Goal: Answer question/provide support: Share knowledge or assist other users

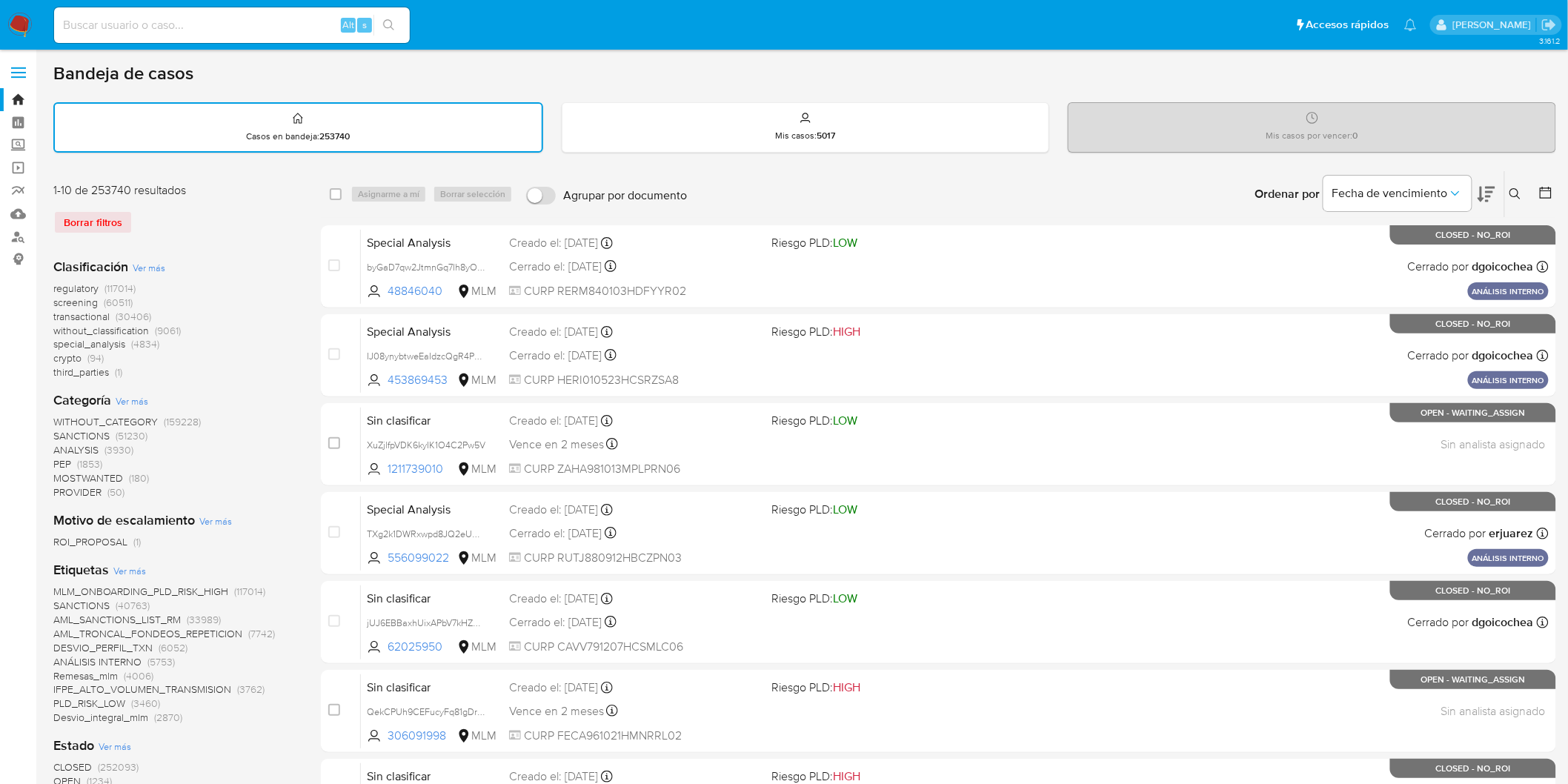
click at [19, 24] on img at bounding box center [20, 25] width 25 height 25
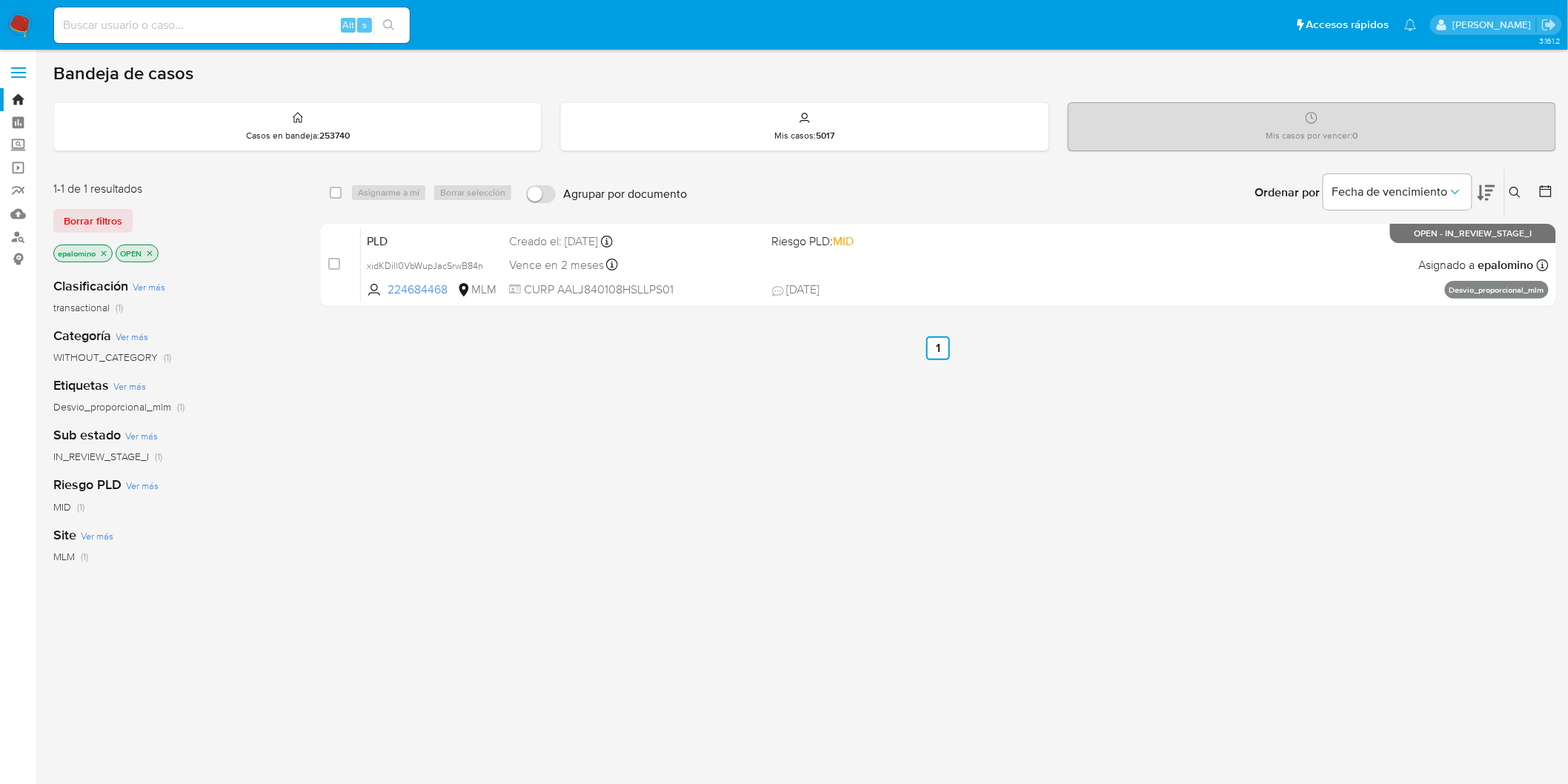
click at [104, 205] on div "1-1 de 1 resultados Borrar filtros epalomino OPEN" at bounding box center [172, 223] width 237 height 84
click at [113, 216] on span "Borrar filtros" at bounding box center [93, 221] width 59 height 21
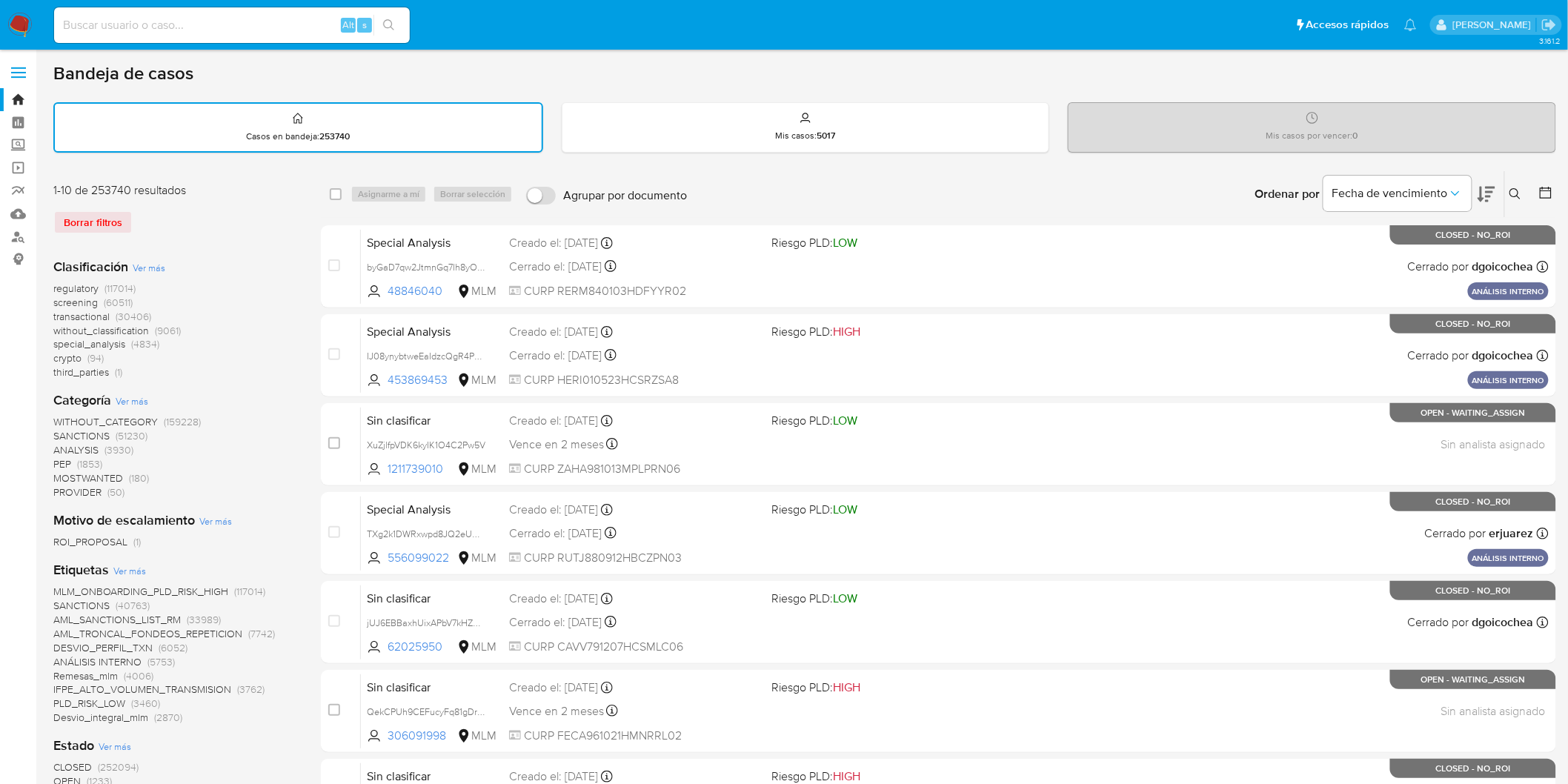
click at [1515, 189] on icon at bounding box center [1516, 194] width 12 height 12
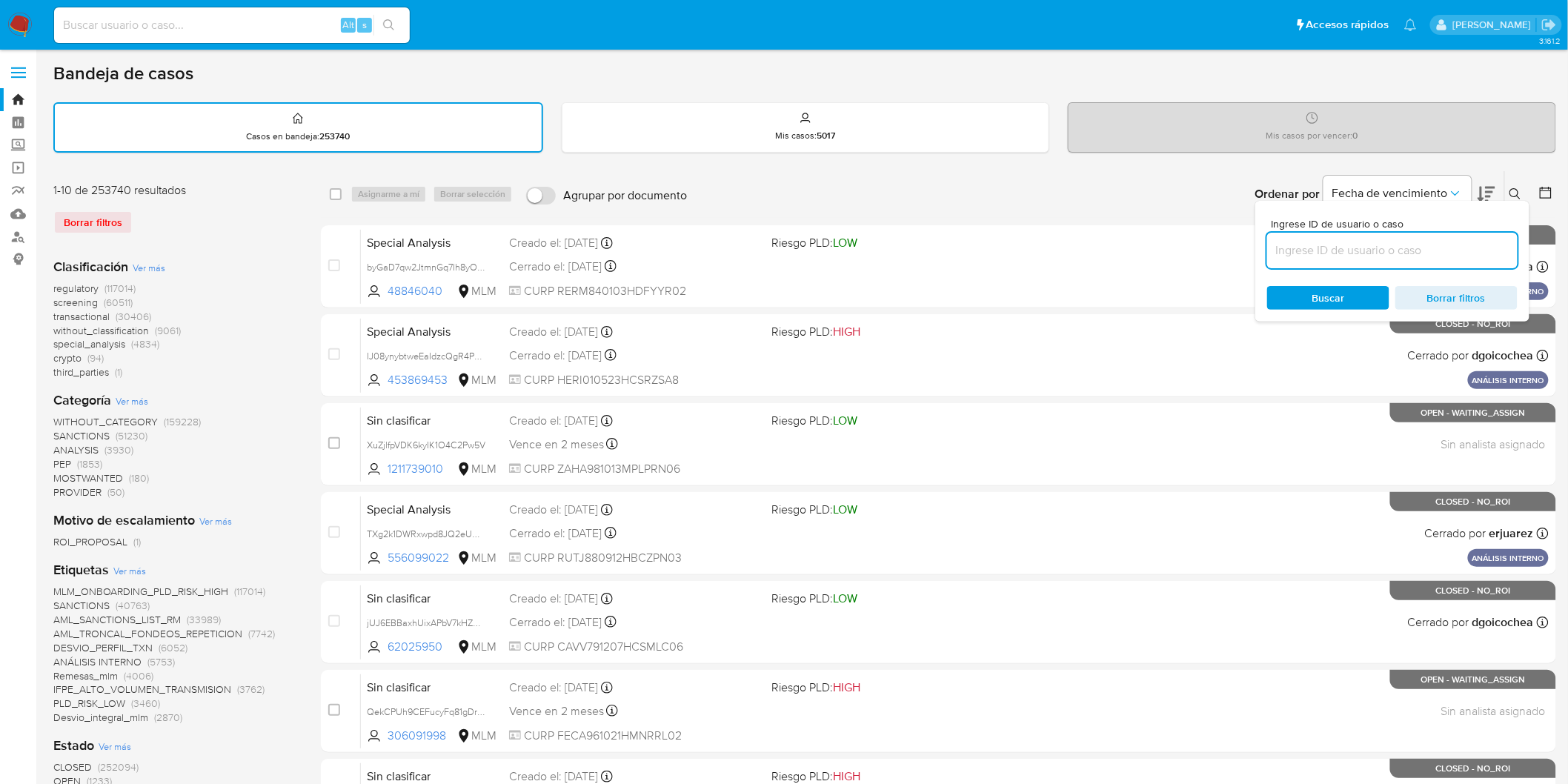
click at [1310, 245] on input at bounding box center [1393, 251] width 251 height 20
type input "1835441715"
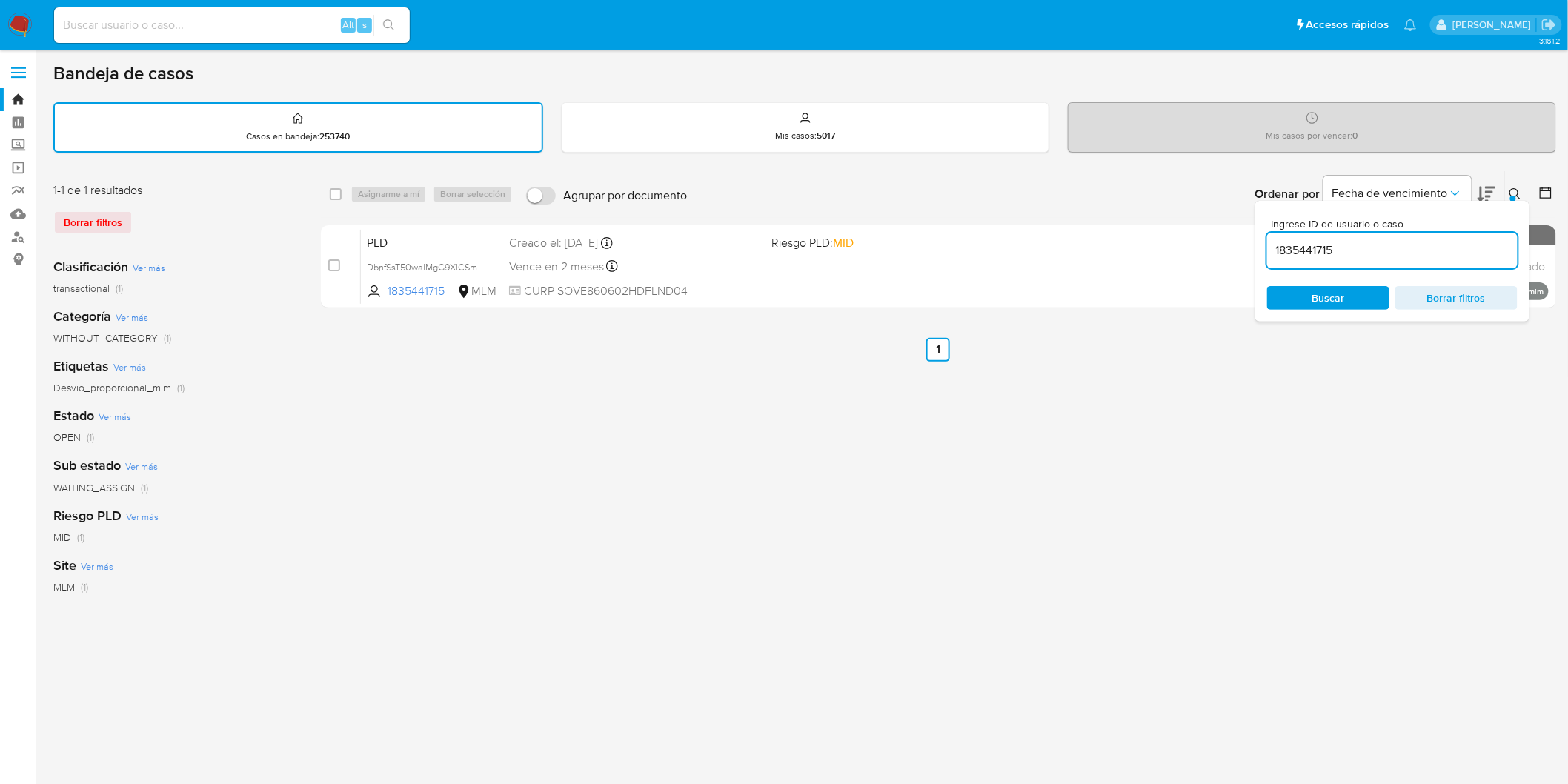
click at [1515, 190] on icon at bounding box center [1516, 194] width 12 height 12
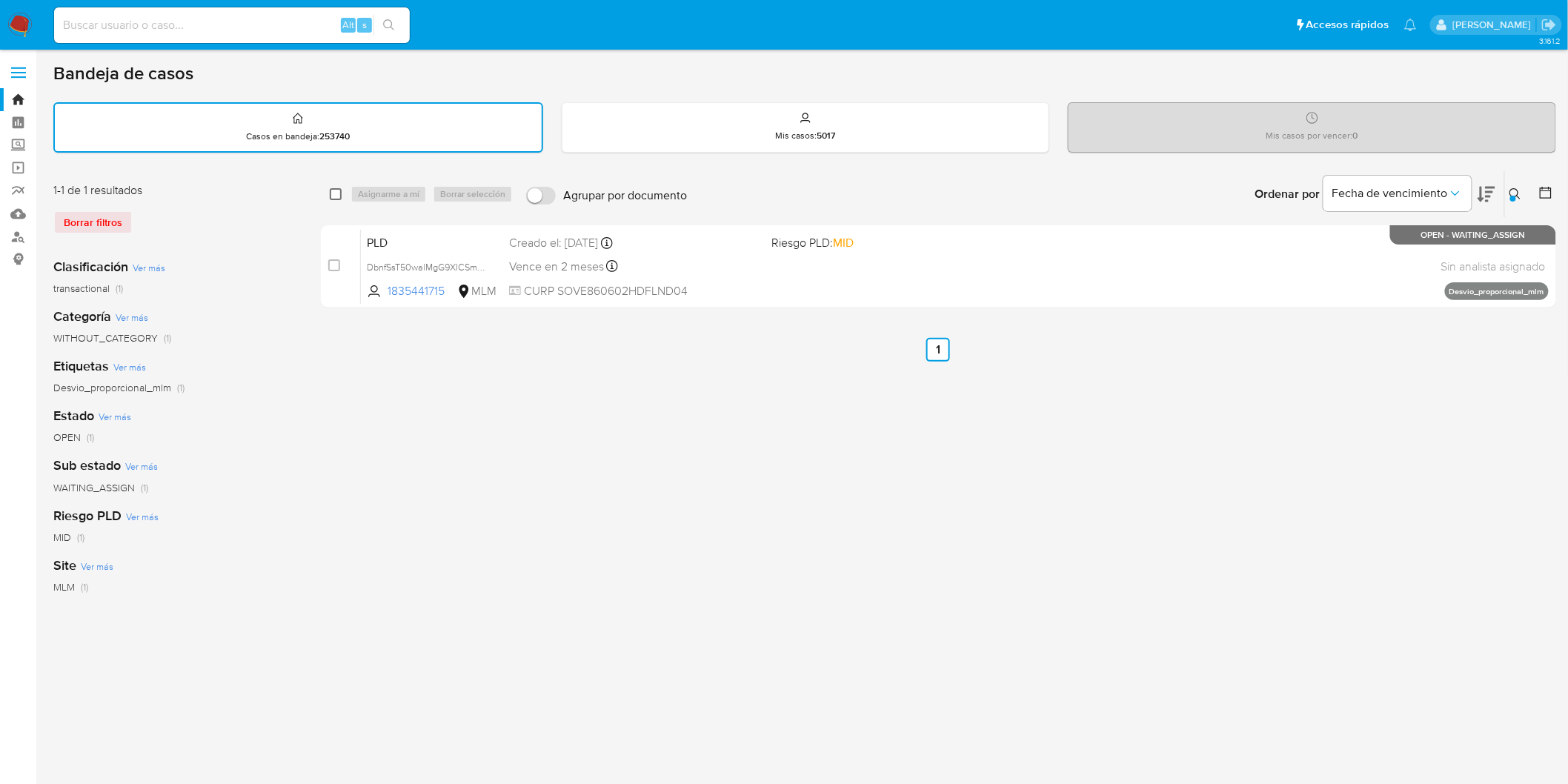
click at [339, 193] on input "checkbox" at bounding box center [336, 194] width 12 height 12
checkbox input "true"
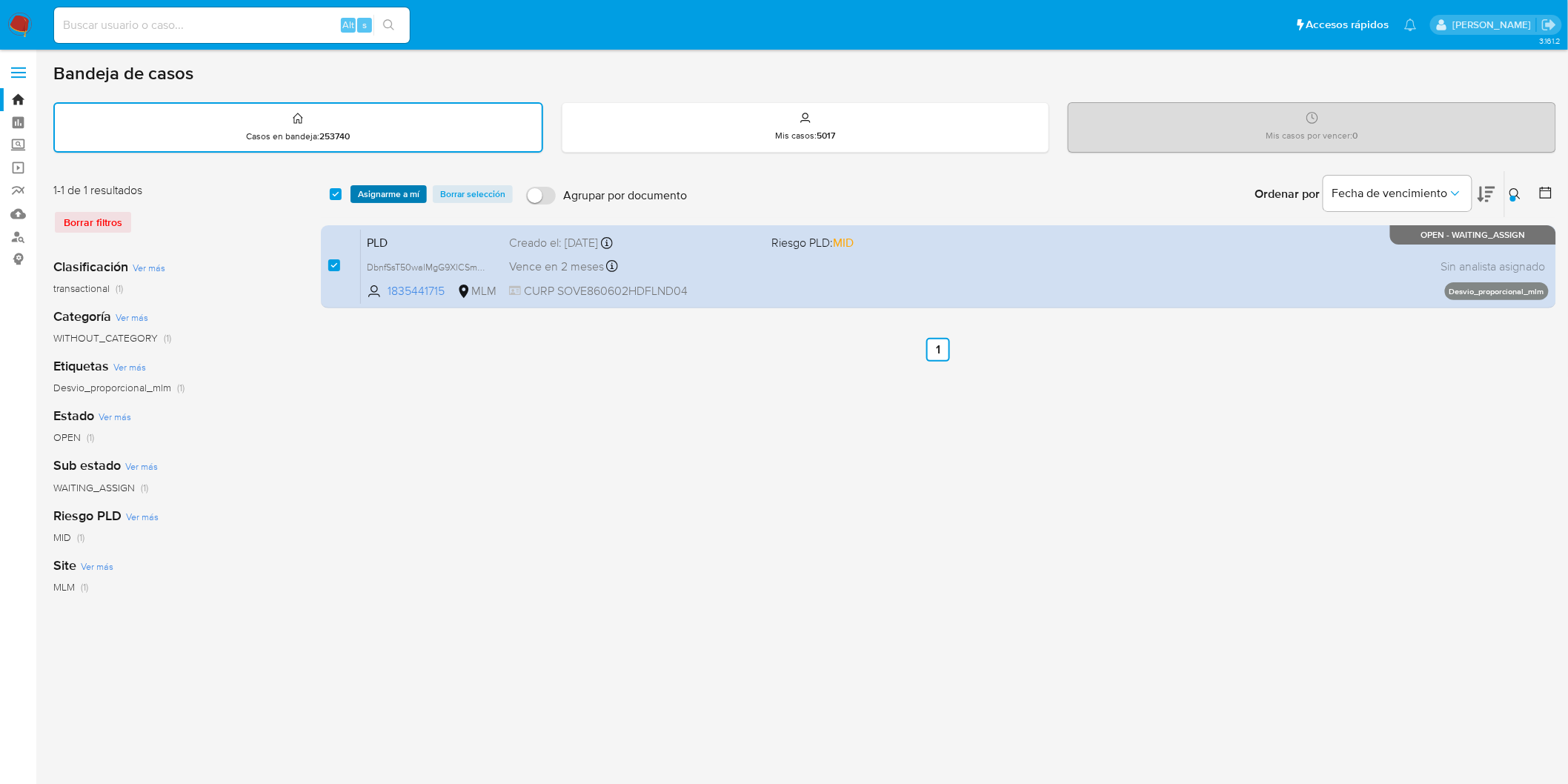
click at [360, 191] on span "Asignarme a mí" at bounding box center [389, 194] width 62 height 15
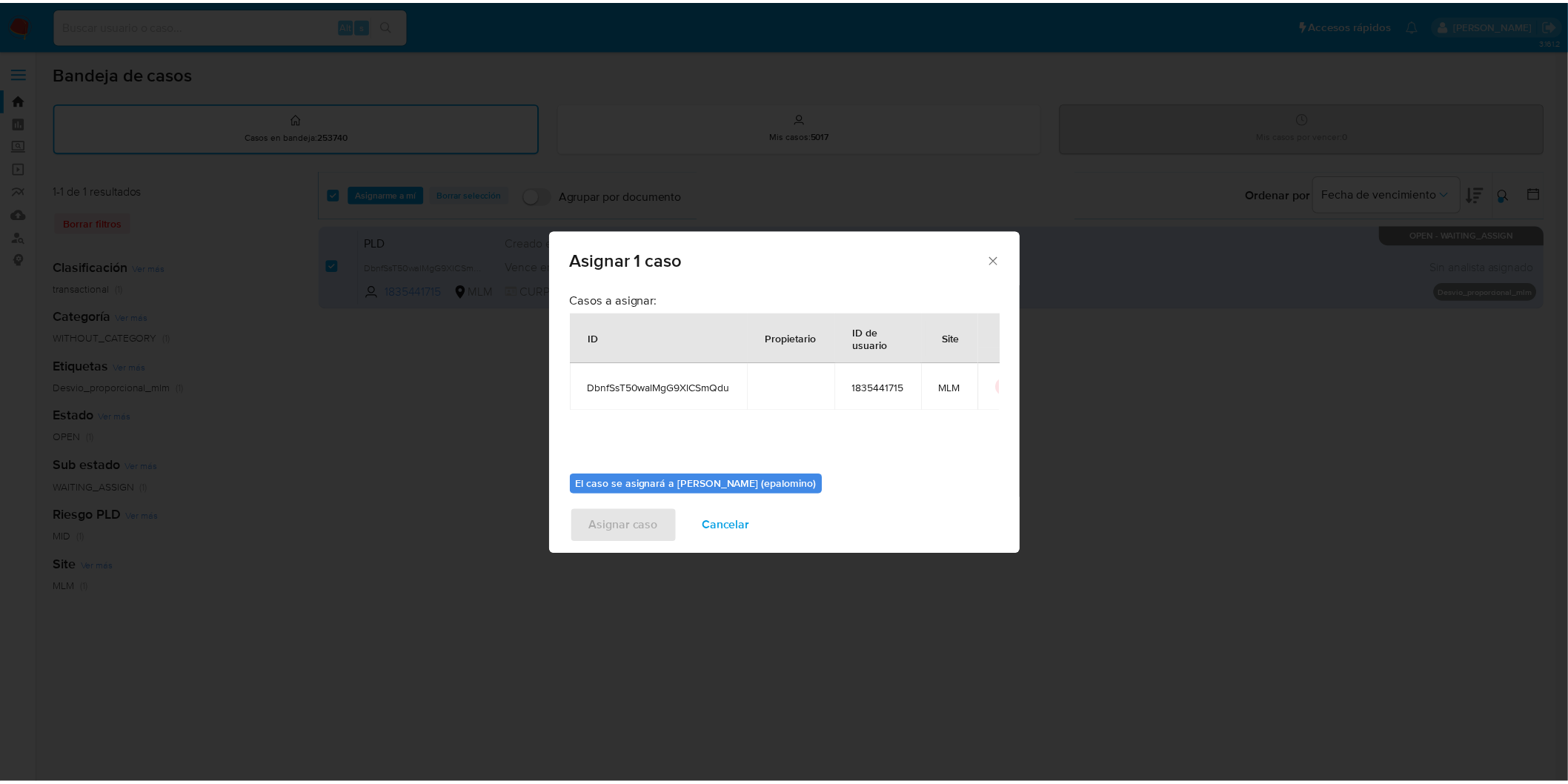
scroll to position [76, 0]
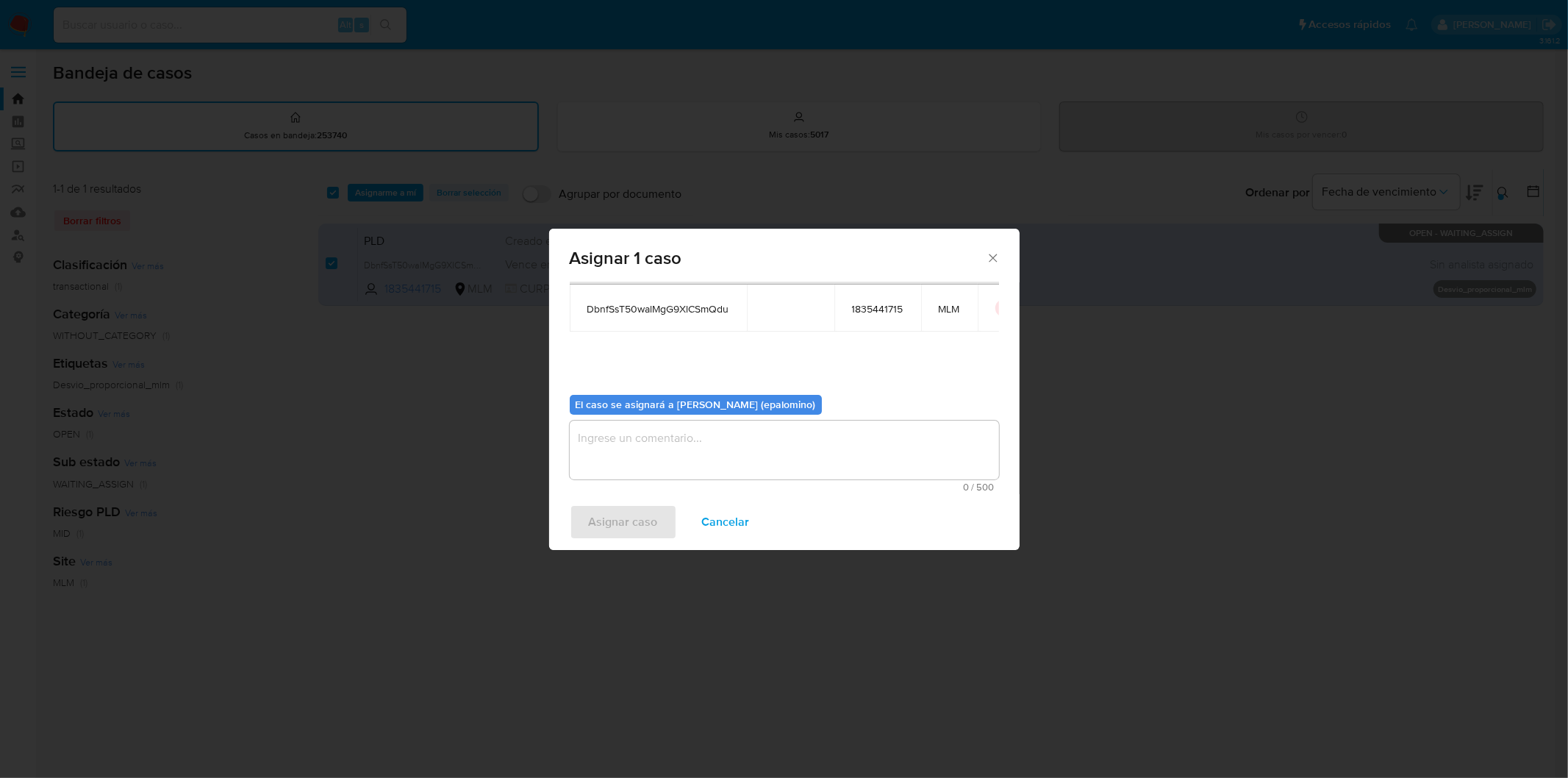
click at [702, 479] on textarea "assign-modal" at bounding box center [784, 449] width 429 height 59
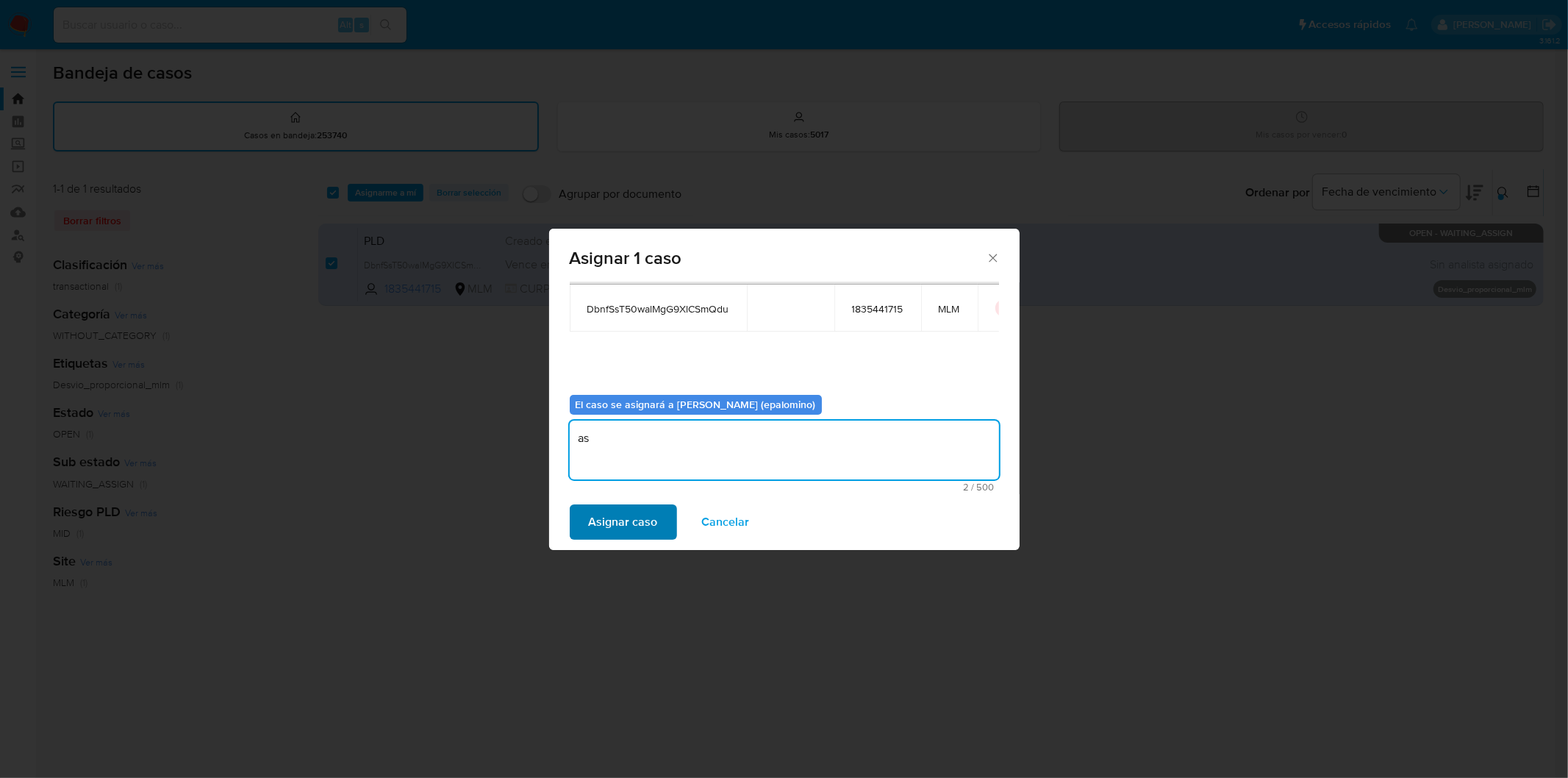
type textarea "as"
click at [637, 531] on span "Asignar caso" at bounding box center [623, 521] width 69 height 32
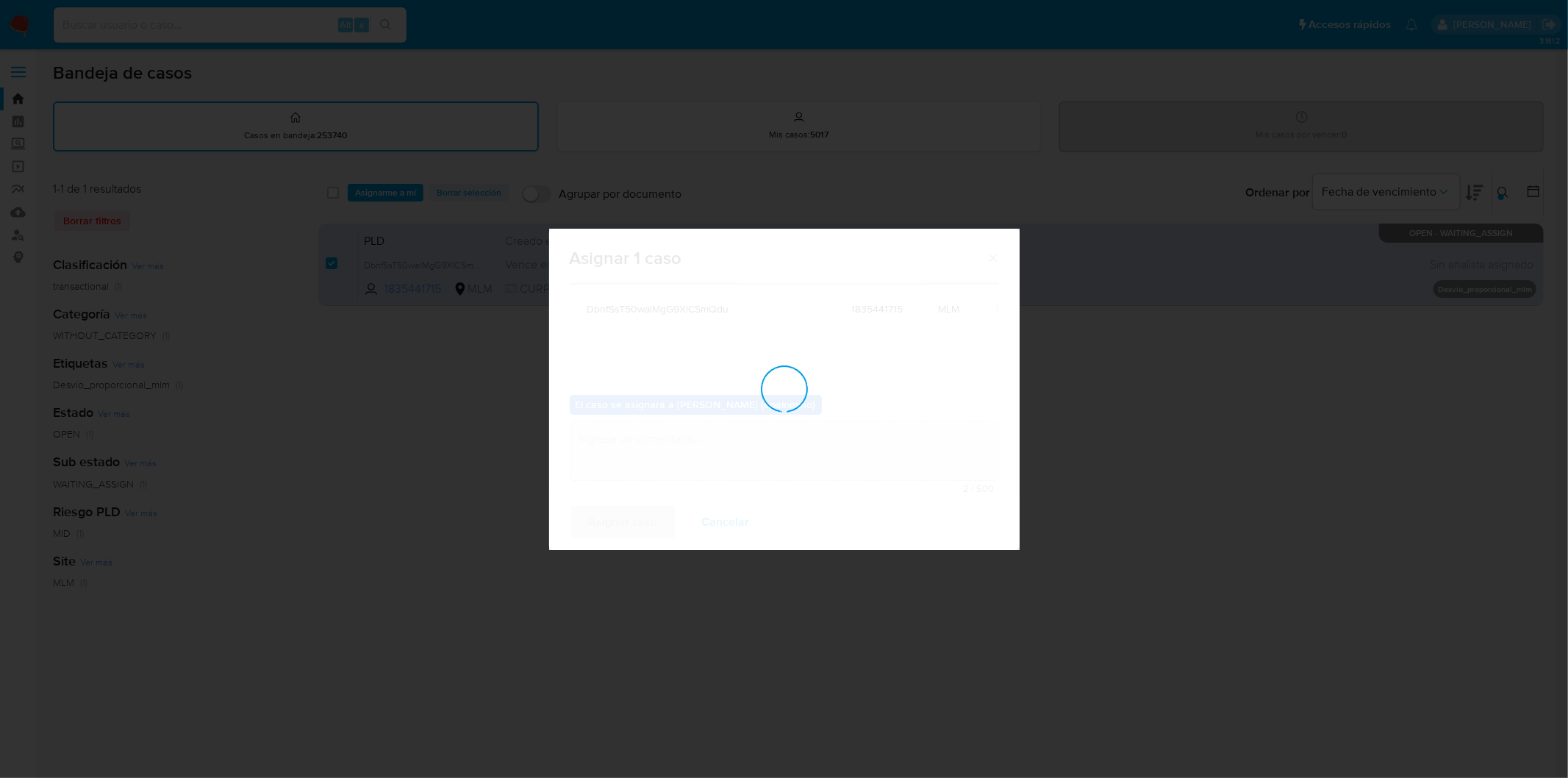
checkbox input "false"
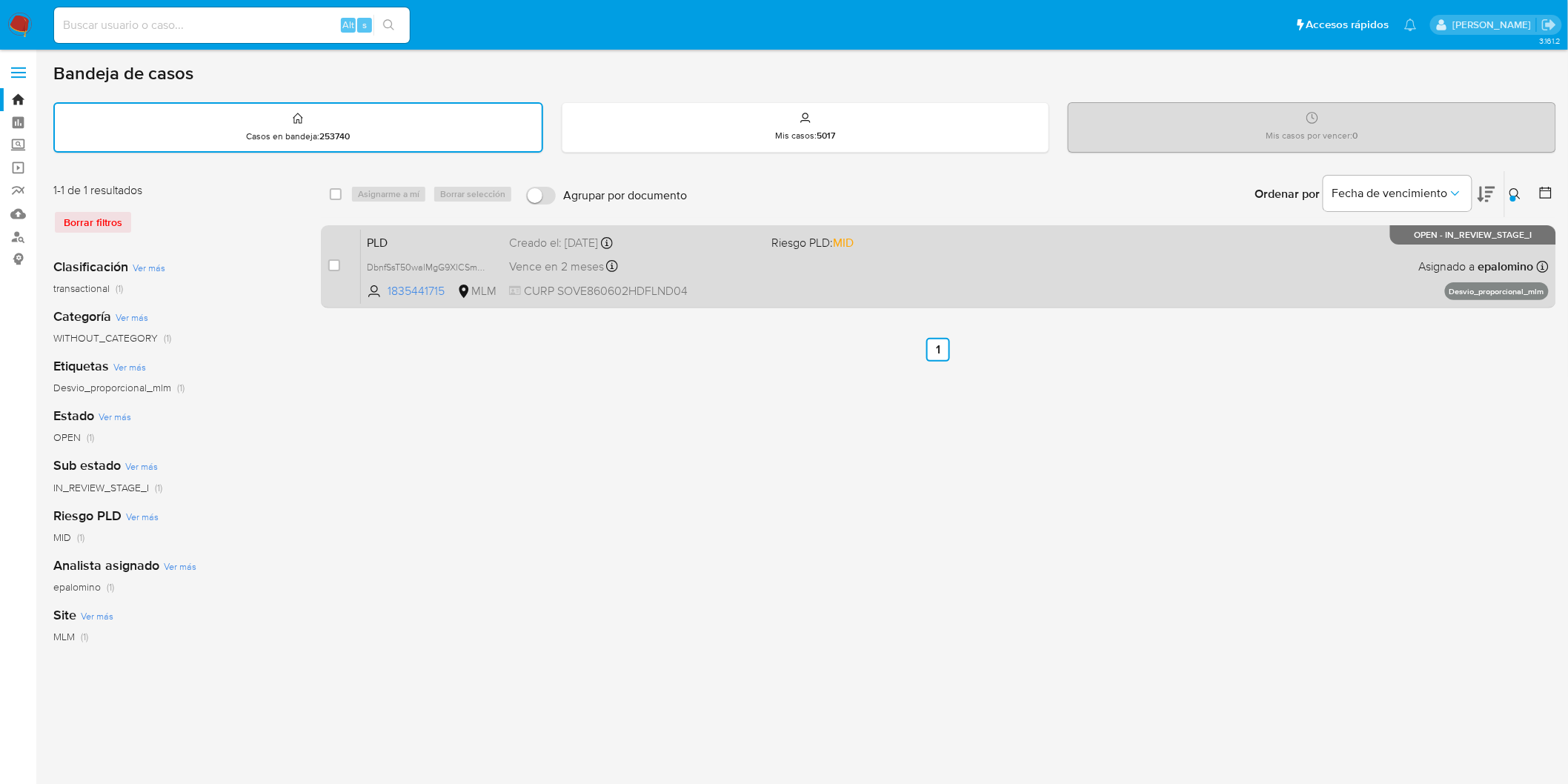
click at [383, 248] on span "PLD" at bounding box center [431, 242] width 130 height 20
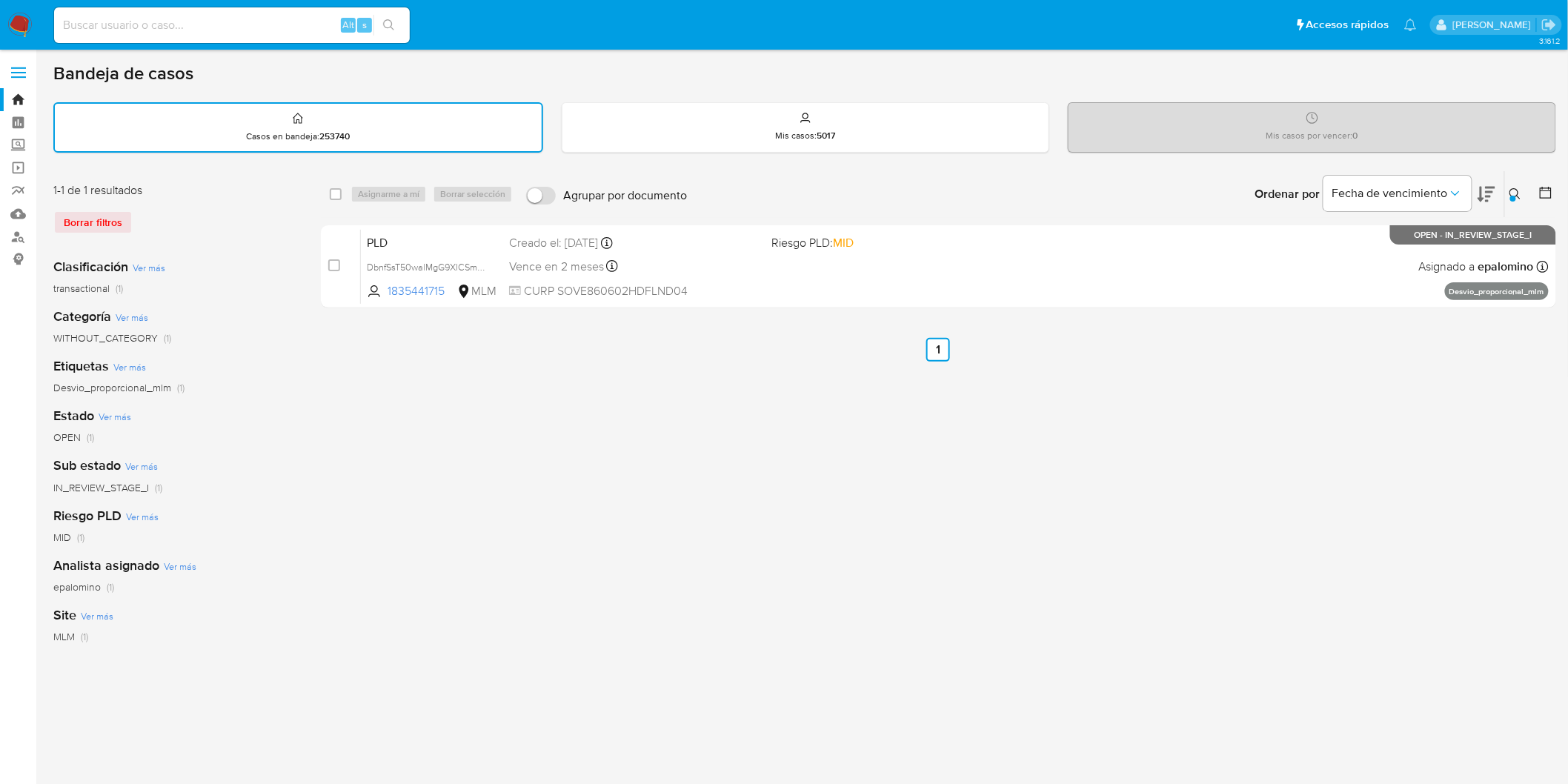
click at [23, 23] on img at bounding box center [20, 25] width 25 height 25
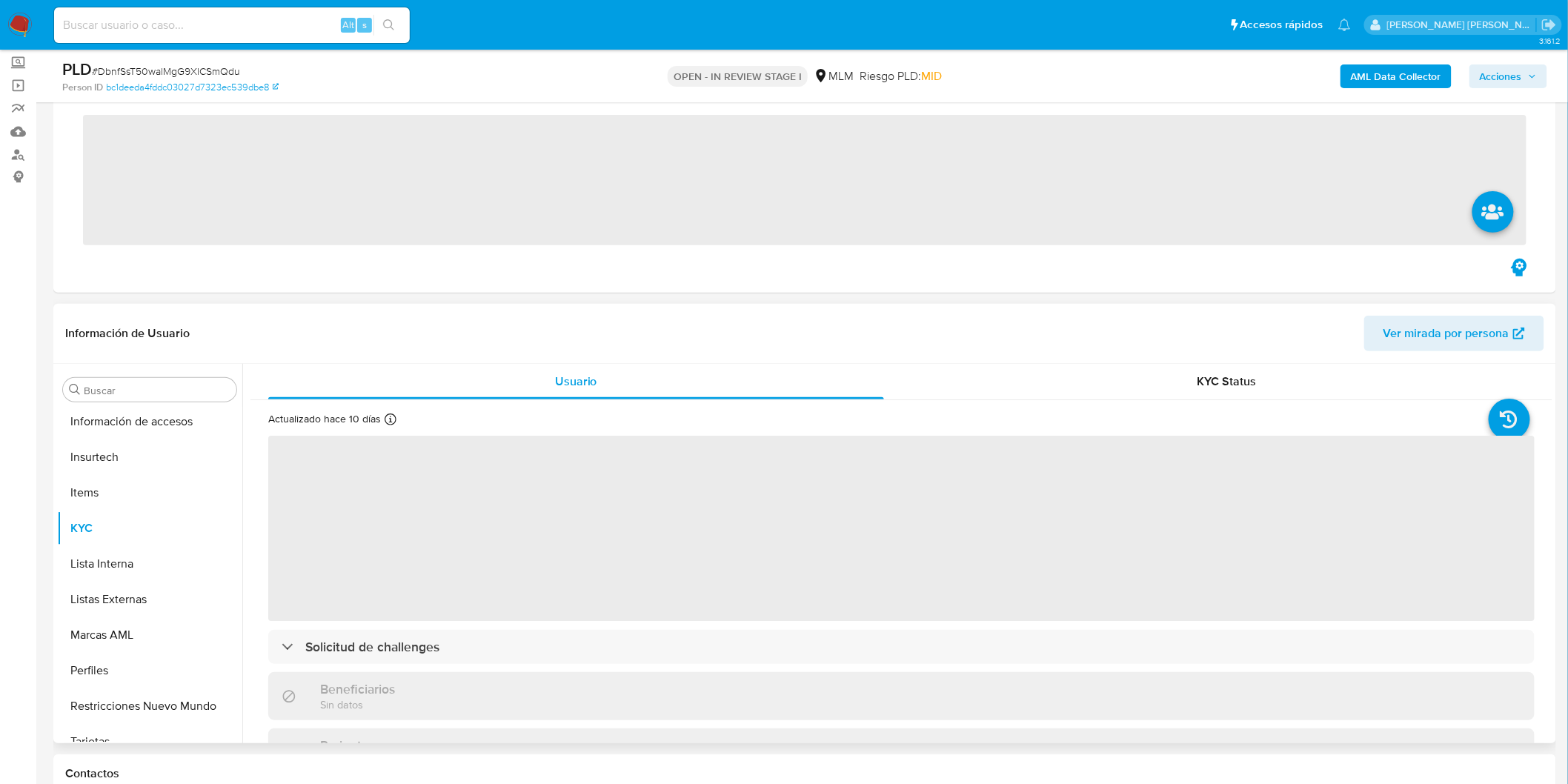
scroll to position [696, 0]
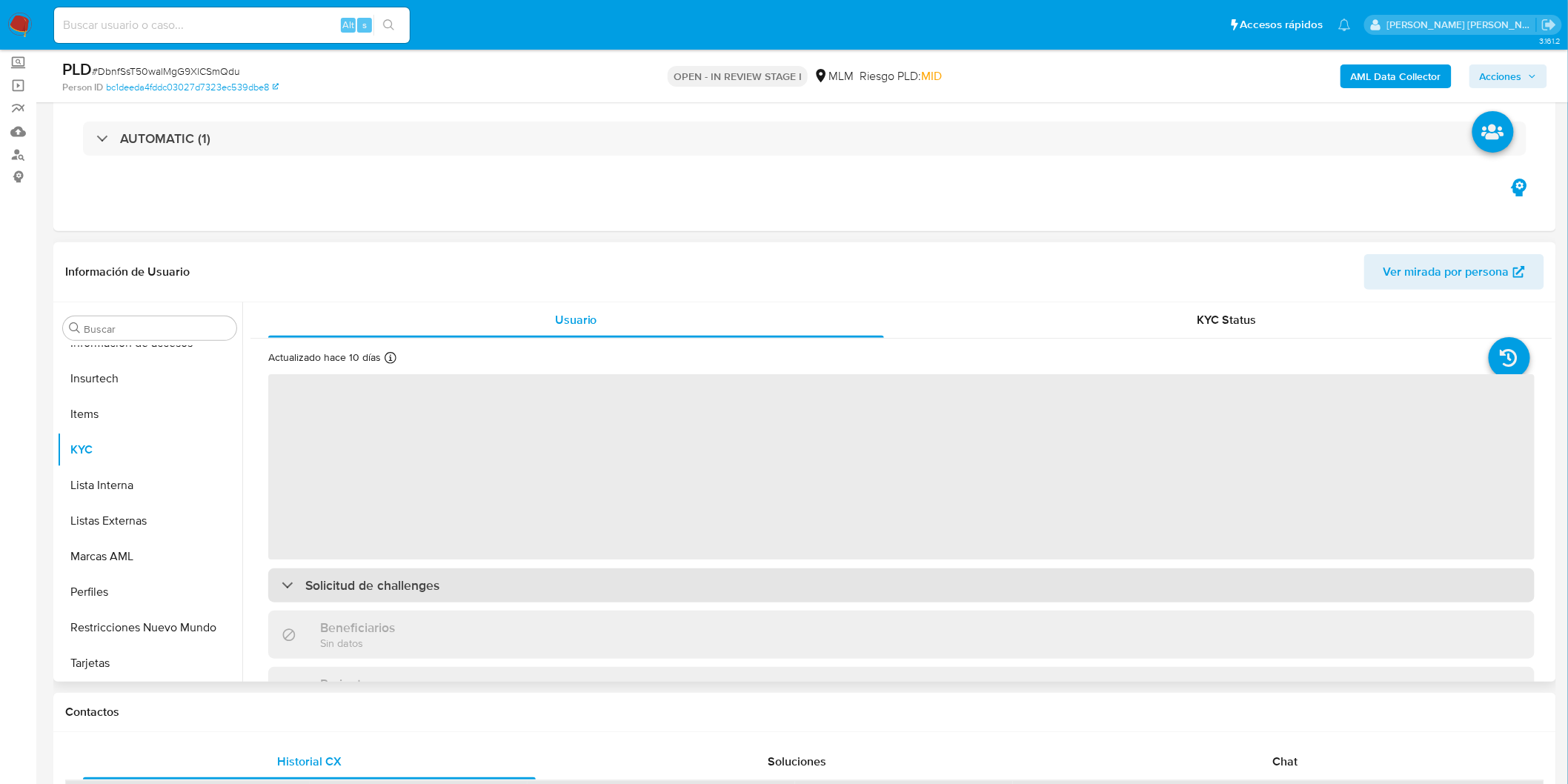
select select "10"
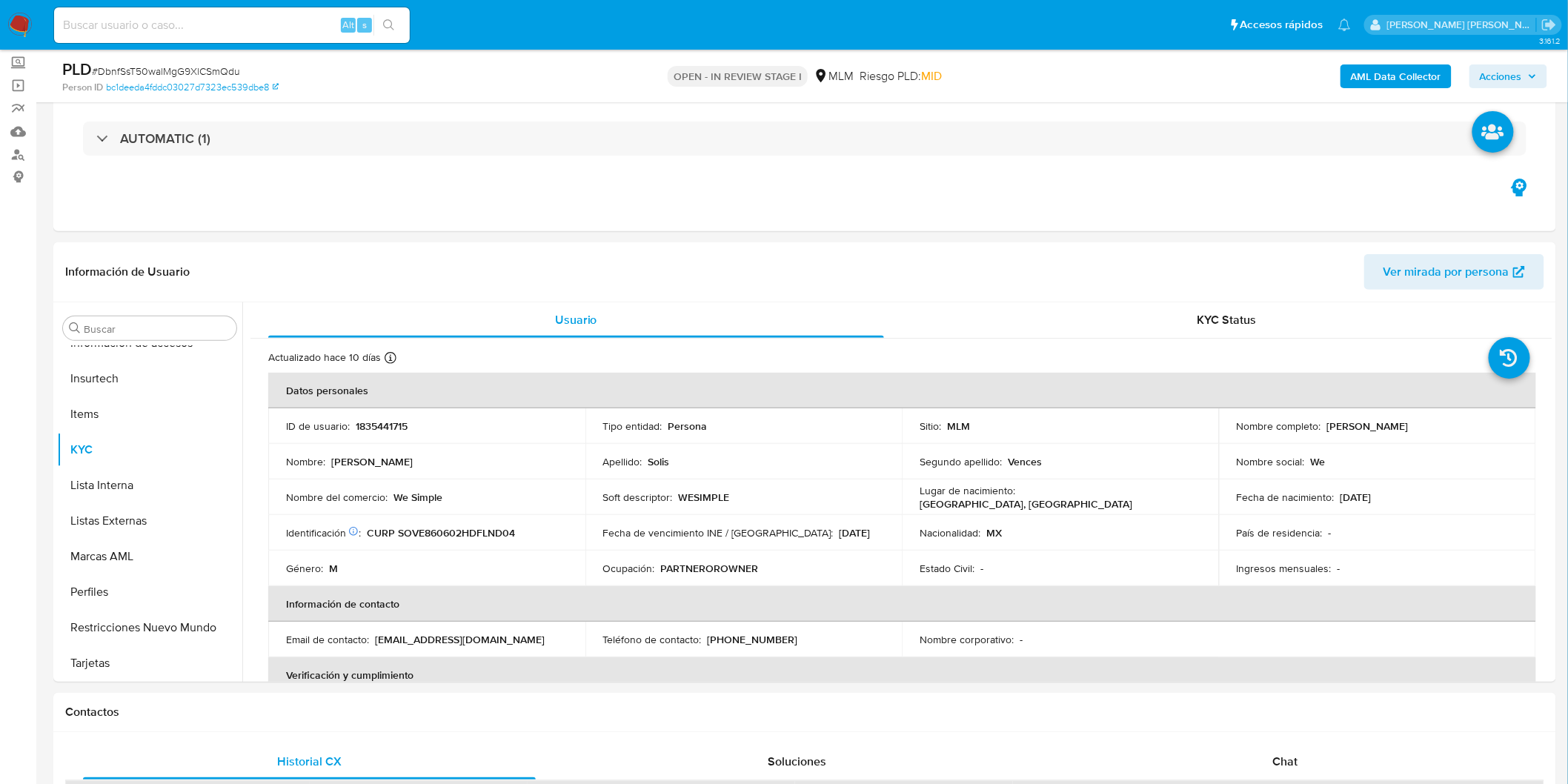
scroll to position [337, 0]
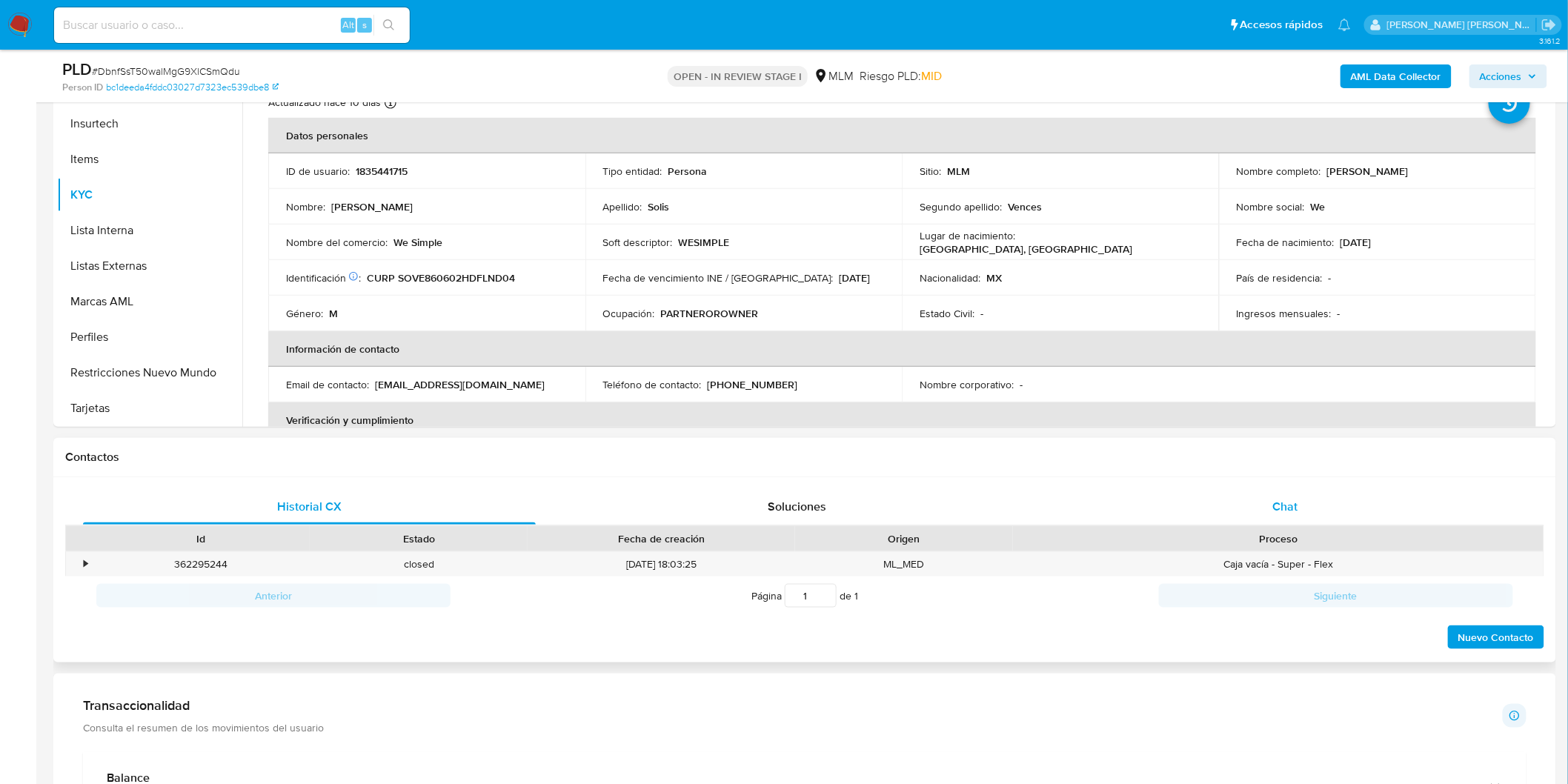
click at [1262, 504] on div "Chat" at bounding box center [1286, 506] width 453 height 35
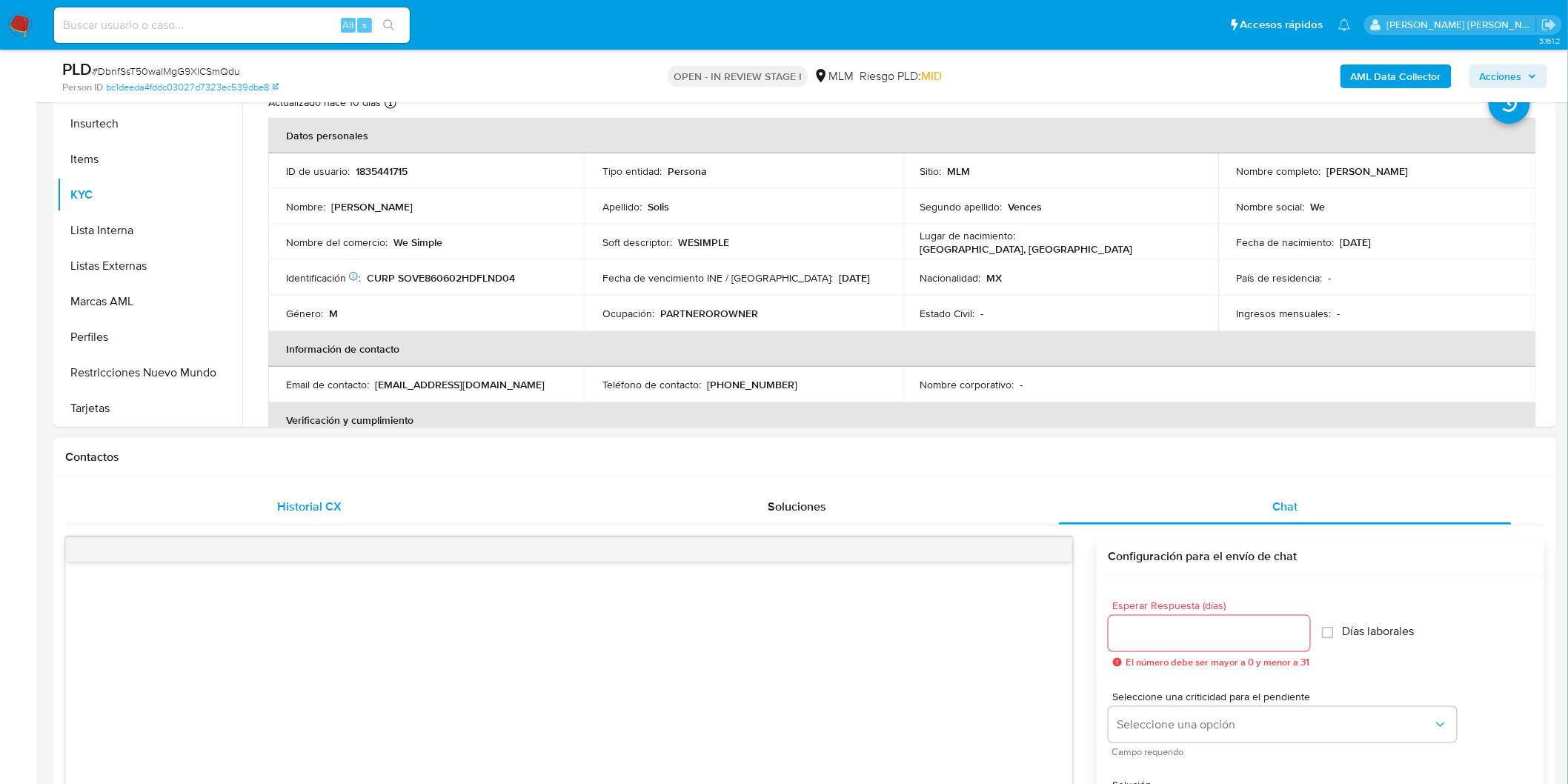
click at [308, 503] on span "Historial CX" at bounding box center [309, 506] width 65 height 17
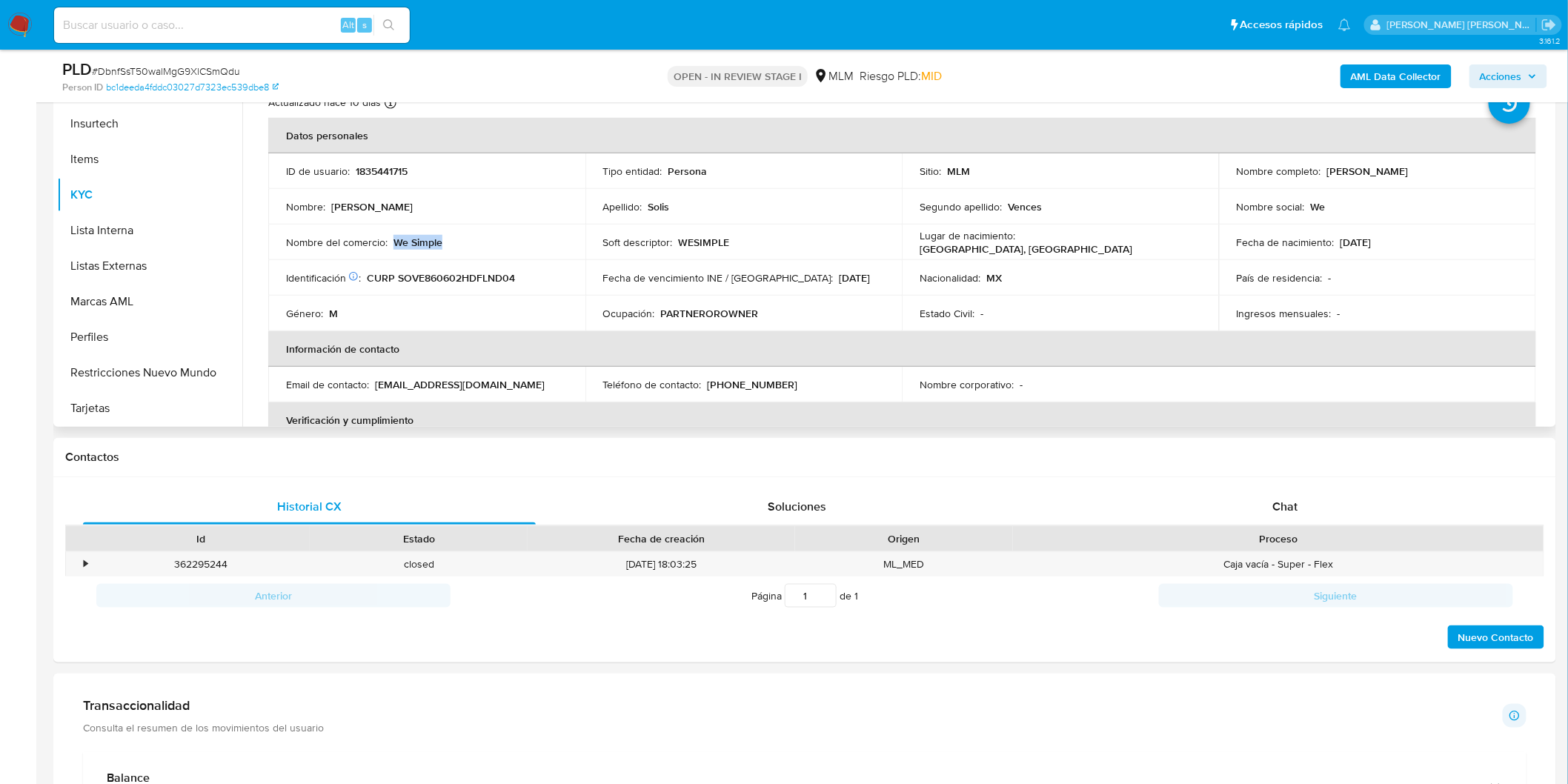
drag, startPoint x: 453, startPoint y: 239, endPoint x: 395, endPoint y: 241, distance: 58.0
click at [395, 241] on div "Nombre del comercio : We Simple" at bounding box center [427, 242] width 282 height 14
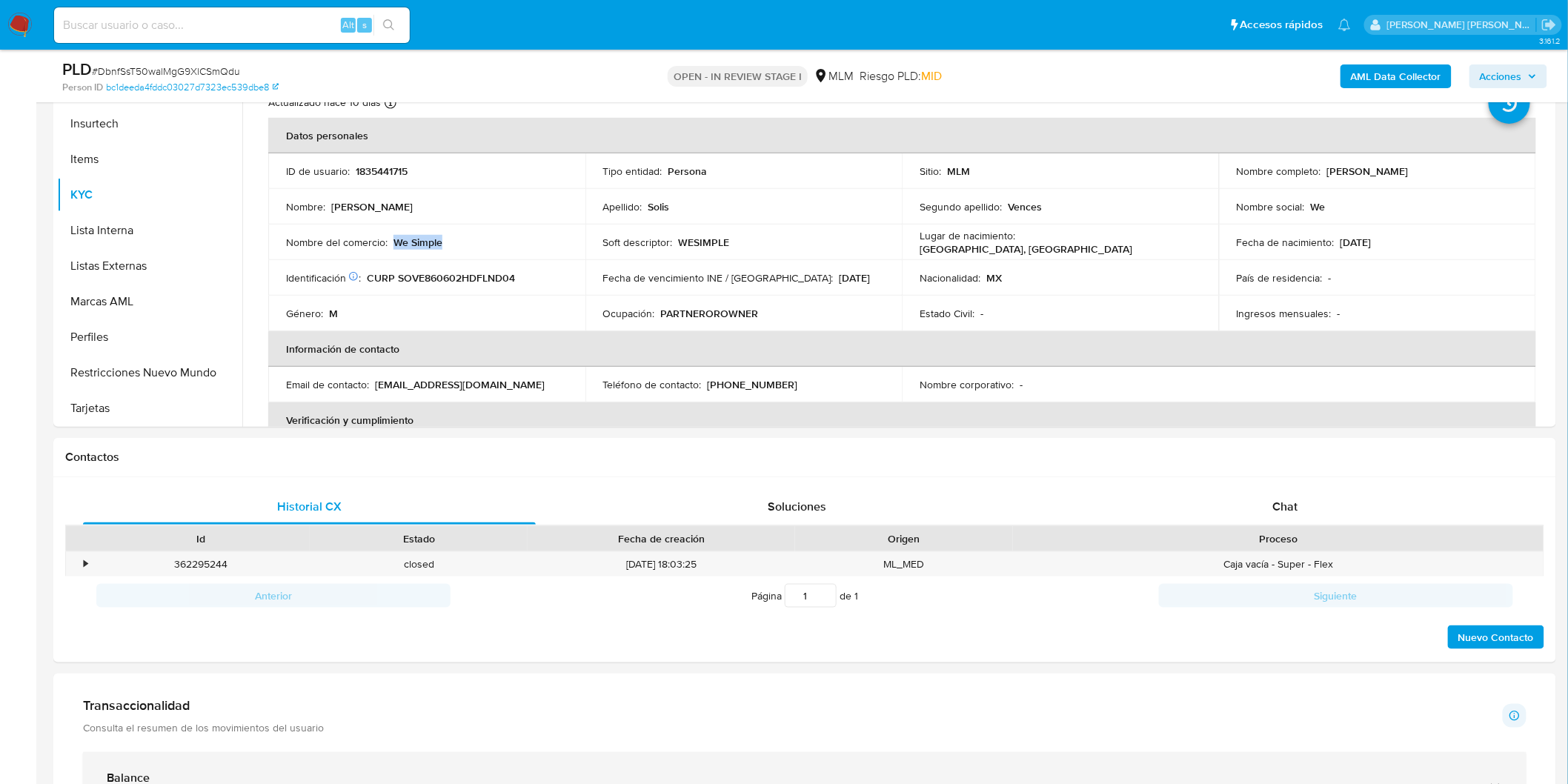
copy p "We Simple"
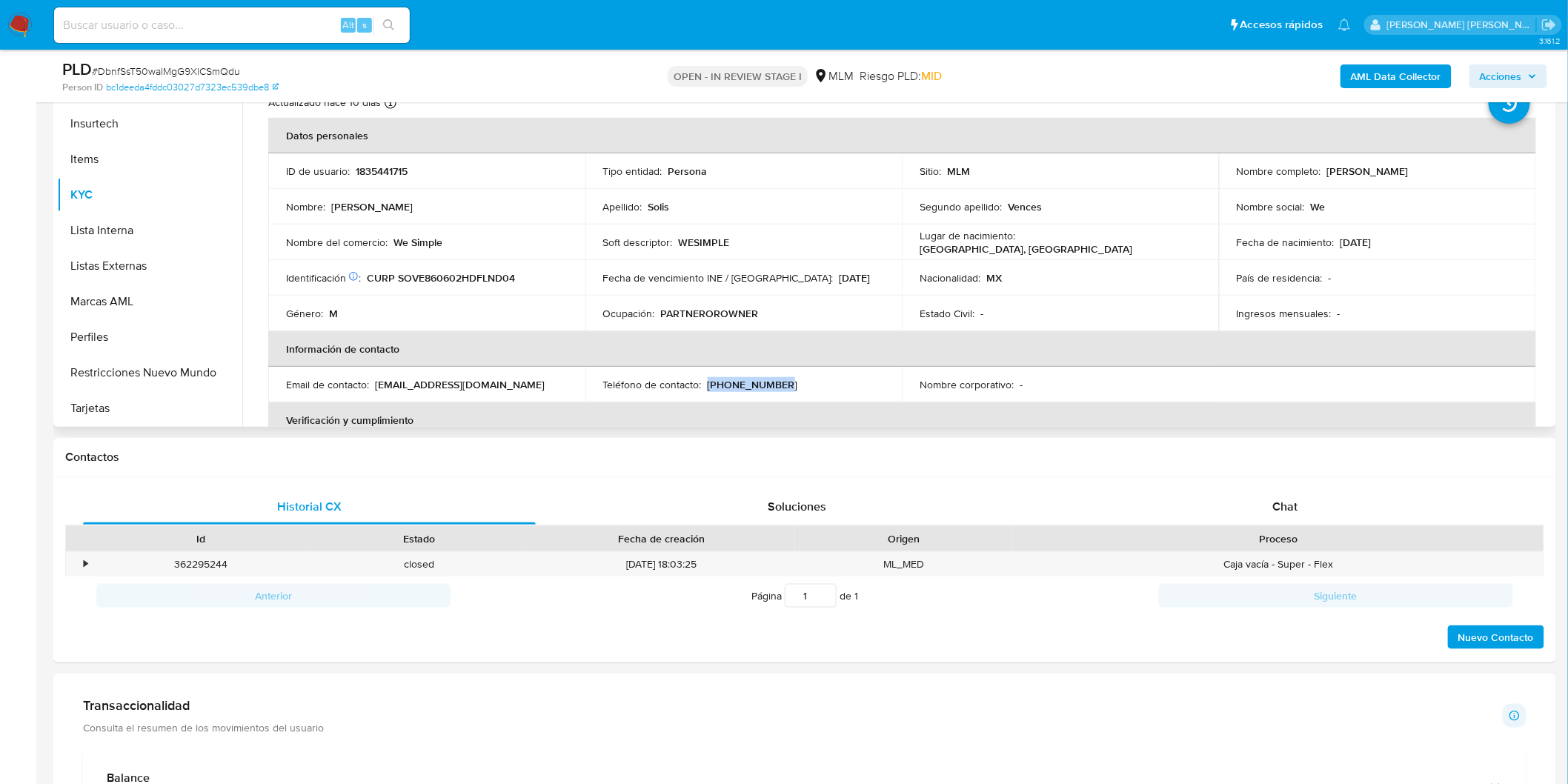
drag, startPoint x: 779, startPoint y: 375, endPoint x: 706, endPoint y: 382, distance: 73.3
click at [706, 382] on td "Teléfono de contacto : (55) 30855508" at bounding box center [744, 384] width 317 height 35
copy p "(55) 30855508"
drag, startPoint x: 1417, startPoint y: 170, endPoint x: 1323, endPoint y: 173, distance: 94.0
click at [1323, 173] on div "Nombre completo : Edgar Solis Vences" at bounding box center [1378, 172] width 282 height 14
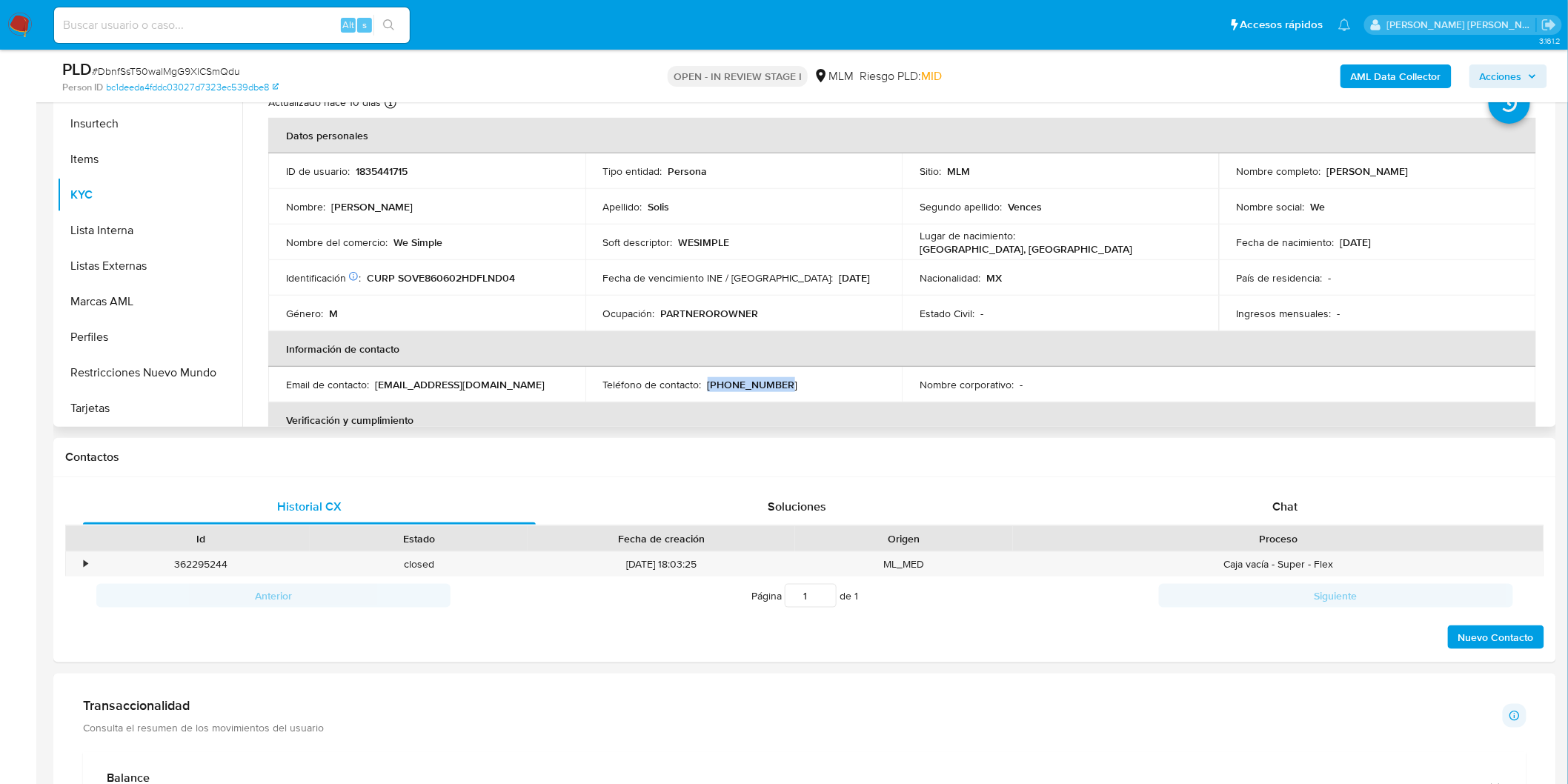
copy p "Edgar Solis Vences"
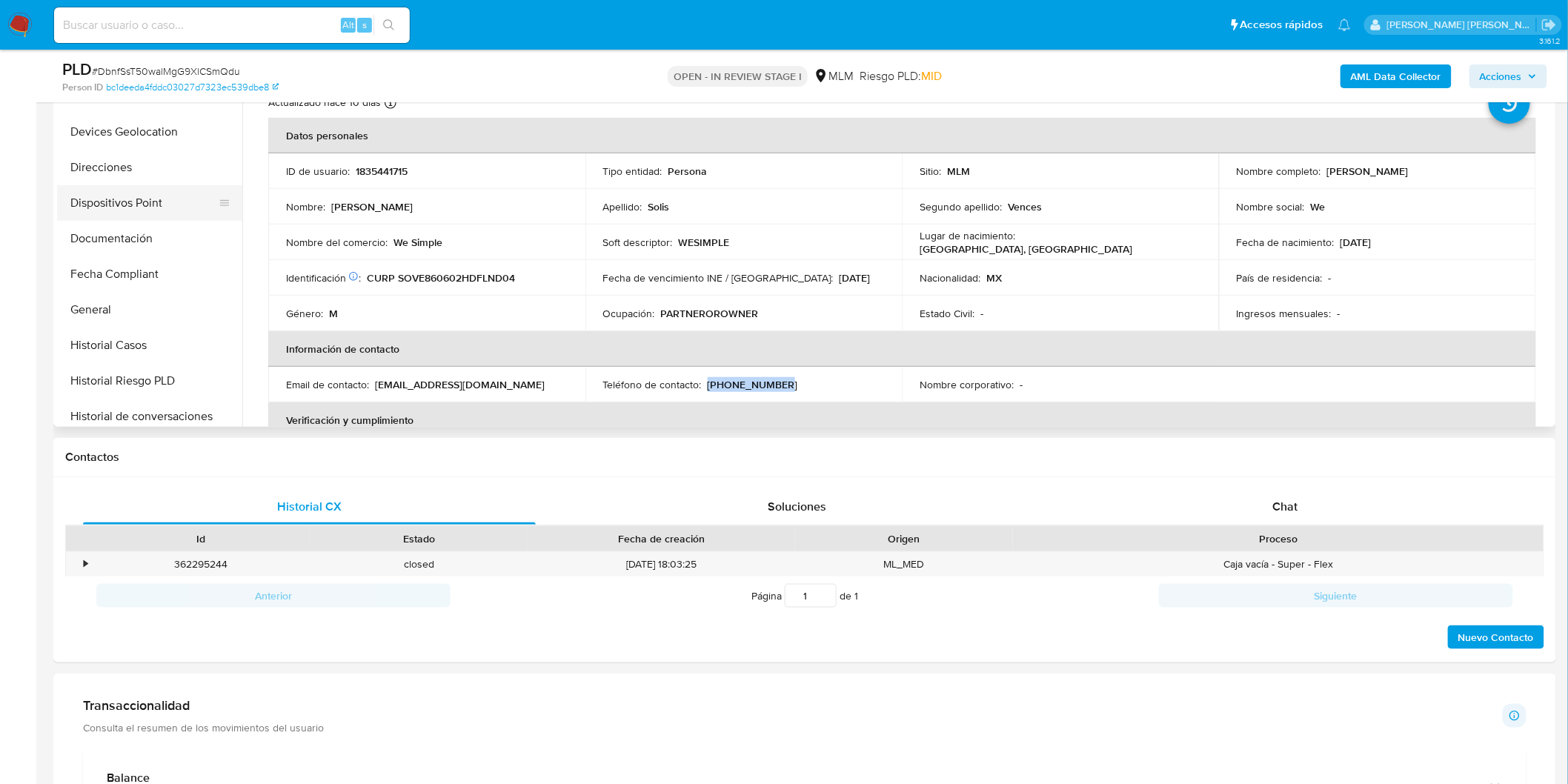
scroll to position [202, 0]
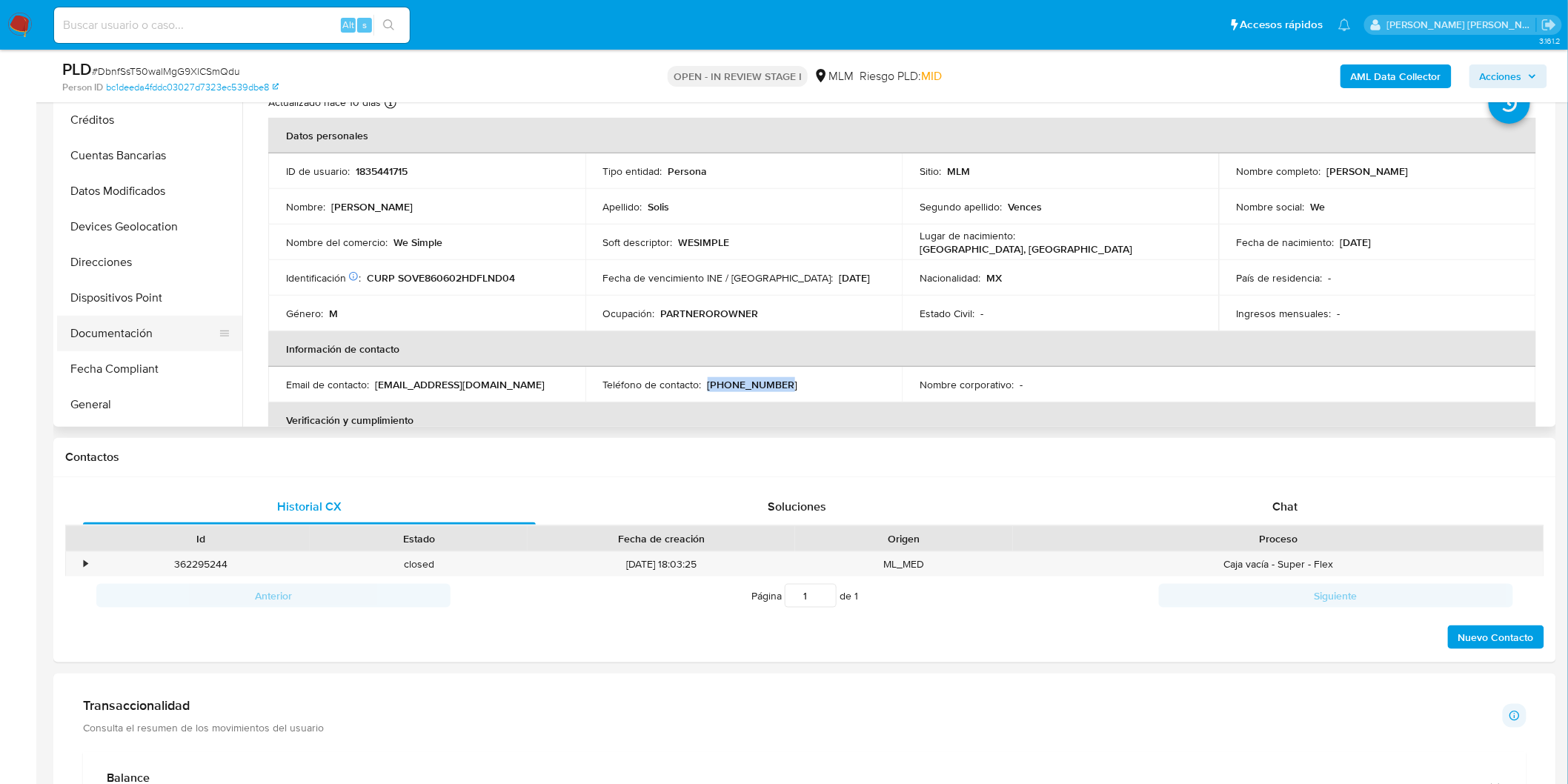
click at [144, 330] on button "Documentación" at bounding box center [144, 333] width 173 height 35
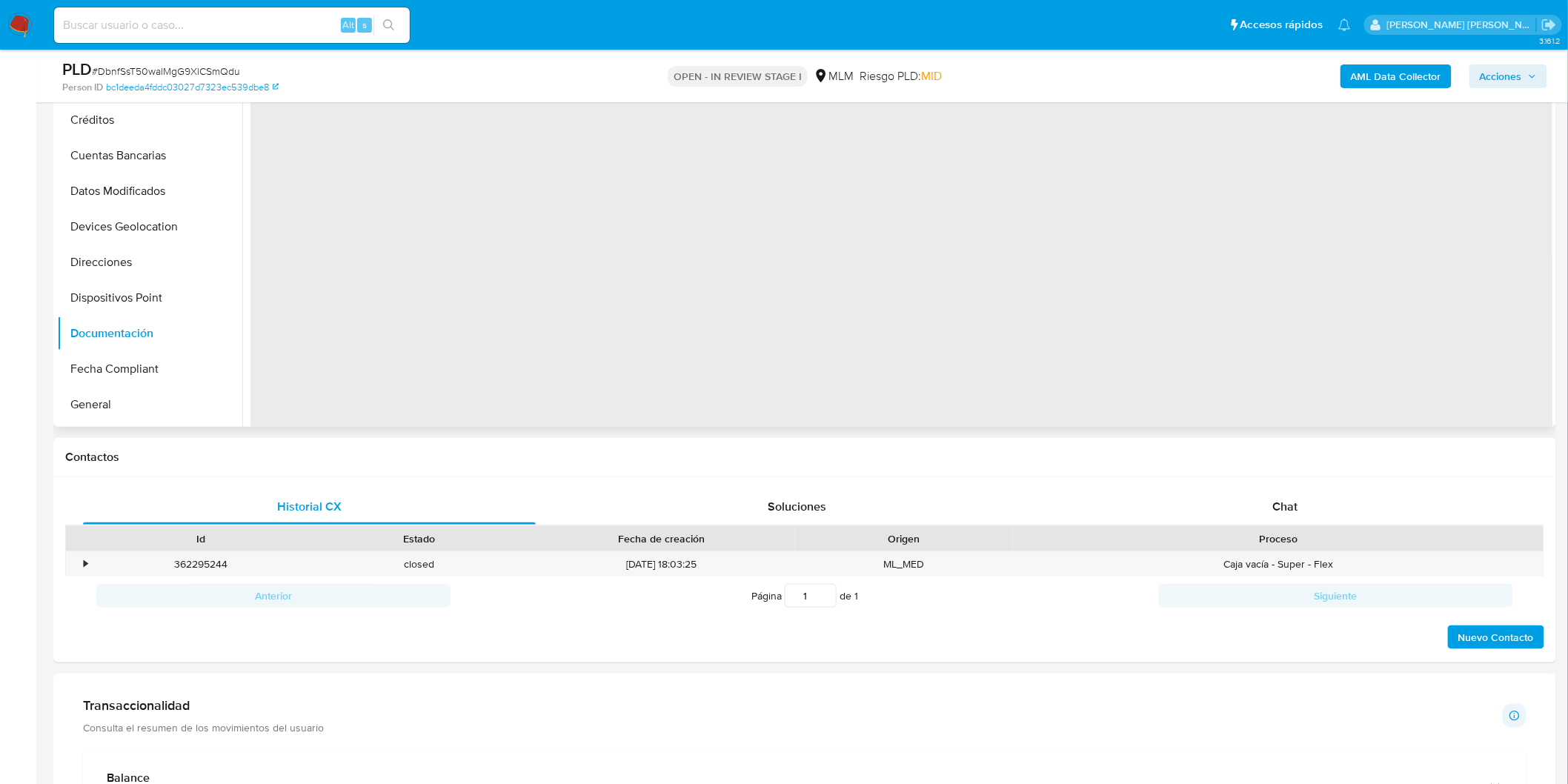
scroll to position [172, 0]
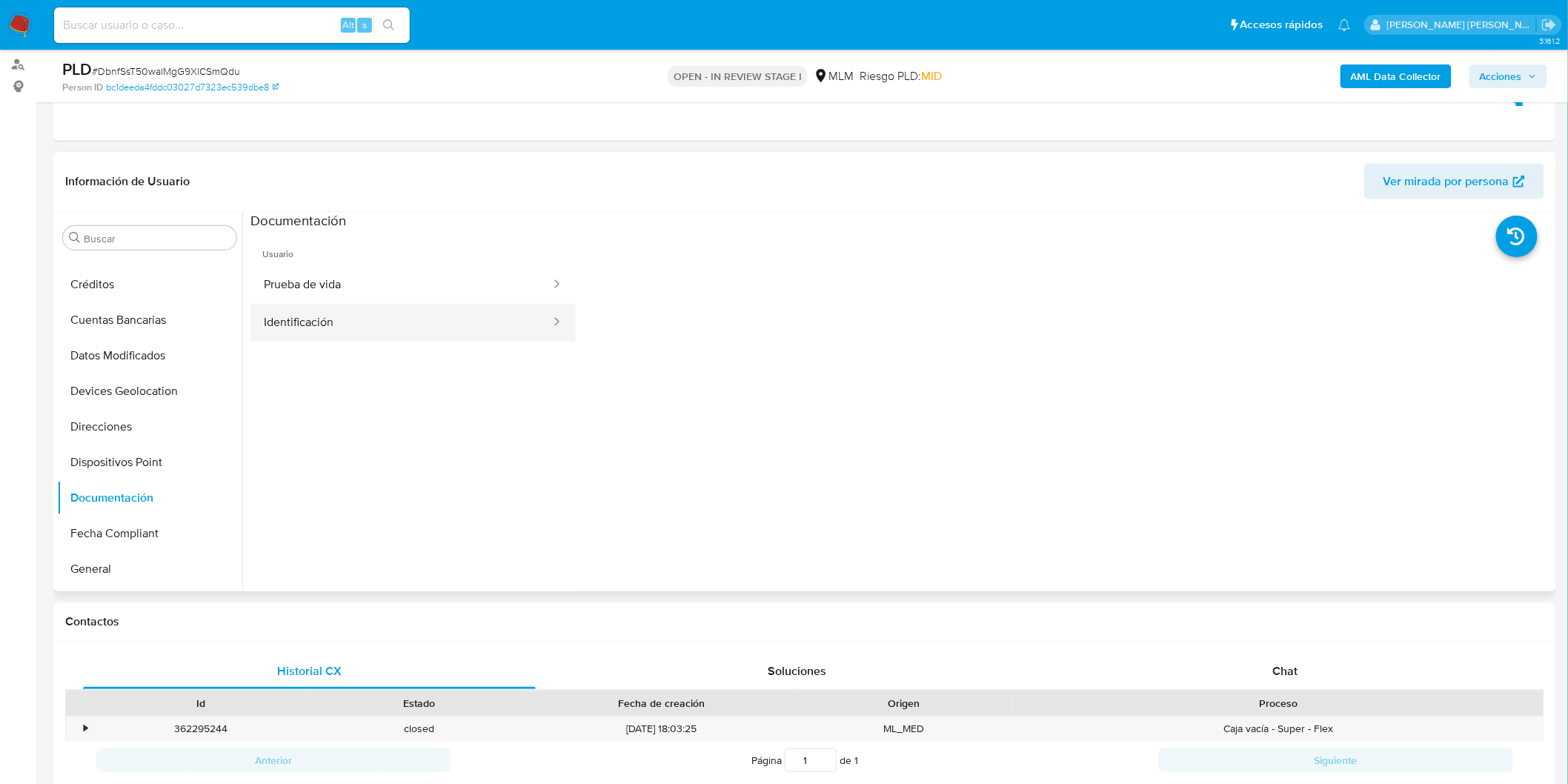
click at [391, 330] on button "Identificación" at bounding box center [401, 323] width 302 height 38
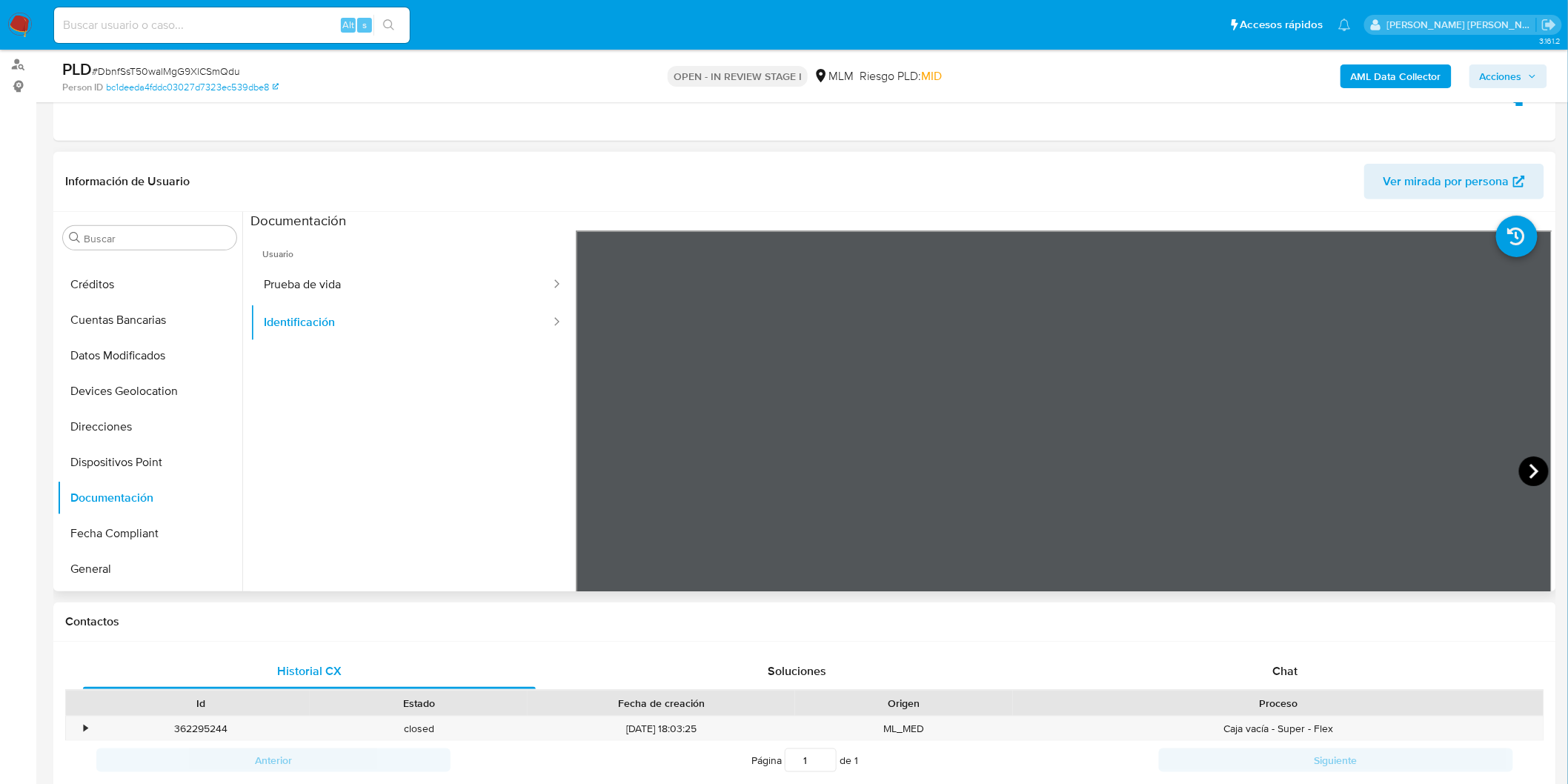
click at [1533, 467] on icon at bounding box center [1533, 470] width 29 height 29
click at [597, 471] on icon at bounding box center [594, 470] width 29 height 29
click at [409, 278] on button "Prueba de vida" at bounding box center [401, 284] width 302 height 38
click at [150, 381] on button "Devices Geolocation" at bounding box center [144, 390] width 173 height 35
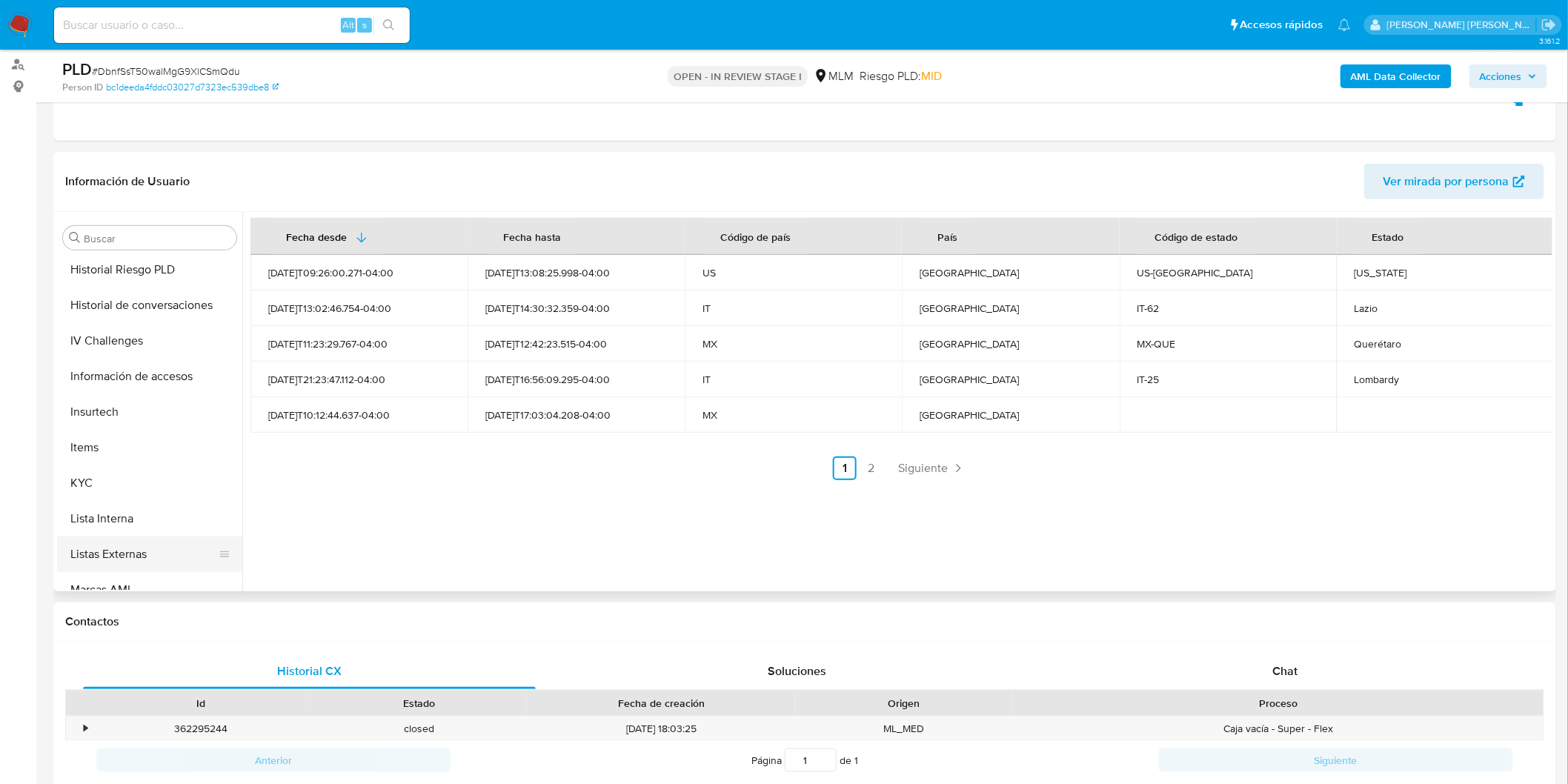
scroll to position [695, 0]
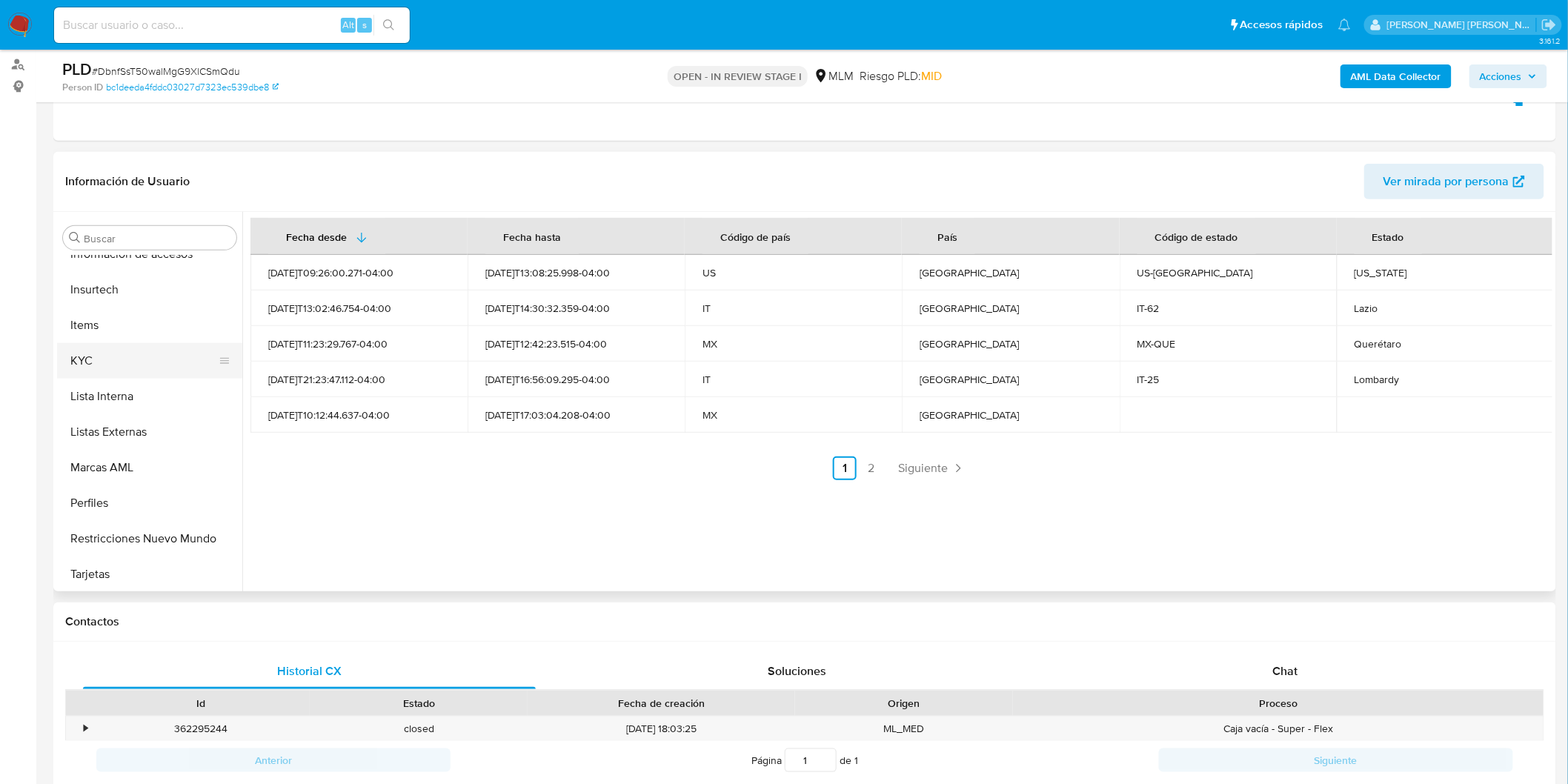
click at [105, 360] on button "KYC" at bounding box center [144, 360] width 173 height 35
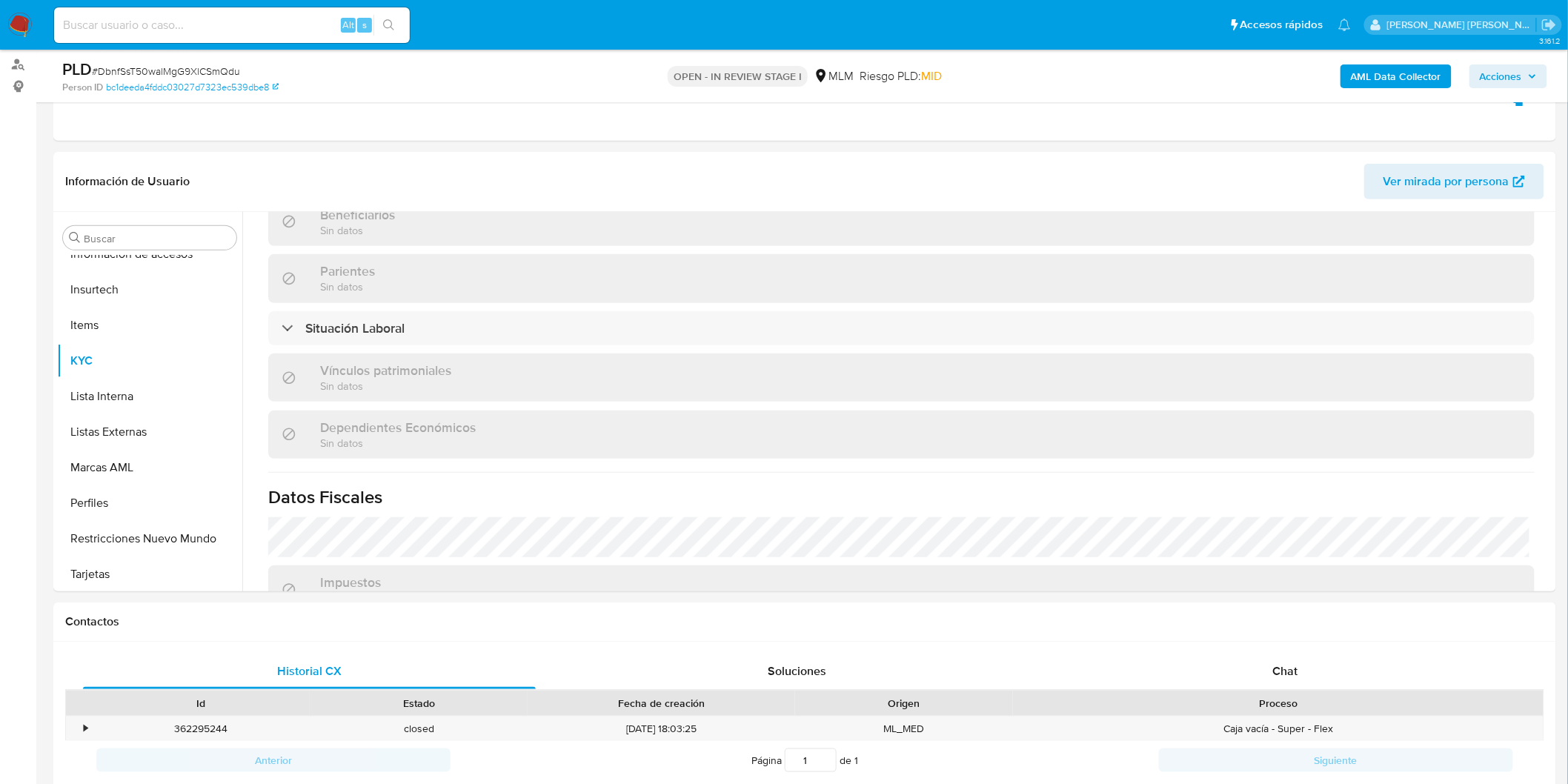
scroll to position [658, 0]
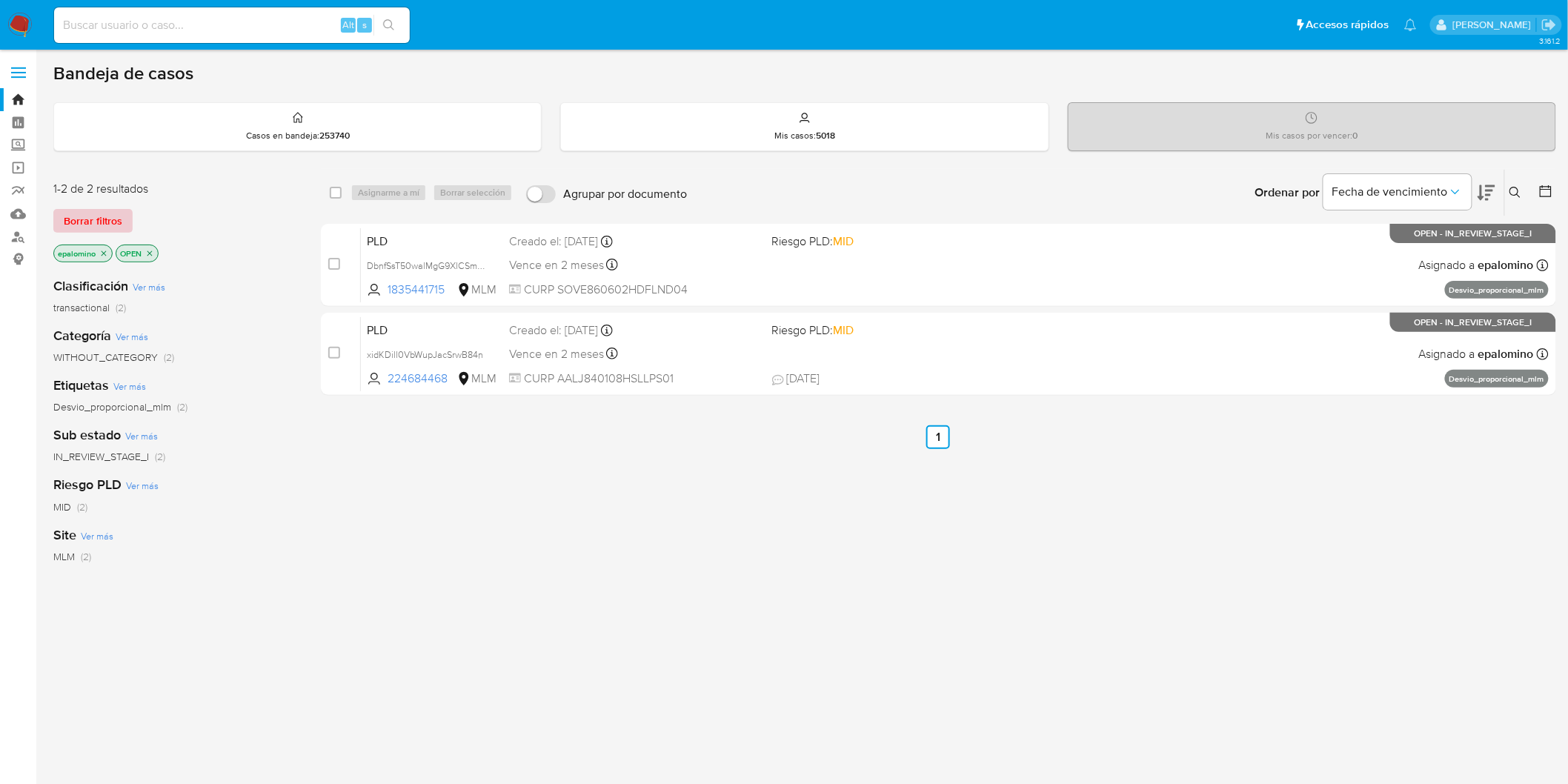
click at [108, 213] on span "Borrar filtros" at bounding box center [93, 221] width 59 height 21
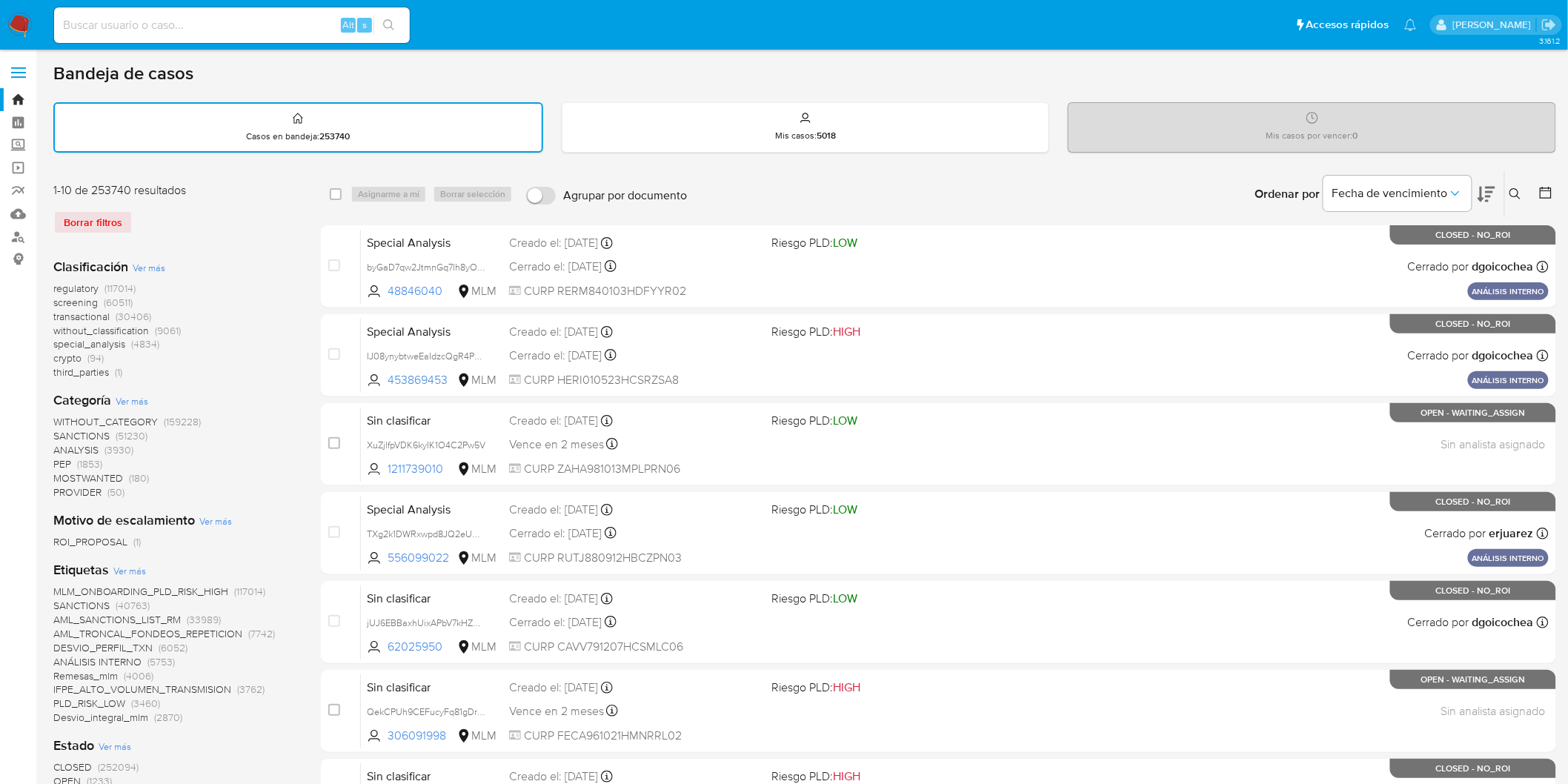
click at [1512, 193] on icon at bounding box center [1516, 194] width 12 height 12
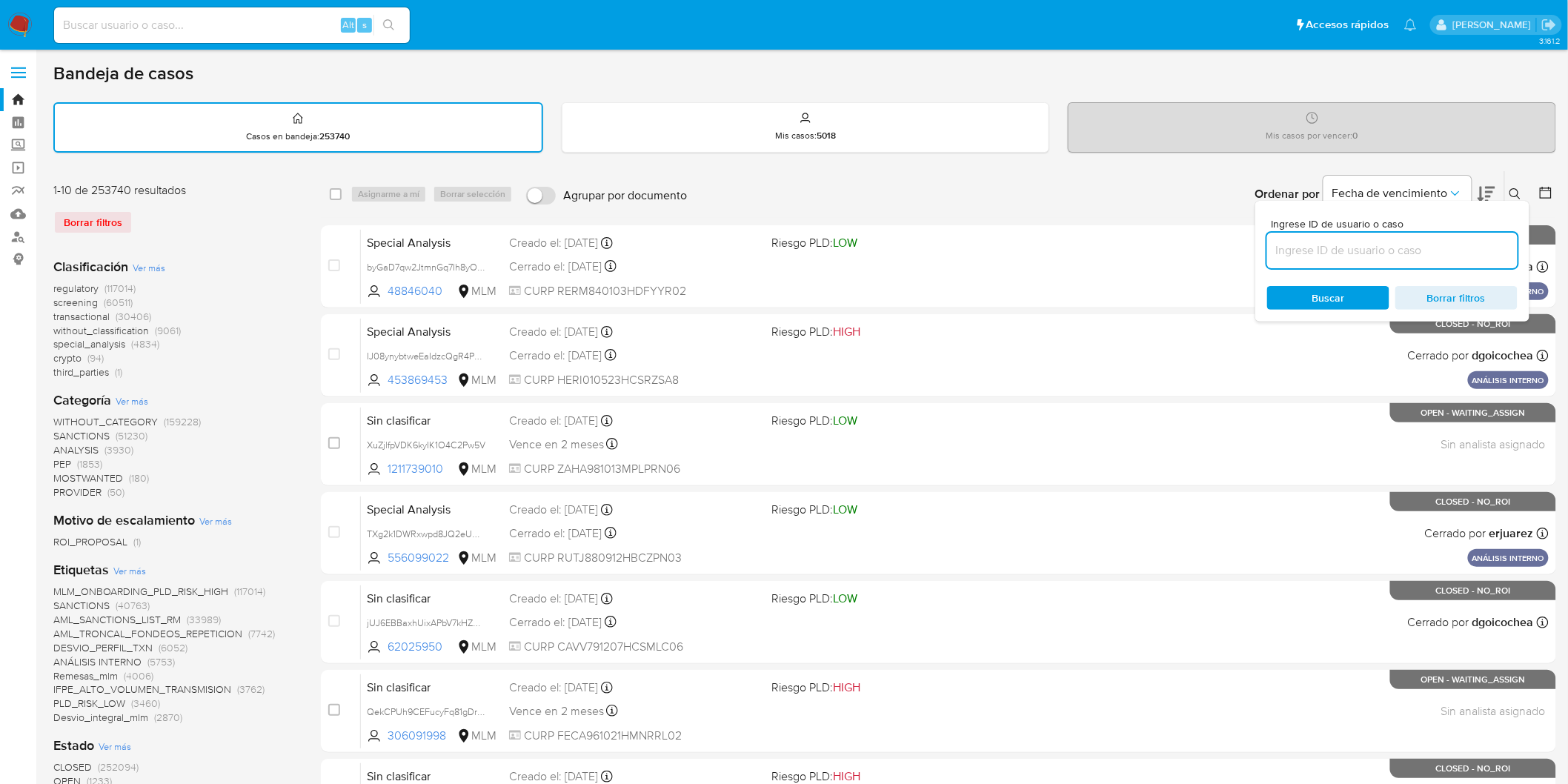
drag, startPoint x: 1335, startPoint y: 246, endPoint x: 1342, endPoint y: 242, distance: 8.1
click at [1335, 246] on input at bounding box center [1393, 251] width 251 height 20
type input "1835441715"
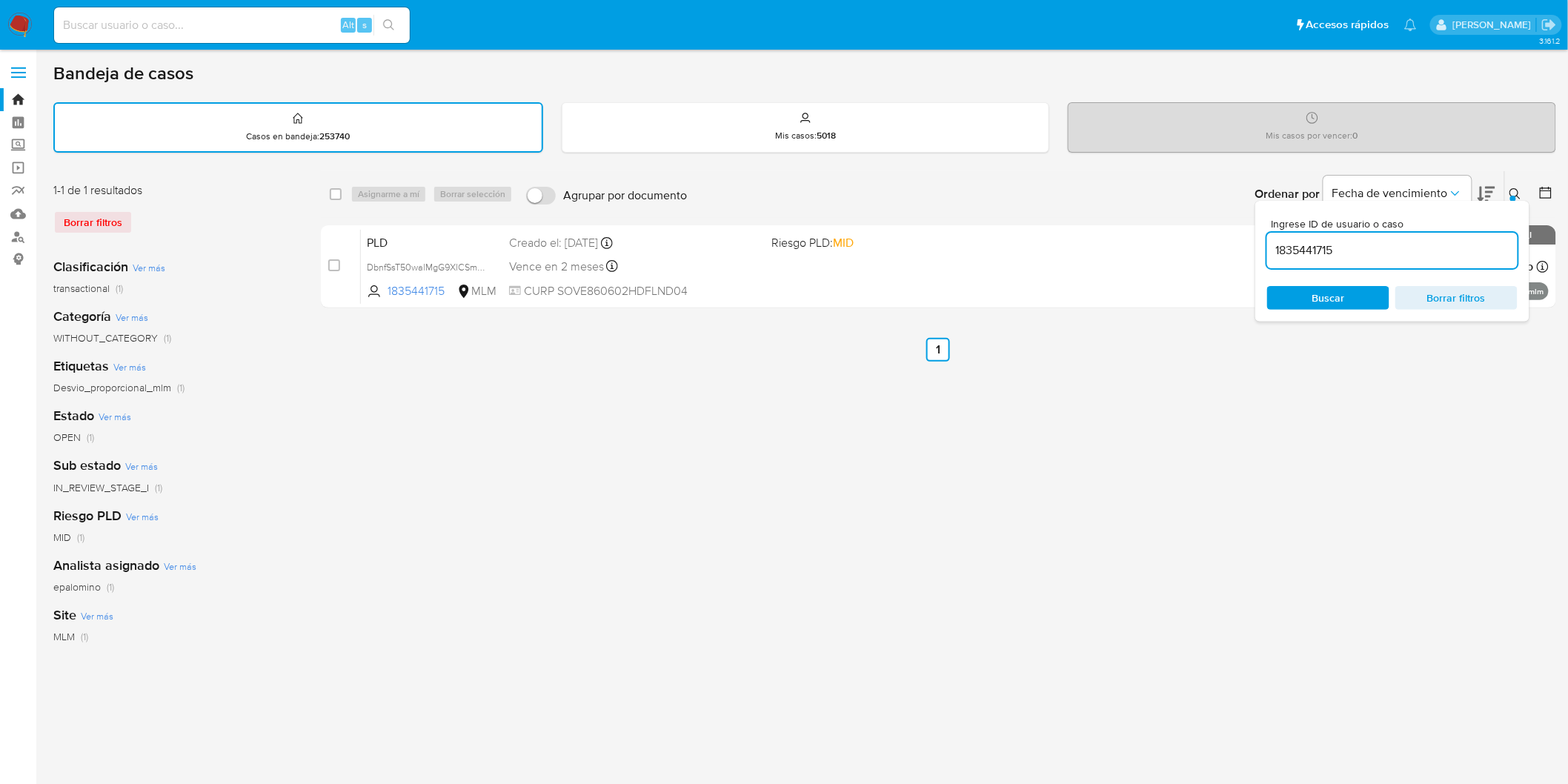
click at [1524, 190] on button at bounding box center [1518, 194] width 24 height 18
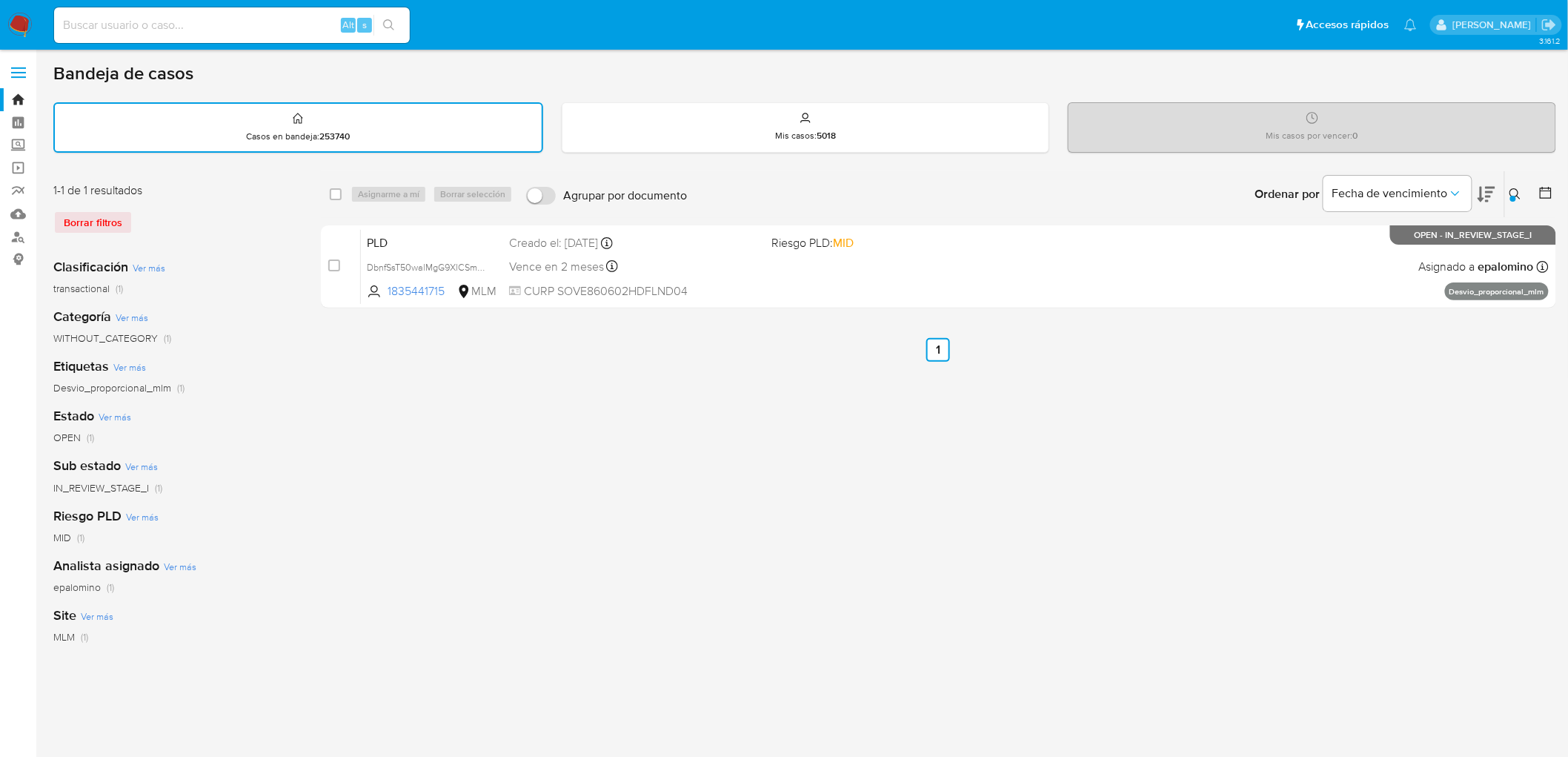
click at [32, 16] on nav "Pausado Ver notificaciones Alt s Accesos rápidos Presiona las siguientes teclas…" at bounding box center [784, 25] width 1568 height 50
click at [23, 23] on img at bounding box center [20, 25] width 25 height 25
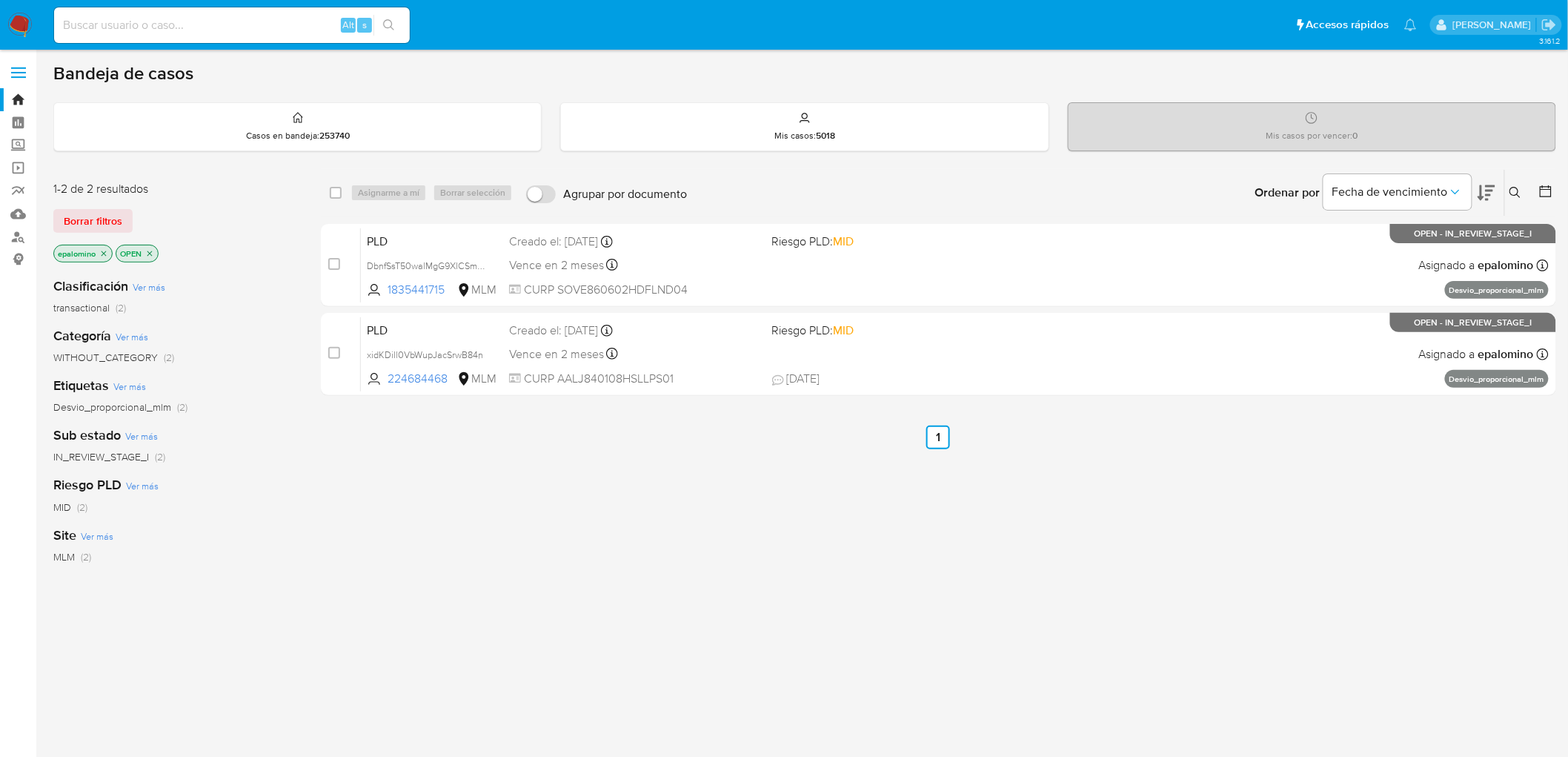
click at [25, 24] on img at bounding box center [20, 25] width 25 height 25
click at [120, 217] on span "Borrar filtros" at bounding box center [93, 221] width 59 height 21
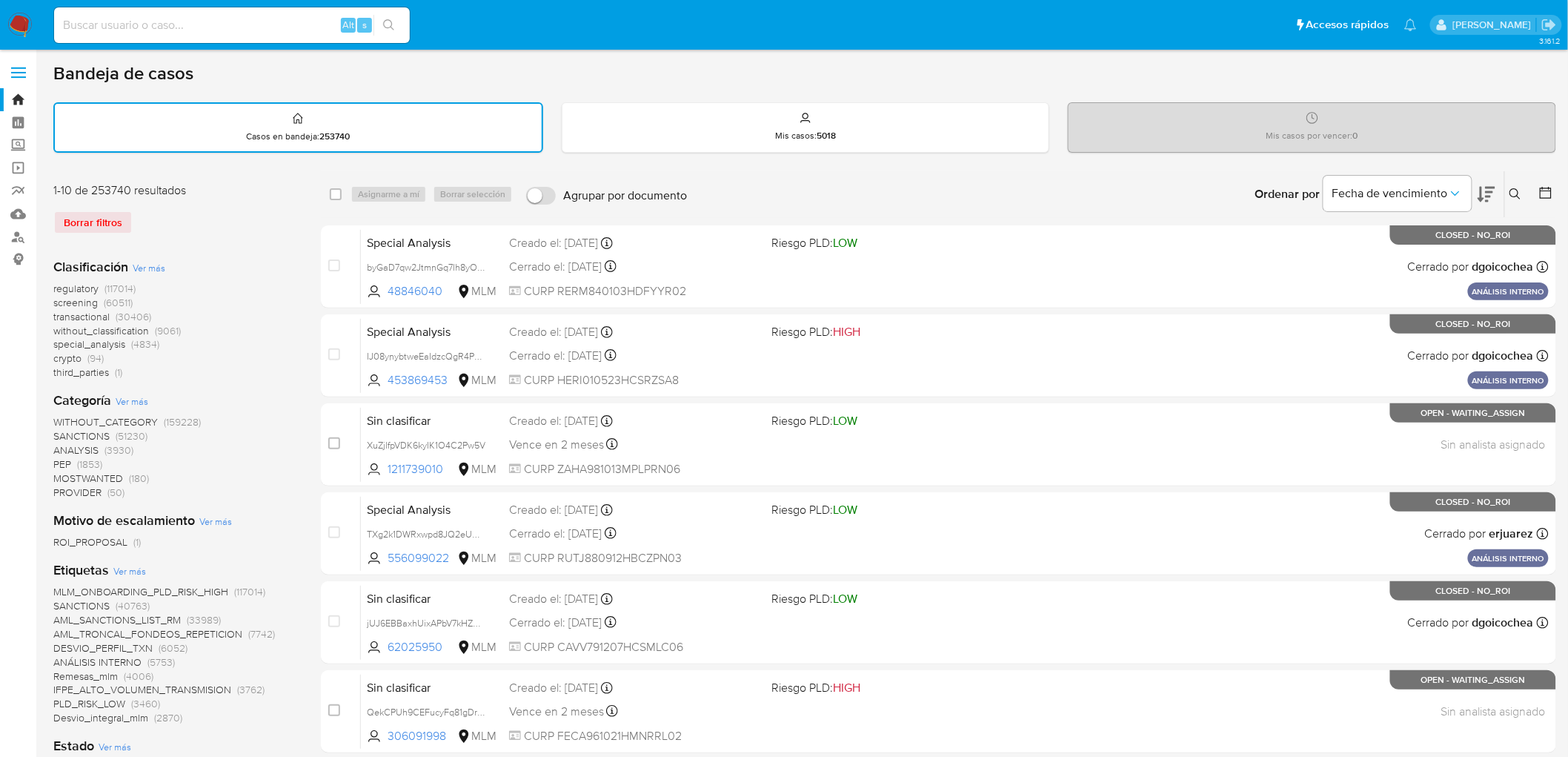
click at [1518, 188] on icon at bounding box center [1516, 194] width 12 height 12
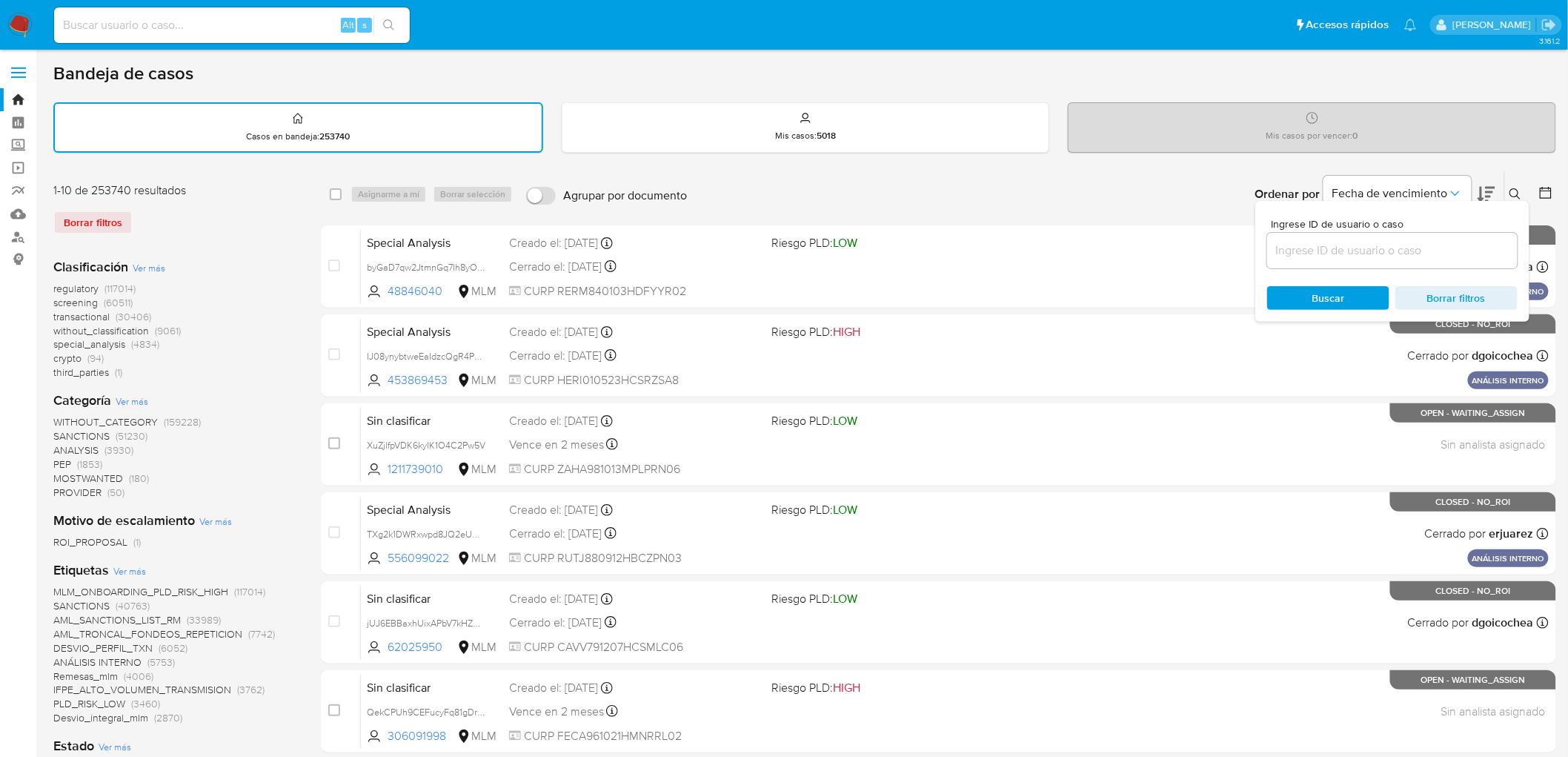
click at [1309, 247] on input at bounding box center [1393, 251] width 251 height 20
type input "1835441715"
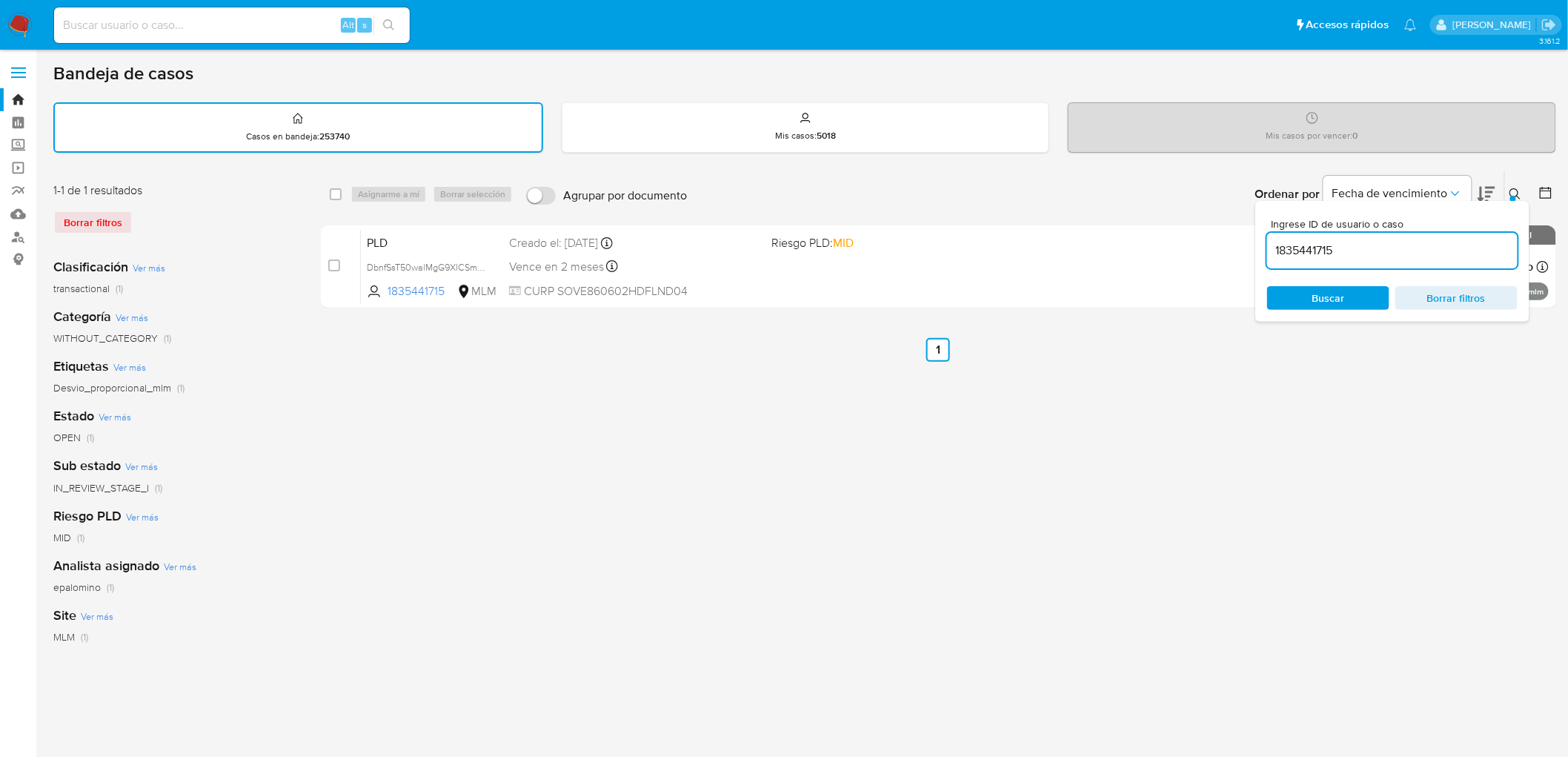
click at [1527, 191] on button at bounding box center [1518, 194] width 24 height 18
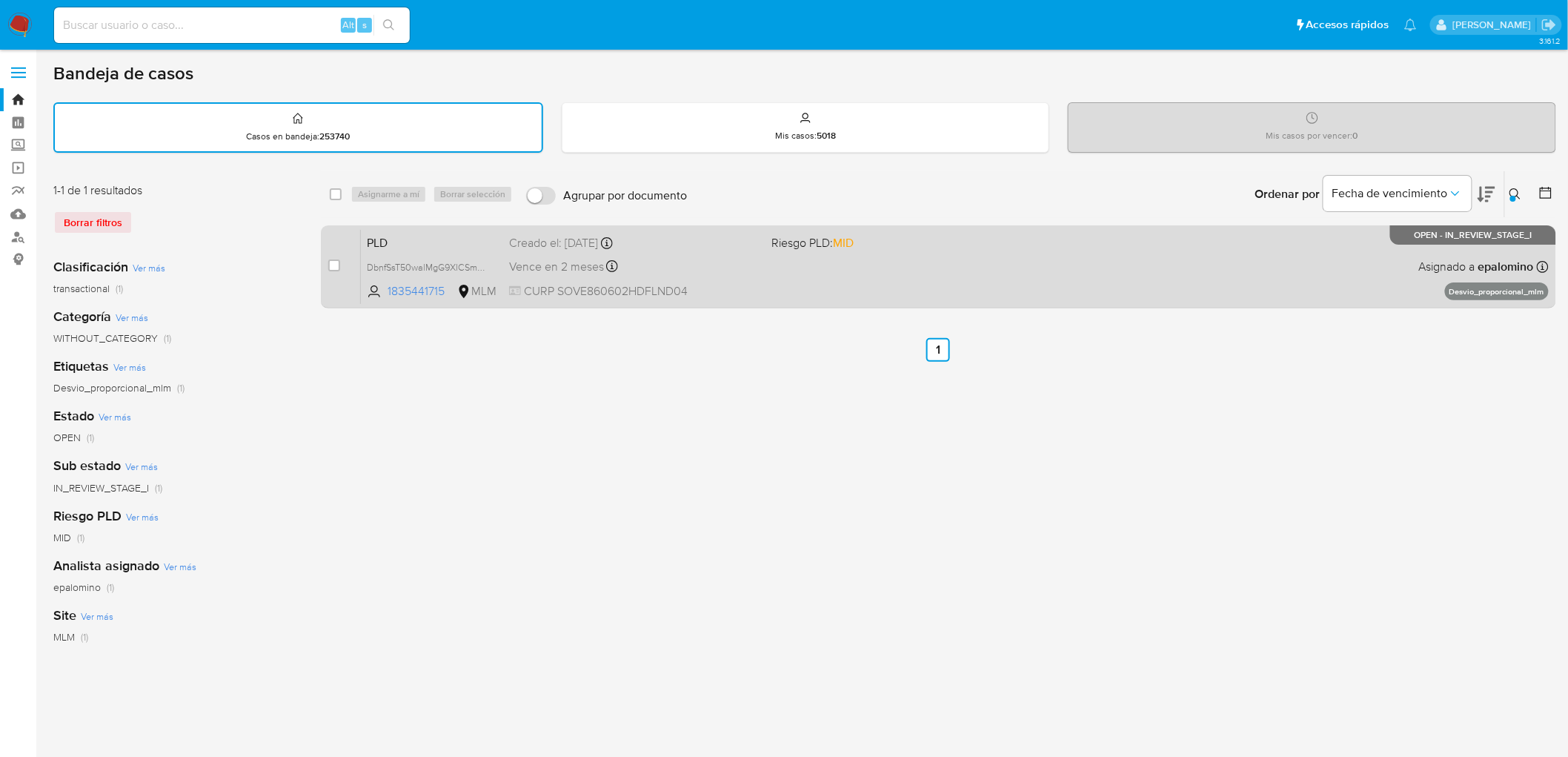
click at [408, 236] on span "PLD" at bounding box center [431, 242] width 130 height 20
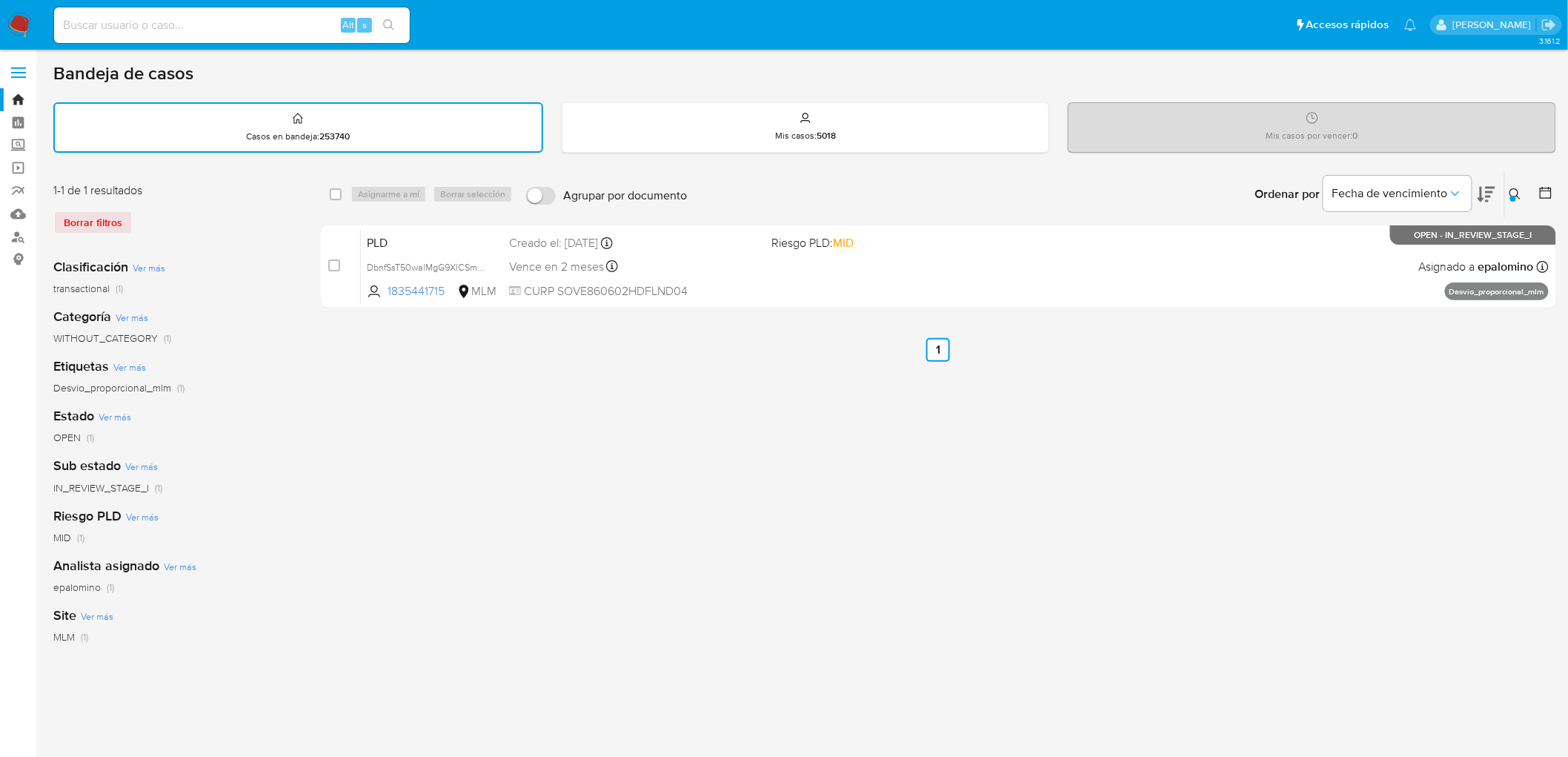
click at [14, 20] on img at bounding box center [20, 25] width 25 height 25
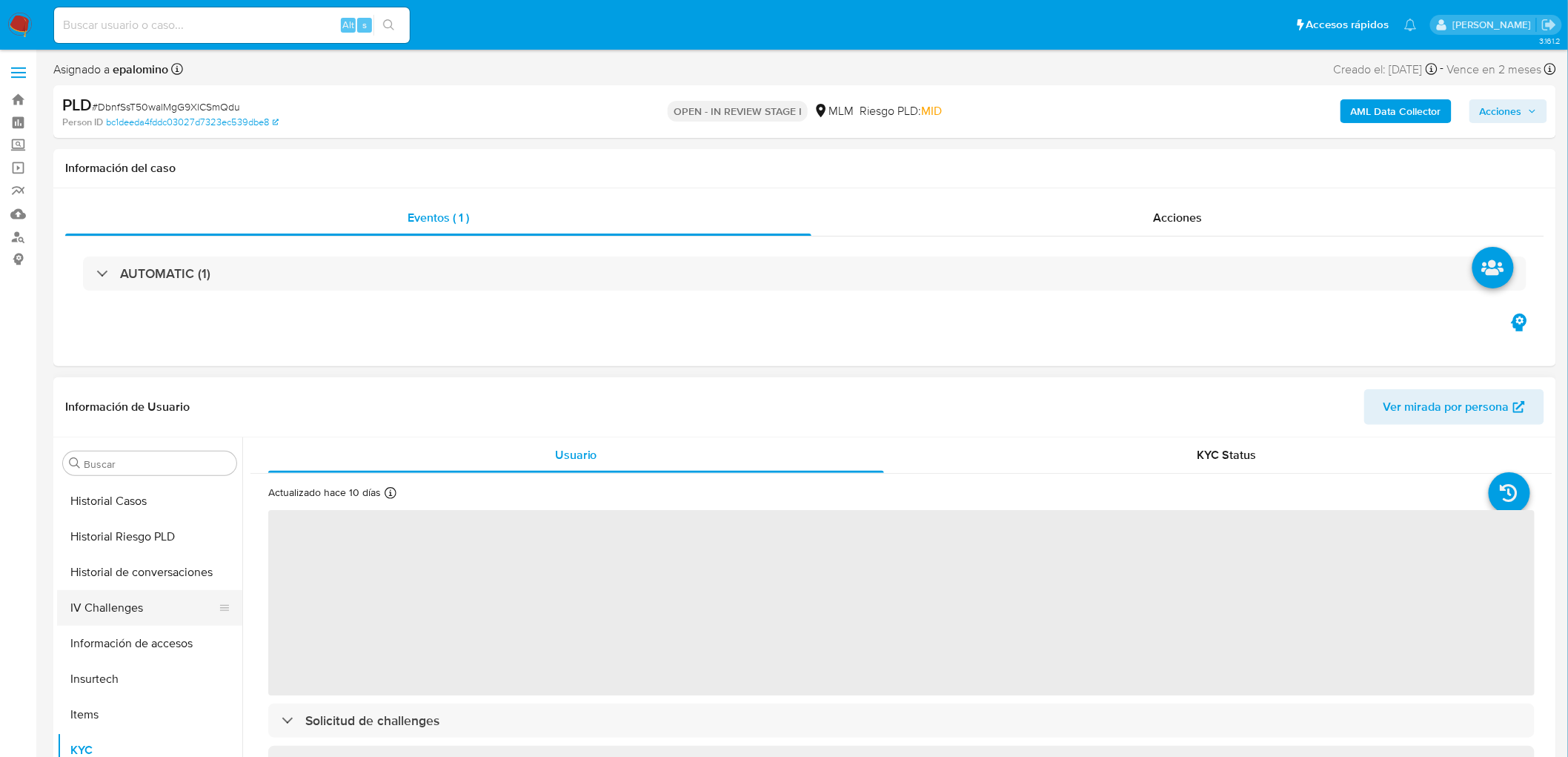
select select "10"
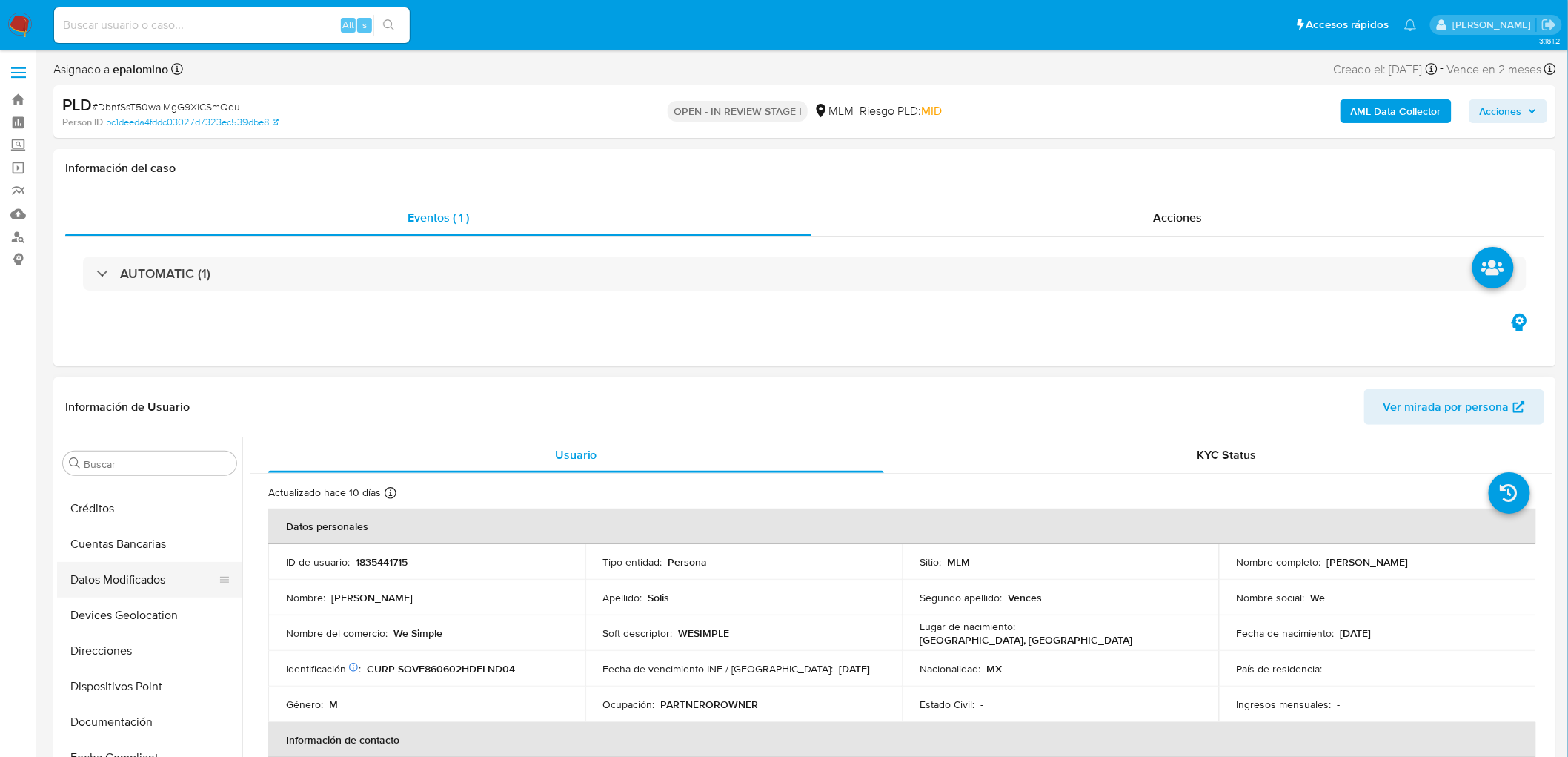
scroll to position [203, 0]
click at [167, 610] on button "Devices Geolocation" at bounding box center [144, 617] width 173 height 35
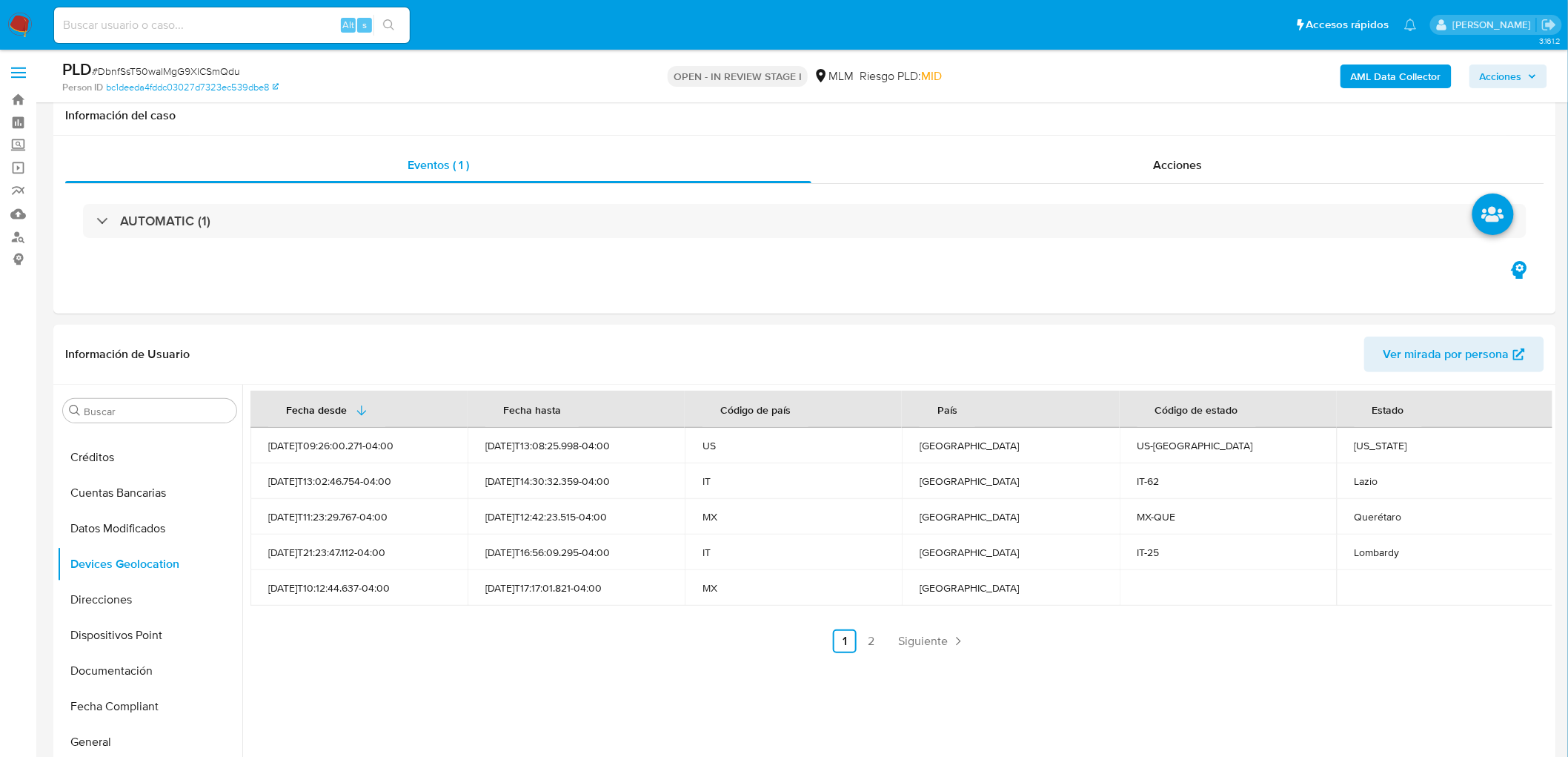
scroll to position [86, 0]
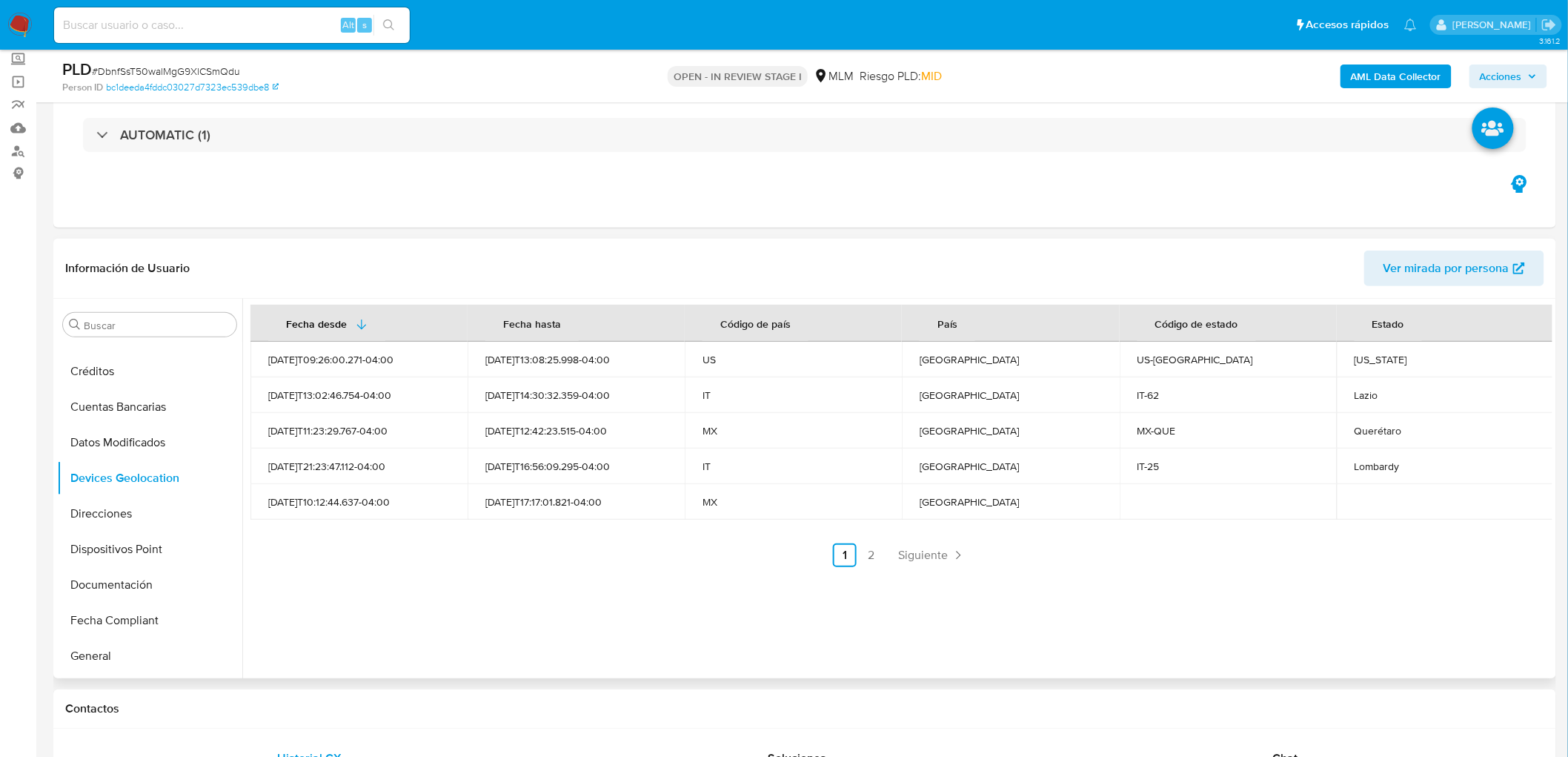
click at [606, 568] on div "Fecha desde [GEOGRAPHIC_DATA] hasta Código de país País Código de estado Estado…" at bounding box center [897, 489] width 1311 height 380
click at [916, 562] on link "Siguiente" at bounding box center [931, 556] width 79 height 24
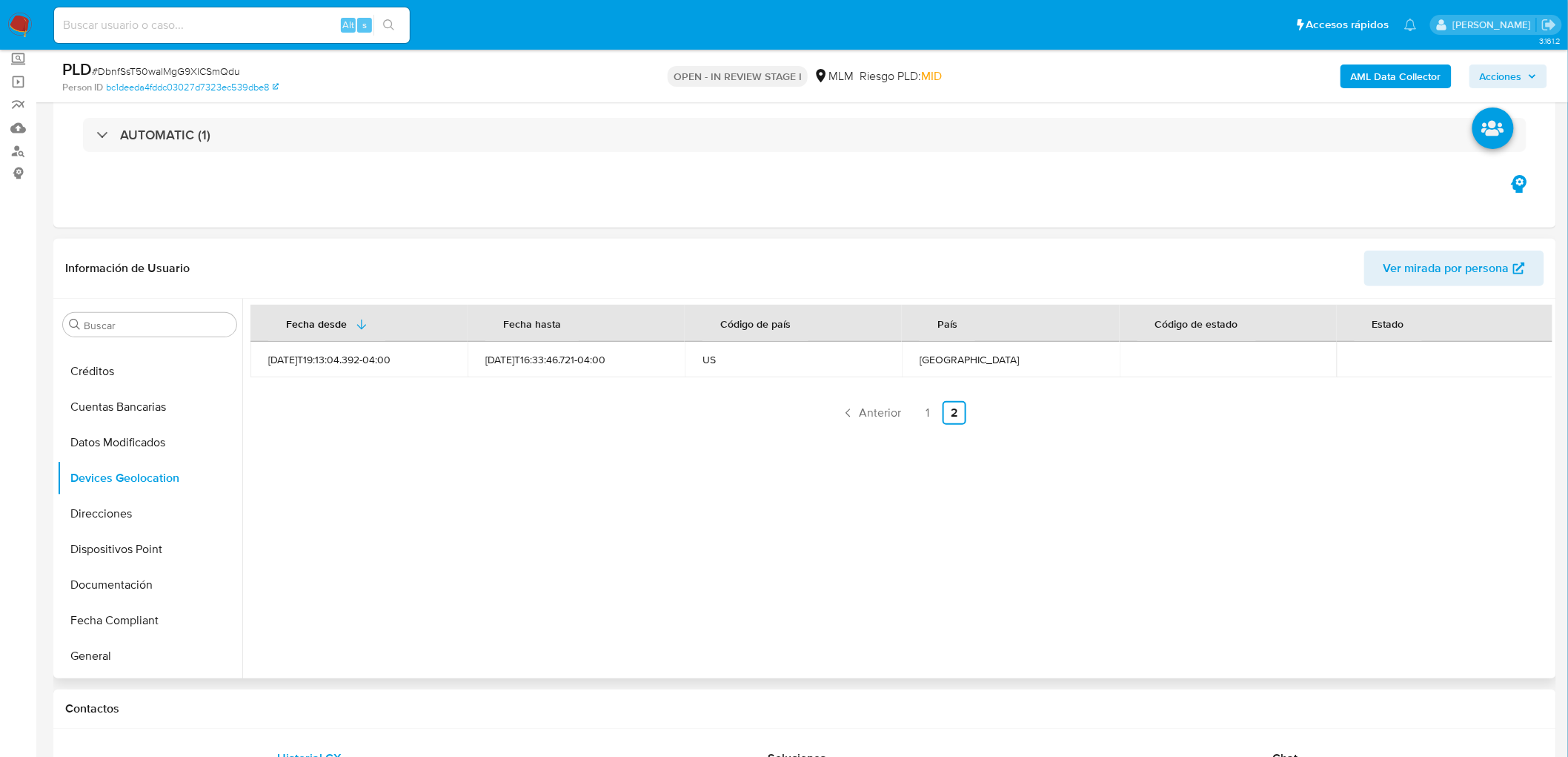
click at [805, 567] on div "Fecha desde Fecha hasta Código de país País Código de estado Estado 2025-07-19T…" at bounding box center [897, 489] width 1311 height 380
click at [921, 411] on link "1" at bounding box center [928, 414] width 24 height 24
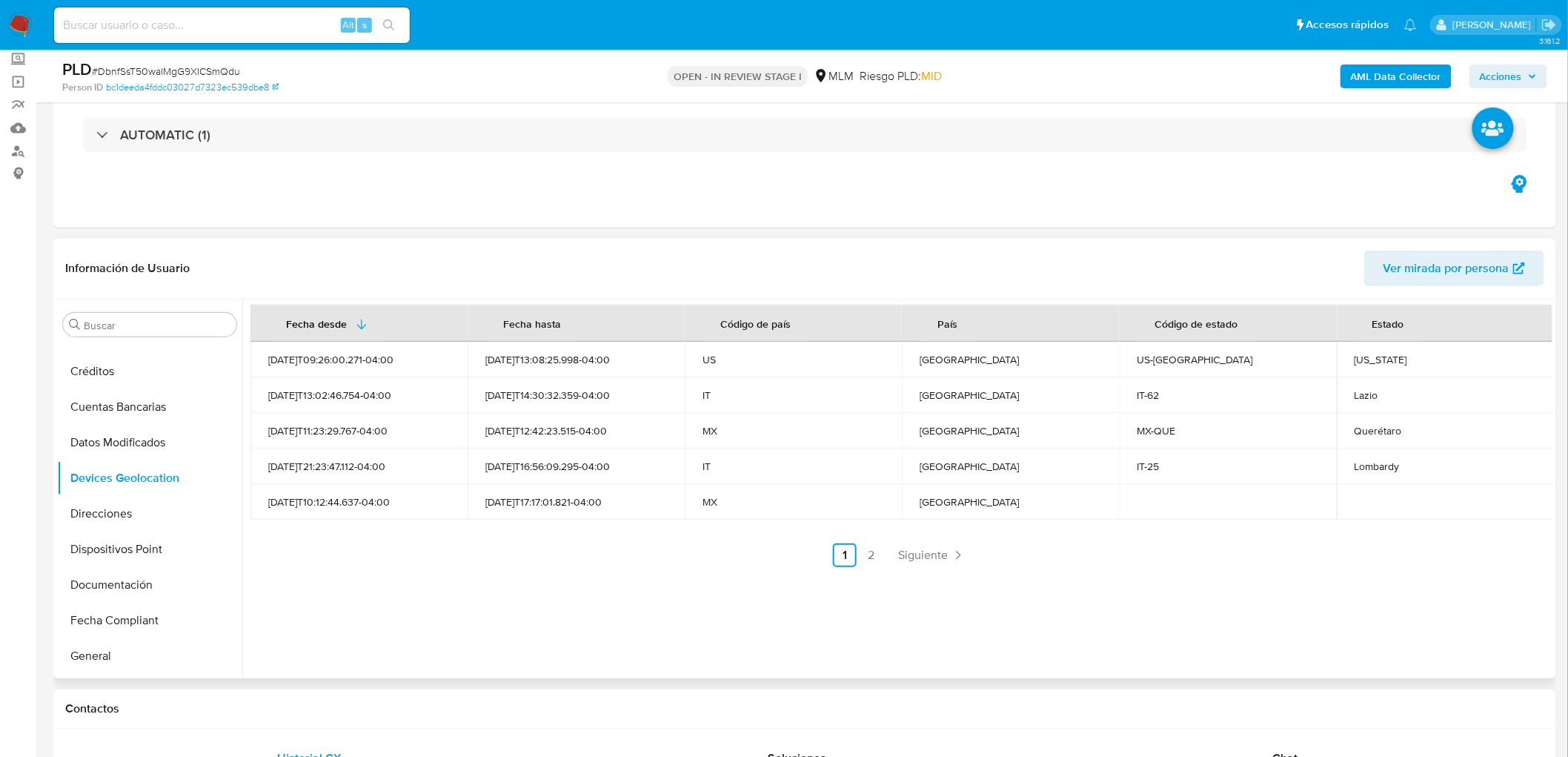
click at [1384, 362] on div "California" at bounding box center [1445, 360] width 181 height 14
copy div "California"
click at [1368, 430] on div "Querétaro" at bounding box center [1445, 431] width 181 height 14
click at [1362, 393] on div "Lazio" at bounding box center [1445, 395] width 181 height 14
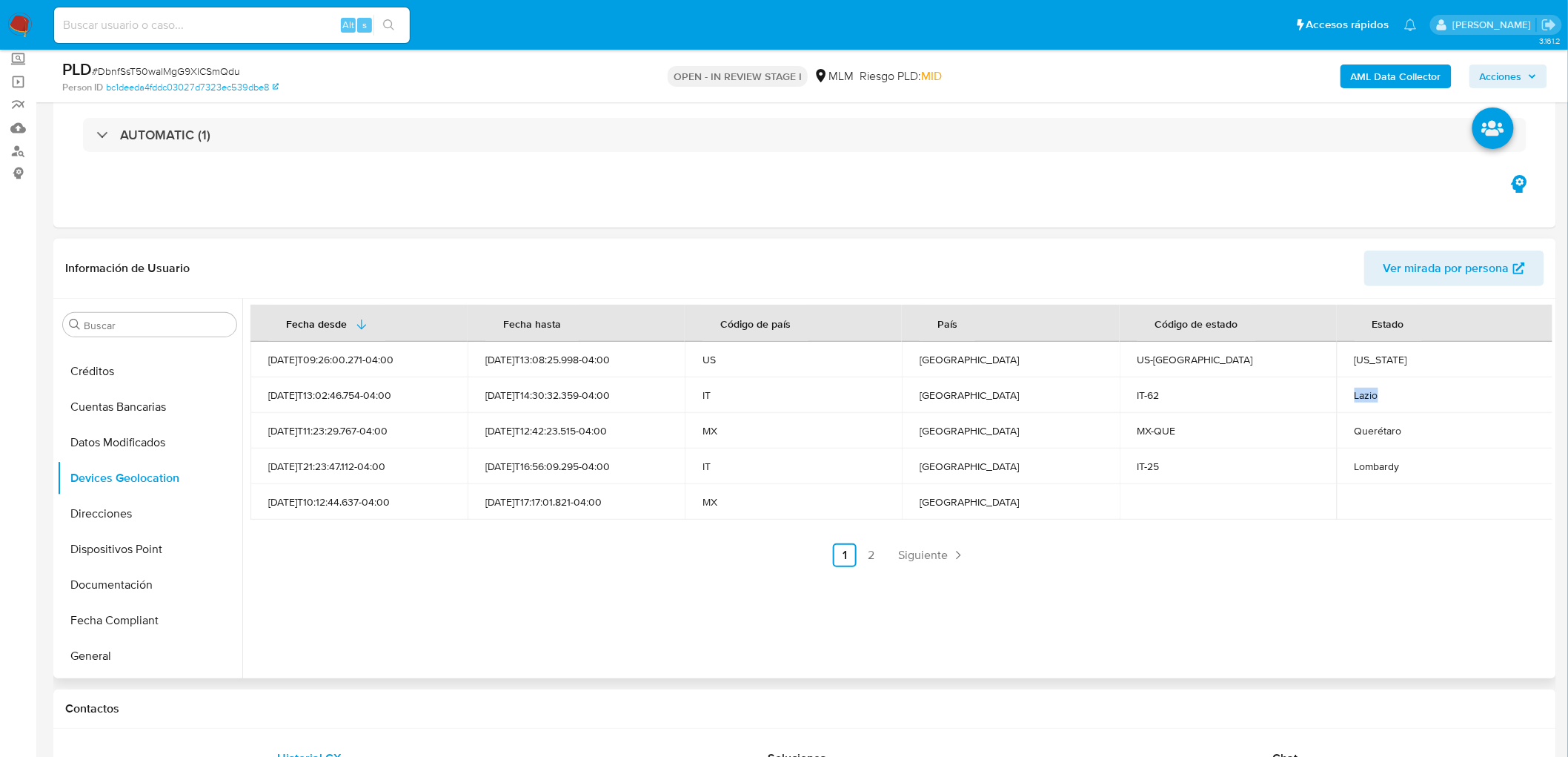
click at [1362, 393] on div "Lazio" at bounding box center [1445, 395] width 181 height 14
copy div "Lazio"
click at [1367, 459] on div "Lombardy" at bounding box center [1445, 466] width 181 height 14
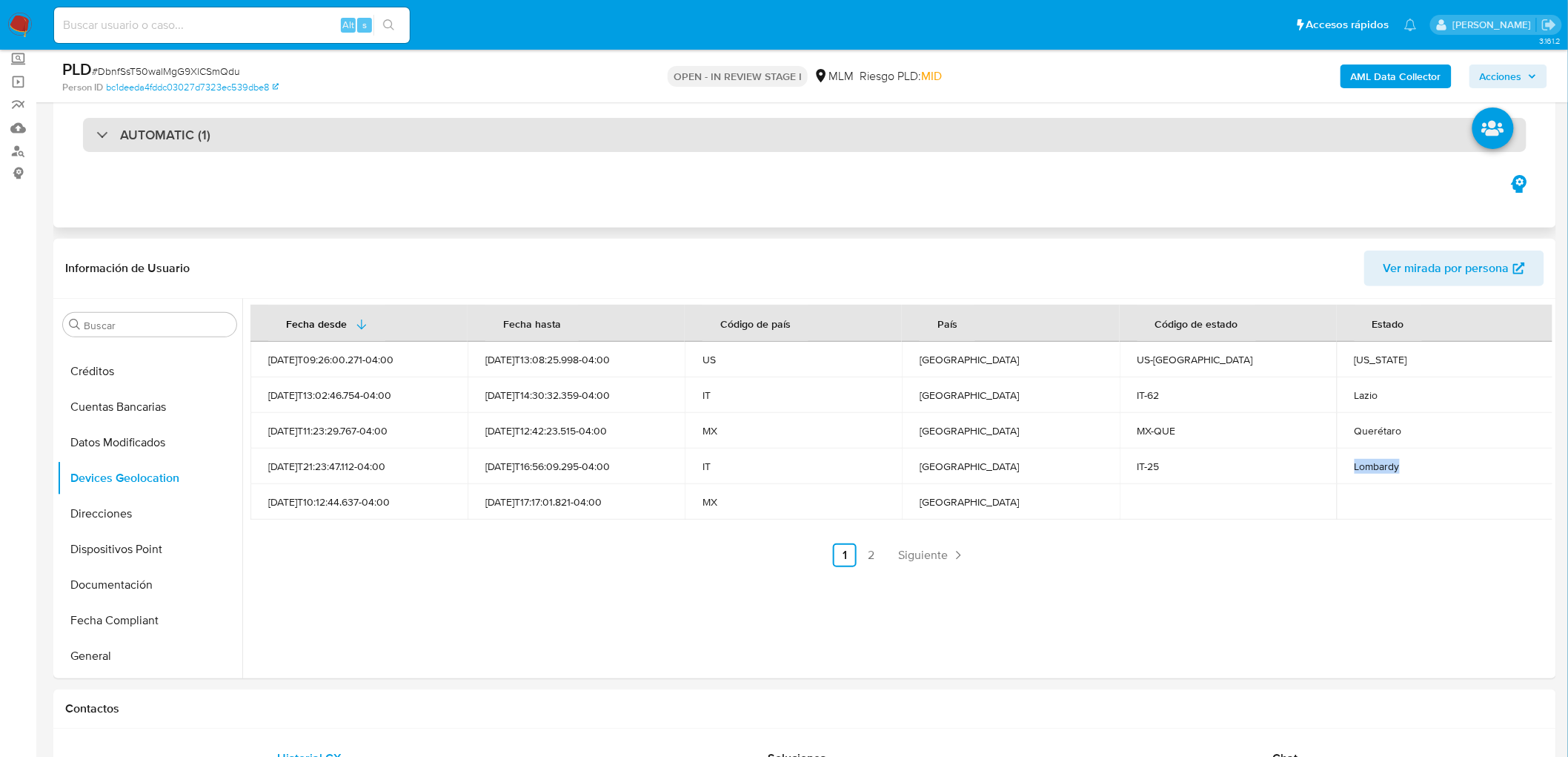
copy div "Lombardy"
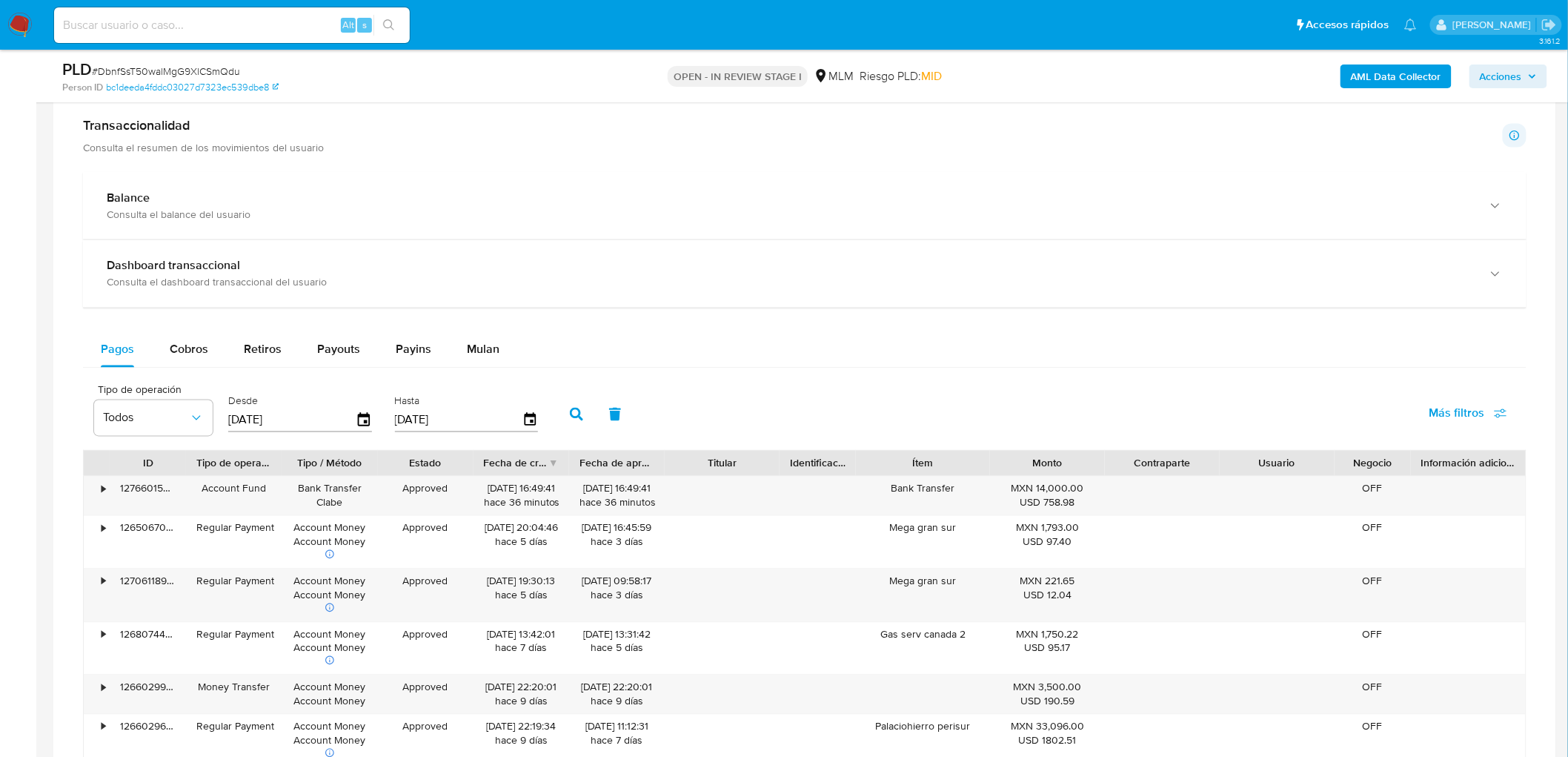
scroll to position [925, 0]
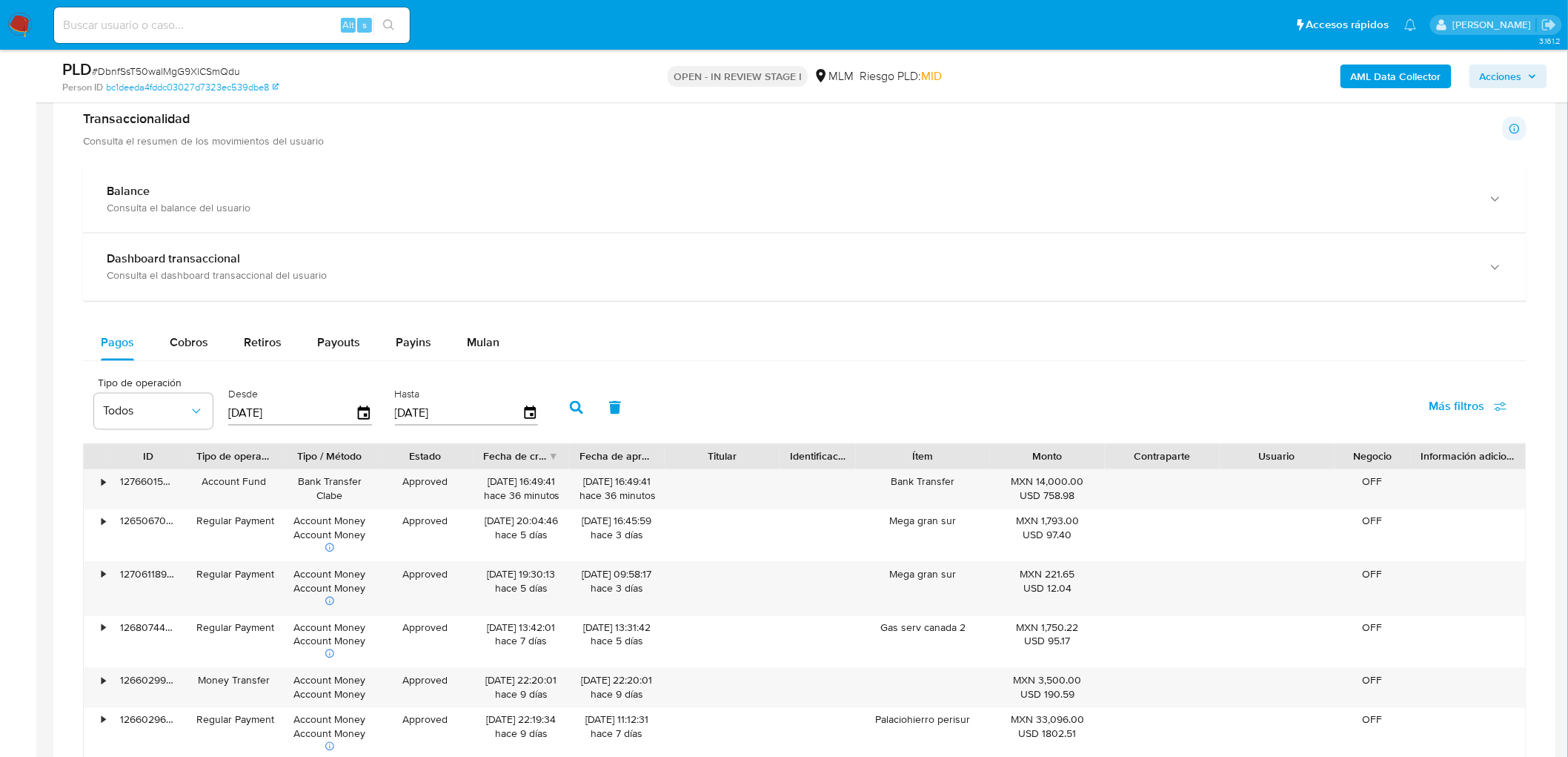
click at [1567, 435] on main "3.161.2 Asignado a epalomino Asignado el: 26/09/2025 16:10:42 Creado el: 12/09/…" at bounding box center [784, 466] width 1568 height 2782
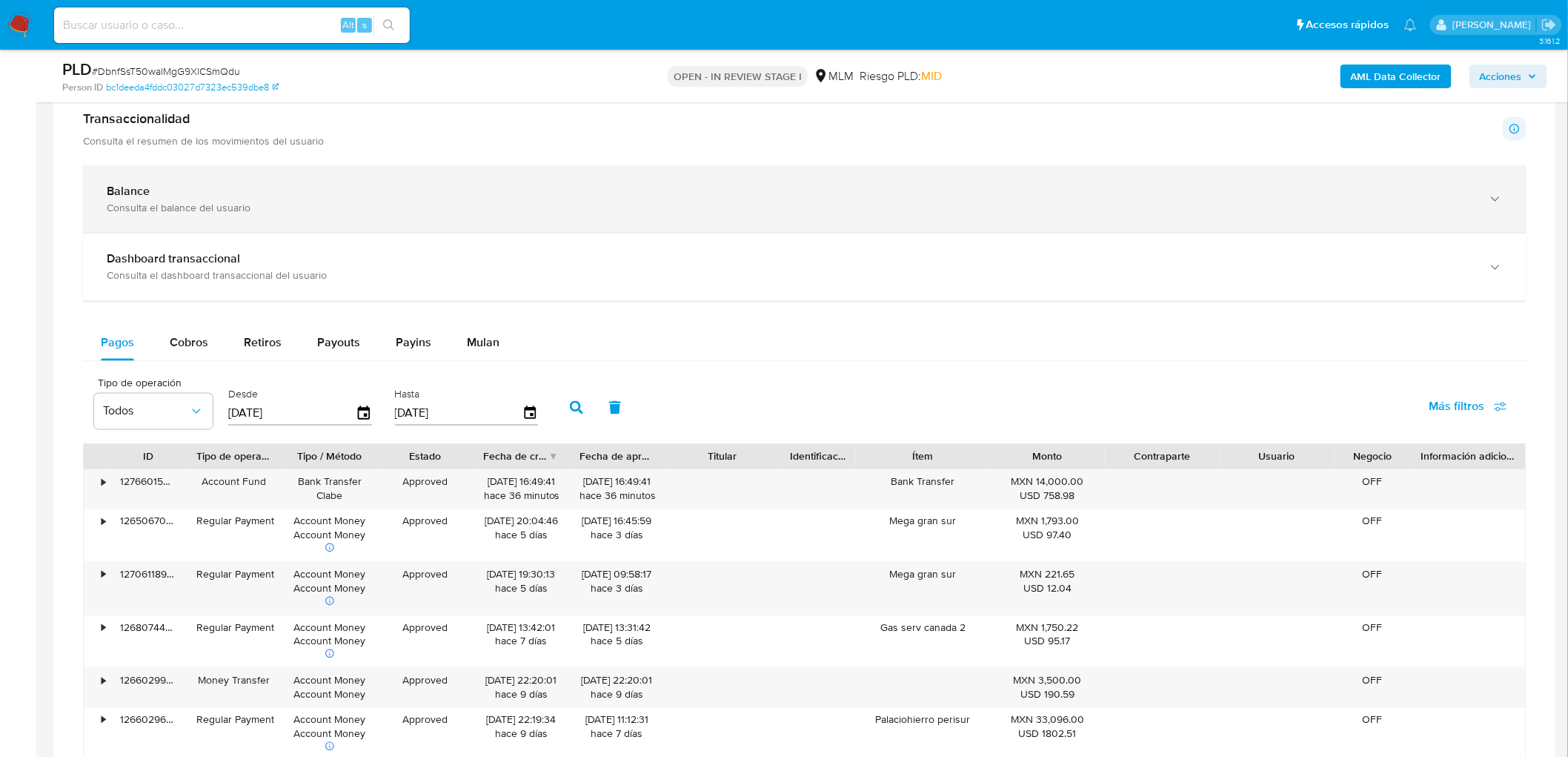
click at [221, 220] on div "Balance Consulta el balance del usuario" at bounding box center [805, 200] width 1444 height 68
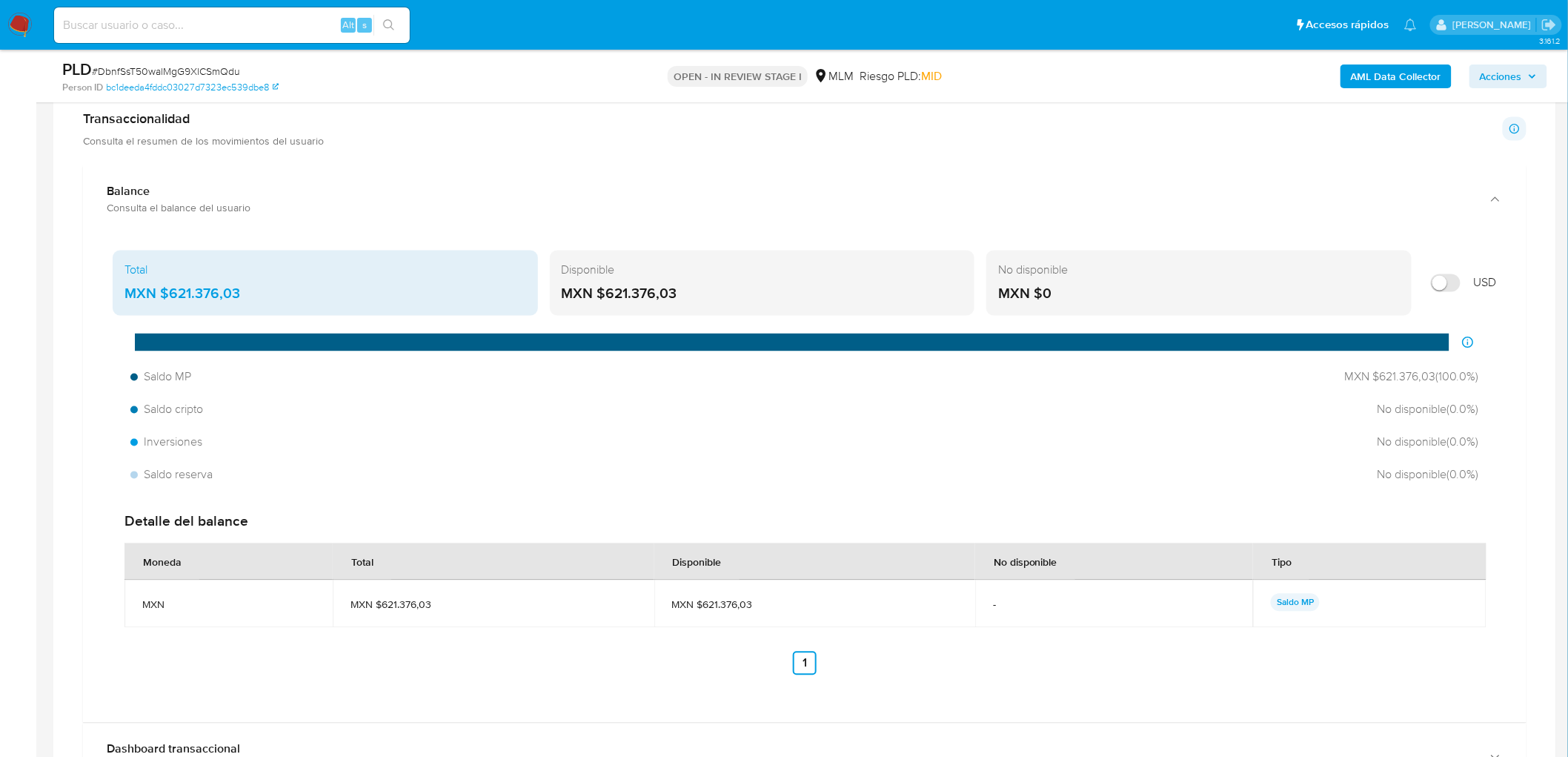
drag, startPoint x: 686, startPoint y: 292, endPoint x: 607, endPoint y: 295, distance: 79.1
click at [607, 294] on div "MXN $621.376,03" at bounding box center [763, 295] width 402 height 20
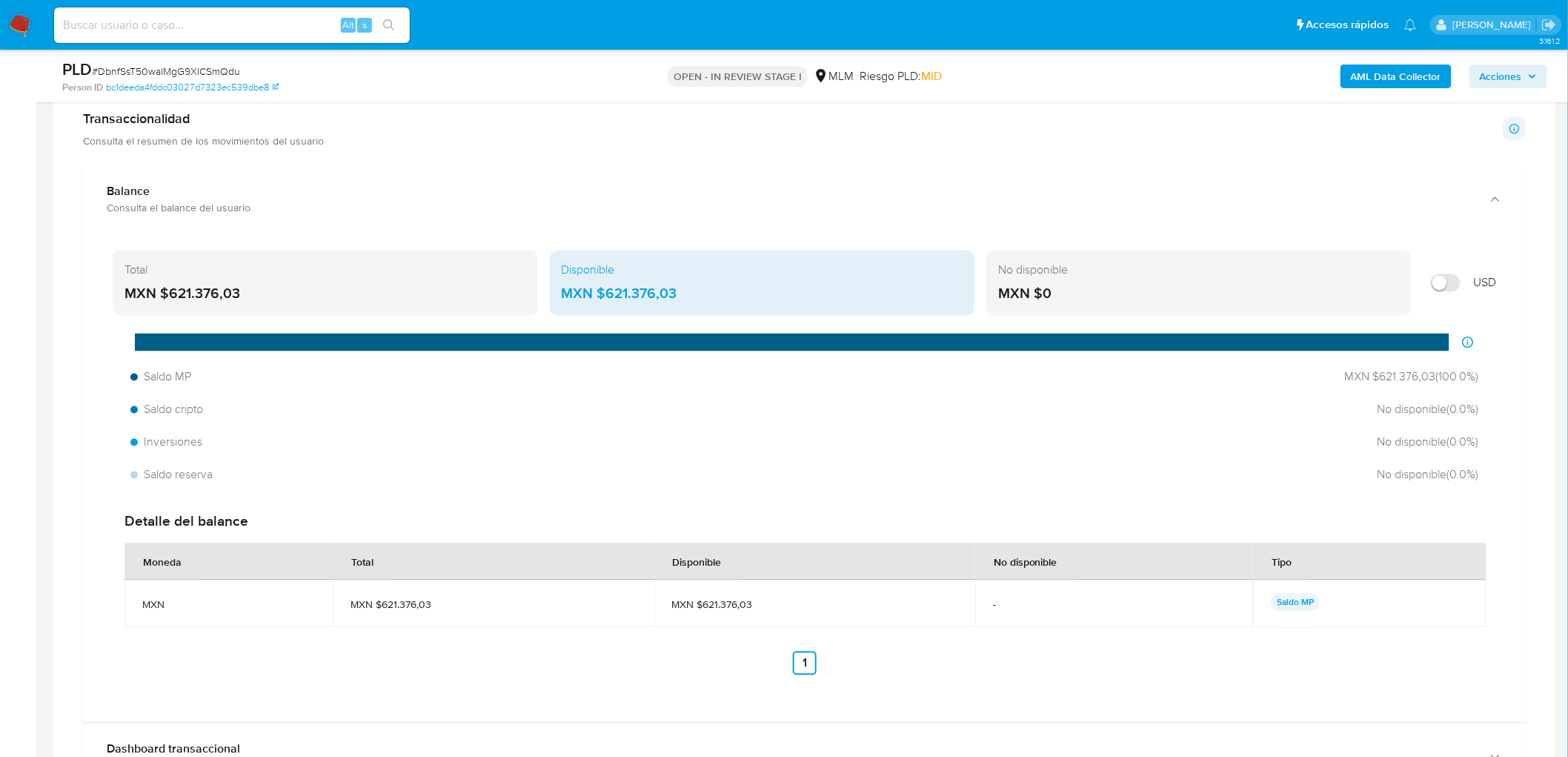
click at [653, 328] on div "Total MXN $621.376,03 Disponible MXN $621.376,03 No disponible MXN $0 USD Distr…" at bounding box center [805, 475] width 1420 height 460
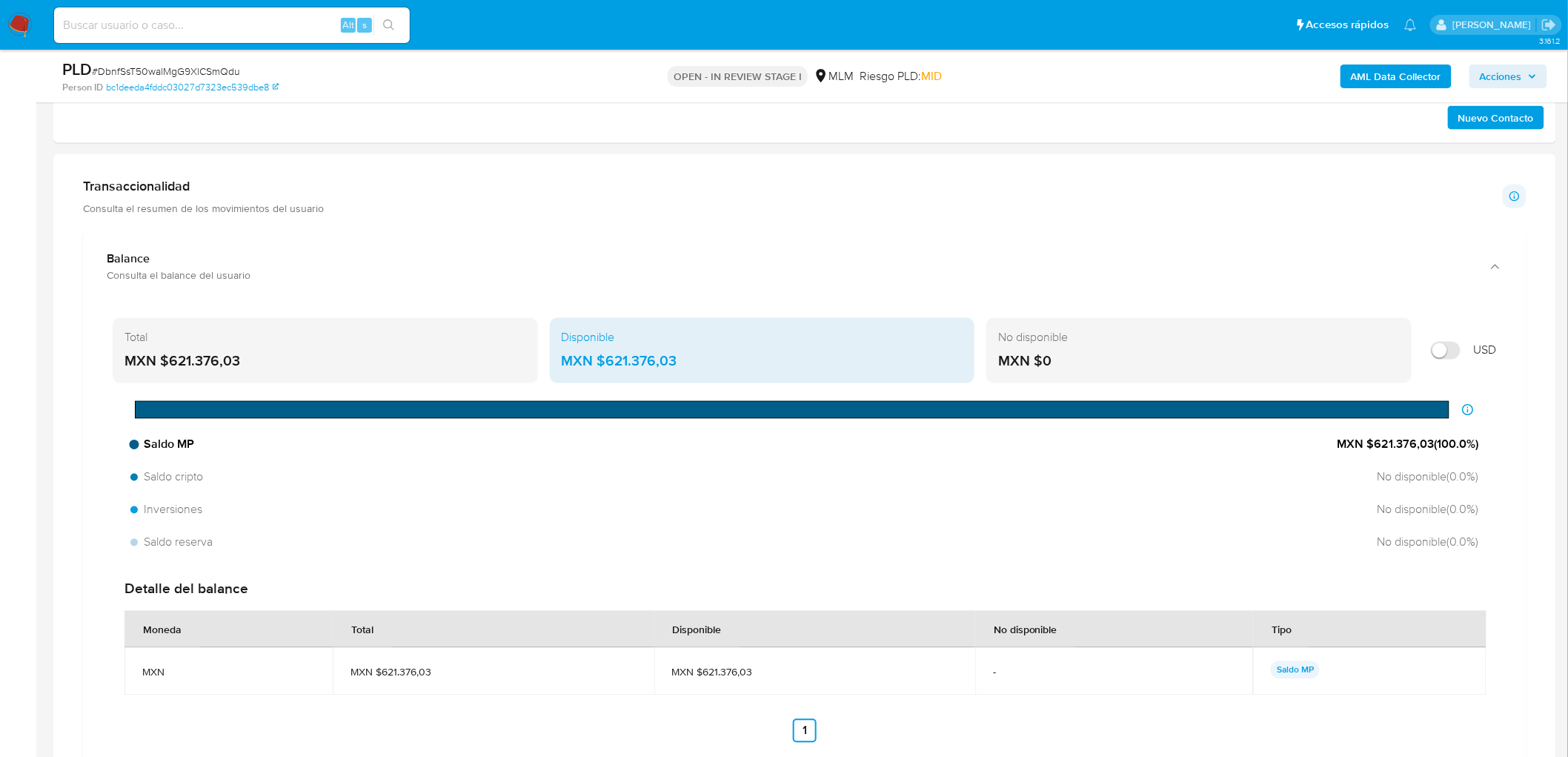
scroll to position [842, 0]
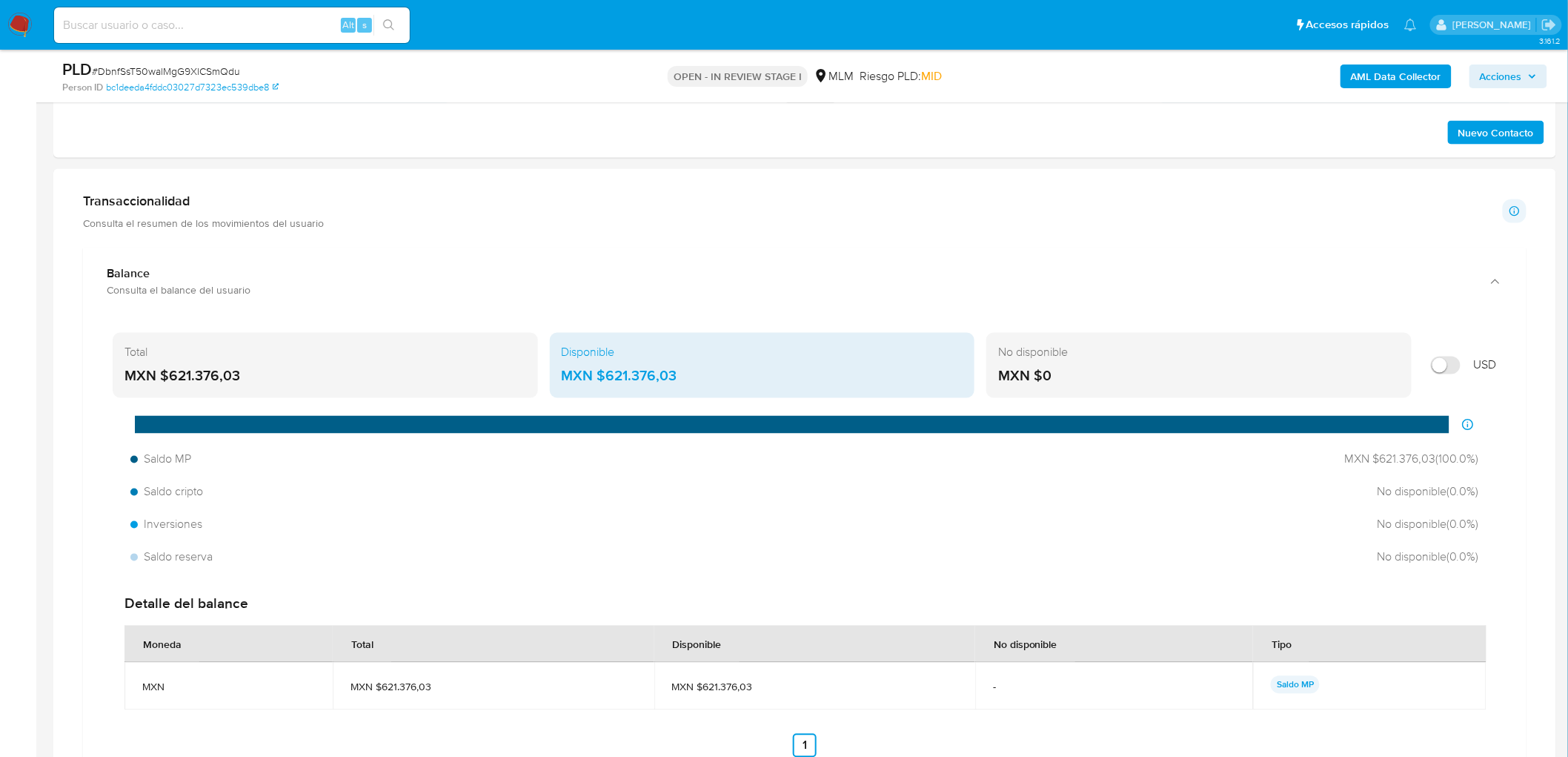
drag, startPoint x: 647, startPoint y: 382, endPoint x: 607, endPoint y: 381, distance: 40.0
click at [607, 381] on div "MXN $621.376,03" at bounding box center [763, 377] width 402 height 20
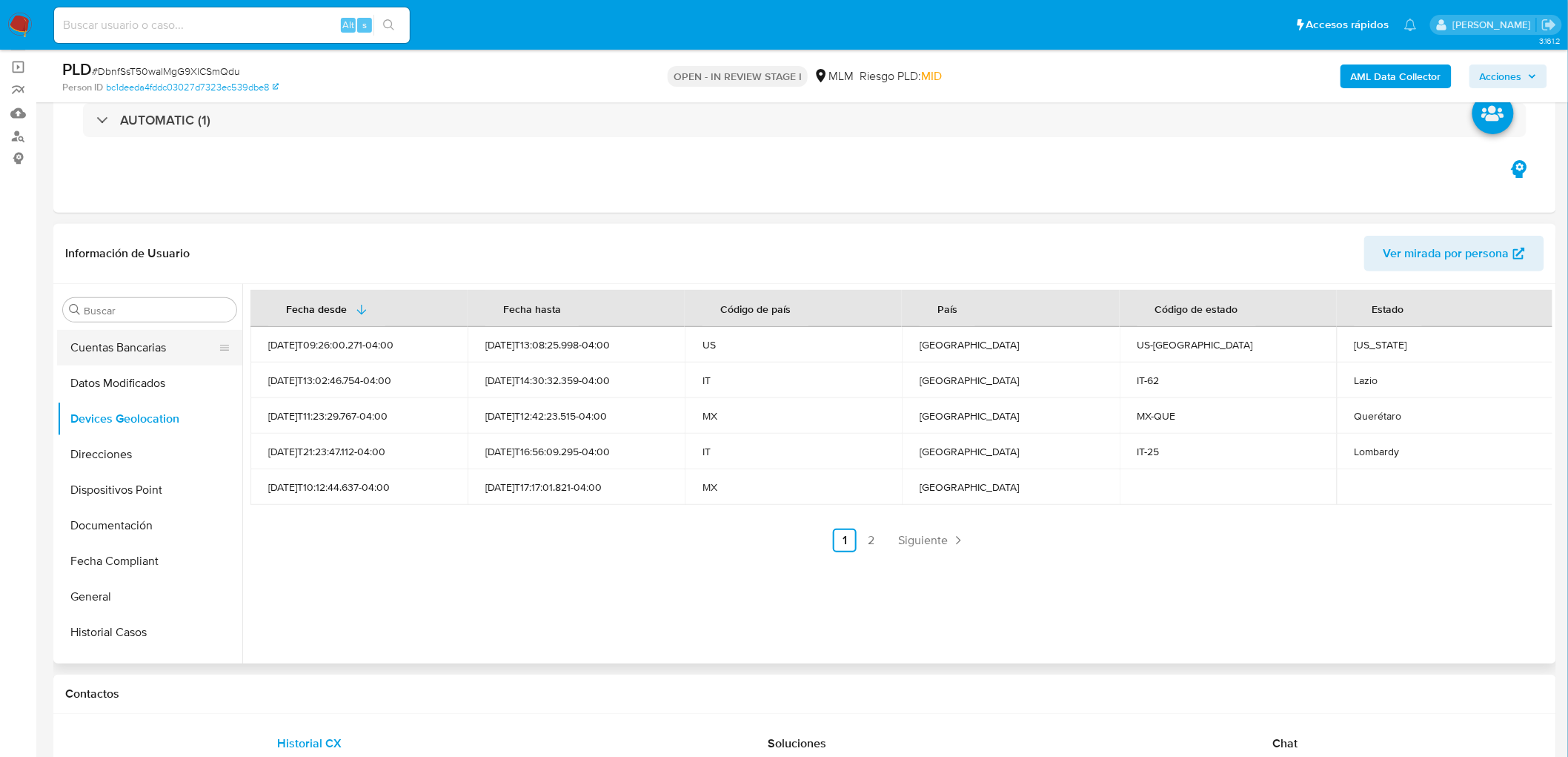
scroll to position [165, 0]
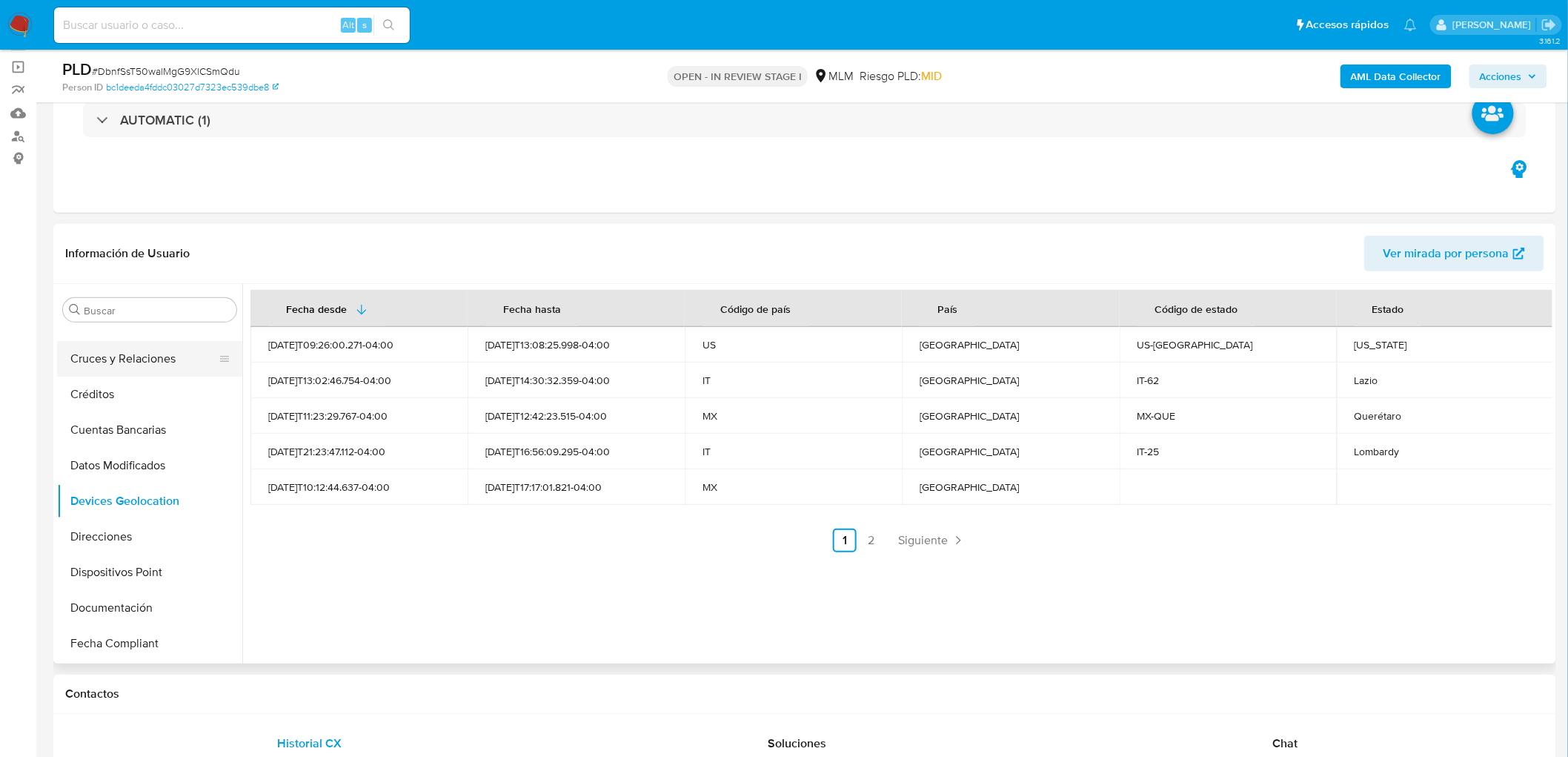
click at [158, 362] on button "Cruces y Relaciones" at bounding box center [144, 359] width 173 height 35
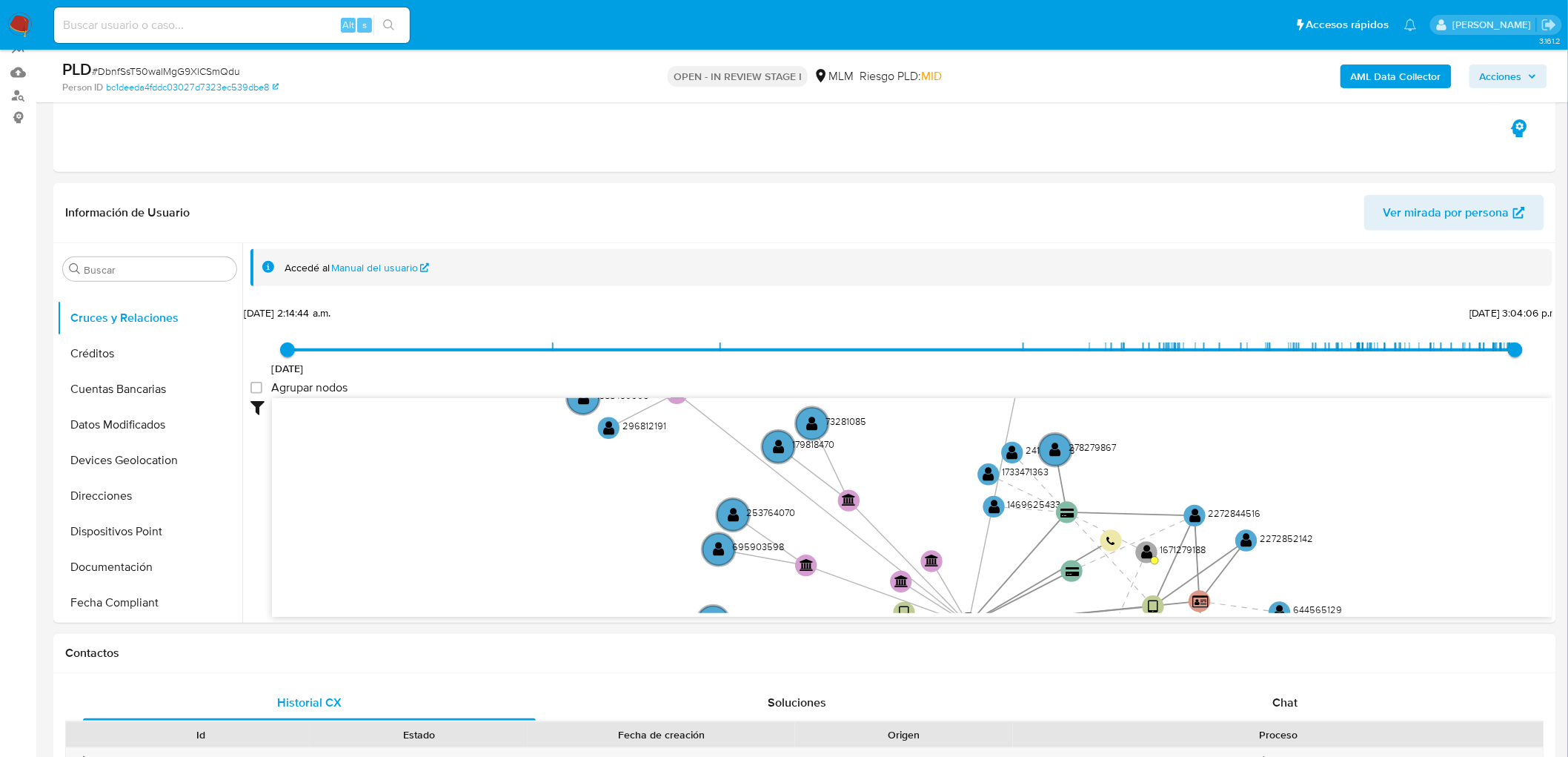
scroll to position [53, 0]
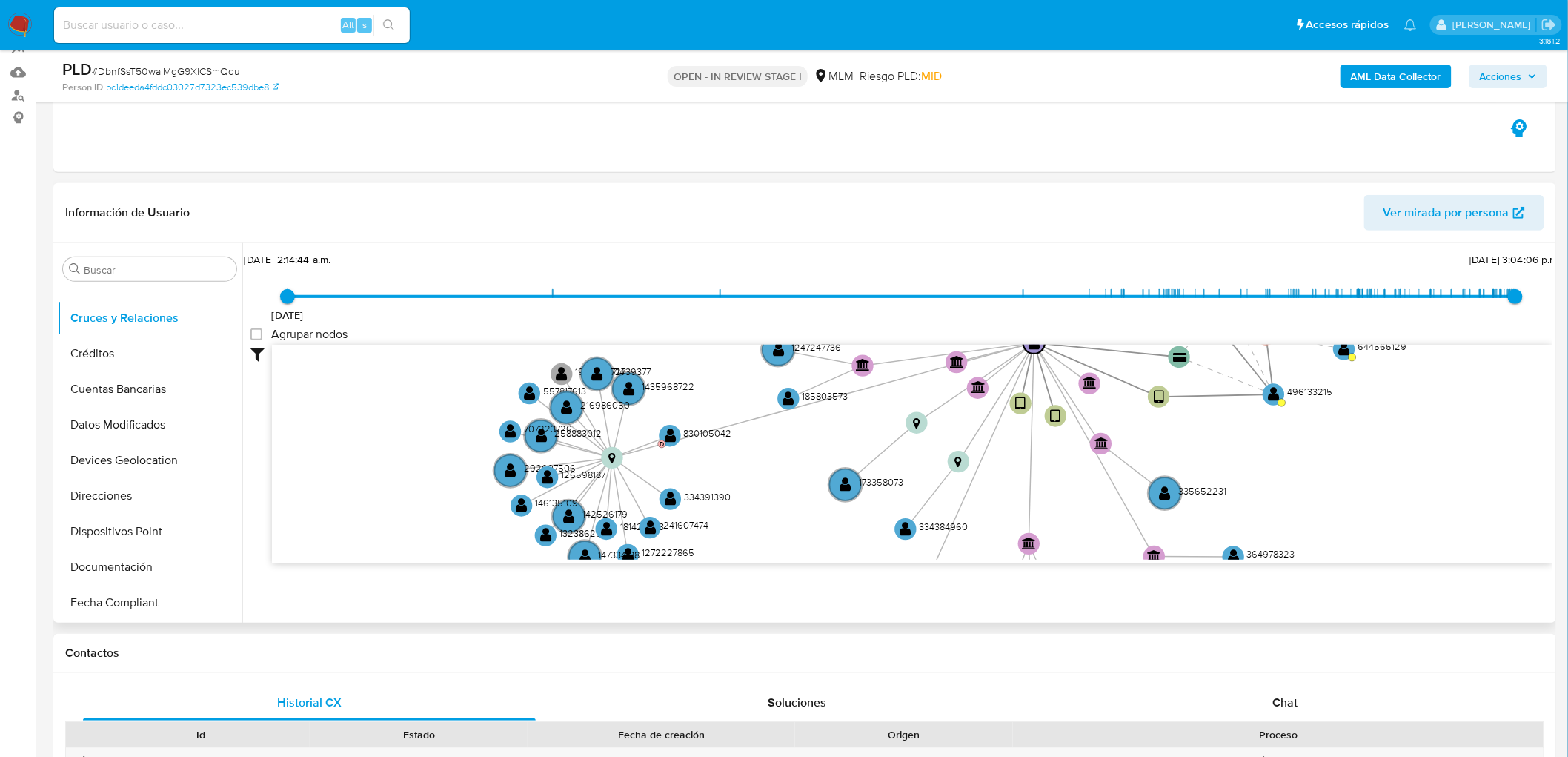
drag, startPoint x: 601, startPoint y: 476, endPoint x: 679, endPoint y: 233, distance: 255.2
click at [679, 233] on div "Información de Usuario Ver mirada por persona Buscar Anticipos de dinero Aproba…" at bounding box center [805, 403] width 1503 height 440
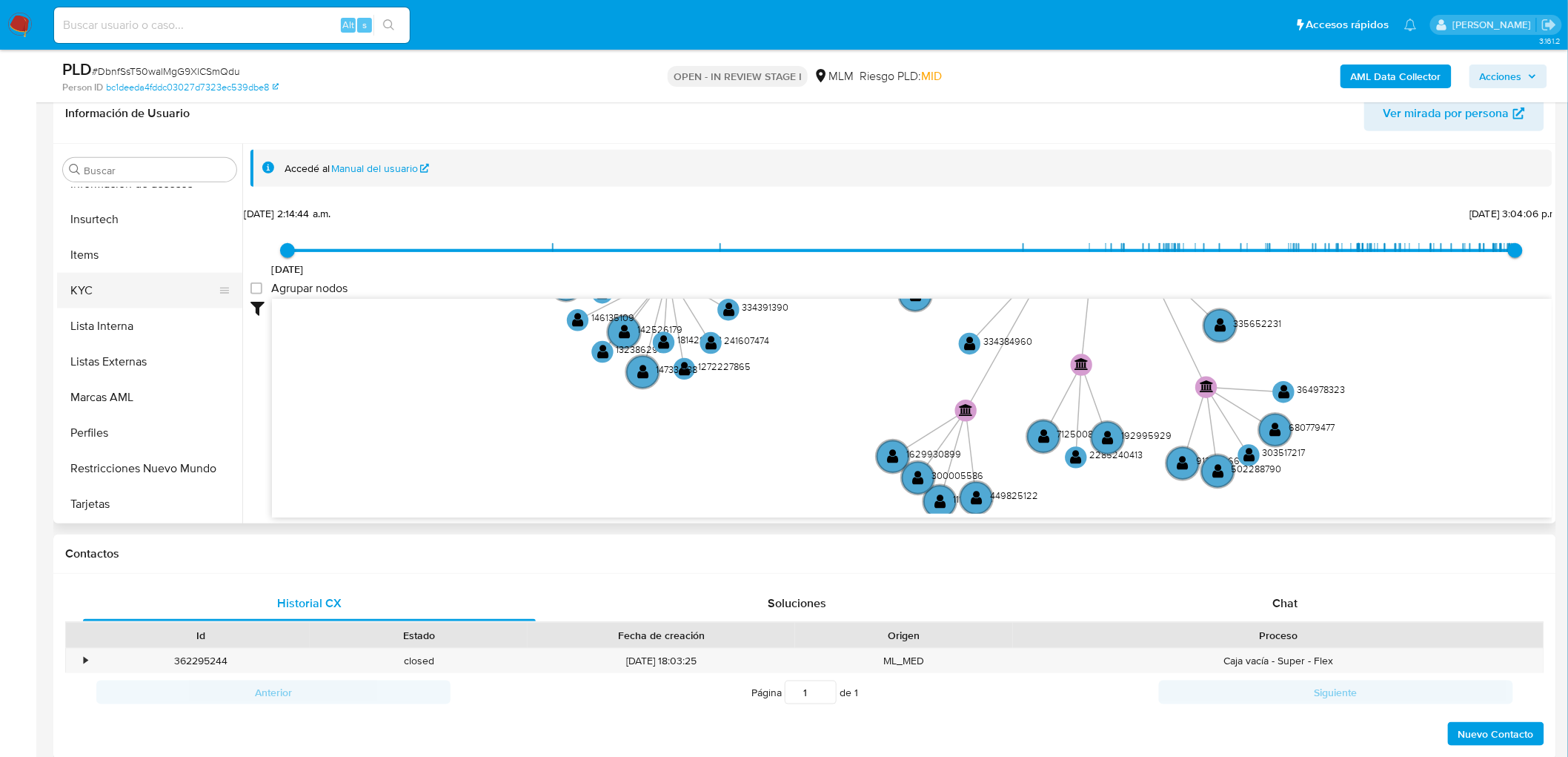
scroll to position [307, 0]
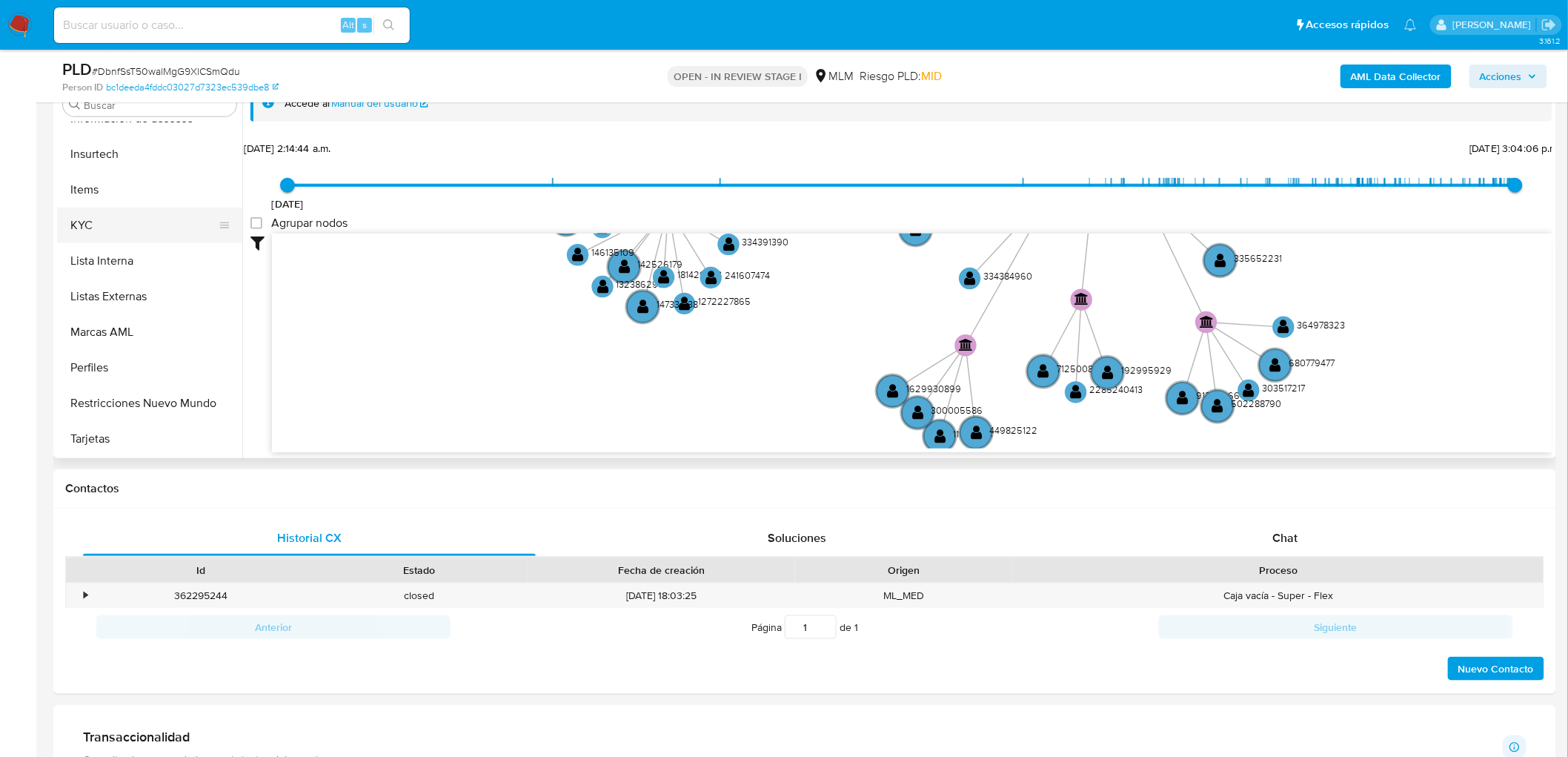
click at [129, 224] on button "KYC" at bounding box center [144, 225] width 173 height 35
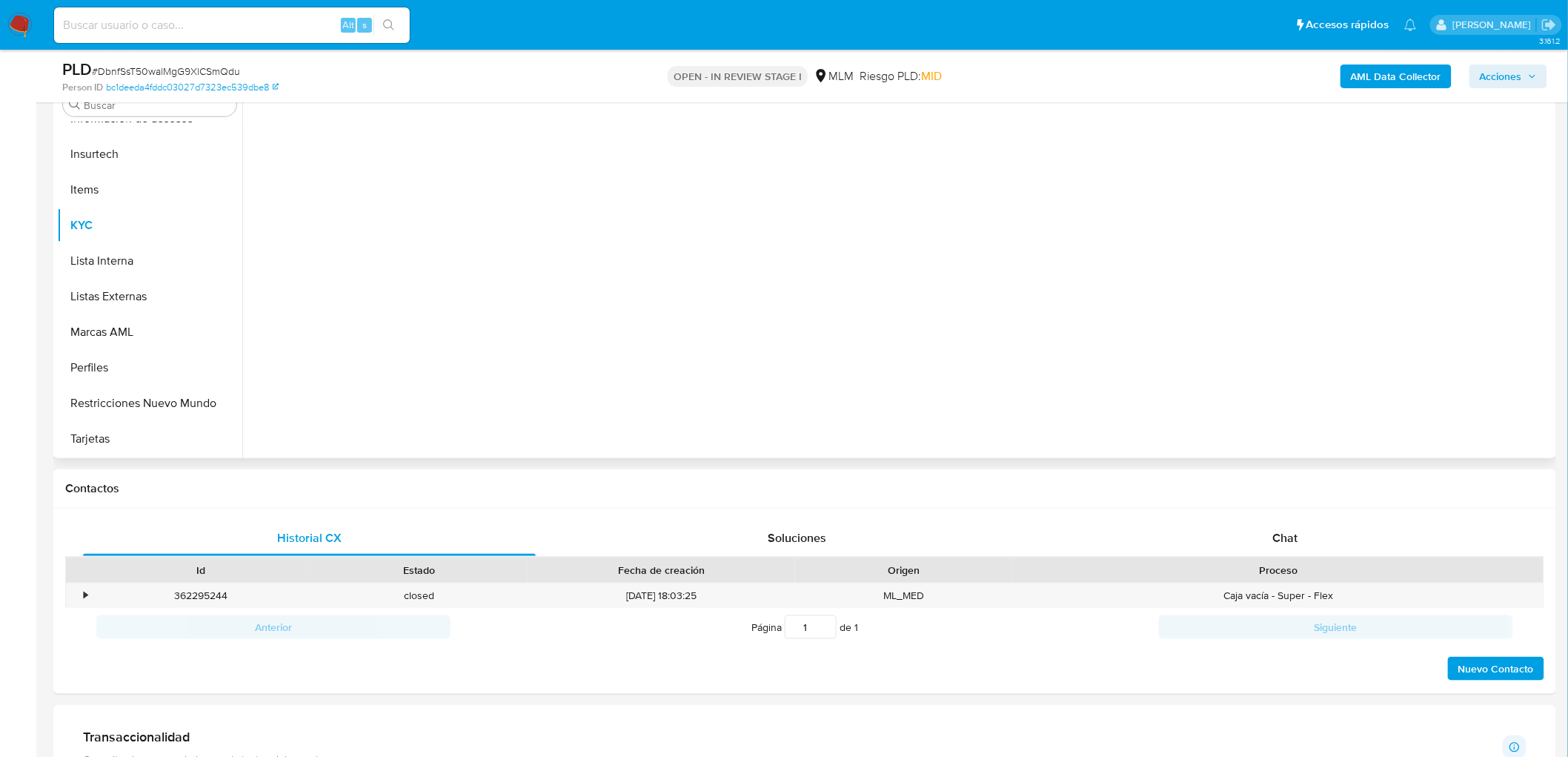
scroll to position [697, 0]
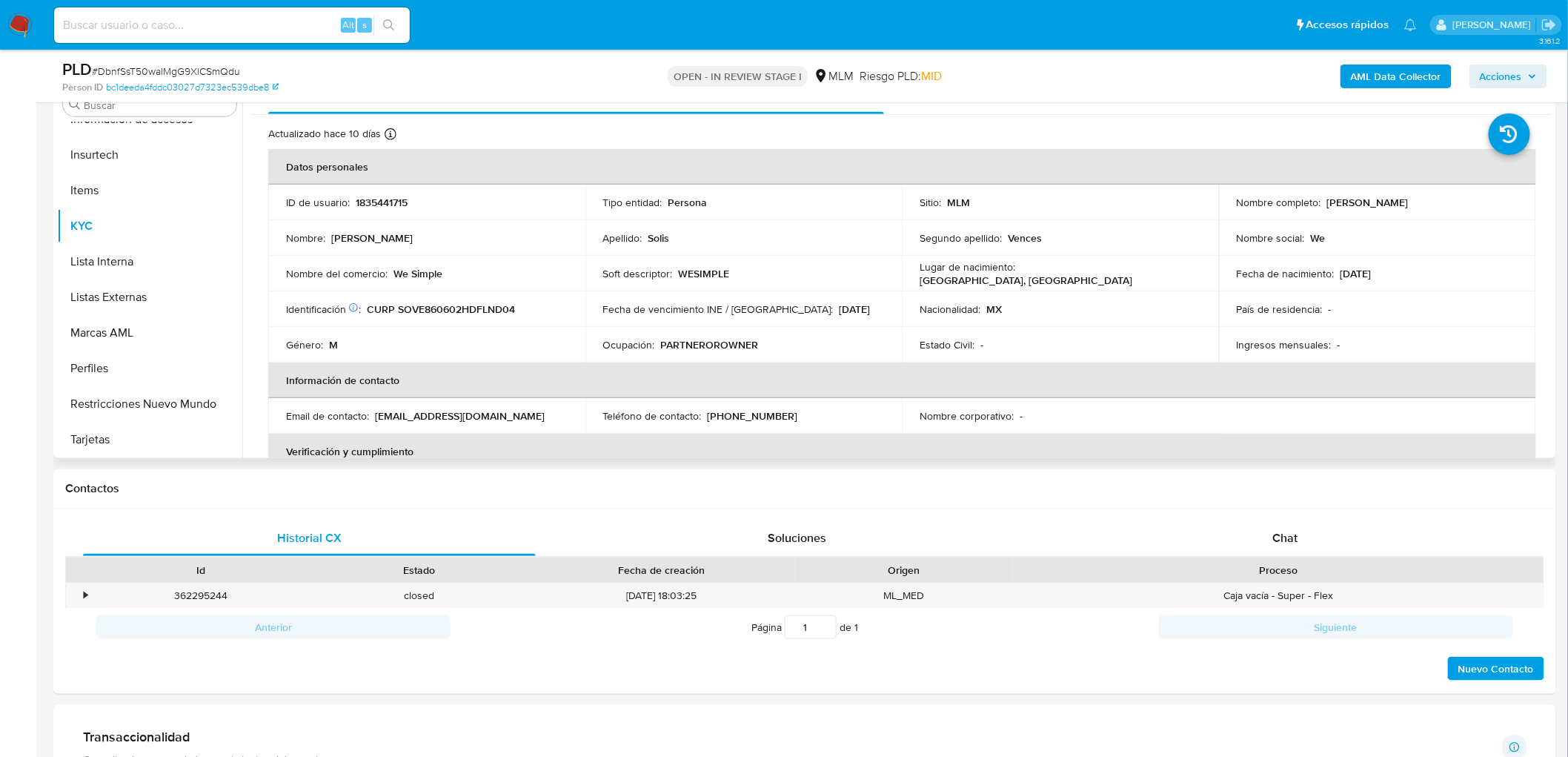
click at [438, 269] on p "We Simple" at bounding box center [418, 273] width 49 height 14
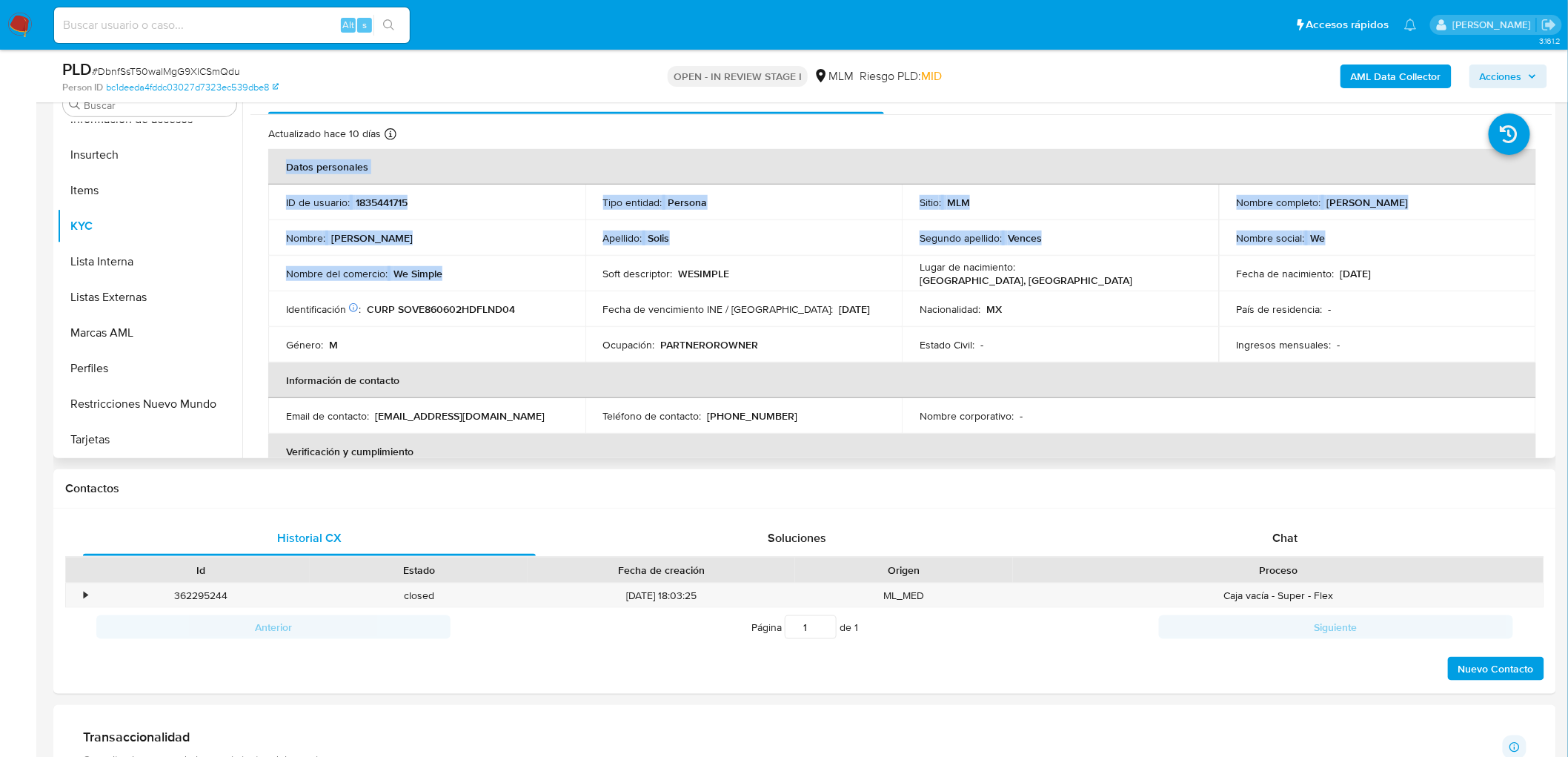
drag, startPoint x: 449, startPoint y: 272, endPoint x: 262, endPoint y: 270, distance: 187.0
click at [262, 270] on div "Actualizado hace 10 días Creado: 31/05/2024 09:10:49 Actualizado: 16/09/2025 07…" at bounding box center [902, 738] width 1302 height 1246
click at [436, 275] on p "We Simple" at bounding box center [418, 273] width 49 height 14
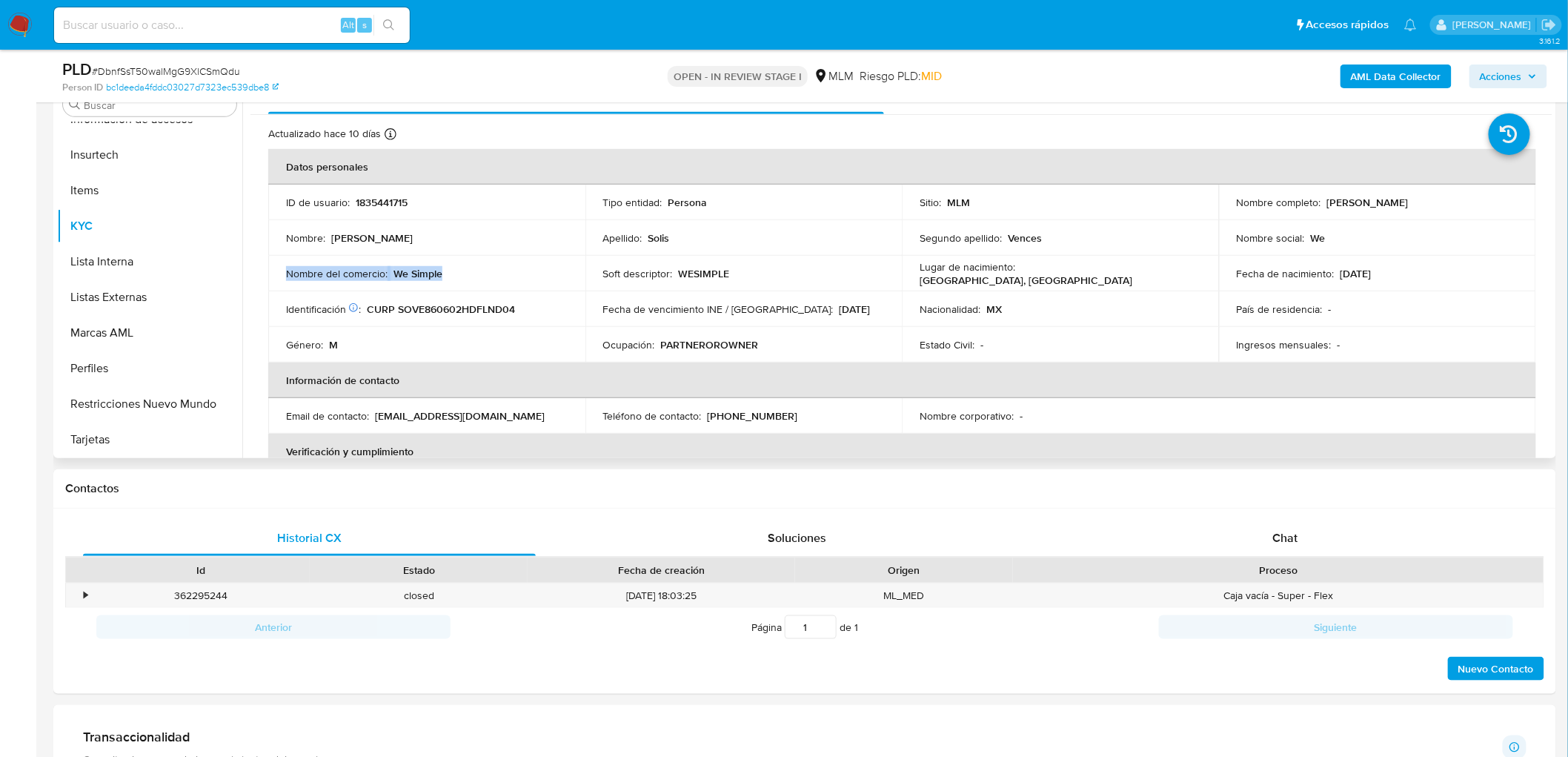
drag, startPoint x: 446, startPoint y: 275, endPoint x: 282, endPoint y: 275, distance: 164.0
click at [282, 275] on td "Nombre del comercio : We Simple" at bounding box center [426, 273] width 317 height 35
copy div "Nombre del comercio : We Simple"
click at [840, 310] on p "31/12/2025" at bounding box center [855, 310] width 31 height 14
drag, startPoint x: 1382, startPoint y: 205, endPoint x: 1322, endPoint y: 204, distance: 60.0
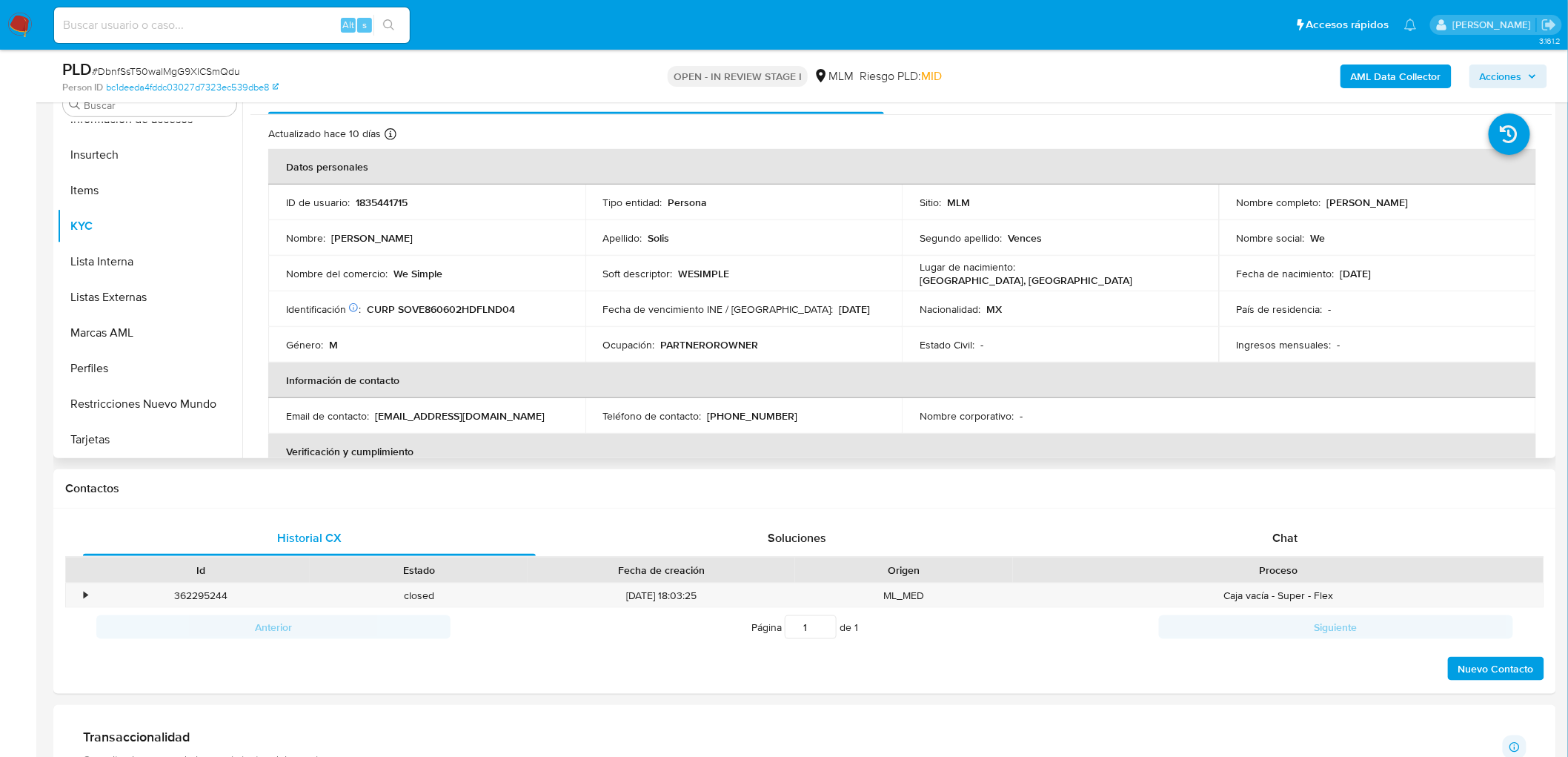
click at [1322, 204] on div "Nombre completo : Edgar Solis Vences" at bounding box center [1378, 203] width 282 height 14
copy p "Edgar Solis Vences"
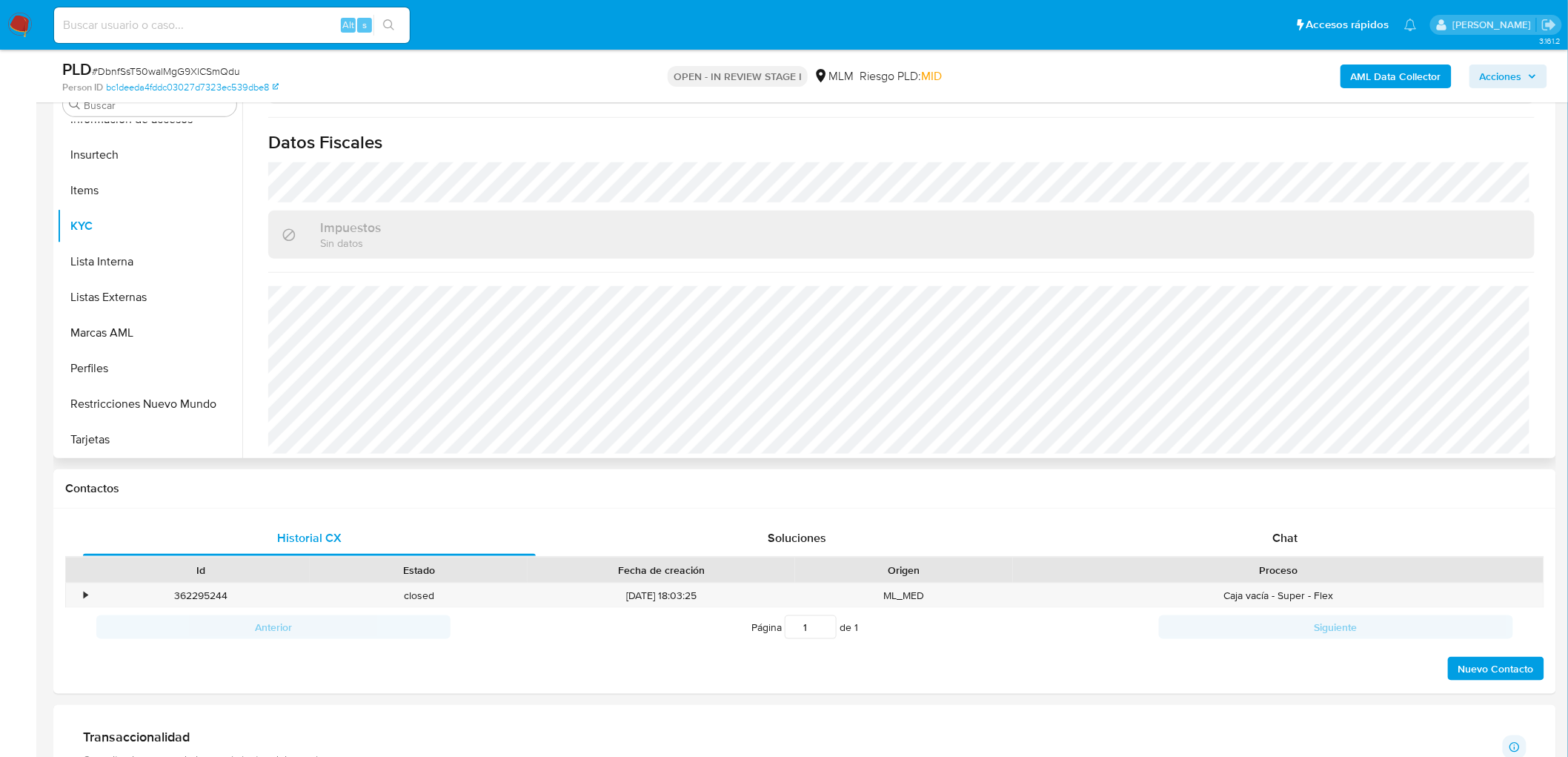
scroll to position [902, 0]
click at [1291, 550] on div "Chat" at bounding box center [1286, 538] width 453 height 35
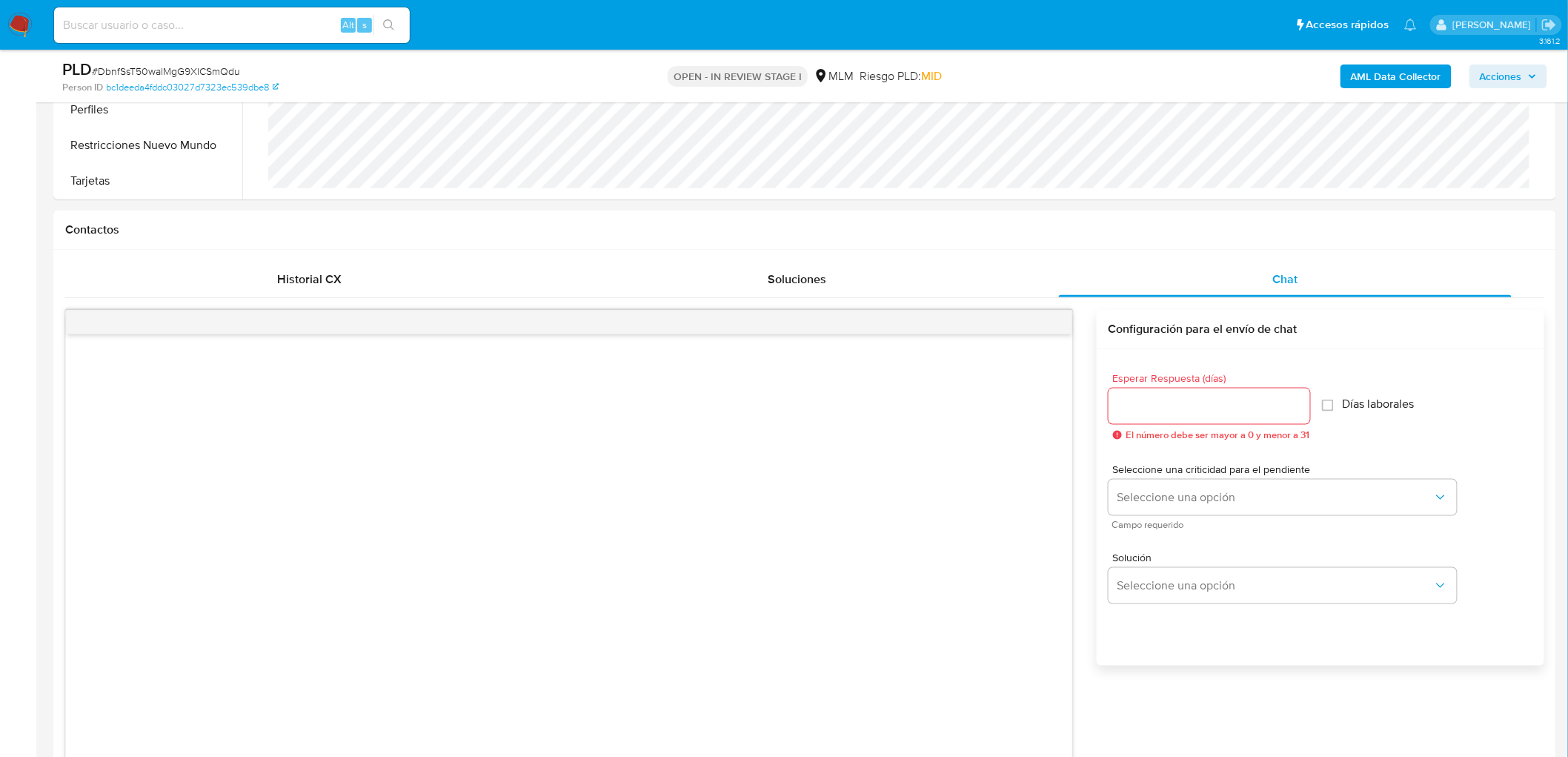
scroll to position [636, 0]
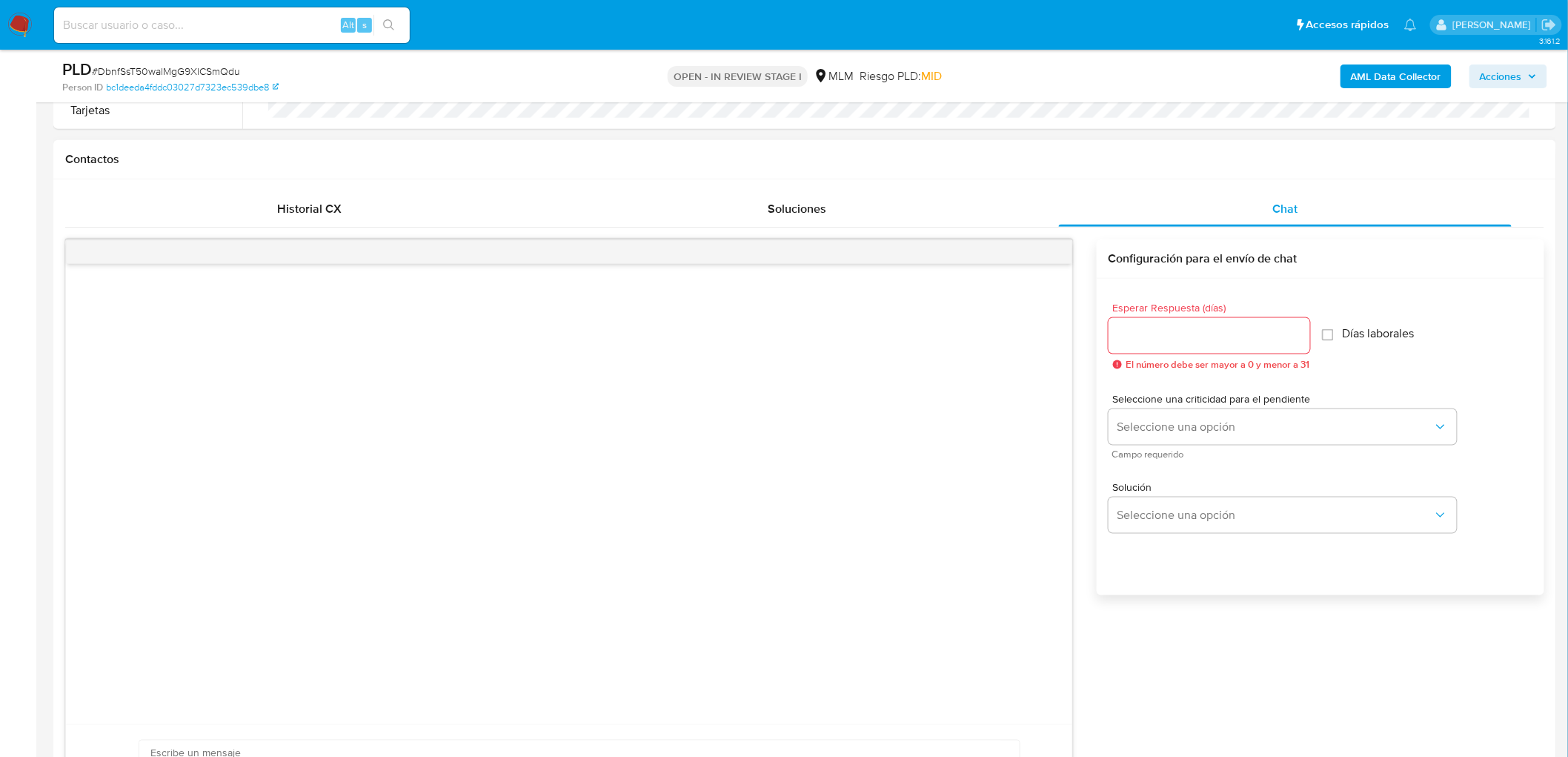
click at [1196, 332] on input "Esperar Respuesta (días)" at bounding box center [1210, 336] width 202 height 20
type input "5"
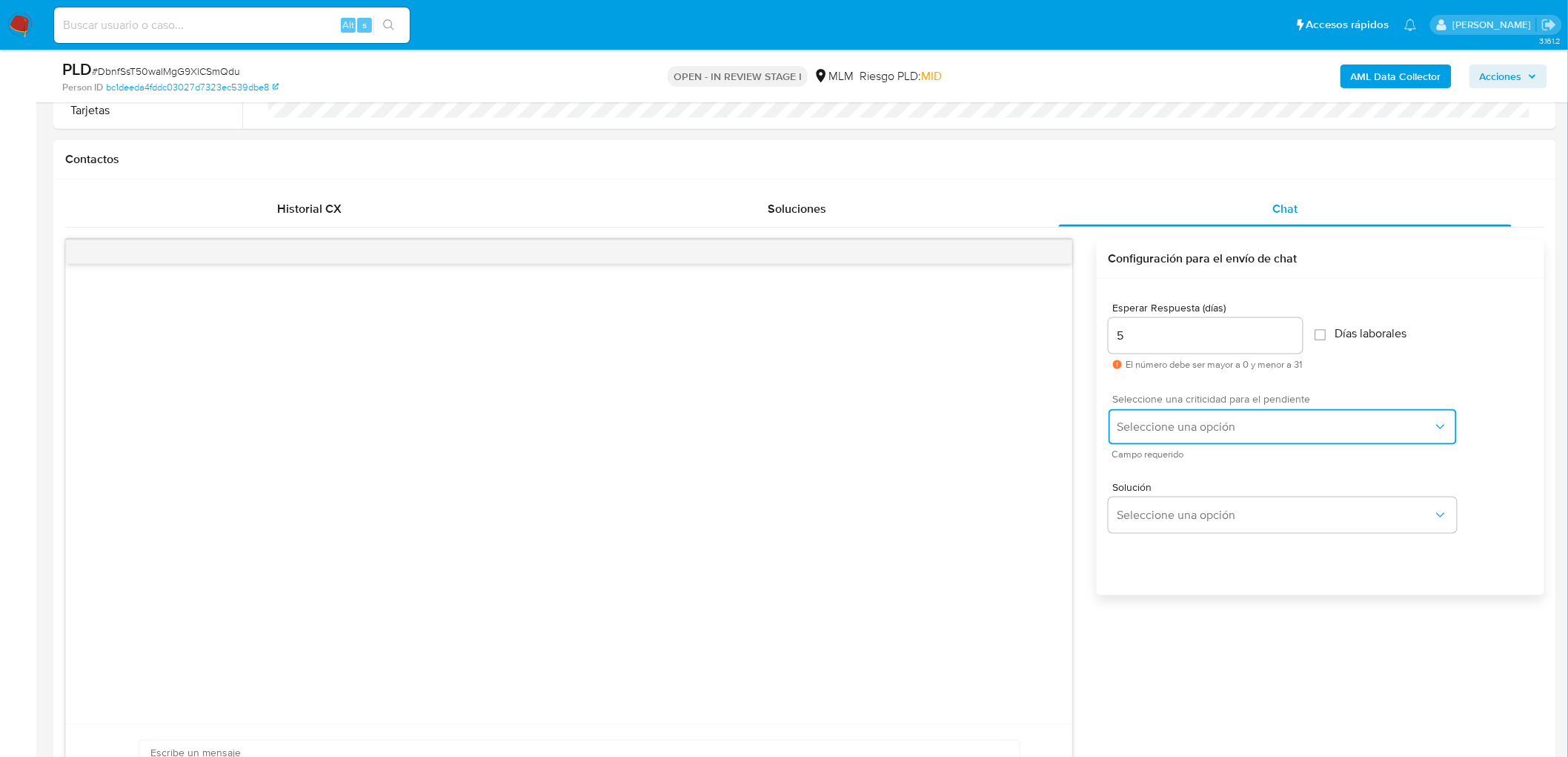
click at [1220, 423] on span "Seleccione una opción" at bounding box center [1275, 427] width 315 height 15
click at [1201, 456] on div "HIGH" at bounding box center [1279, 457] width 324 height 29
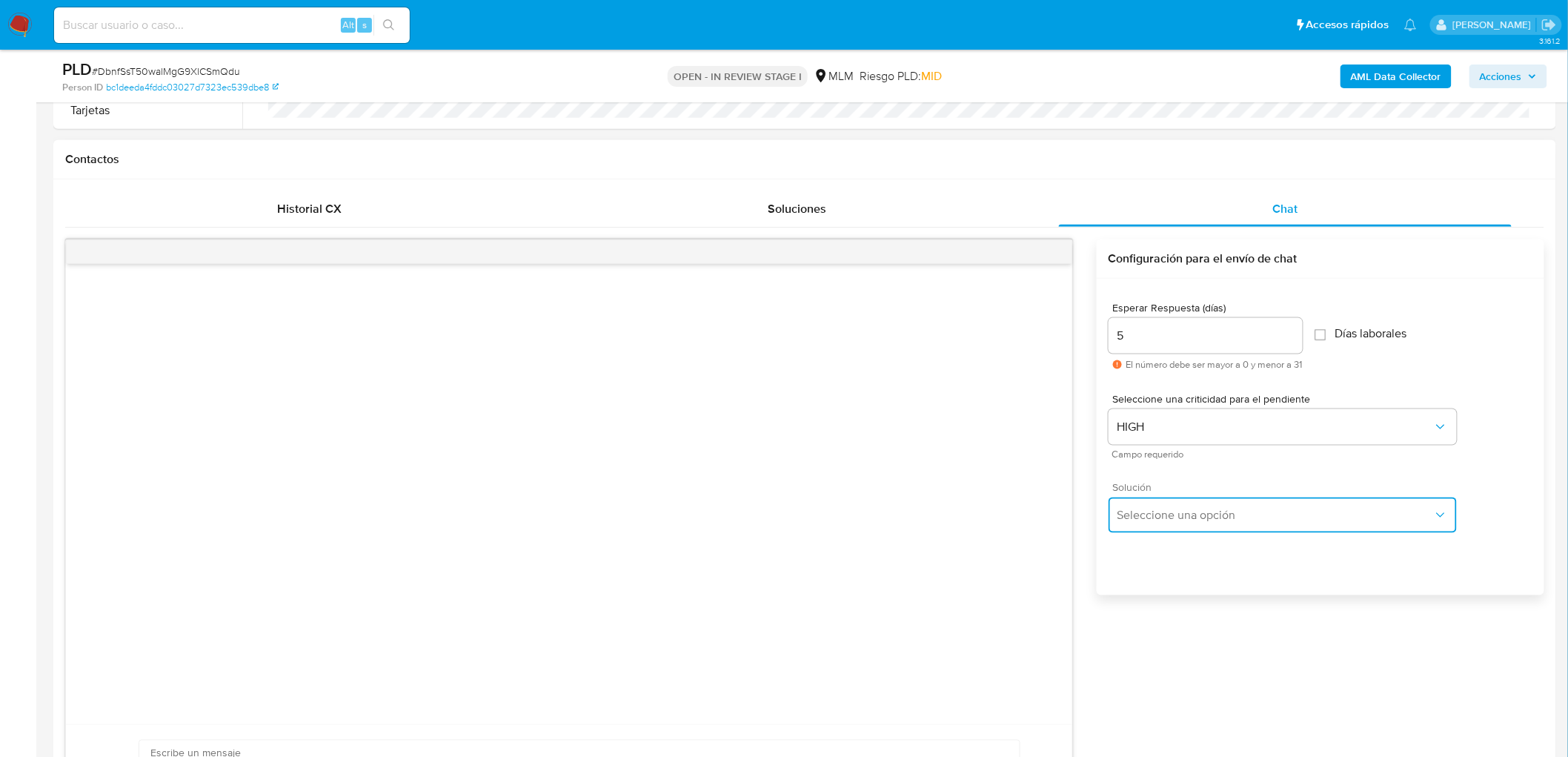
click at [1188, 505] on button "Seleccione una opción" at bounding box center [1283, 515] width 349 height 35
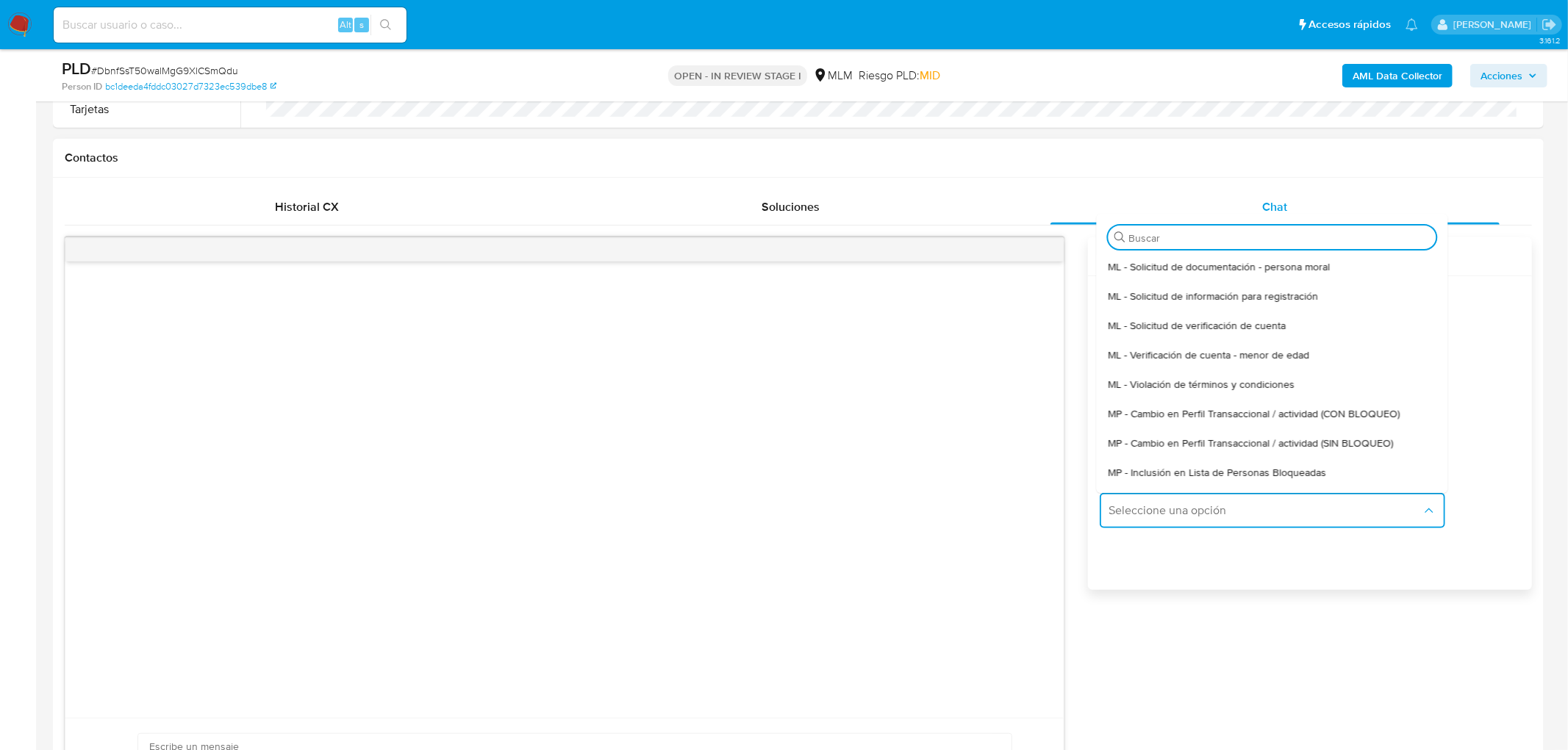
click at [1211, 319] on span "ML - Solicitud de verificación de cuenta" at bounding box center [1197, 325] width 178 height 13
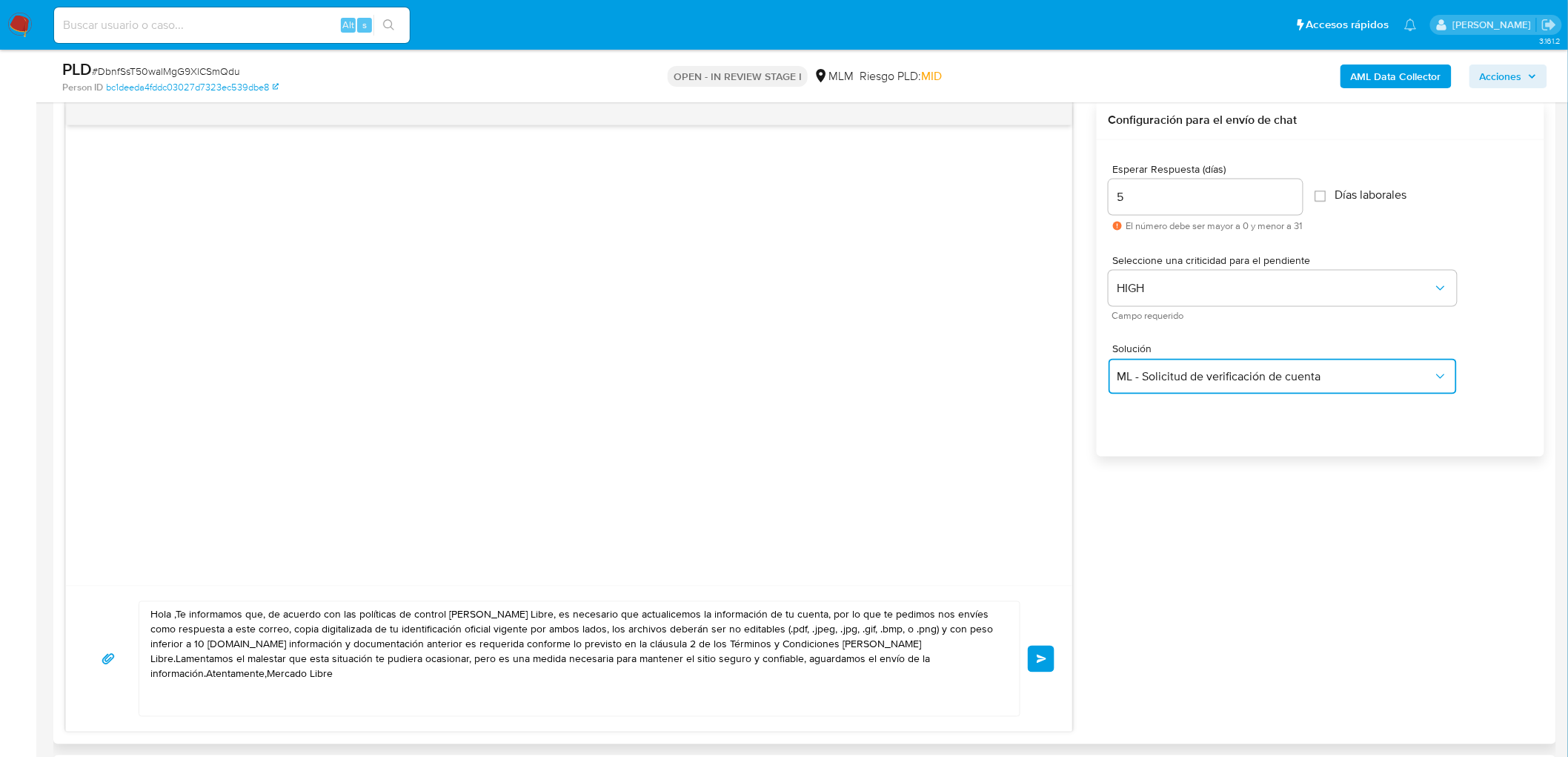
scroll to position [801, 0]
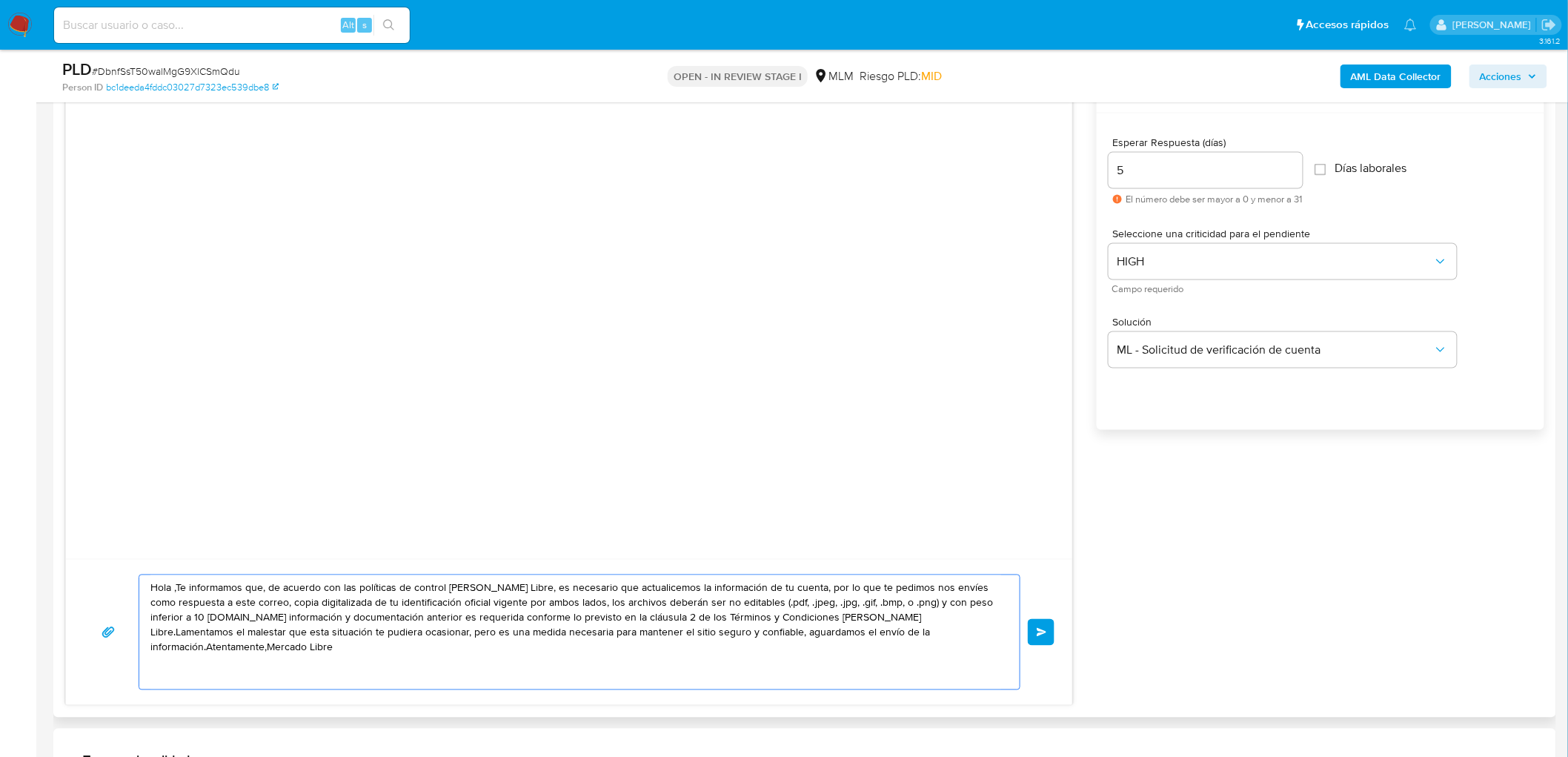
drag, startPoint x: 823, startPoint y: 626, endPoint x: 262, endPoint y: 569, distance: 563.9
click at [80, 569] on div "Hola ,Te informamos que, de acuerdo con las políticas de control de Mercado Lib…" at bounding box center [569, 632] width 1006 height 146
paste textarea "Estimado Edgar Solis Vences. Te comunicamos que se ha identificado un cambio en…"
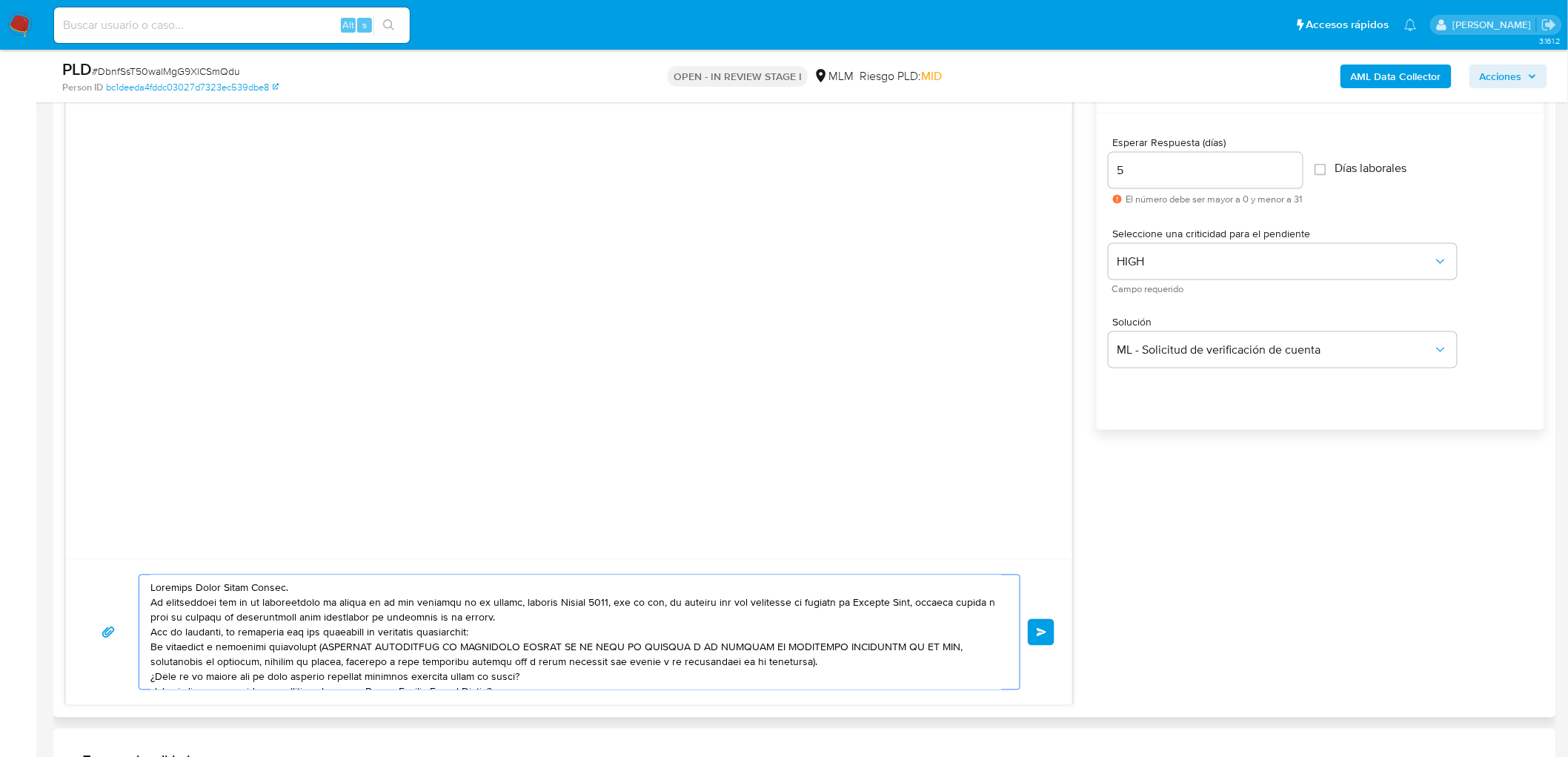
scroll to position [35, 0]
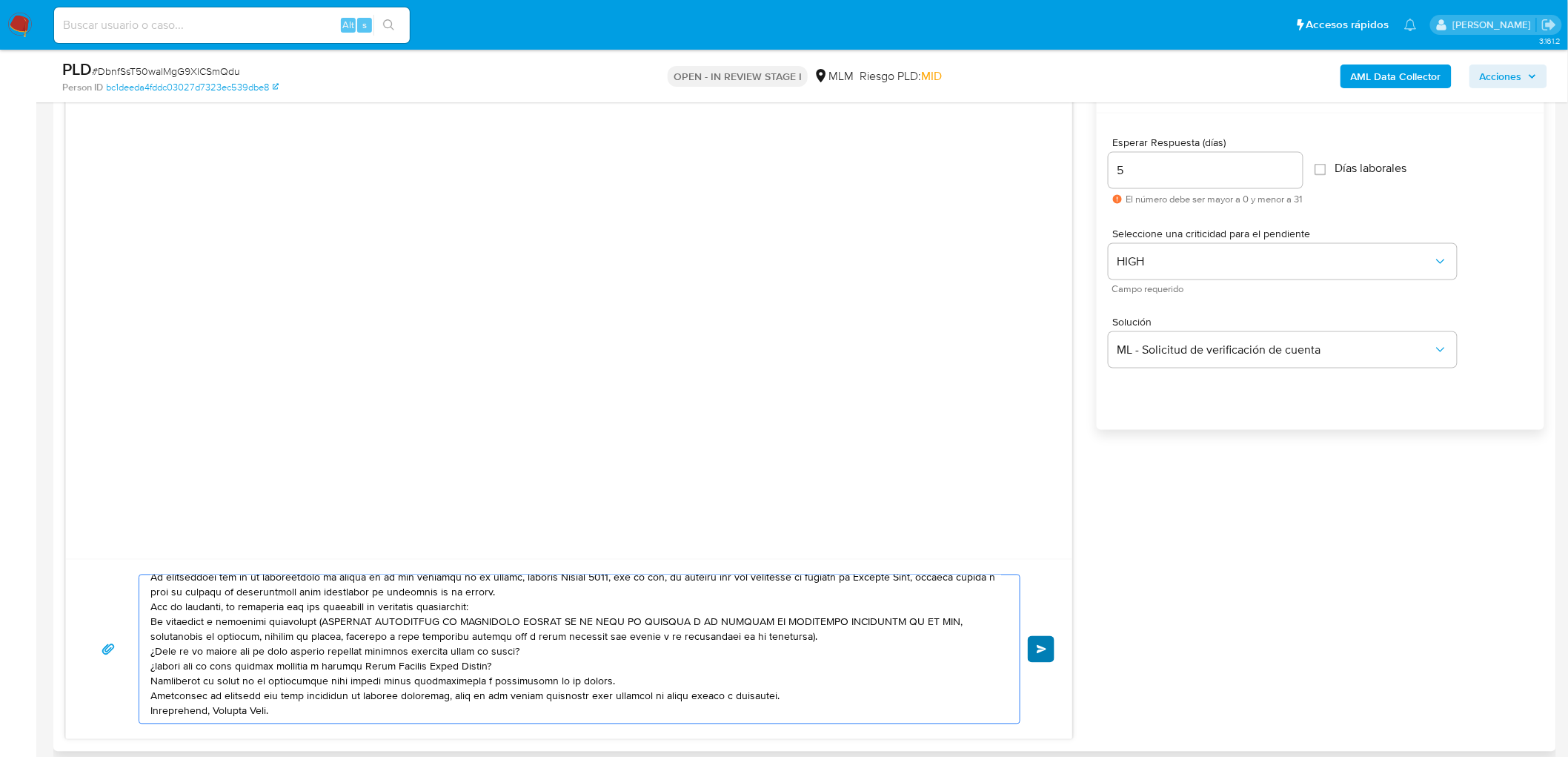
type textarea "Estimado Edgar Solis Vences. Te comunicamos que se ha identificado un cambio en…"
click at [1040, 648] on span "Enviar" at bounding box center [1042, 650] width 11 height 9
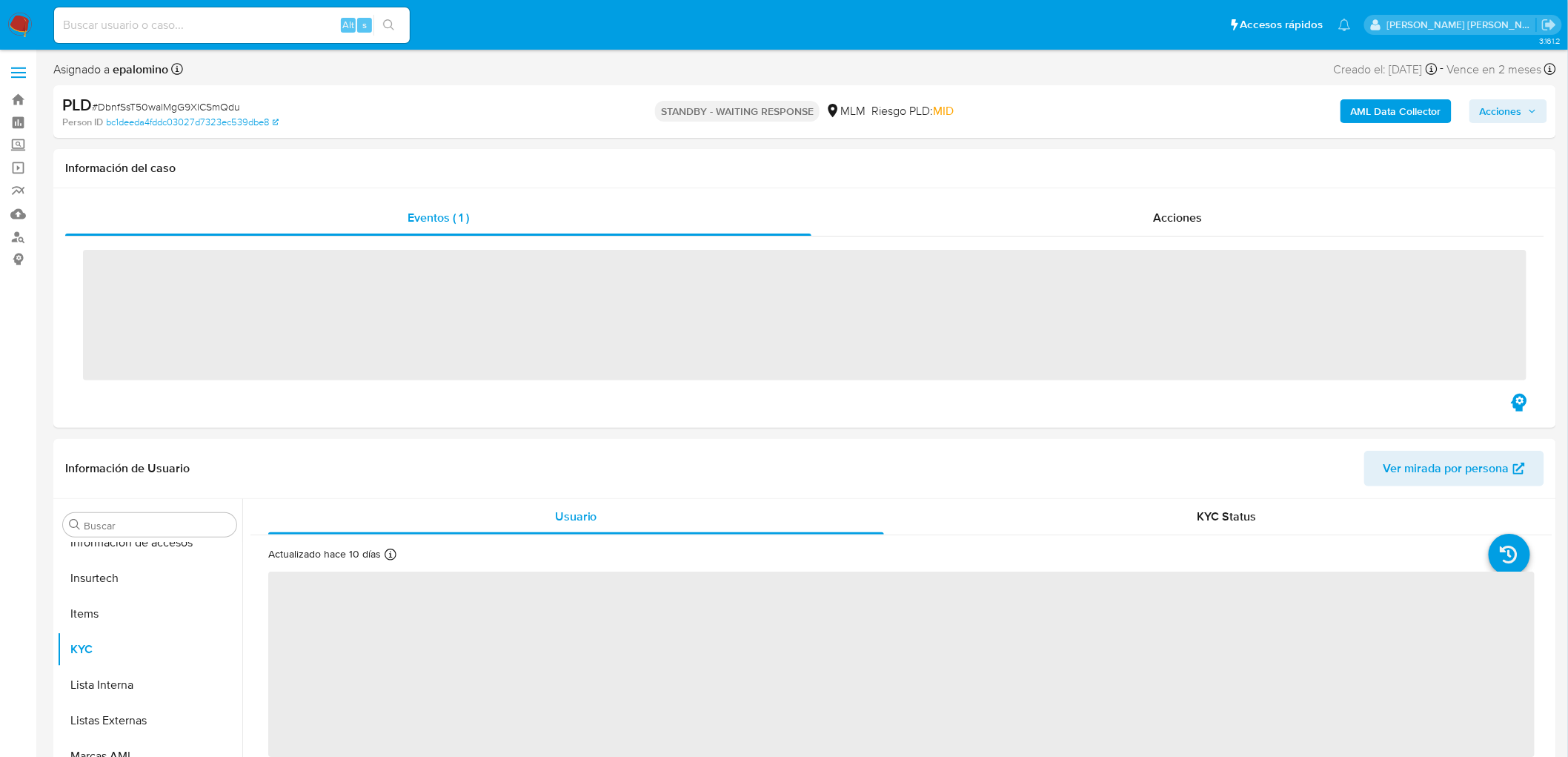
scroll to position [697, 0]
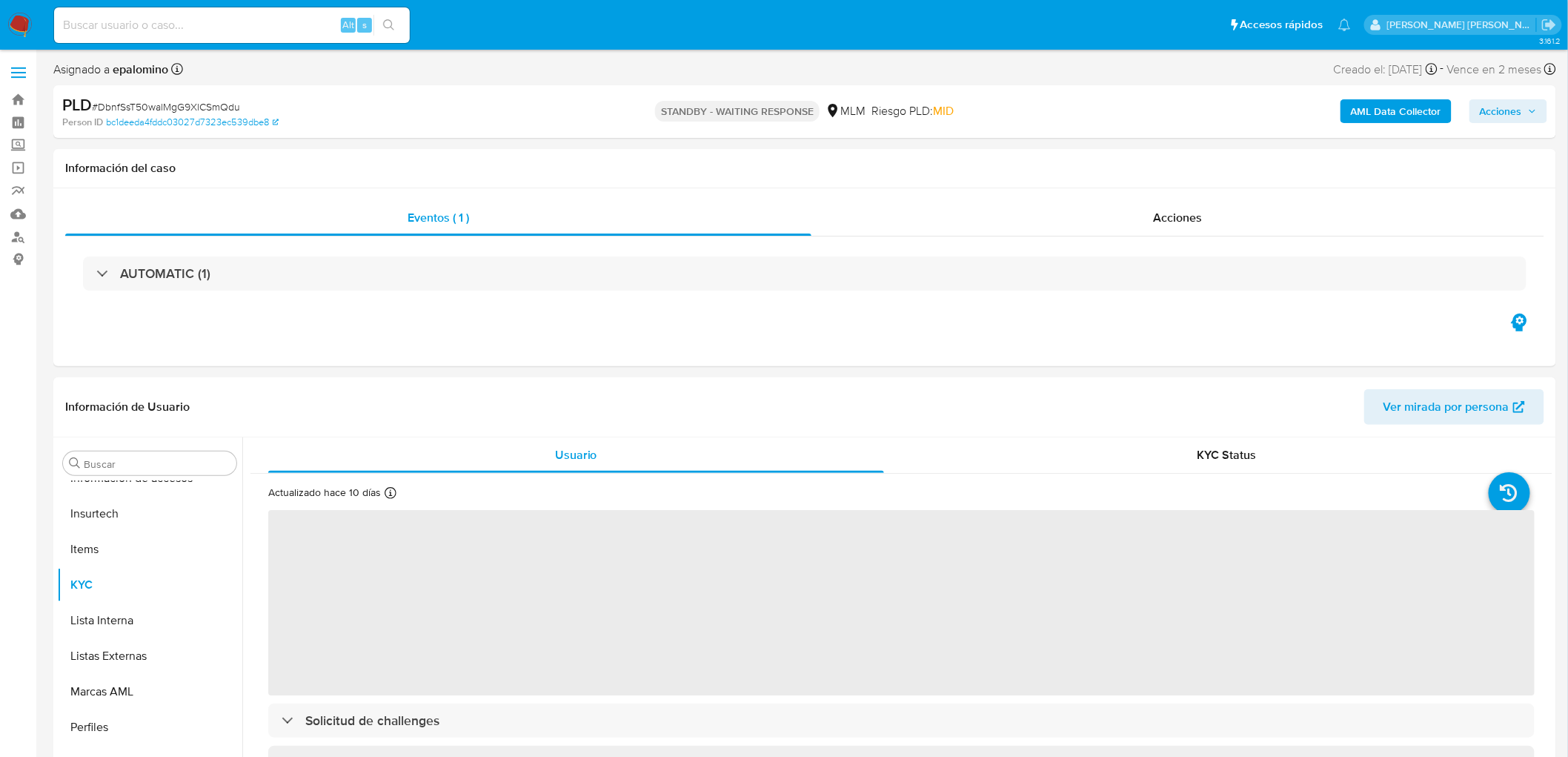
click at [198, 100] on span "# DbnfSsT50walMgG9XlCSmQdu" at bounding box center [166, 107] width 148 height 15
select select "10"
copy span "DbnfSsT50walMgG9XlCSmQdu"
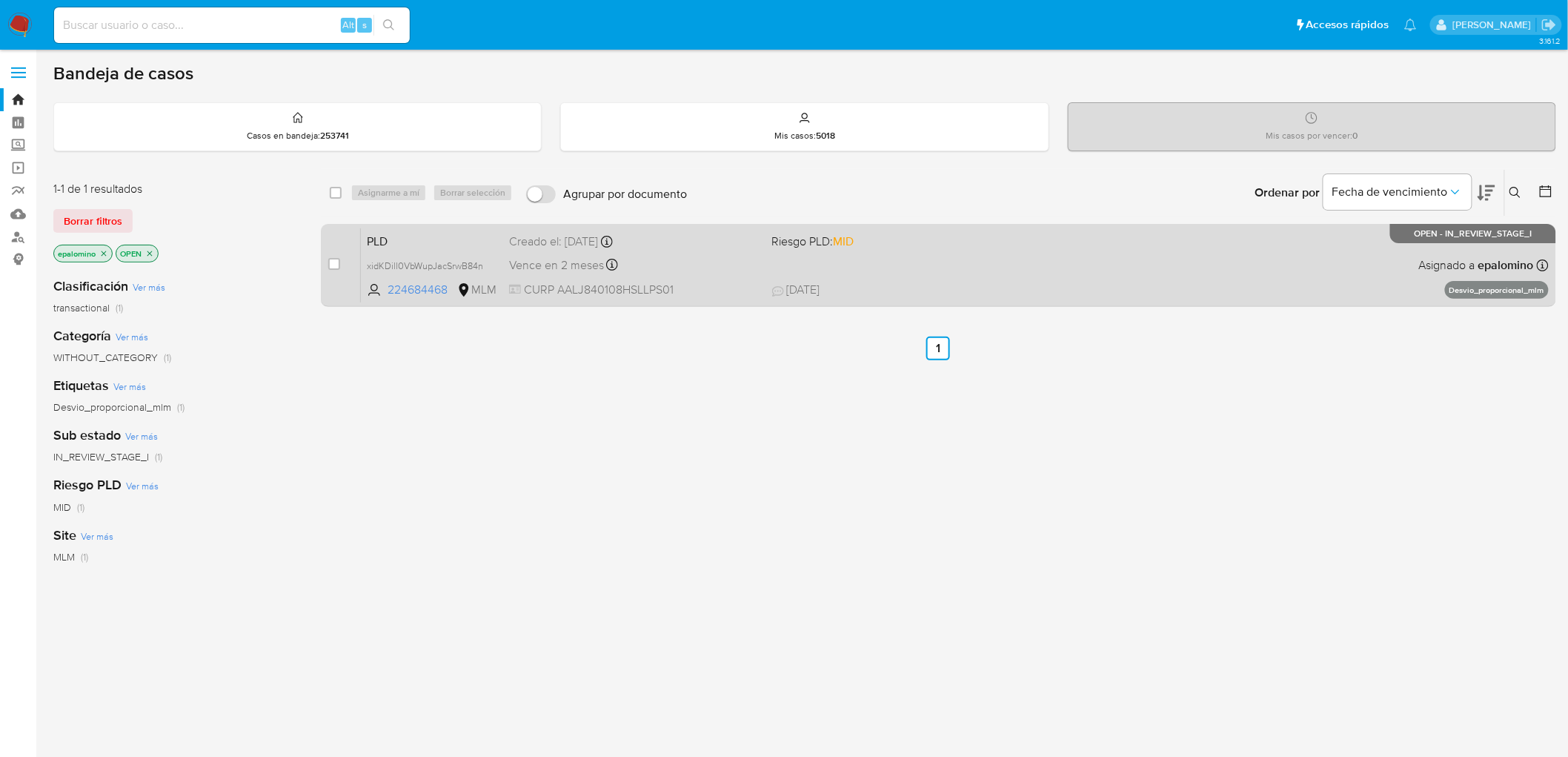
click at [386, 234] on span "PLD" at bounding box center [431, 240] width 130 height 20
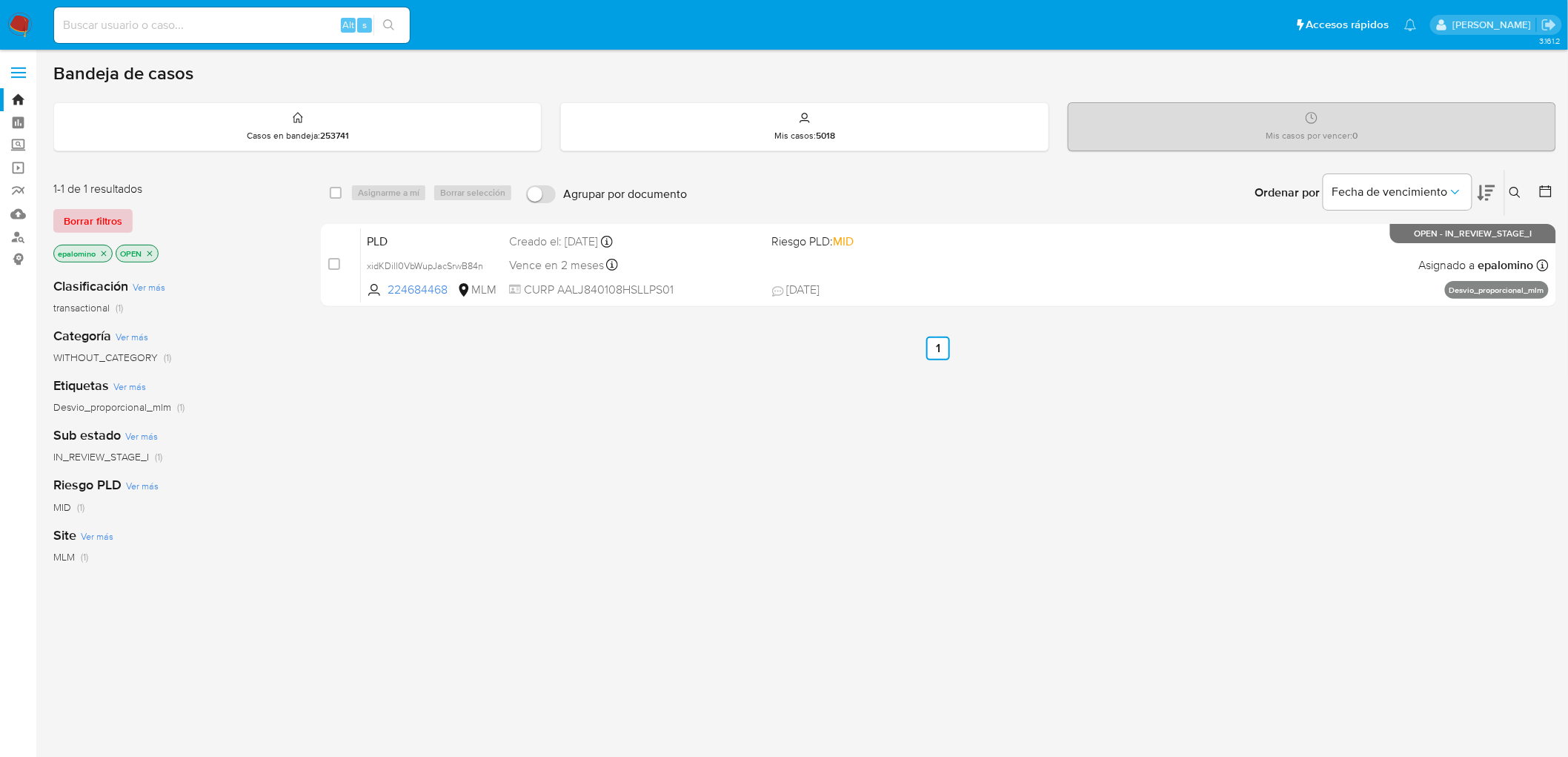
click at [81, 212] on span "Borrar filtros" at bounding box center [93, 221] width 59 height 21
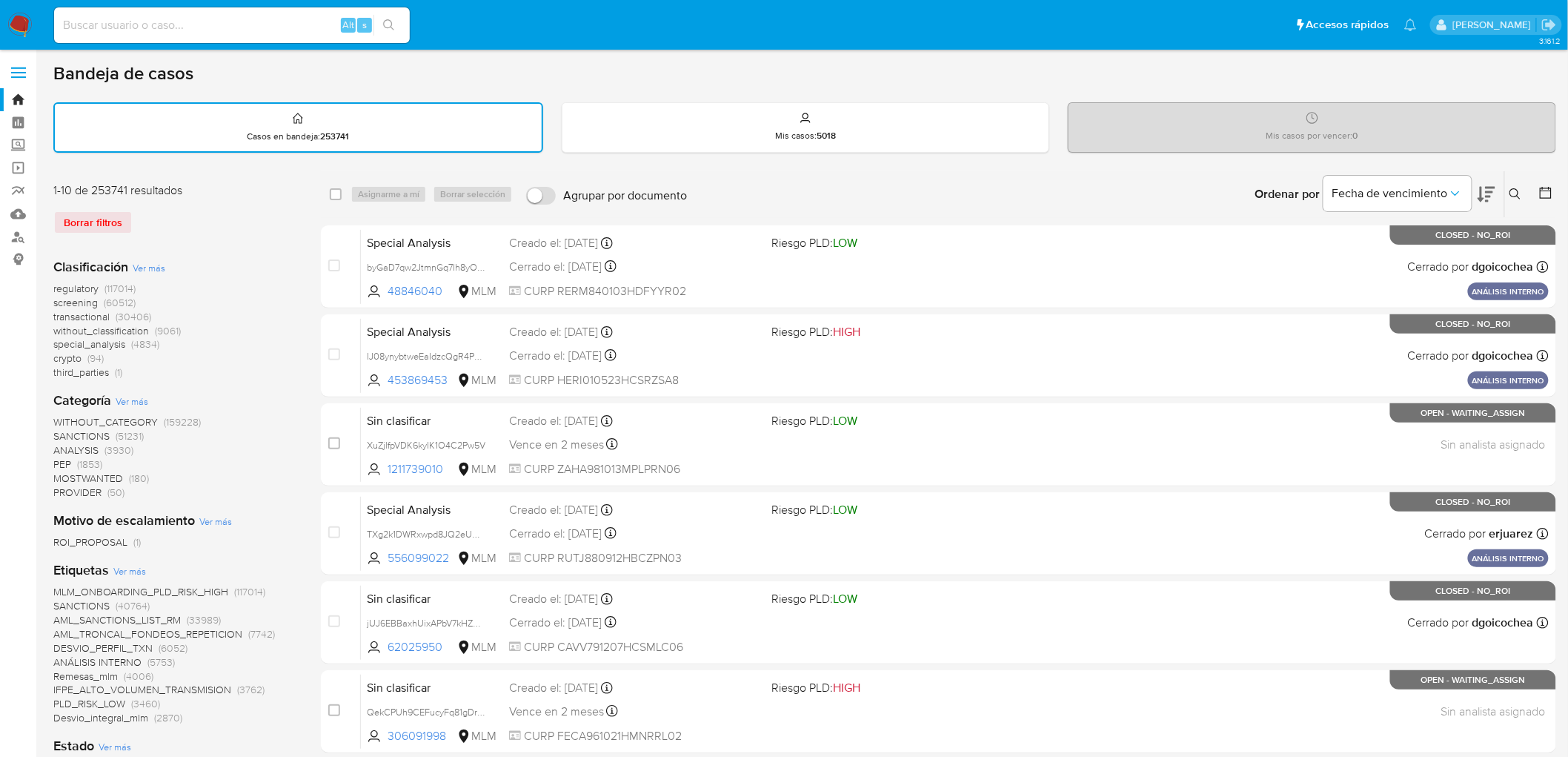
click at [1512, 190] on icon at bounding box center [1516, 194] width 12 height 12
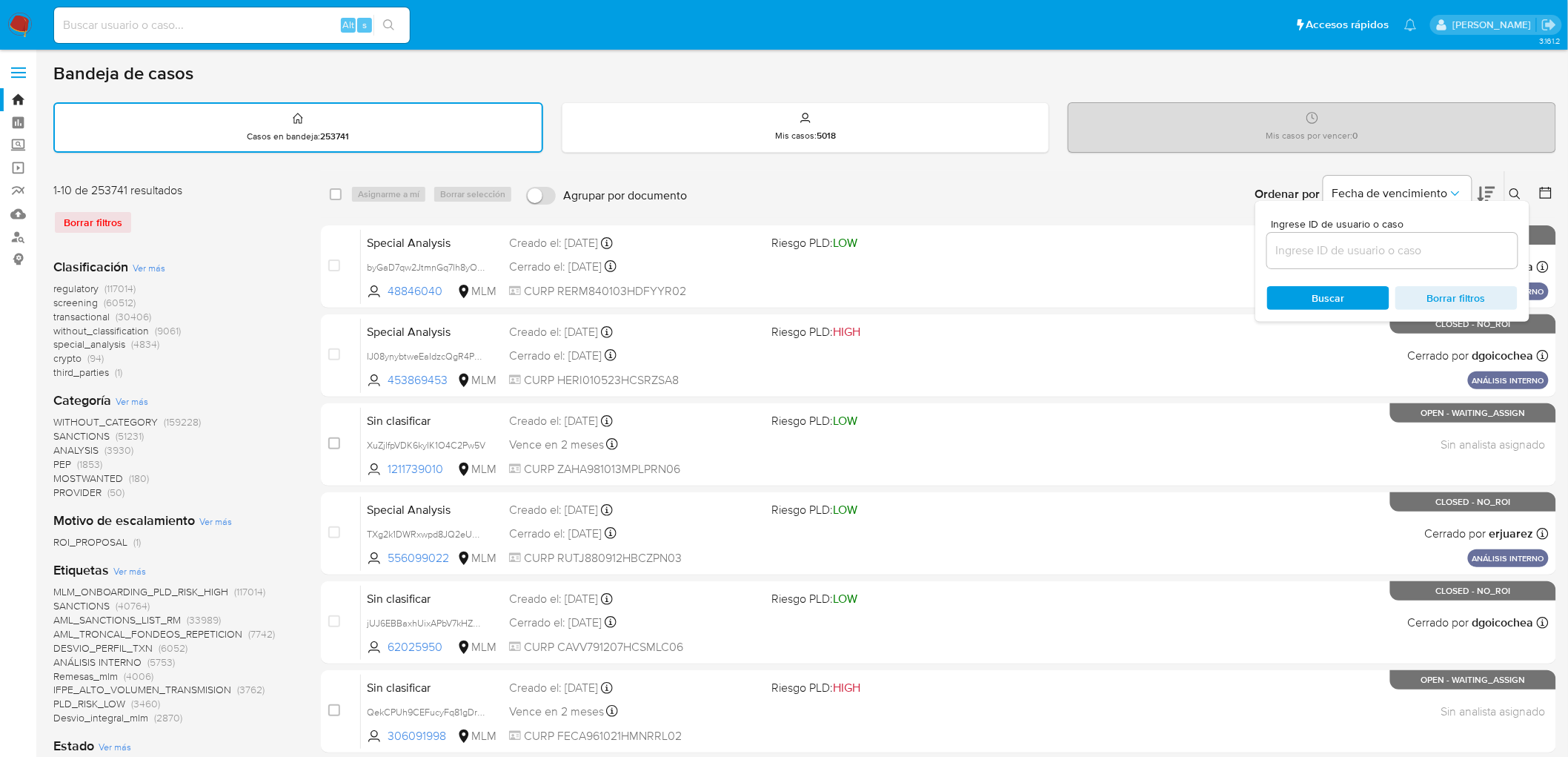
click at [1347, 250] on input at bounding box center [1393, 251] width 251 height 20
type input "224684468"
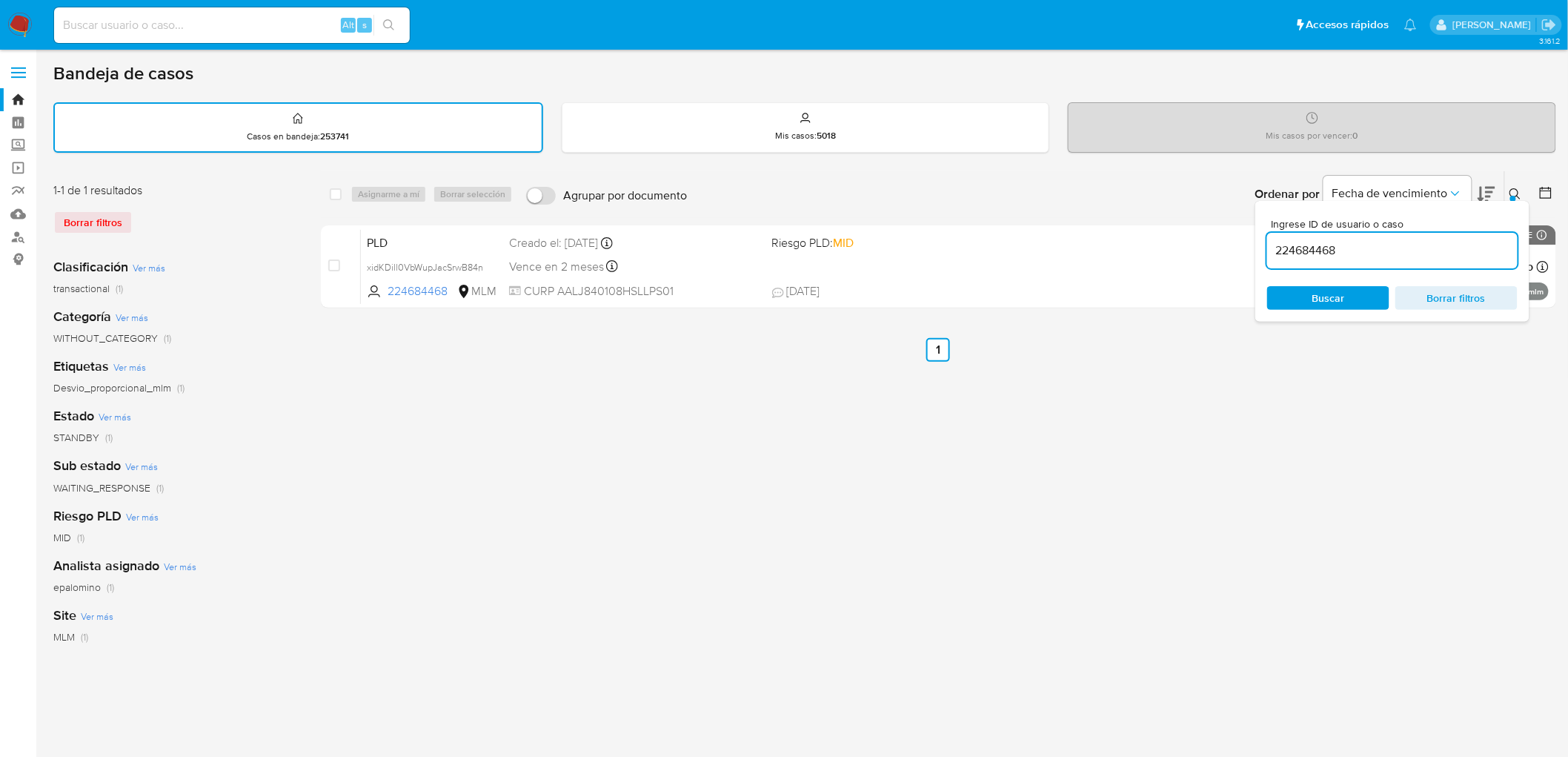
click at [1509, 189] on button at bounding box center [1518, 194] width 24 height 18
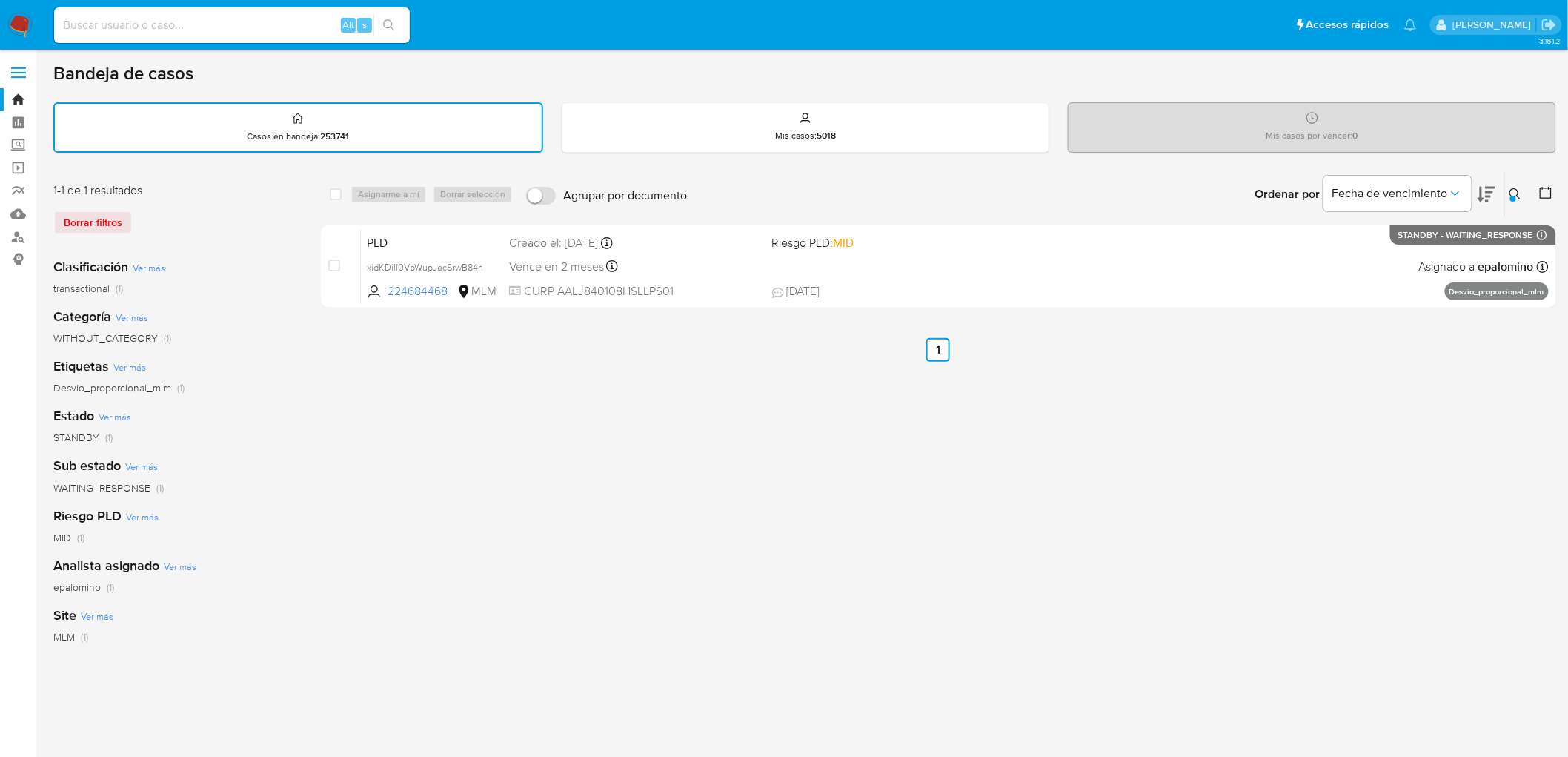
click at [18, 20] on img at bounding box center [20, 25] width 25 height 25
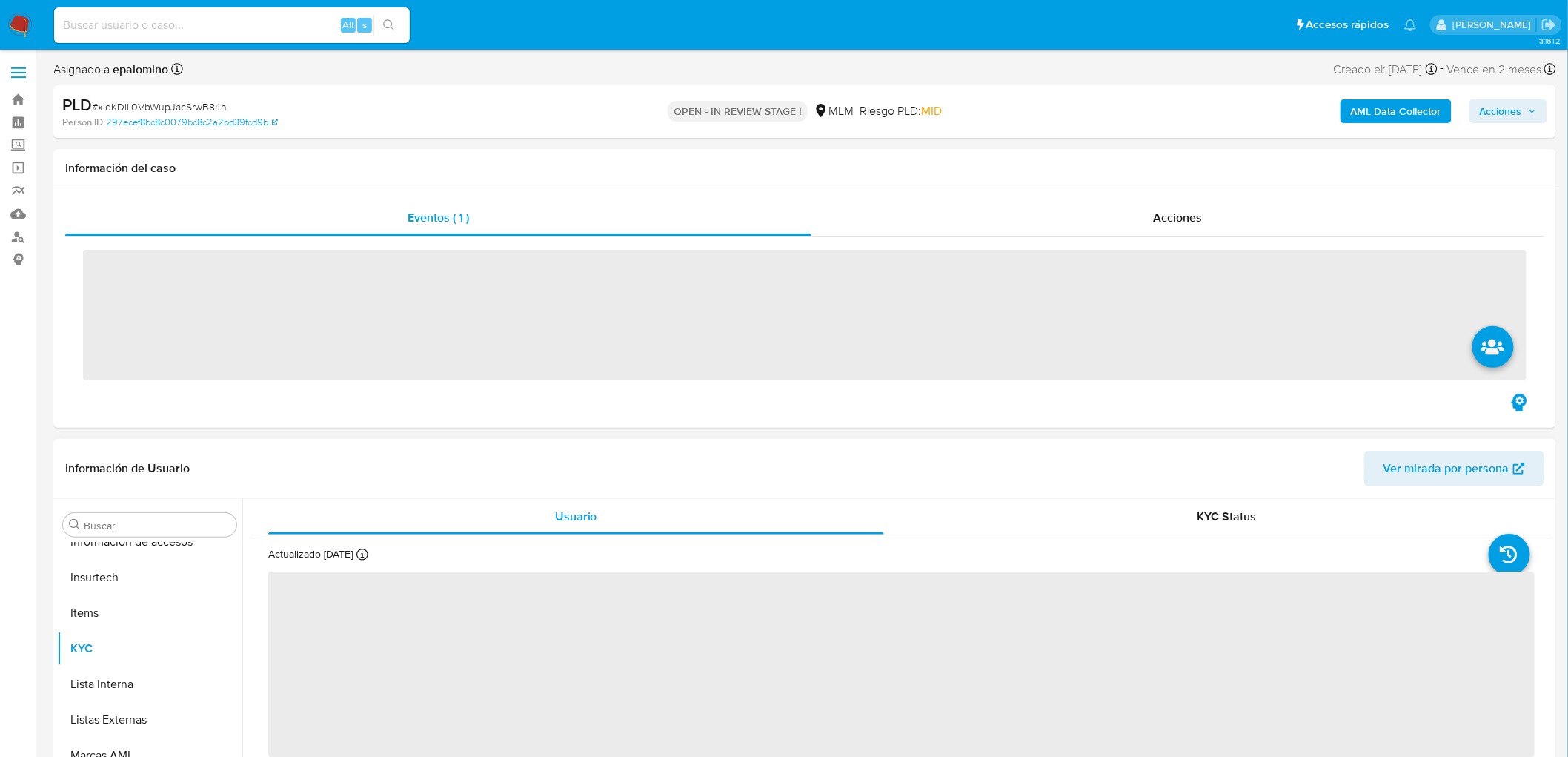
scroll to position [697, 0]
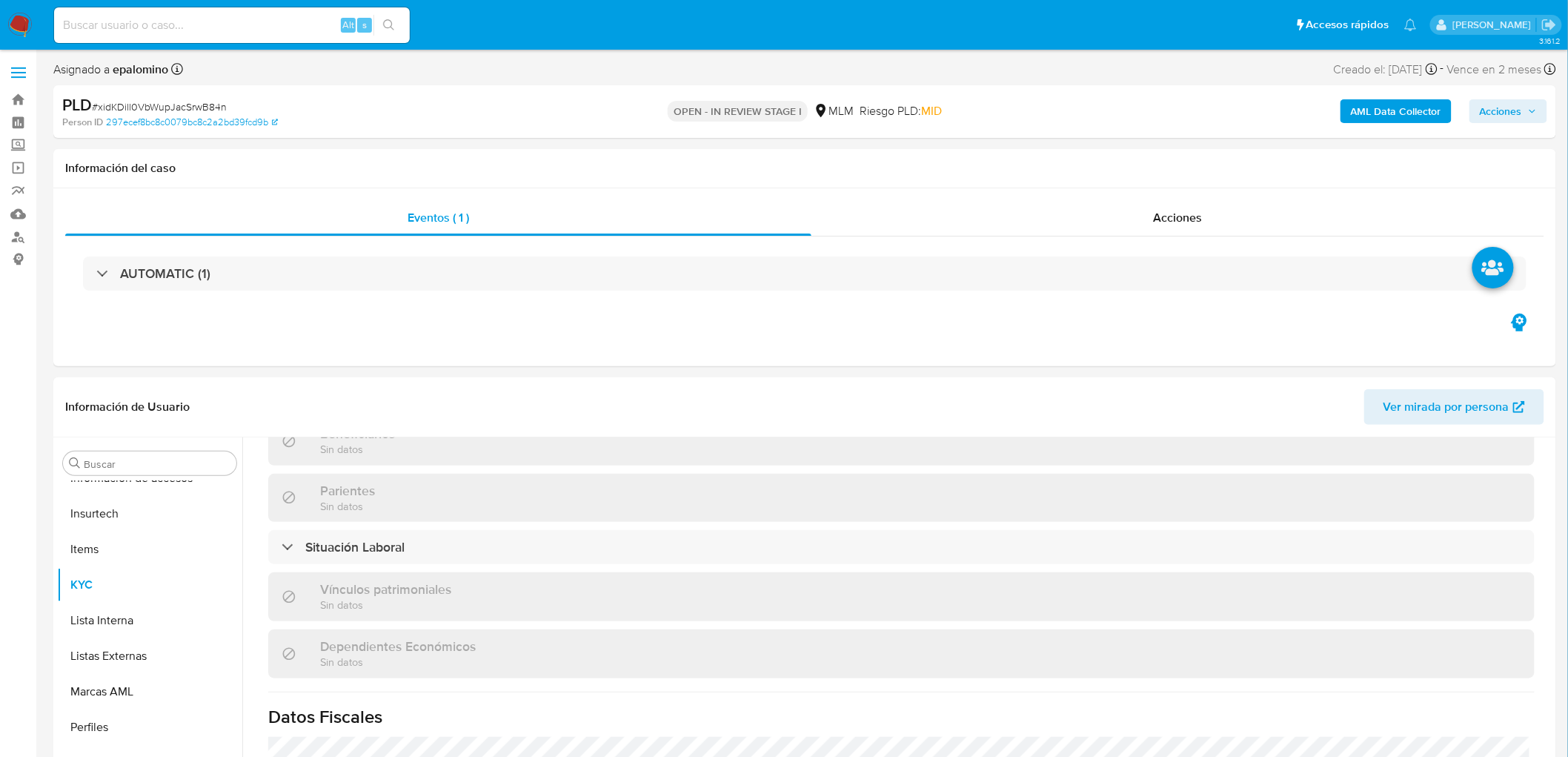
select select "10"
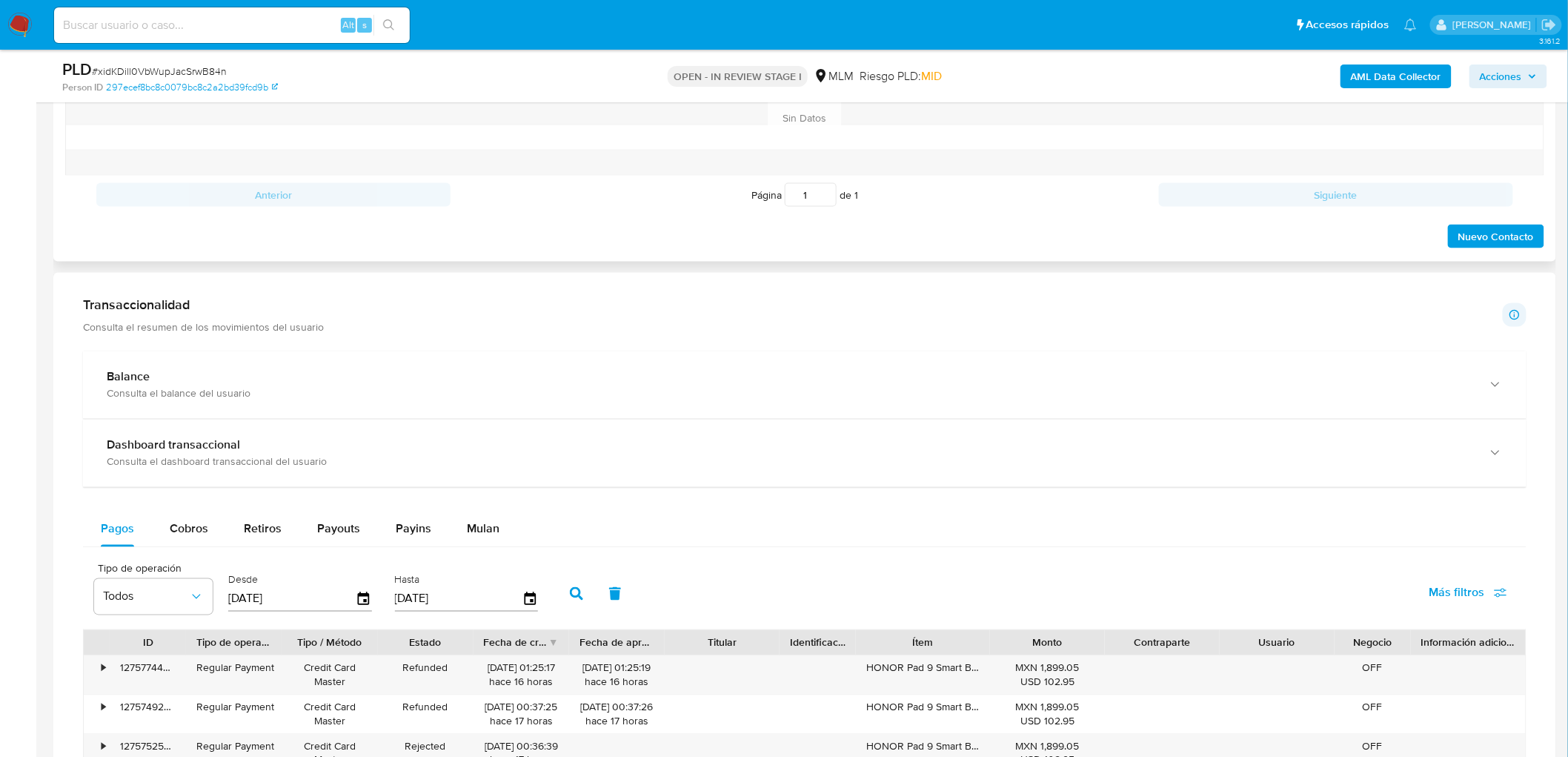
scroll to position [509, 0]
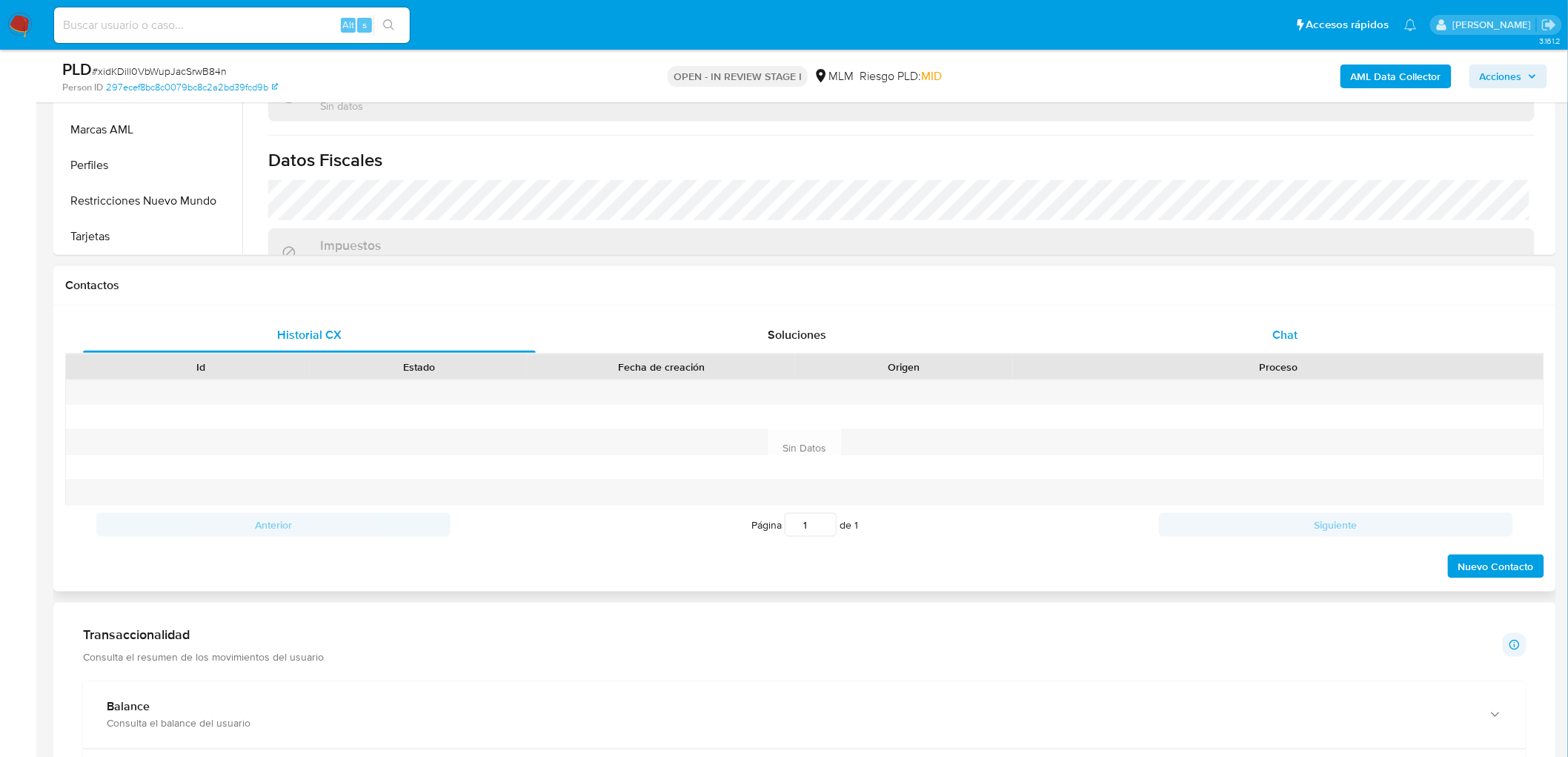
click at [1302, 337] on div "Chat" at bounding box center [1286, 334] width 453 height 35
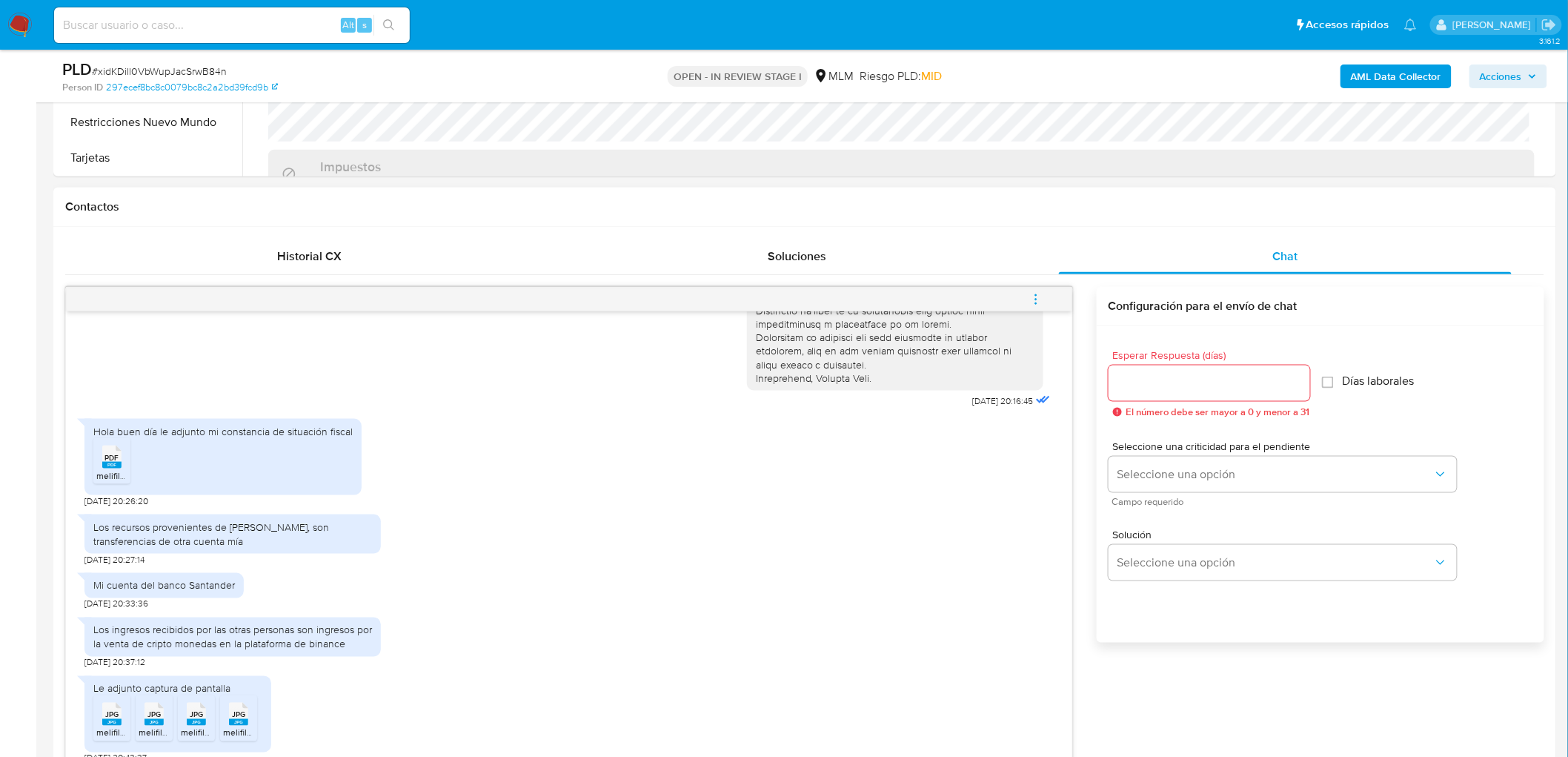
scroll to position [592, 0]
drag, startPoint x: 115, startPoint y: 457, endPoint x: 163, endPoint y: 492, distance: 59.4
click at [115, 458] on rect at bounding box center [112, 461] width 20 height 7
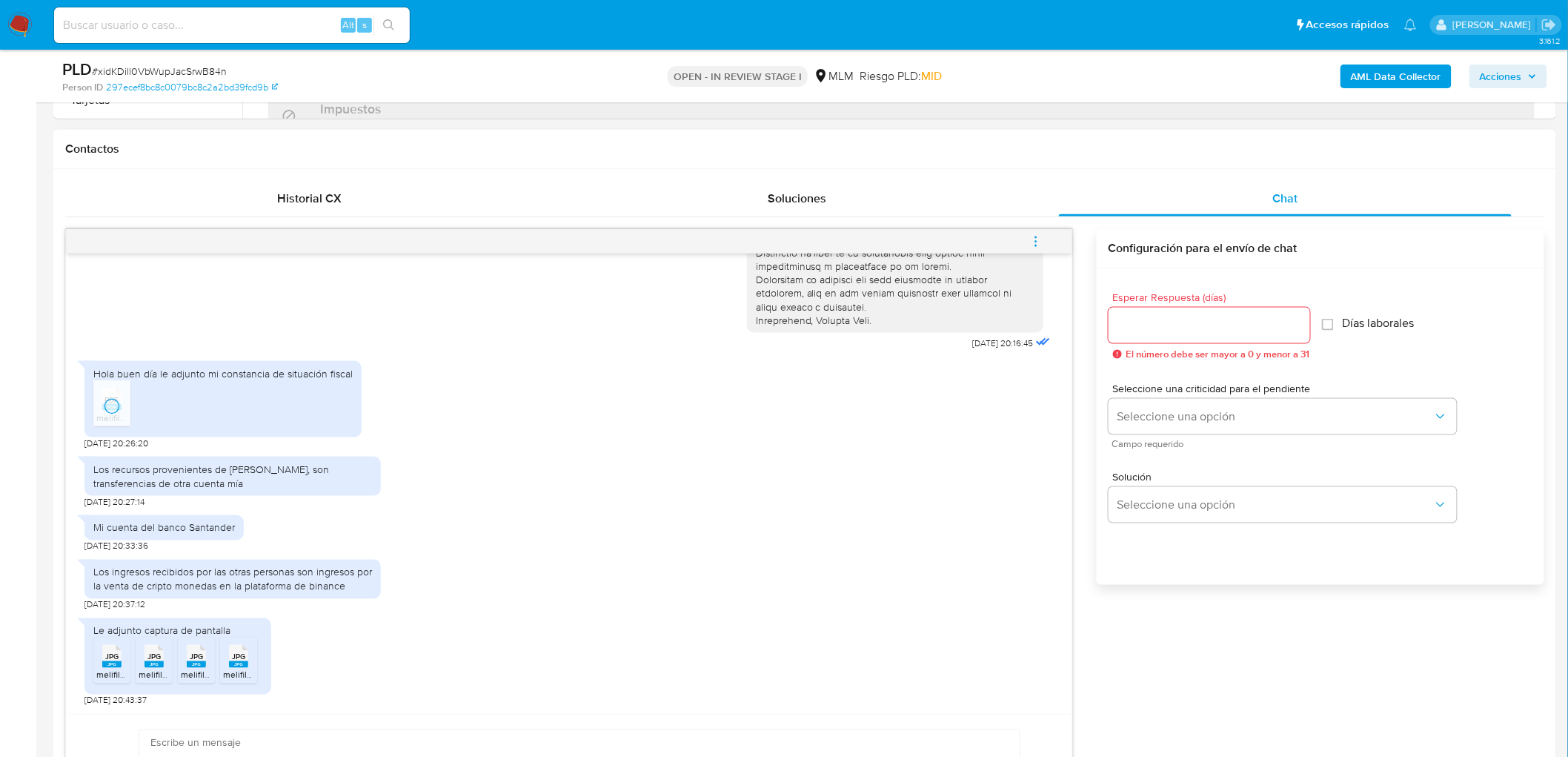
scroll to position [675, 0]
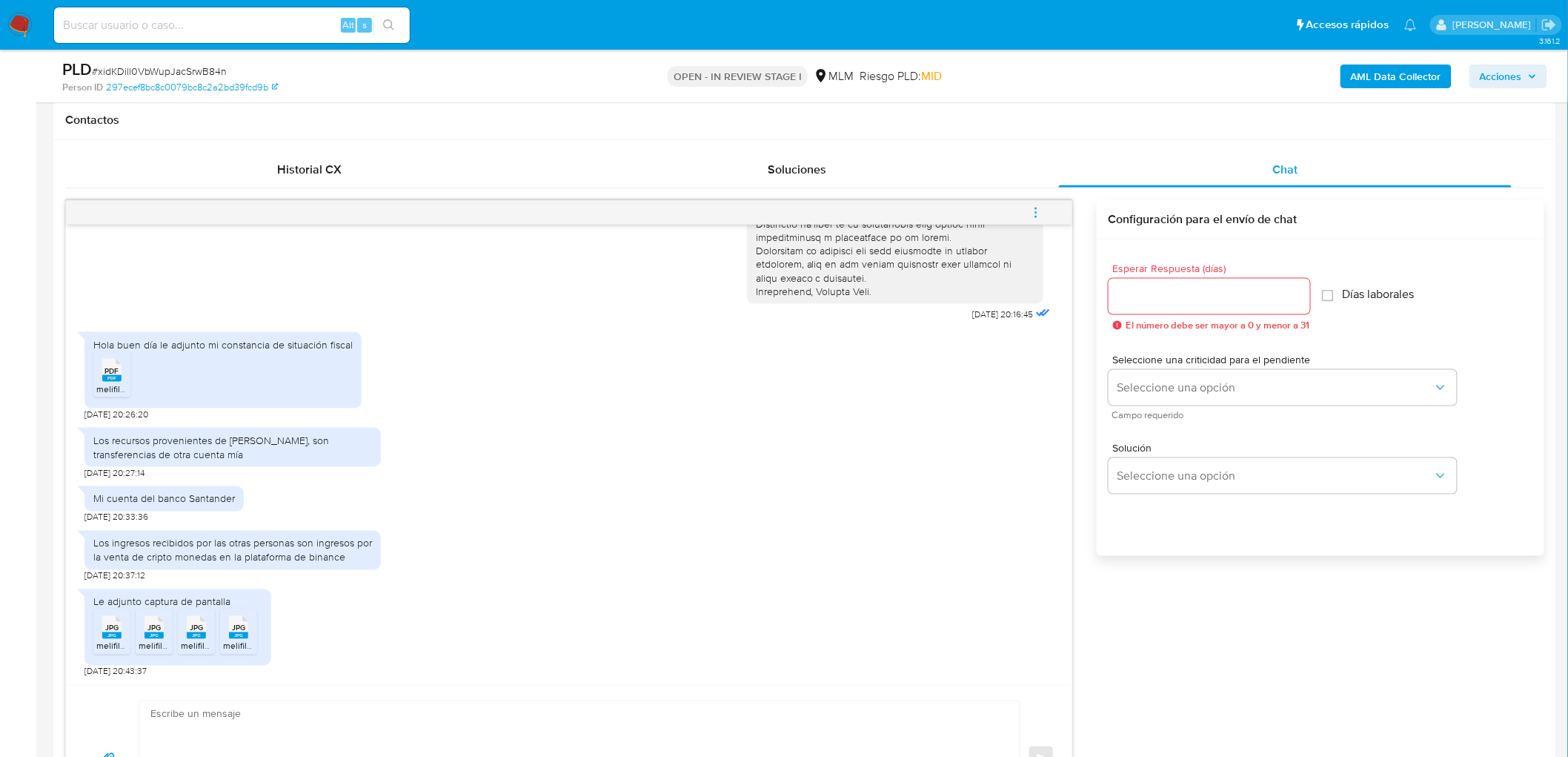
click at [101, 636] on div "JPG JPG" at bounding box center [111, 626] width 31 height 29
click at [153, 636] on rect at bounding box center [154, 636] width 20 height 7
click at [200, 630] on span "JPG" at bounding box center [196, 628] width 14 height 10
click at [235, 635] on rect at bounding box center [239, 636] width 20 height 7
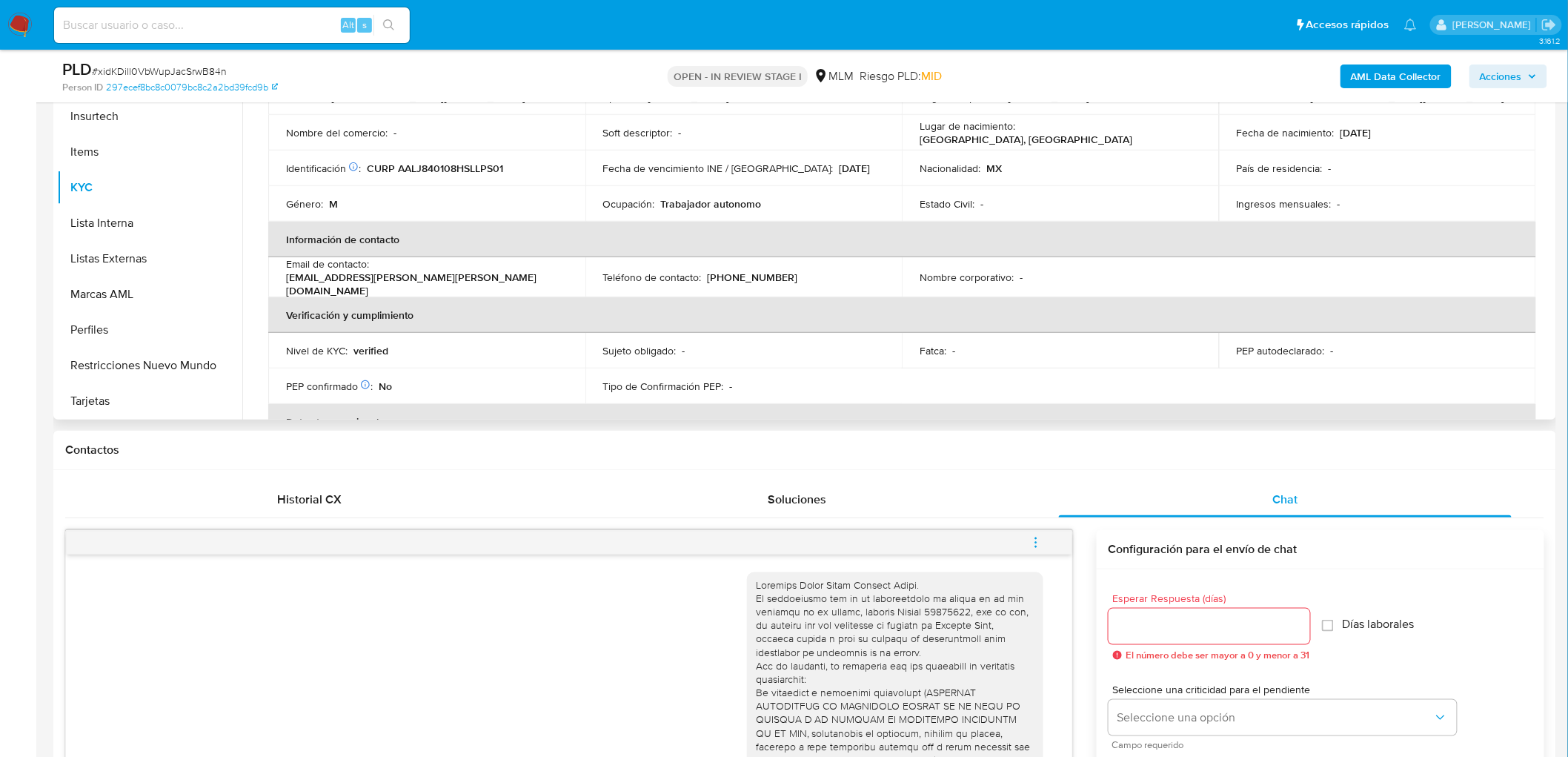
scroll to position [0, 0]
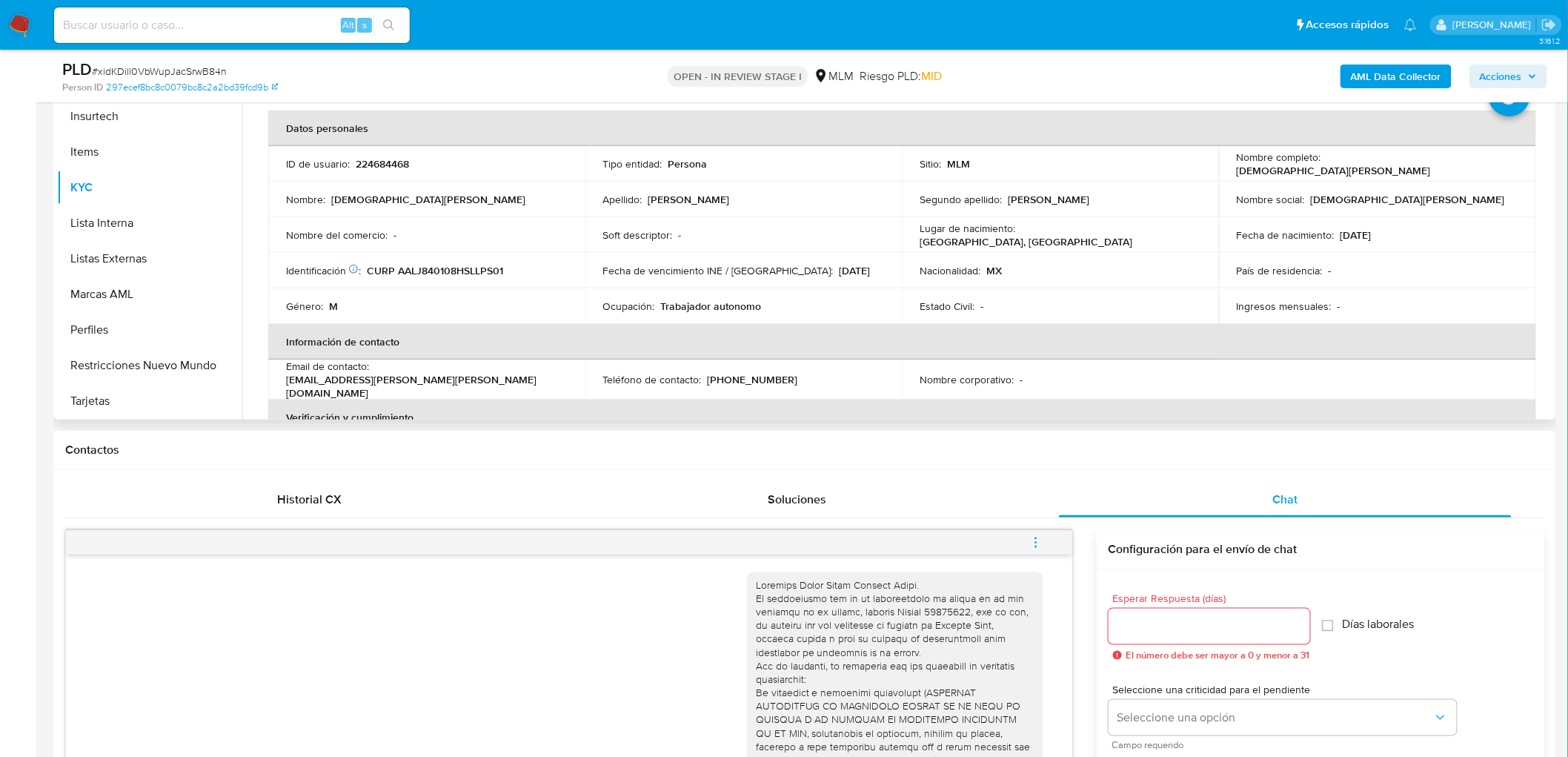
click at [382, 154] on td "ID de usuario : 224684468" at bounding box center [426, 163] width 317 height 35
copy p "224684468"
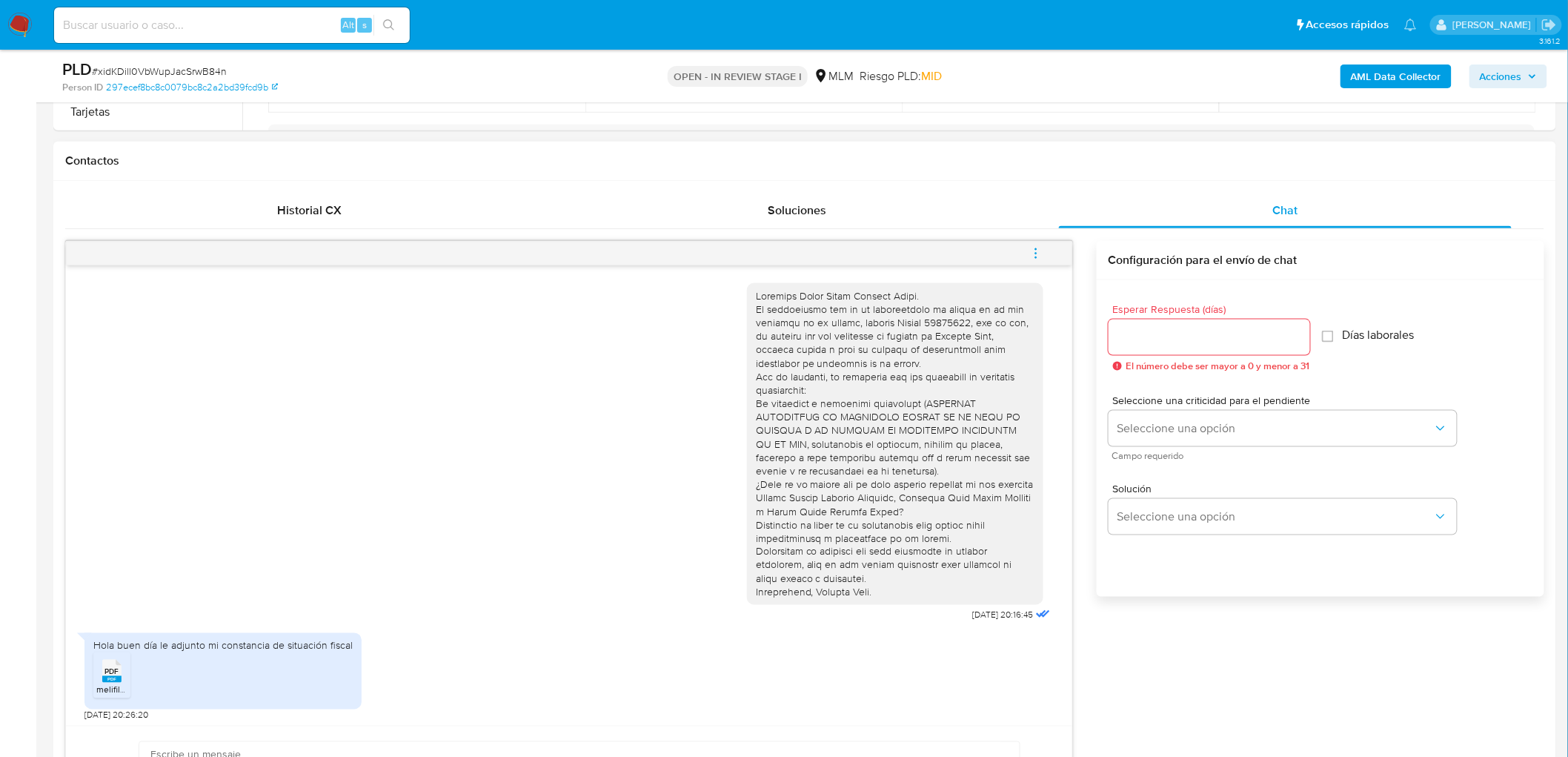
scroll to position [840, 0]
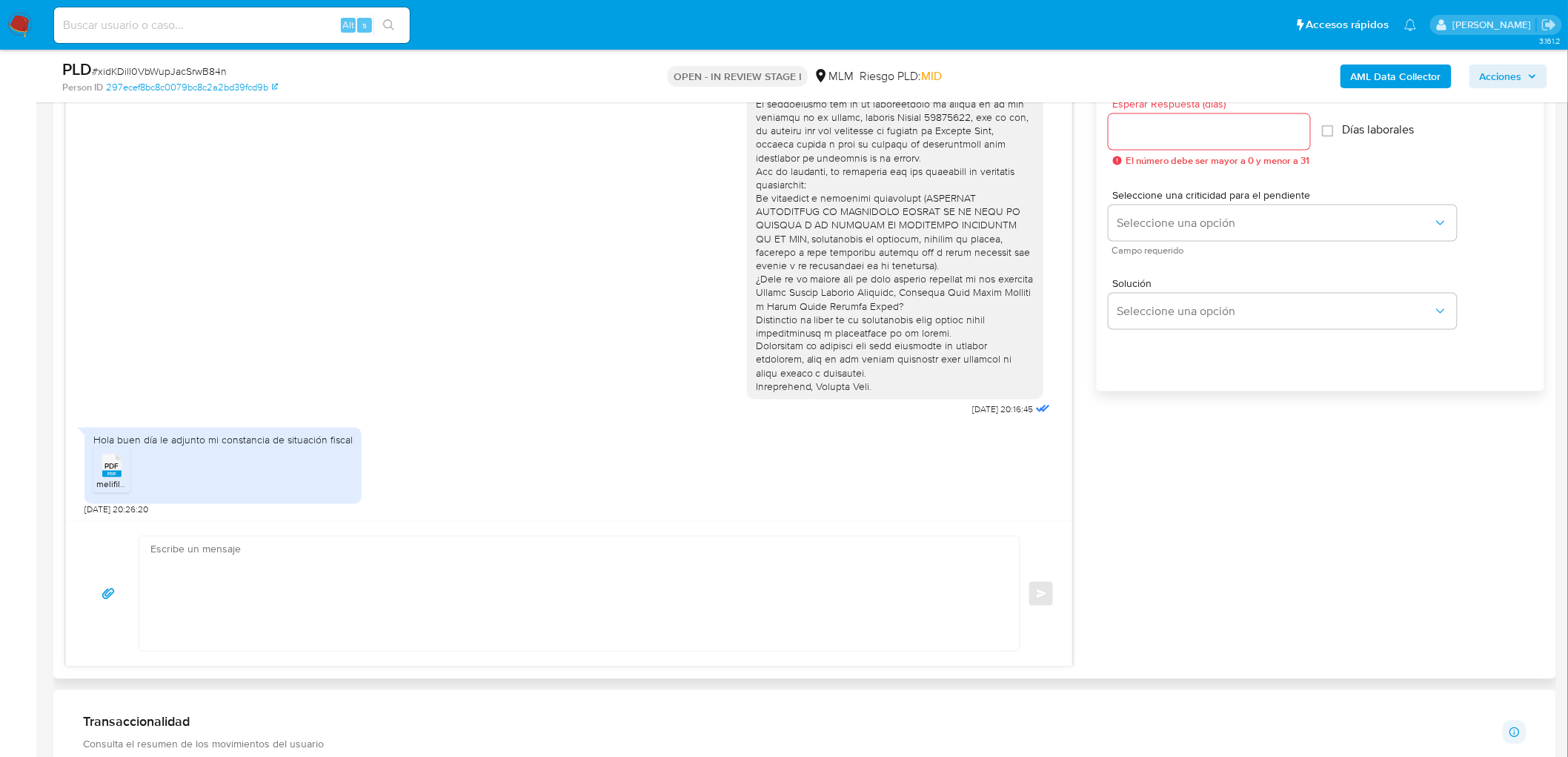
click at [1172, 141] on input "Esperar Respuesta (días)" at bounding box center [1210, 132] width 202 height 20
type input "0"
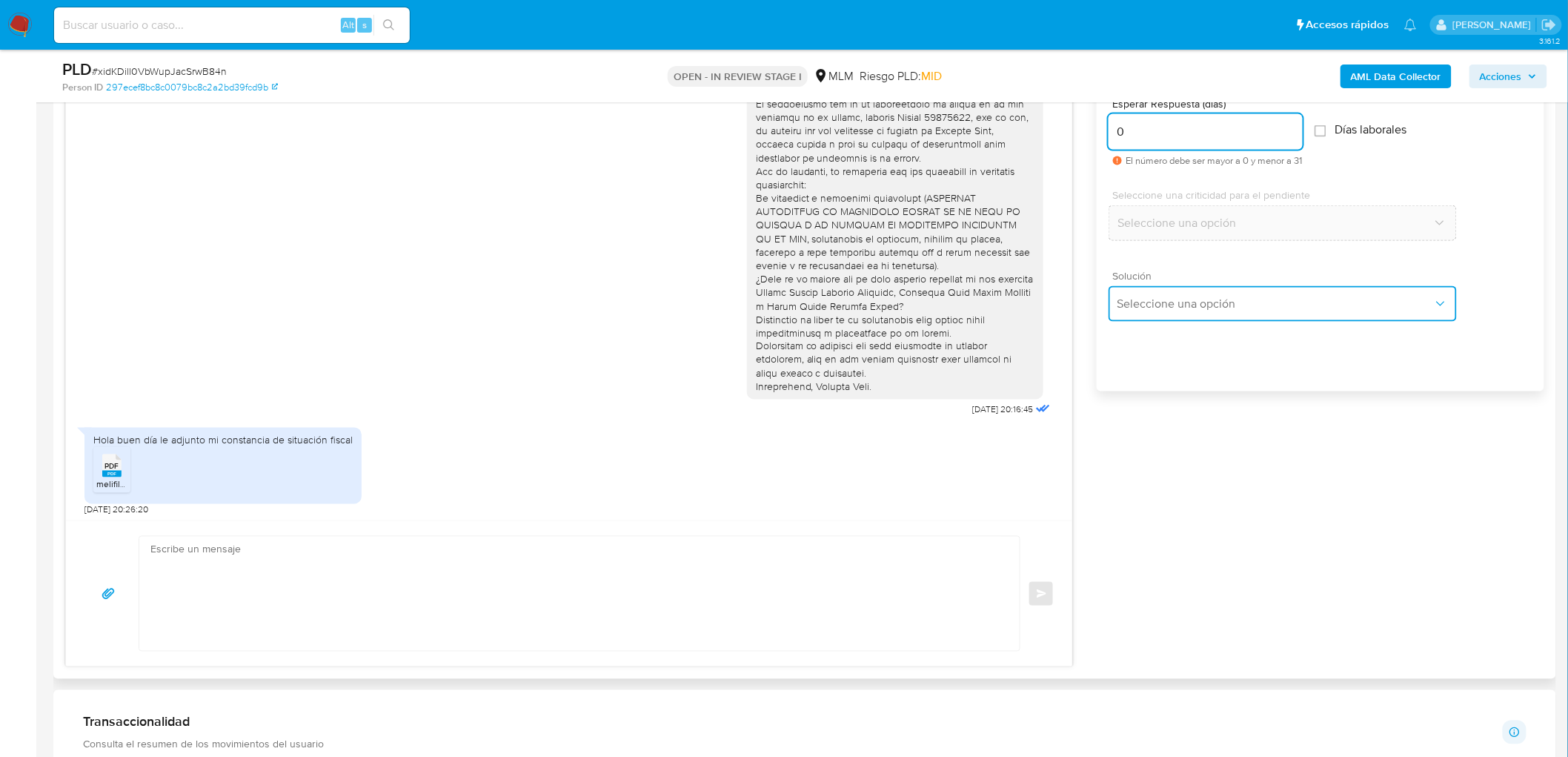
click at [1197, 314] on button "Seleccione una opción" at bounding box center [1283, 304] width 349 height 35
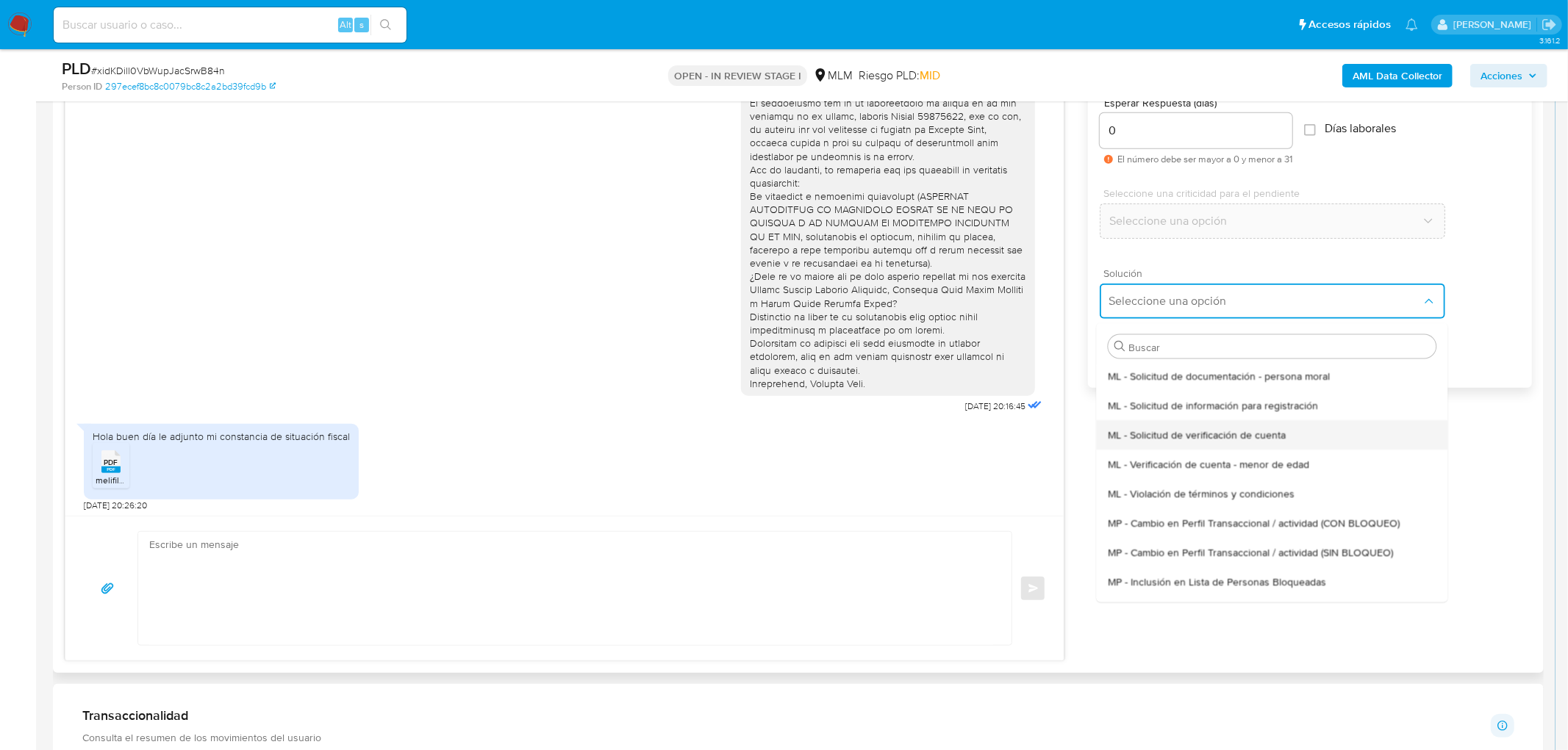
click at [1197, 434] on span "ML - Solicitud de verificación de cuenta" at bounding box center [1197, 434] width 178 height 13
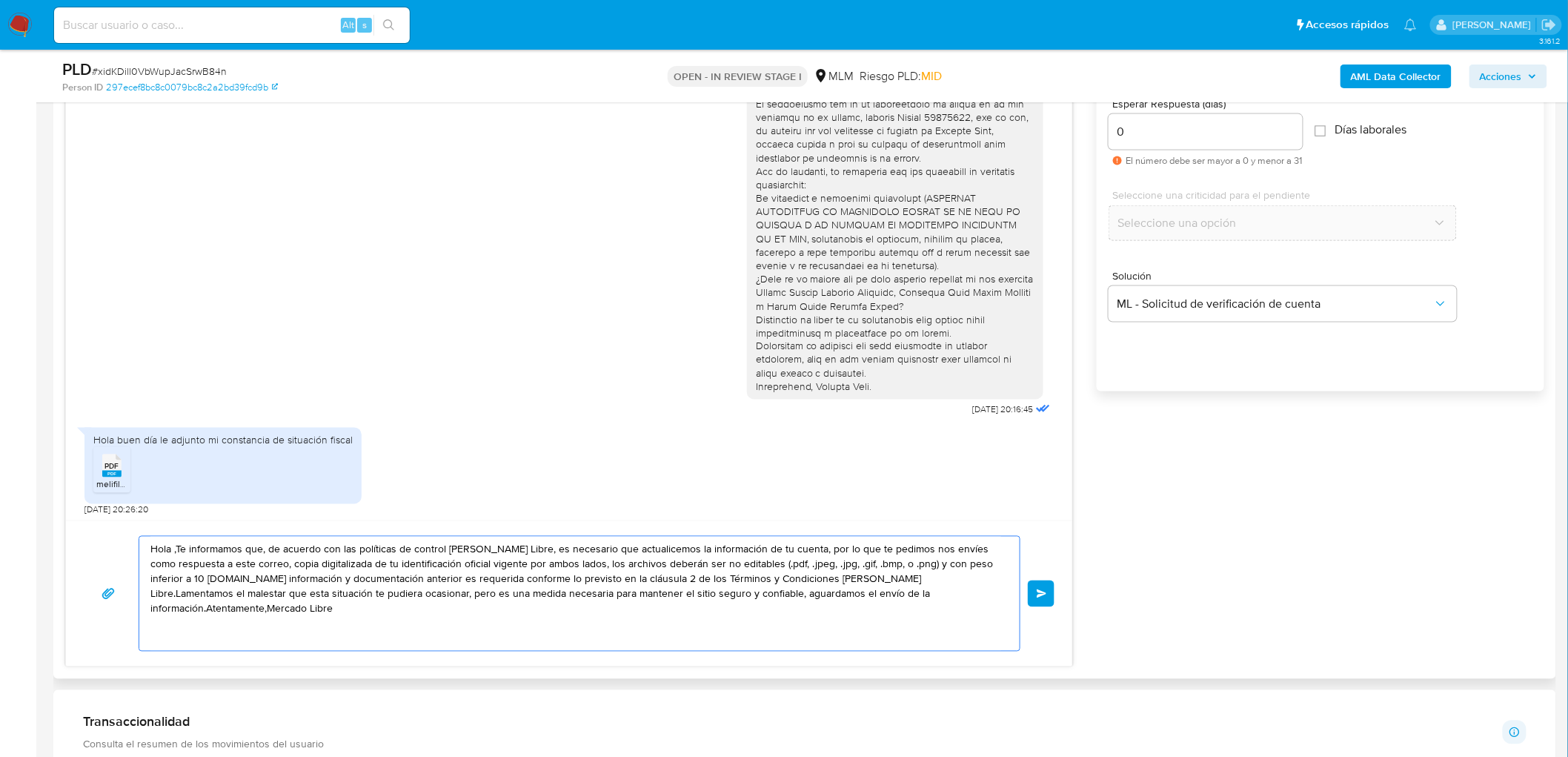
drag, startPoint x: 944, startPoint y: 606, endPoint x: 107, endPoint y: 460, distance: 849.6
click at [107, 460] on div "26/09/2025 20:16:45 Hola buen día le adjunto mi constancia de situación fiscal …" at bounding box center [569, 351] width 1008 height 632
paste textarea "Agradecemos mucho tus respuestas. Para la institución es importante conocer a s…"
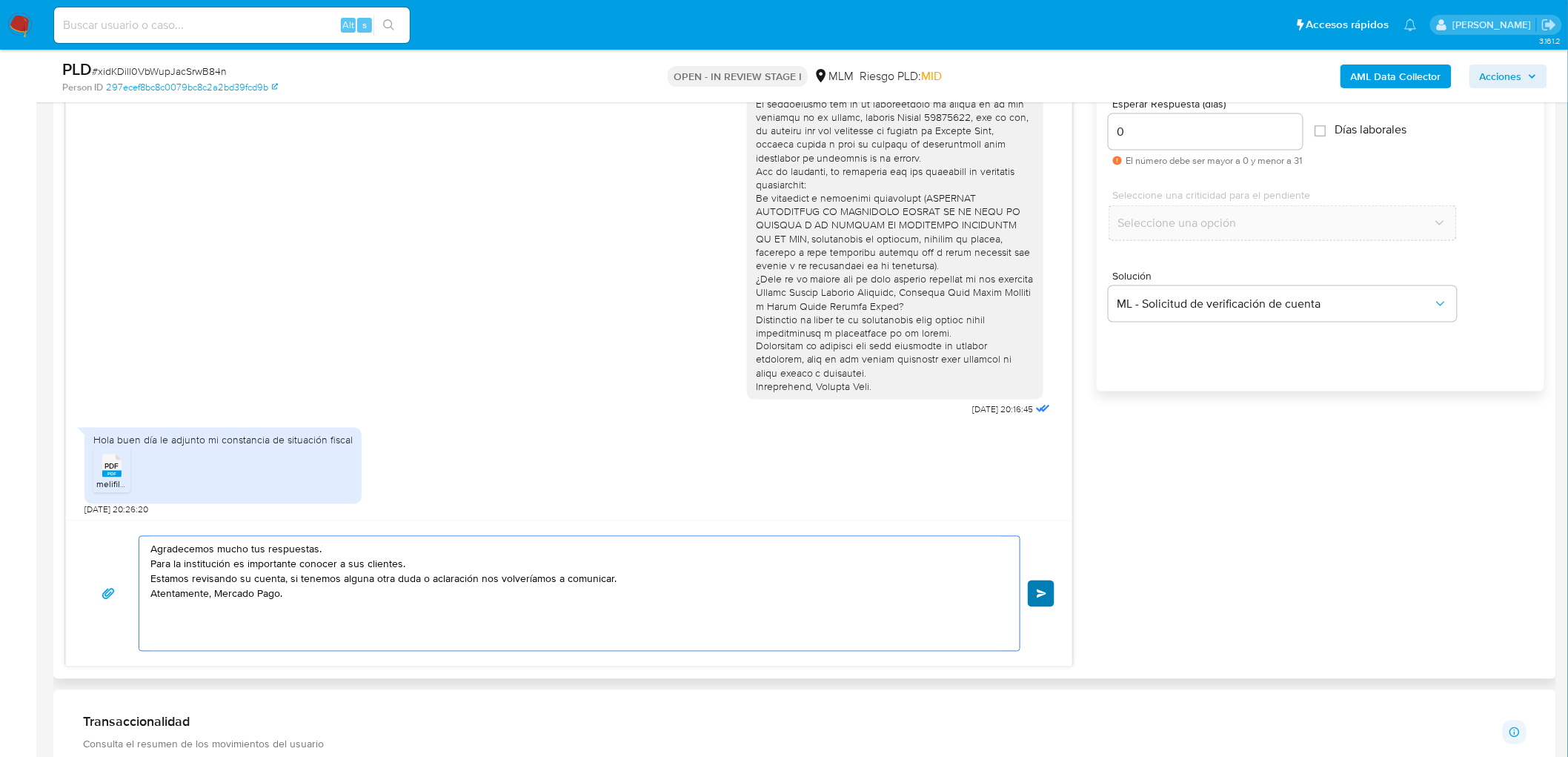
type textarea "Agradecemos mucho tus respuestas. Para la institución es importante conocer a s…"
click at [1049, 589] on button "Enviar" at bounding box center [1041, 594] width 26 height 26
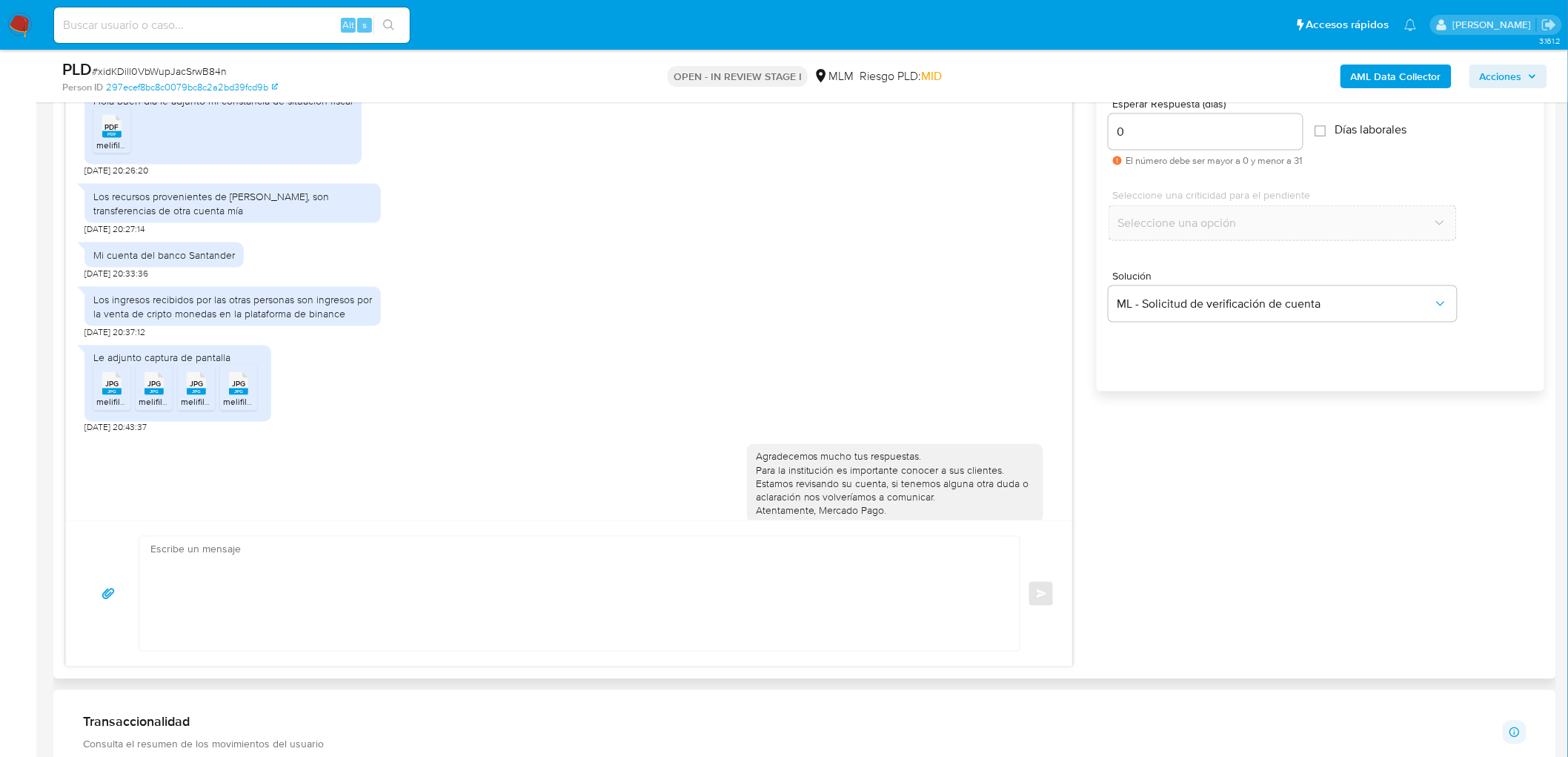
scroll to position [288, 0]
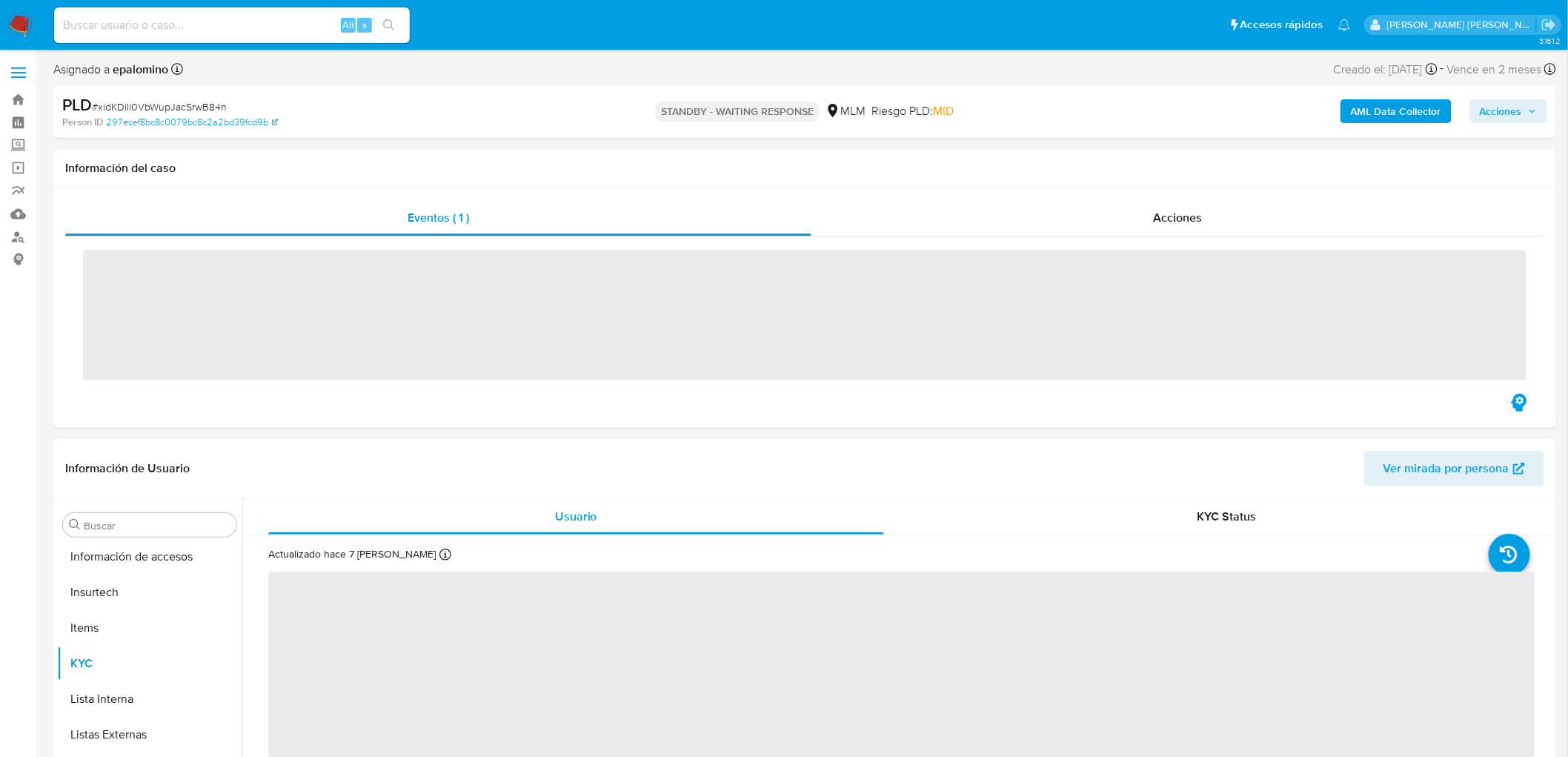
scroll to position [697, 0]
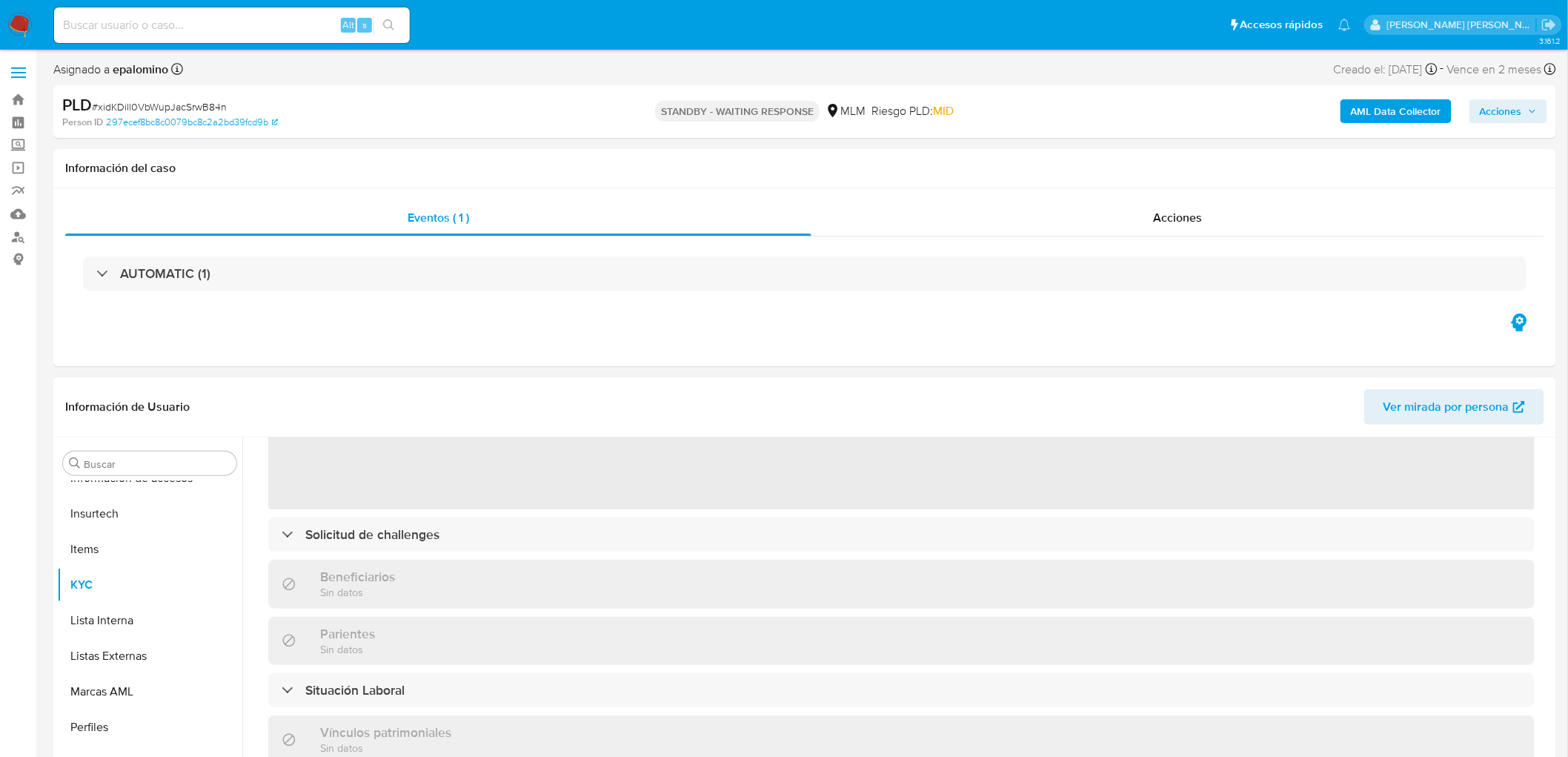
select select "10"
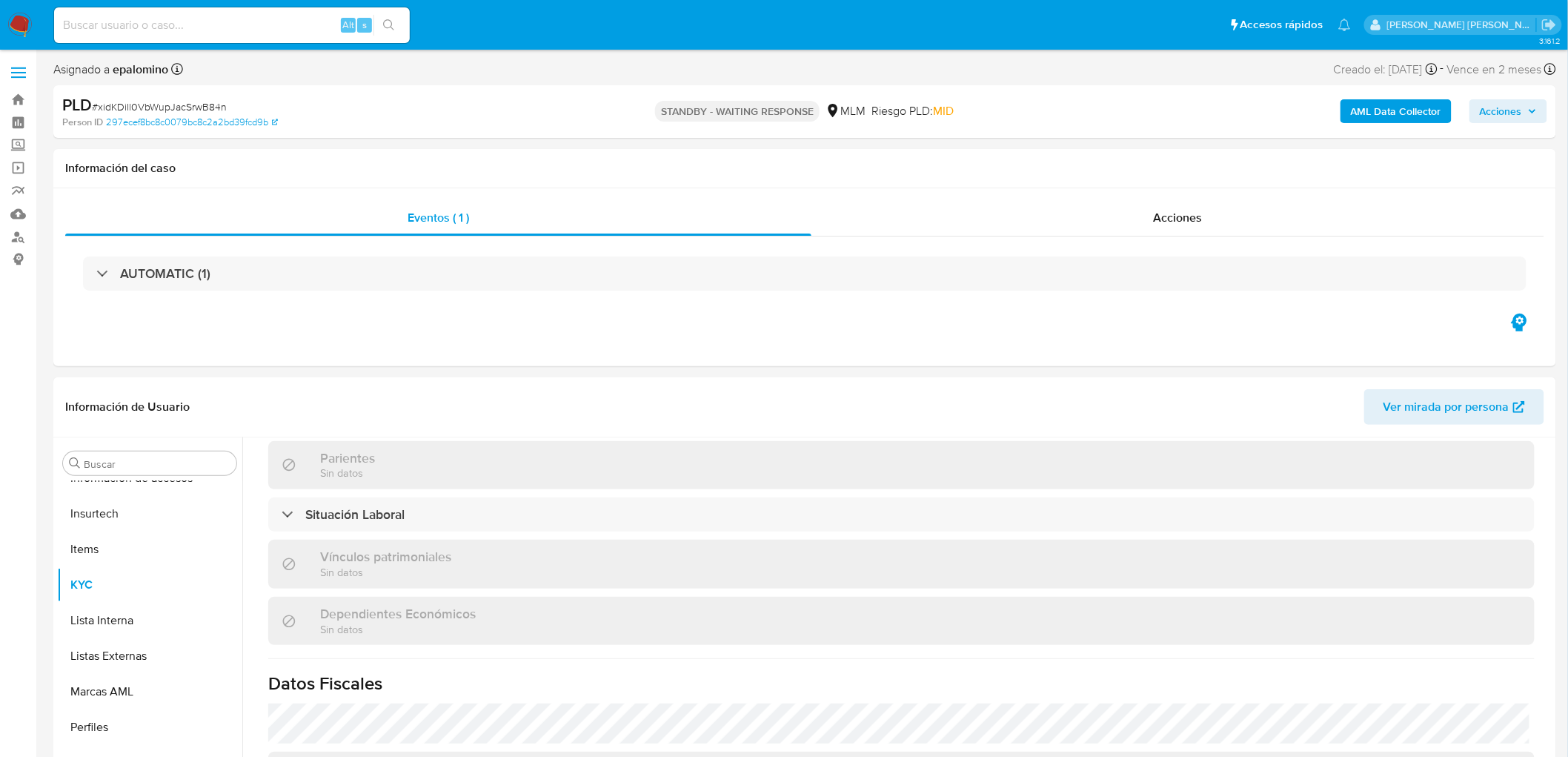
scroll to position [761, 0]
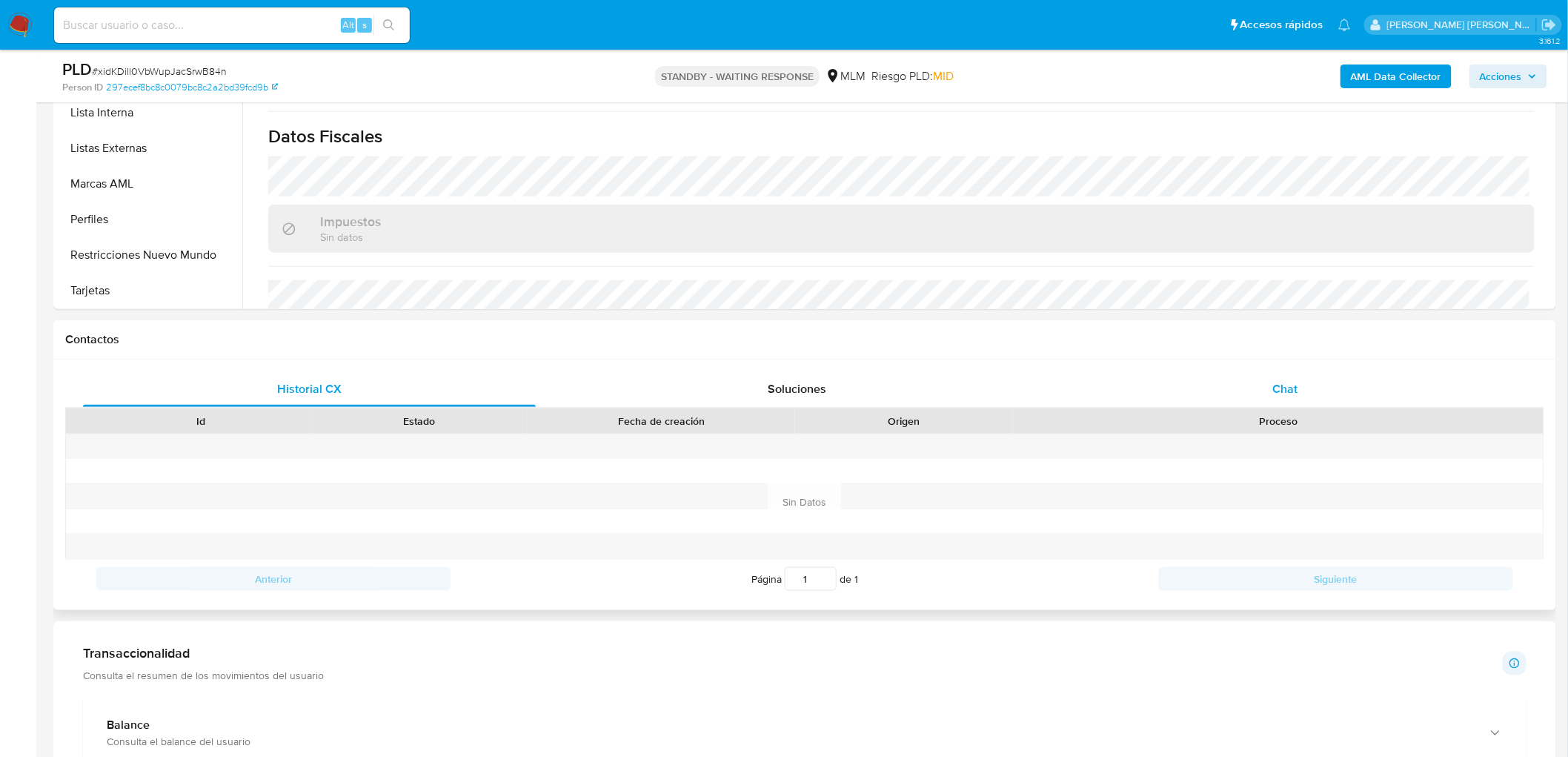
click at [1274, 395] on span "Chat" at bounding box center [1285, 389] width 25 height 17
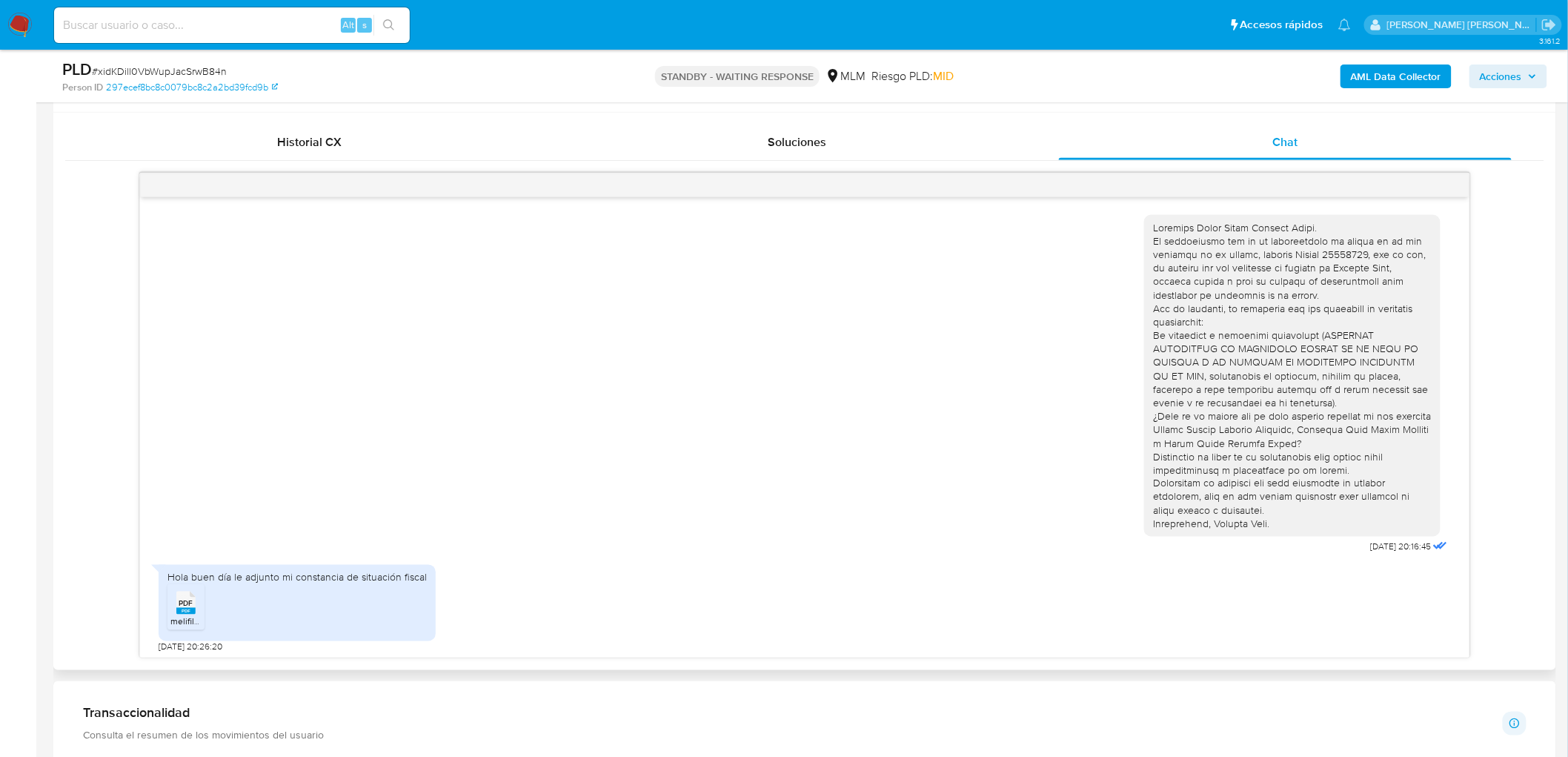
scroll to position [371, 0]
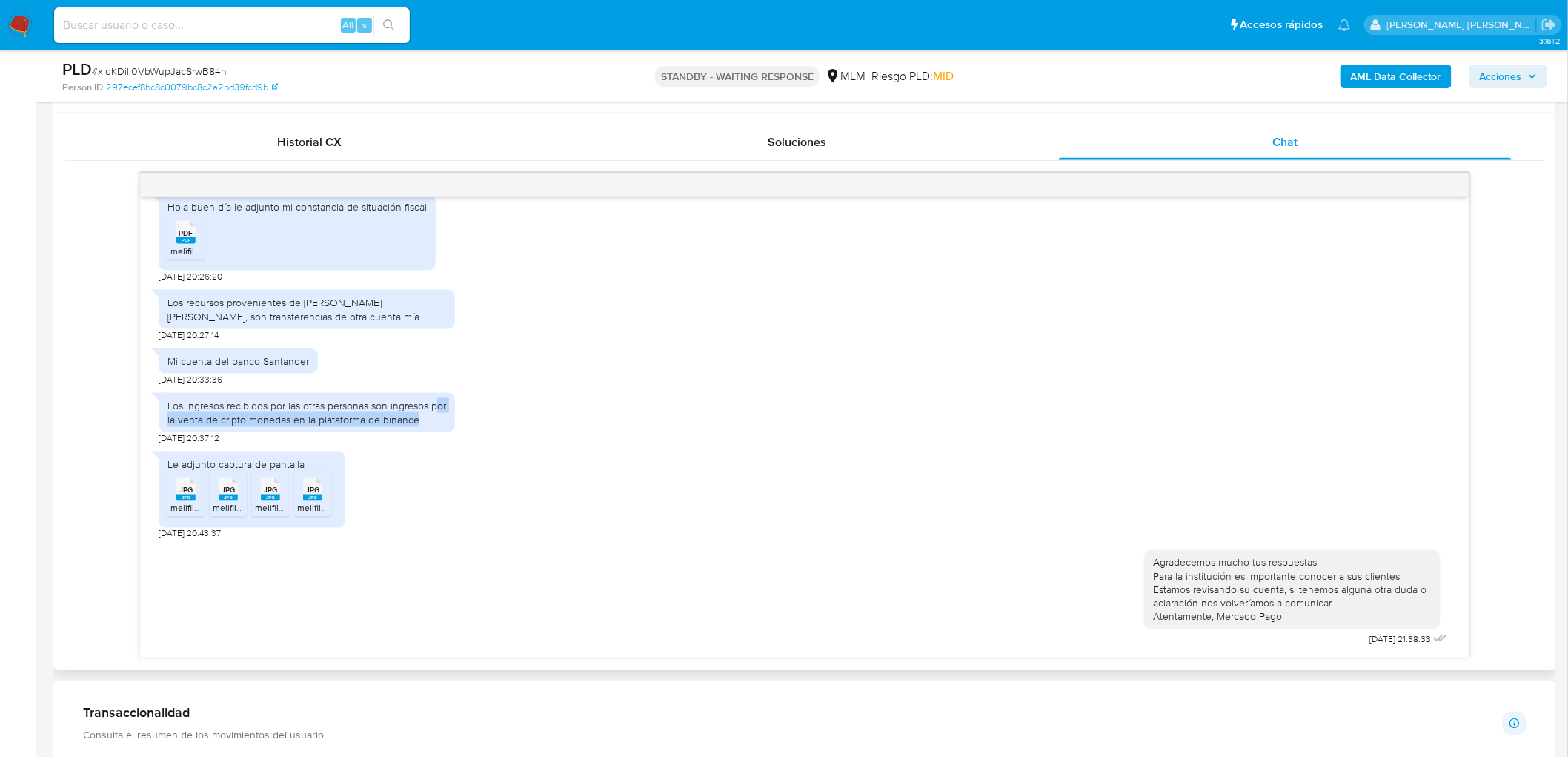
drag, startPoint x: 436, startPoint y: 423, endPoint x: 171, endPoint y: 423, distance: 265.0
click at [171, 423] on div "Los ingresos recibidos por las otras personas son ingresos por la venta de crip…" at bounding box center [307, 412] width 279 height 26
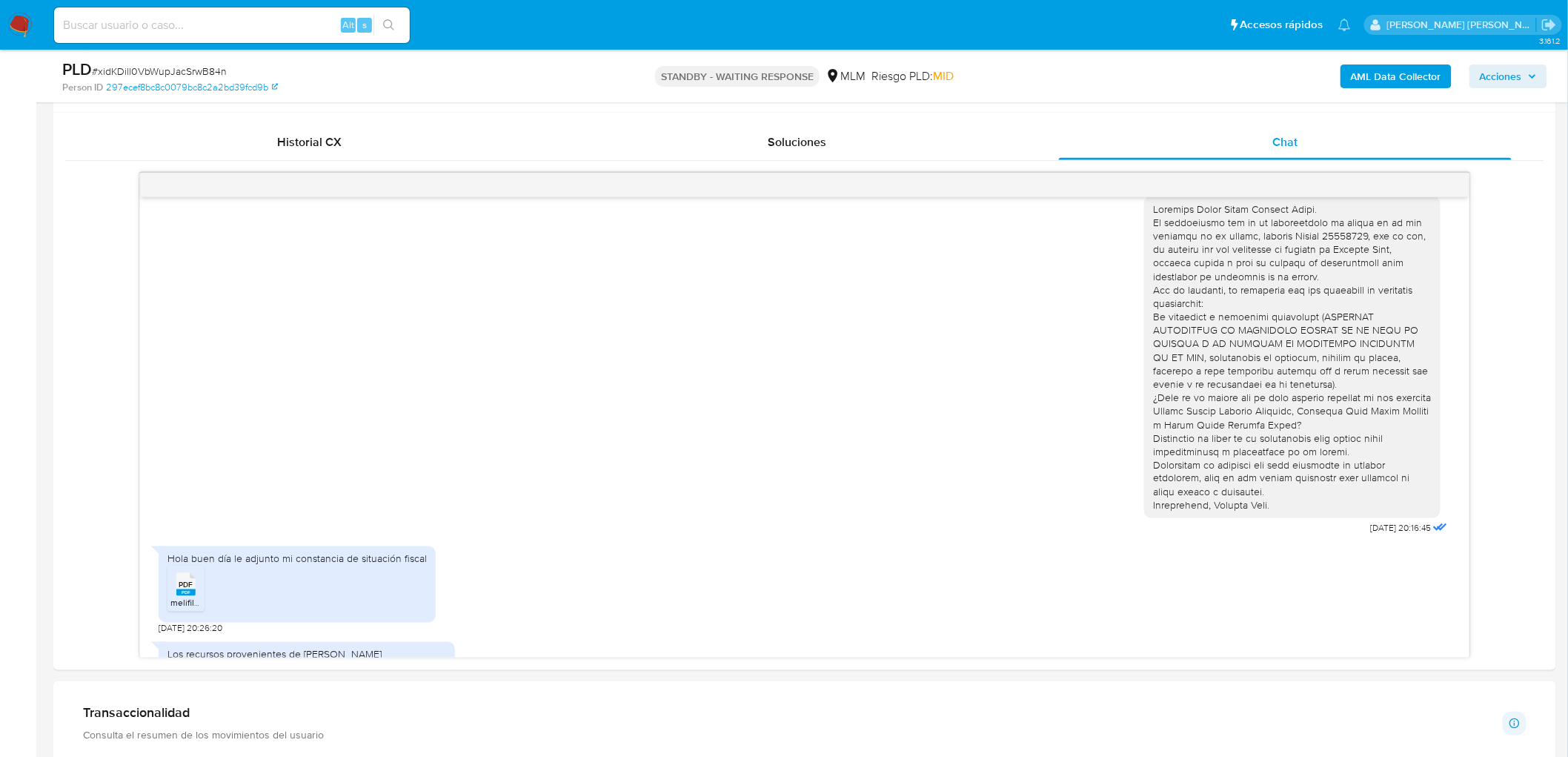
scroll to position [0, 0]
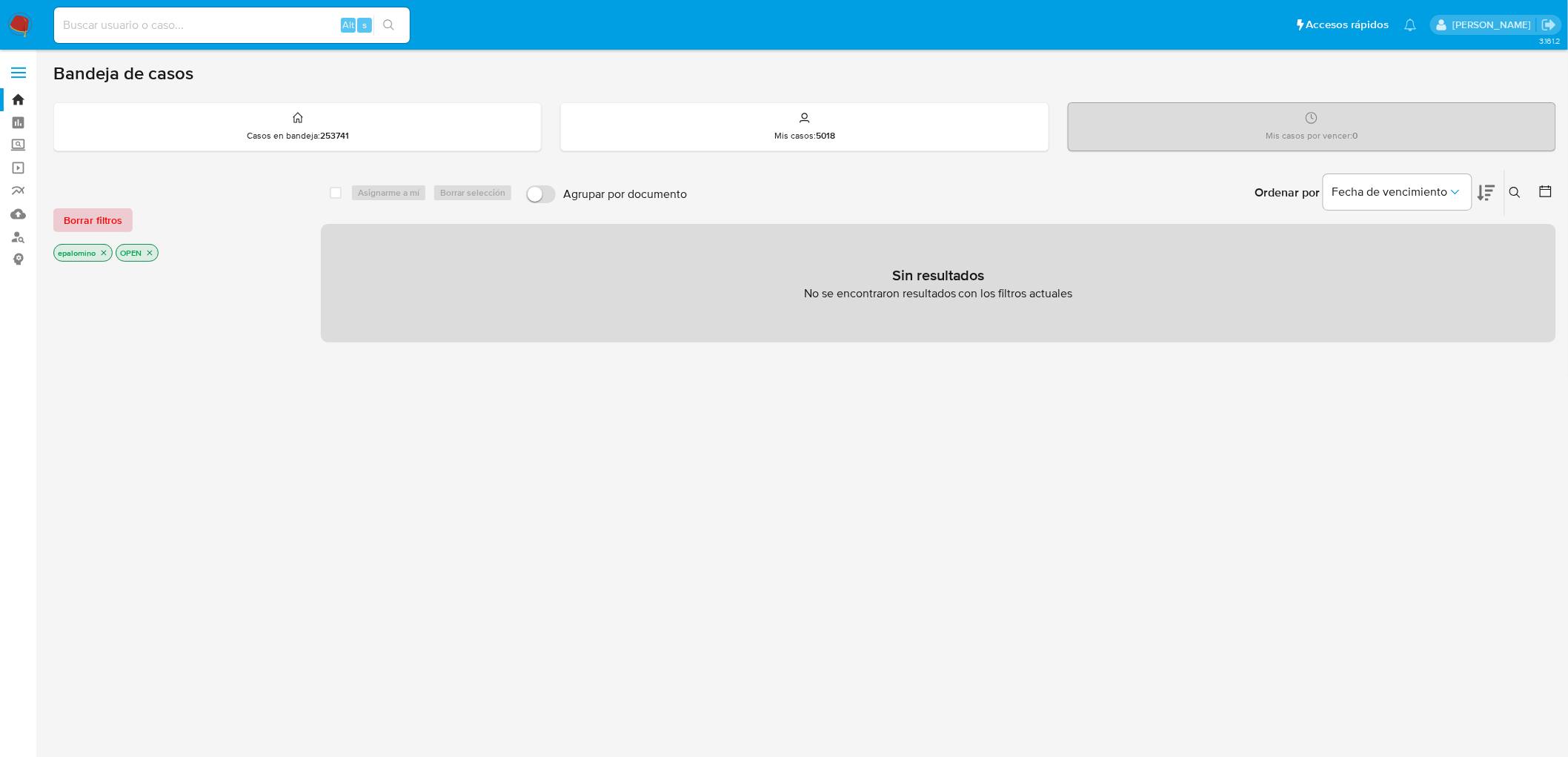
click at [108, 222] on span "Borrar filtros" at bounding box center [93, 221] width 59 height 21
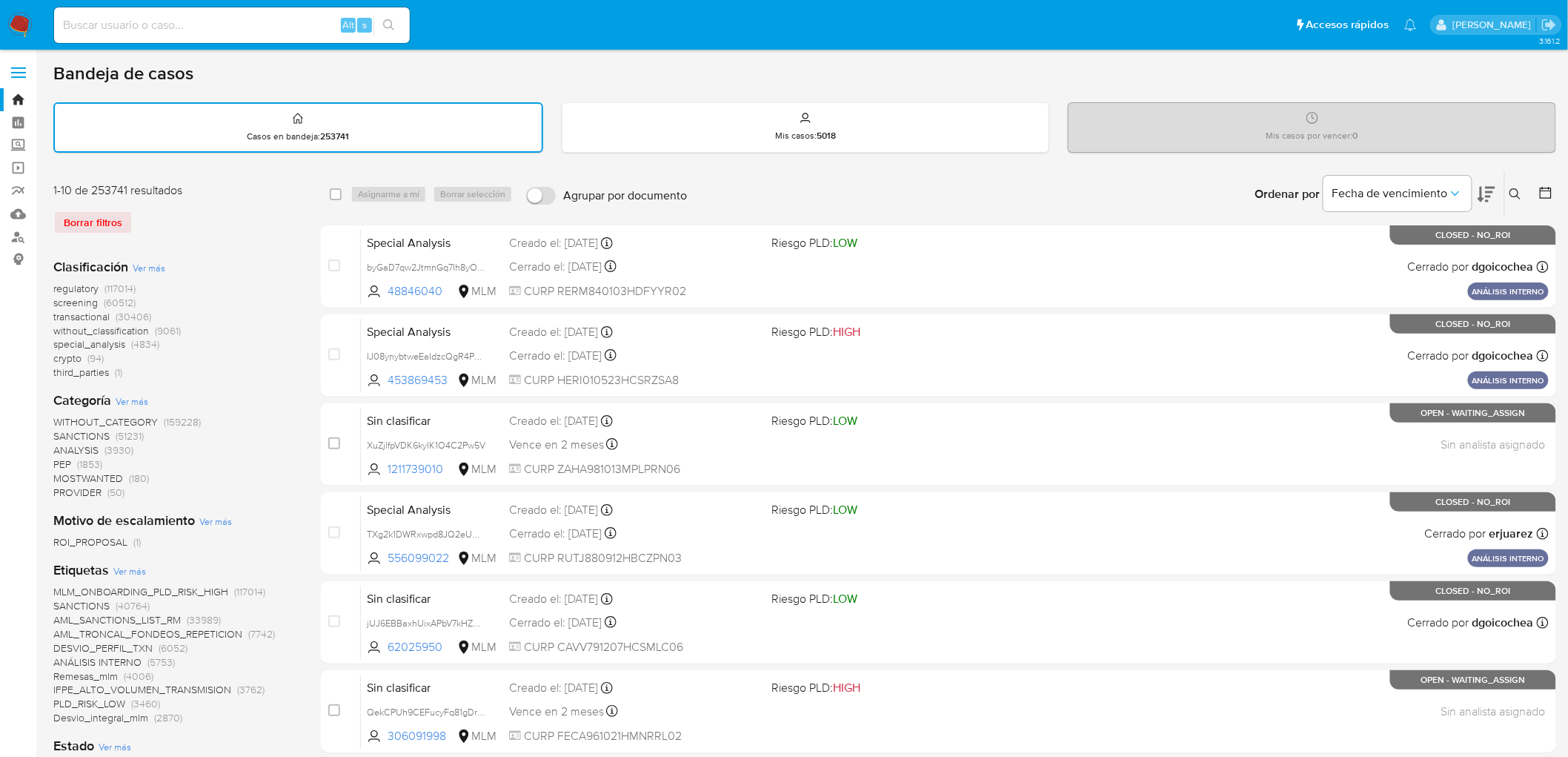
click at [14, 28] on img at bounding box center [20, 25] width 25 height 25
click at [234, 211] on div "Borrar filtros" at bounding box center [172, 223] width 237 height 24
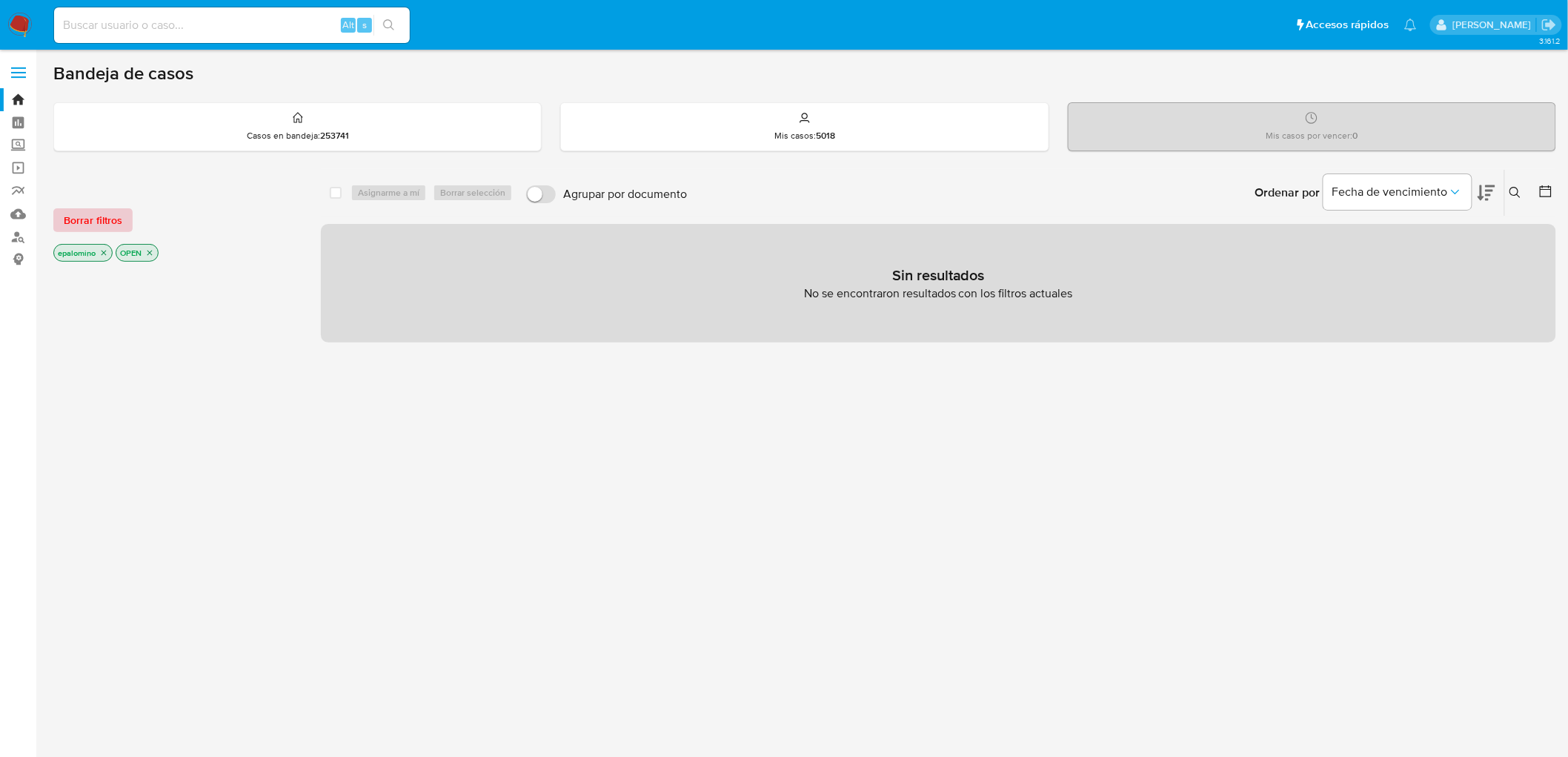
click at [107, 212] on span "Borrar filtros" at bounding box center [93, 221] width 59 height 21
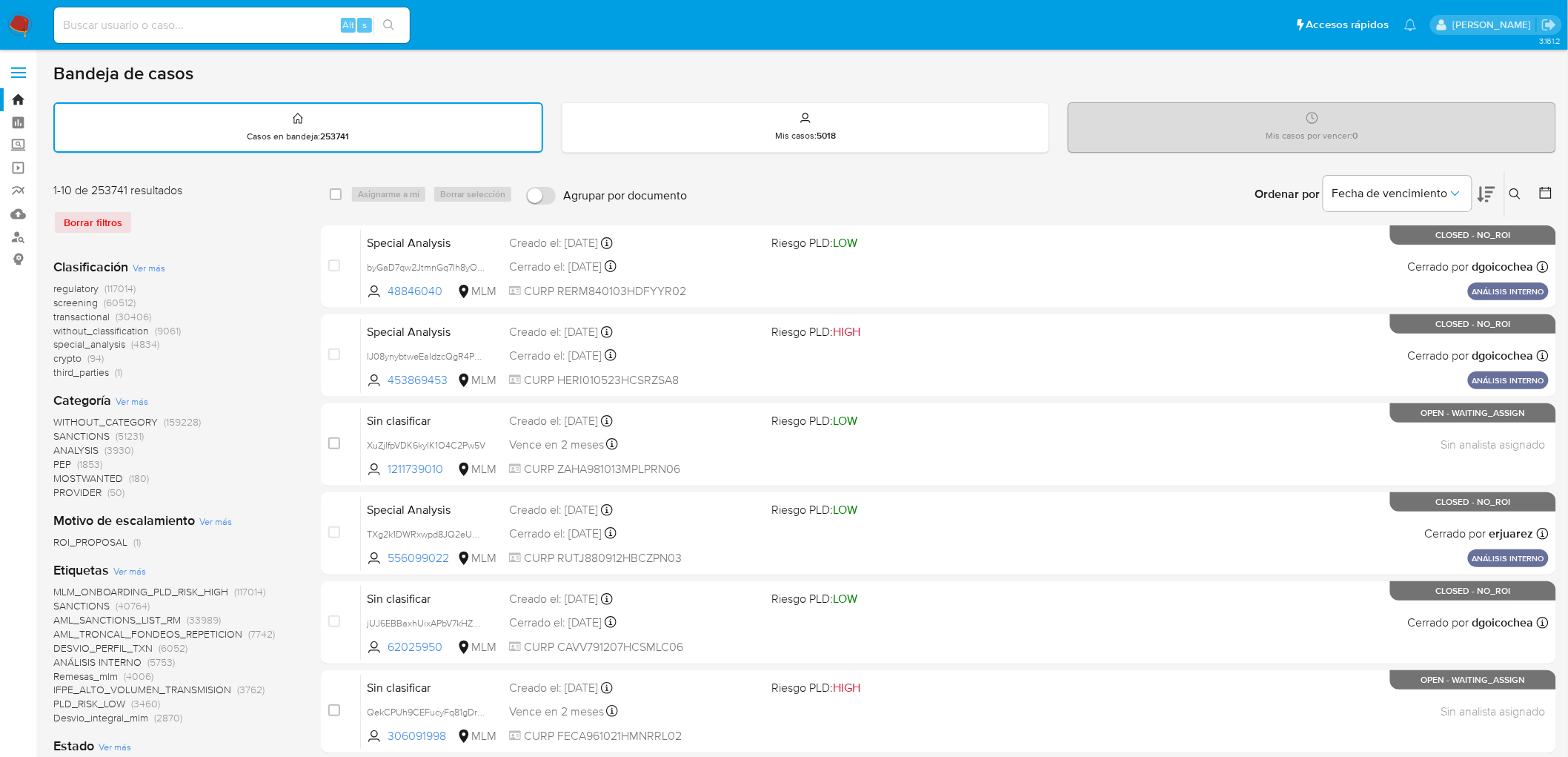
click at [20, 13] on img at bounding box center [20, 25] width 25 height 25
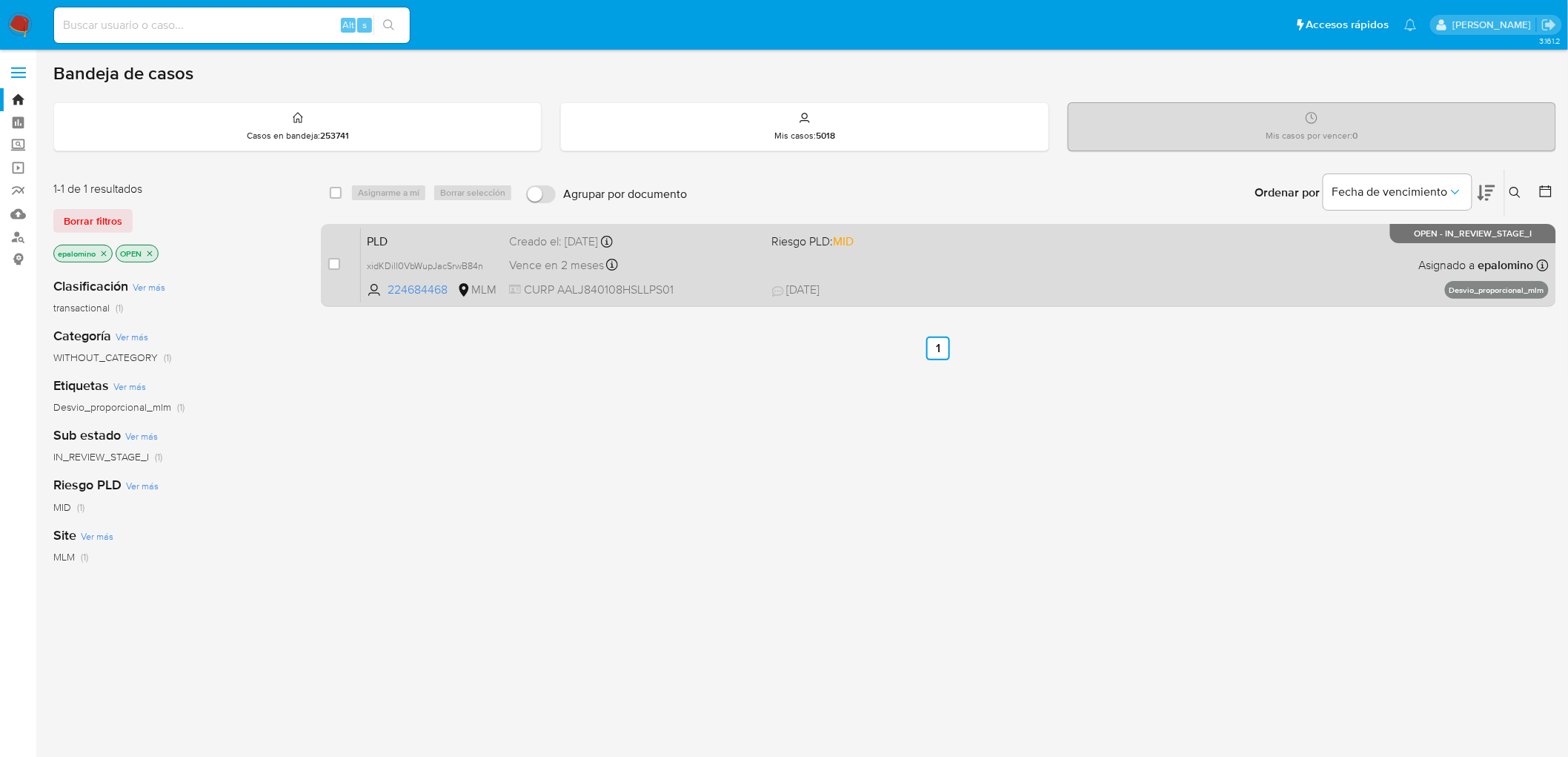
click at [406, 242] on span "PLD" at bounding box center [431, 240] width 130 height 20
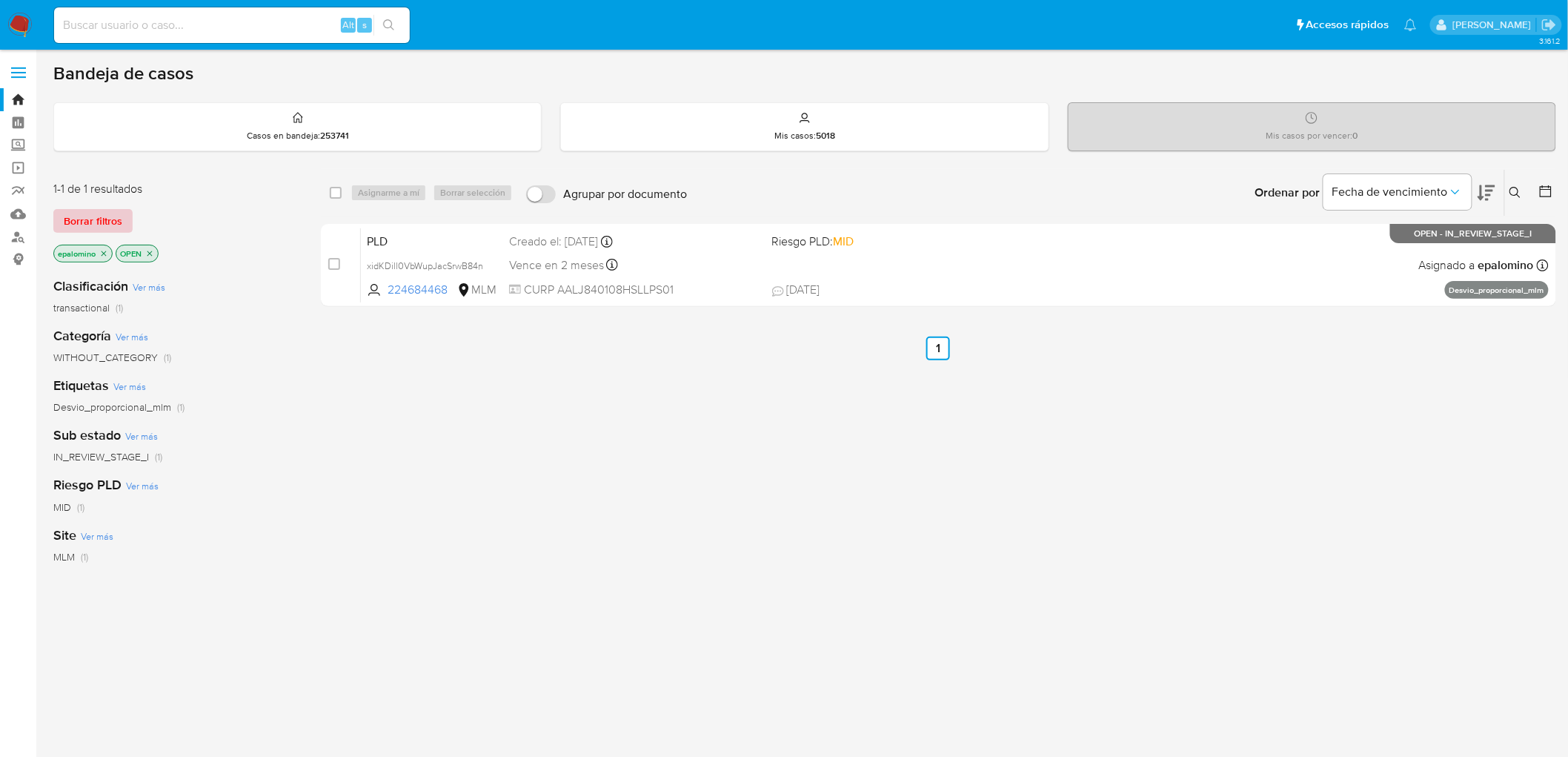
click at [100, 222] on span "Borrar filtros" at bounding box center [93, 221] width 59 height 21
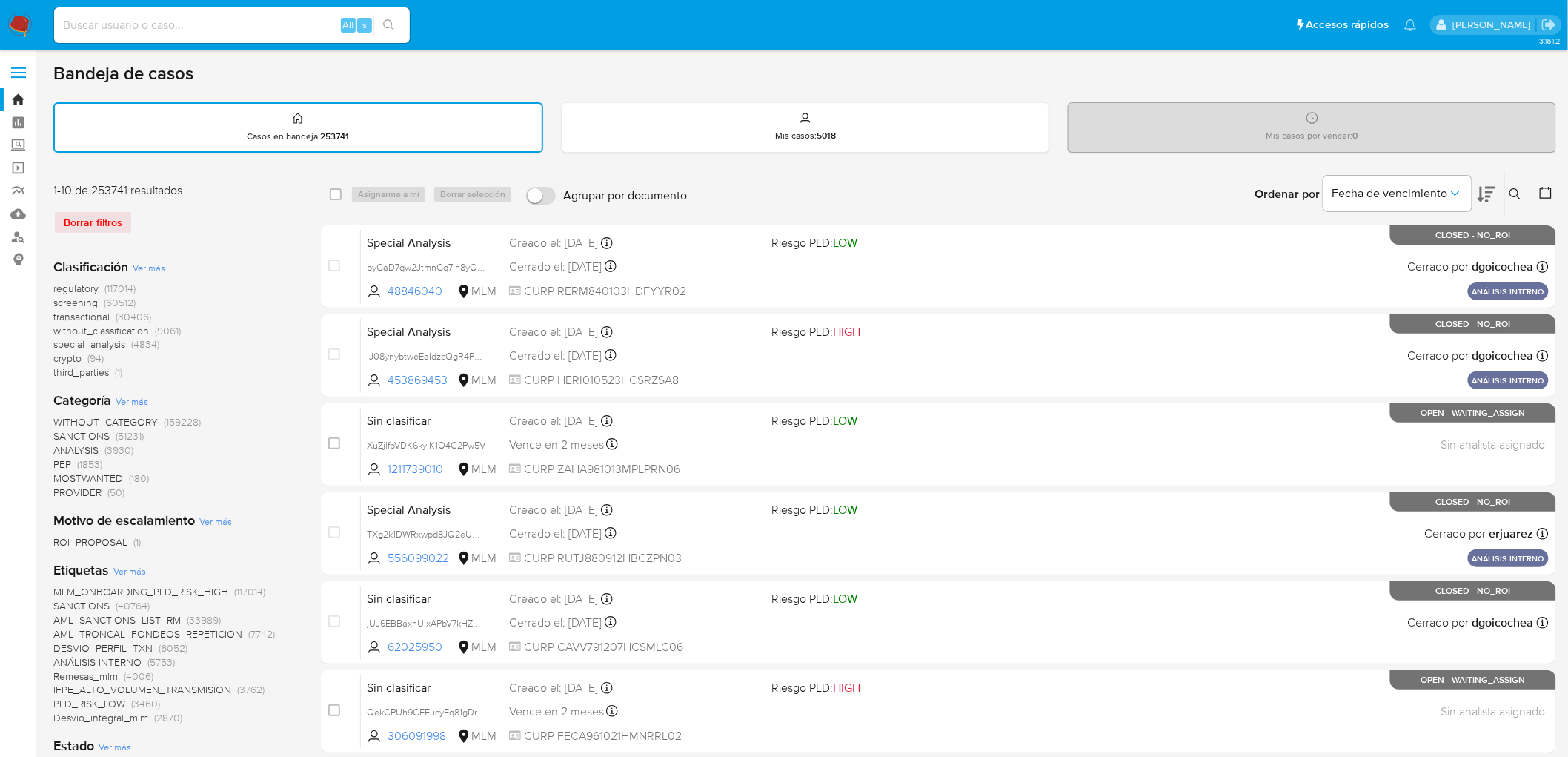
click at [17, 21] on img at bounding box center [20, 25] width 25 height 25
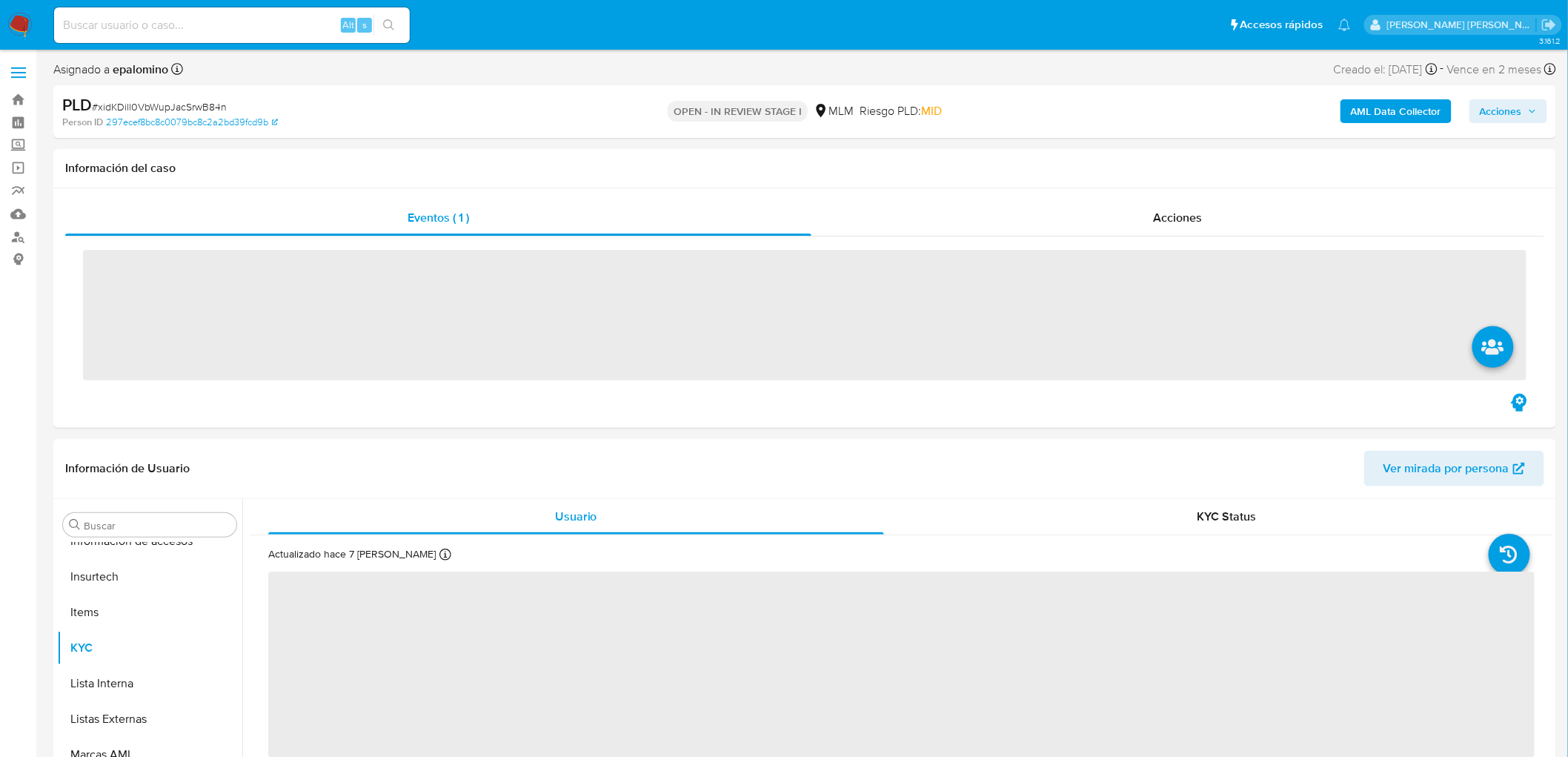
scroll to position [697, 0]
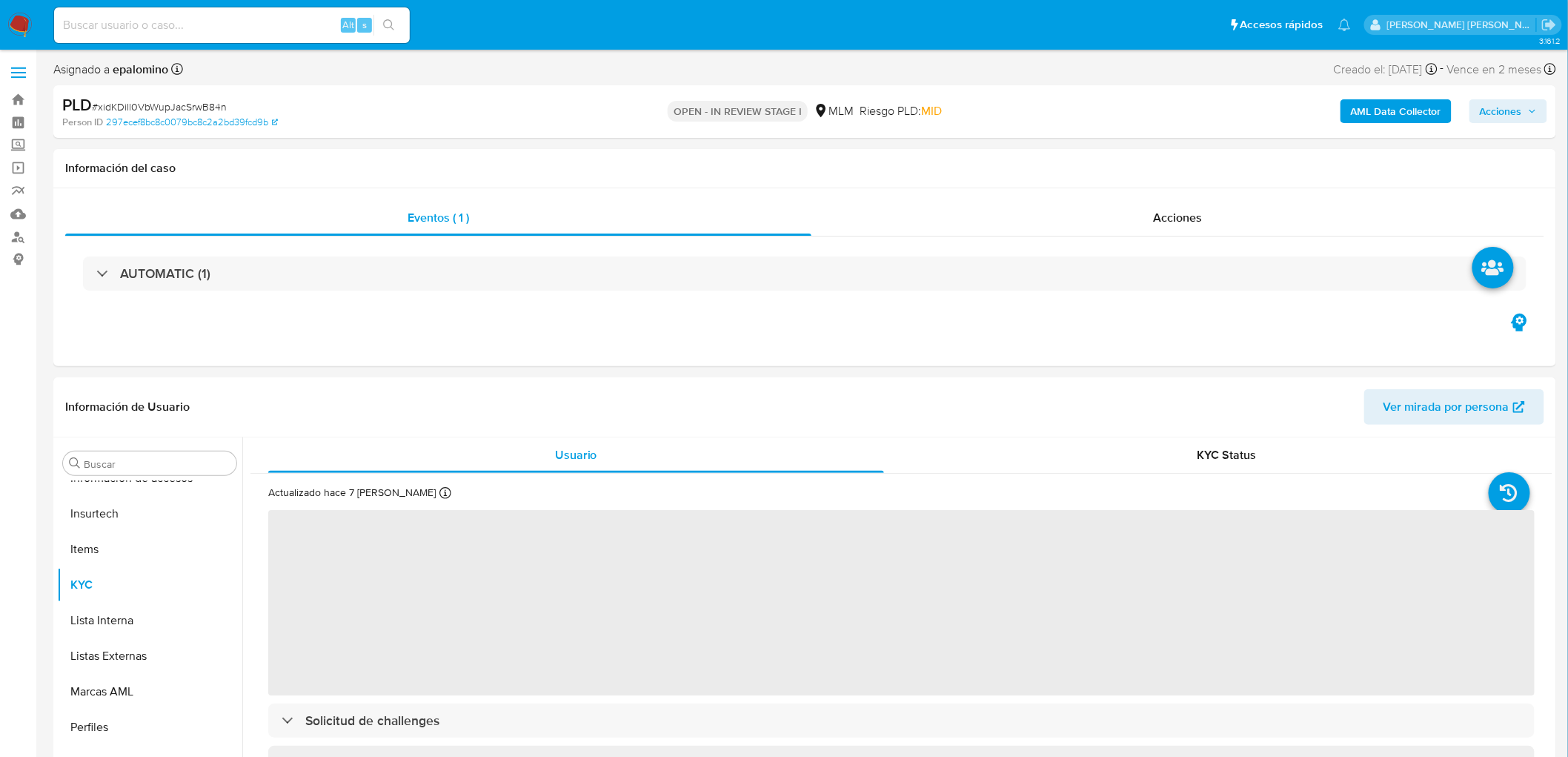
select select "10"
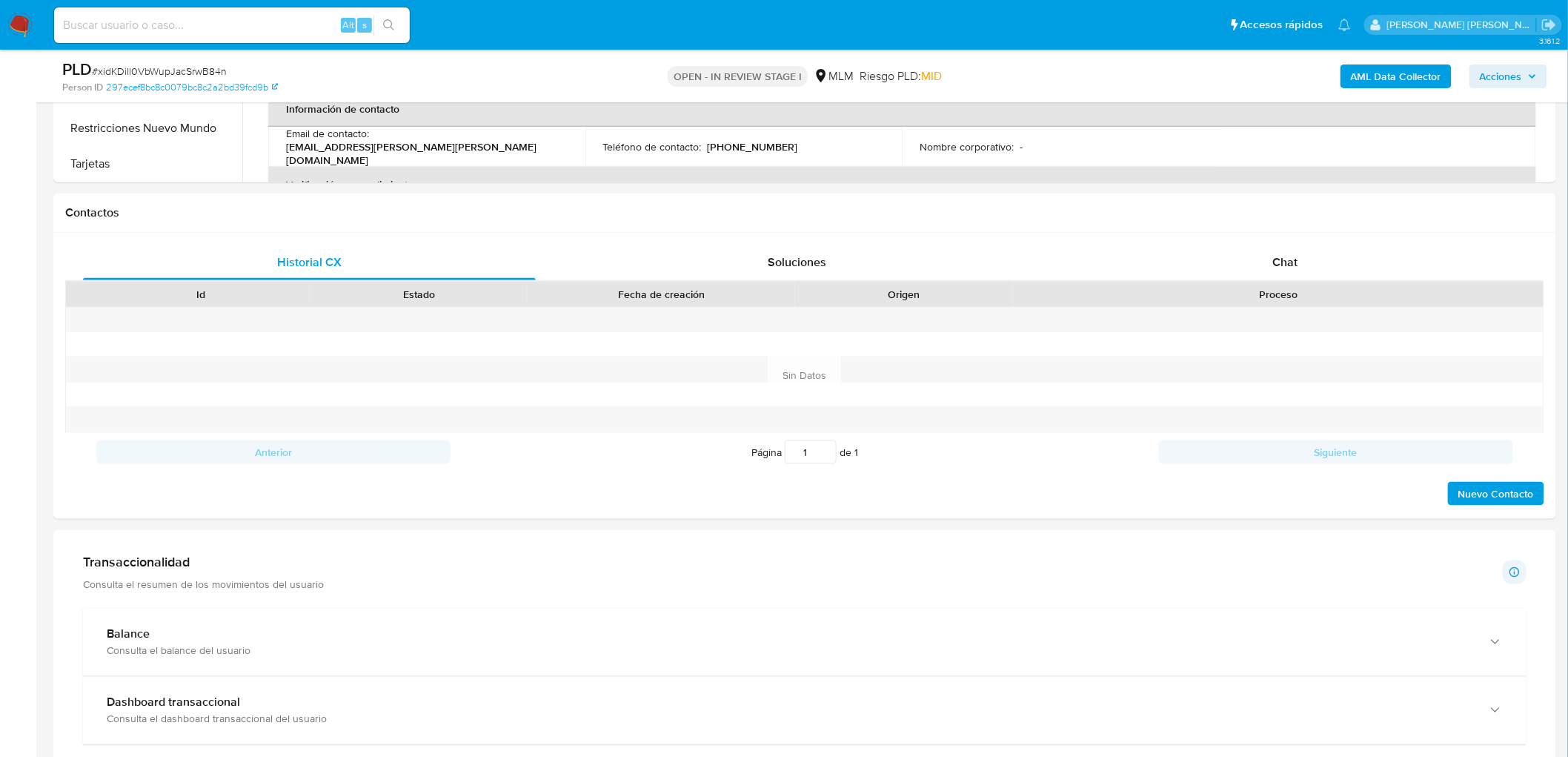
scroll to position [646, 0]
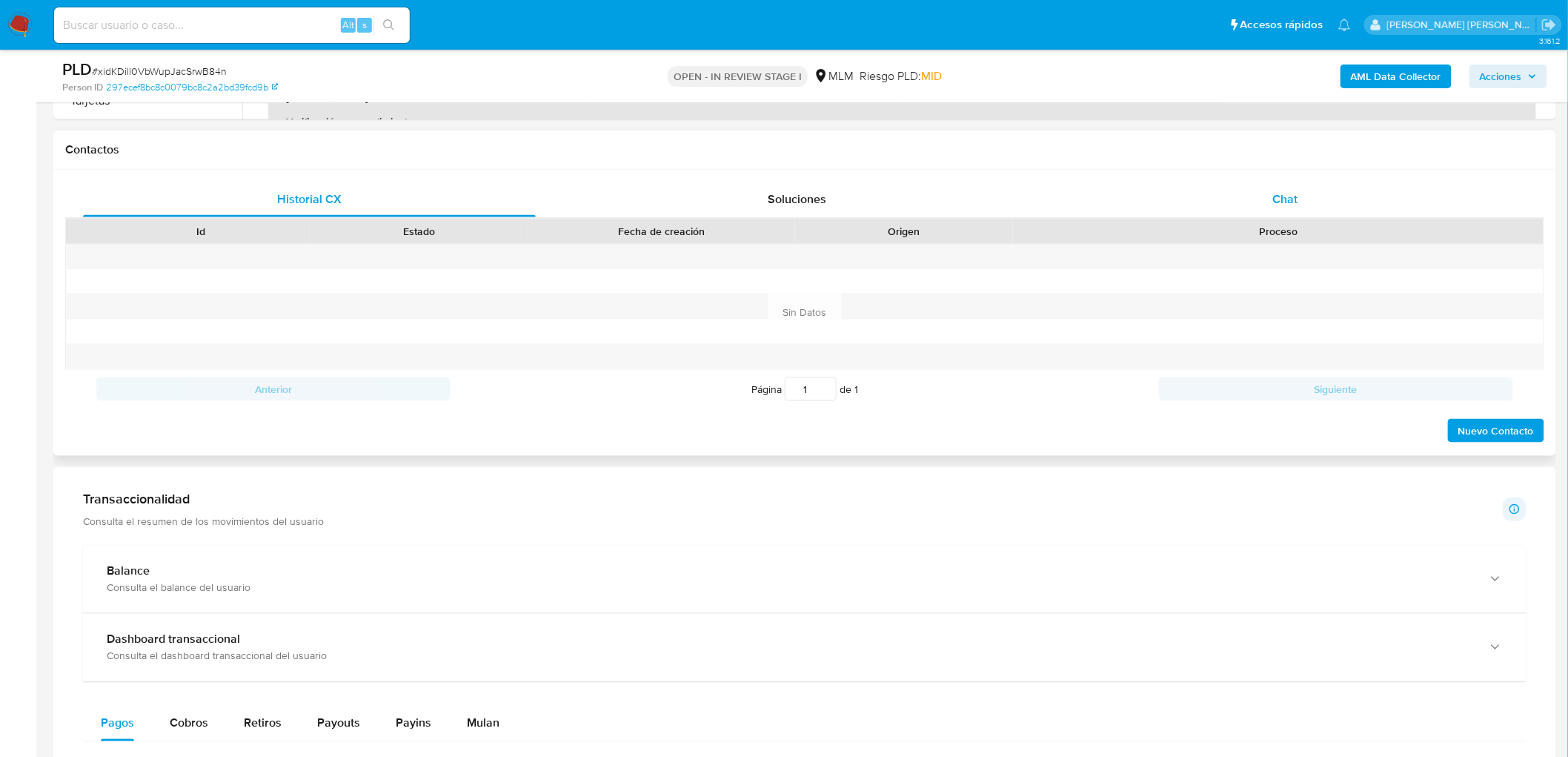
click at [1302, 197] on div "Chat" at bounding box center [1286, 199] width 453 height 35
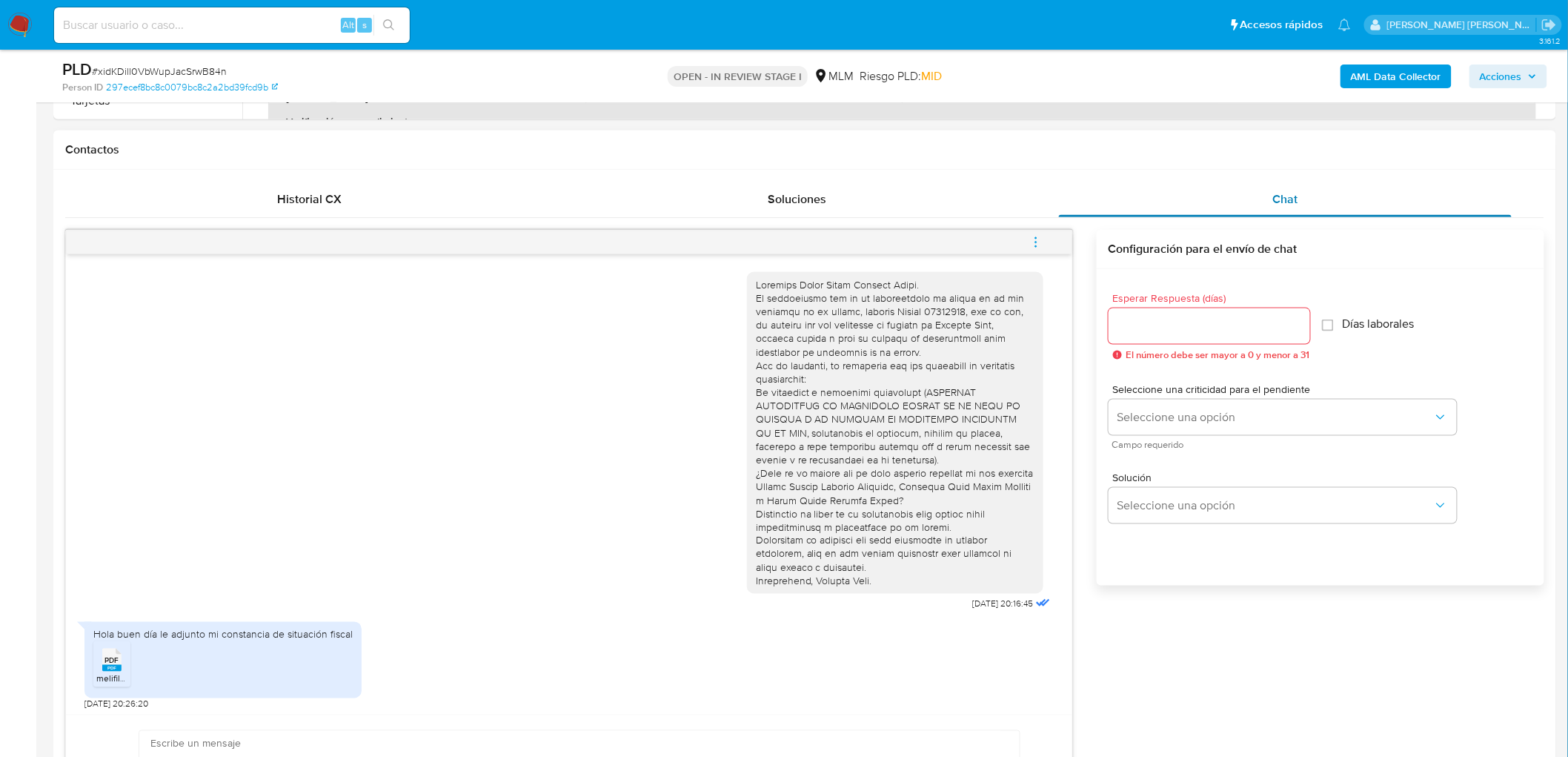
scroll to position [371, 0]
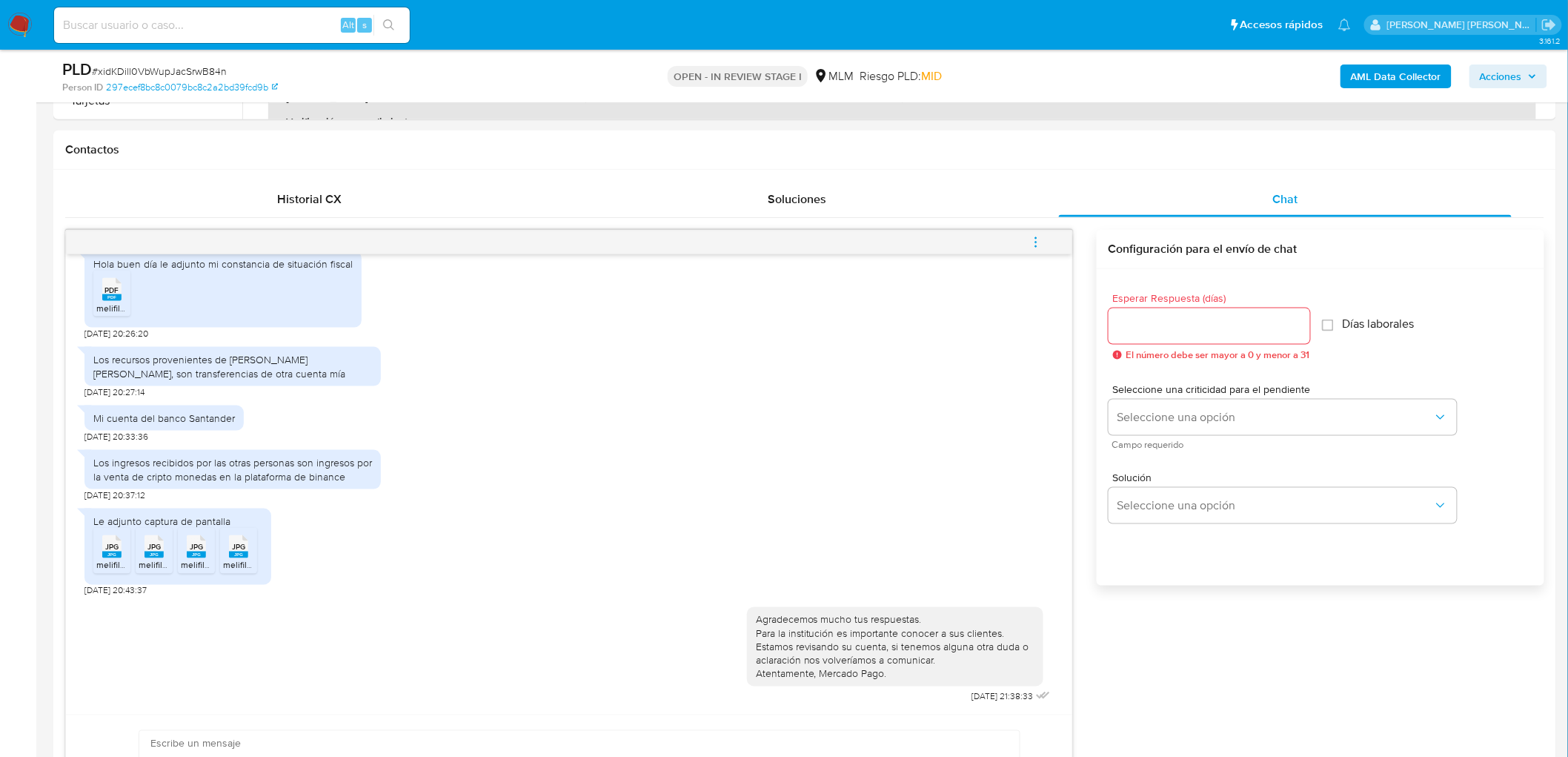
click at [1035, 246] on icon "menu-action" at bounding box center [1037, 243] width 14 height 14
click at [964, 213] on li "Cerrar conversación" at bounding box center [936, 214] width 152 height 26
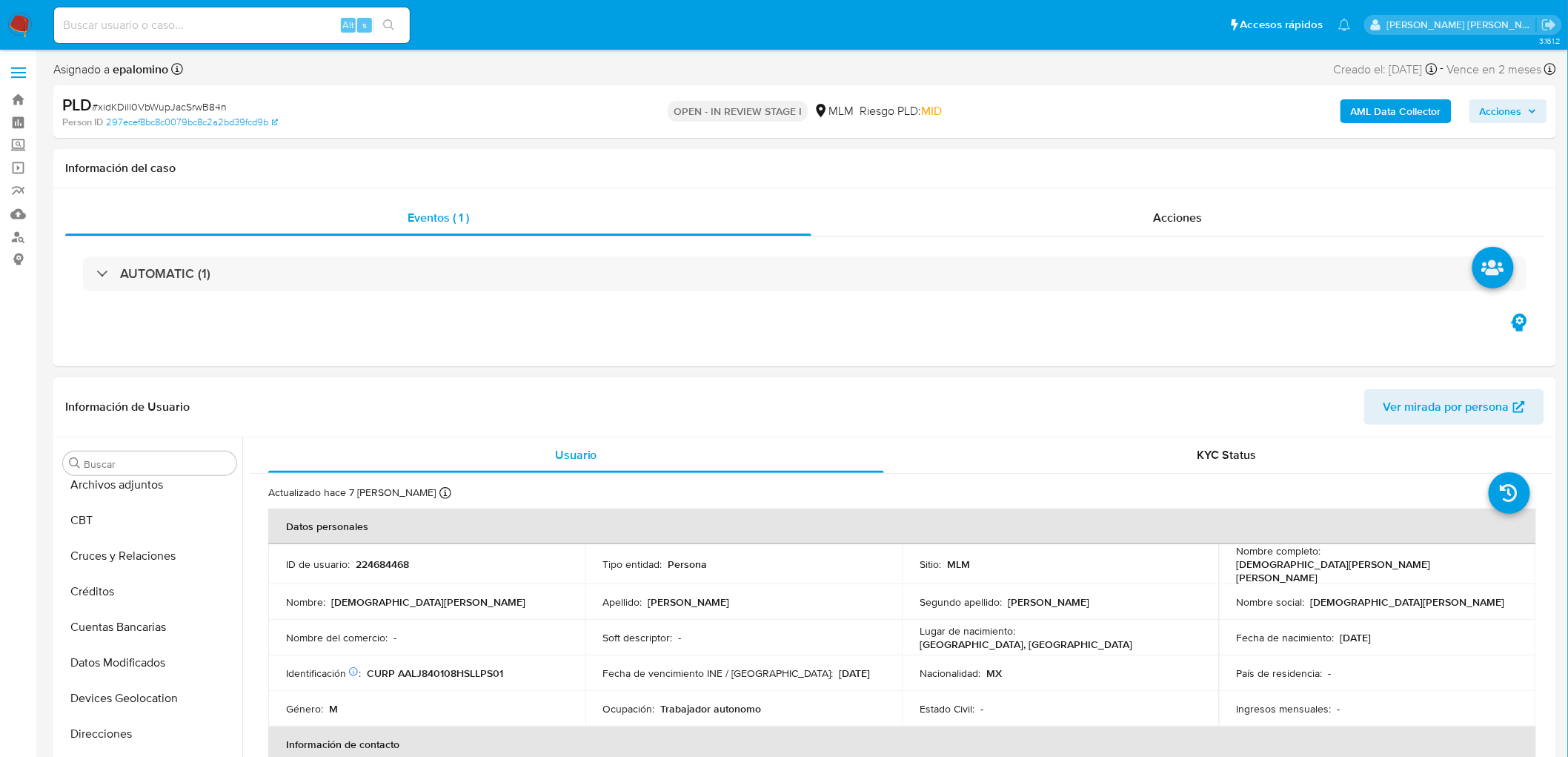
scroll to position [0, 0]
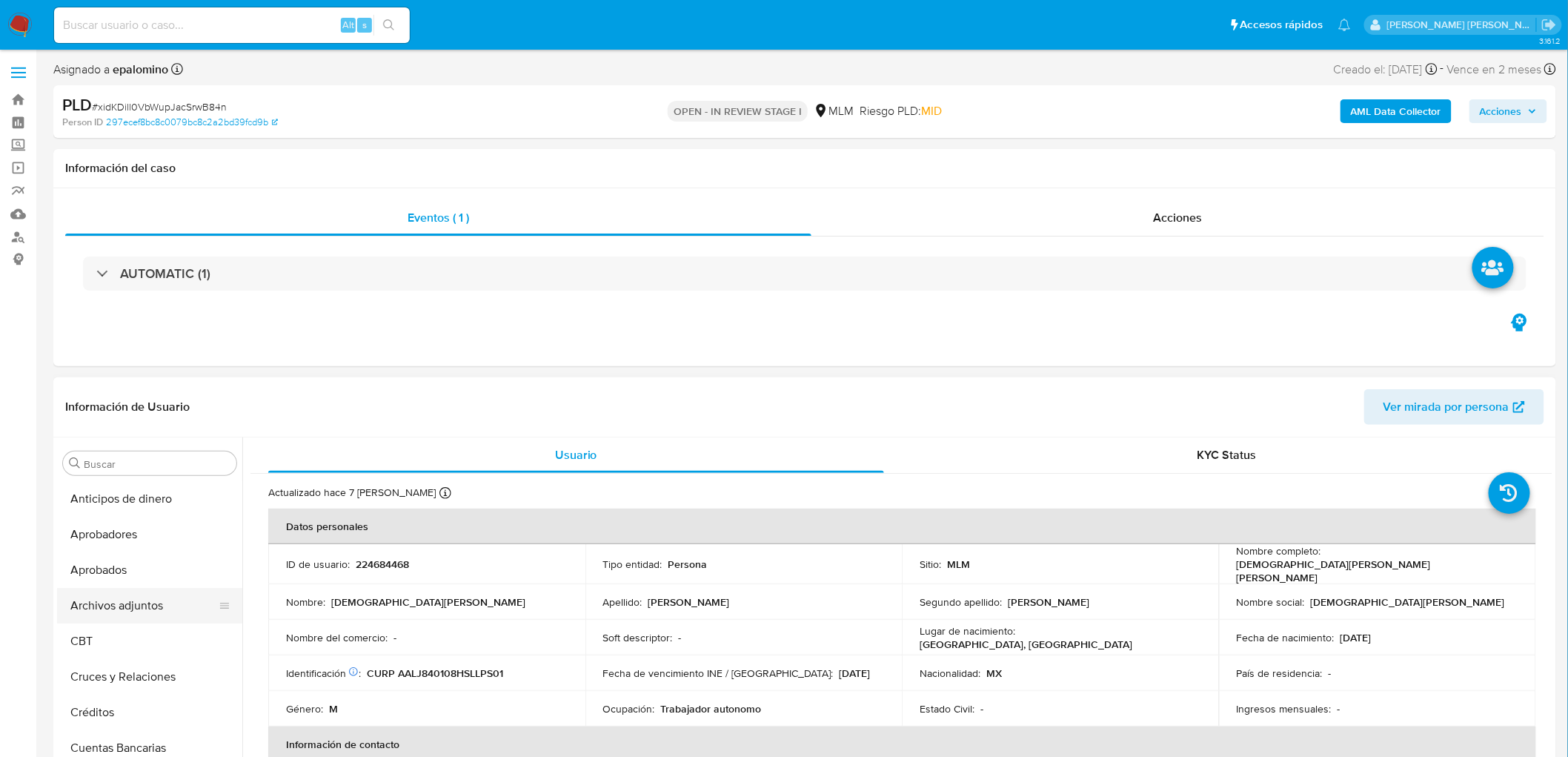
click at [105, 599] on button "Archivos adjuntos" at bounding box center [144, 606] width 173 height 35
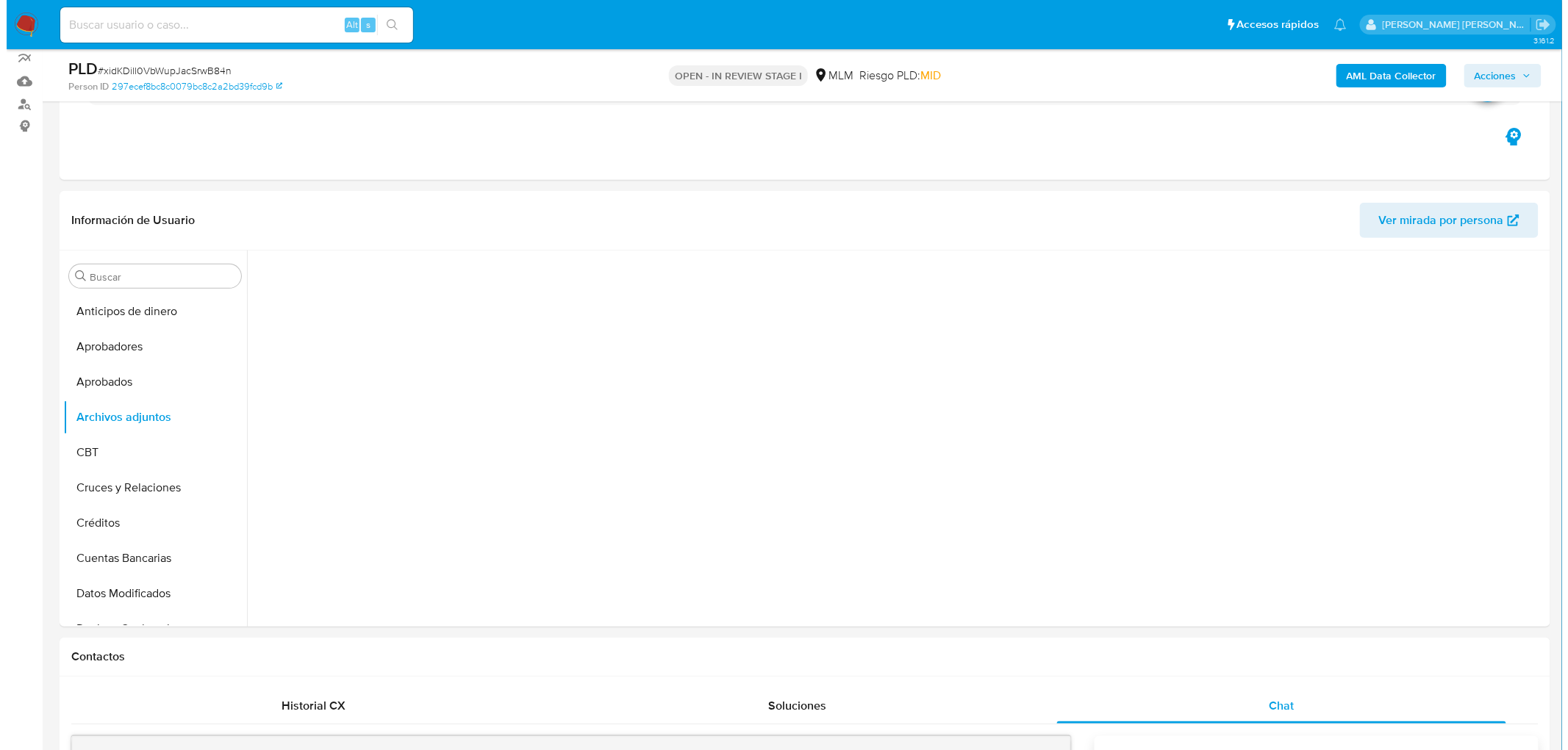
scroll to position [141, 0]
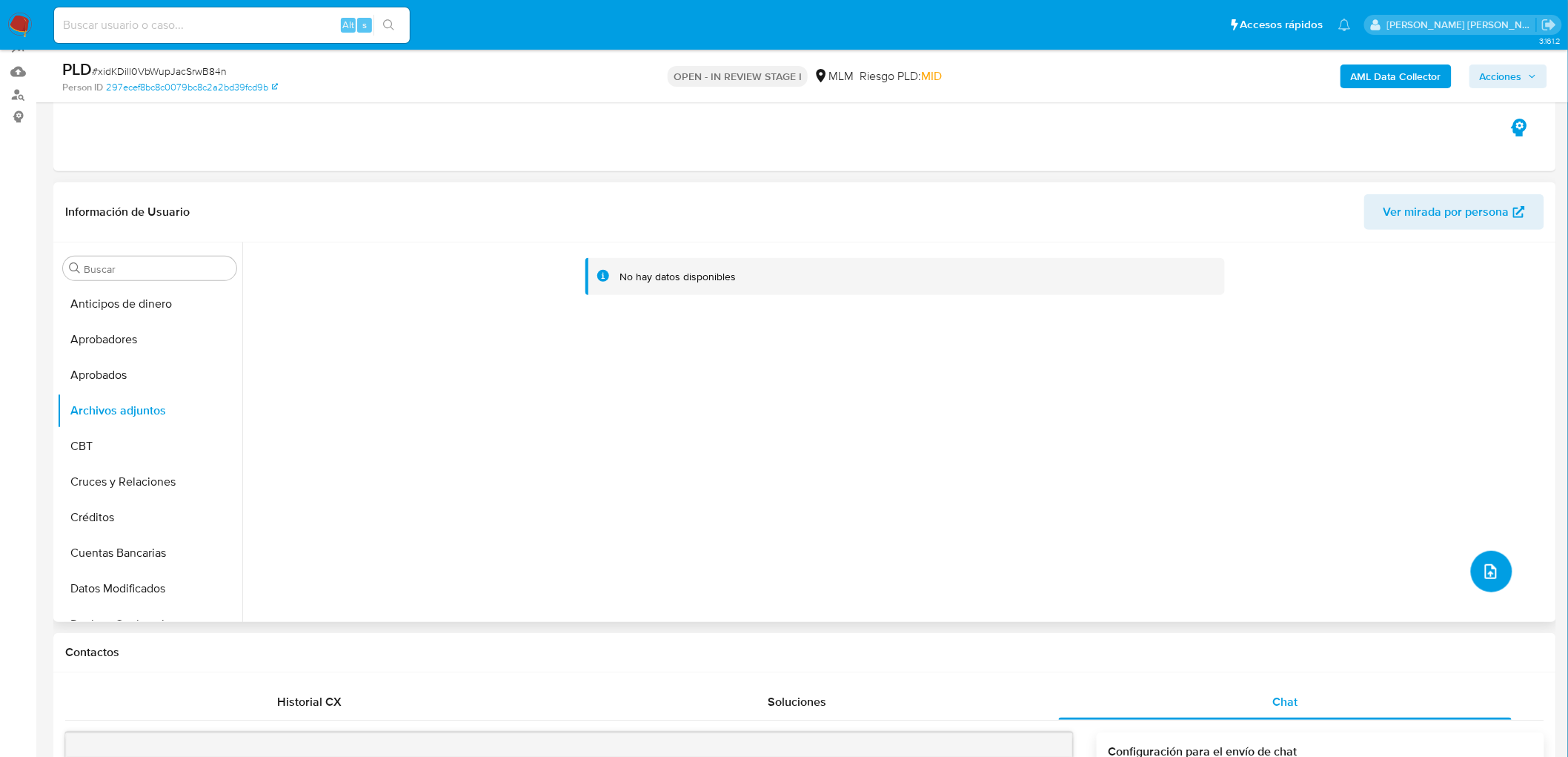
click at [1482, 573] on icon "upload-file" at bounding box center [1491, 572] width 18 height 18
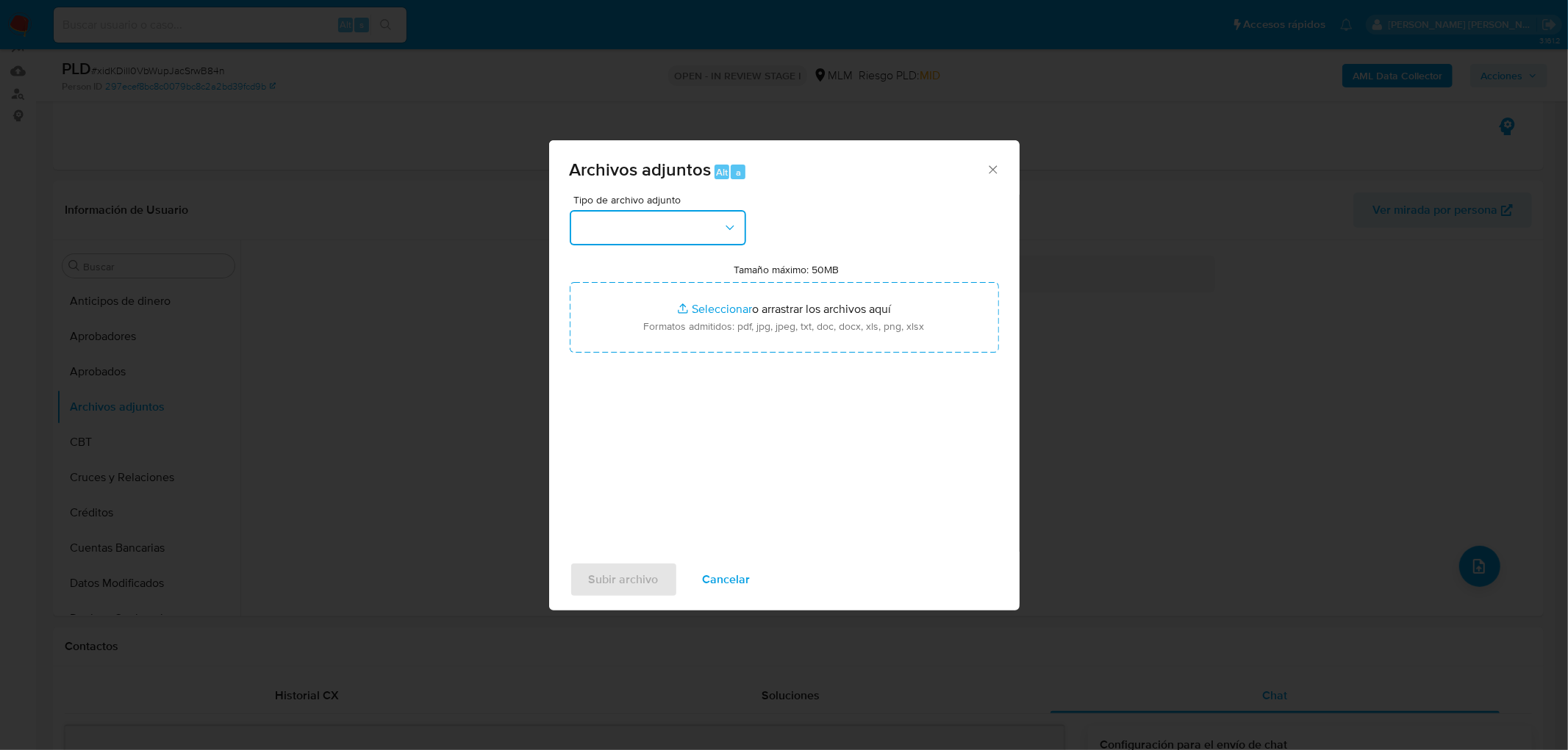
click at [719, 231] on button "button" at bounding box center [658, 228] width 176 height 35
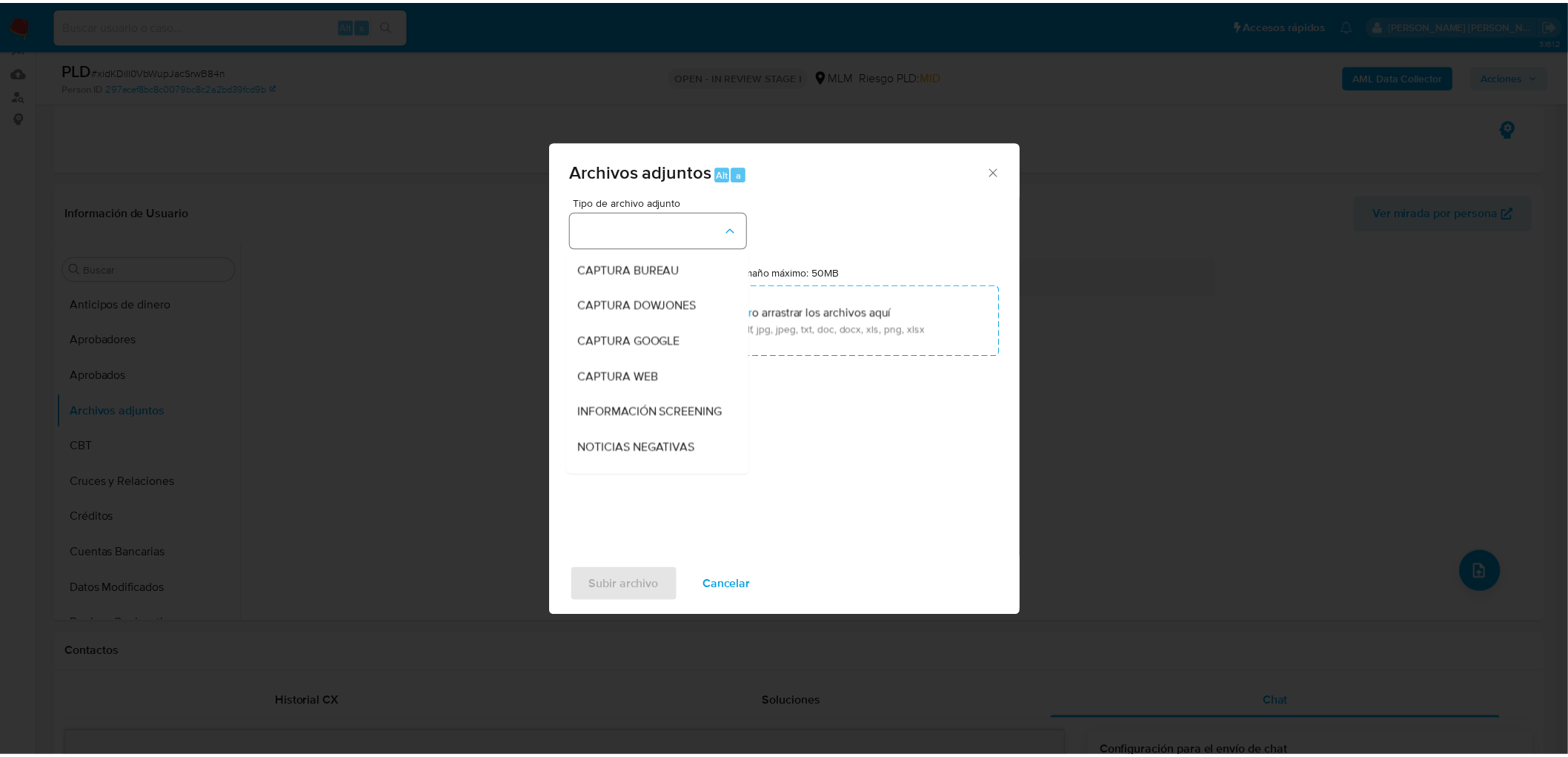
scroll to position [247, 0]
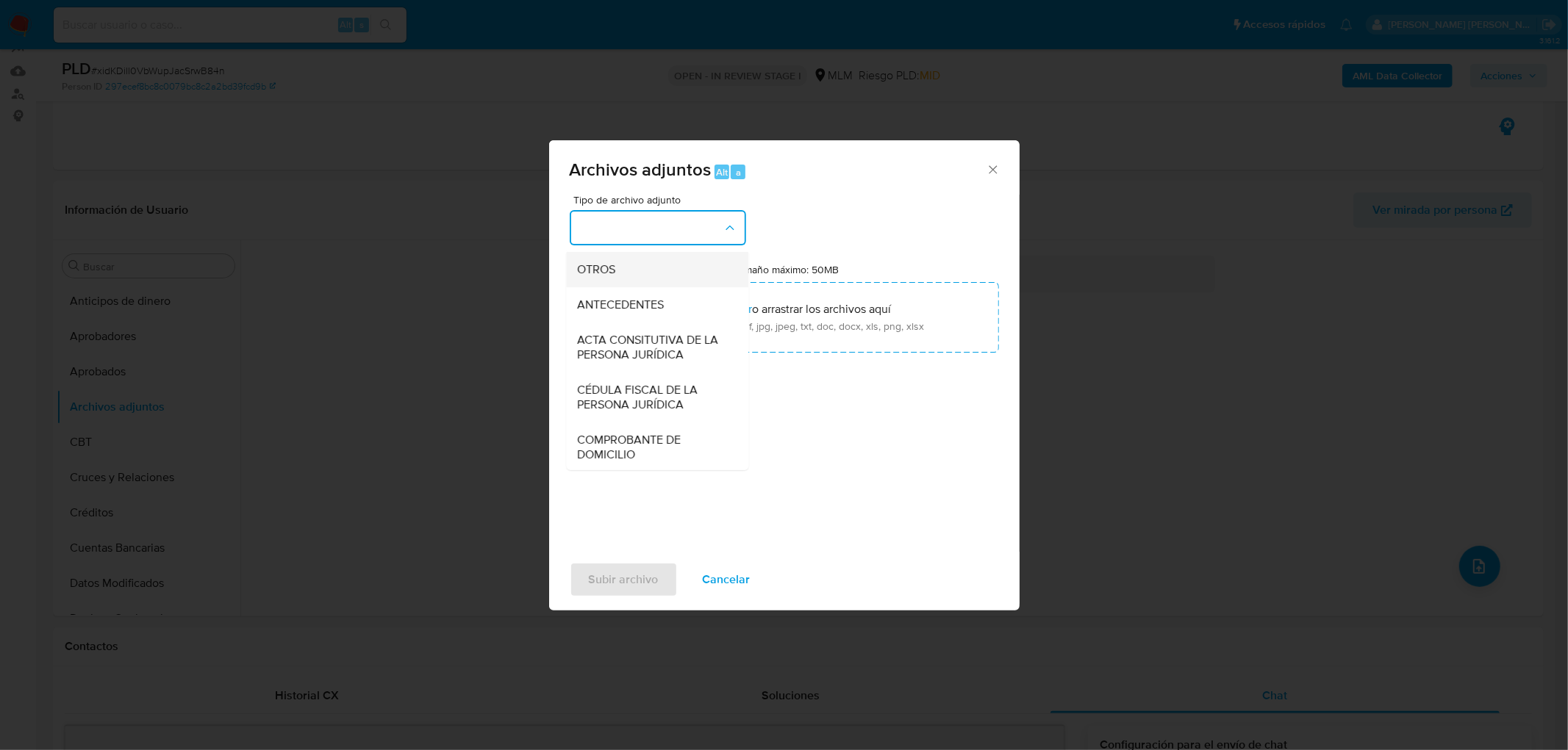
click at [640, 283] on div "OTROS" at bounding box center [653, 269] width 150 height 35
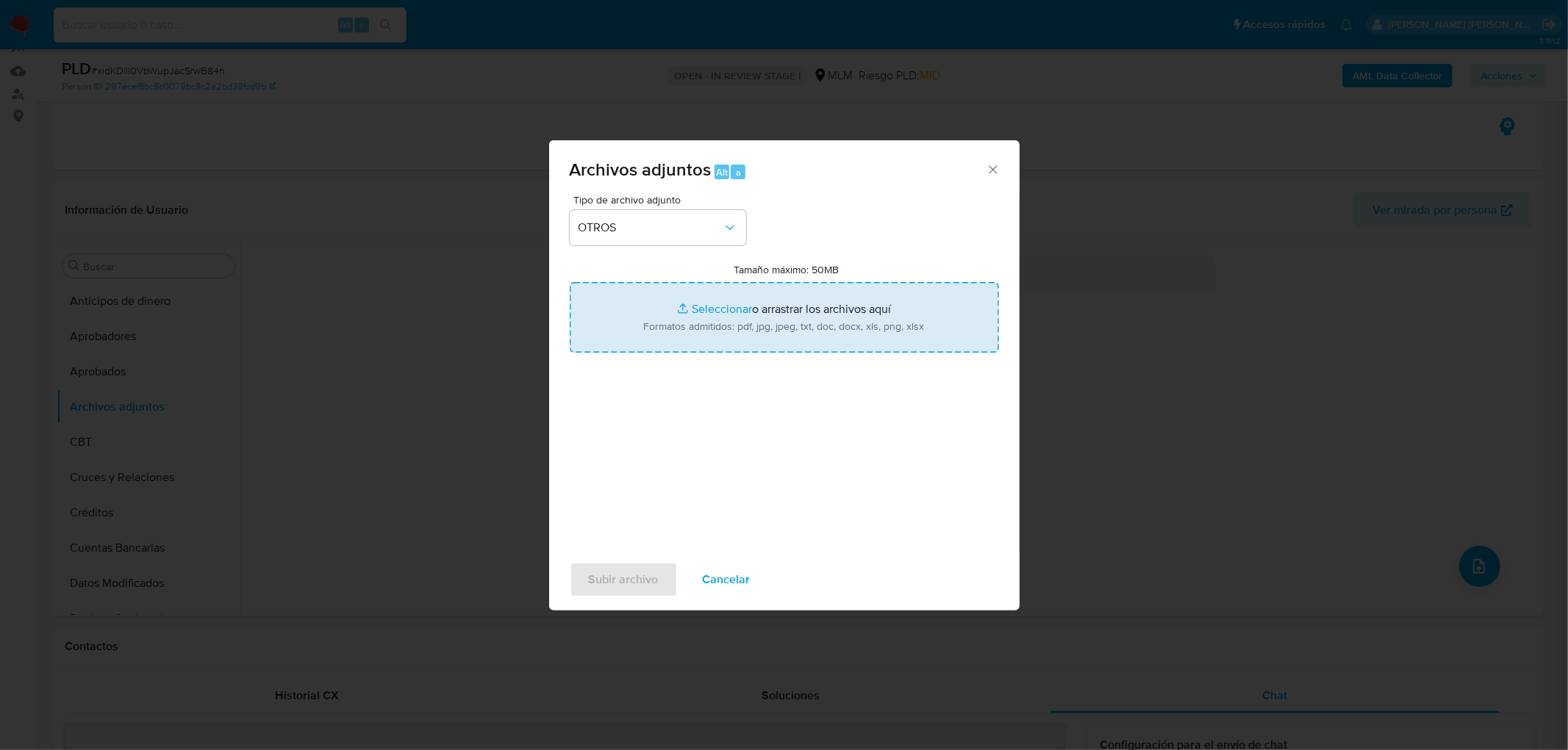
type input "C:\fakepath\224684468_Jesus Amado Alvarez Lopez_SEP2025.xlsx"
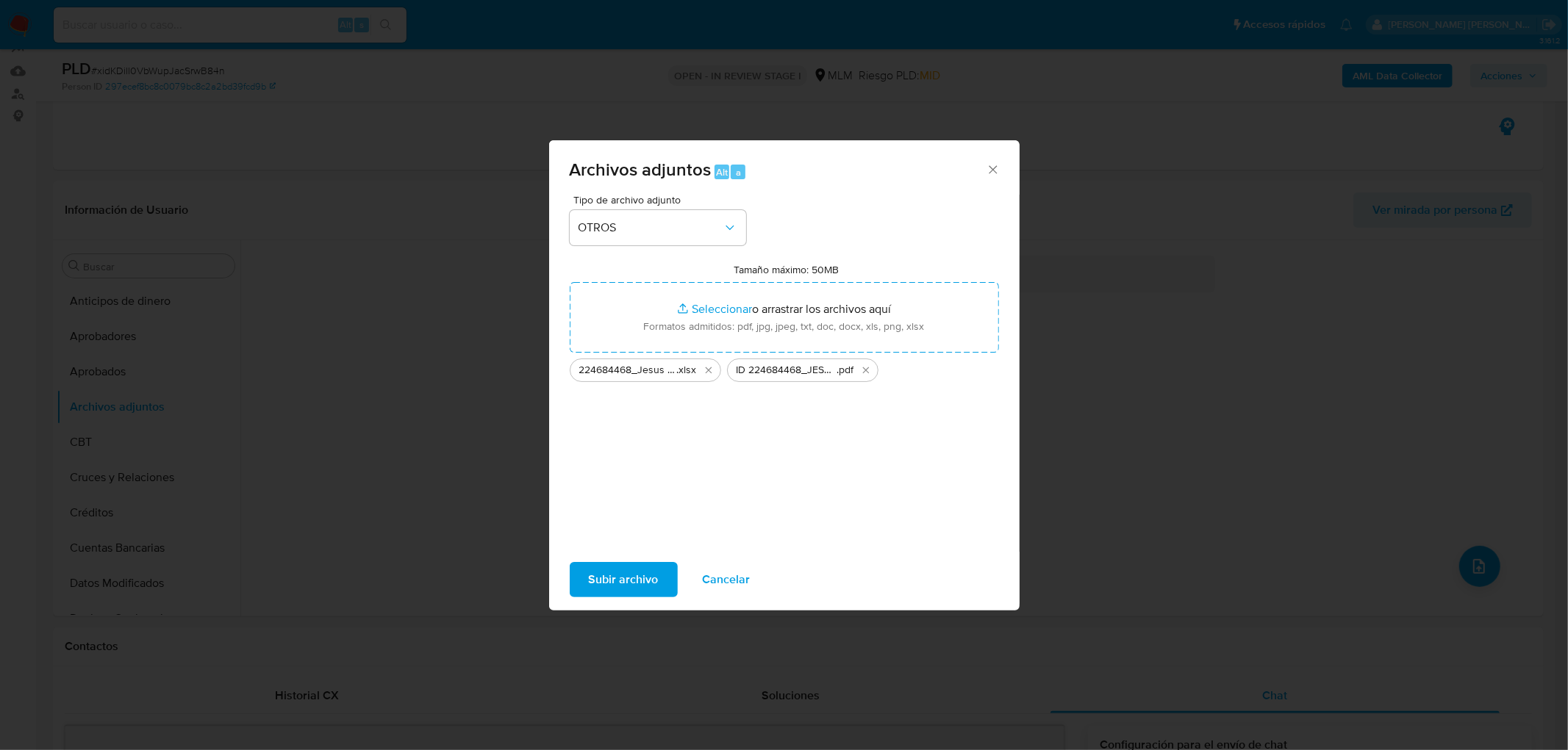
click at [608, 574] on span "Subir archivo" at bounding box center [624, 579] width 70 height 32
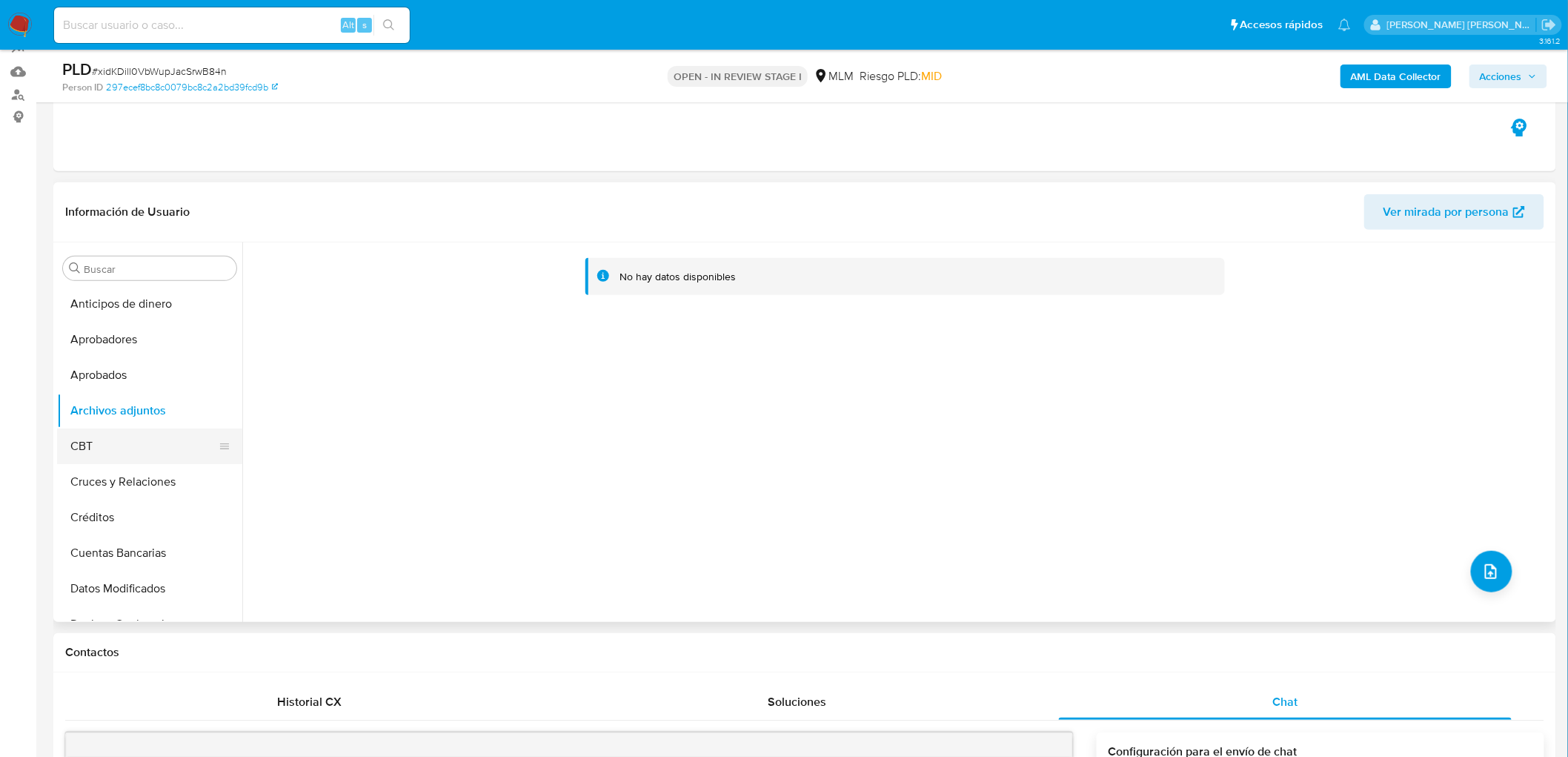
click at [115, 431] on button "CBT" at bounding box center [144, 446] width 173 height 35
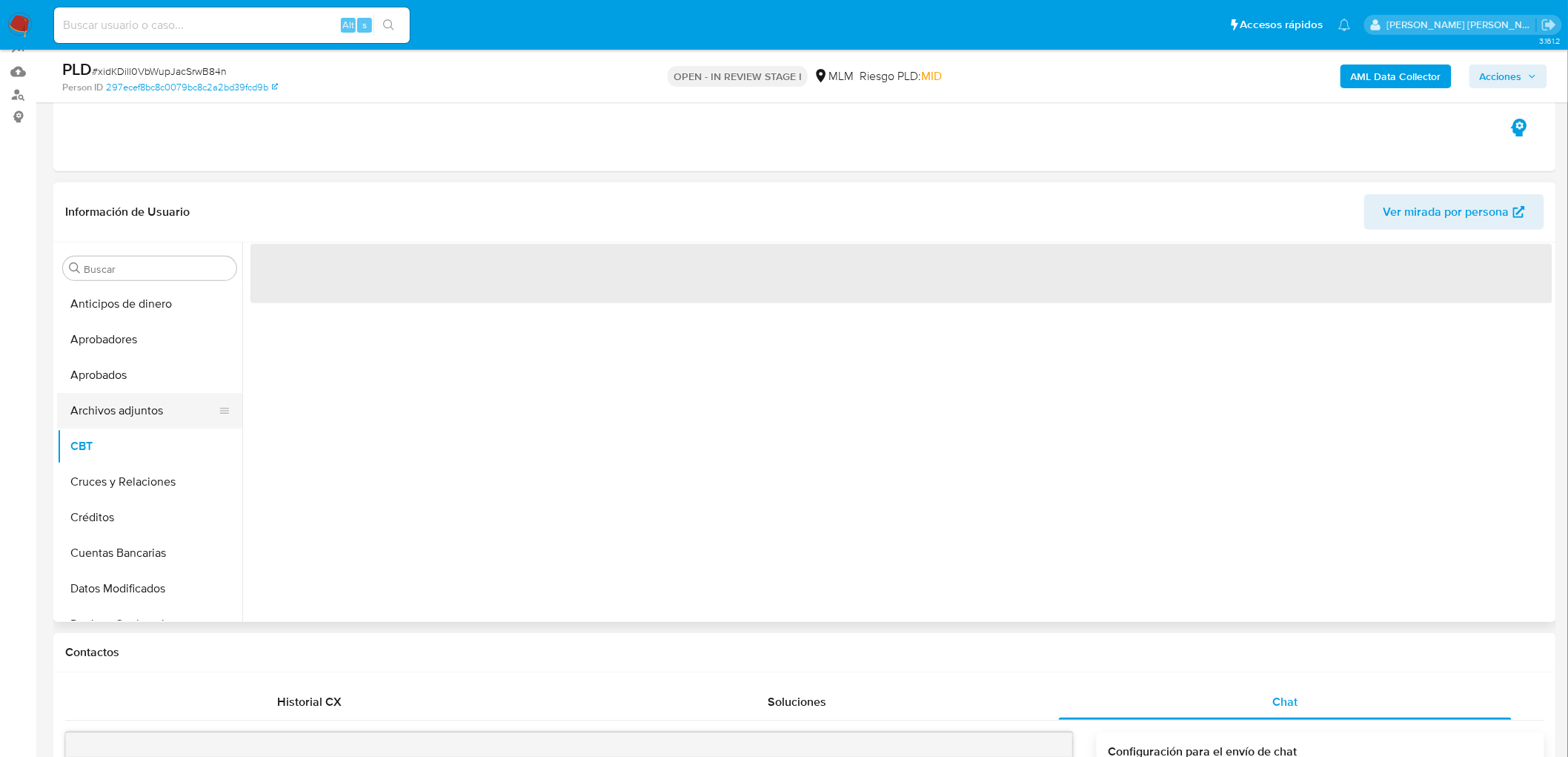
click at [144, 404] on button "Archivos adjuntos" at bounding box center [144, 411] width 173 height 35
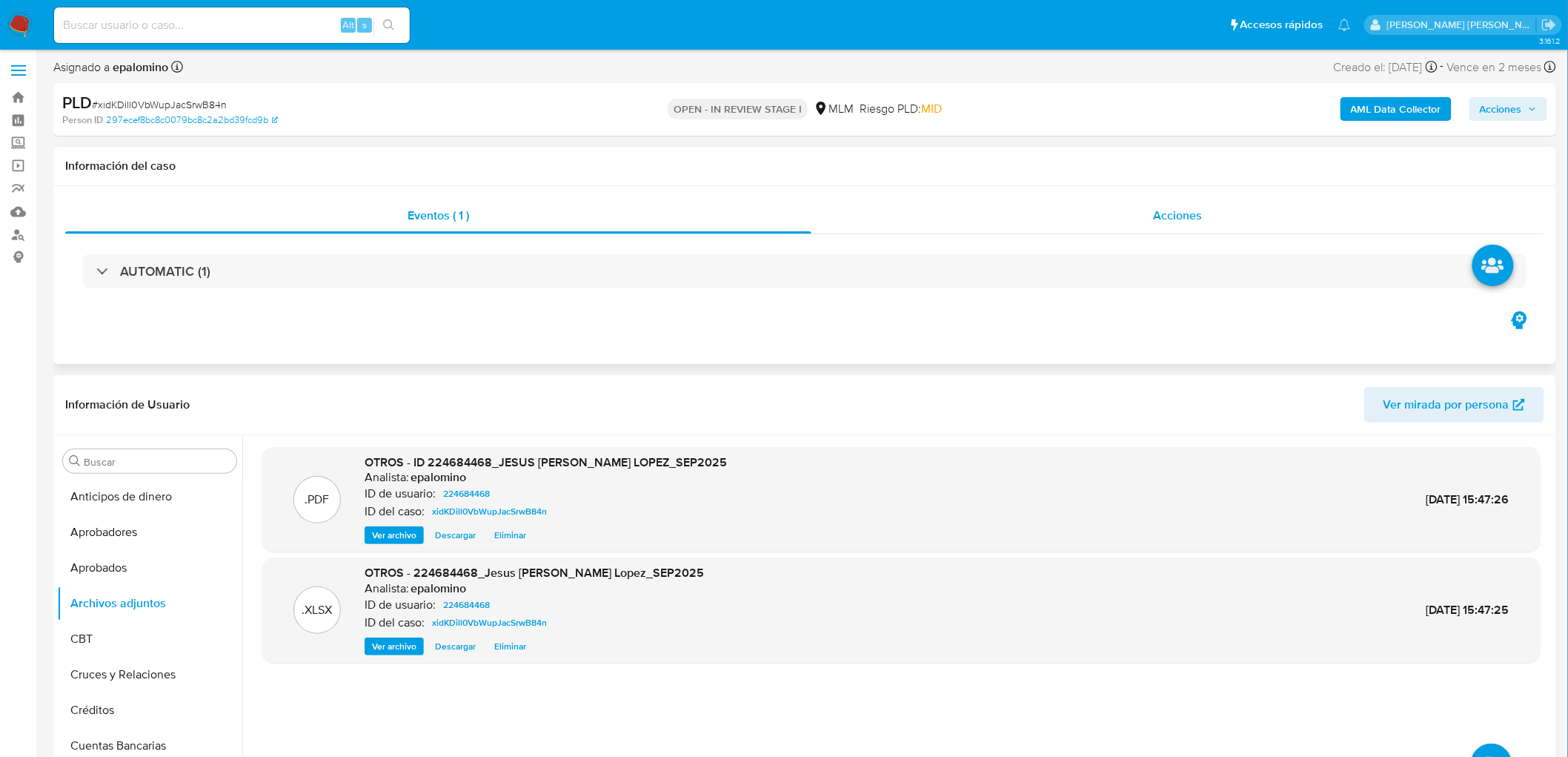
scroll to position [0, 0]
click at [1494, 105] on span "Acciones" at bounding box center [1501, 111] width 42 height 24
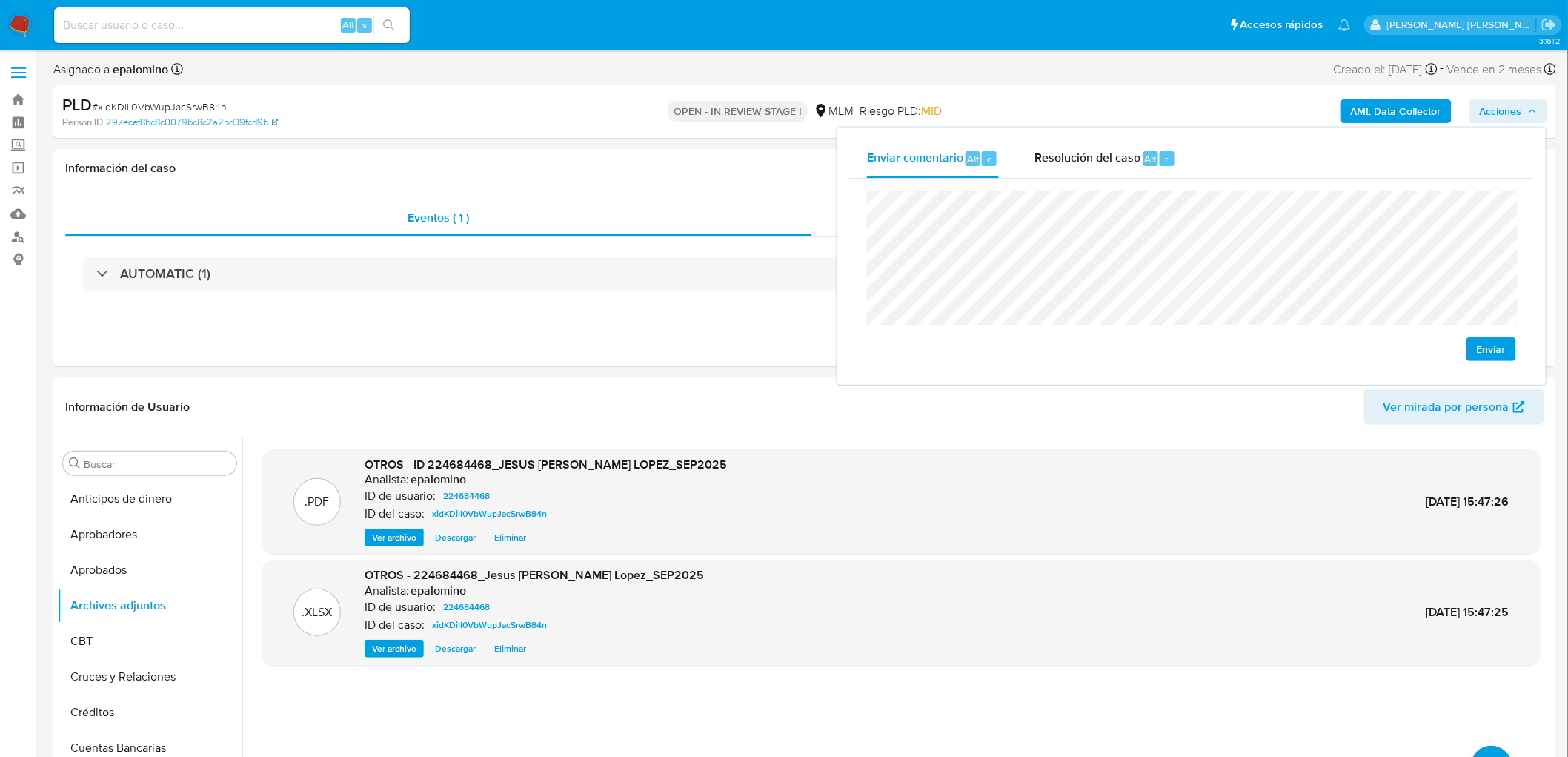
click at [1483, 344] on span "Enviar" at bounding box center [1491, 350] width 29 height 21
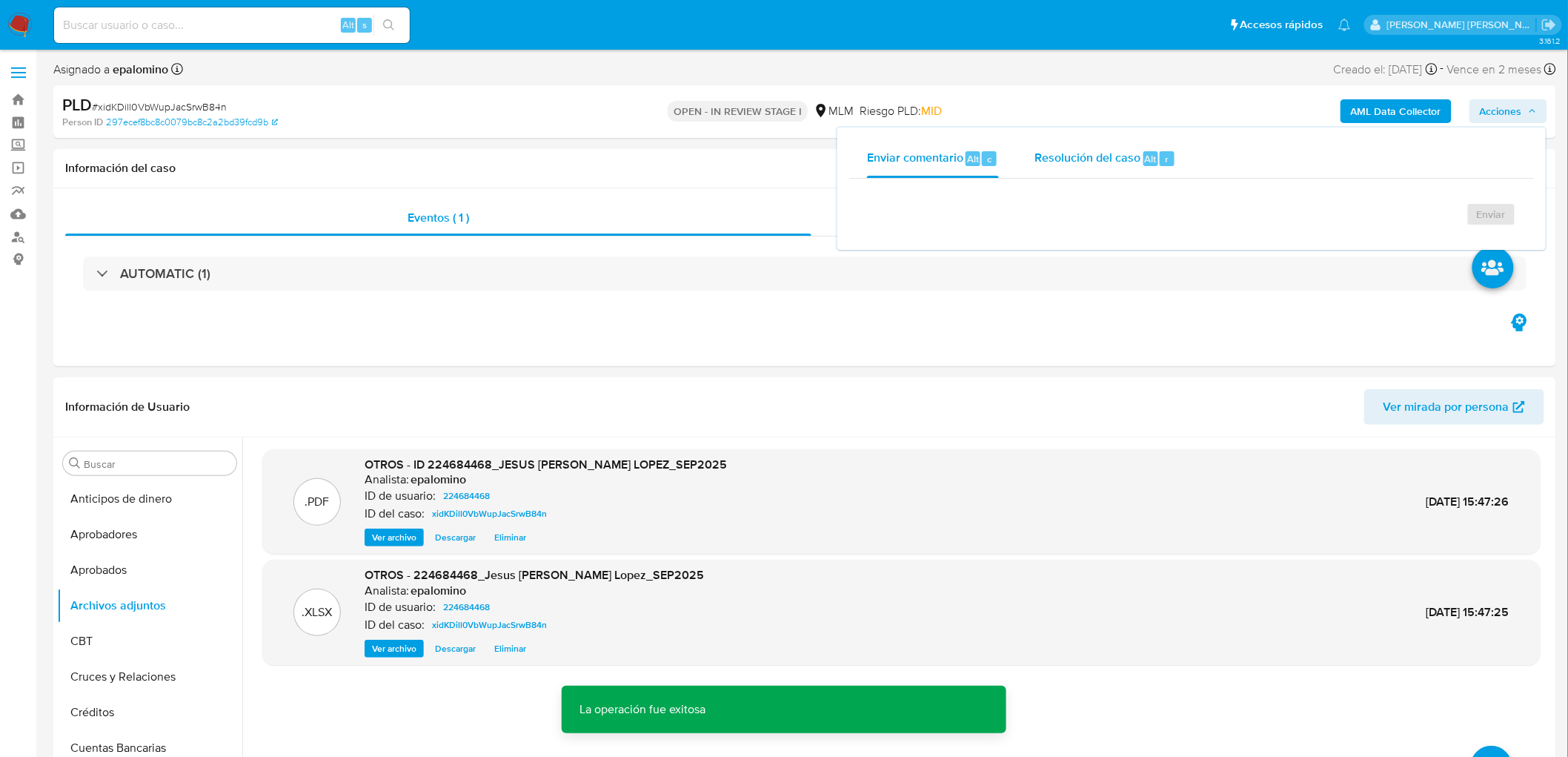
click at [1112, 156] on span "Resolución del caso" at bounding box center [1087, 158] width 106 height 17
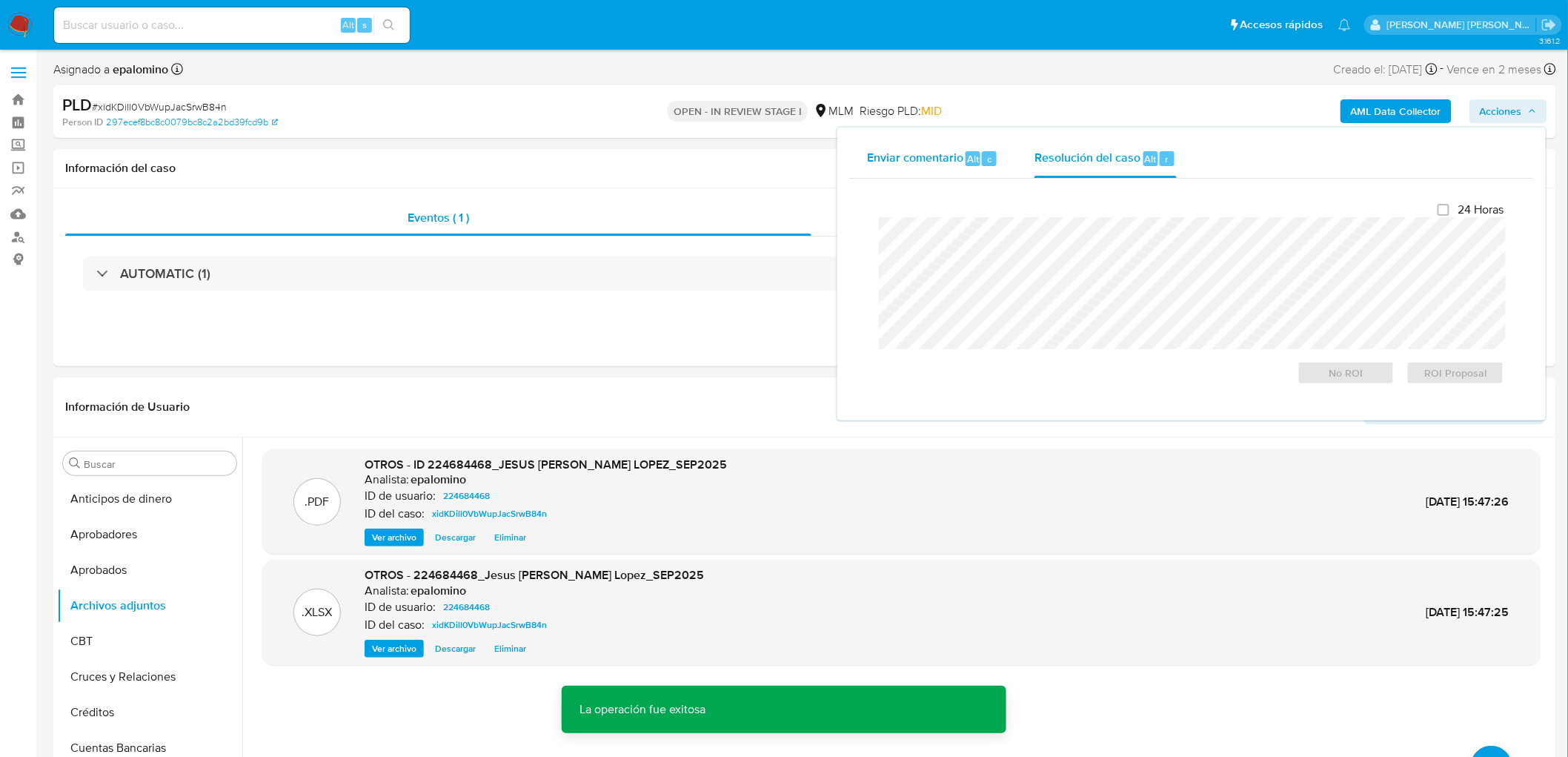
click at [943, 167] on div "Enviar comentario Alt c" at bounding box center [933, 158] width 132 height 38
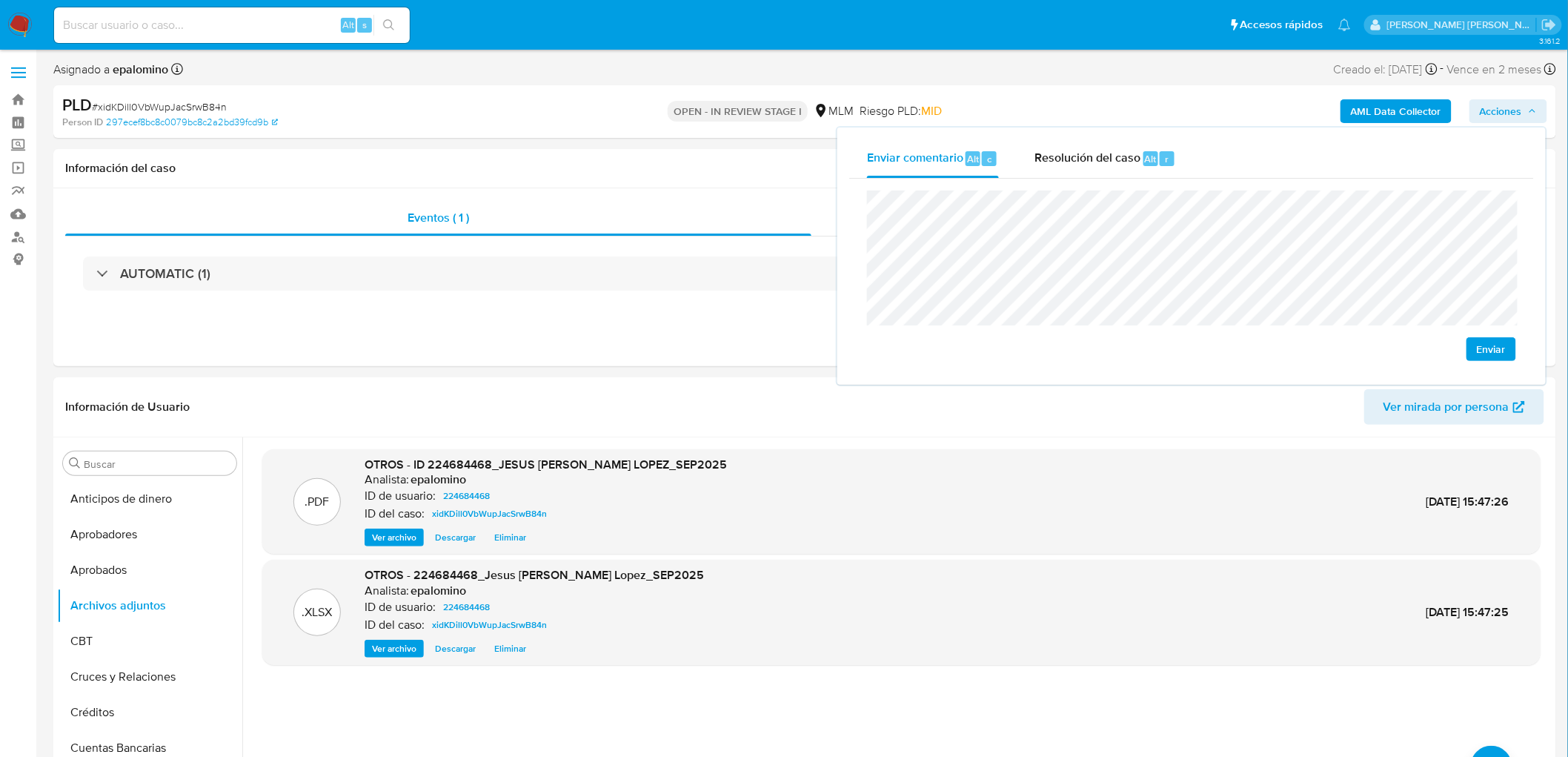
click at [1483, 346] on span "Enviar" at bounding box center [1491, 350] width 29 height 21
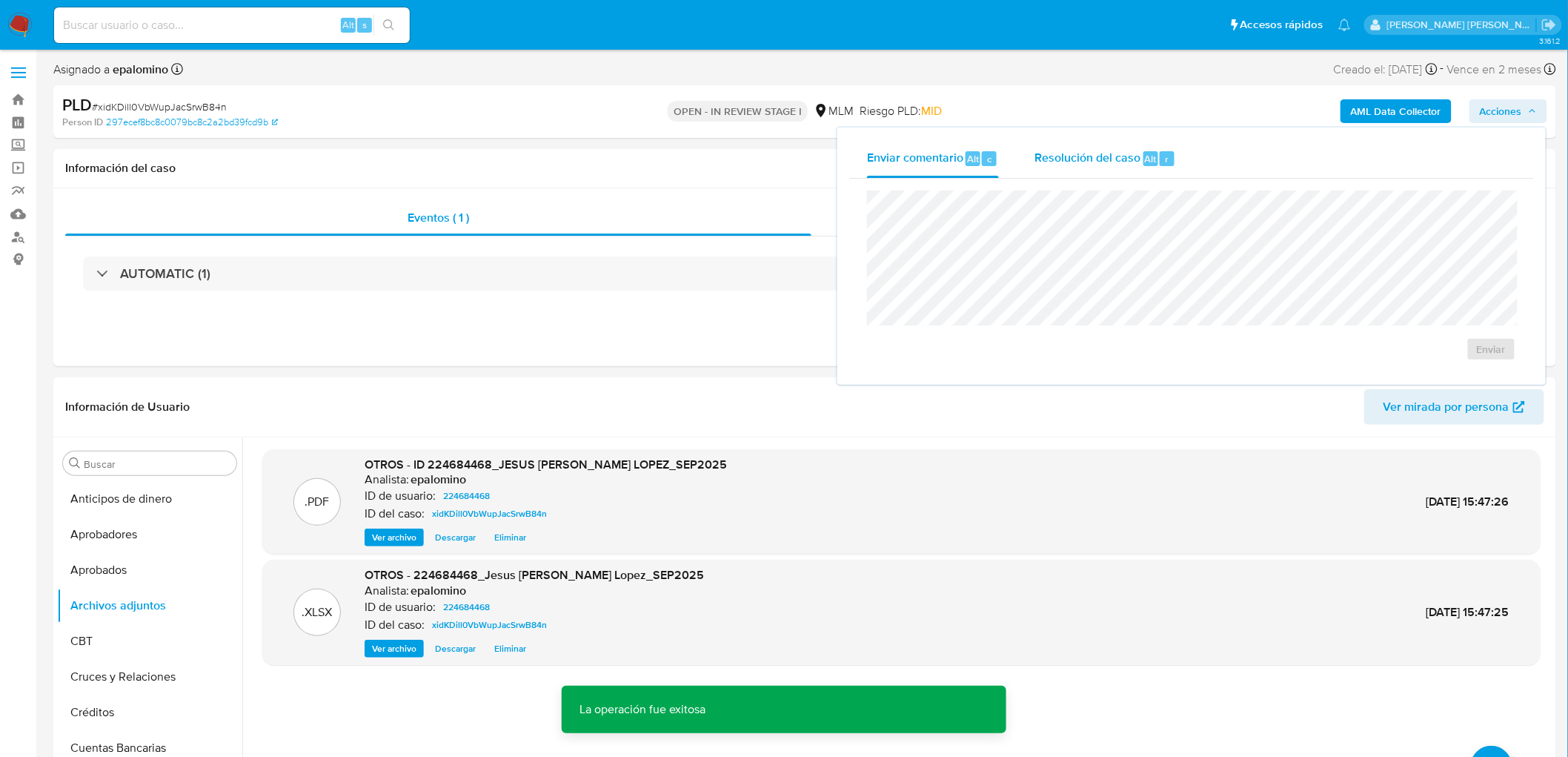
click at [1080, 168] on div "Resolución del caso Alt r" at bounding box center [1105, 158] width 142 height 38
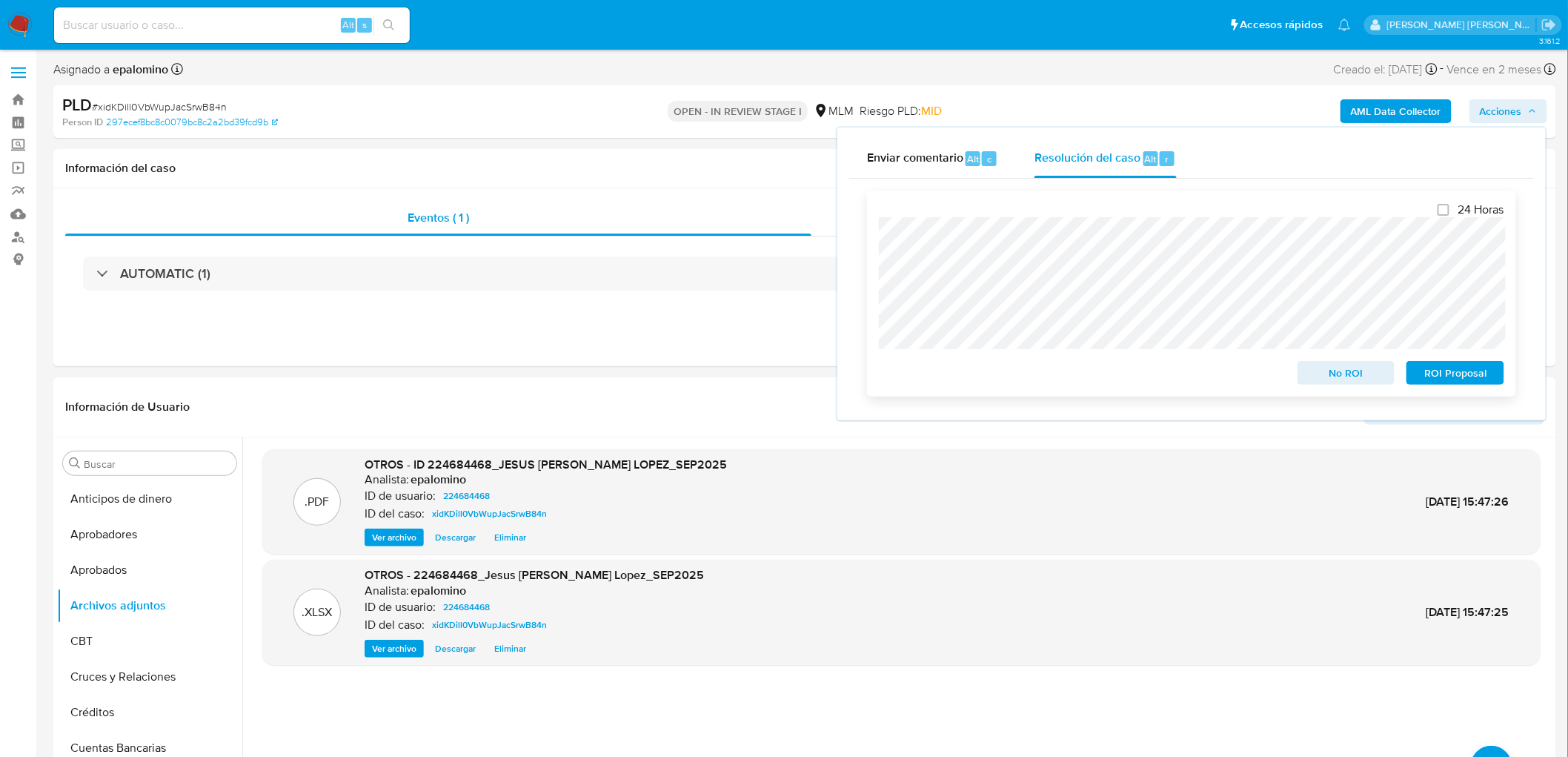
click at [1451, 371] on span "ROI Proposal" at bounding box center [1455, 373] width 77 height 21
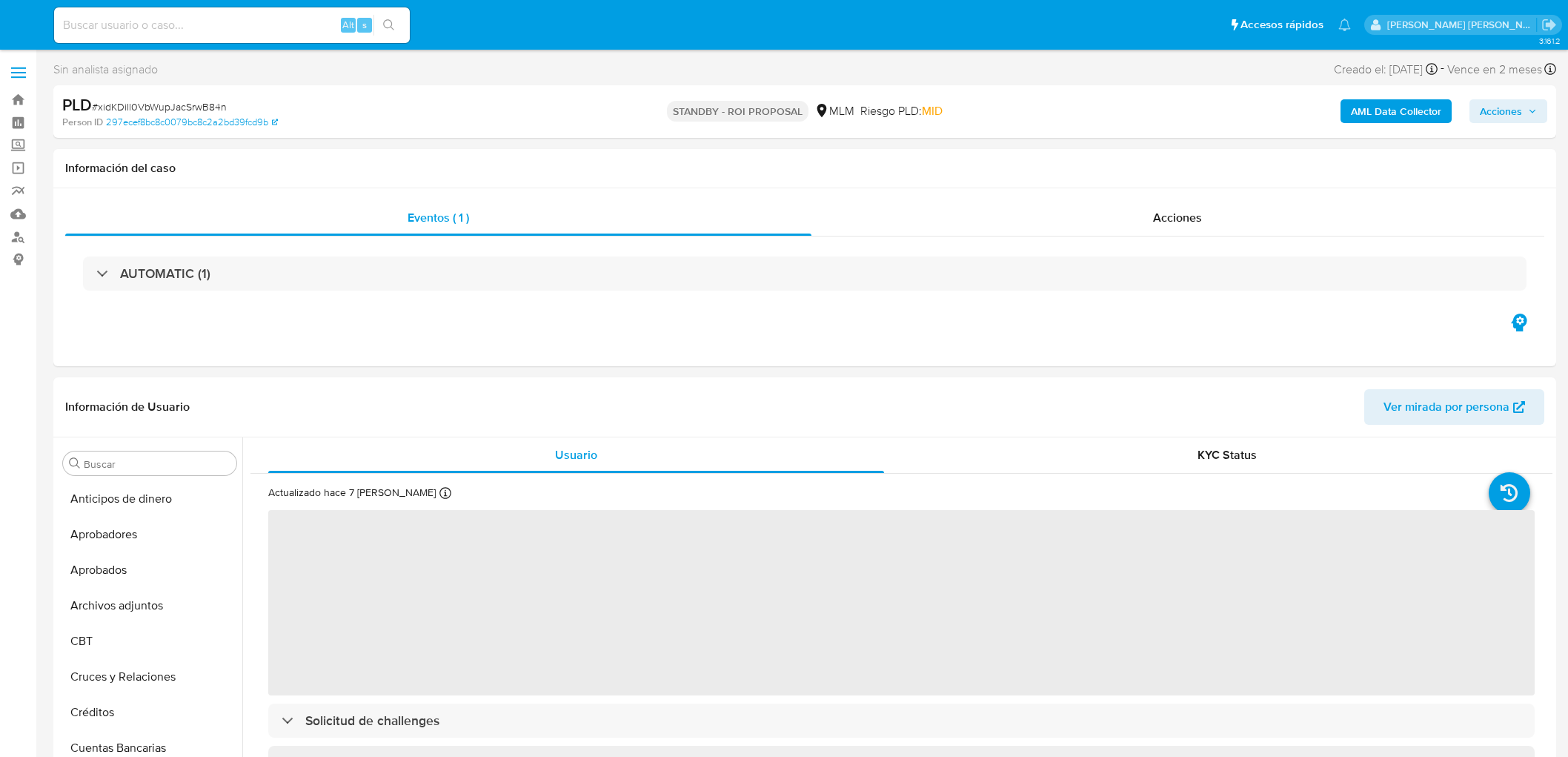
select select "10"
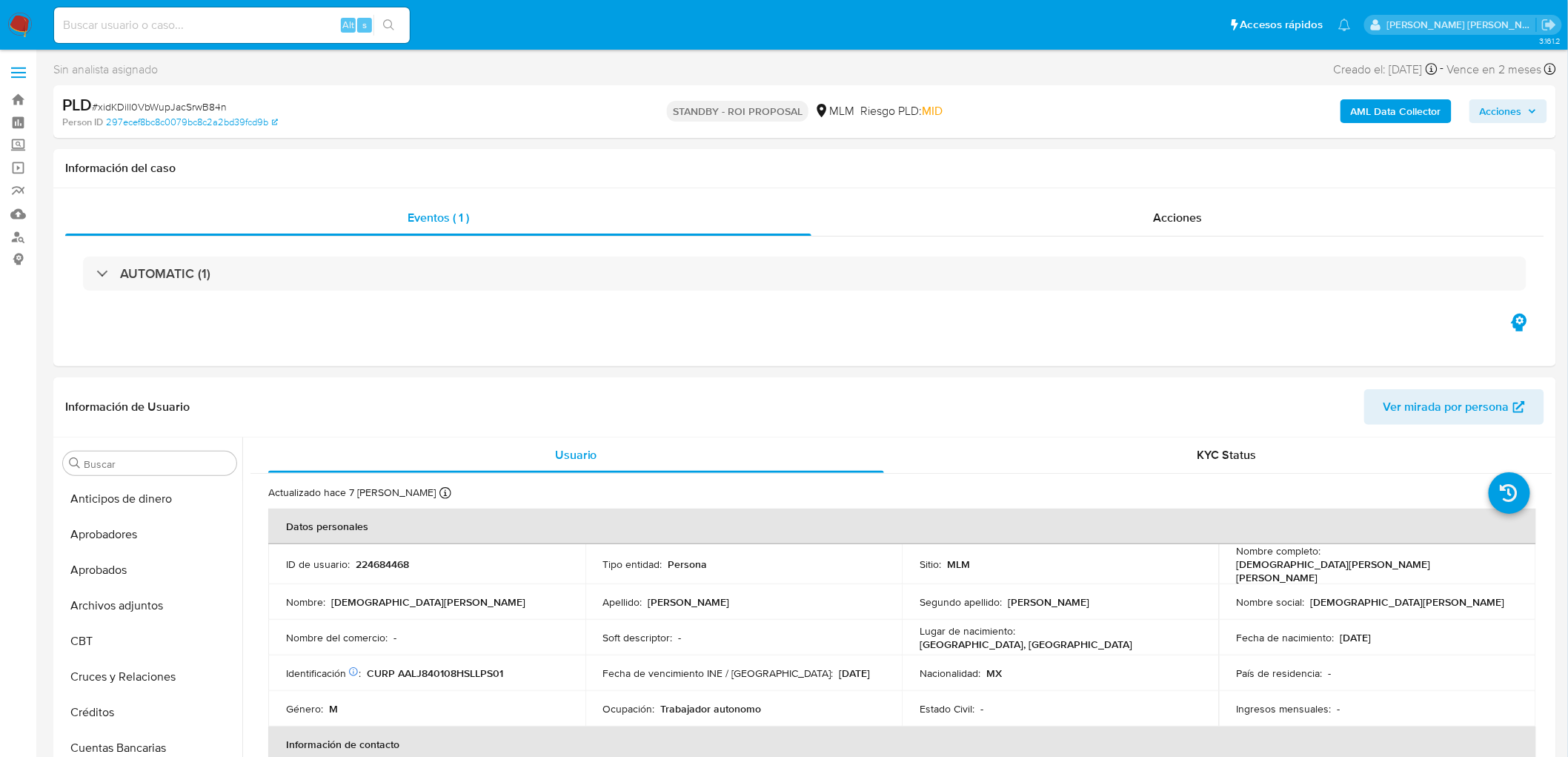
scroll to position [697, 0]
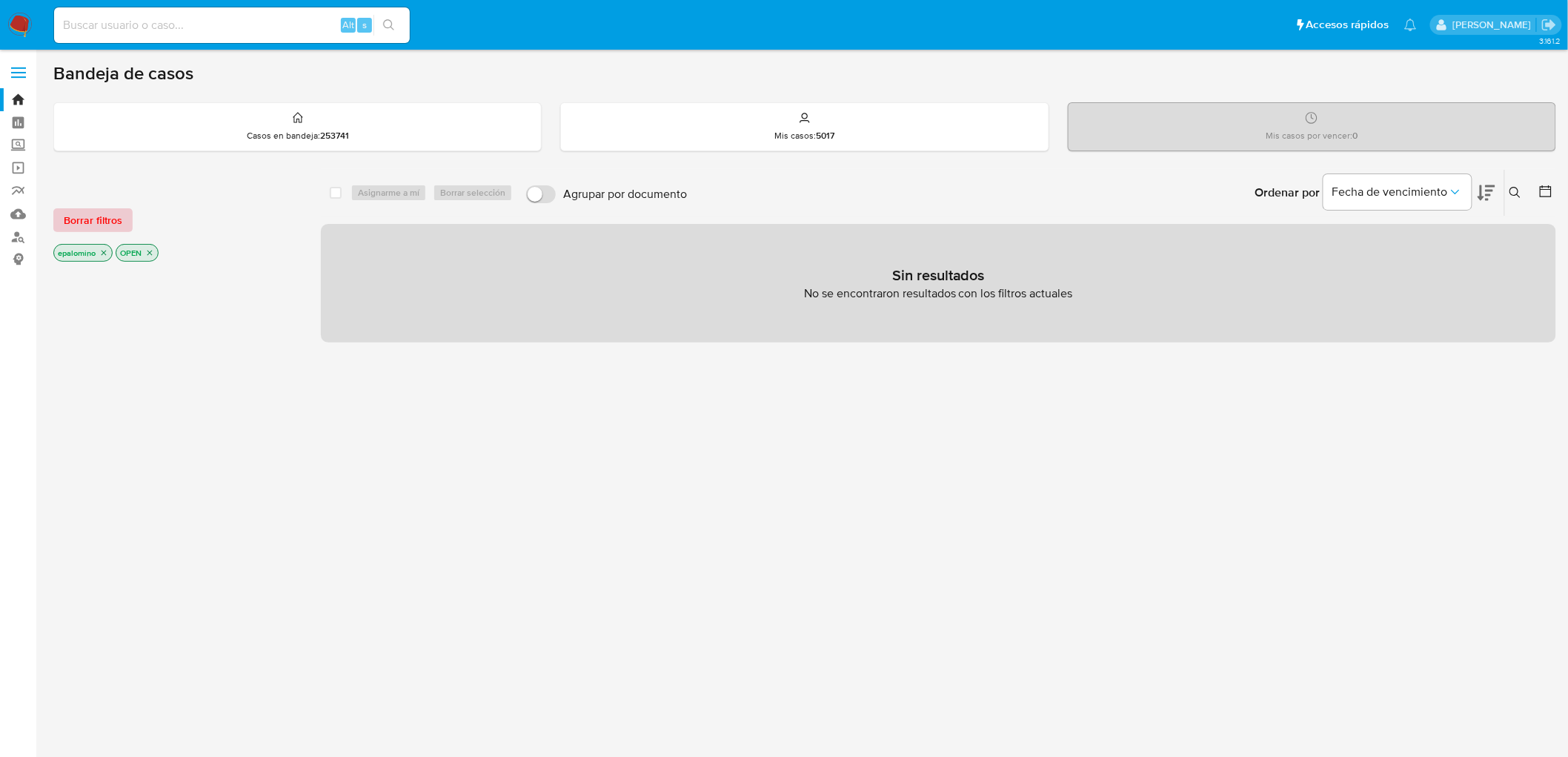
click at [102, 224] on span "Borrar filtros" at bounding box center [93, 221] width 59 height 21
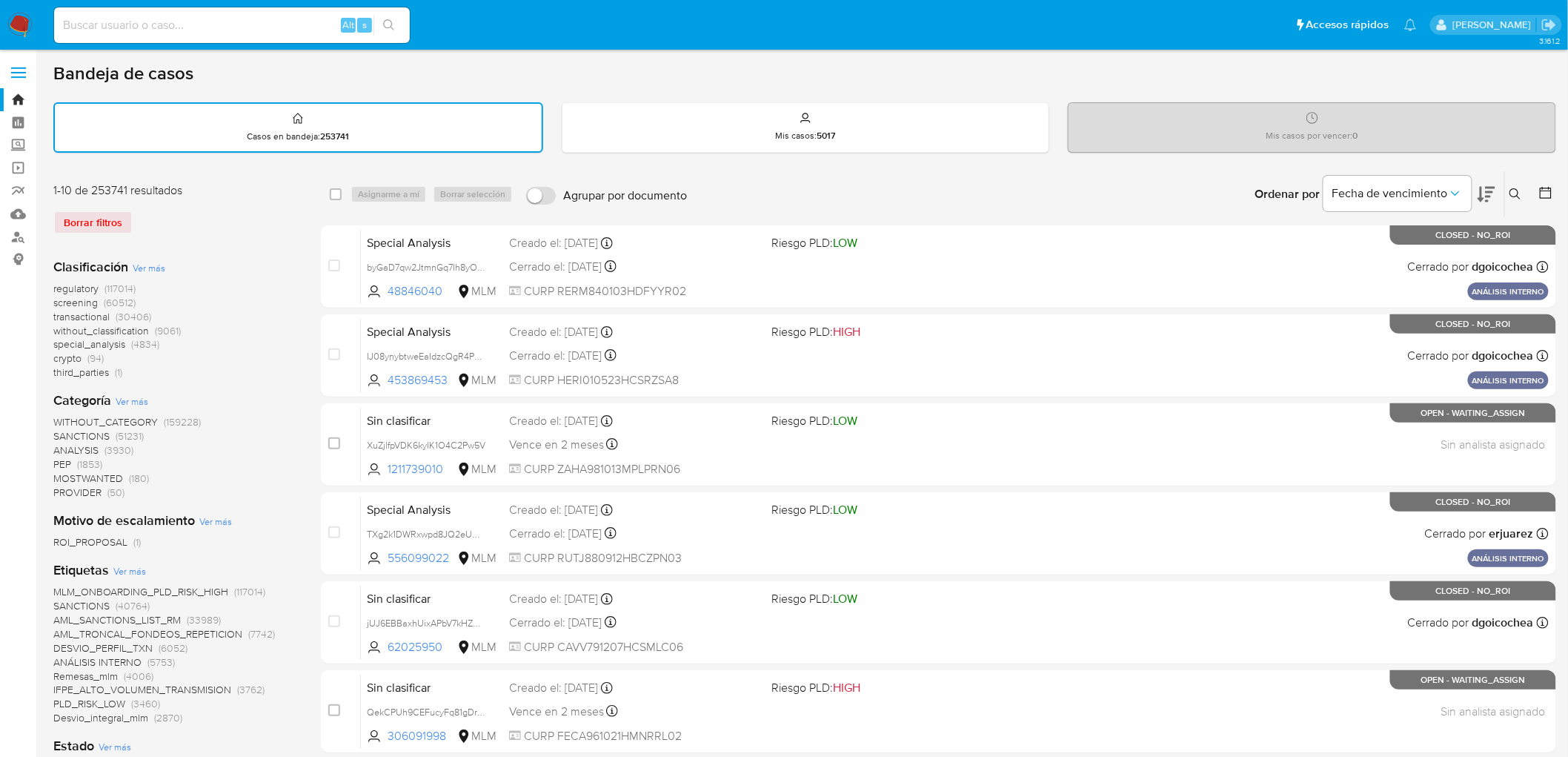
click at [26, 29] on img at bounding box center [20, 25] width 25 height 25
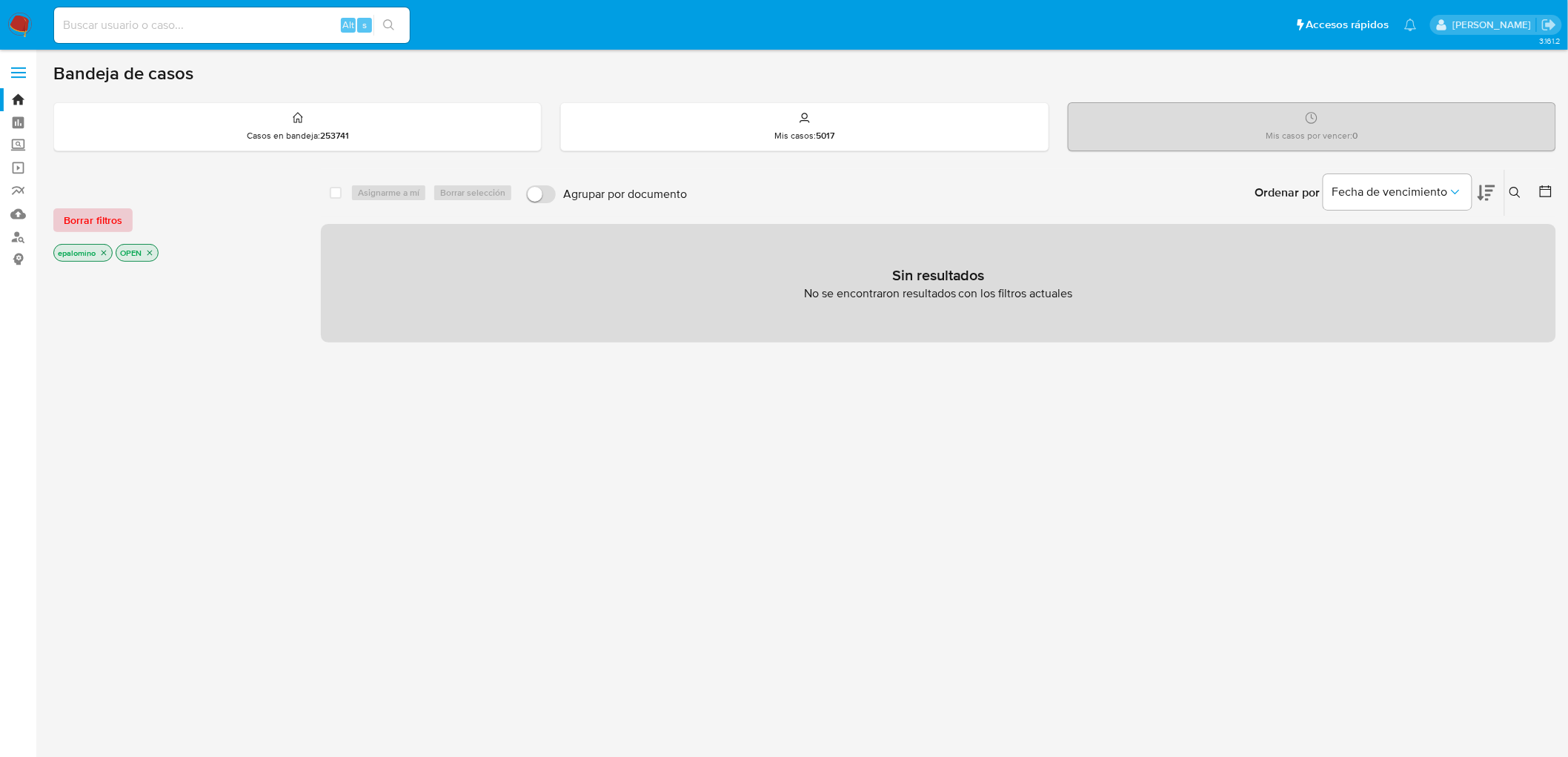
click at [72, 228] on span "Borrar filtros" at bounding box center [93, 221] width 59 height 21
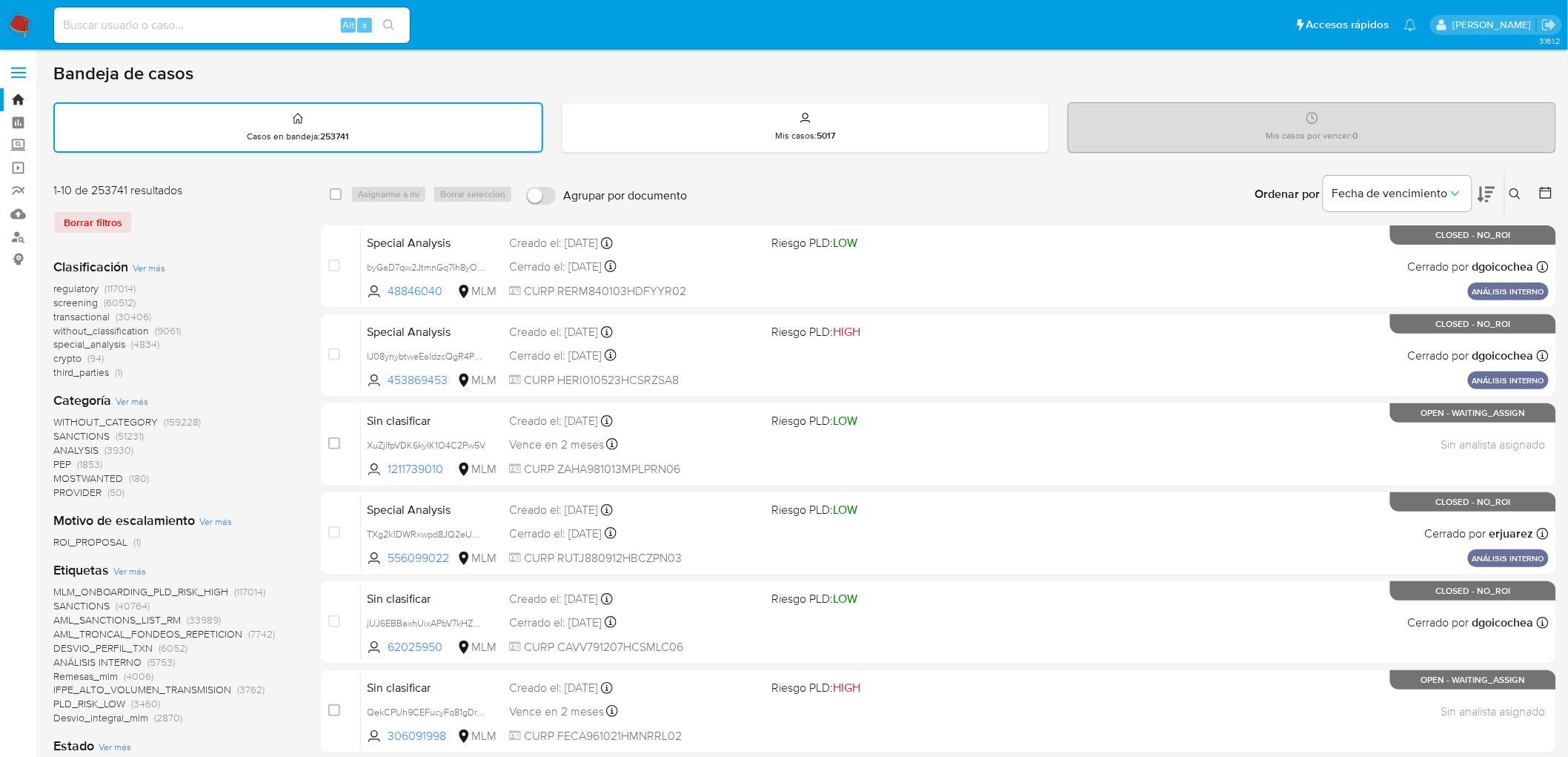
click at [16, 24] on img at bounding box center [20, 25] width 25 height 25
click at [167, 184] on div "1-10 de 253741 resultados" at bounding box center [172, 191] width 237 height 17
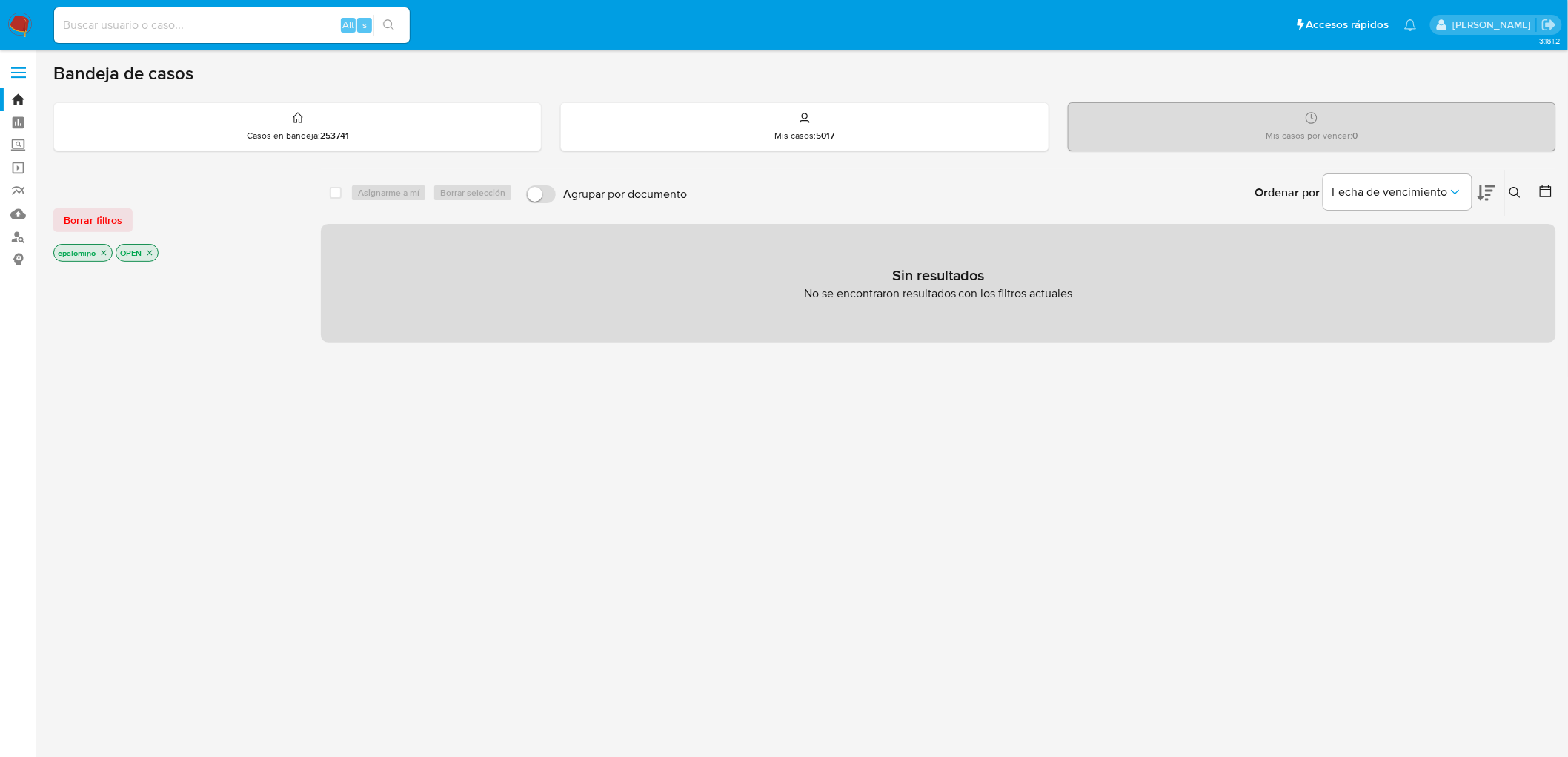
drag, startPoint x: 87, startPoint y: 217, endPoint x: 96, endPoint y: 217, distance: 9.0
click at [89, 217] on span "Borrar filtros" at bounding box center [93, 221] width 59 height 21
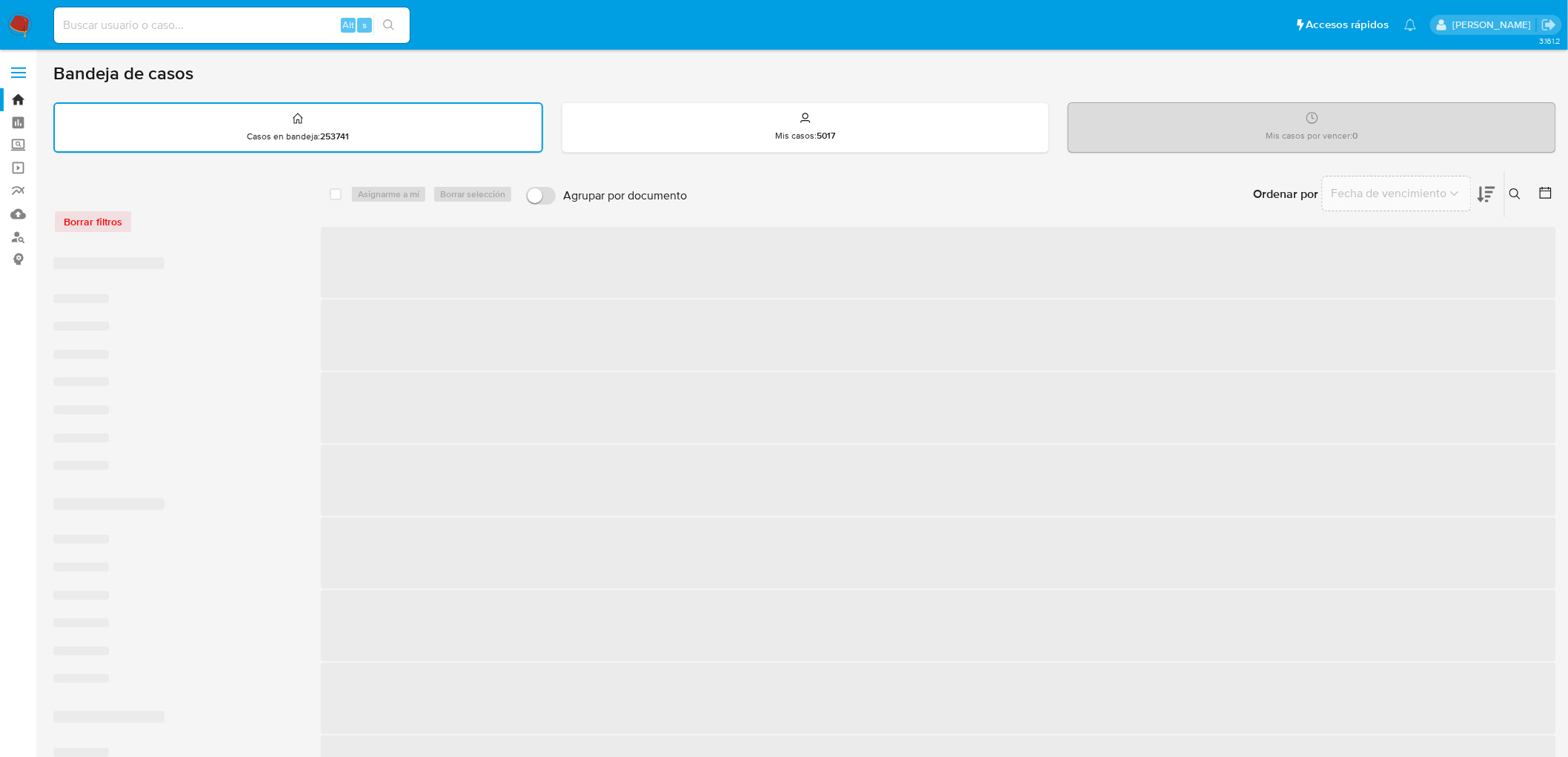
click at [149, 217] on div "Borrar filtros" at bounding box center [172, 222] width 237 height 24
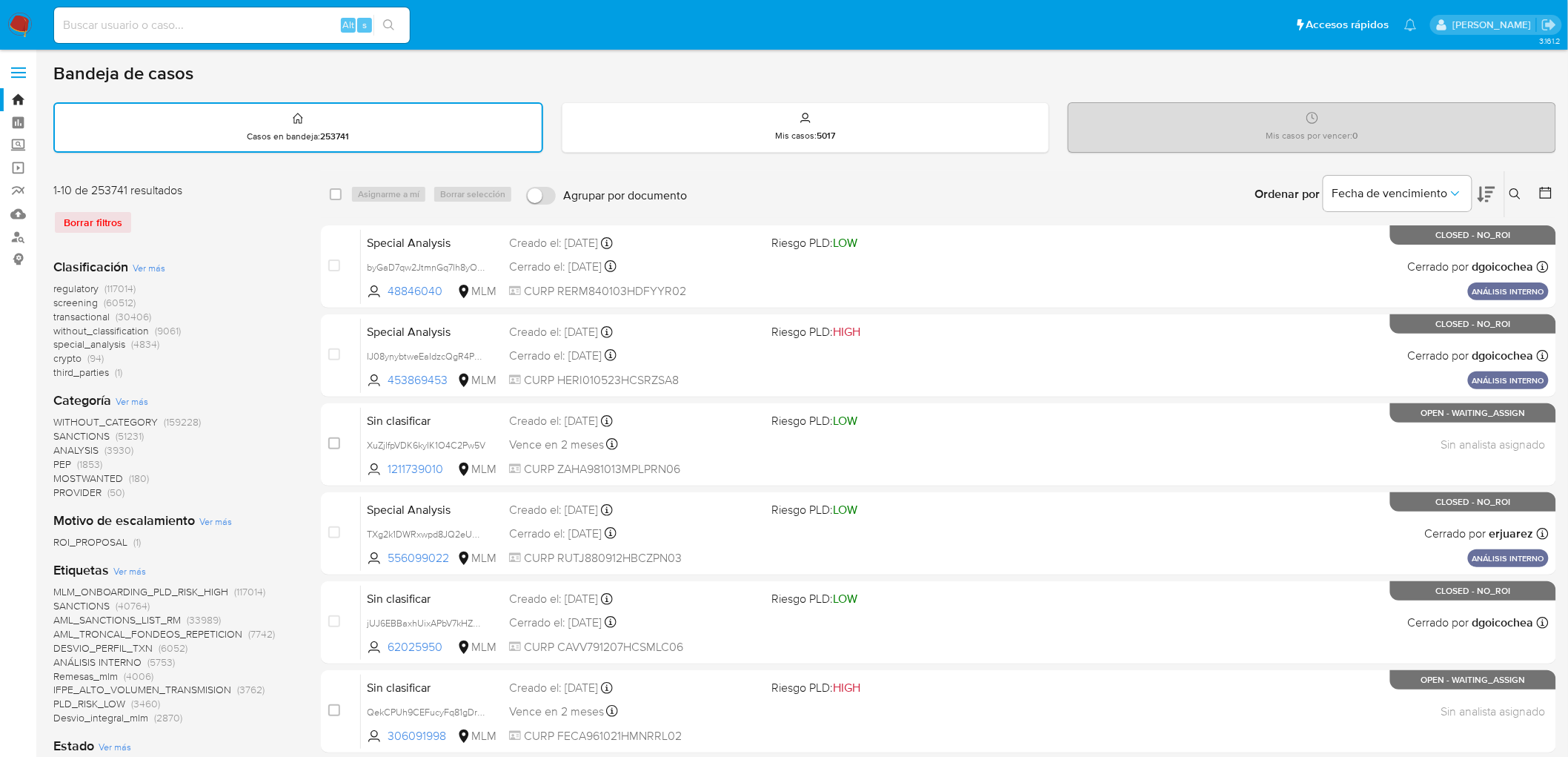
click at [17, 23] on img at bounding box center [20, 25] width 25 height 25
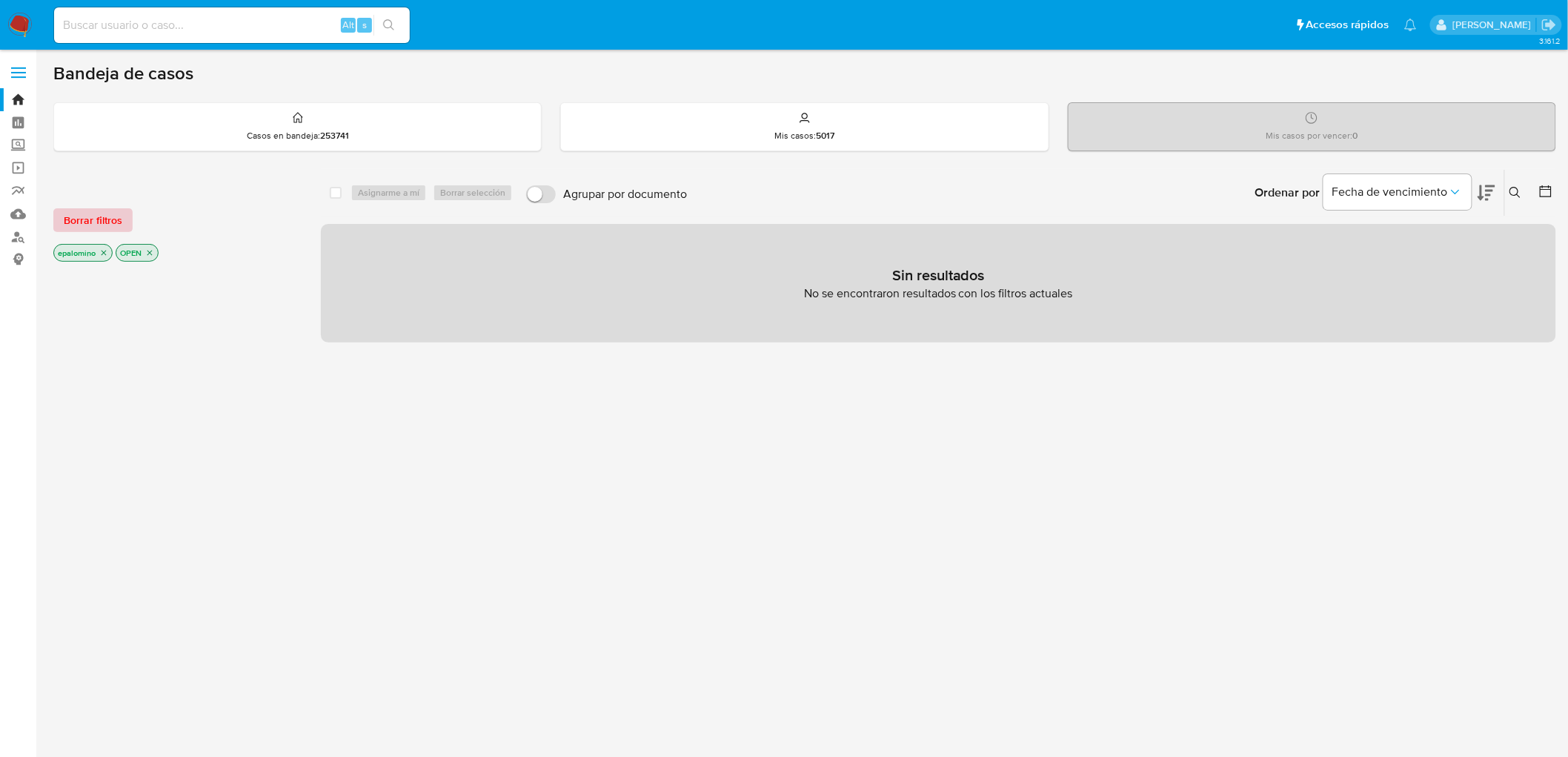
click at [102, 221] on span "Borrar filtros" at bounding box center [93, 221] width 59 height 21
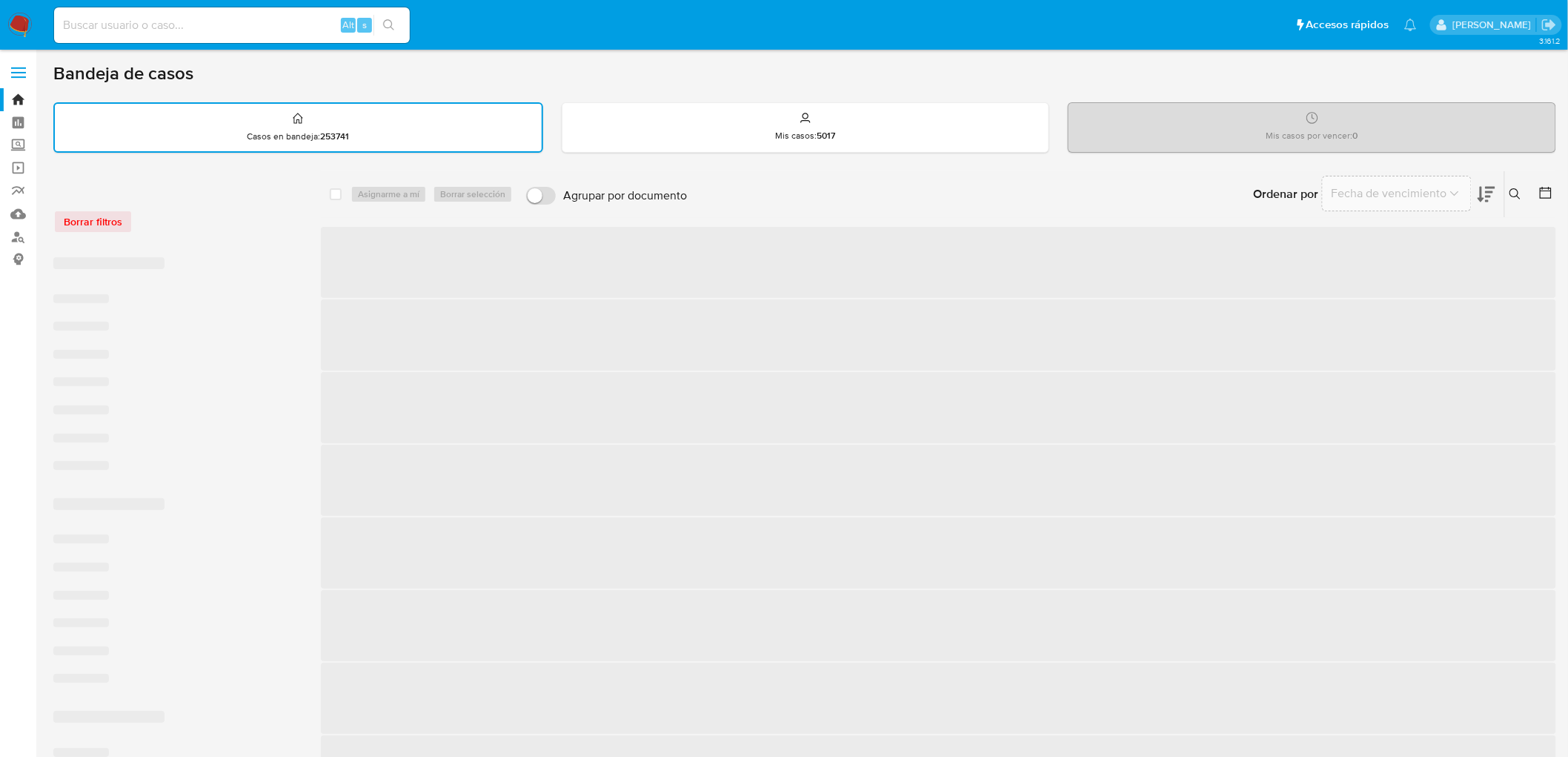
click at [214, 227] on div "Borrar filtros" at bounding box center [172, 222] width 237 height 24
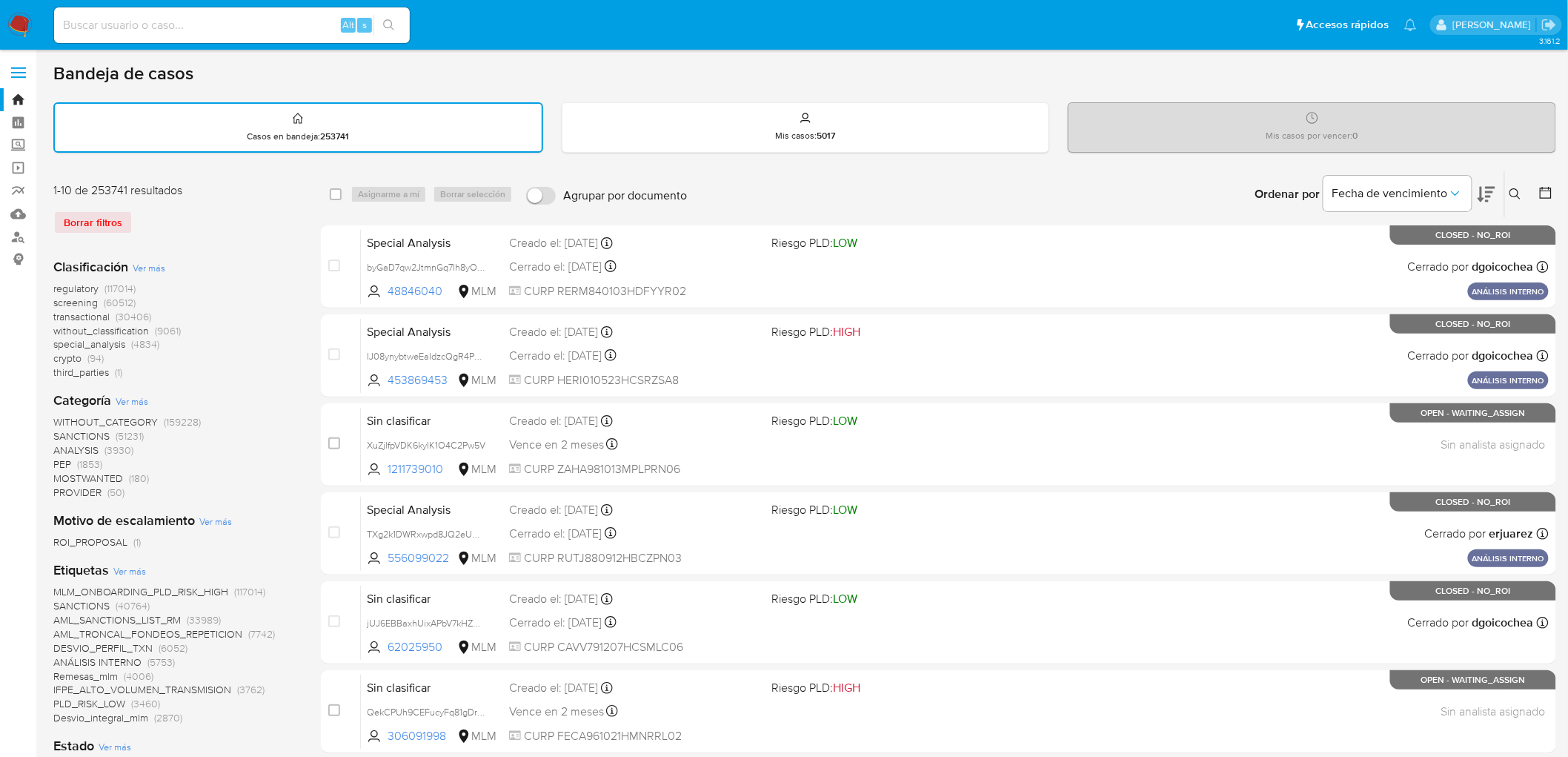
click at [24, 21] on img at bounding box center [20, 25] width 25 height 25
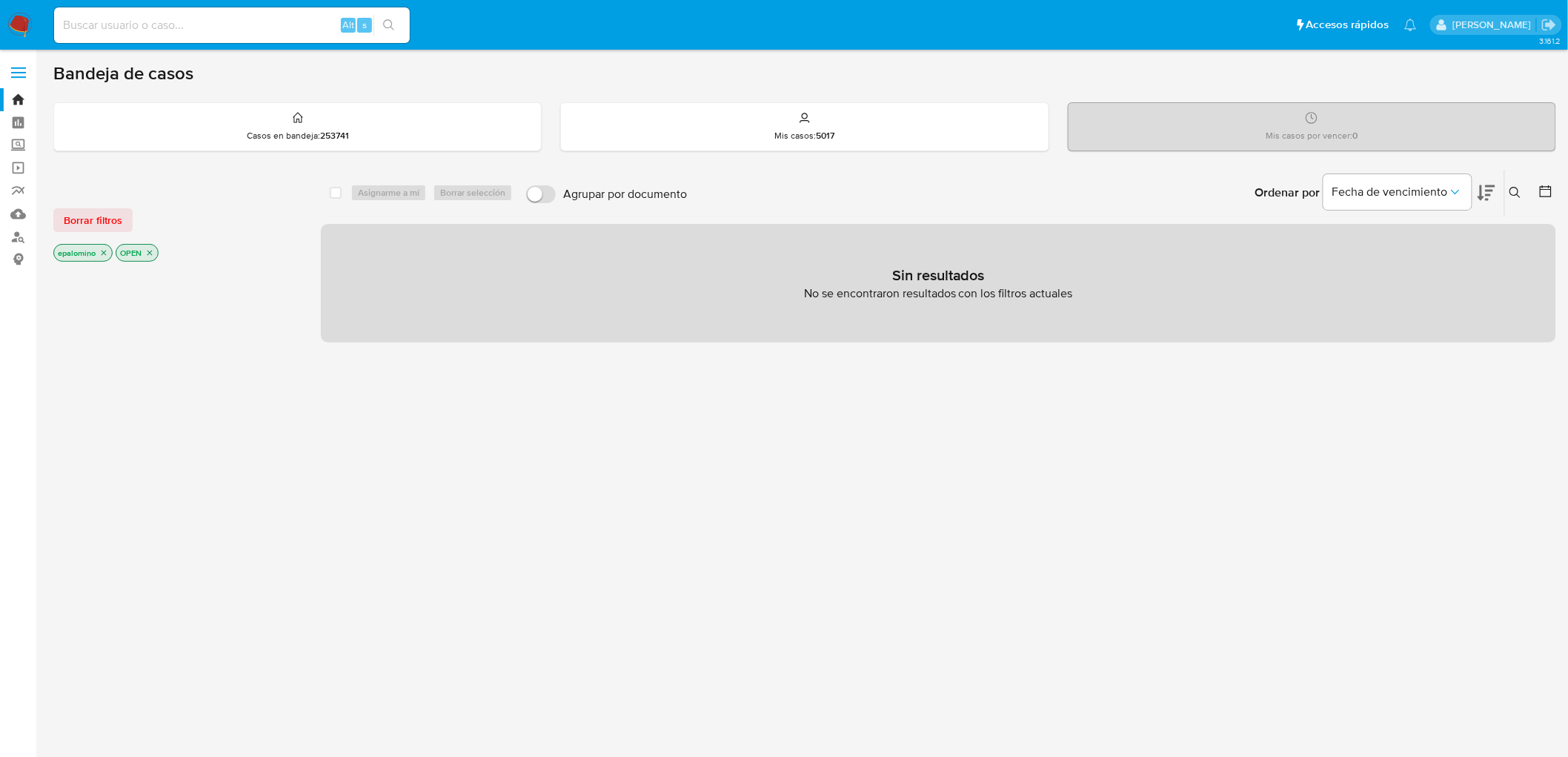
click at [55, 220] on button "Borrar filtros" at bounding box center [93, 221] width 79 height 24
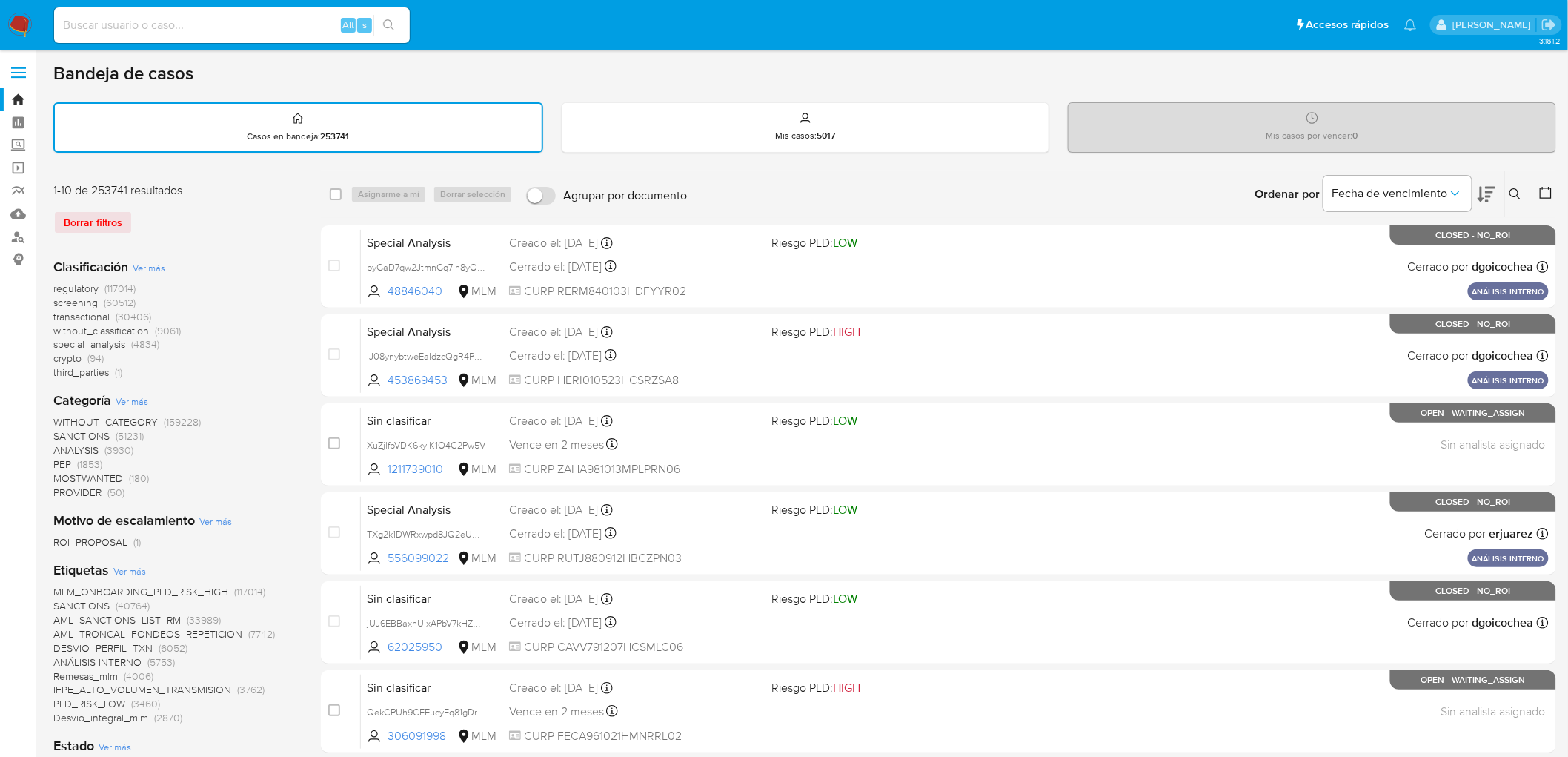
click at [18, 32] on img at bounding box center [20, 25] width 25 height 25
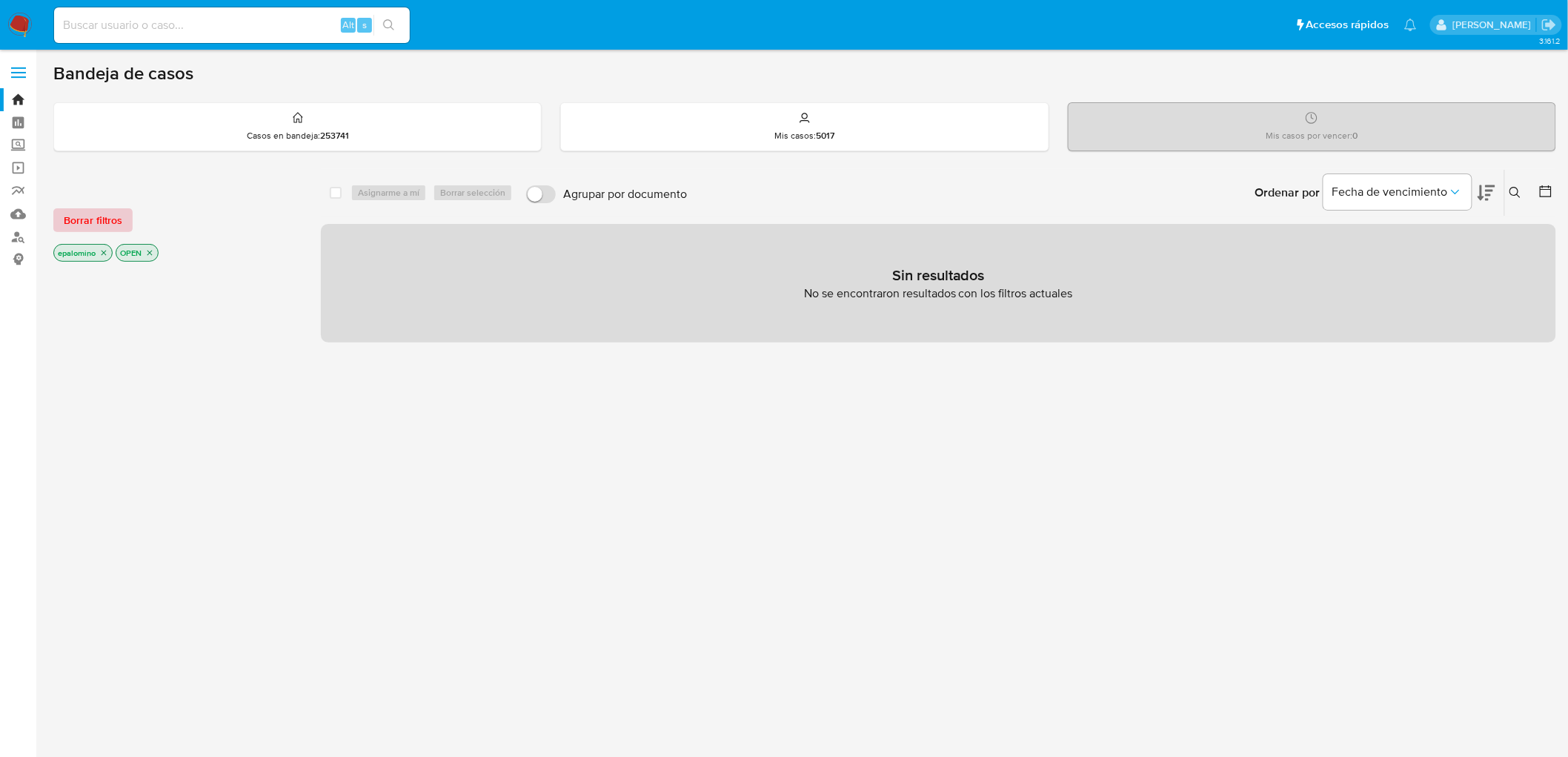
click at [84, 219] on span "Borrar filtros" at bounding box center [93, 221] width 59 height 21
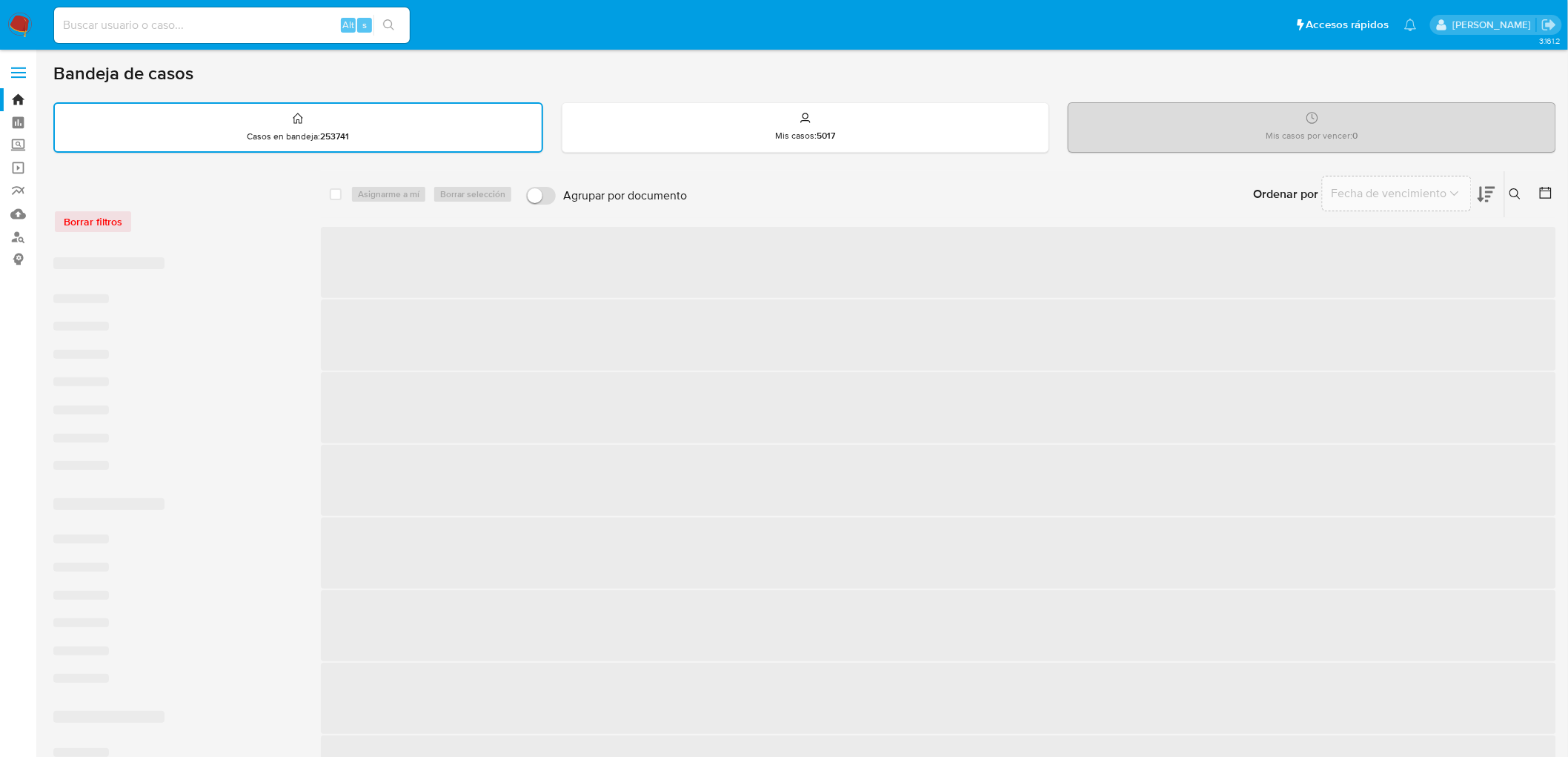
click at [236, 233] on div "Borrar filtros" at bounding box center [172, 214] width 237 height 63
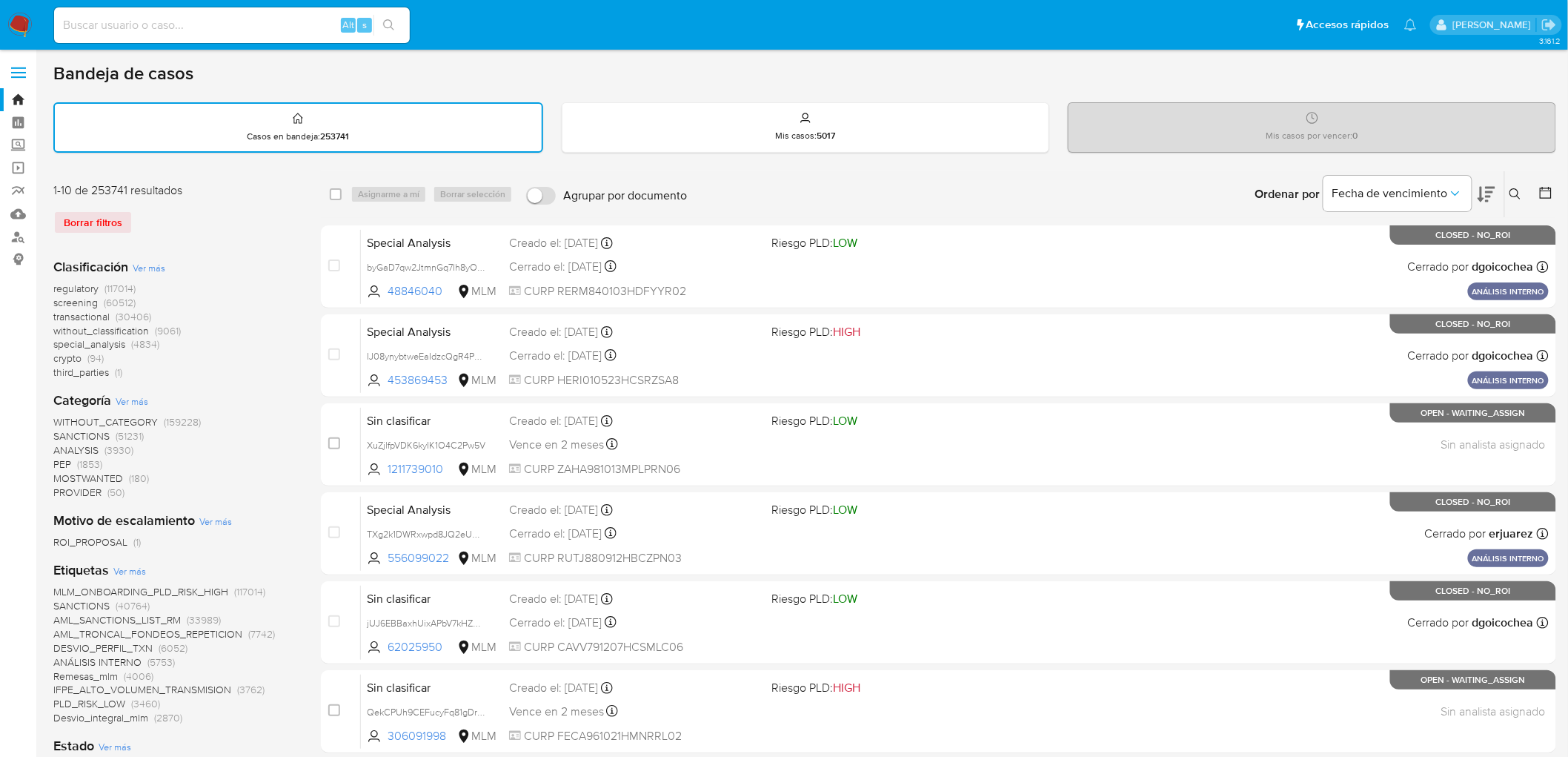
click at [12, 24] on img at bounding box center [20, 25] width 25 height 25
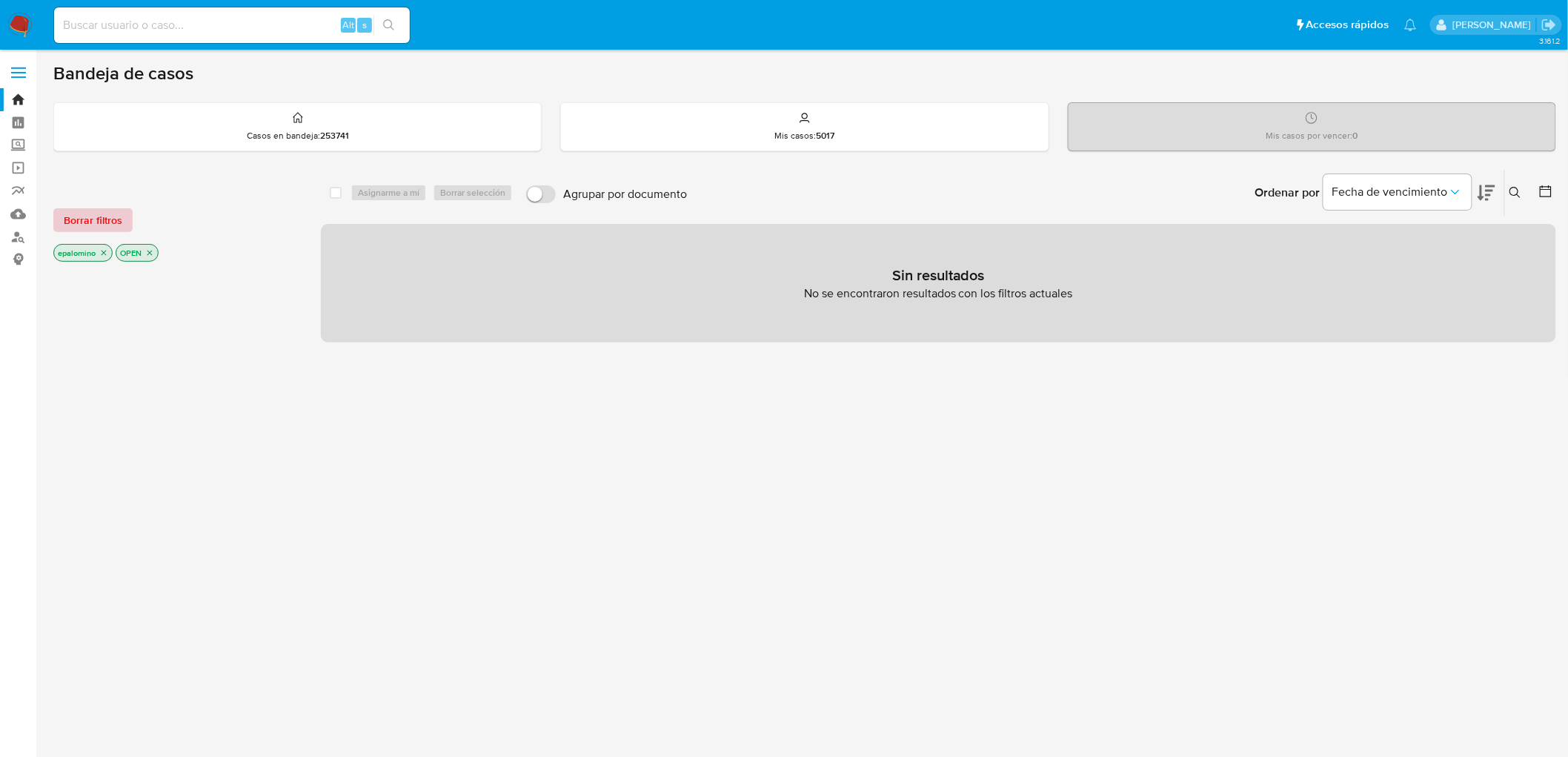
click at [122, 227] on button "Borrar filtros" at bounding box center [93, 221] width 79 height 24
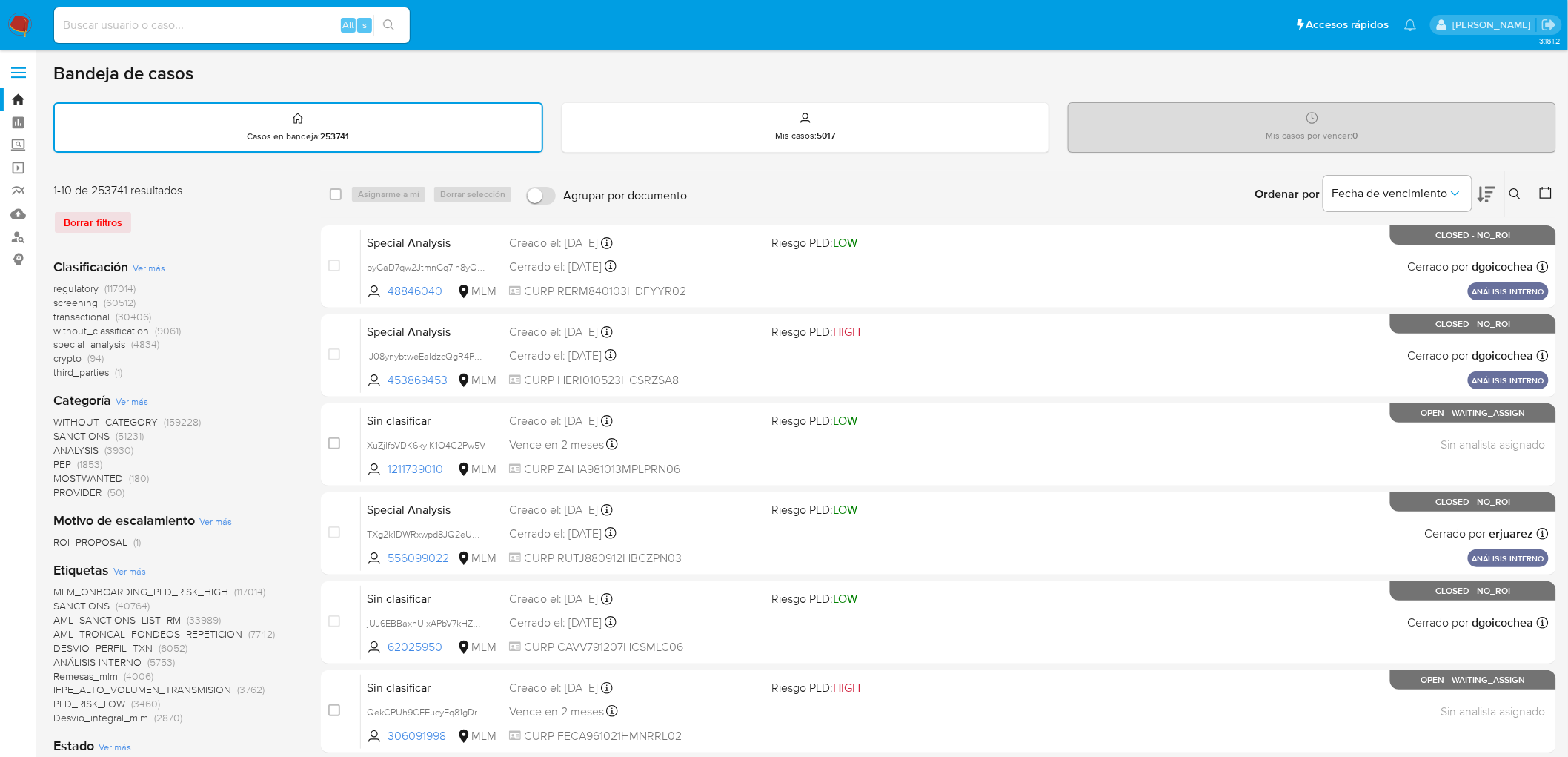
click at [24, 30] on img at bounding box center [20, 25] width 25 height 25
click at [264, 302] on div "regulatory (117014) screening (60512) transactional (30406) without_classificat…" at bounding box center [175, 331] width 244 height 98
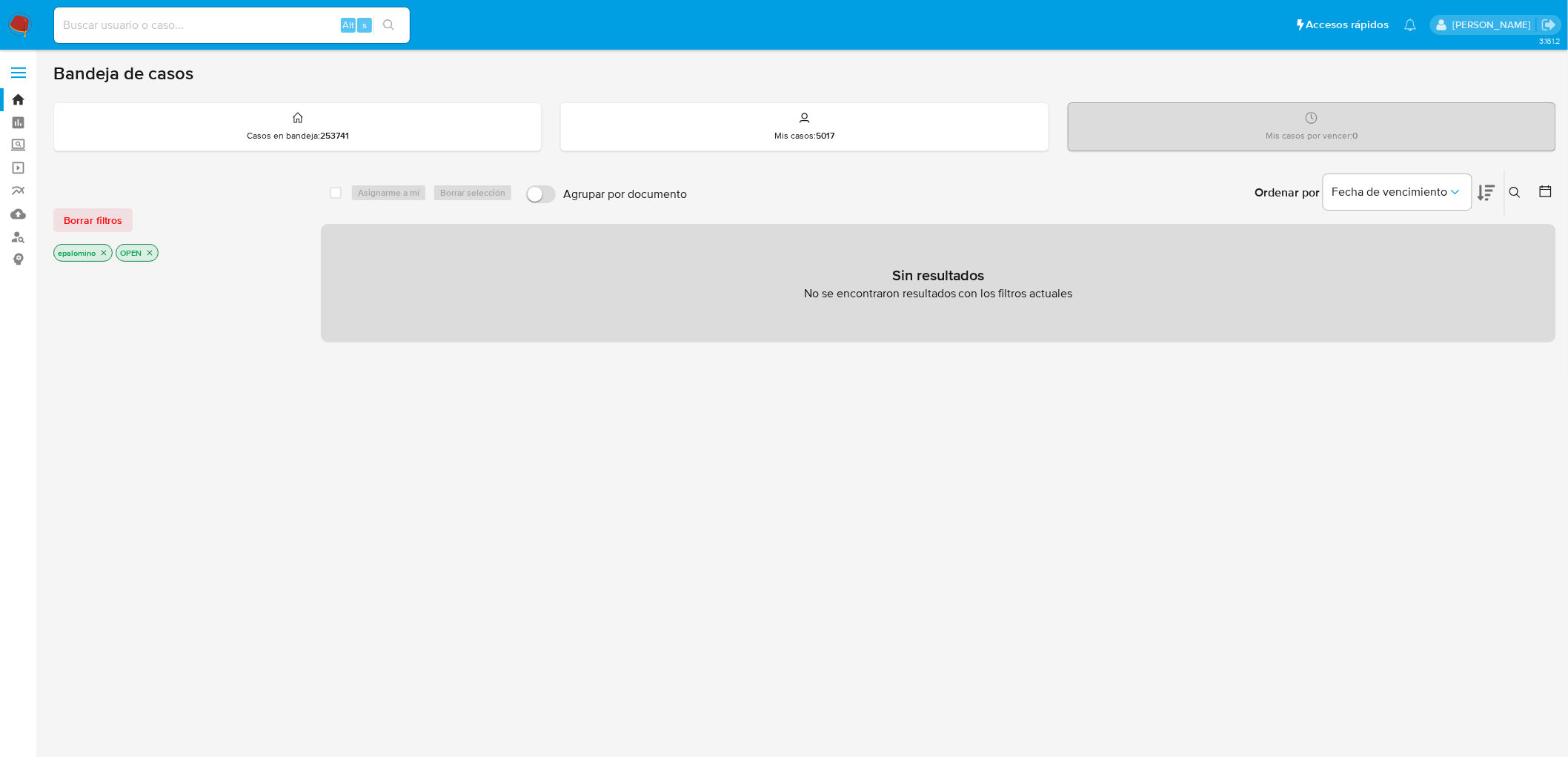
click at [122, 217] on button "Borrar filtros" at bounding box center [93, 221] width 79 height 24
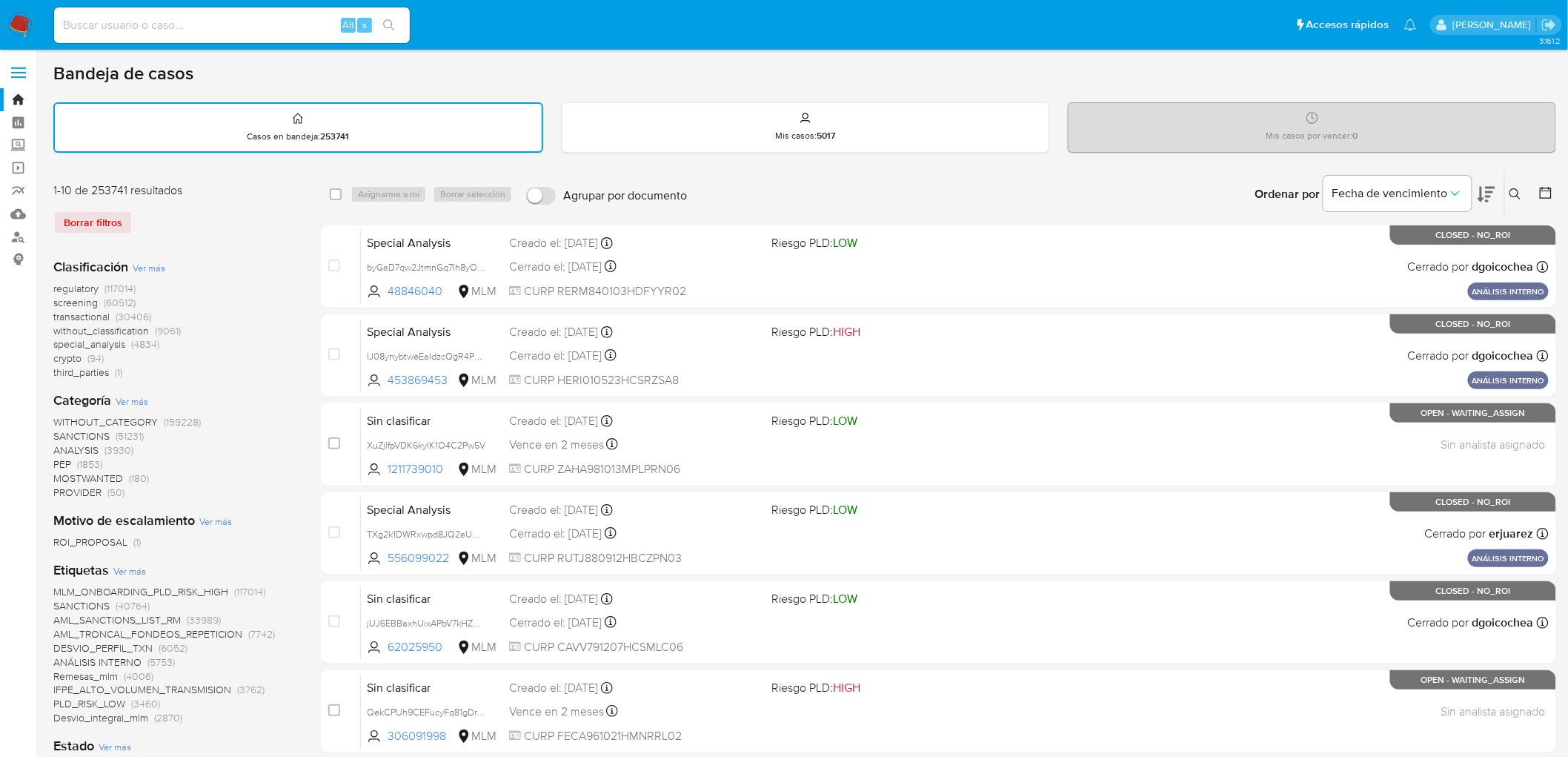
drag, startPoint x: 23, startPoint y: 26, endPoint x: 40, endPoint y: 45, distance: 25.5
click at [23, 26] on img at bounding box center [20, 25] width 25 height 25
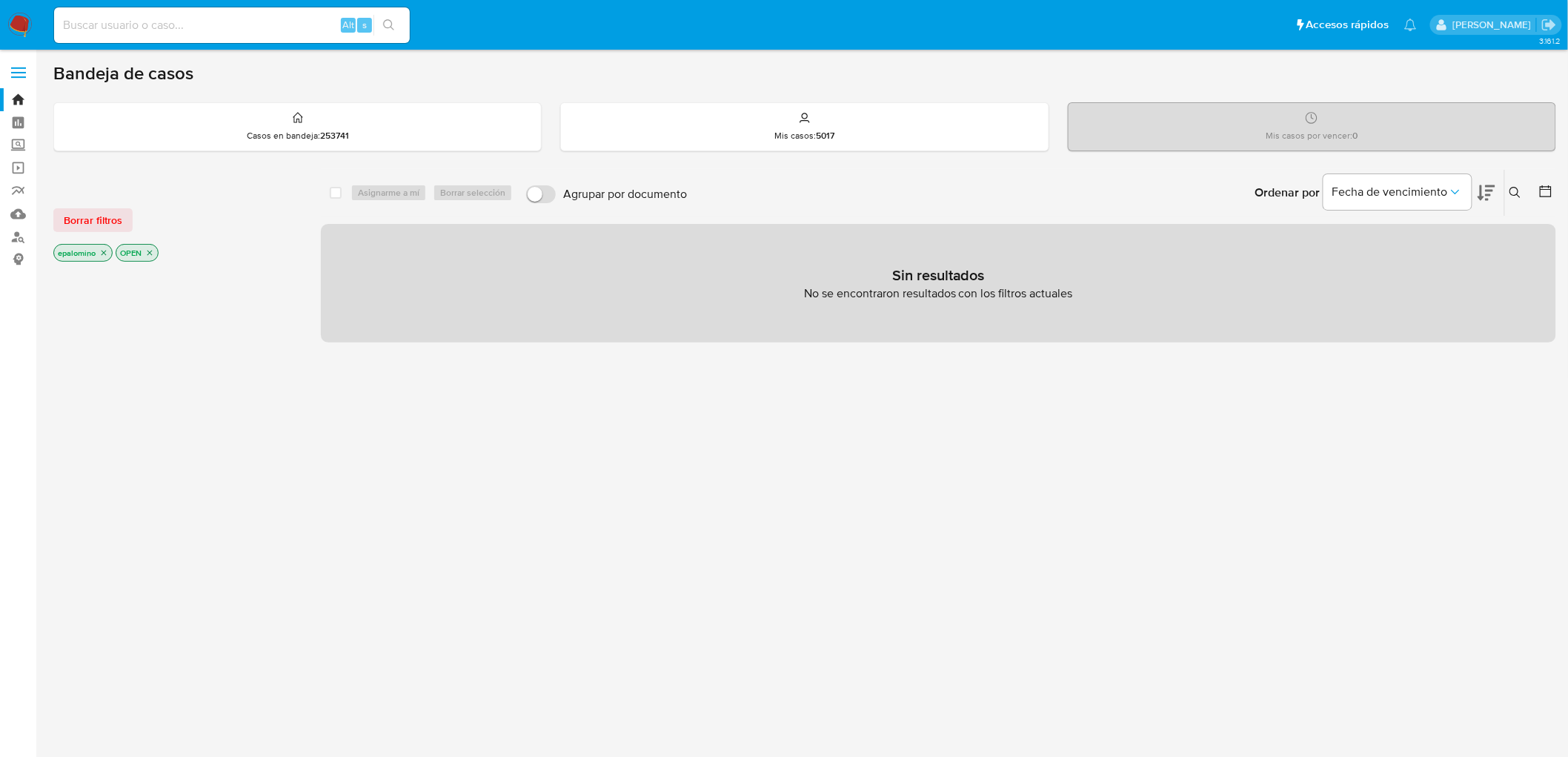
click at [104, 213] on span "Borrar filtros" at bounding box center [93, 221] width 59 height 21
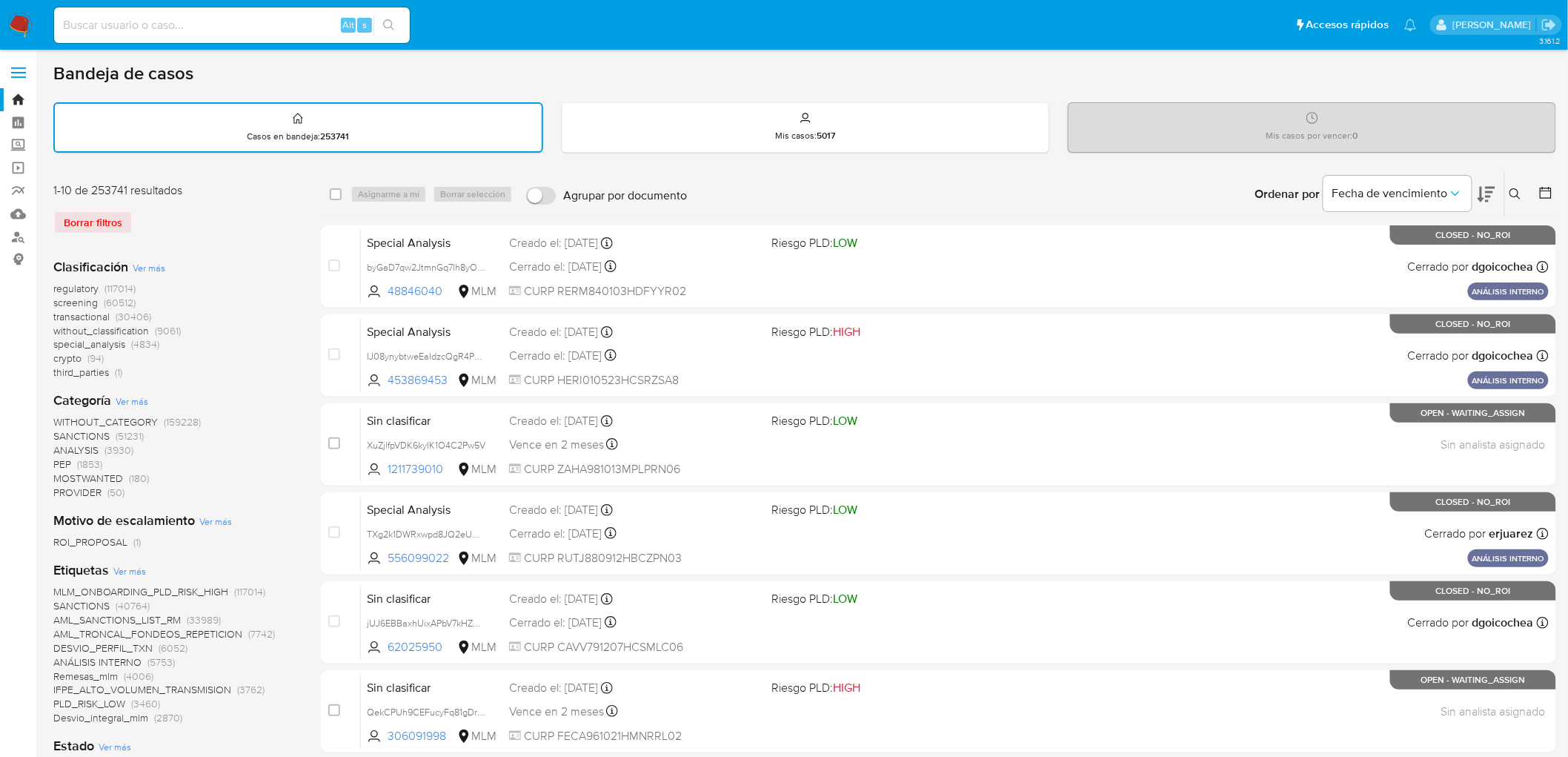
drag, startPoint x: 17, startPoint y: 30, endPoint x: 52, endPoint y: 75, distance: 57.0
click at [16, 30] on img at bounding box center [20, 25] width 25 height 25
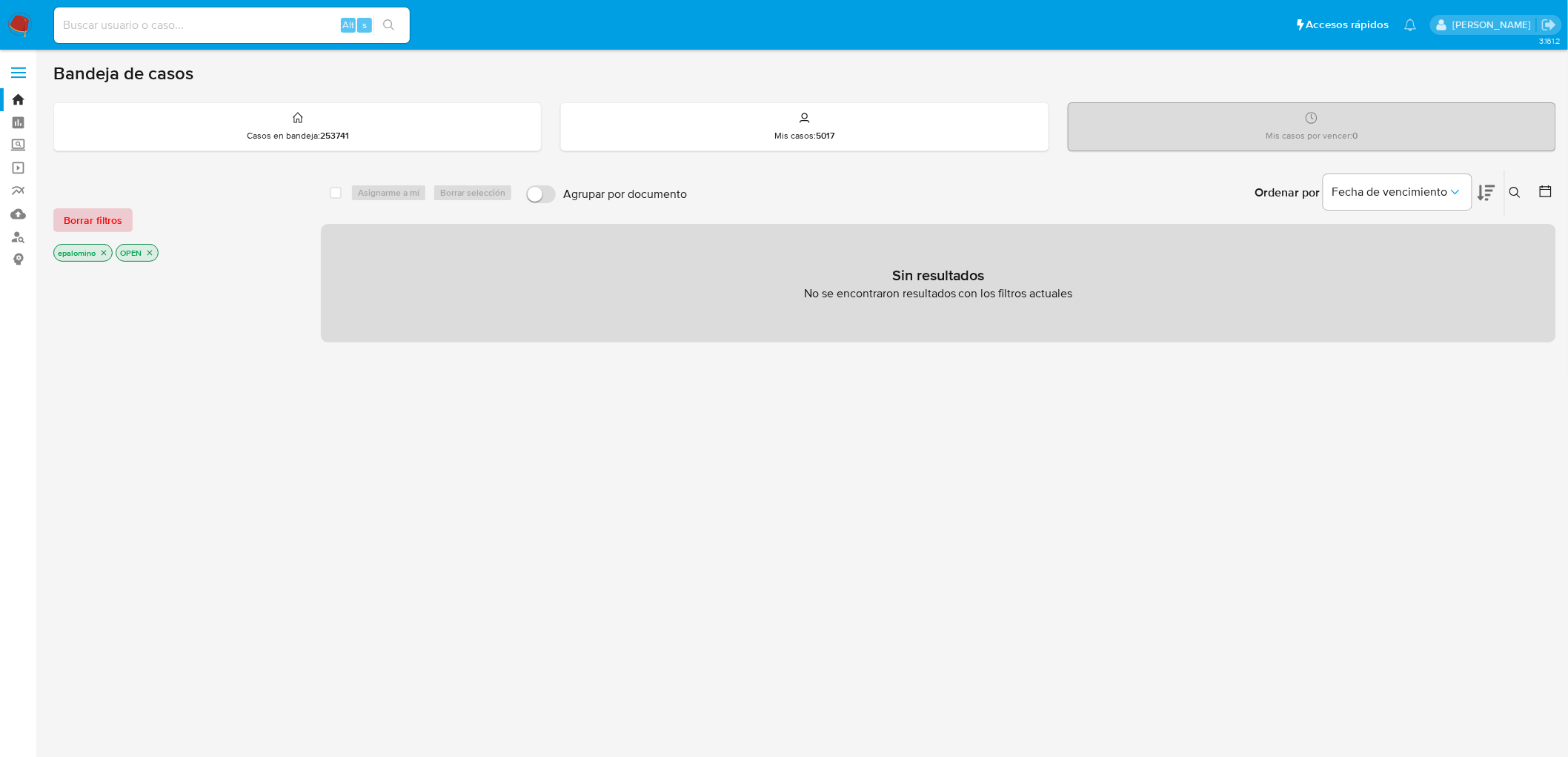
click at [102, 212] on span "Borrar filtros" at bounding box center [93, 221] width 59 height 21
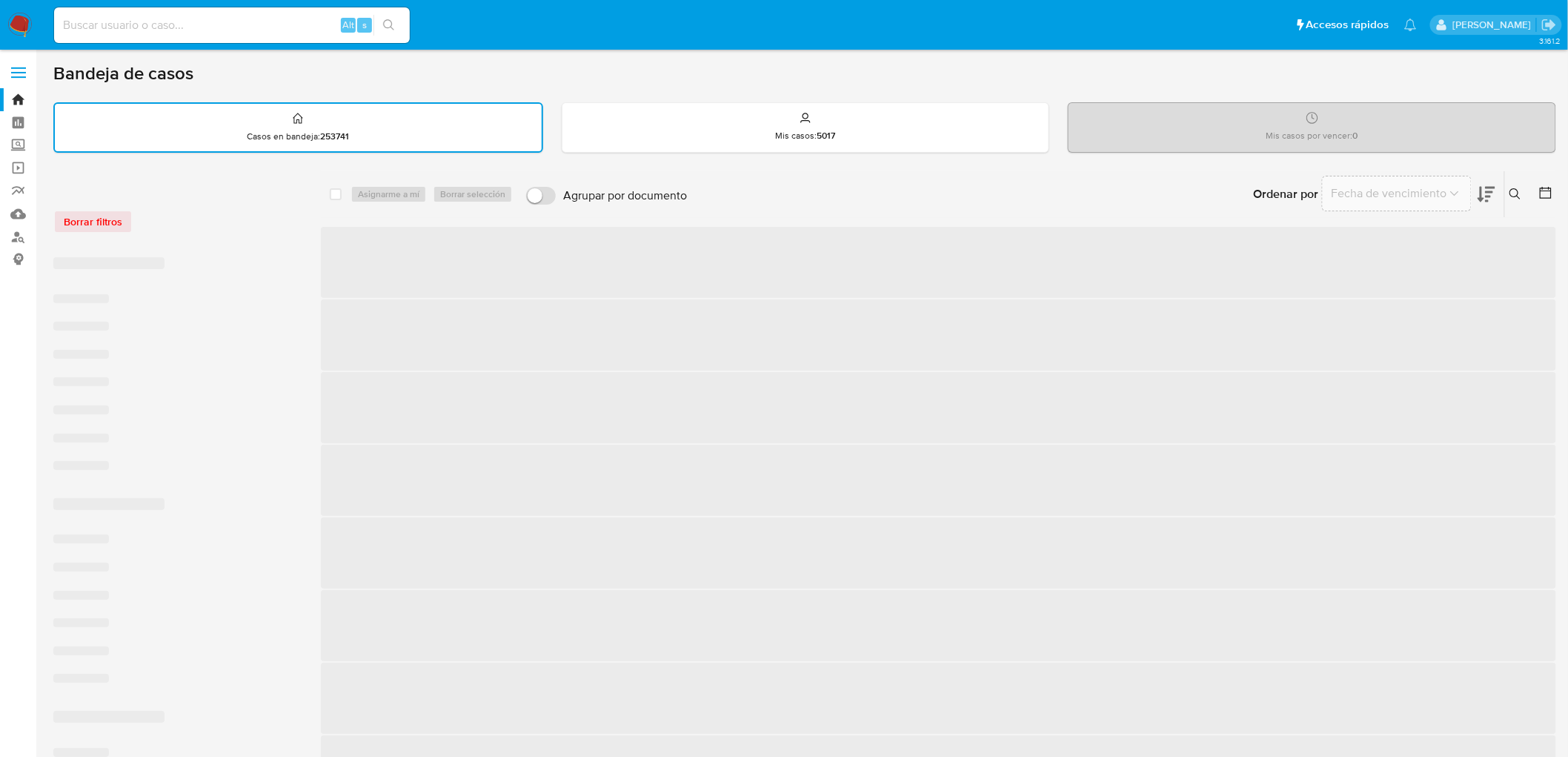
click at [202, 214] on div "Borrar filtros" at bounding box center [172, 222] width 237 height 24
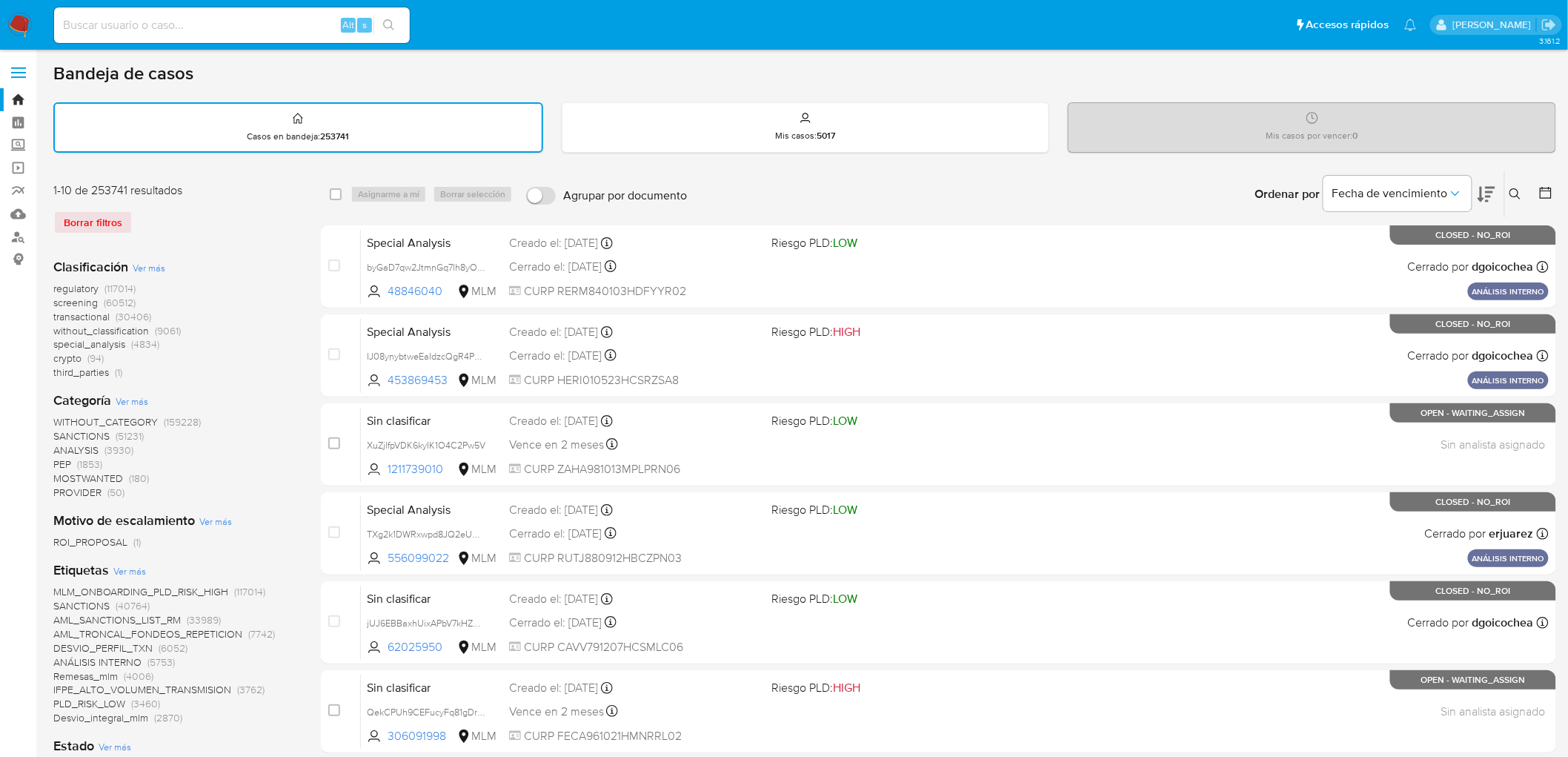
click at [10, 23] on img at bounding box center [20, 25] width 25 height 25
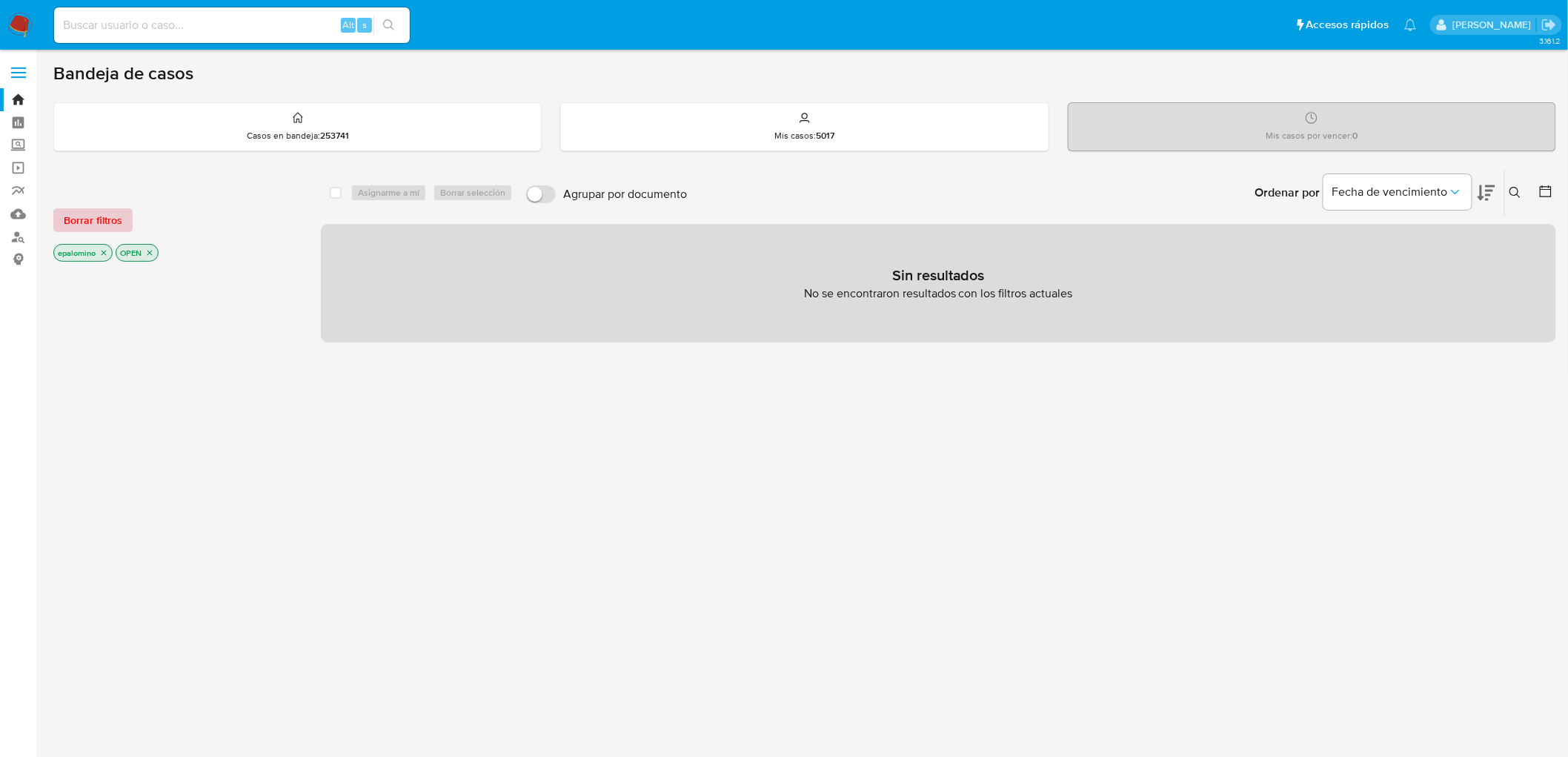
click at [114, 212] on span "Borrar filtros" at bounding box center [93, 221] width 59 height 21
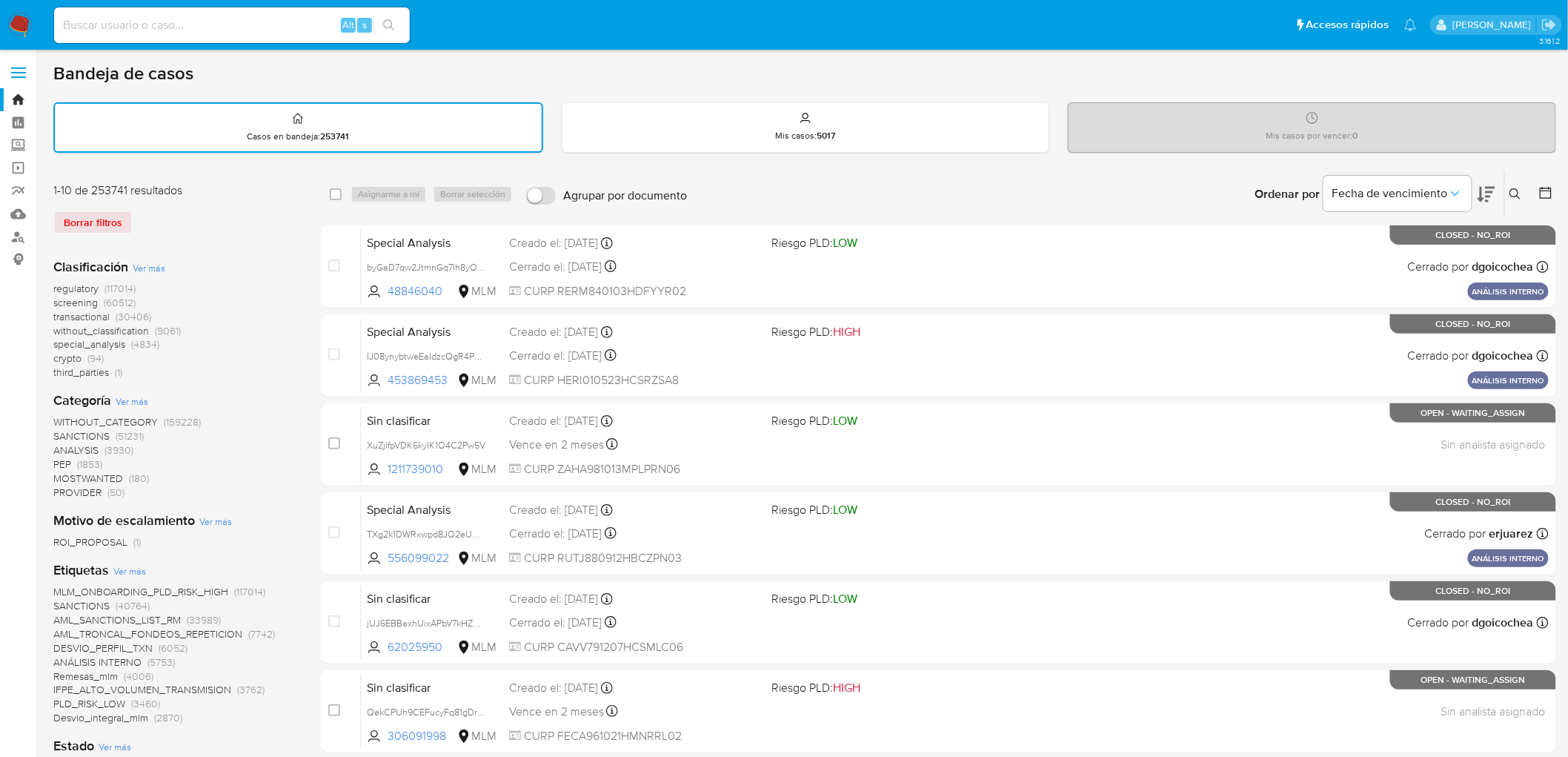
click at [1515, 188] on icon at bounding box center [1516, 194] width 12 height 12
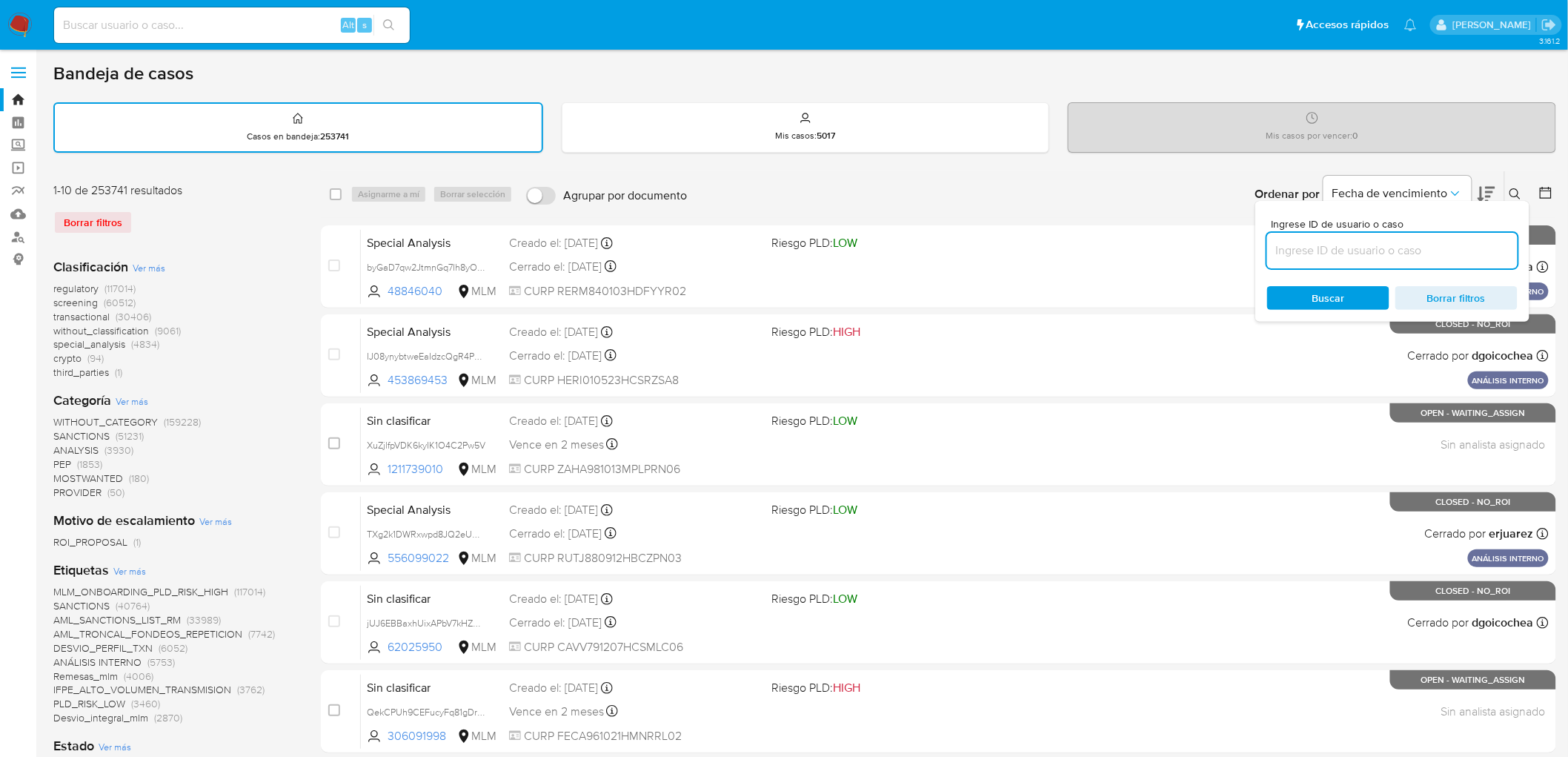
click at [1338, 246] on input at bounding box center [1393, 251] width 251 height 20
type input "34390132"
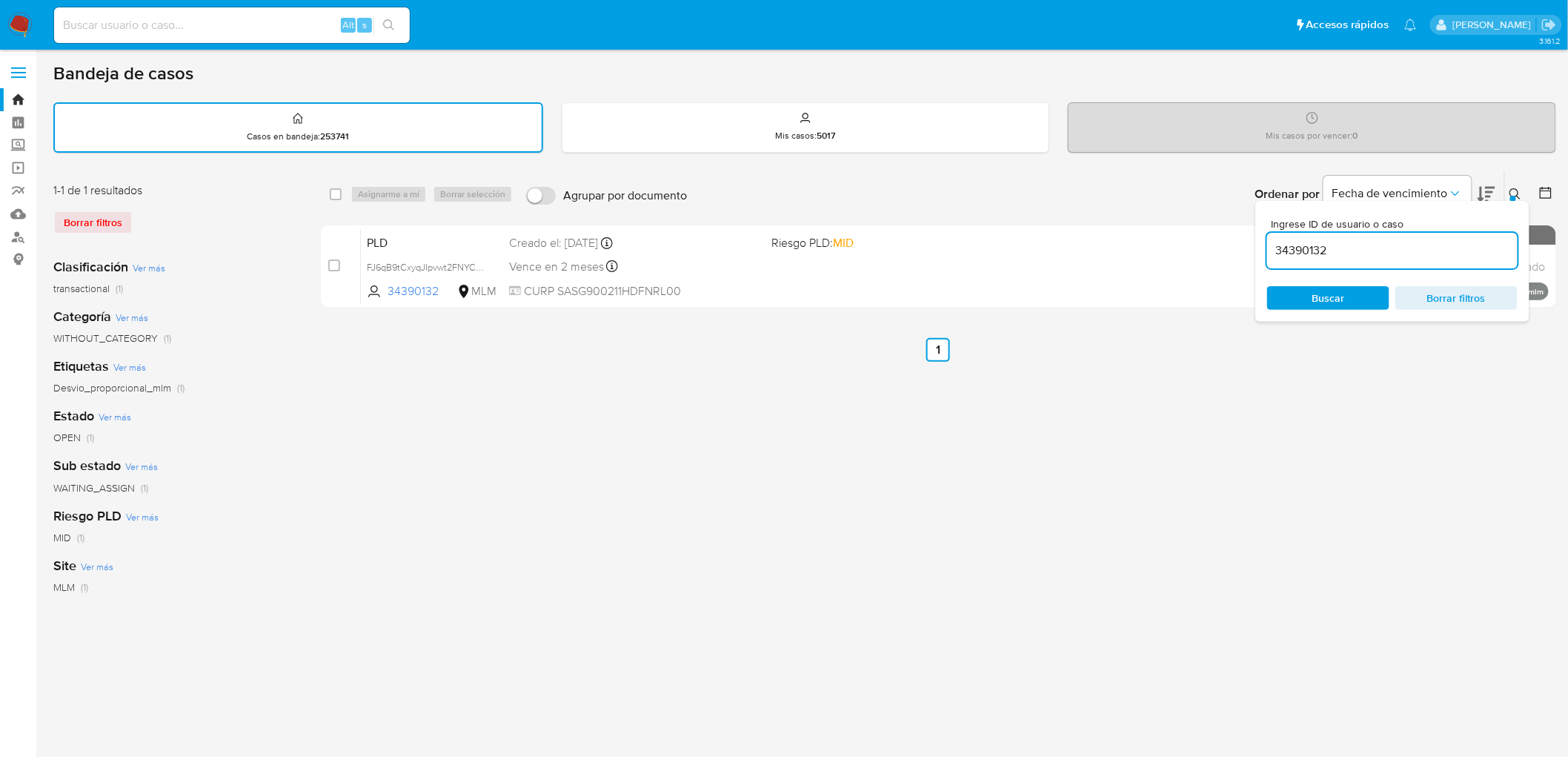
click at [1520, 197] on icon at bounding box center [1516, 194] width 12 height 12
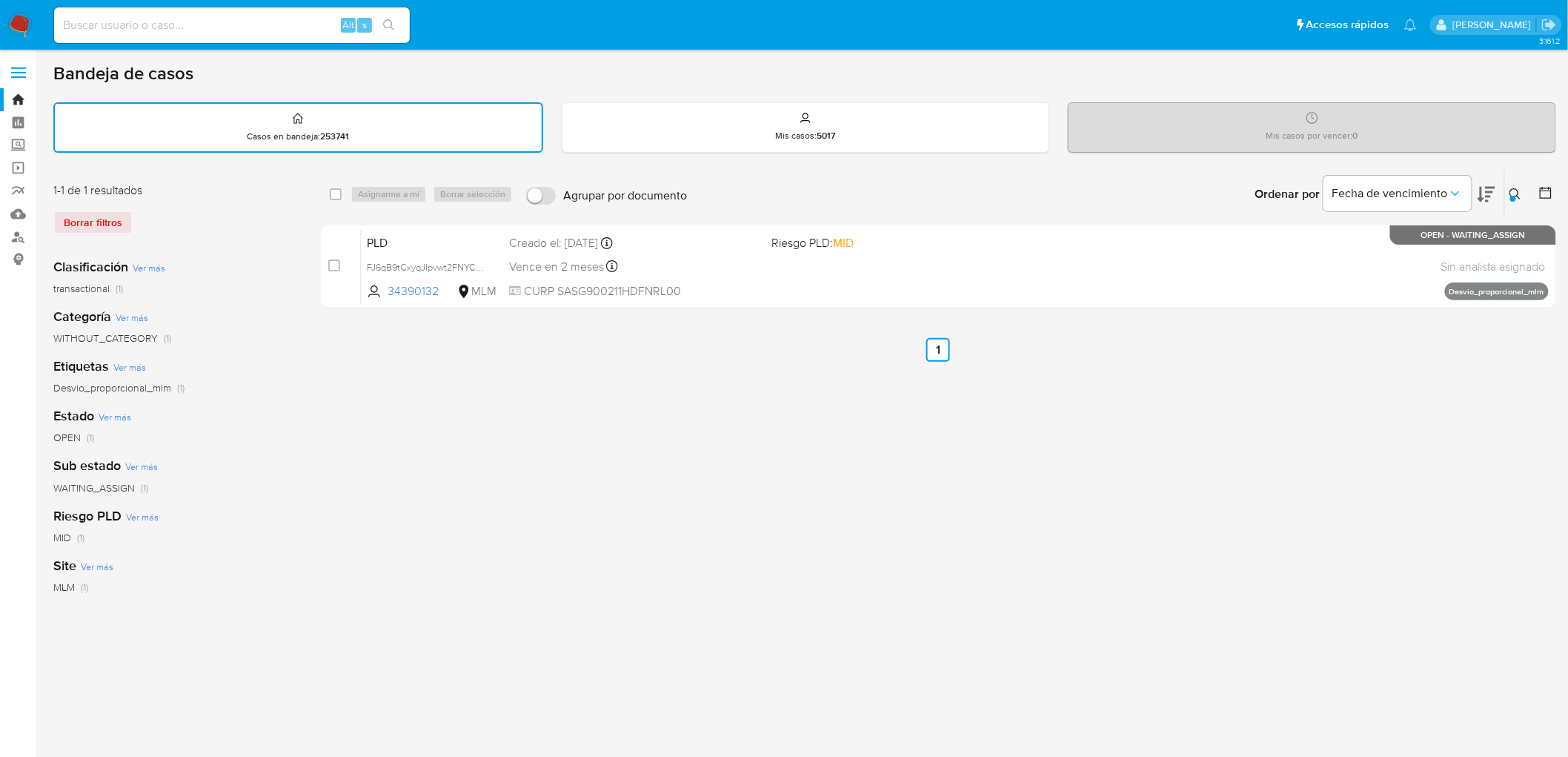
click at [18, 25] on img at bounding box center [20, 25] width 25 height 25
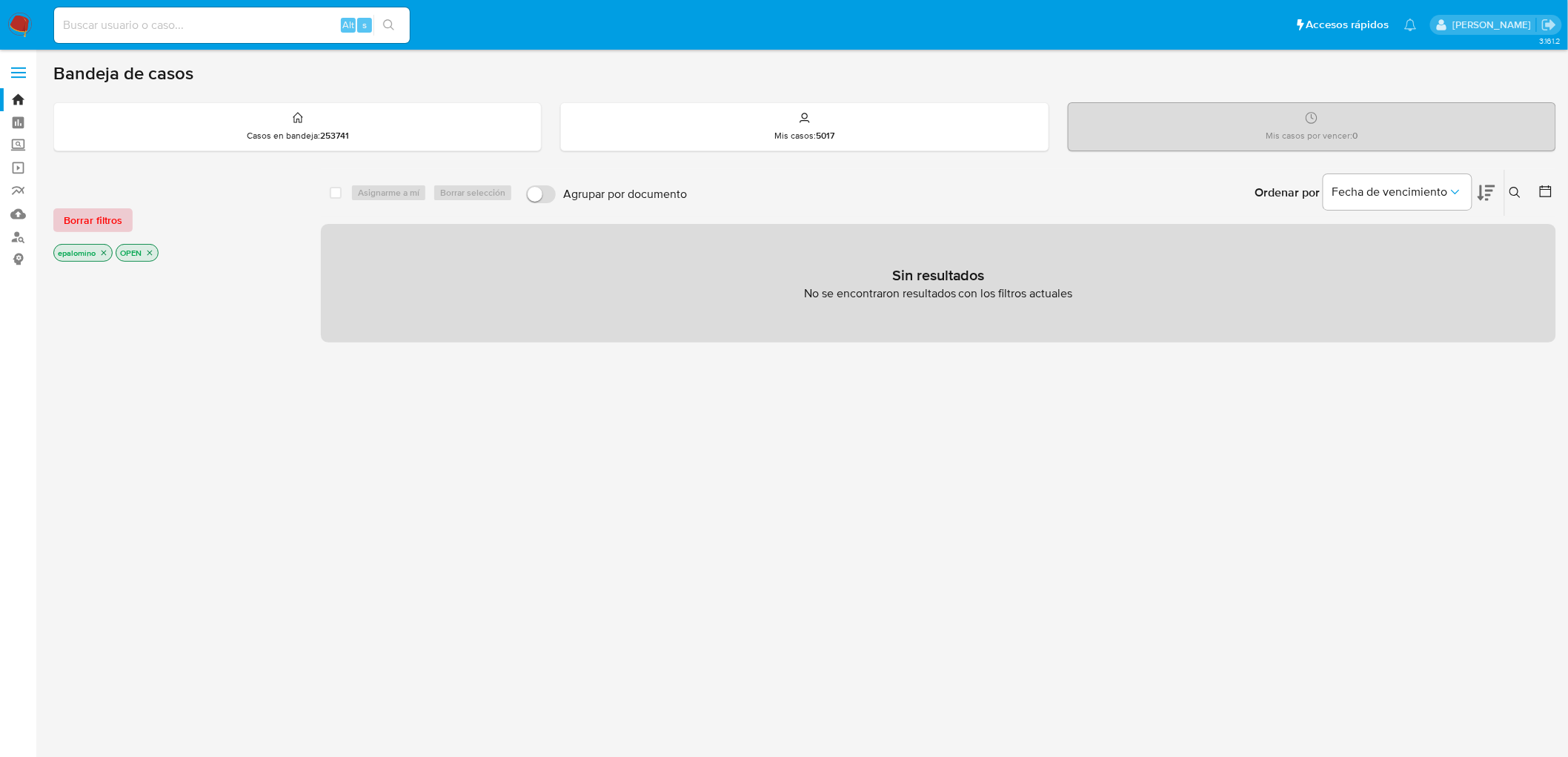
click at [84, 223] on span "Borrar filtros" at bounding box center [93, 221] width 59 height 21
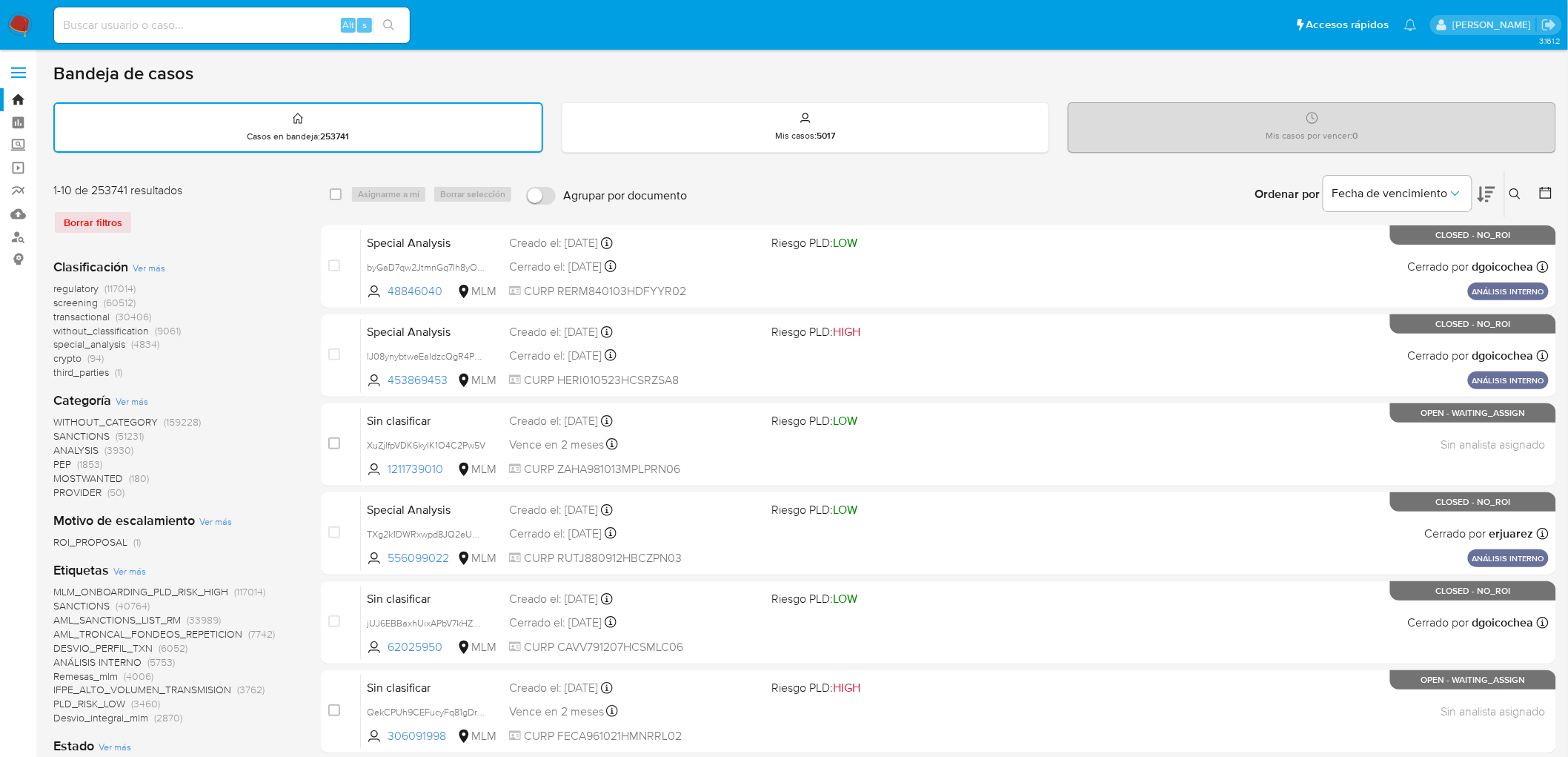
click at [1519, 189] on icon at bounding box center [1516, 194] width 12 height 12
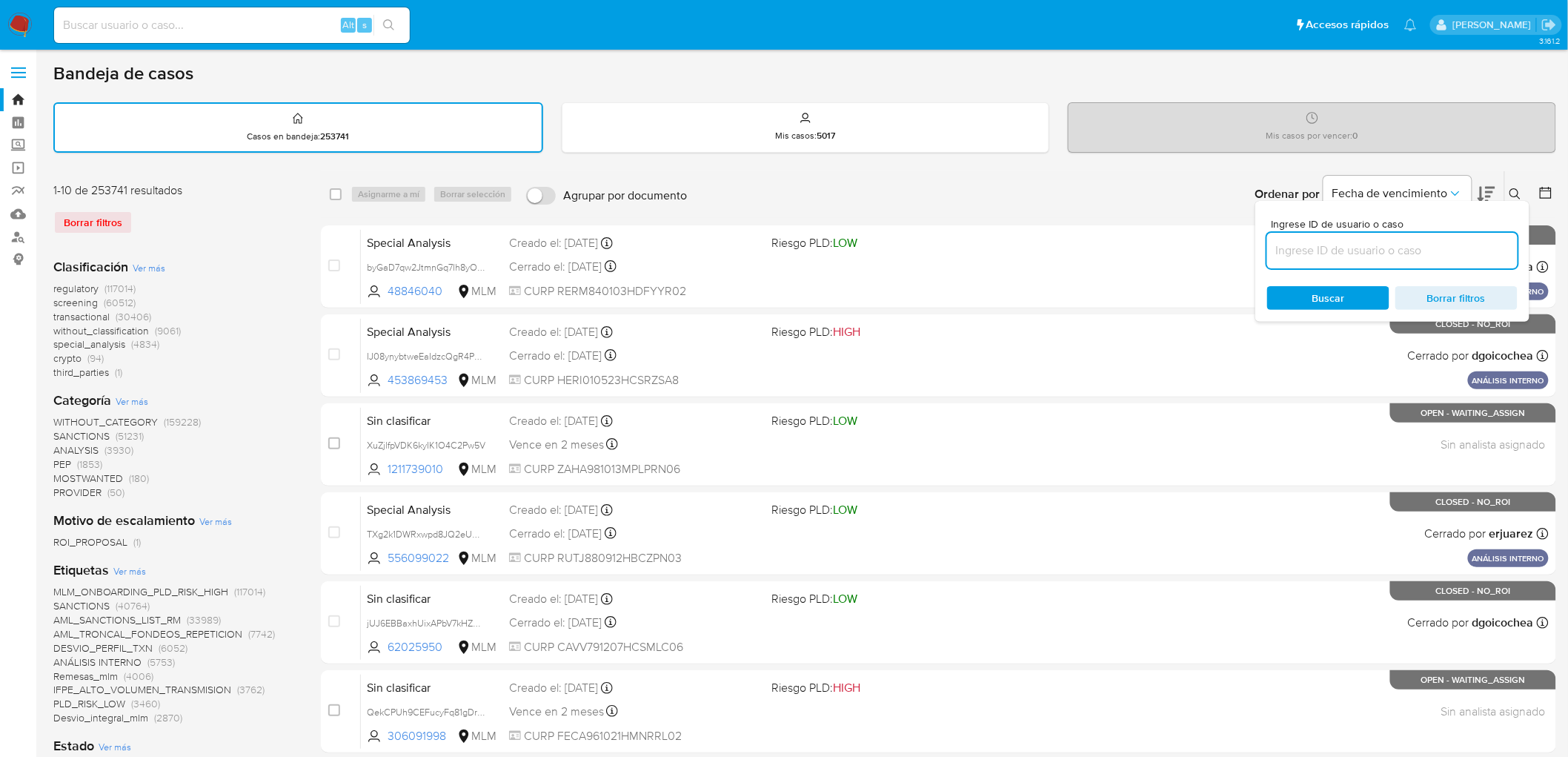
click at [1369, 255] on input at bounding box center [1393, 251] width 251 height 20
type input "34390132"
click at [1323, 294] on span "Buscar" at bounding box center [1329, 298] width 32 height 24
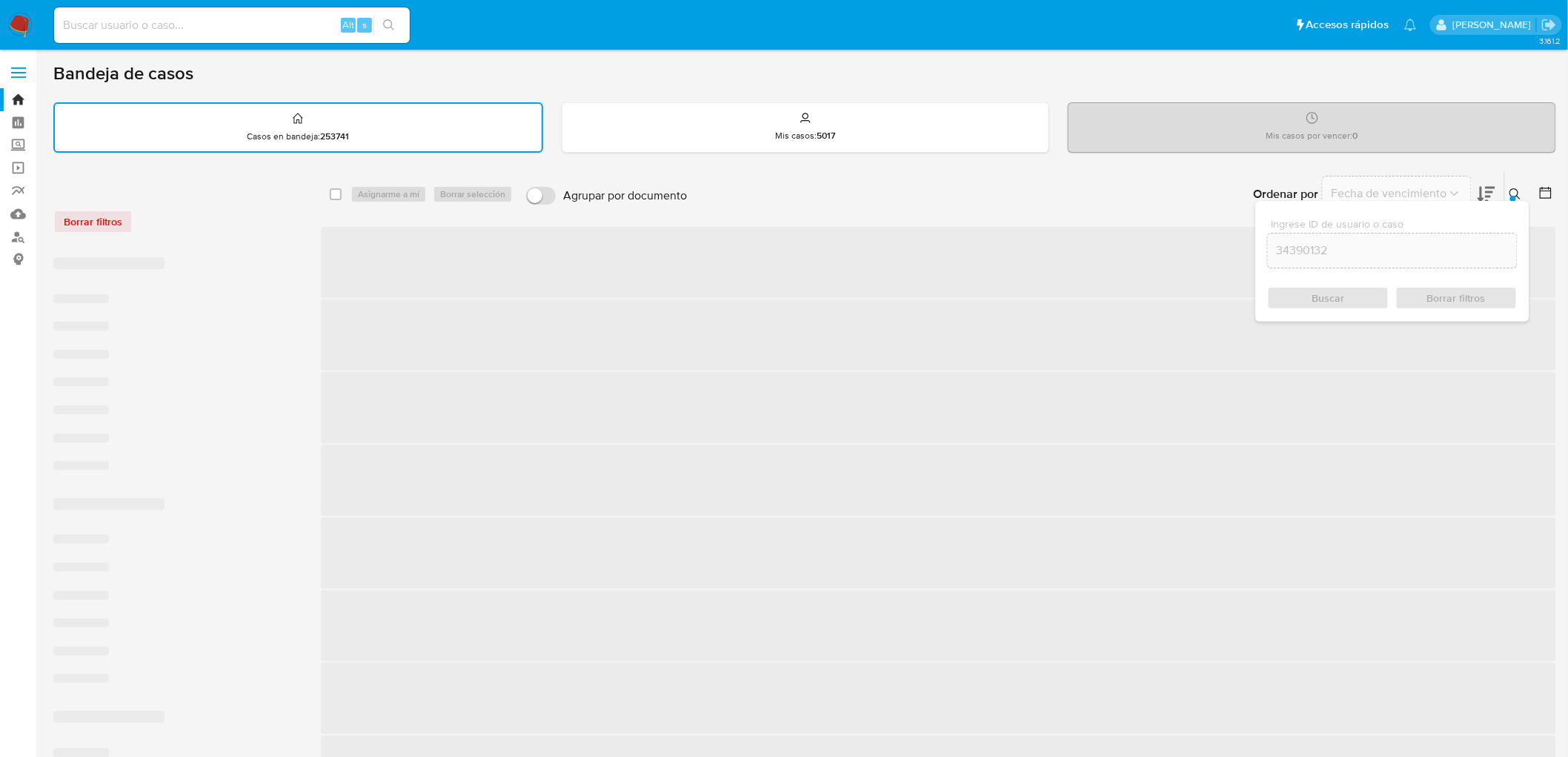
click at [1515, 193] on icon at bounding box center [1516, 194] width 12 height 12
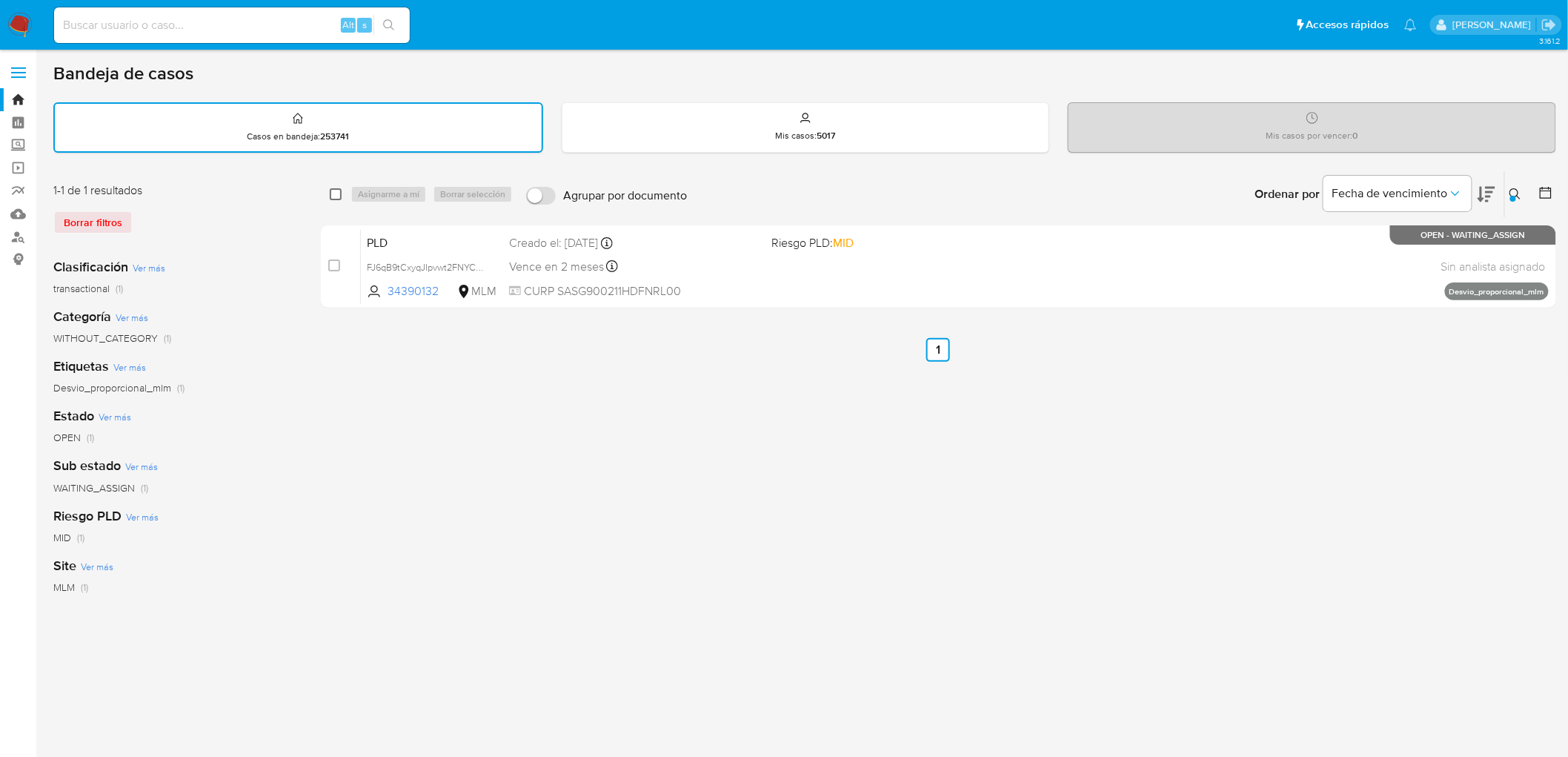
click at [336, 189] on input "checkbox" at bounding box center [336, 194] width 12 height 12
checkbox input "true"
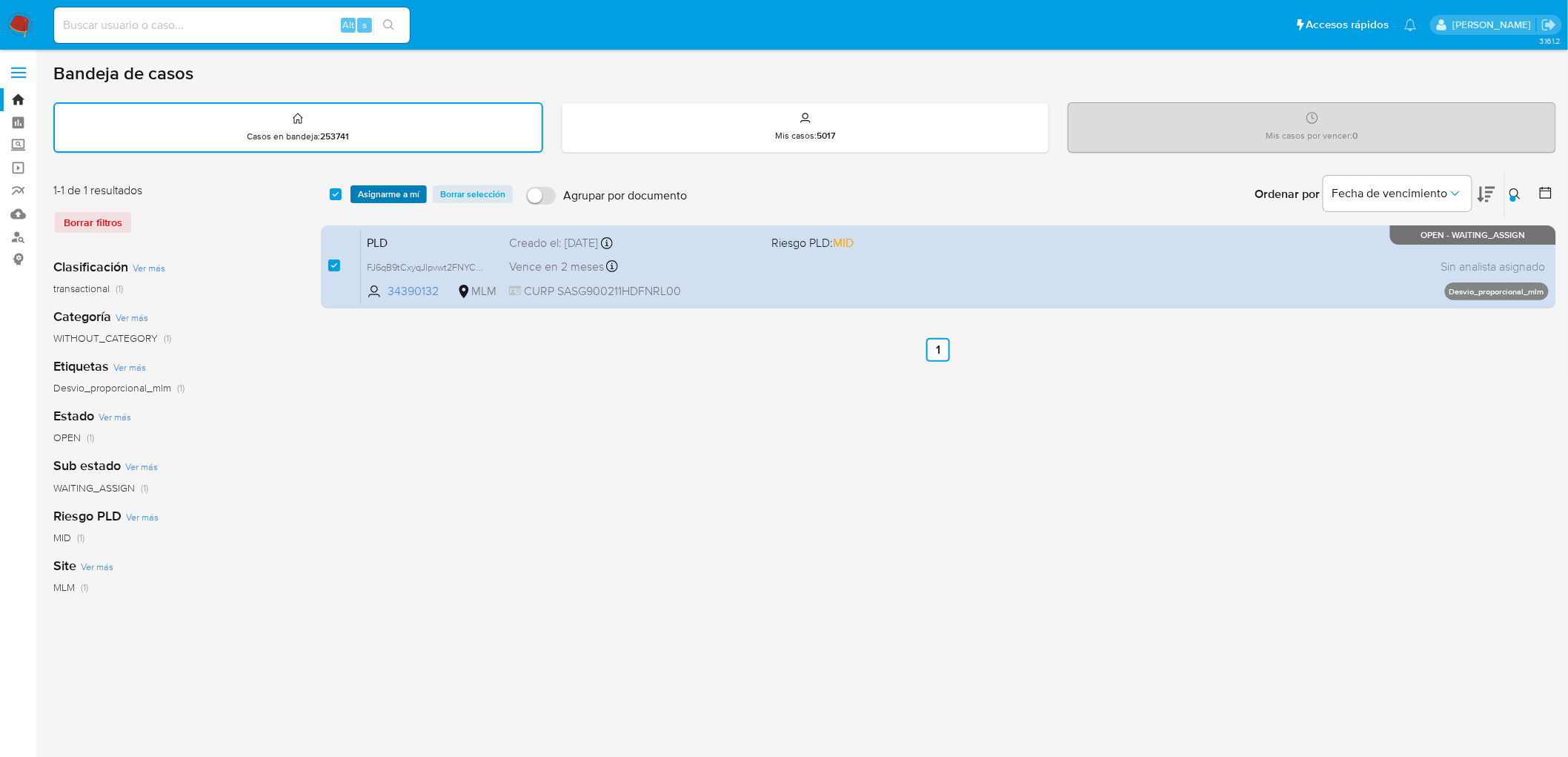
click at [371, 190] on span "Asignarme a mí" at bounding box center [389, 194] width 62 height 15
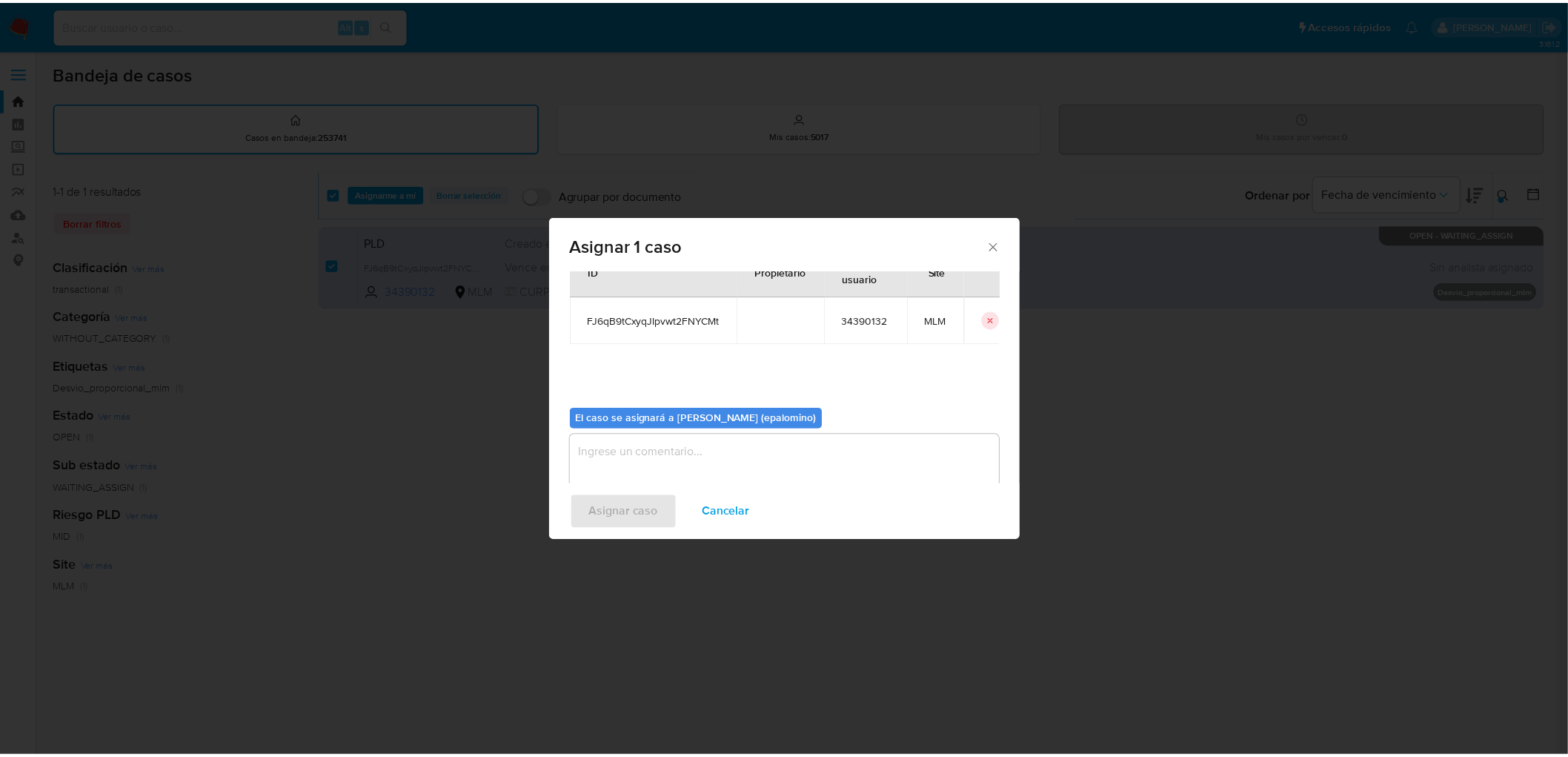
scroll to position [76, 0]
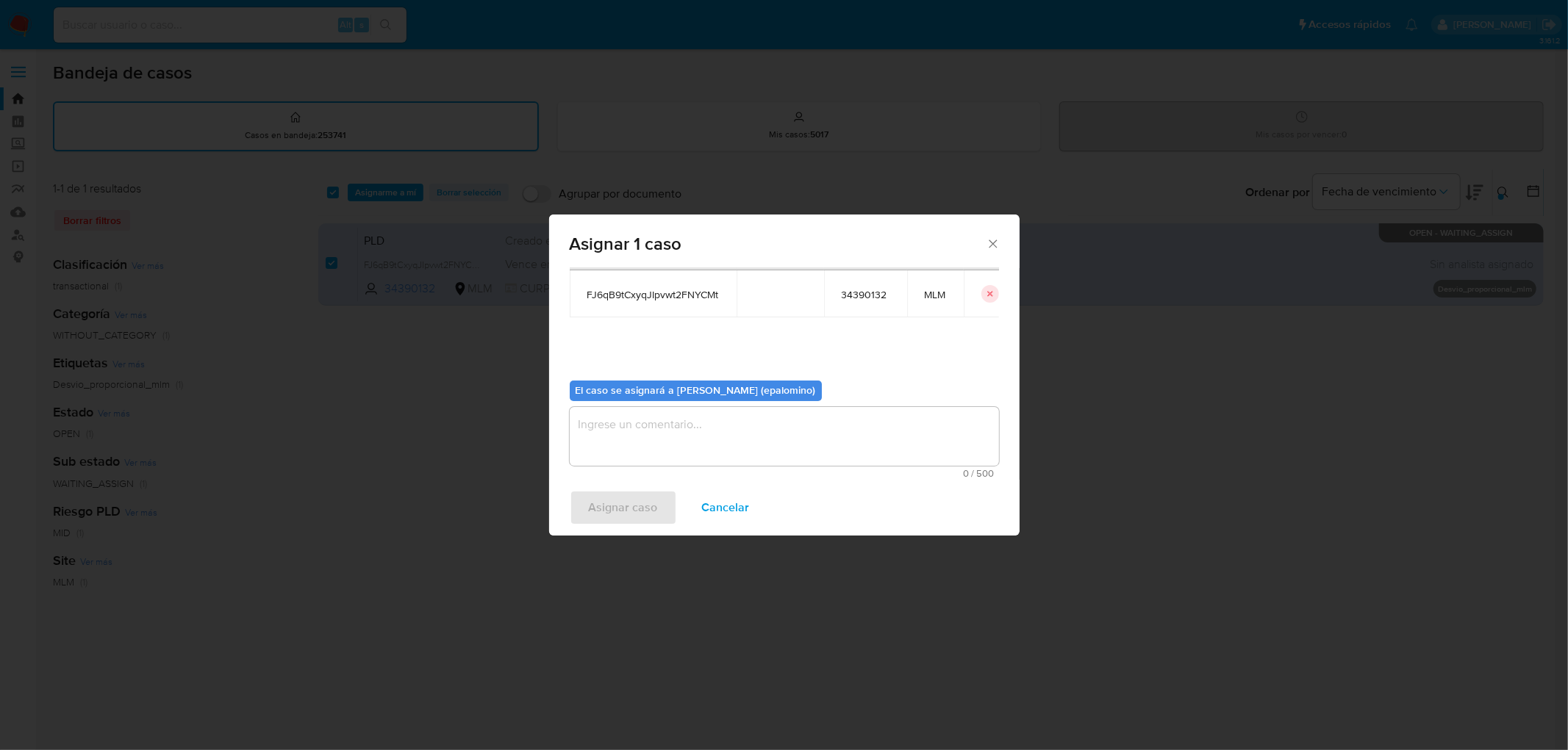
click at [620, 431] on textarea "assign-modal" at bounding box center [784, 436] width 429 height 59
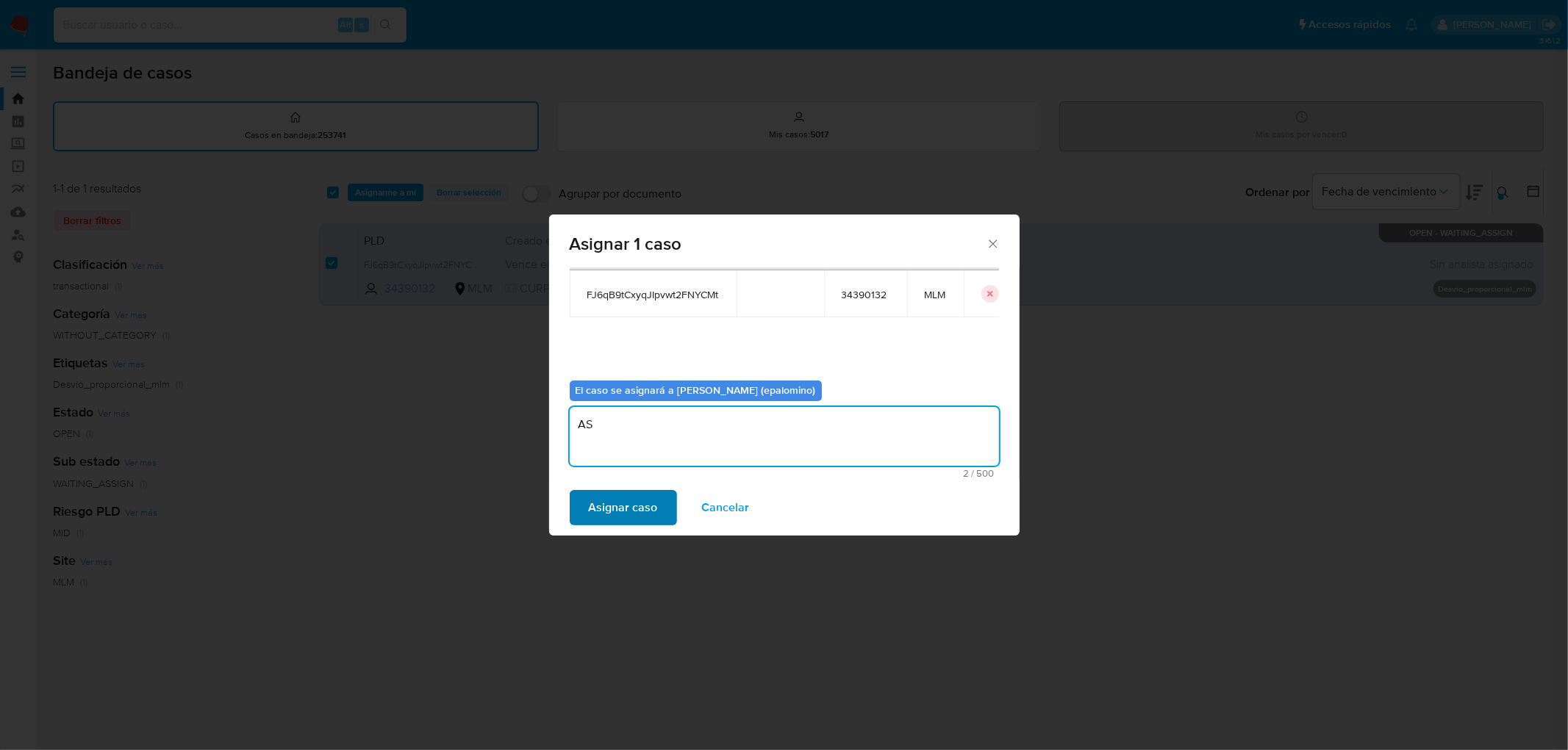
type textarea "AS"
click at [618, 513] on span "Asignar caso" at bounding box center [623, 507] width 69 height 32
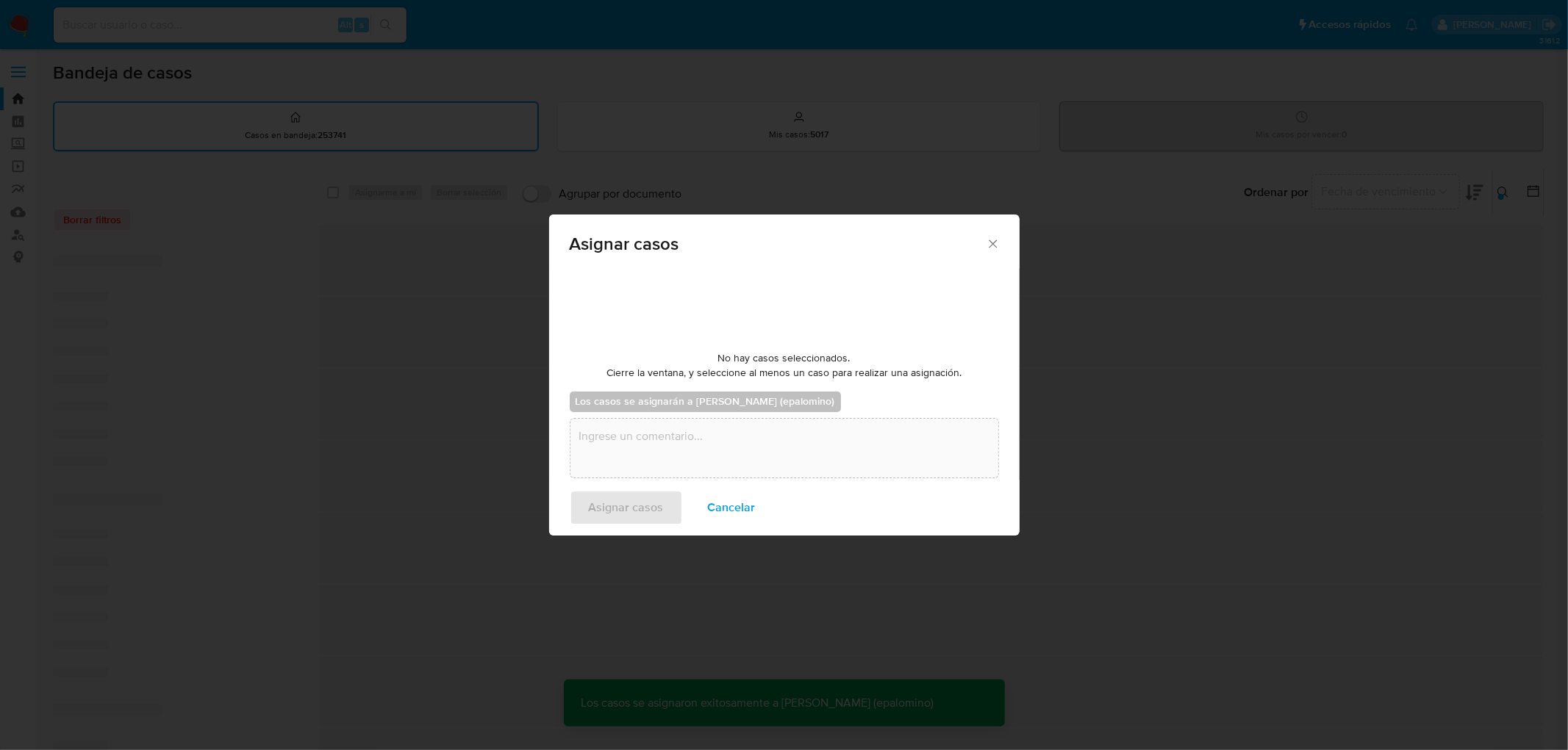
checkbox input "false"
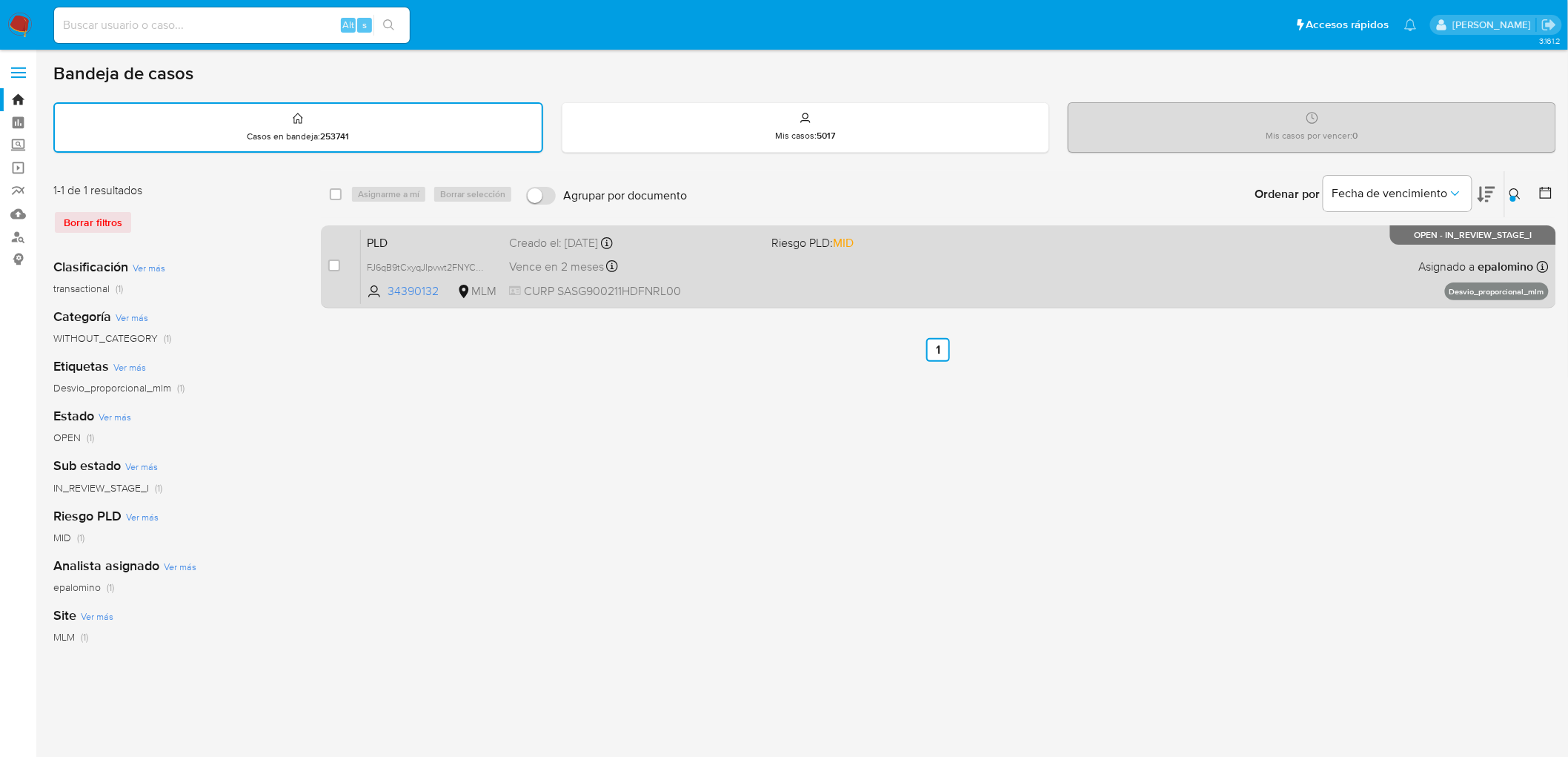
click at [388, 238] on span "PLD" at bounding box center [431, 242] width 130 height 20
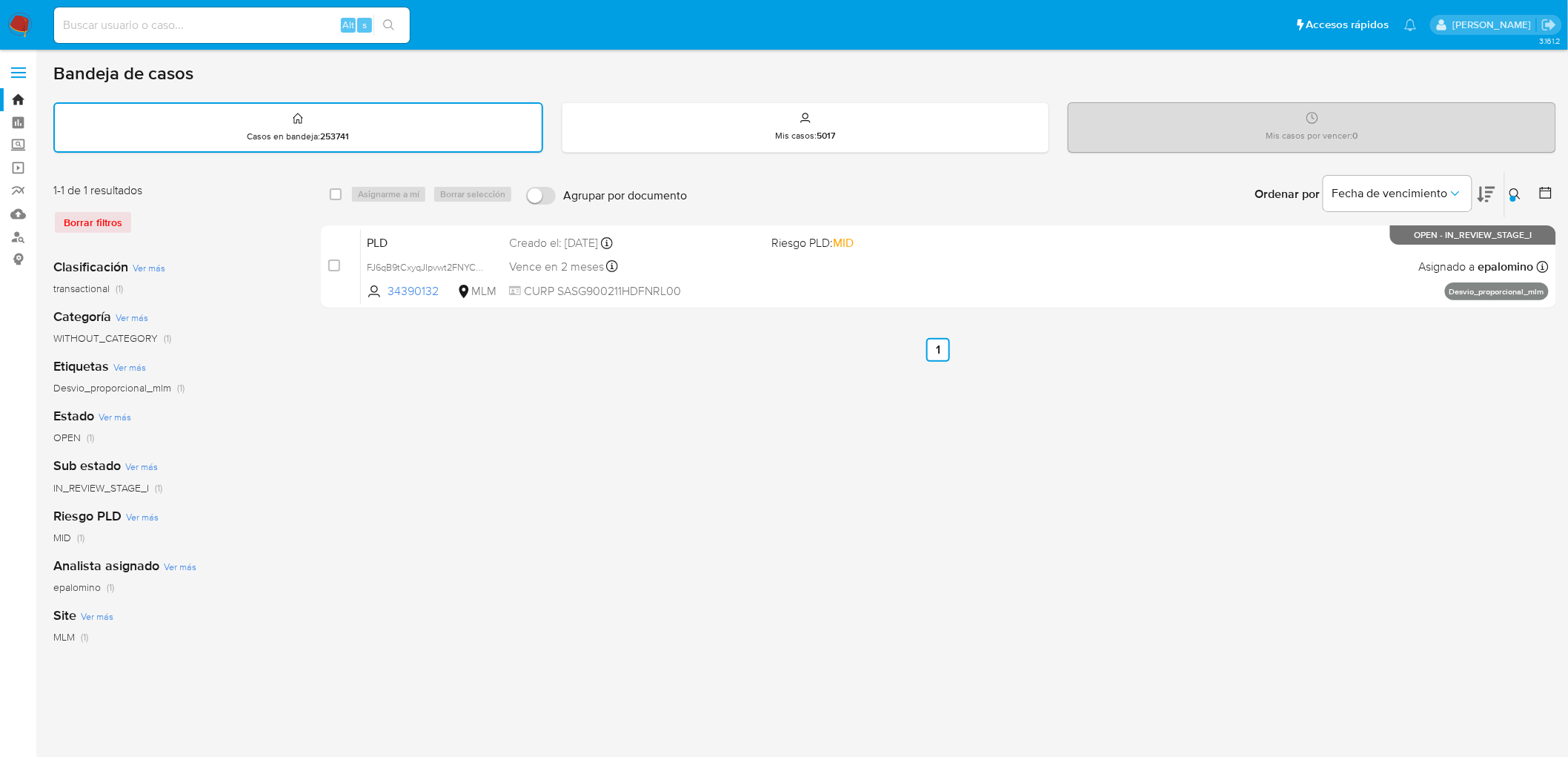
click at [644, 484] on div "select-all-cases-checkbox Asignarme a mí Borrar selección Agrupar por documento…" at bounding box center [938, 496] width 1235 height 651
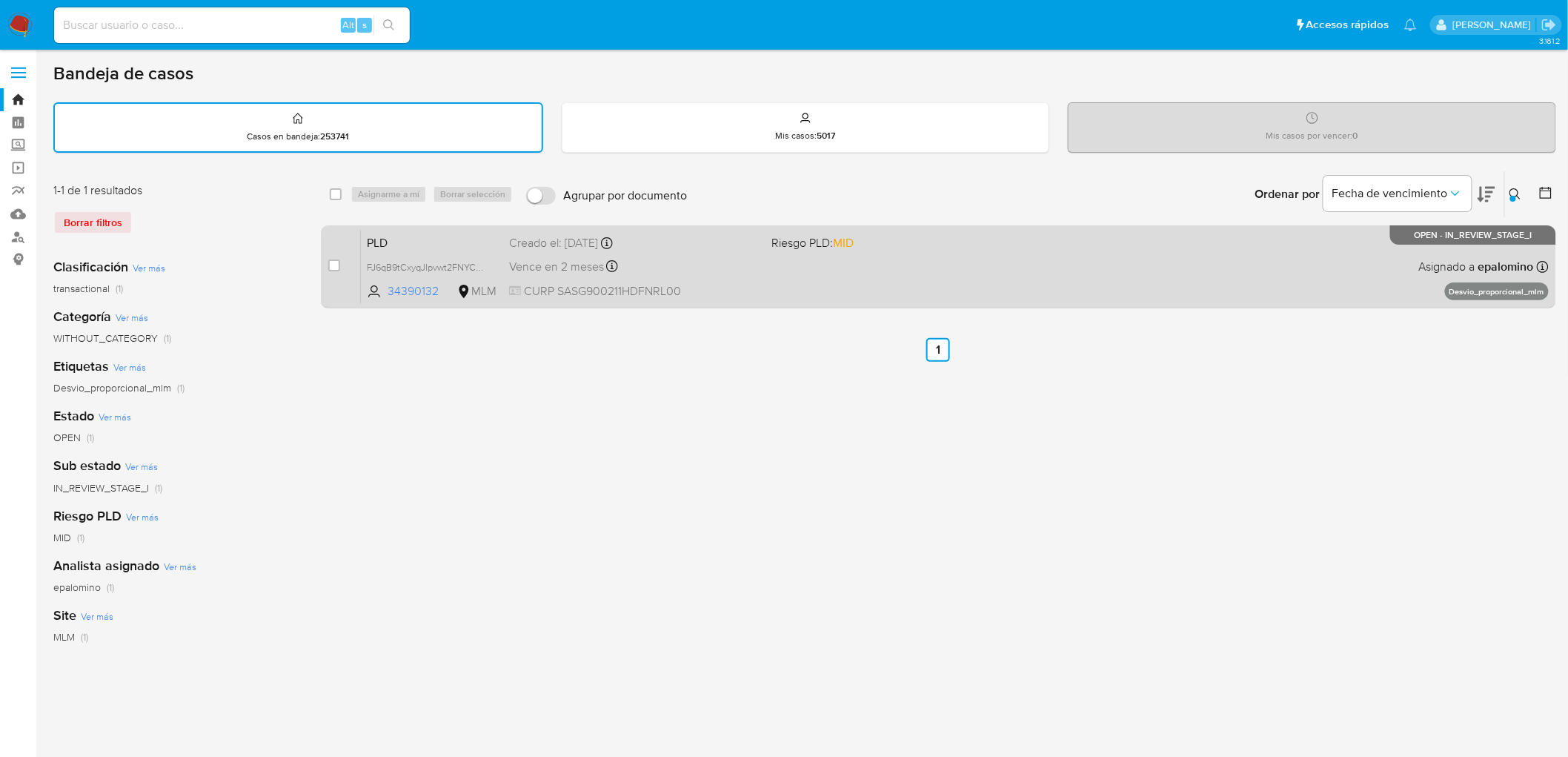
click at [379, 229] on div "PLD FJ6qB9tCxyqJIpvwt2FNYCMt 34390132 MLM Riesgo PLD: MID Creado el: 12/09/2025…" at bounding box center [955, 266] width 1188 height 75
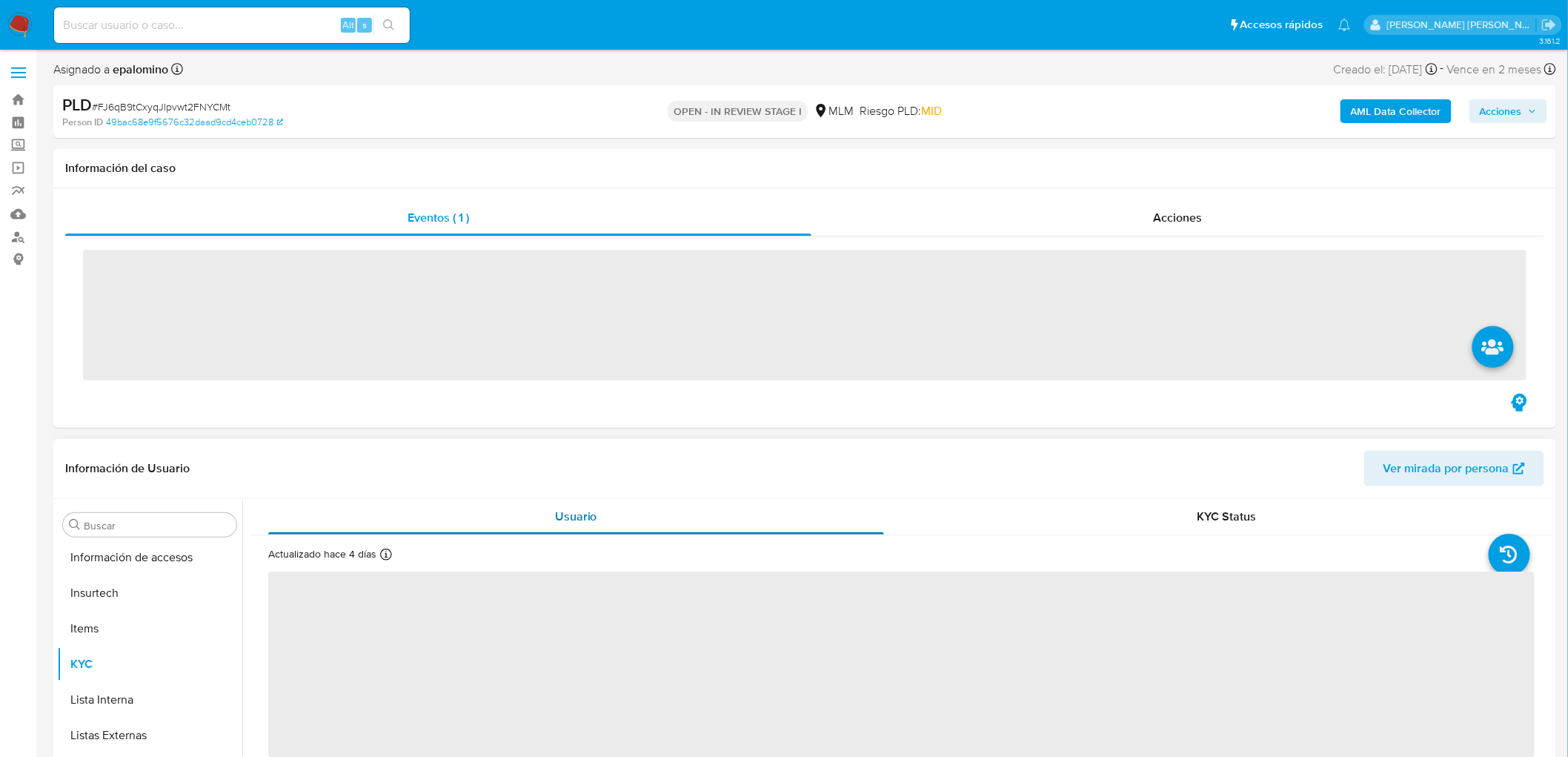
scroll to position [697, 0]
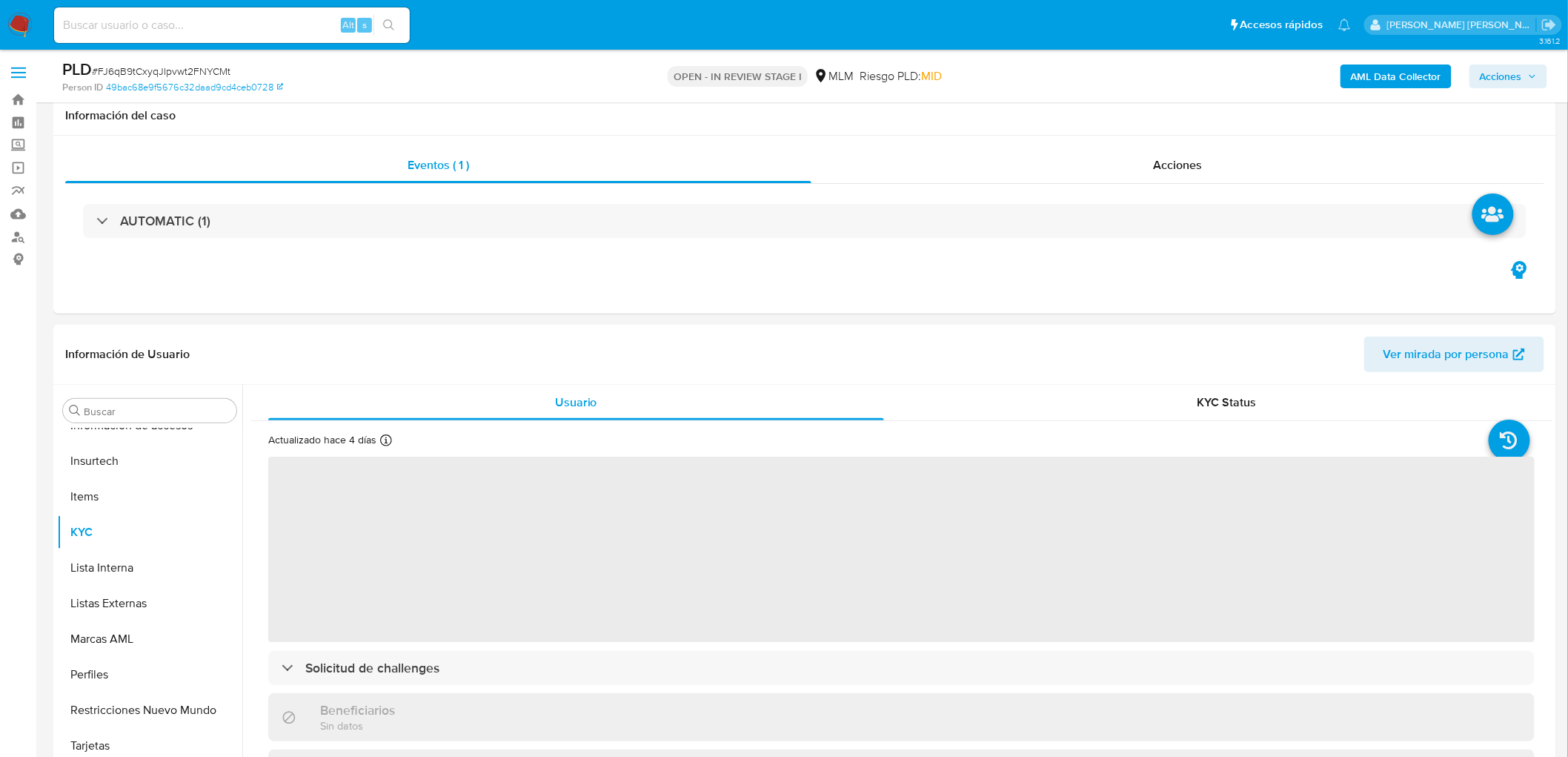
select select "10"
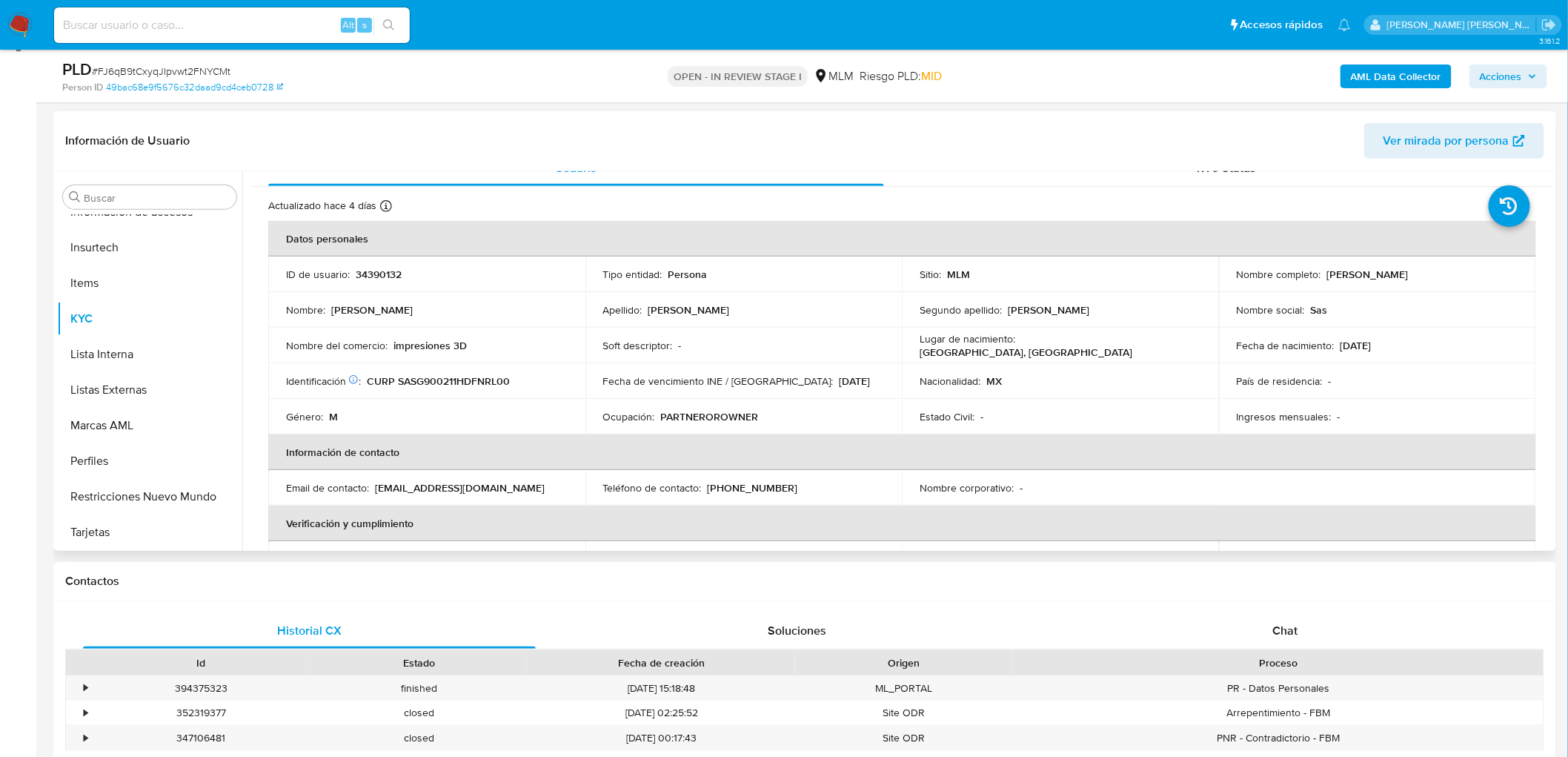
scroll to position [0, 0]
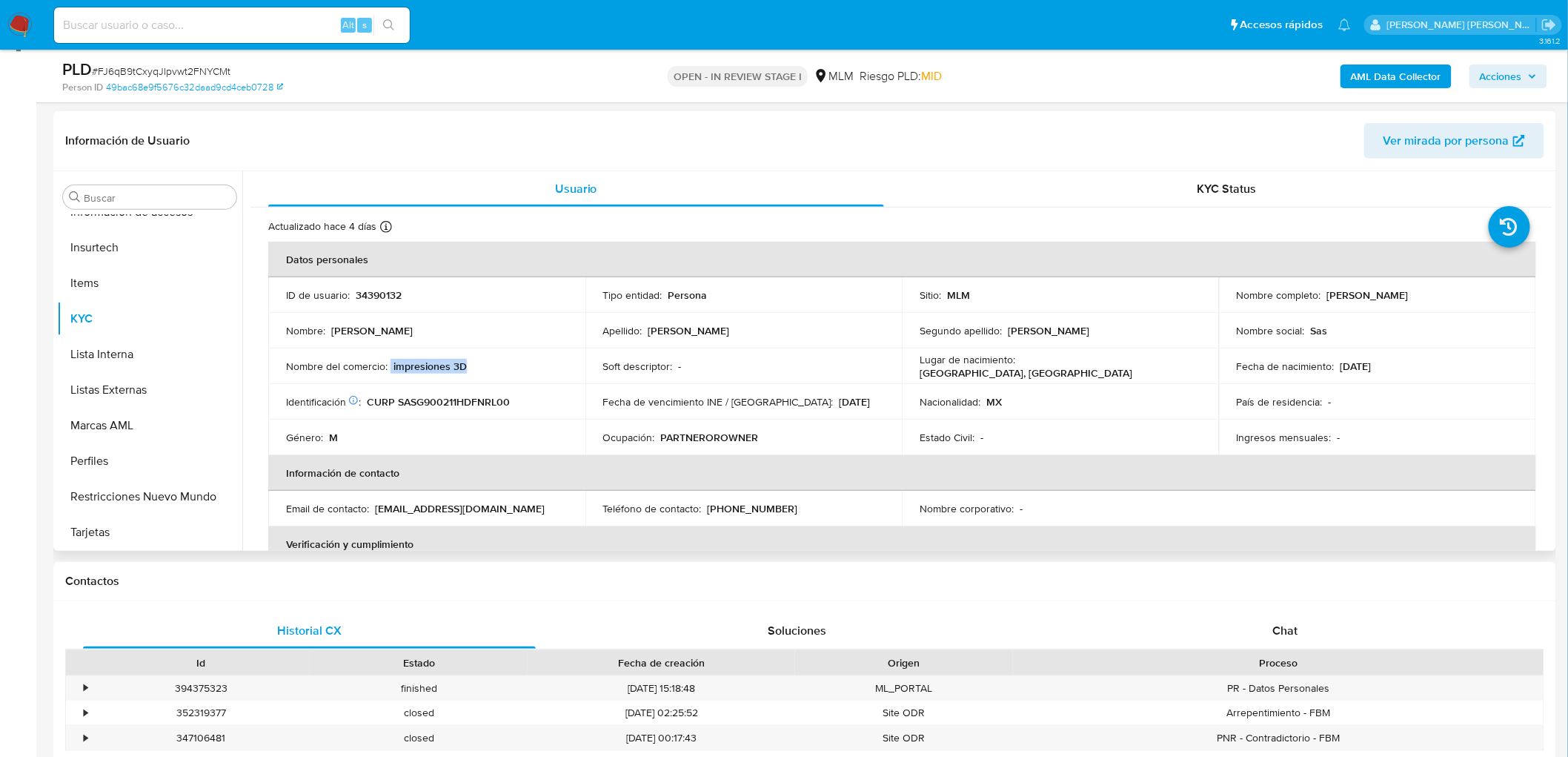
drag, startPoint x: 462, startPoint y: 364, endPoint x: 390, endPoint y: 365, distance: 72.0
click at [390, 365] on div "Nombre del comercio : impresiones 3D" at bounding box center [427, 367] width 282 height 14
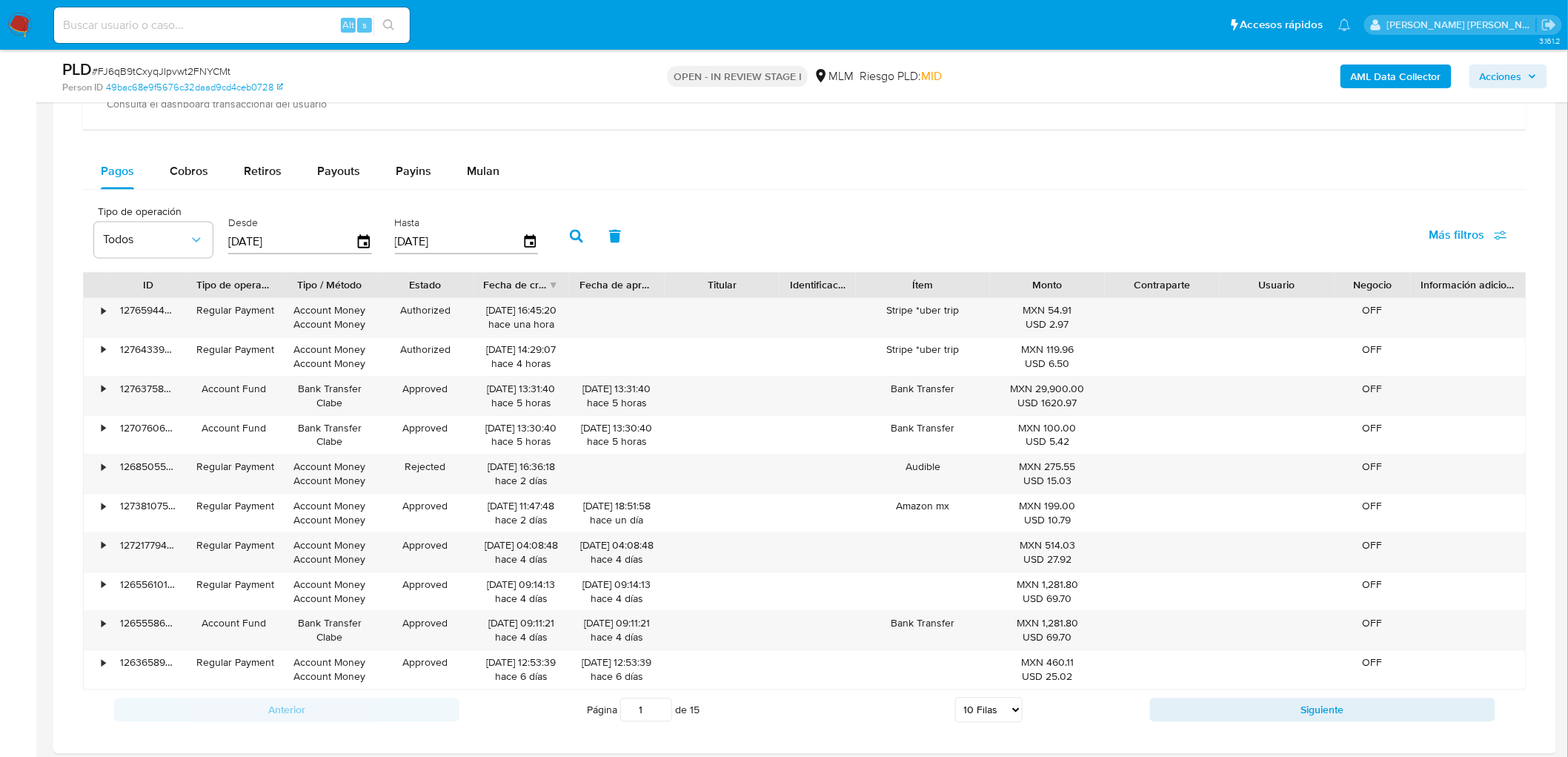
scroll to position [1121, 0]
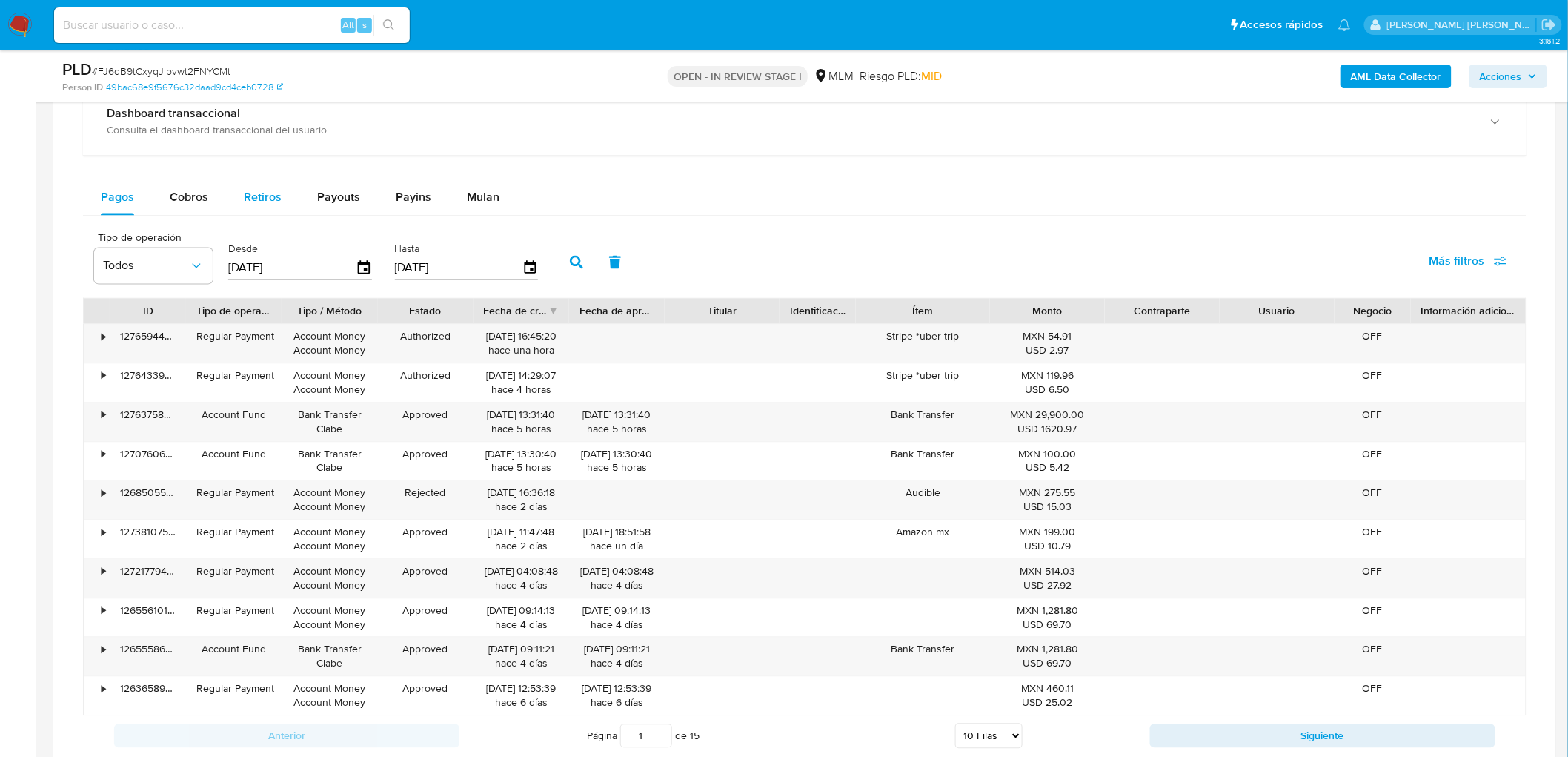
click at [257, 196] on span "Retiros" at bounding box center [263, 197] width 38 height 17
select select "10"
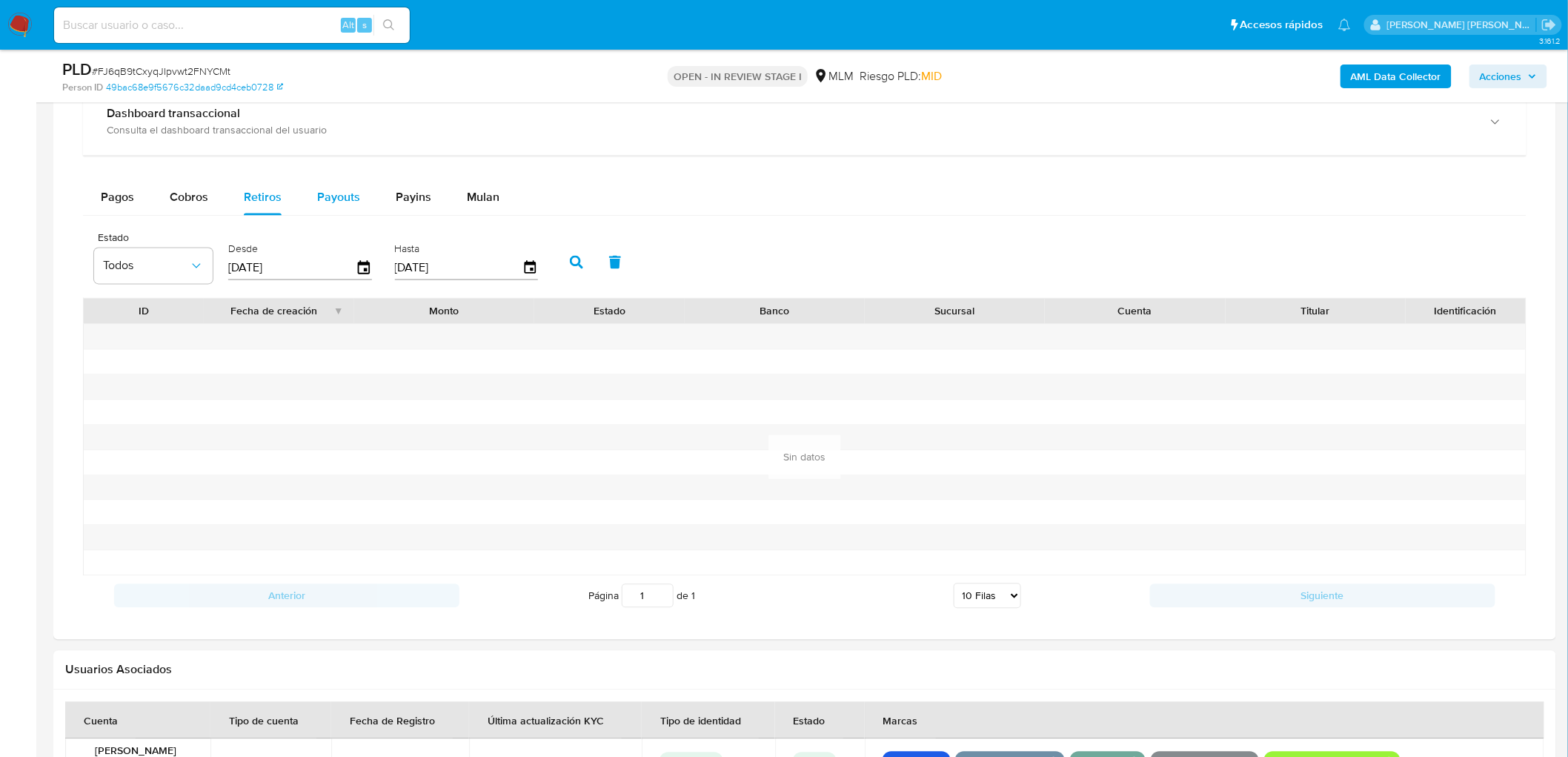
click at [336, 197] on span "Payouts" at bounding box center [338, 197] width 43 height 17
select select "10"
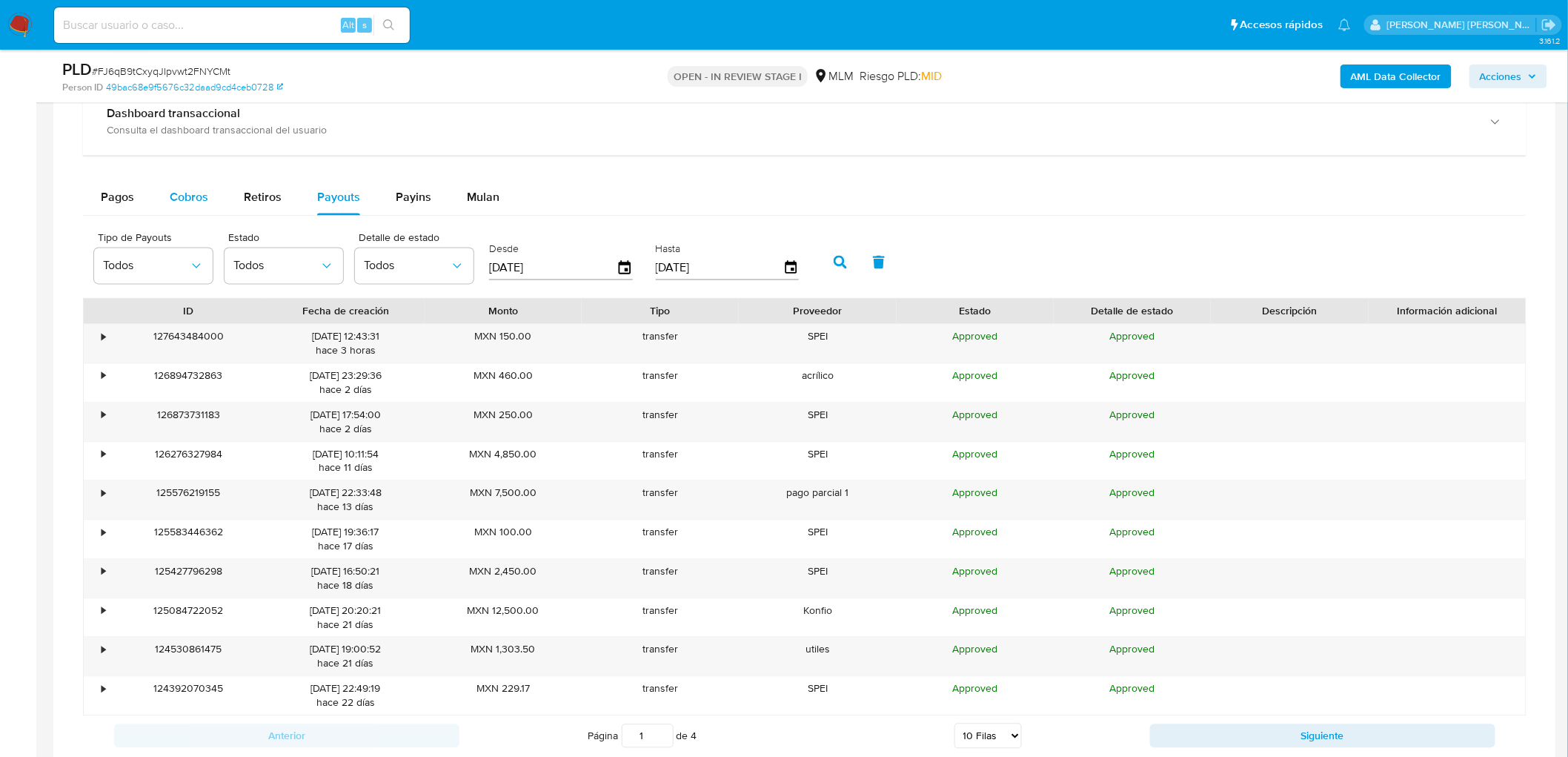
click at [175, 205] on span "Cobros" at bounding box center [188, 197] width 38 height 17
select select "10"
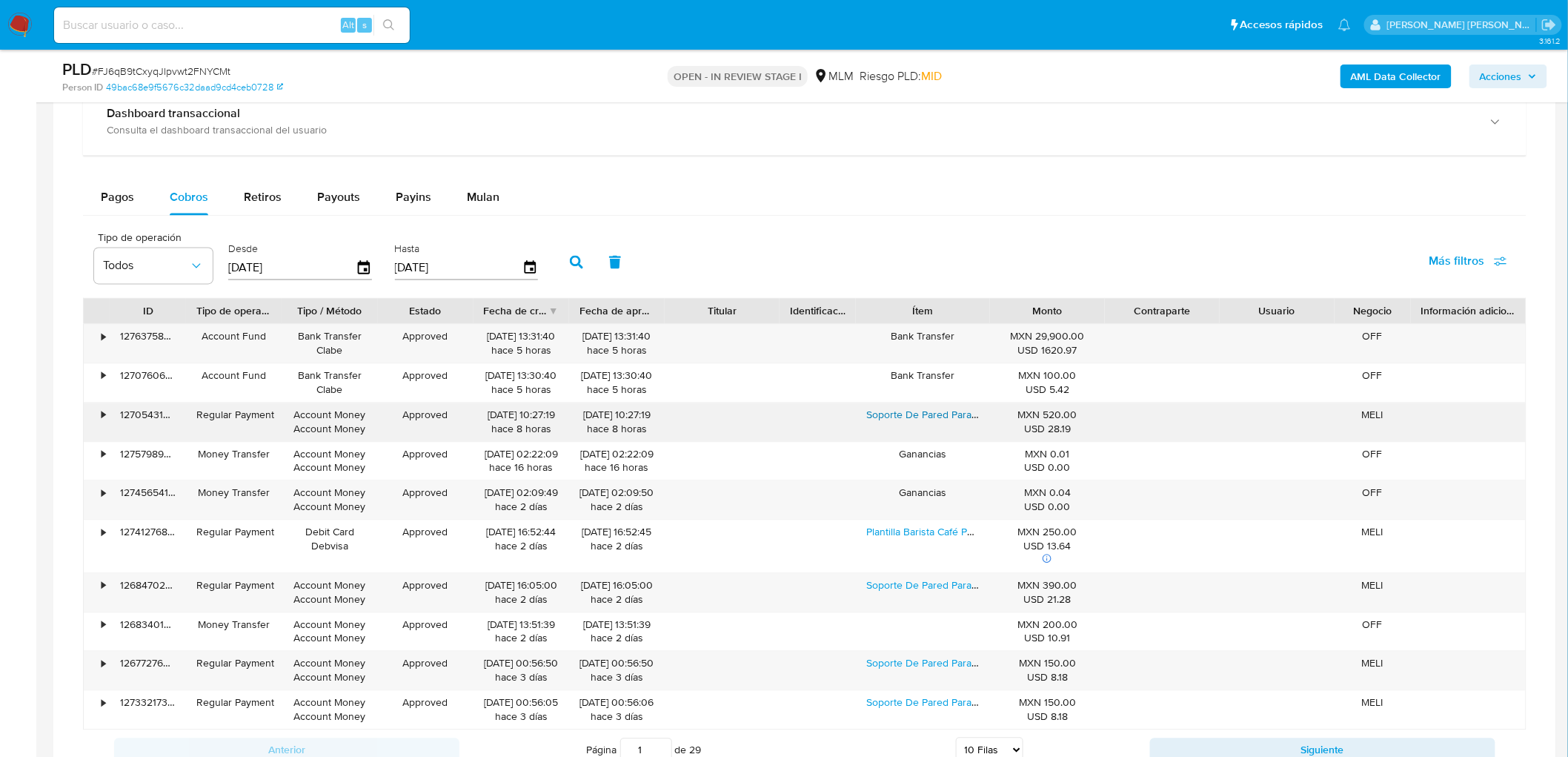
click at [930, 419] on link "Soporte De Pared Para Casco, Ropa, Accesorios Moto Color Negro Talla Universal" at bounding box center [1054, 416] width 376 height 15
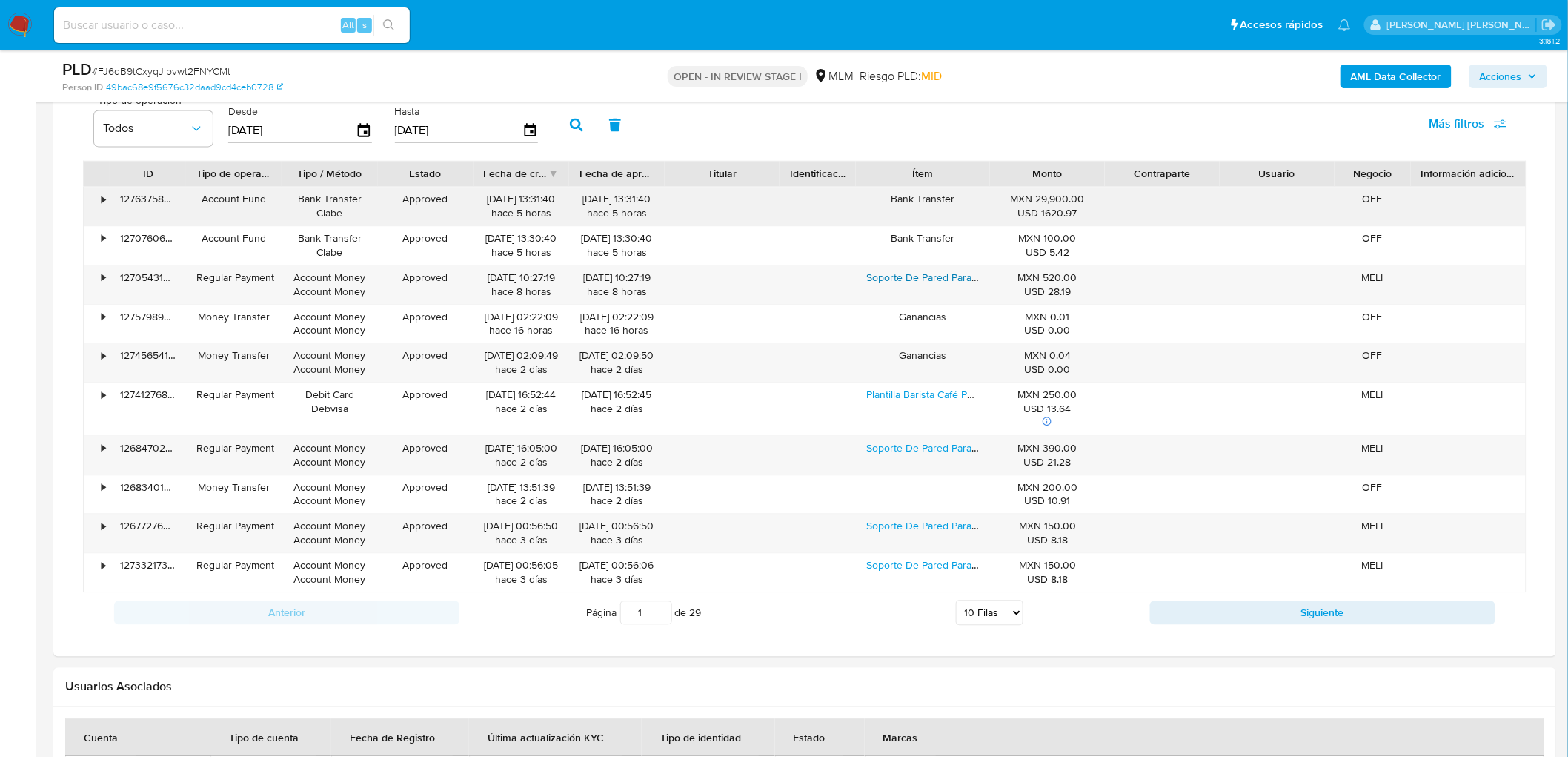
scroll to position [1368, 0]
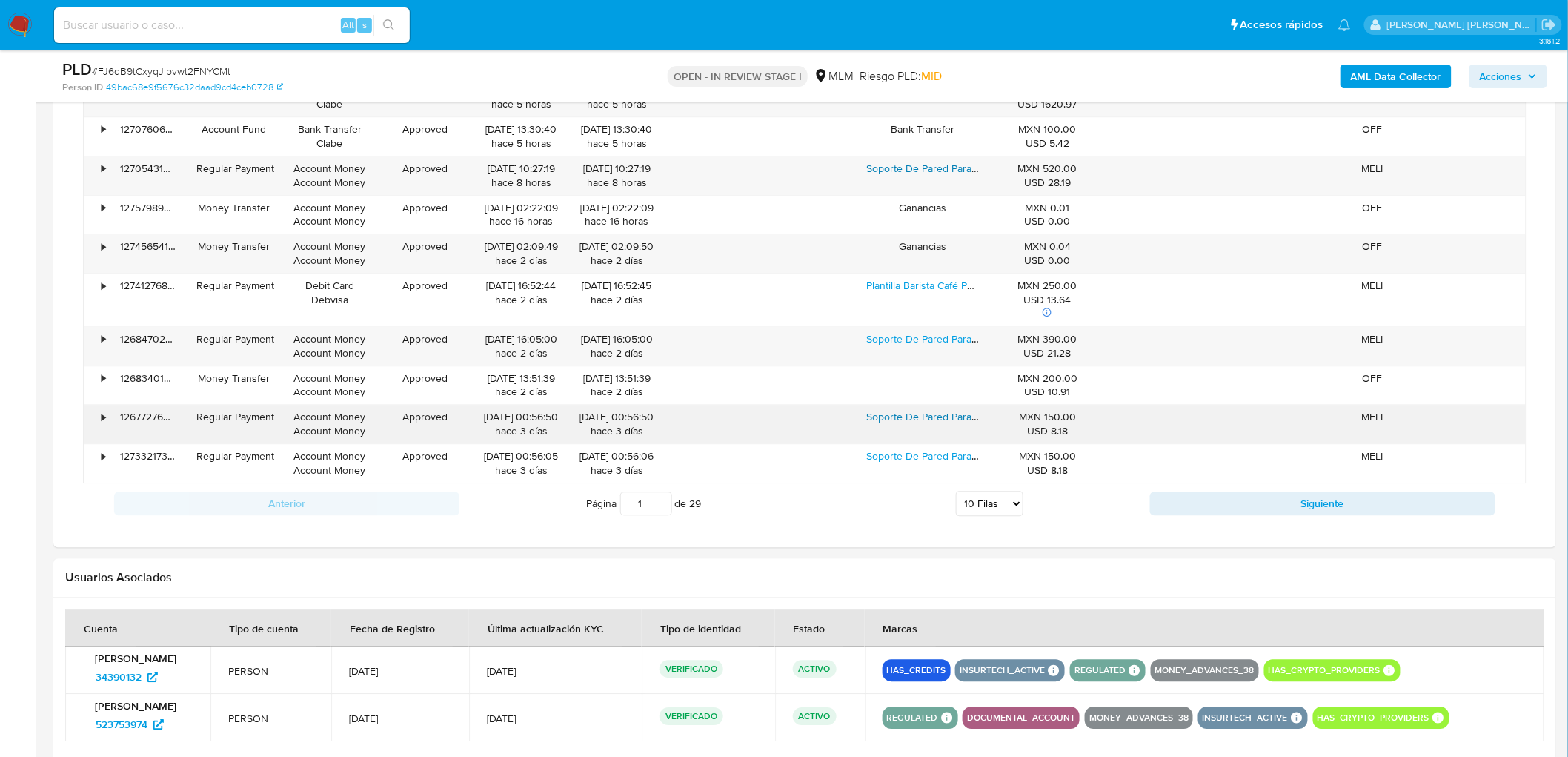
click at [894, 423] on link "Soporte De Pared Para Router O Modem Tp Link Deco M4 E4" at bounding box center [1007, 417] width 282 height 15
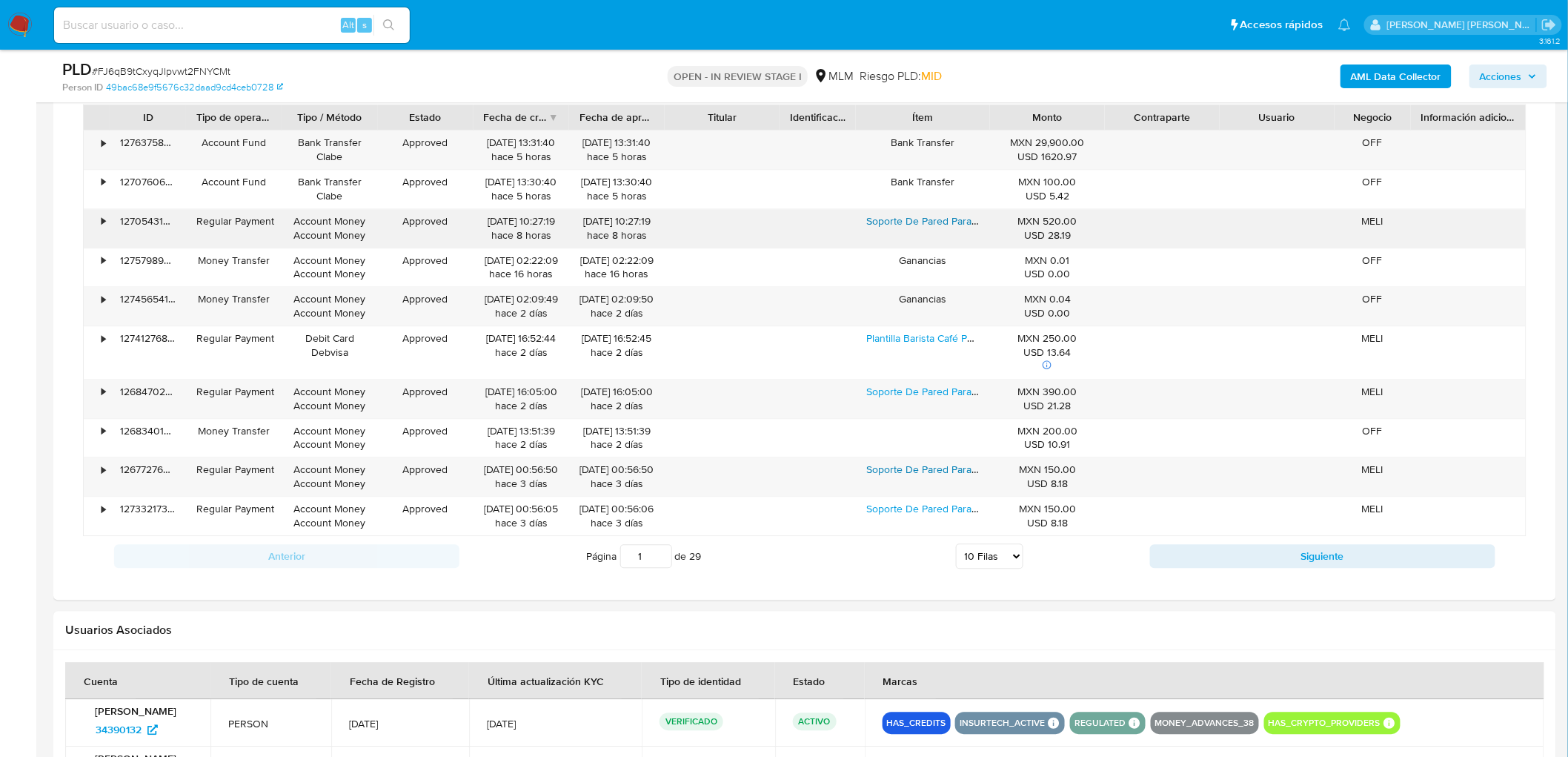
scroll to position [1285, 0]
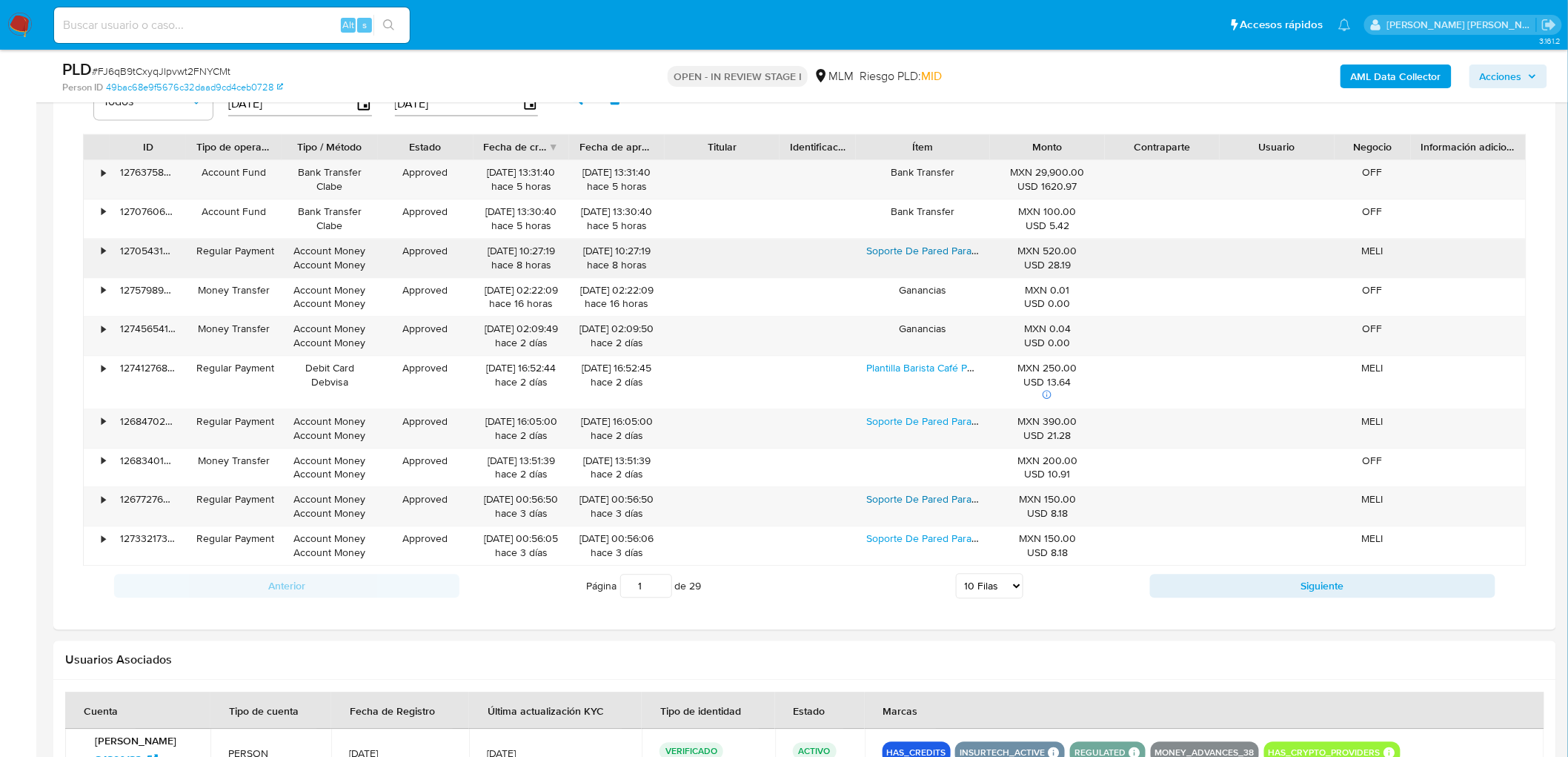
click at [872, 255] on link "Soporte De Pared Para Casco, Ropa, Accesorios Moto Color Negro Talla Universal" at bounding box center [1054, 251] width 376 height 15
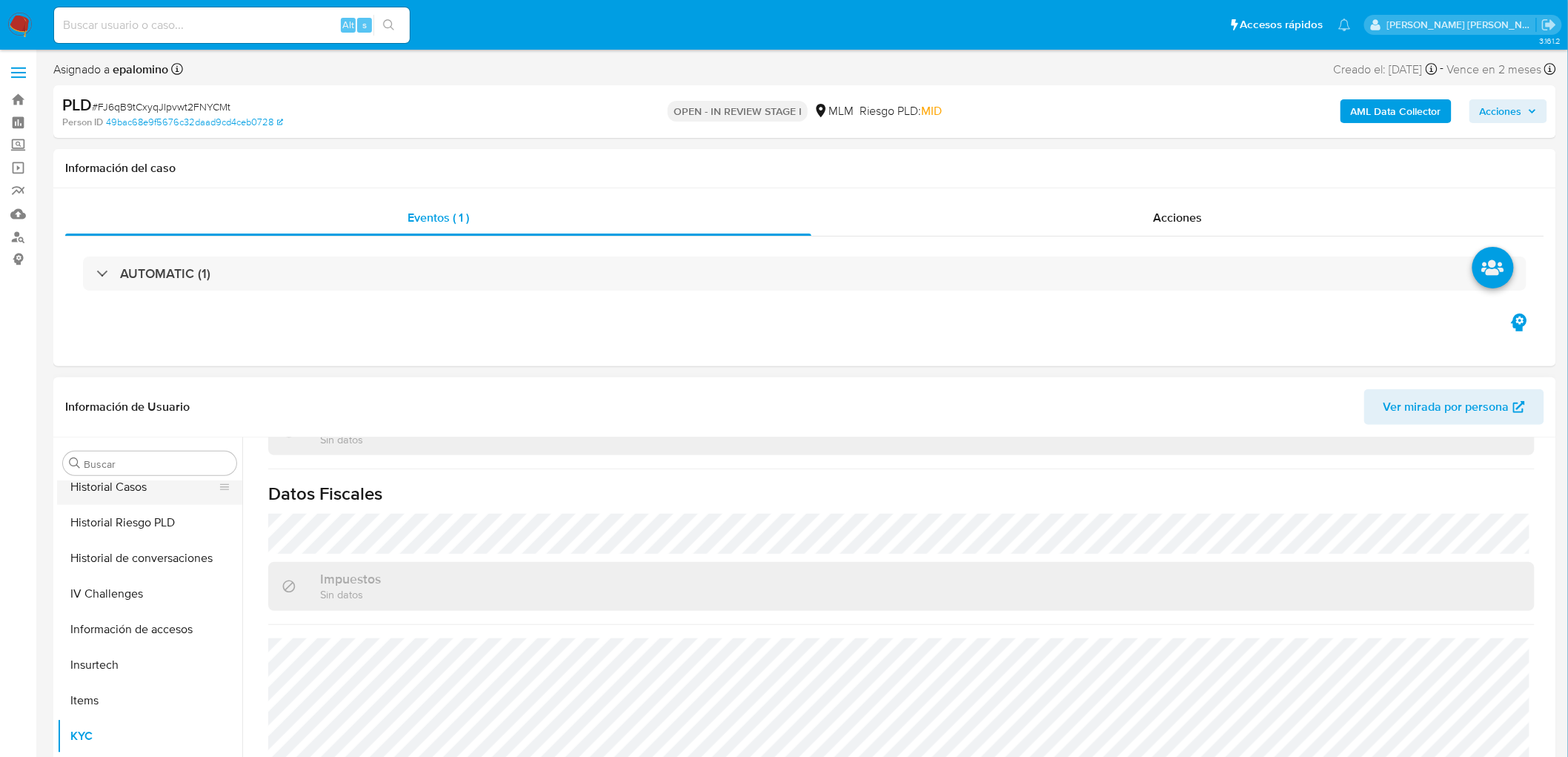
scroll to position [368, 0]
drag, startPoint x: 139, startPoint y: 569, endPoint x: 1470, endPoint y: 168, distance: 1390.1
click at [138, 569] on button "Documentación" at bounding box center [150, 558] width 185 height 35
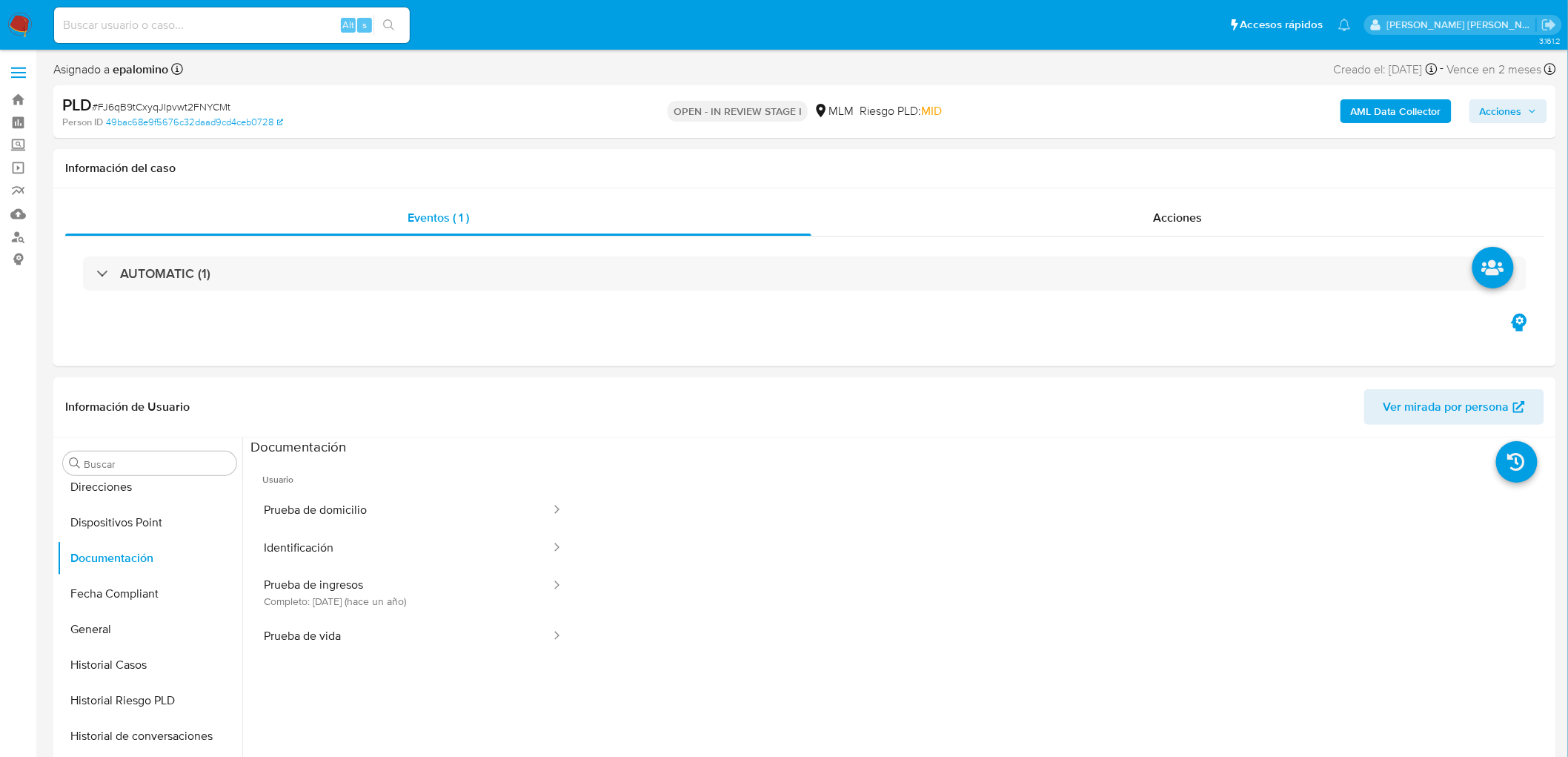
scroll to position [130, 0]
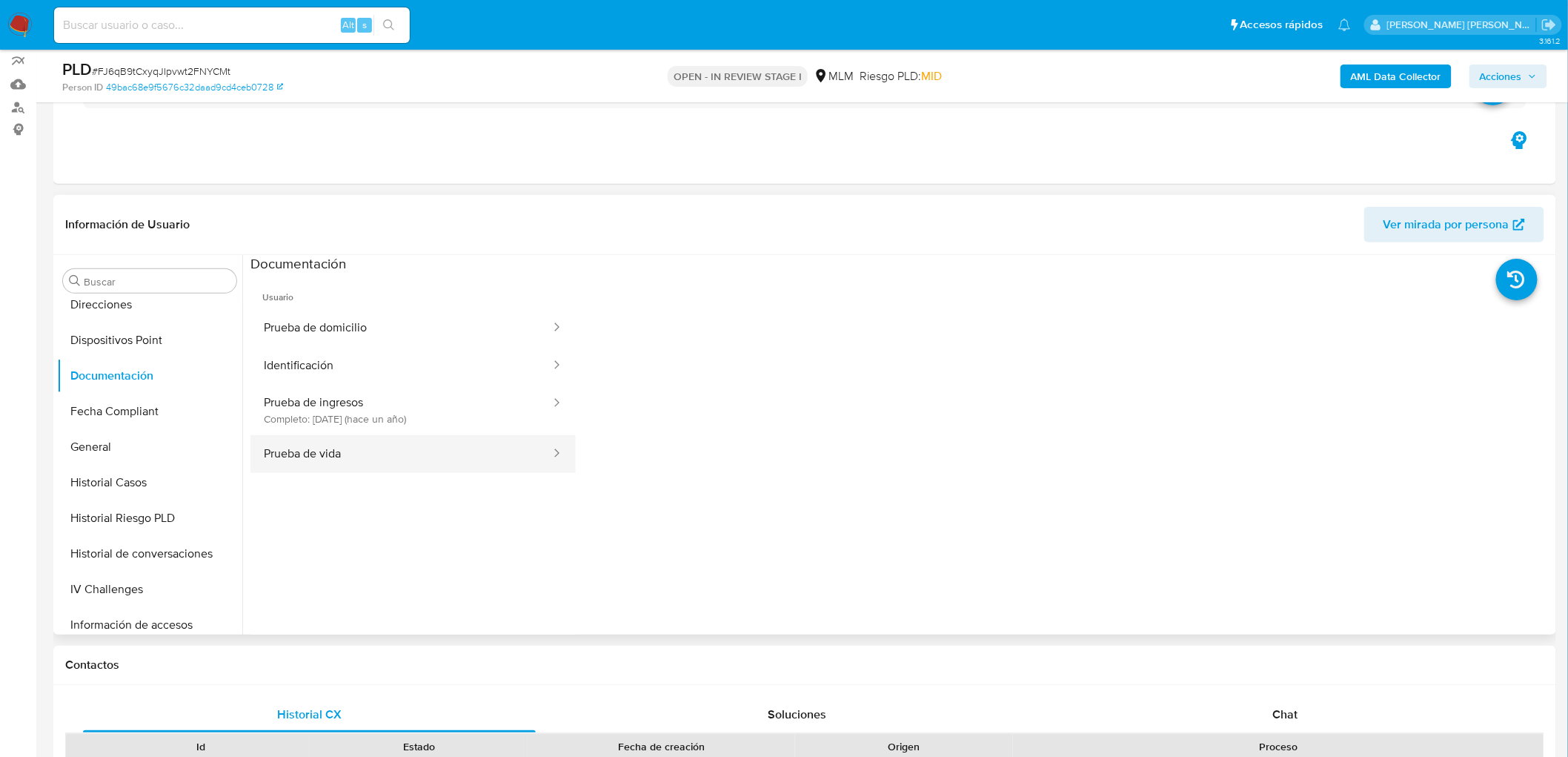
click at [451, 464] on button "Prueba de vida" at bounding box center [401, 454] width 302 height 38
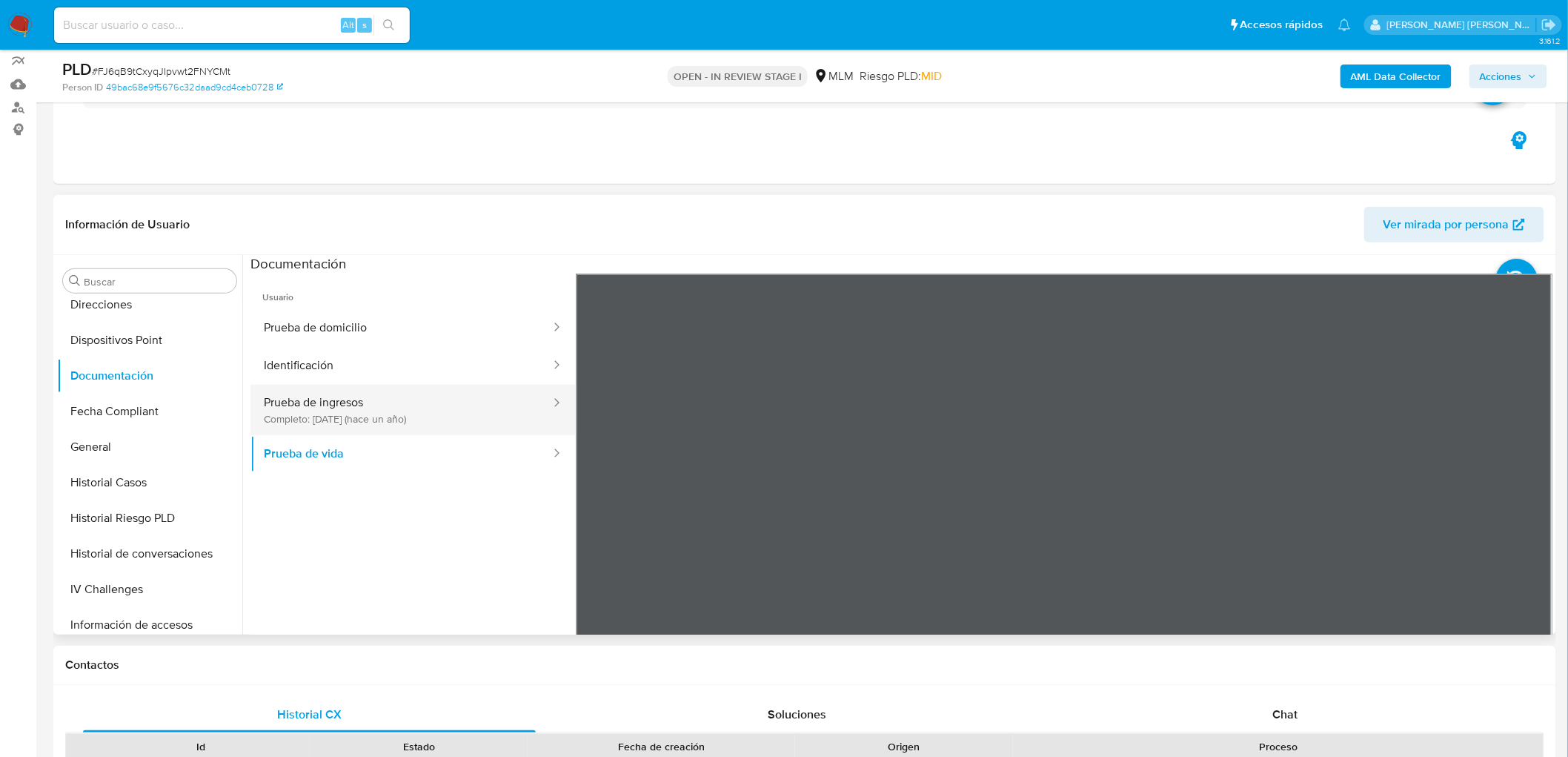
click at [436, 428] on button "Prueba de ingresos Completo: 09/04/2024 (hace un año)" at bounding box center [401, 410] width 302 height 50
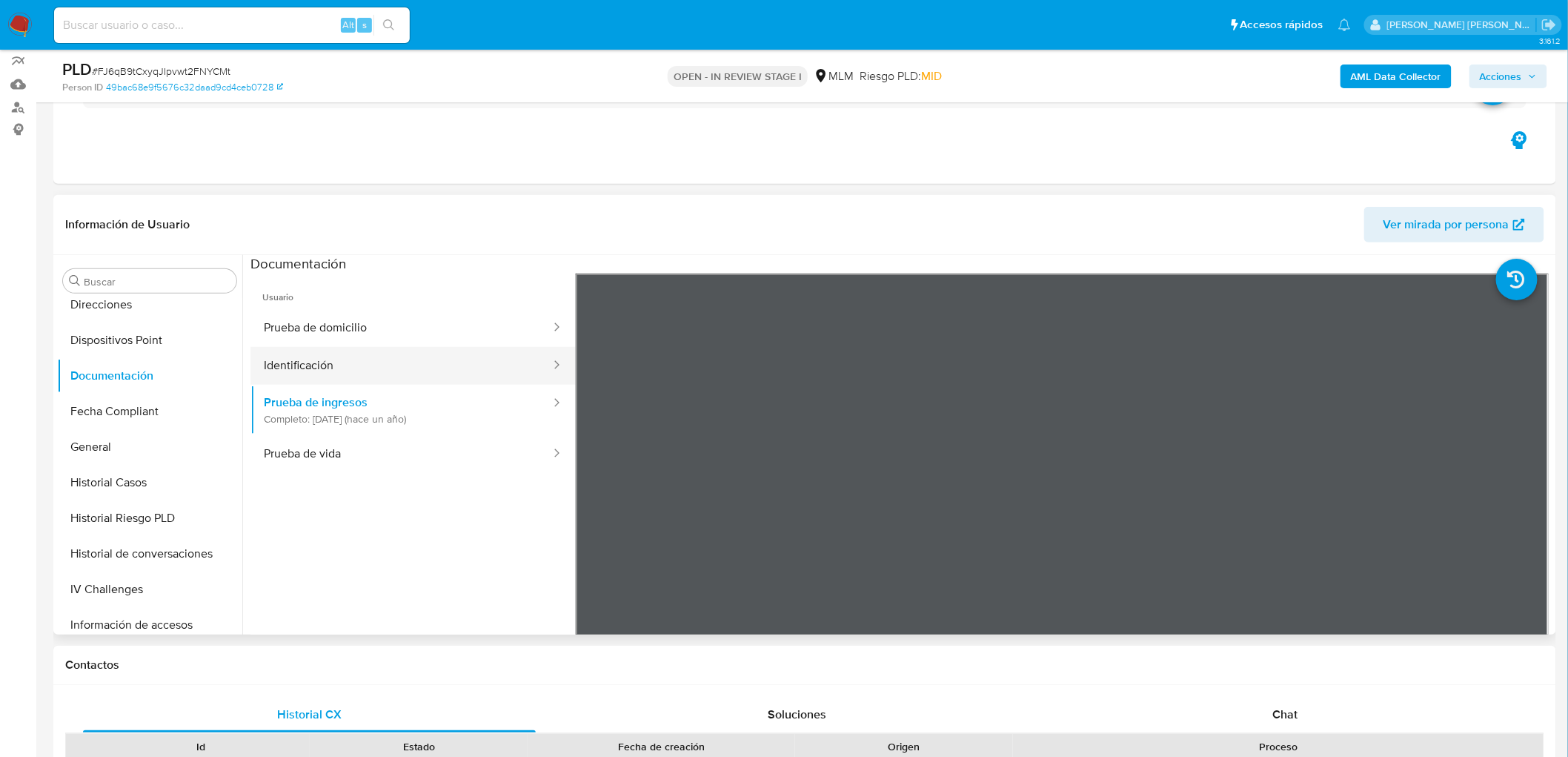
click at [418, 382] on button "Identificación" at bounding box center [401, 366] width 302 height 38
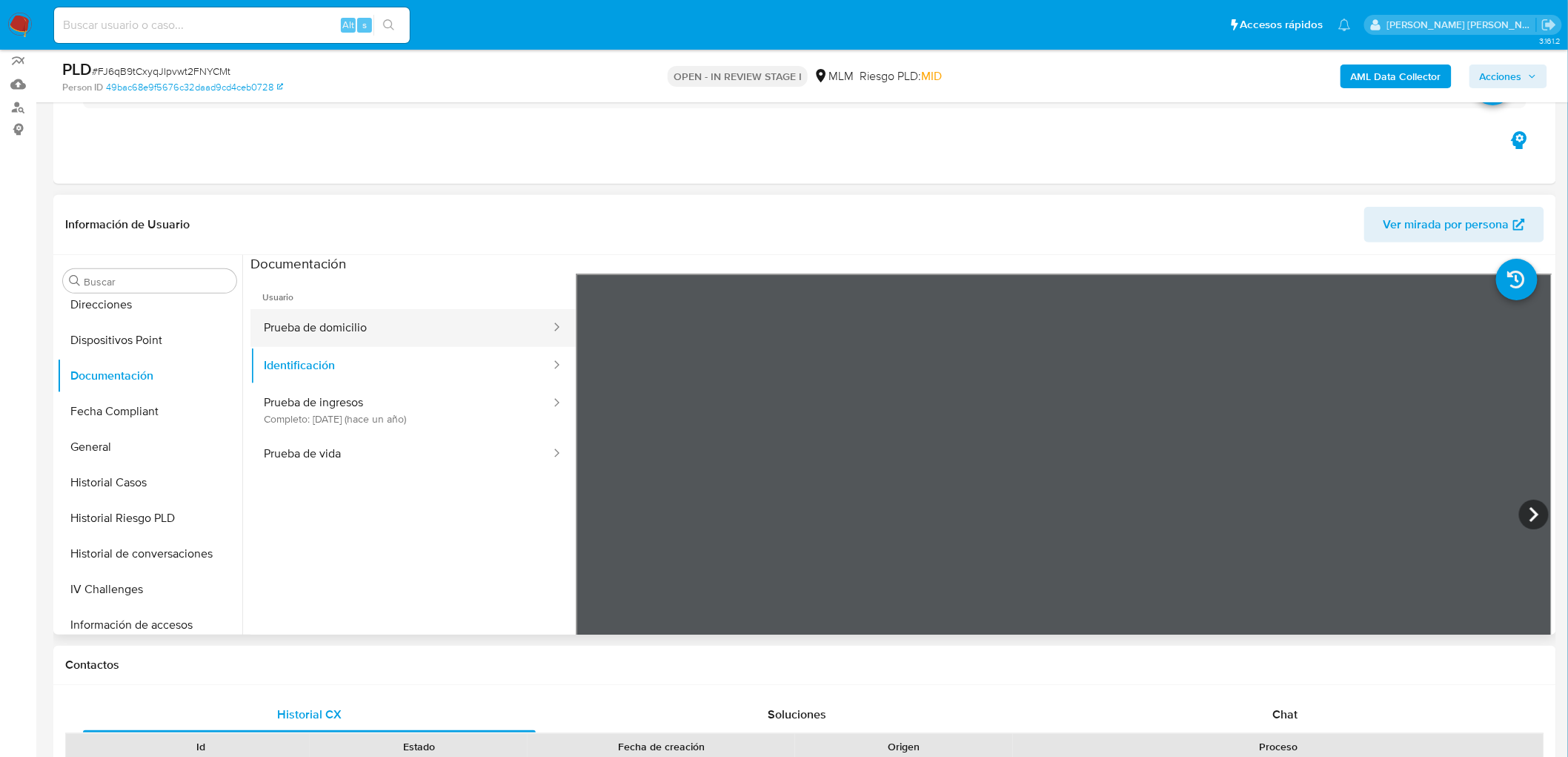
click at [431, 322] on button "Prueba de domicilio" at bounding box center [401, 328] width 302 height 38
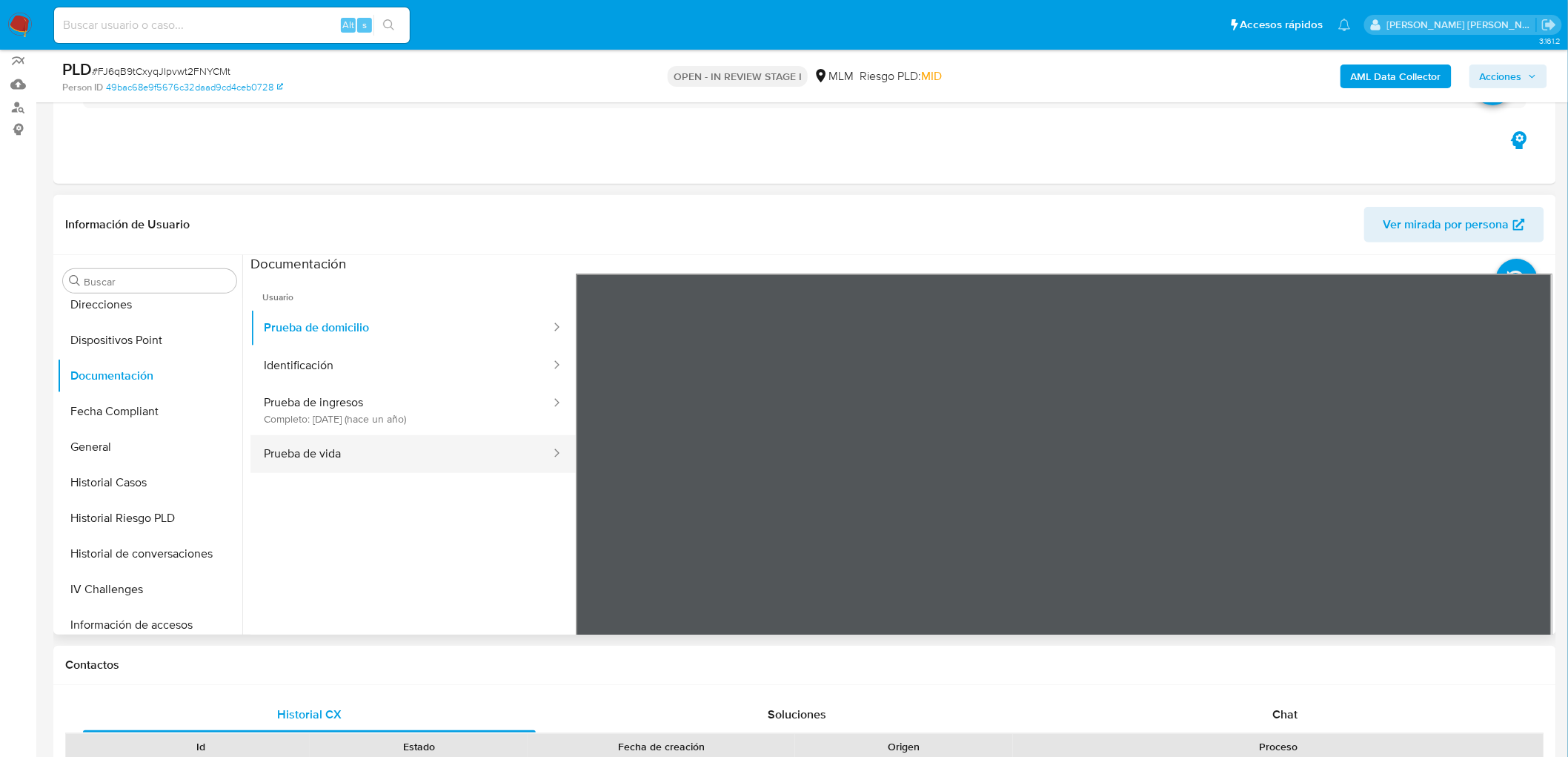
click at [503, 451] on button "Prueba de vida" at bounding box center [401, 454] width 302 height 38
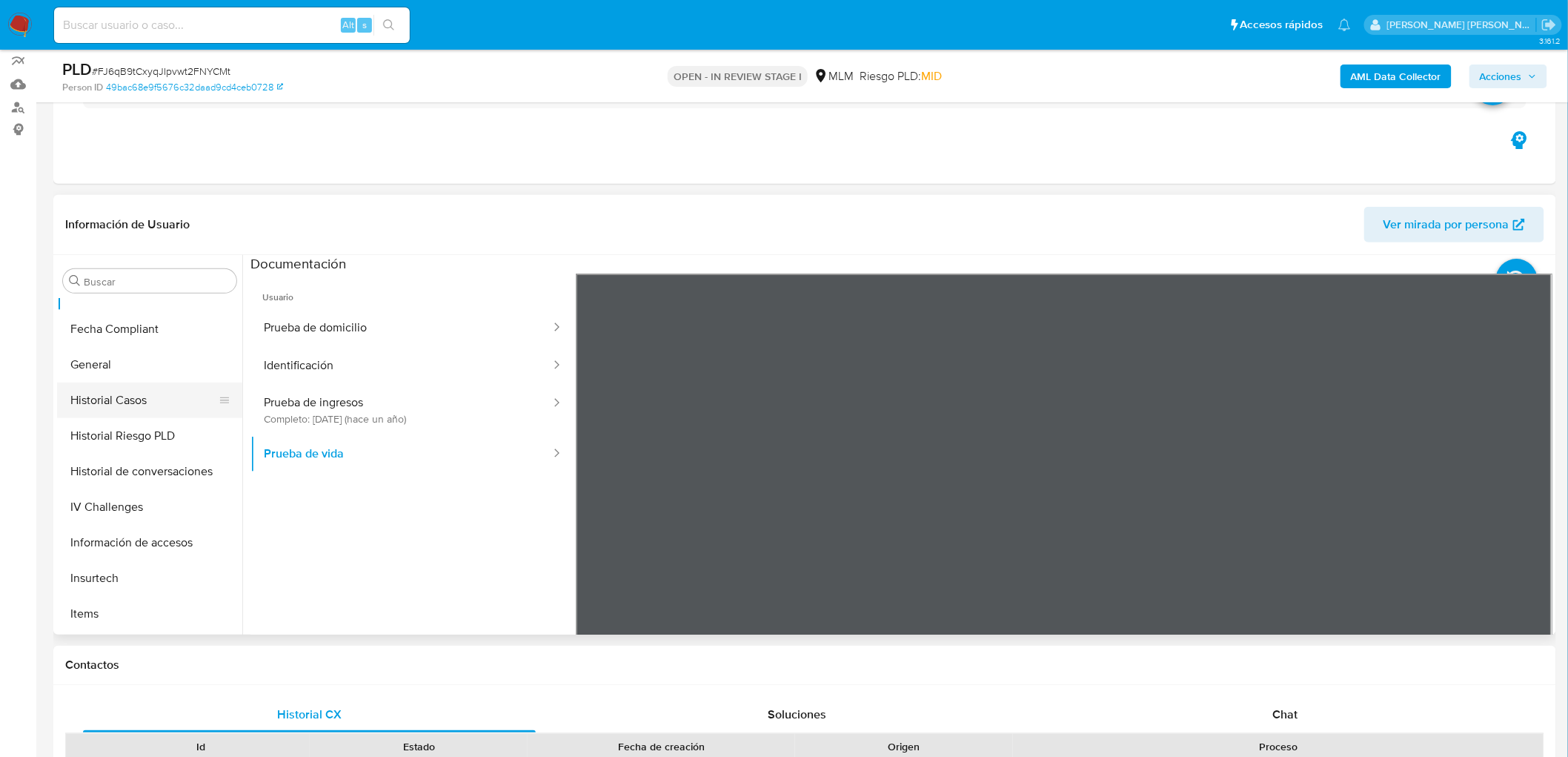
scroll to position [121, 0]
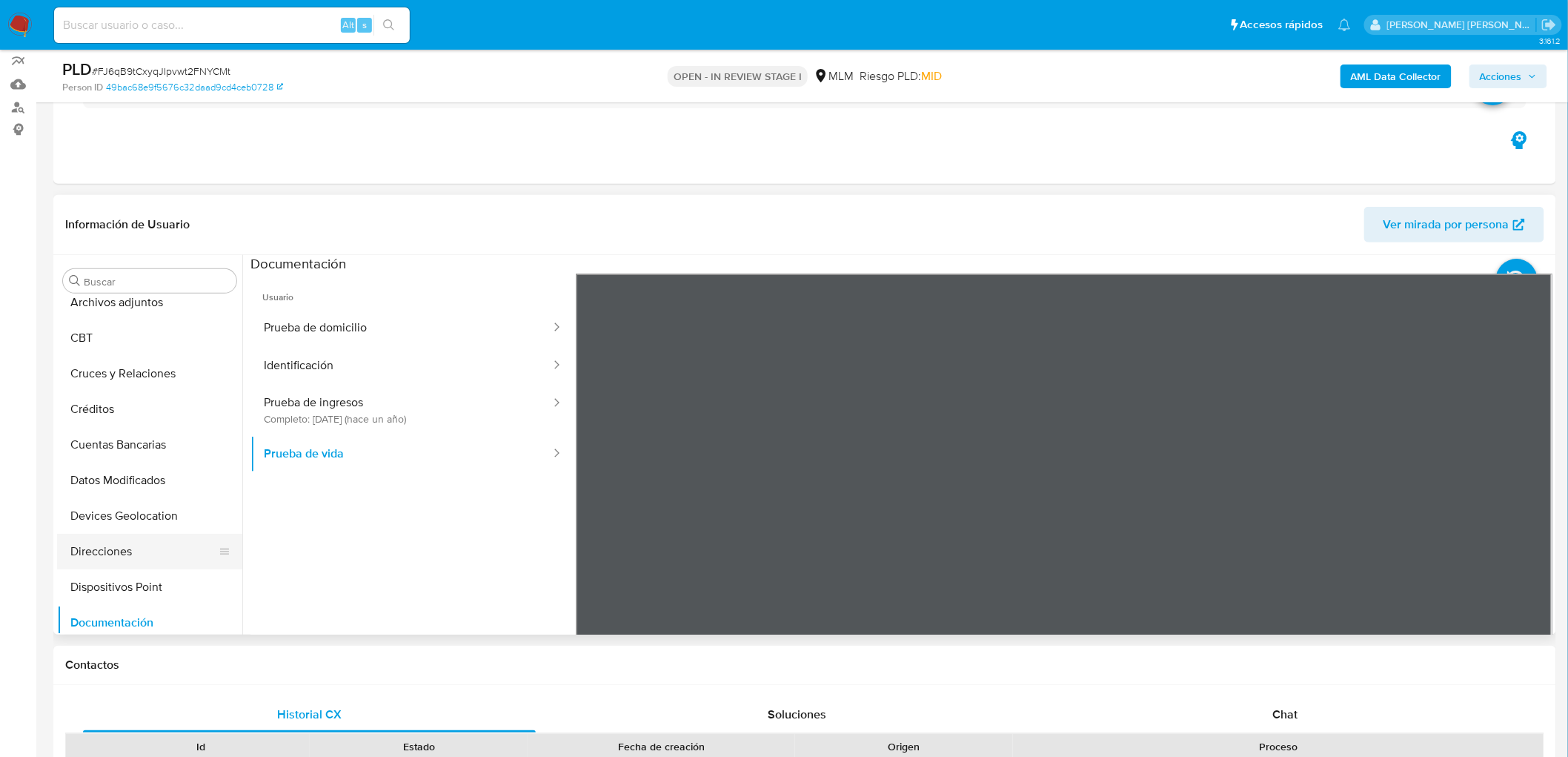
click at [138, 553] on button "Direcciones" at bounding box center [144, 551] width 173 height 35
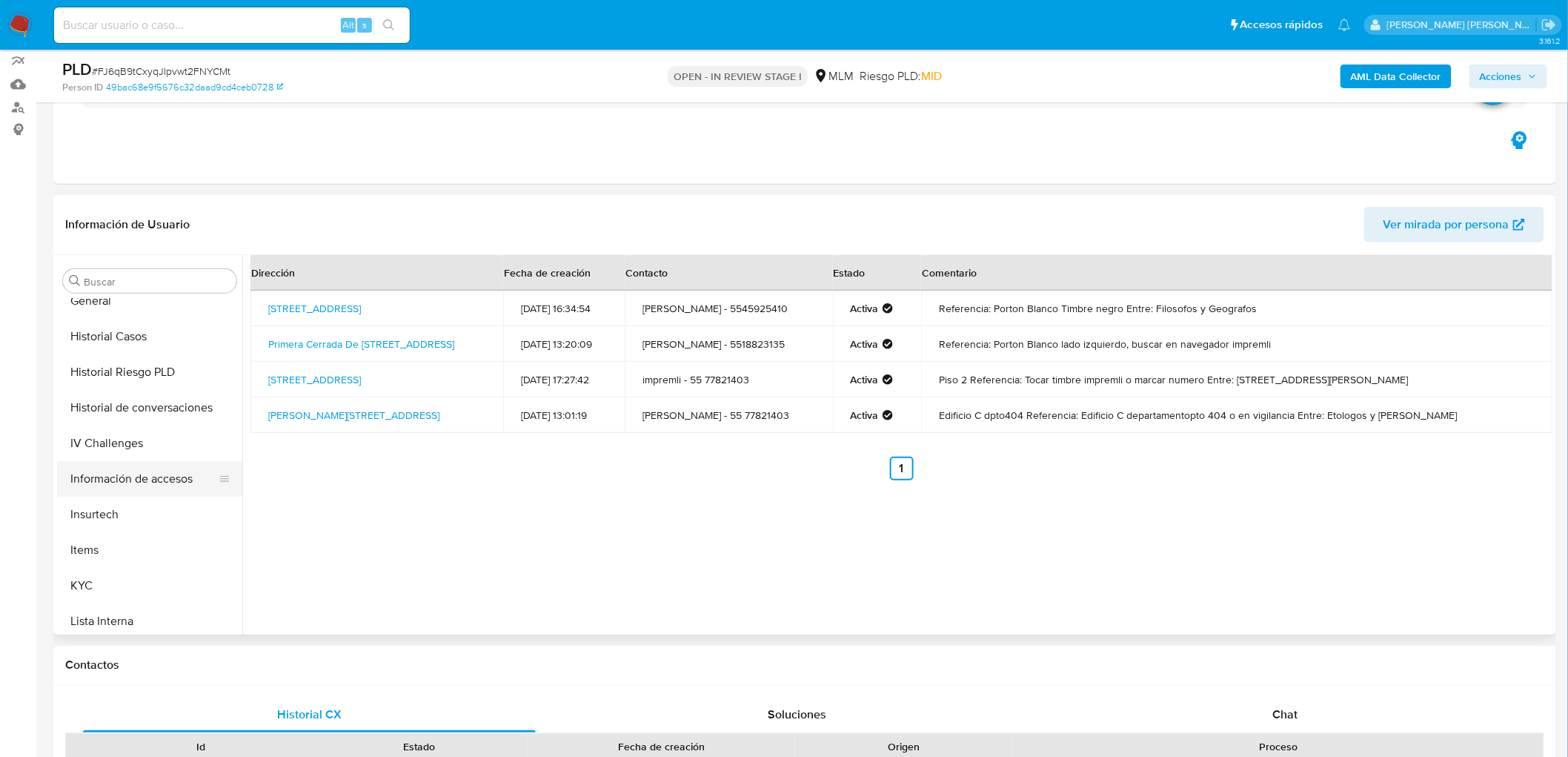
scroll to position [533, 0]
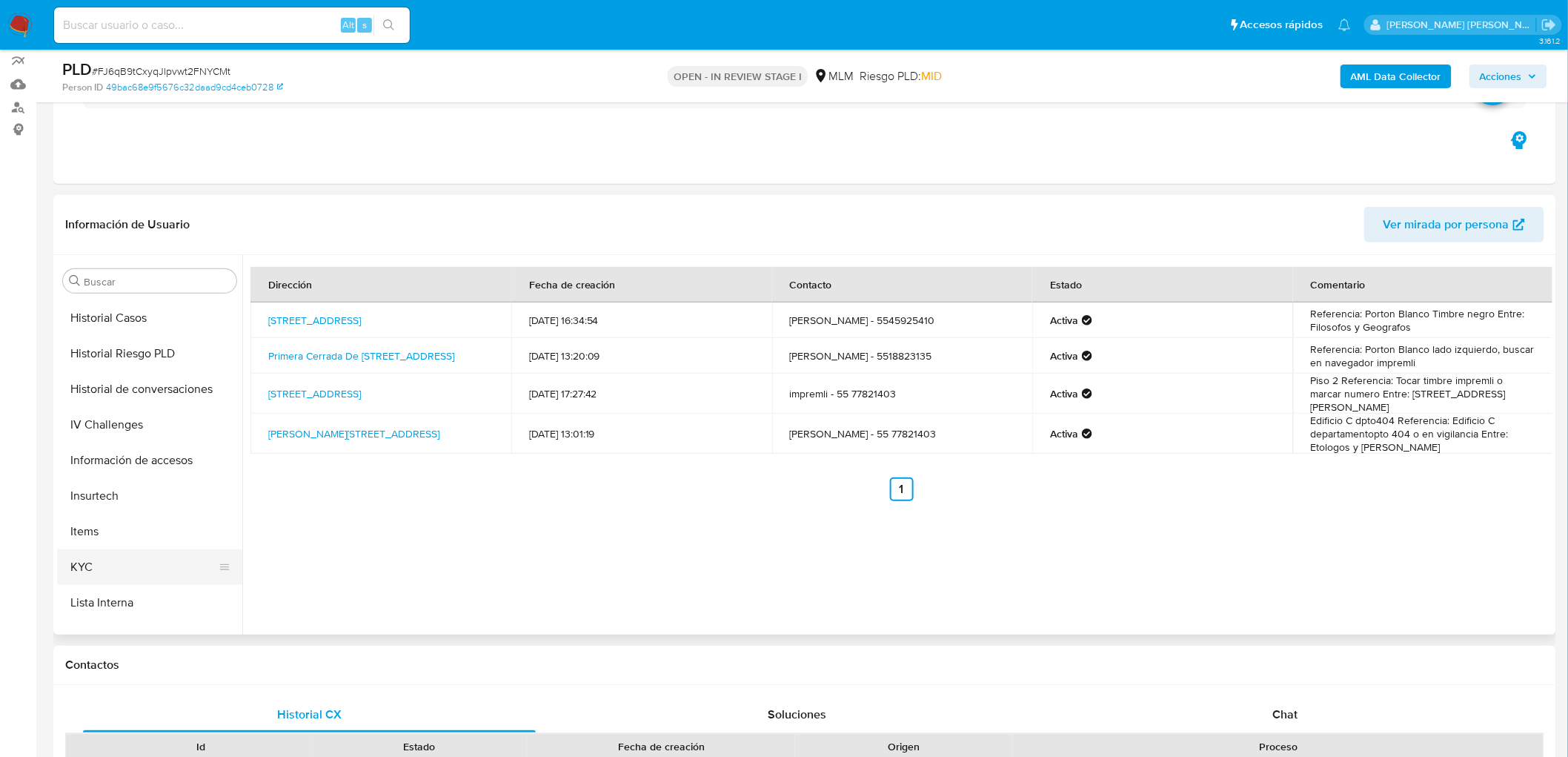
click at [100, 560] on button "KYC" at bounding box center [144, 567] width 173 height 35
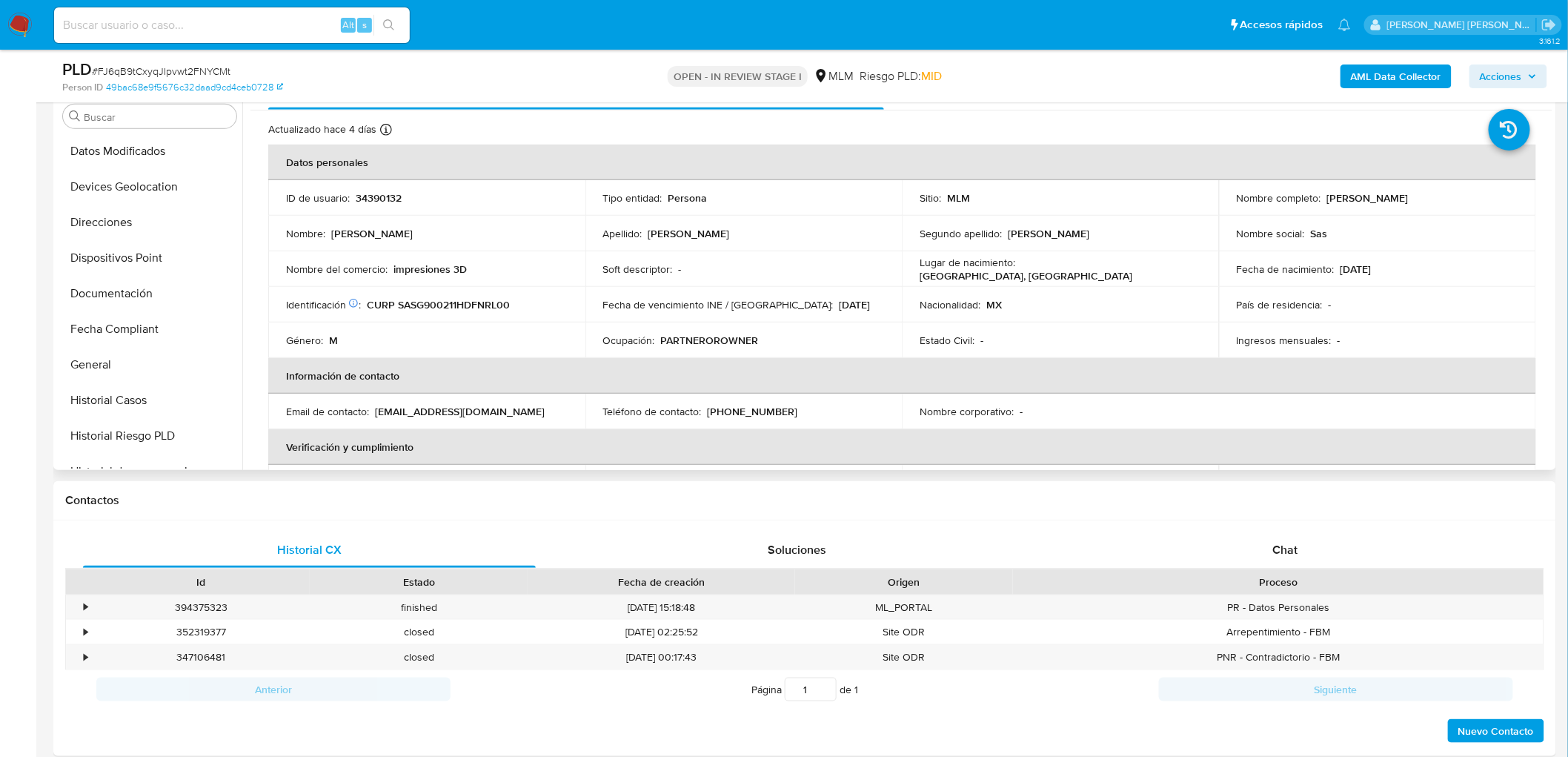
scroll to position [0, 0]
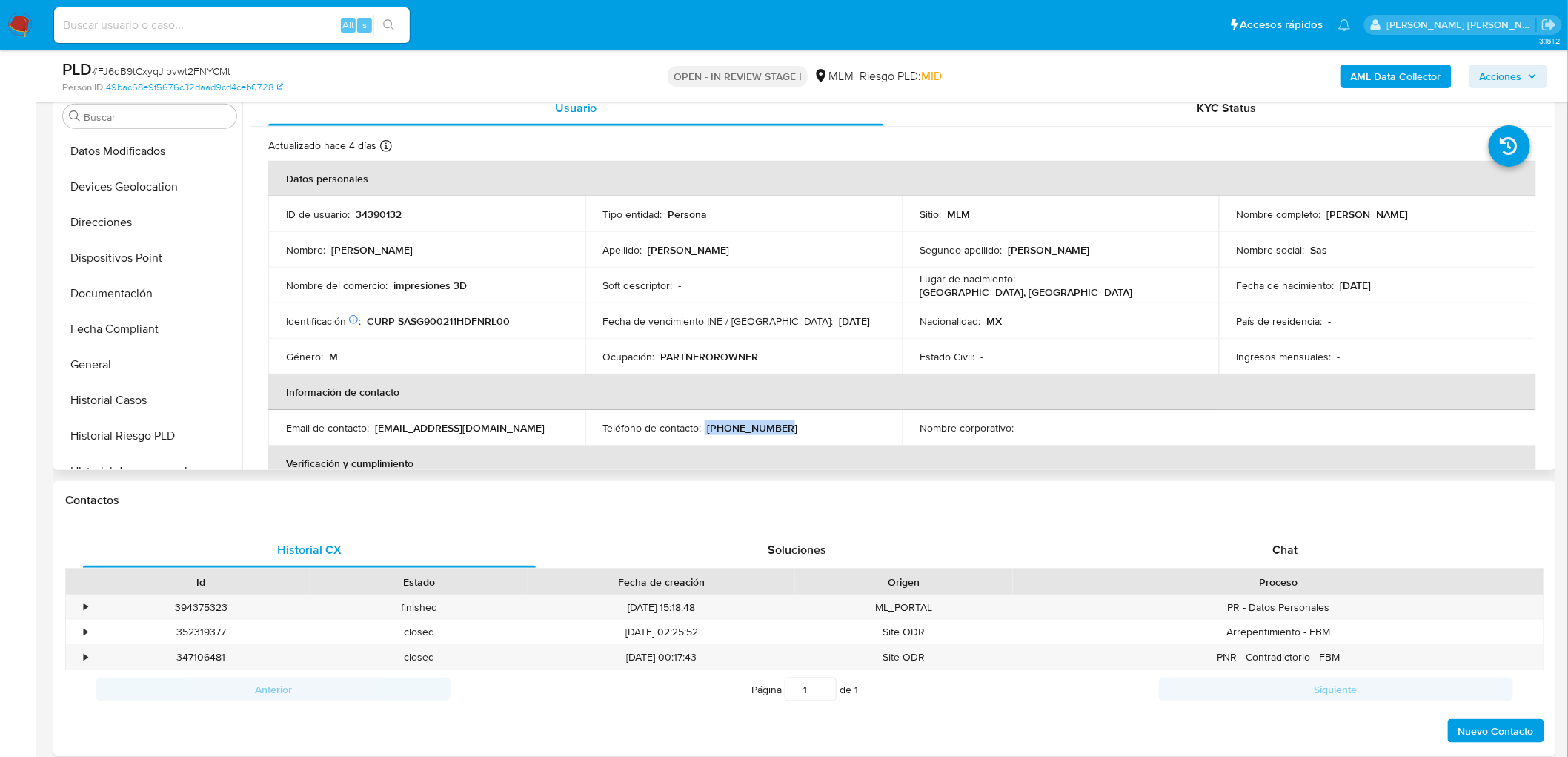
drag, startPoint x: 784, startPoint y: 424, endPoint x: 702, endPoint y: 424, distance: 82.0
click at [702, 424] on div "Teléfono de contacto : (55) 77821403" at bounding box center [744, 428] width 282 height 14
copy div "(55) 77821403"
drag, startPoint x: 1465, startPoint y: 215, endPoint x: 1322, endPoint y: 215, distance: 143.0
click at [1322, 215] on div "Nombre completo : Guillermo Sanchez Serrano" at bounding box center [1378, 215] width 282 height 14
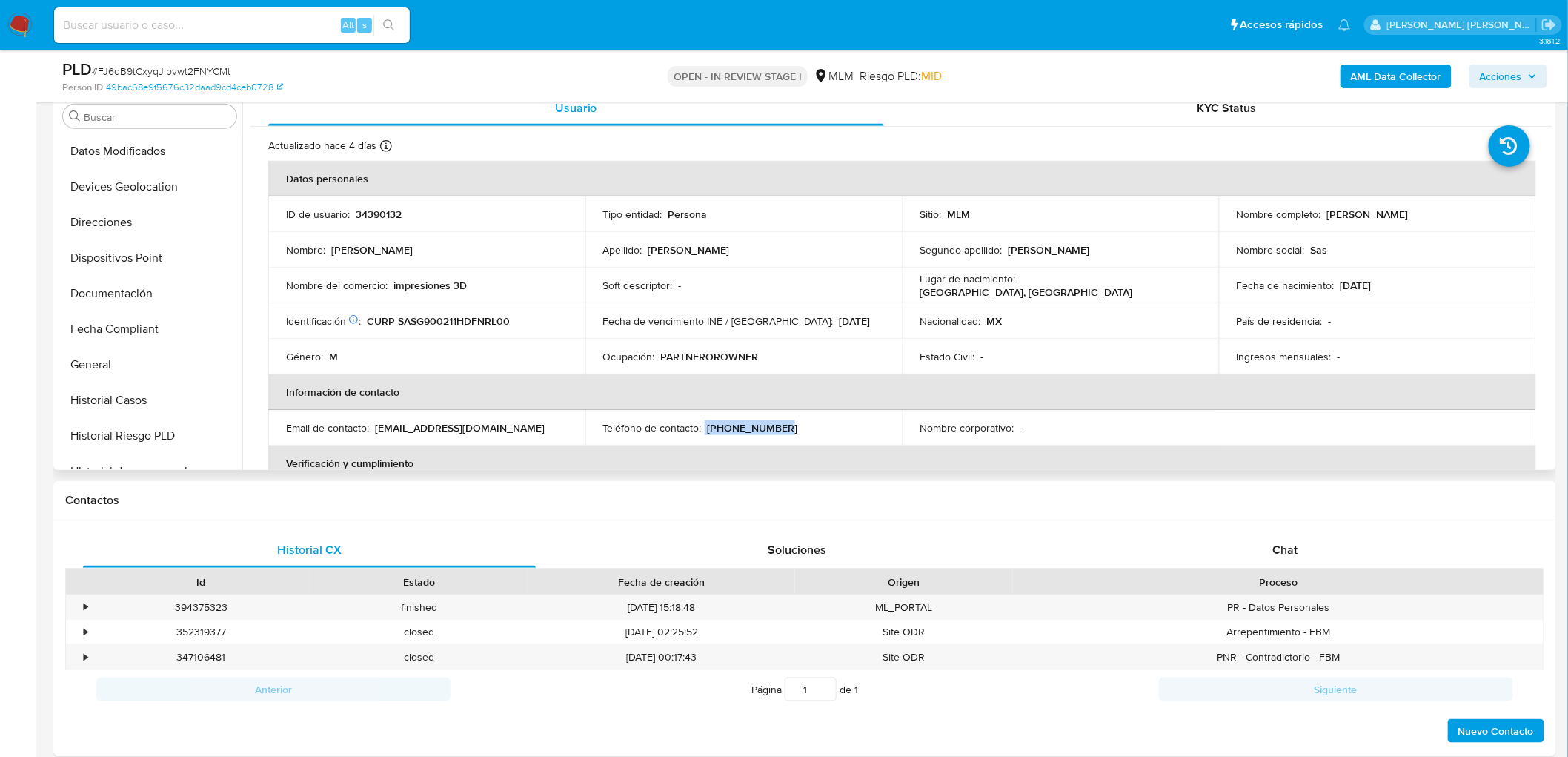
copy p "Guillermo Sanchez Serrano"
click at [150, 322] on button "Documentación" at bounding box center [144, 332] width 173 height 35
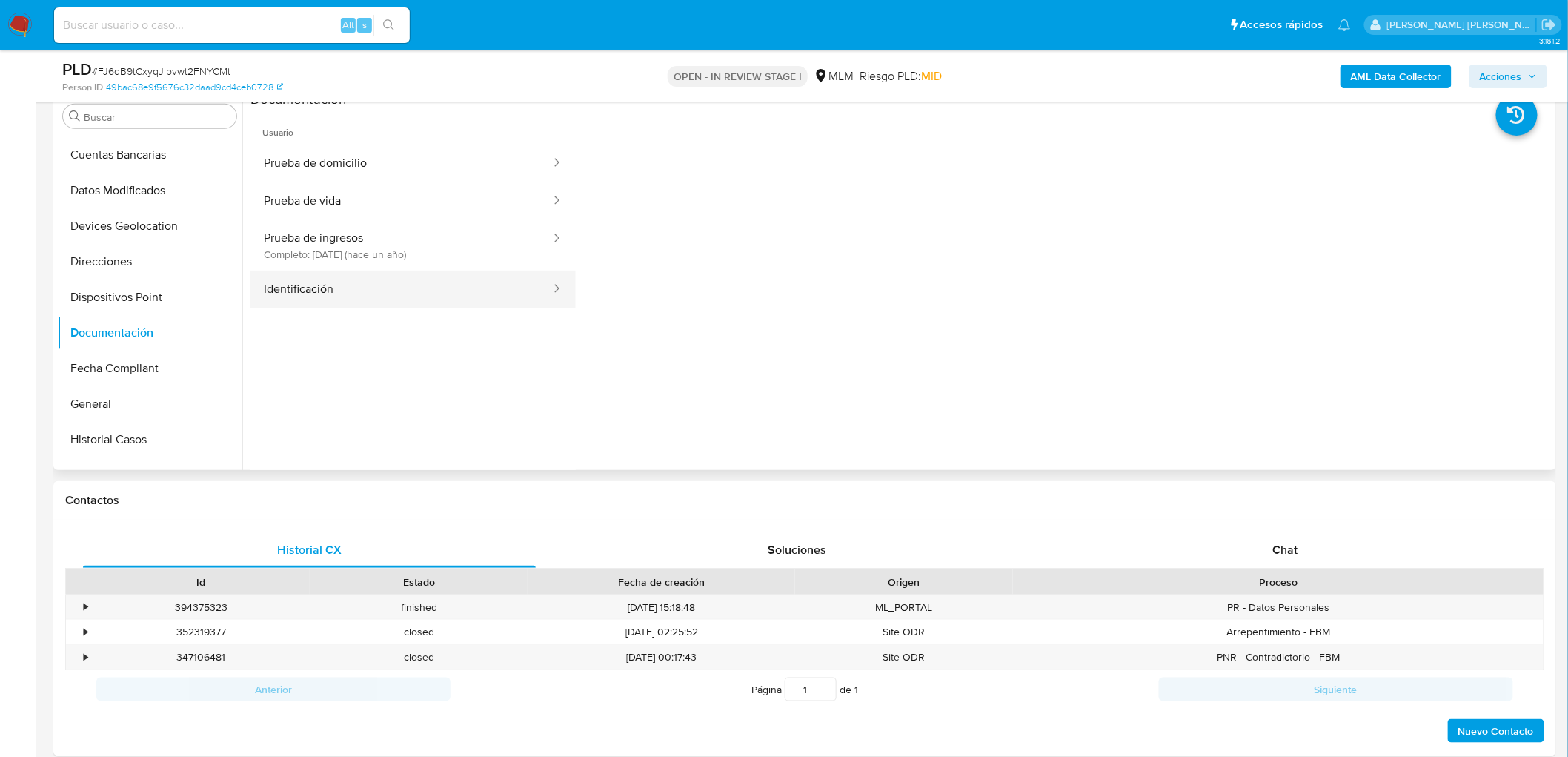
click at [409, 290] on button "Identificación" at bounding box center [401, 289] width 302 height 38
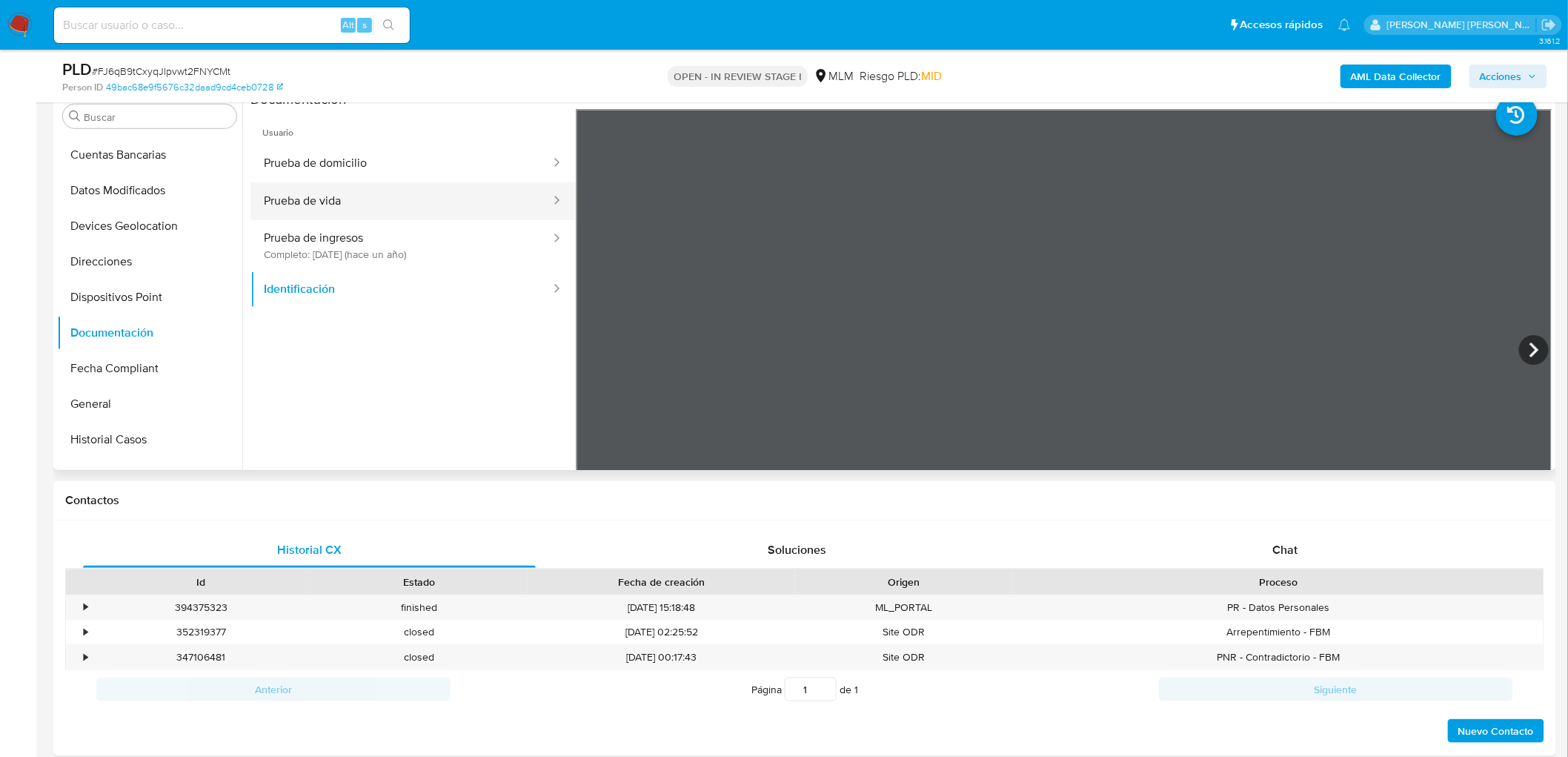
click at [406, 205] on button "Prueba de vida" at bounding box center [401, 201] width 302 height 38
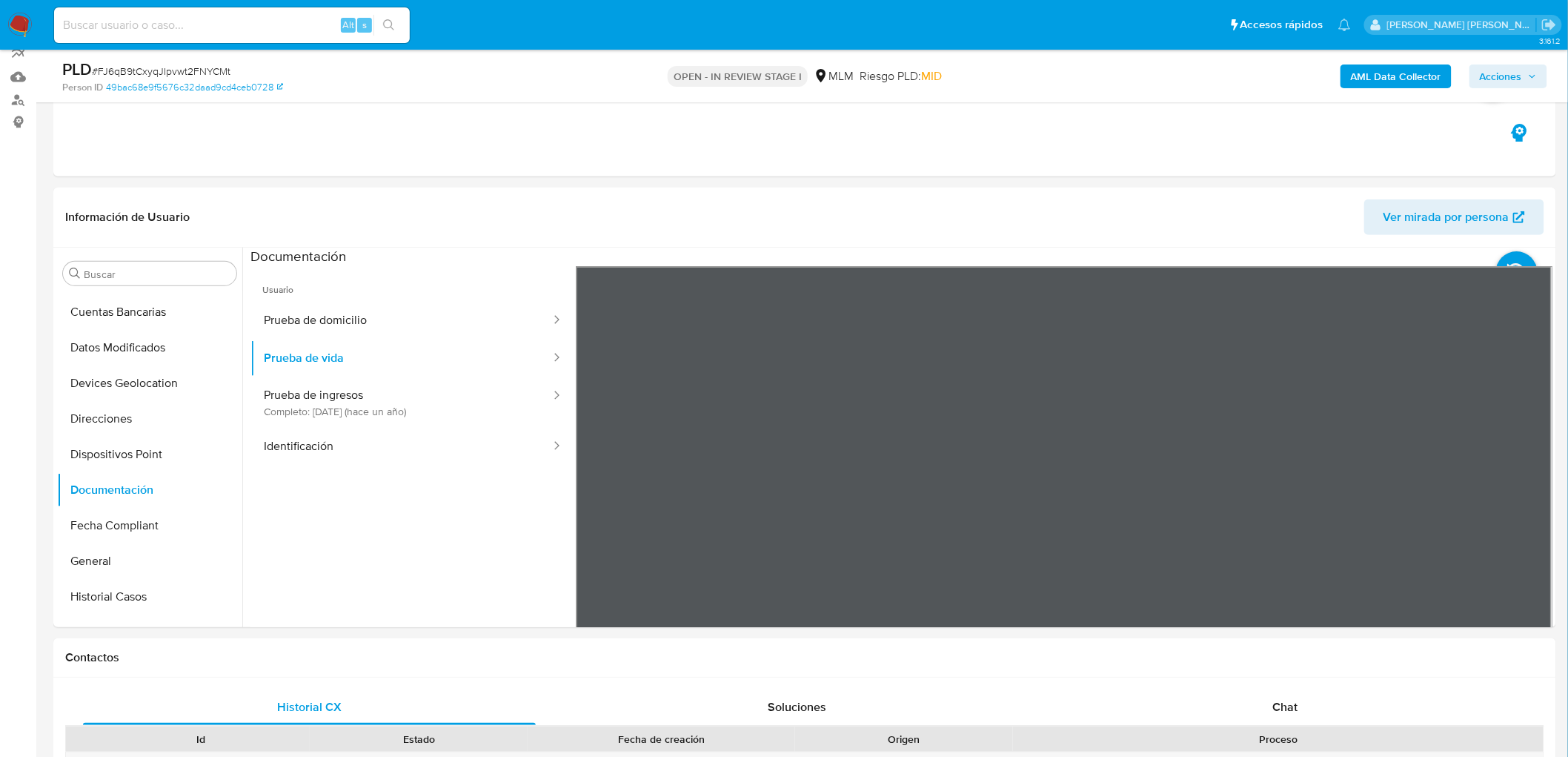
scroll to position [130, 0]
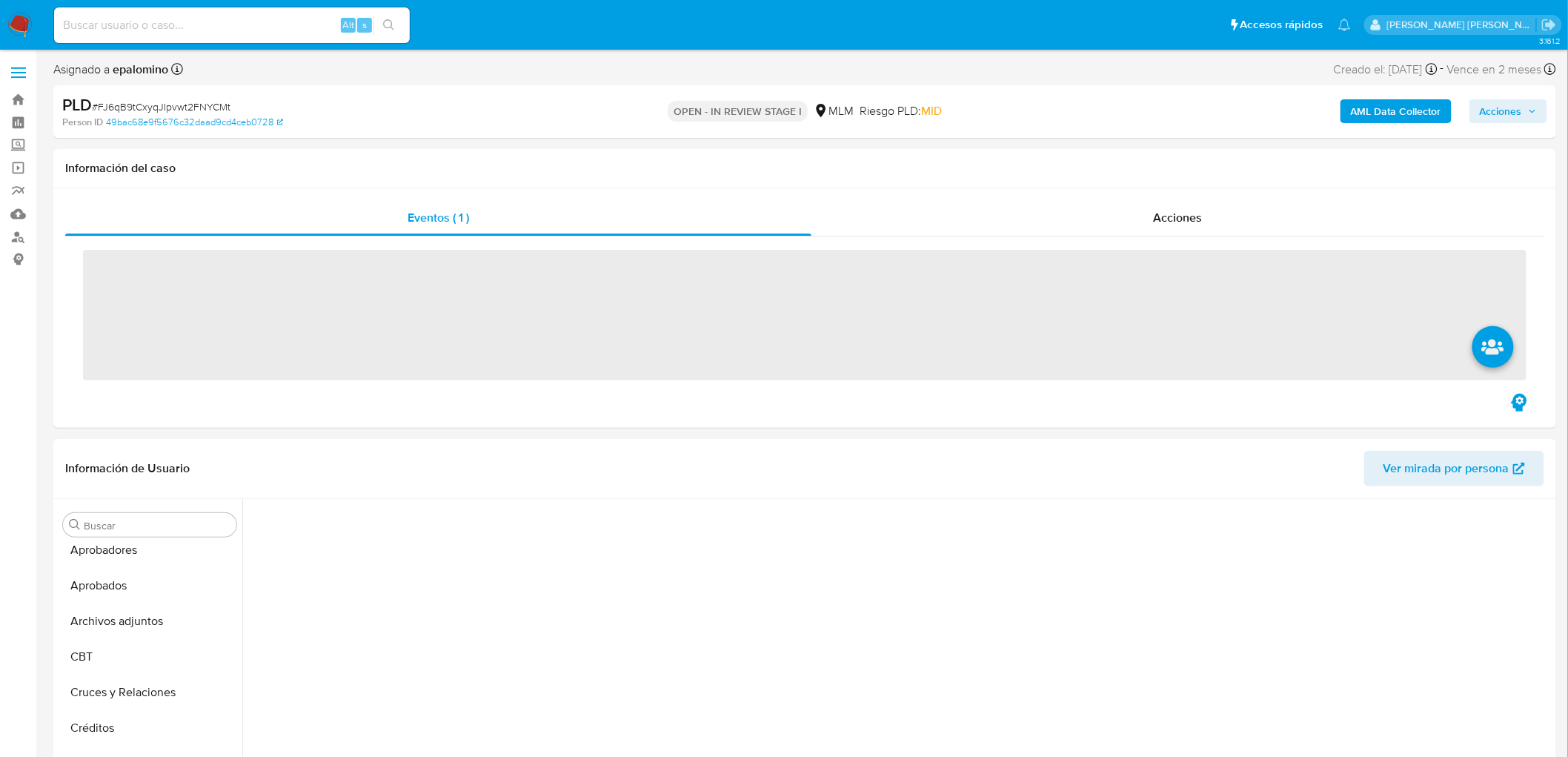
scroll to position [624, 0]
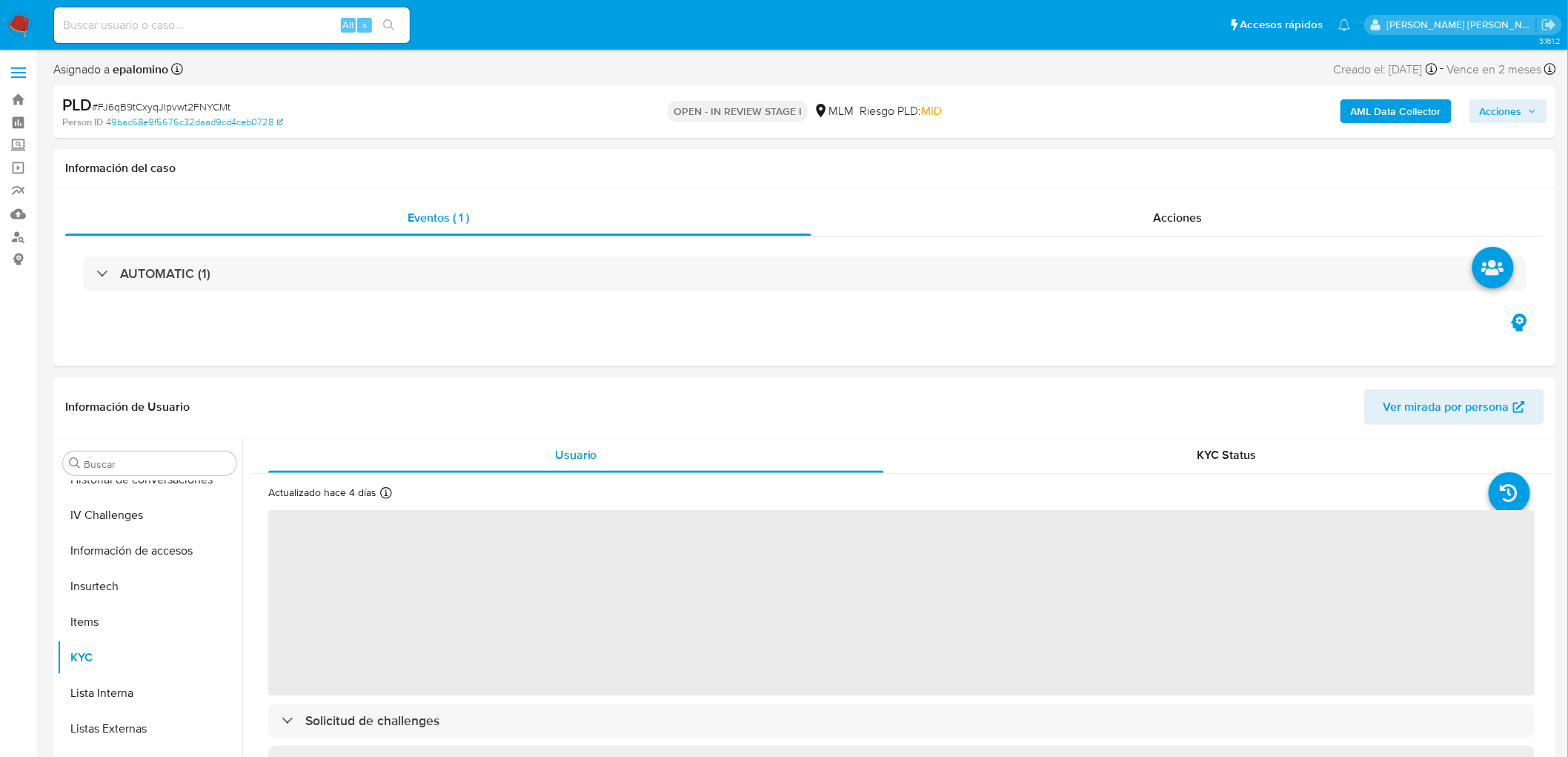
select select "10"
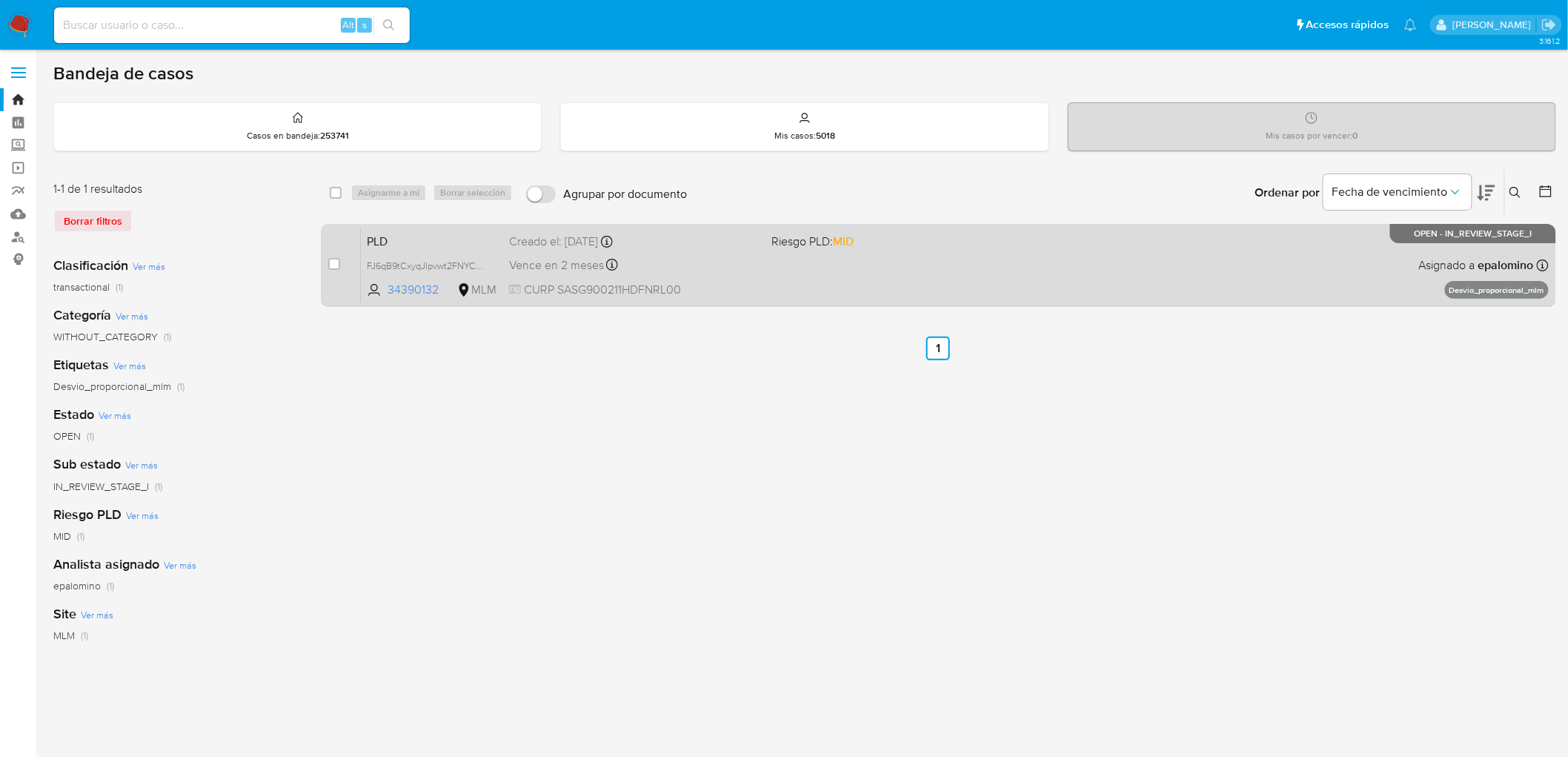
click at [398, 245] on span "PLD" at bounding box center [431, 240] width 130 height 20
click at [394, 235] on span "PLD" at bounding box center [431, 240] width 130 height 20
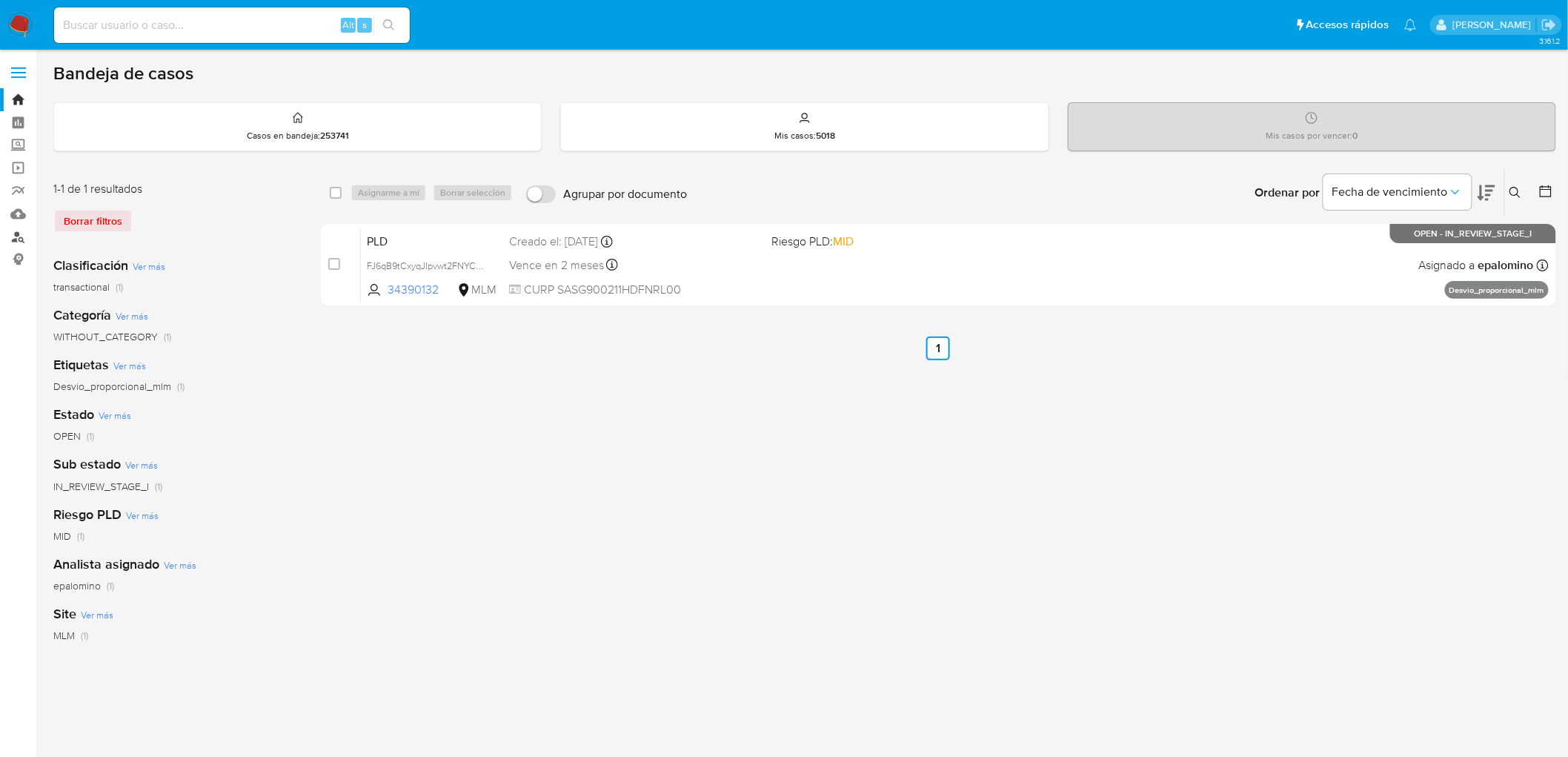
click at [19, 234] on link "Buscador de personas" at bounding box center [88, 237] width 176 height 23
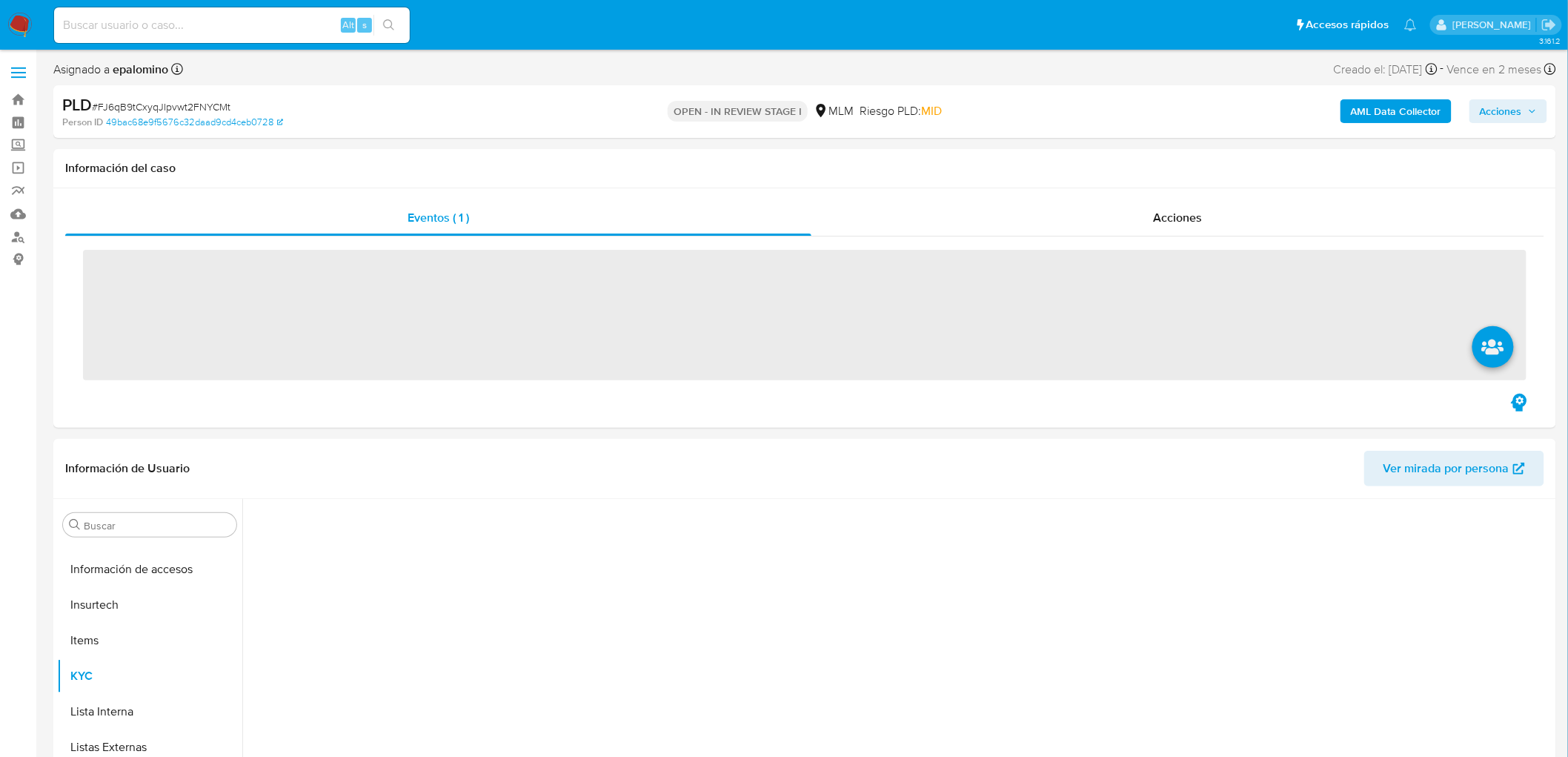
scroll to position [697, 0]
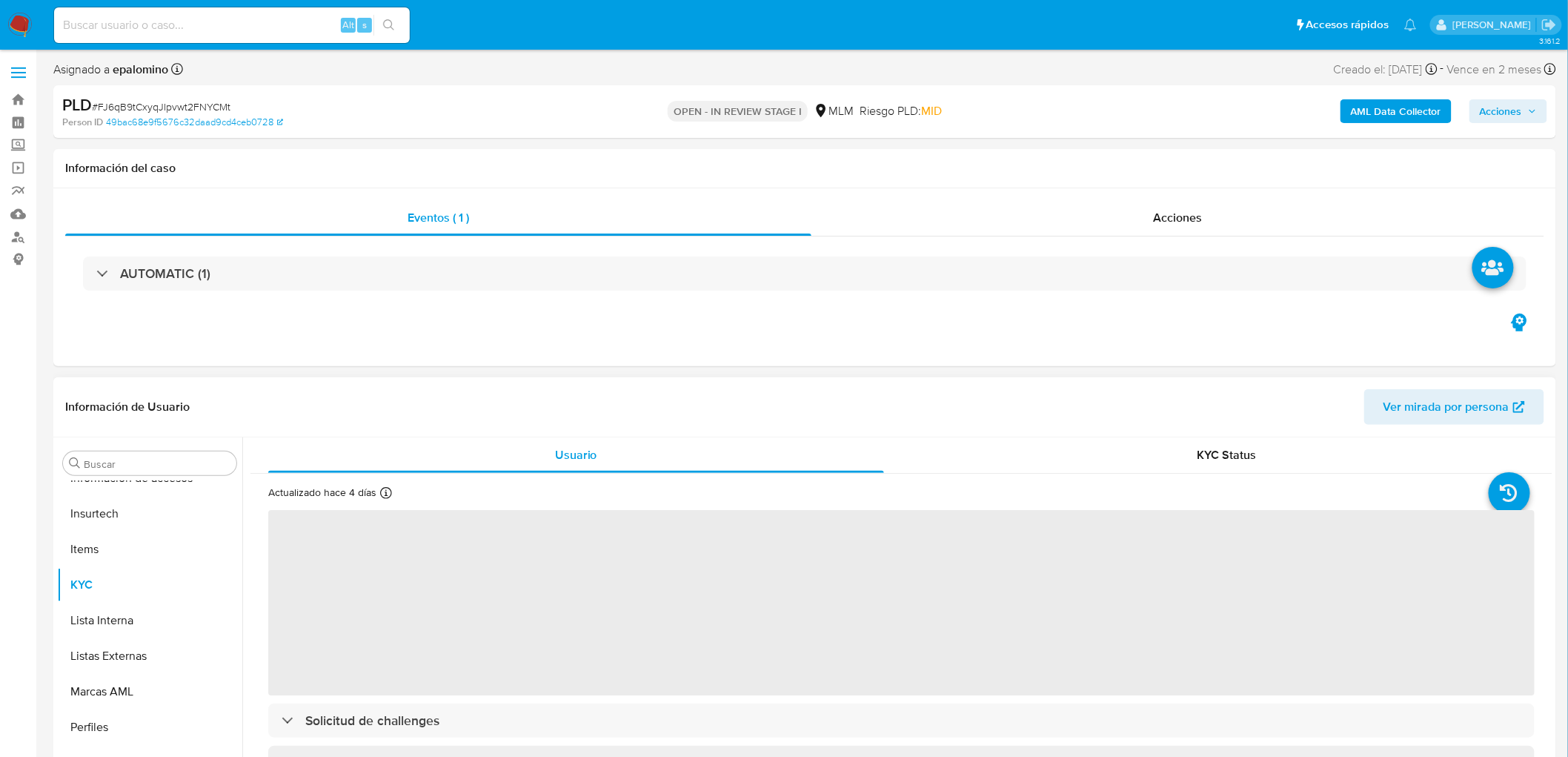
select select "10"
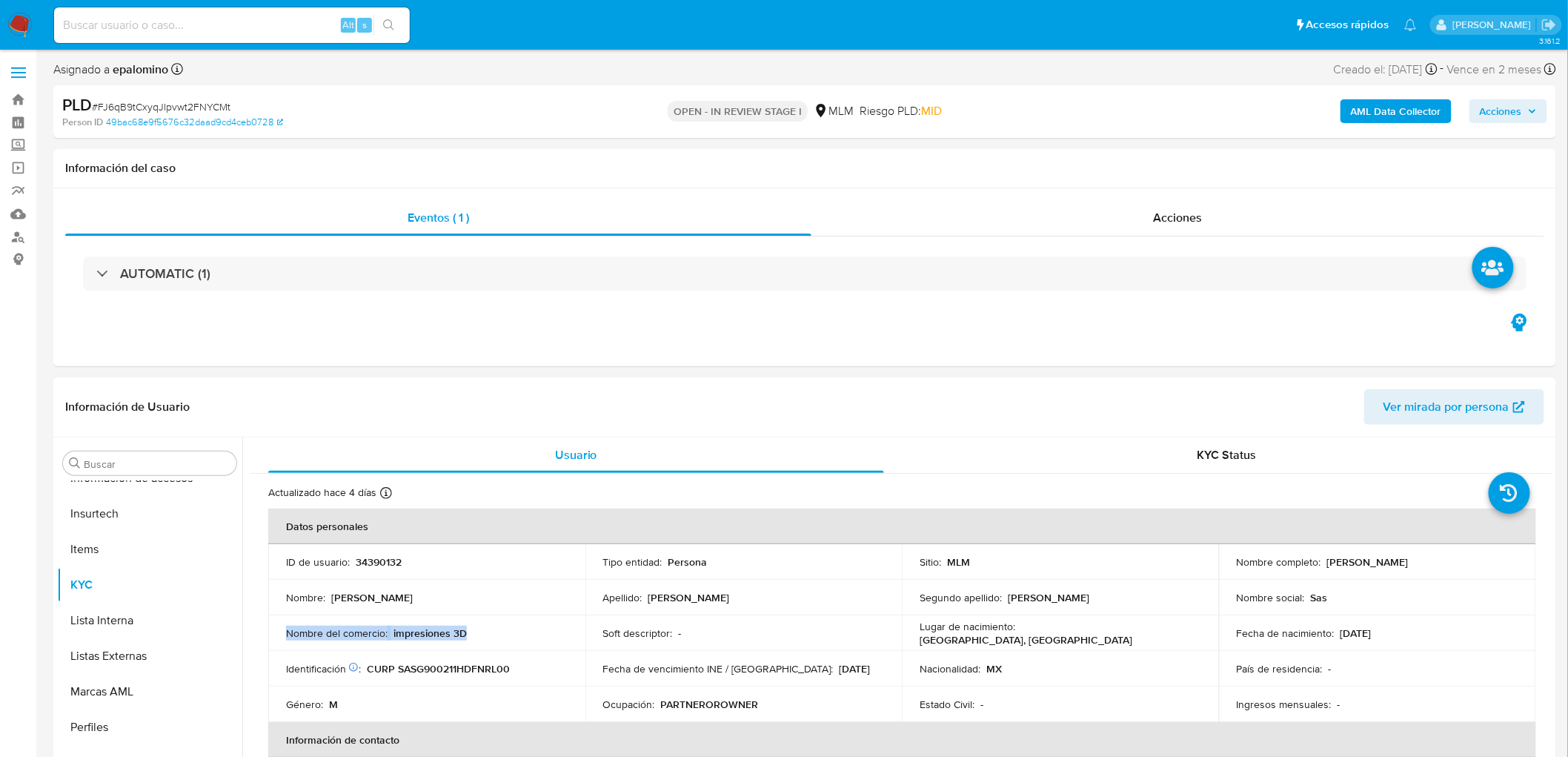
drag, startPoint x: 391, startPoint y: 632, endPoint x: 271, endPoint y: 632, distance: 120.0
click at [271, 632] on td "Nombre del comercio : impresiones 3D" at bounding box center [426, 633] width 317 height 35
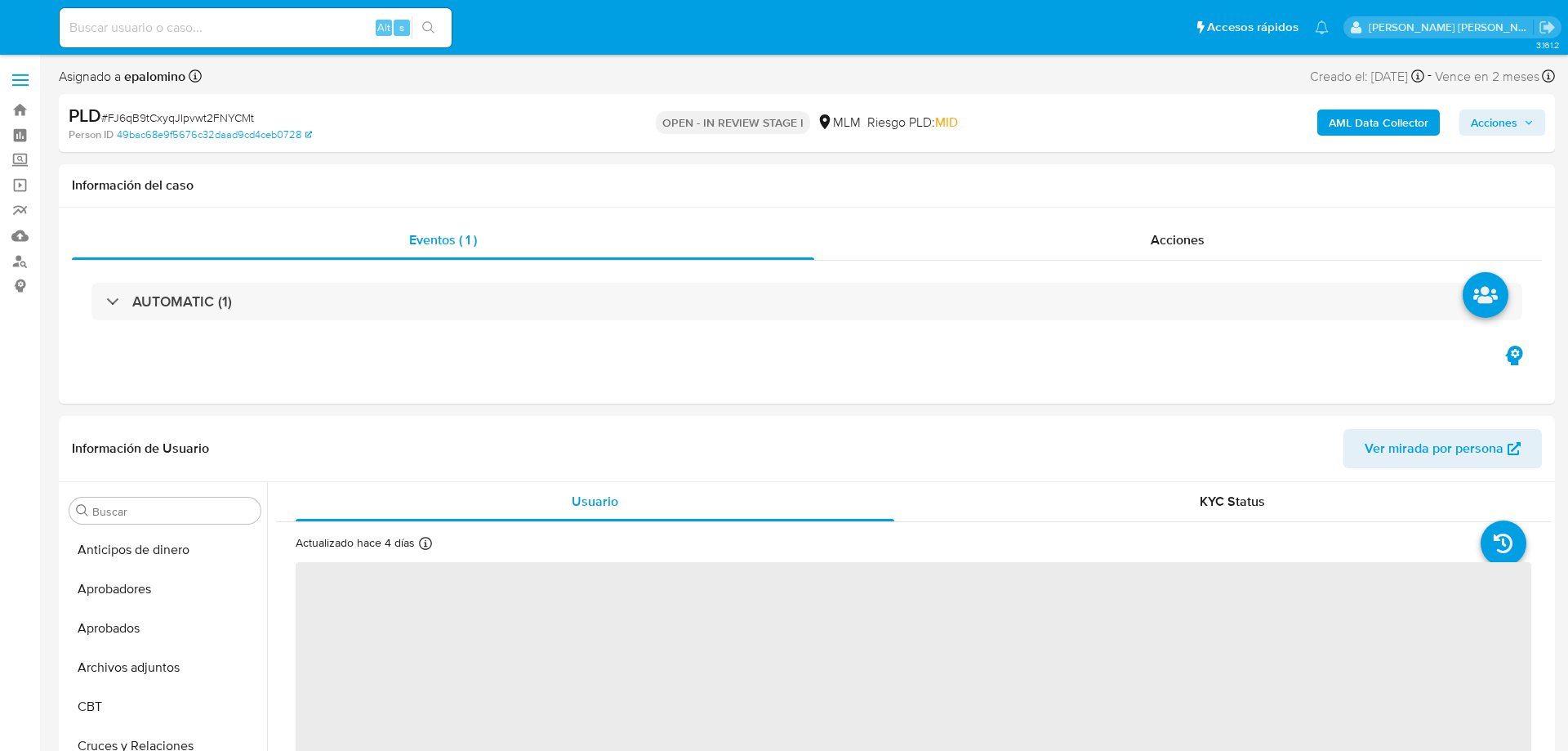
select select "10"
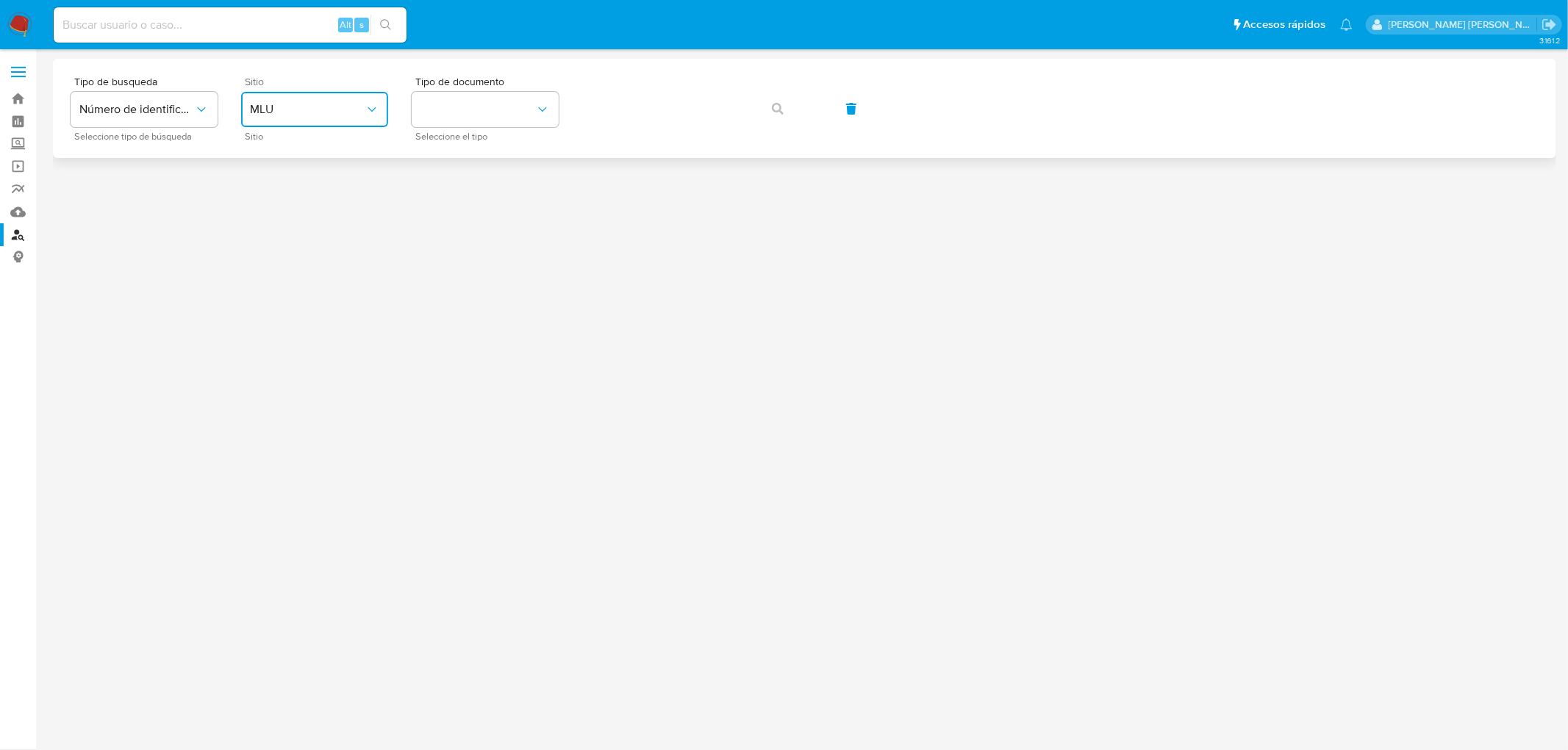
click at [348, 107] on span "MLU" at bounding box center [308, 110] width 115 height 15
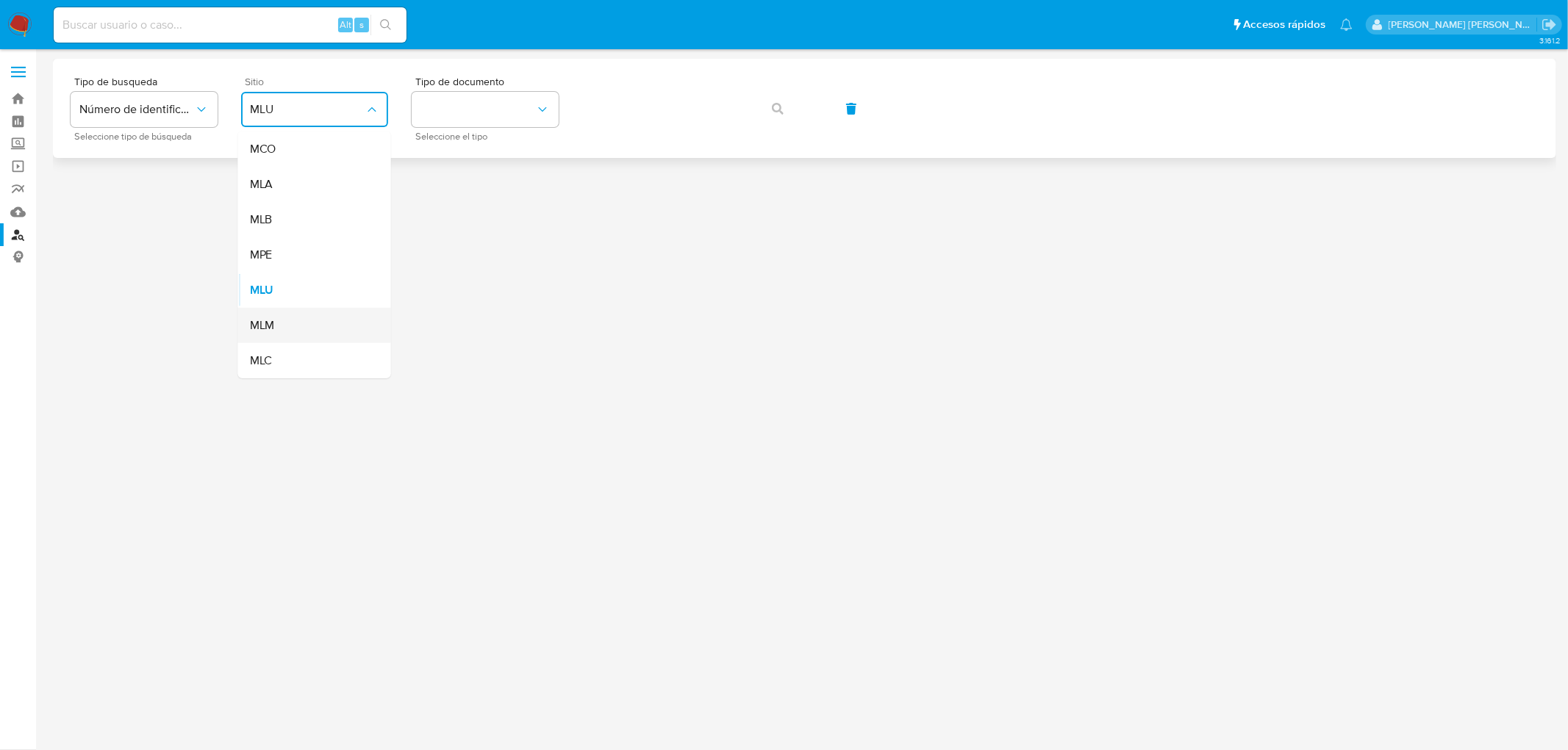
click at [287, 318] on div "MLM" at bounding box center [310, 325] width 120 height 35
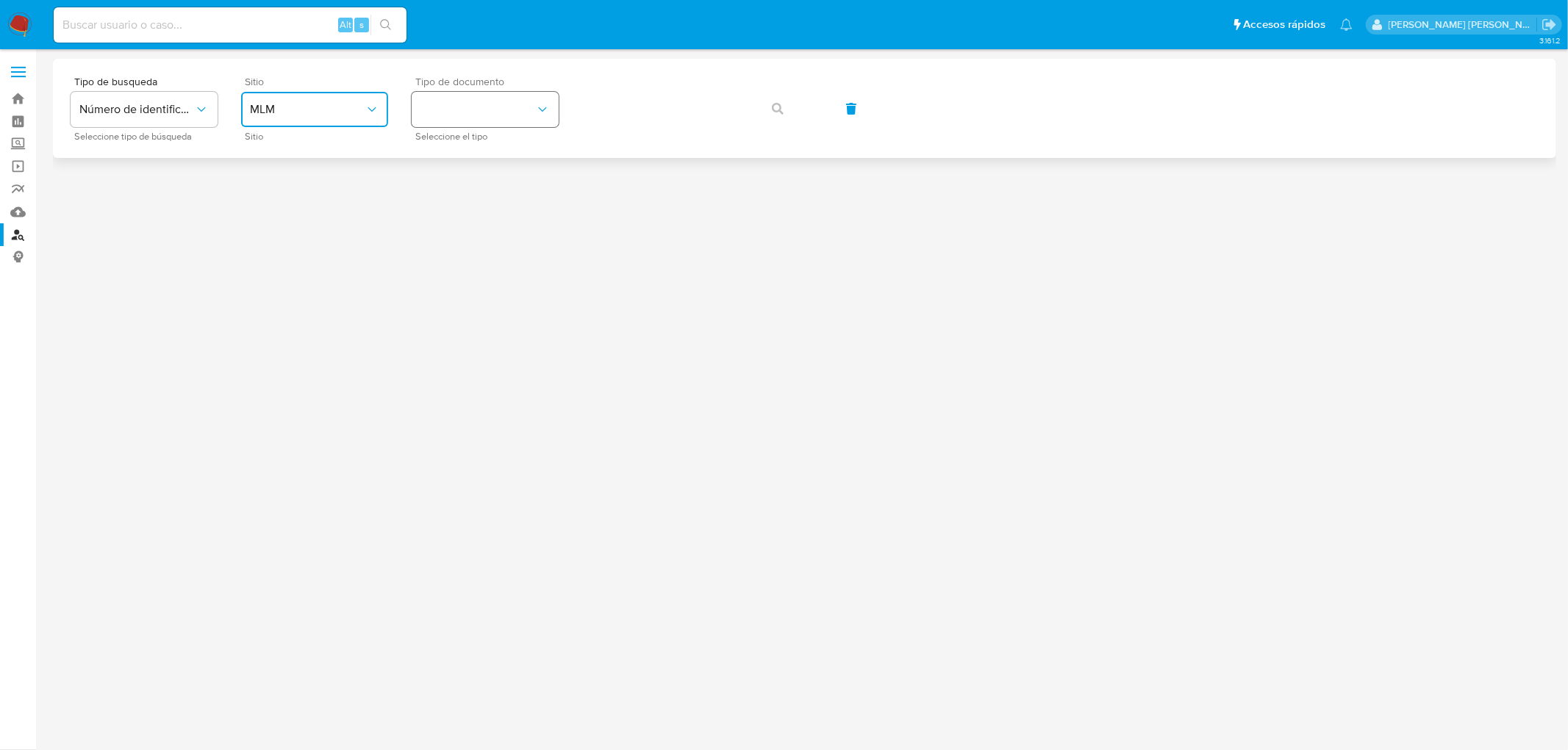
click at [546, 109] on icon "identificationType" at bounding box center [543, 110] width 15 height 15
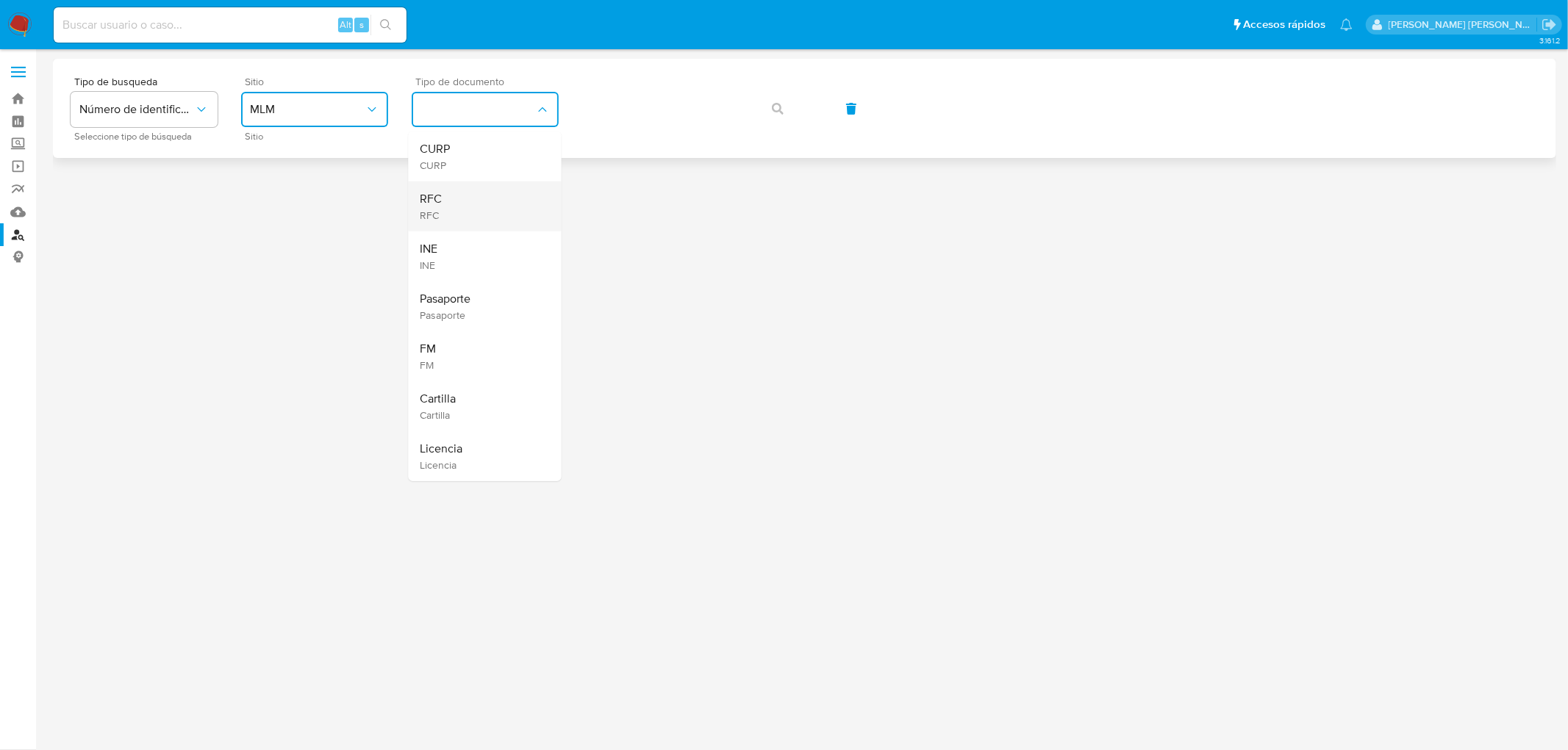
click at [471, 208] on div "RFC RFC" at bounding box center [480, 206] width 120 height 50
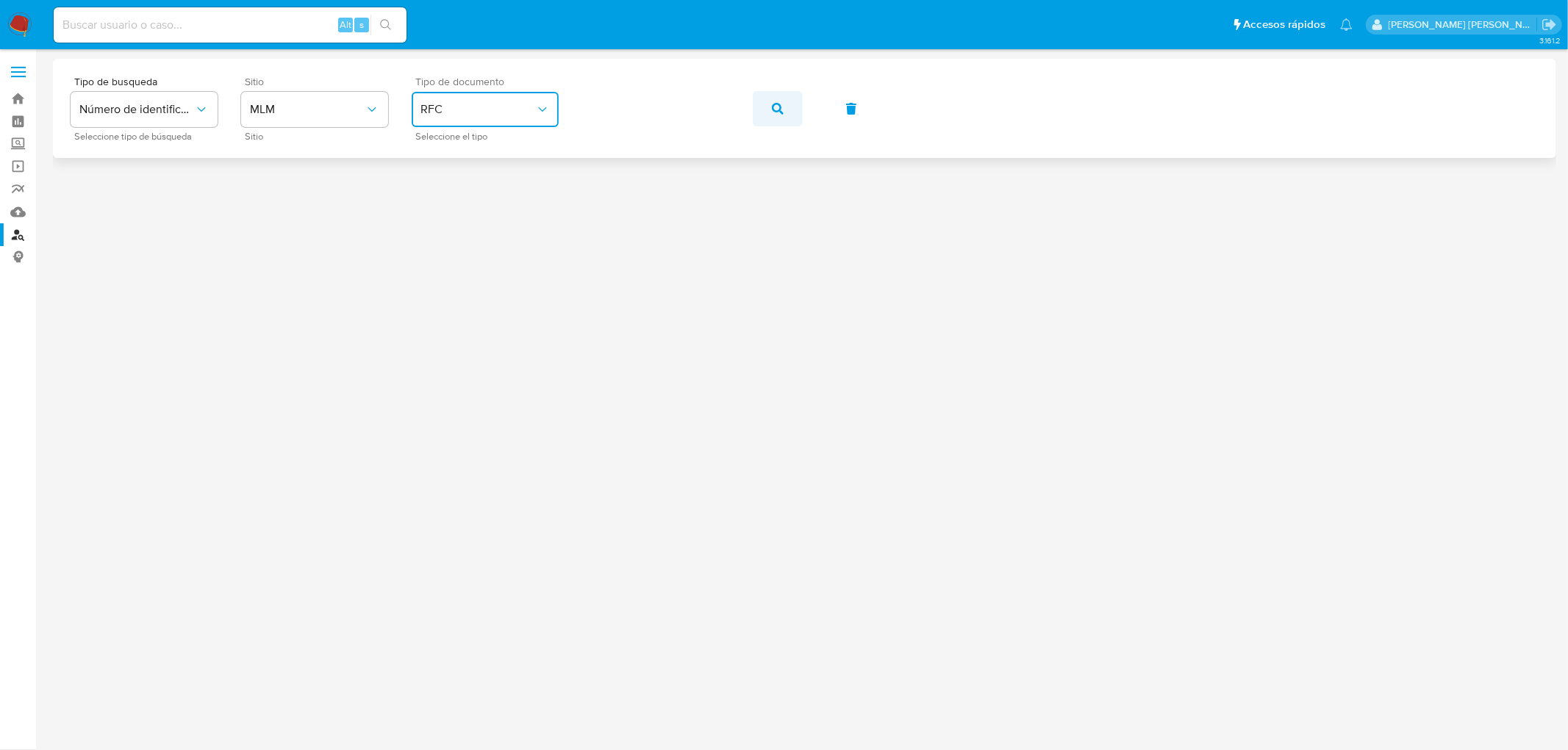
click at [787, 111] on button "button" at bounding box center [777, 108] width 50 height 35
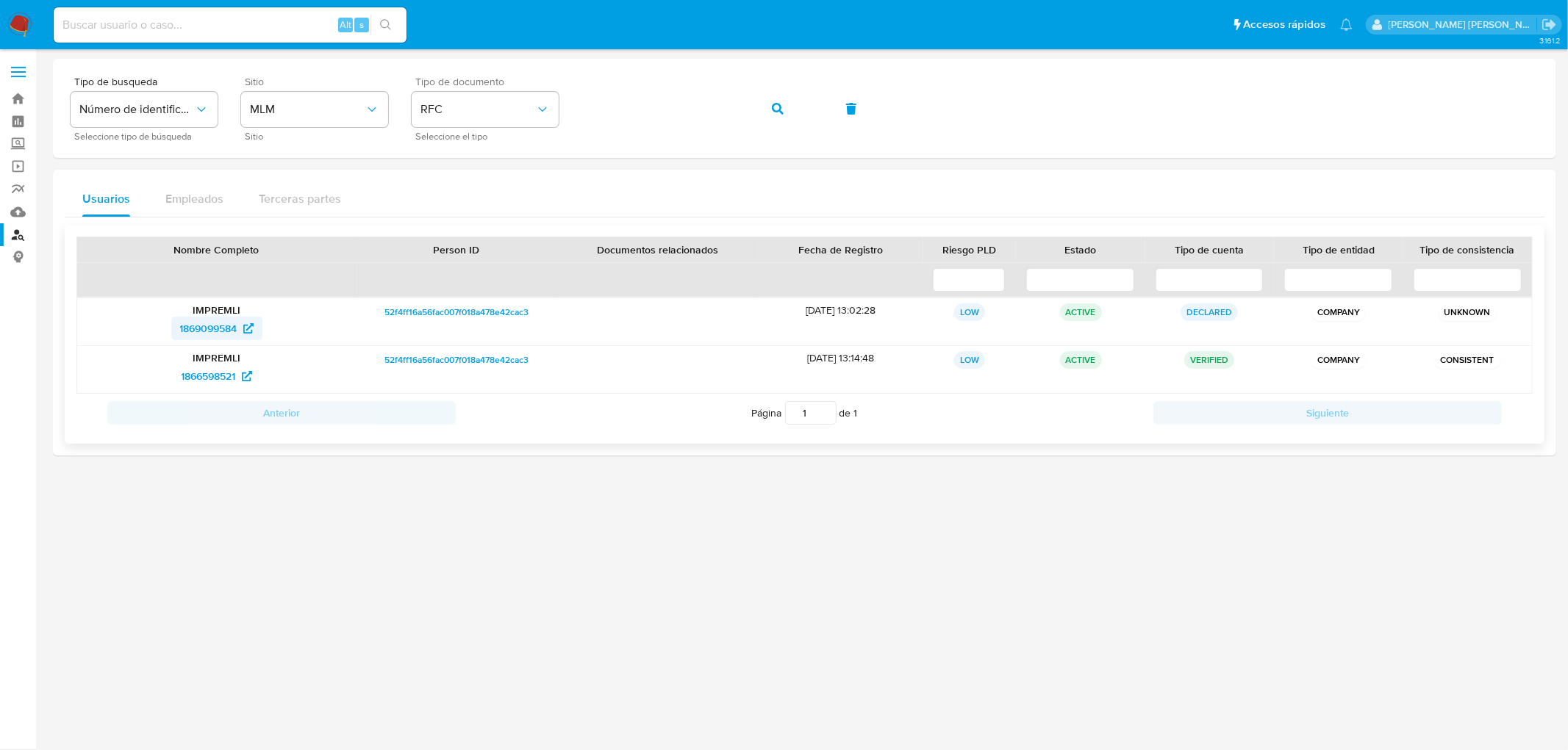
click at [209, 337] on span "1869099584" at bounding box center [208, 328] width 57 height 24
click at [217, 377] on span "1866598521" at bounding box center [208, 376] width 55 height 24
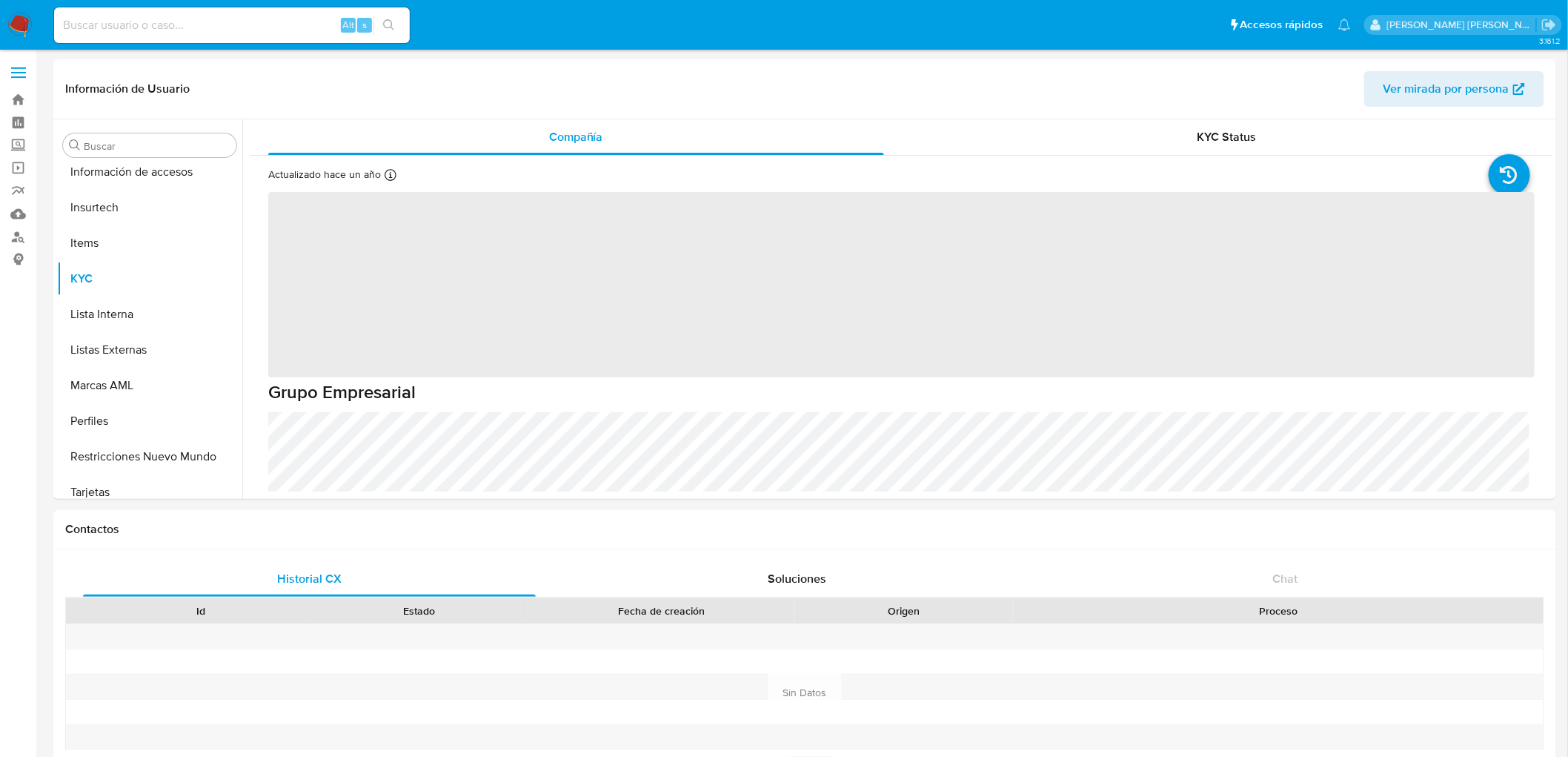
scroll to position [697, 0]
select select "10"
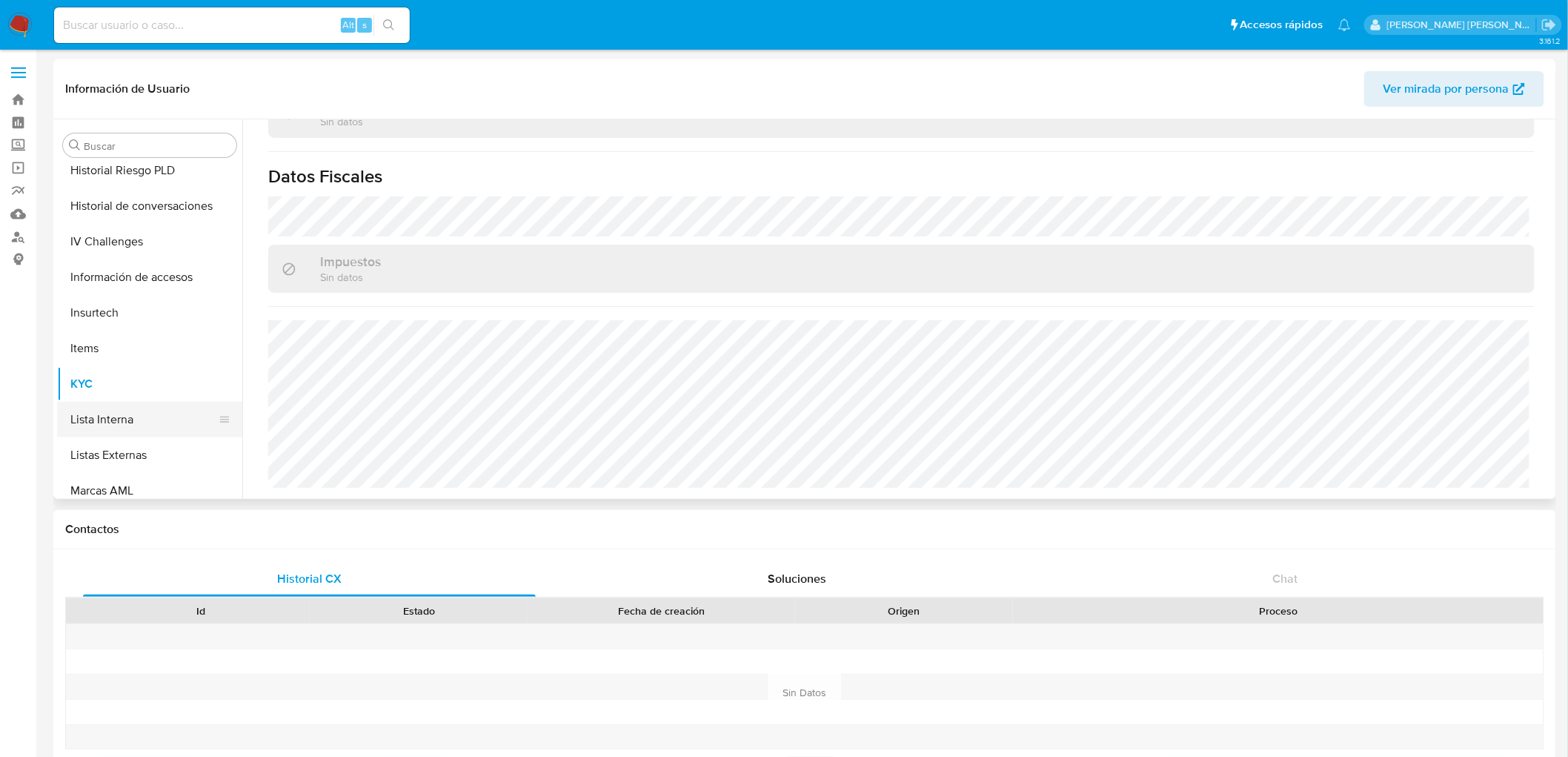
scroll to position [368, 0]
click at [157, 240] on button "Documentación" at bounding box center [144, 240] width 173 height 35
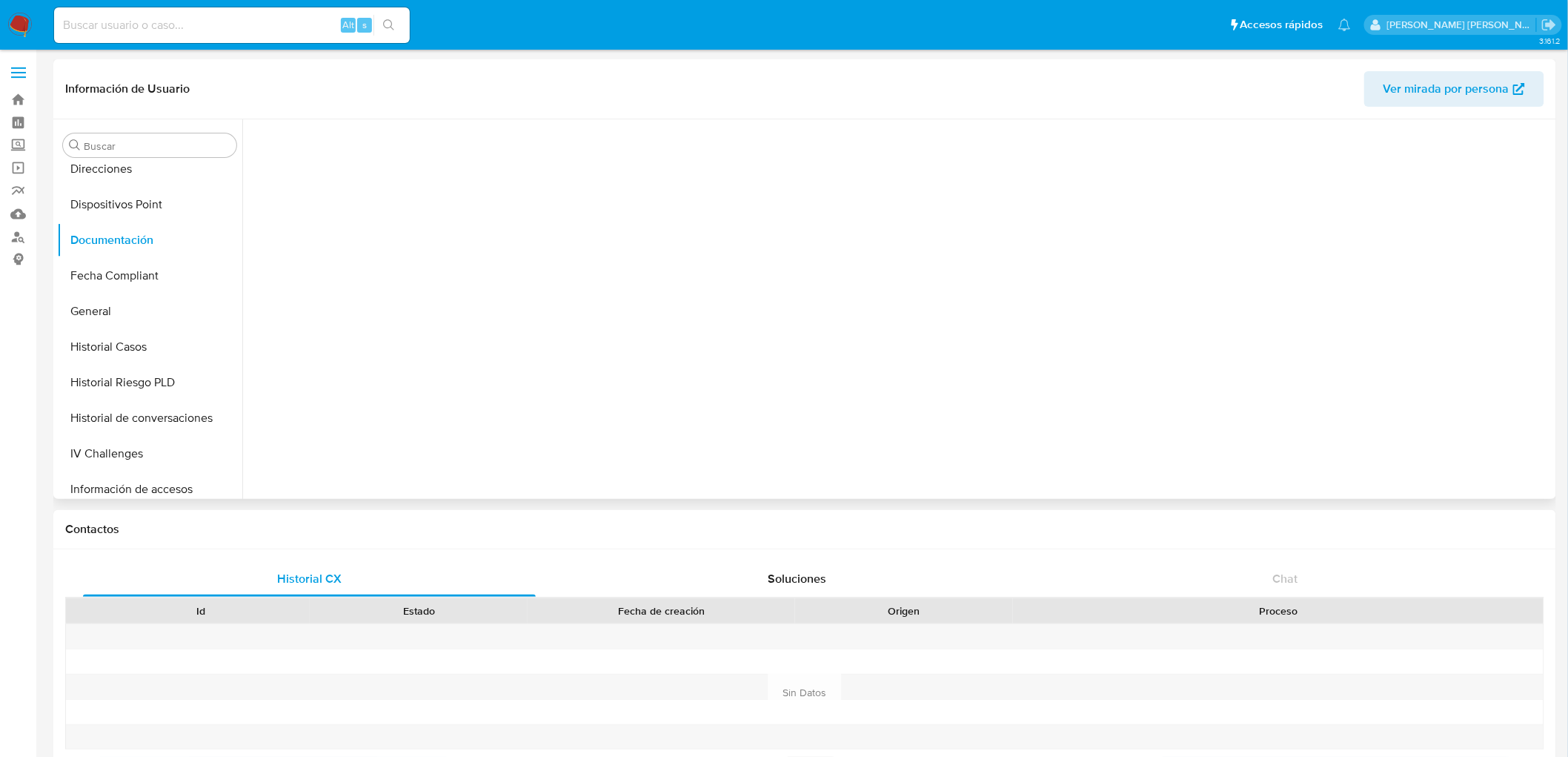
scroll to position [0, 0]
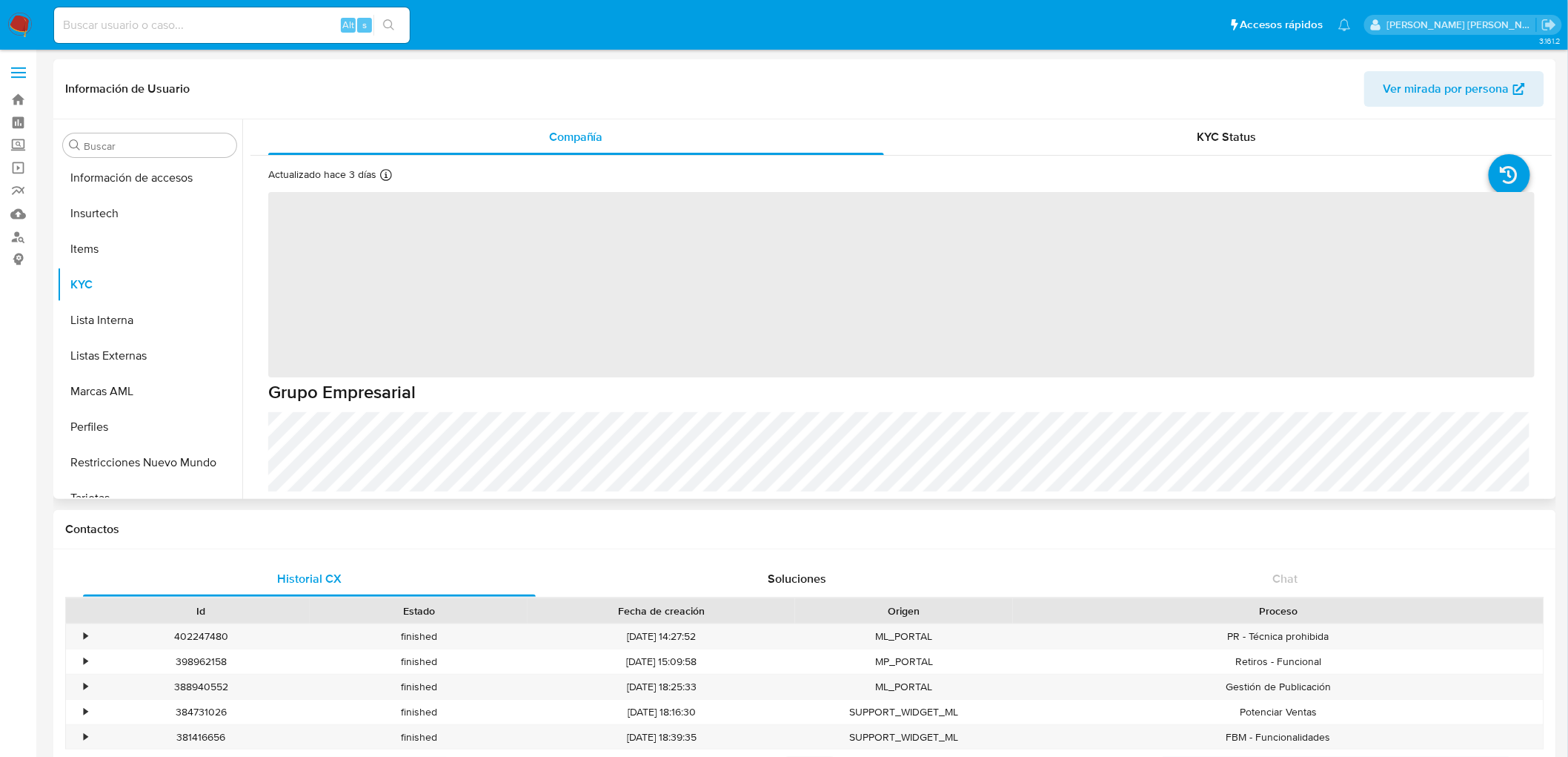
scroll to position [697, 0]
select select "10"
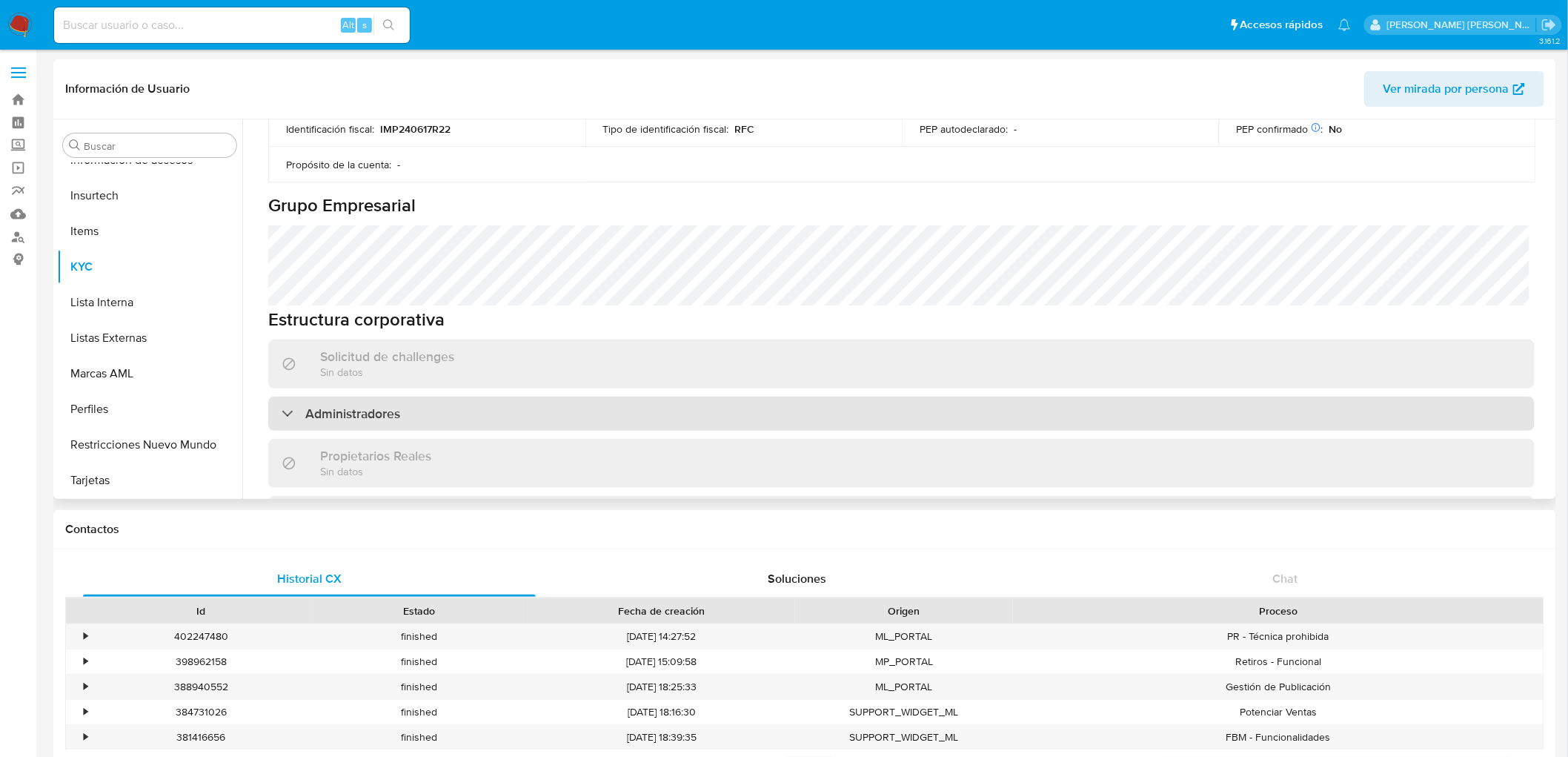
click at [394, 406] on h3 "Administradores" at bounding box center [353, 414] width 95 height 17
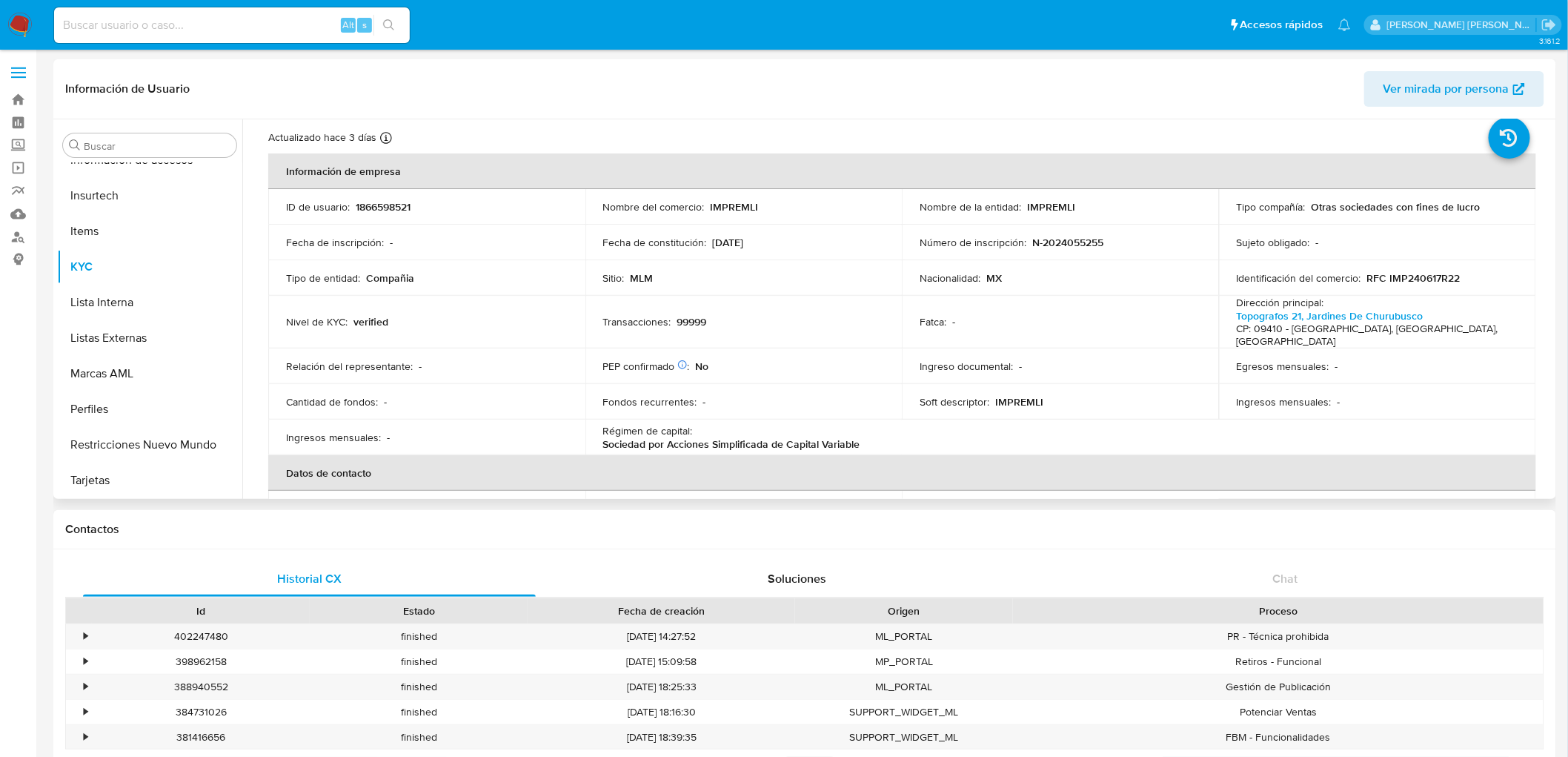
scroll to position [0, 0]
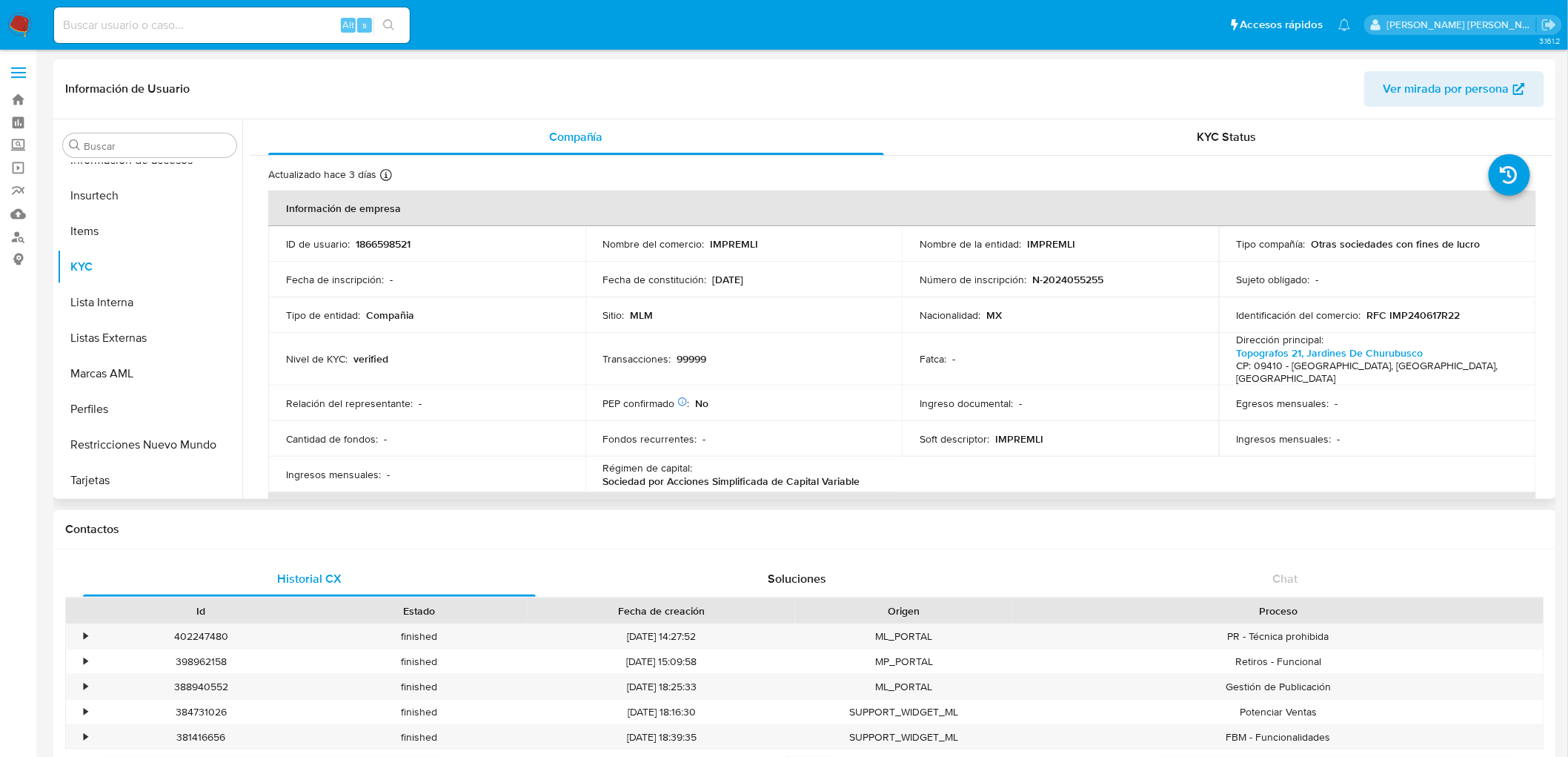
click at [1417, 316] on p "RFC IMP240617R22" at bounding box center [1414, 316] width 93 height 14
copy p "IMP240617R22"
click at [367, 243] on p "1866598521" at bounding box center [383, 244] width 55 height 14
click at [368, 243] on p "1866598521" at bounding box center [383, 244] width 55 height 14
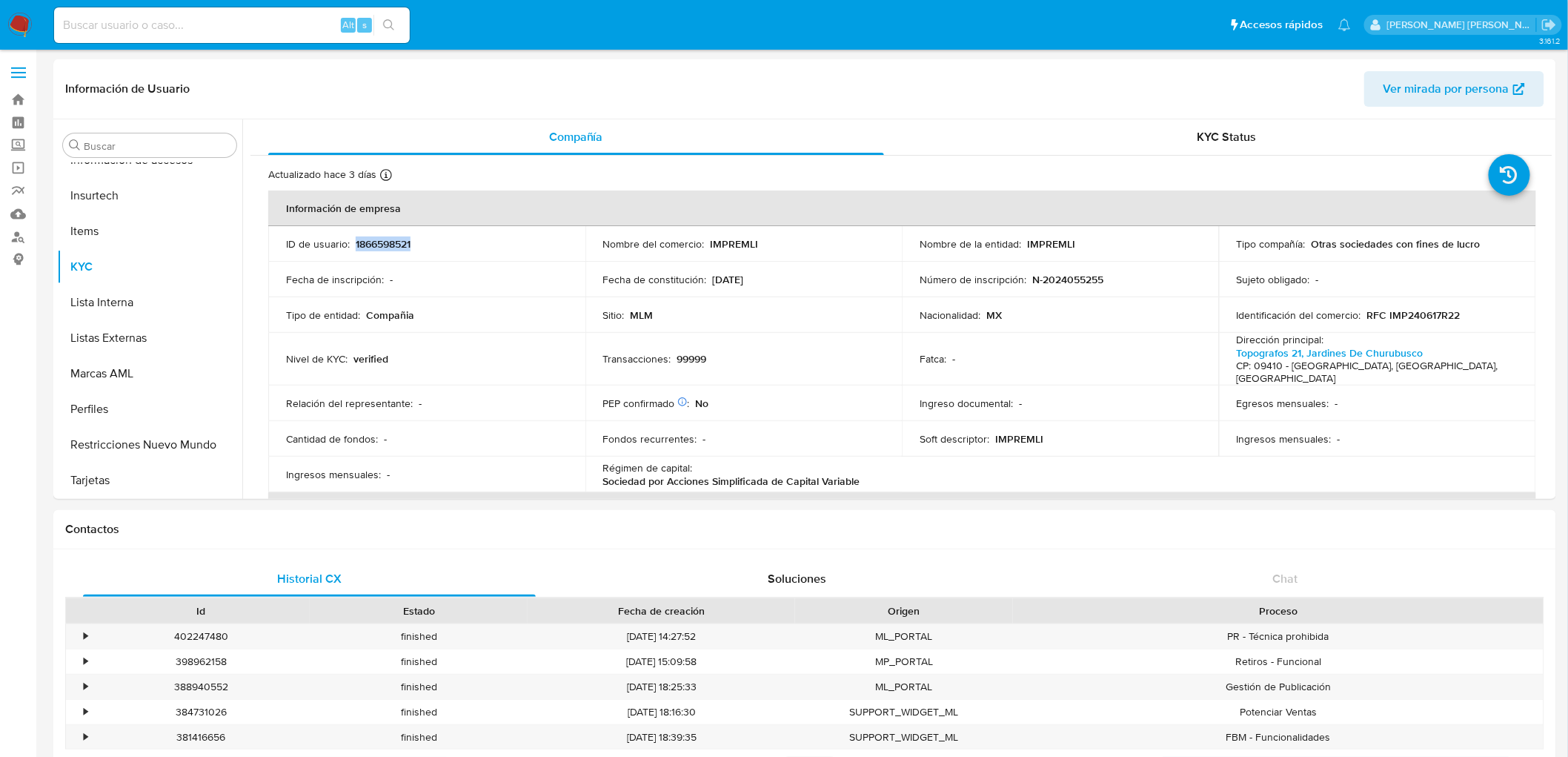
copy p "1866598521"
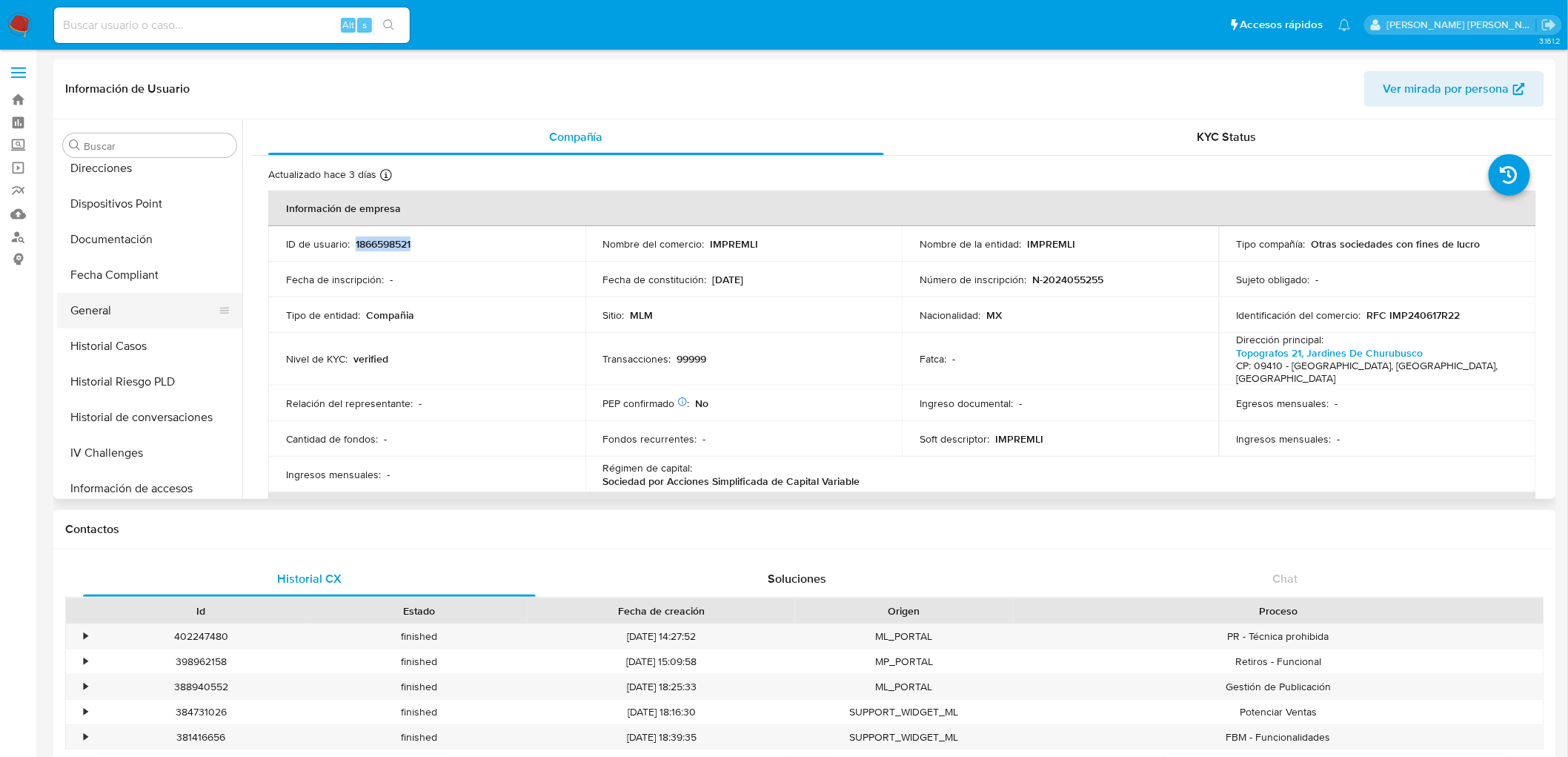
scroll to position [367, 0]
click at [145, 242] on button "Documentación" at bounding box center [144, 240] width 173 height 35
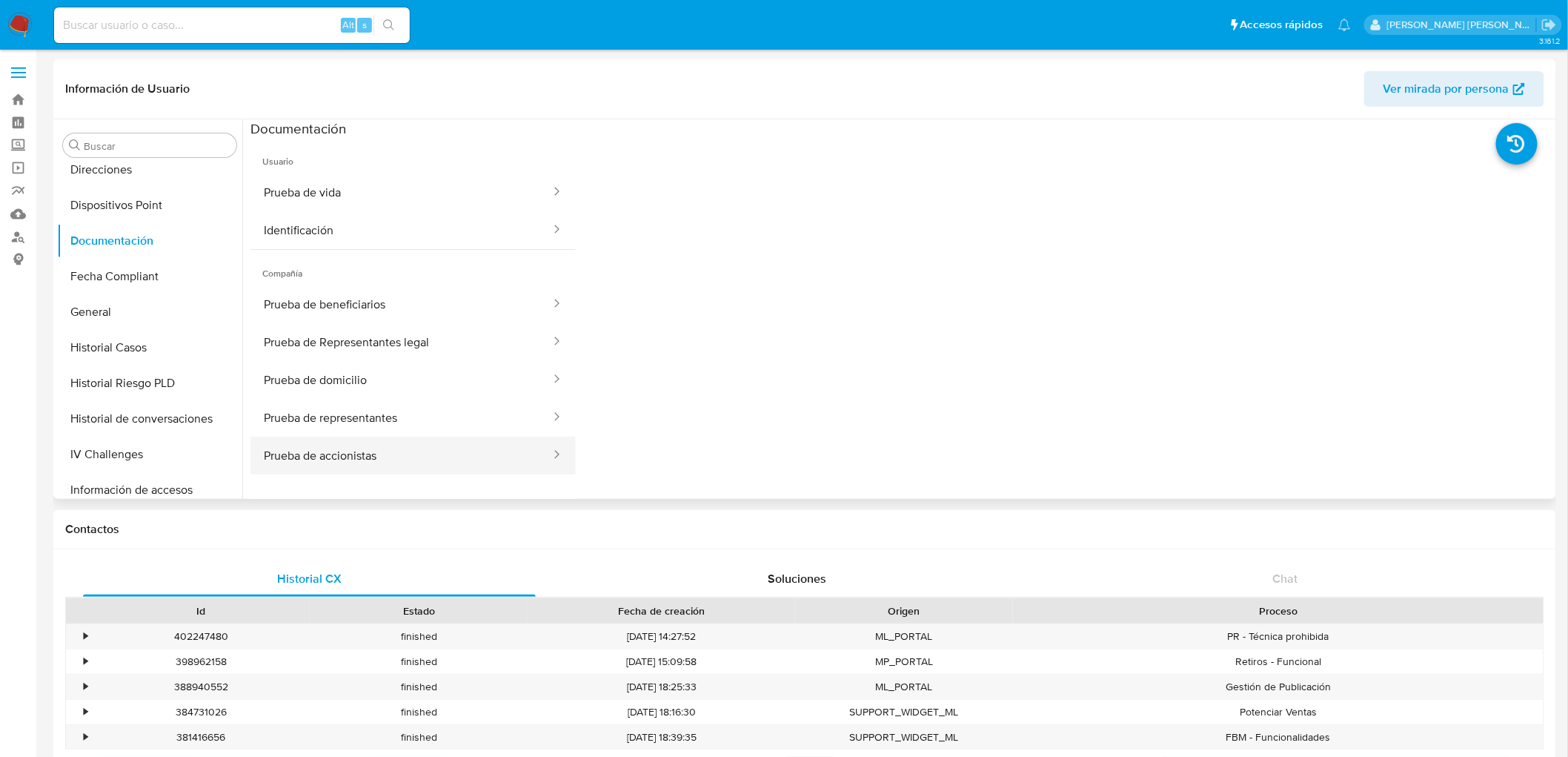
click at [445, 454] on button "Prueba de accionistas" at bounding box center [401, 456] width 302 height 38
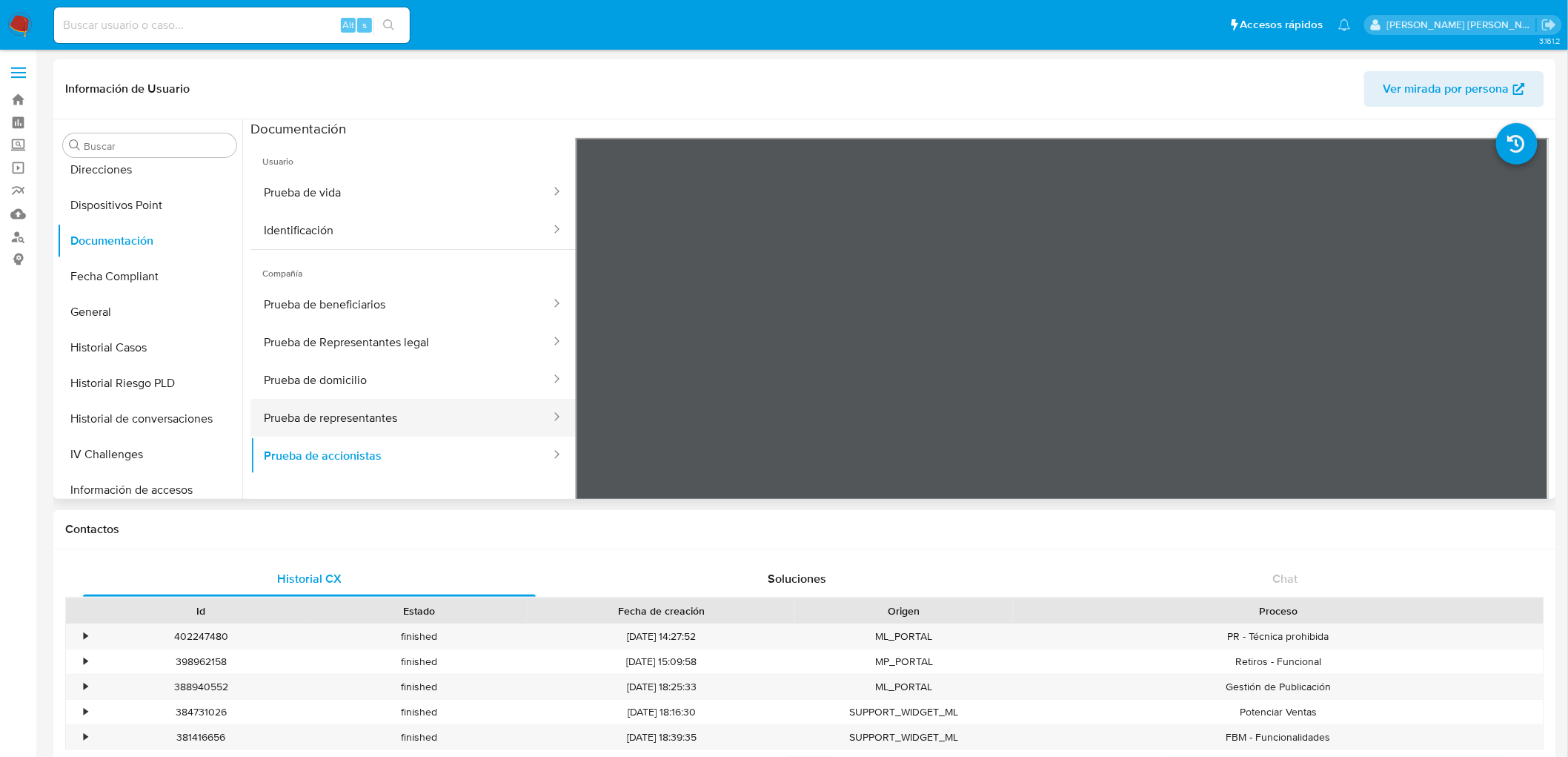
click at [395, 419] on button "Prueba de representantes" at bounding box center [401, 418] width 302 height 38
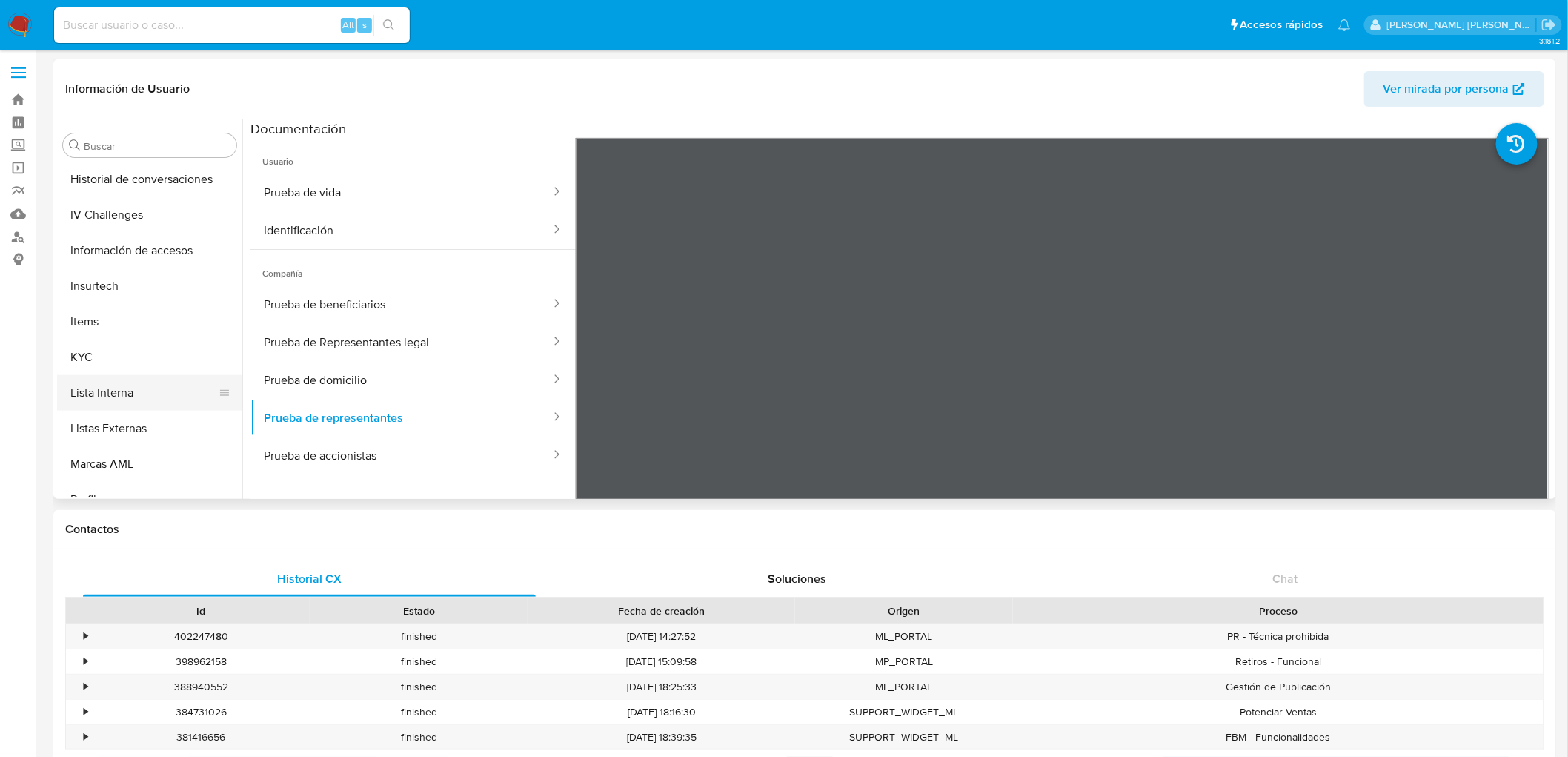
scroll to position [697, 0]
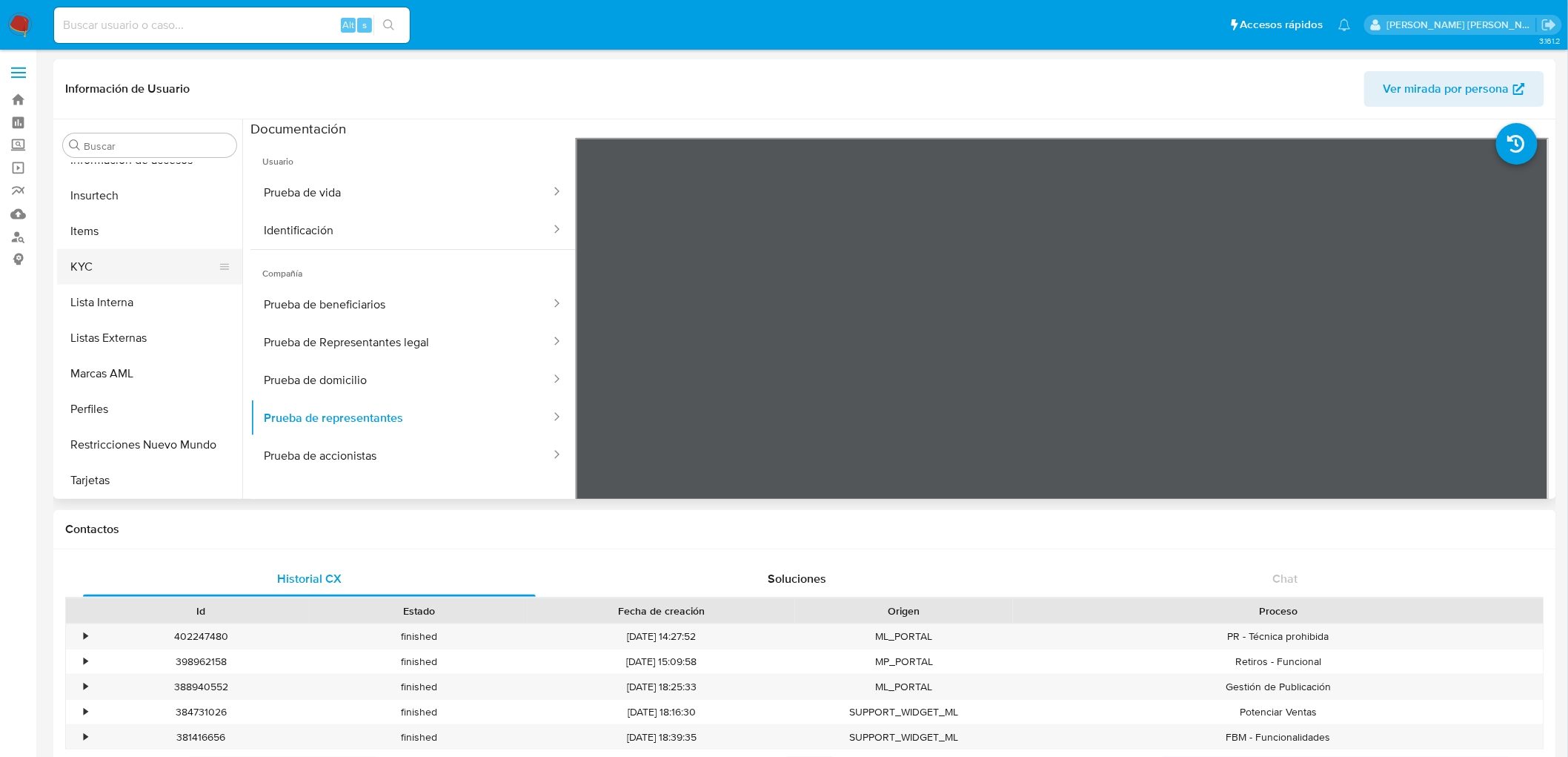
click at [108, 285] on button "Lista Interna" at bounding box center [150, 302] width 185 height 35
click at [102, 270] on button "KYC" at bounding box center [144, 267] width 173 height 35
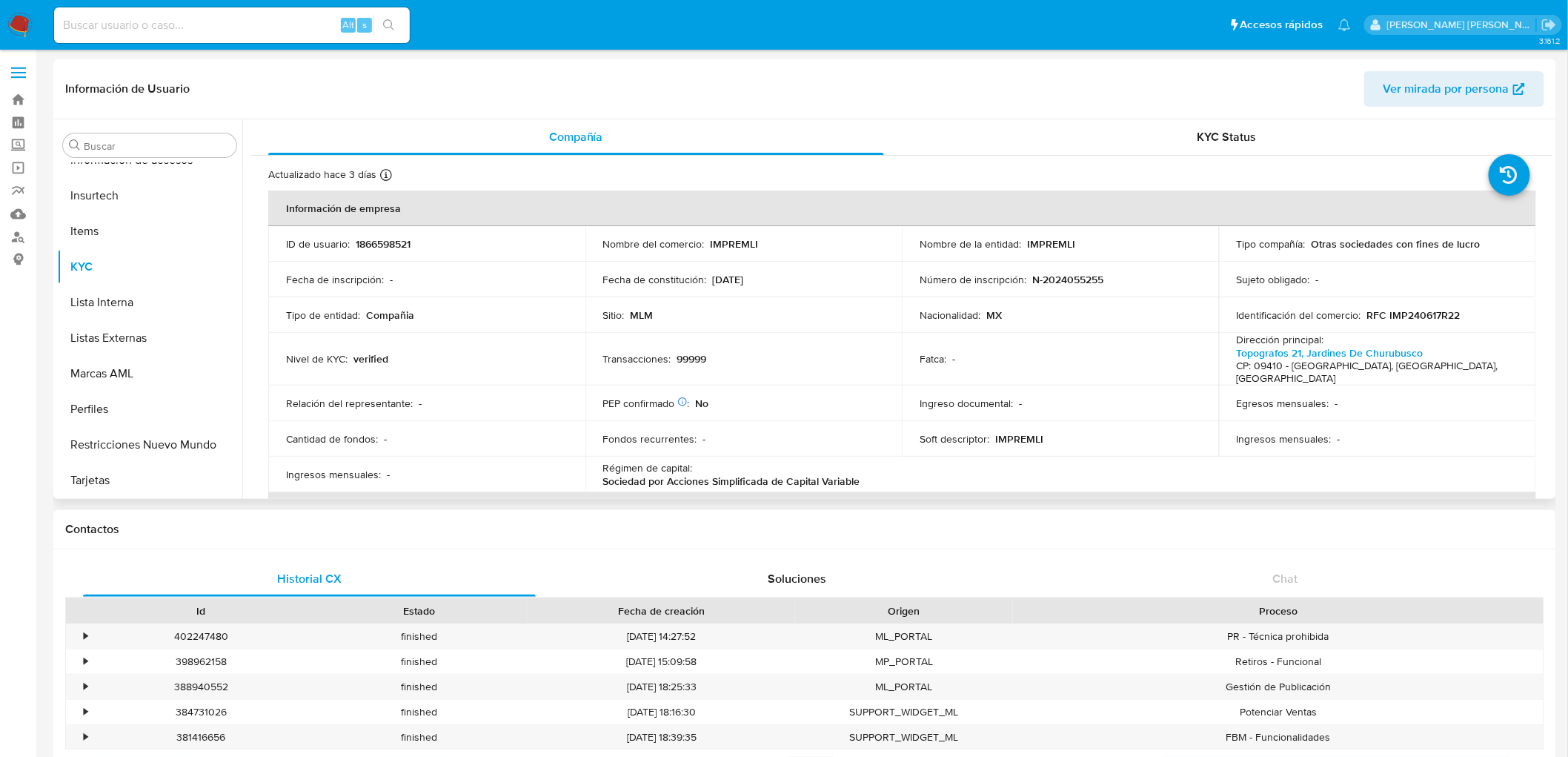
click at [580, 386] on td "Relación del representante : -" at bounding box center [426, 403] width 317 height 35
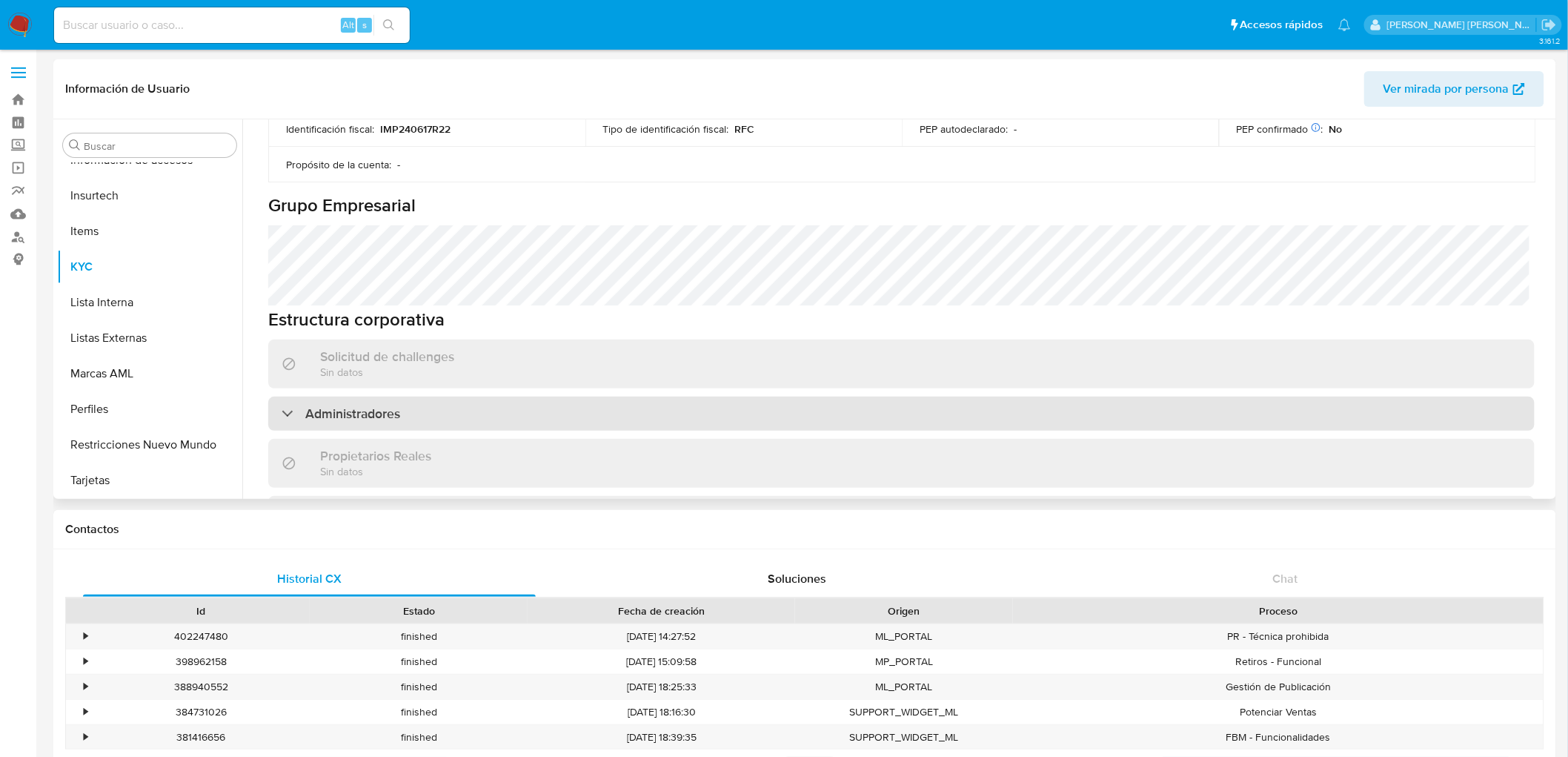
click at [352, 397] on div "Administradores" at bounding box center [901, 414] width 1267 height 34
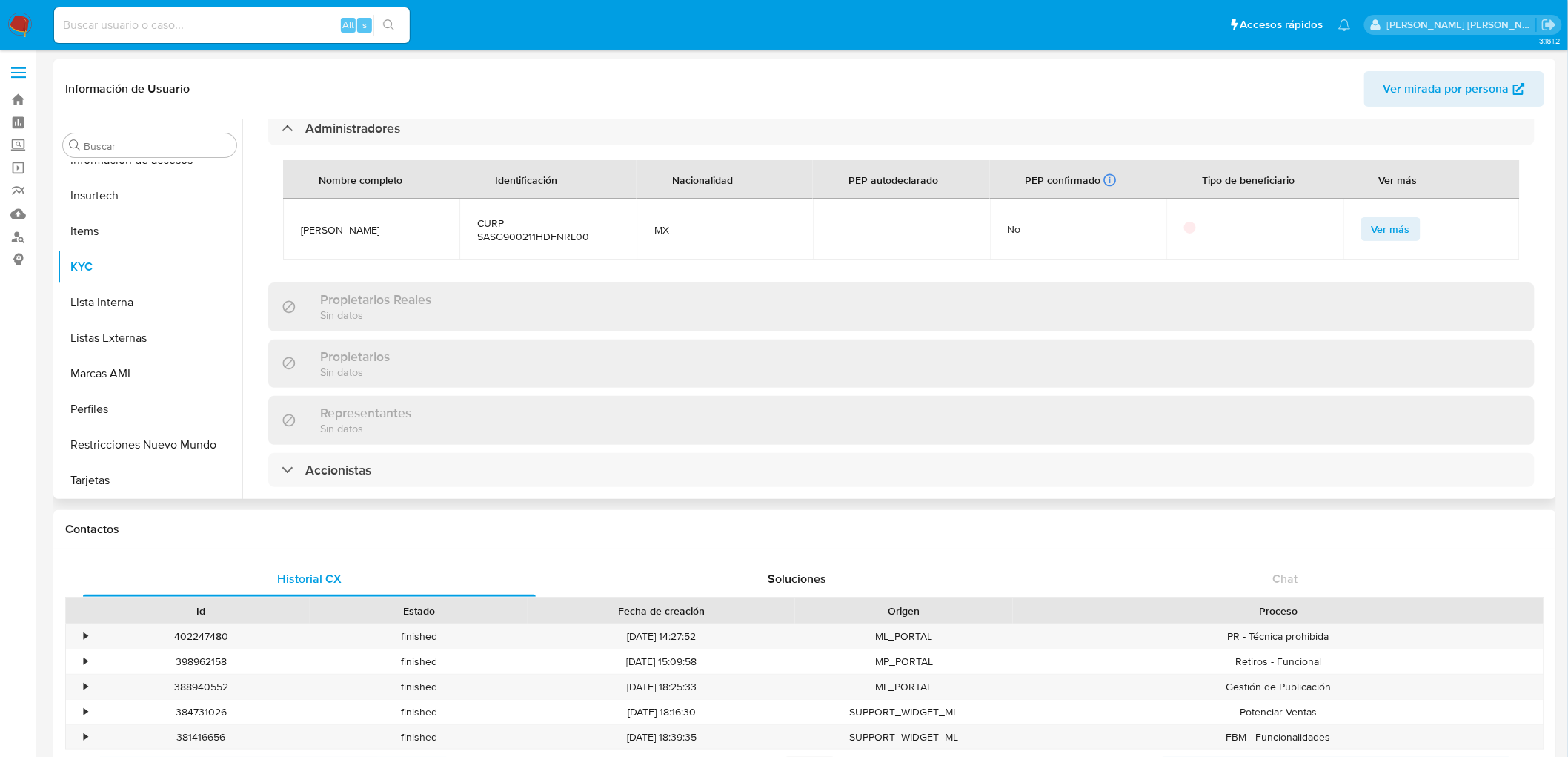
scroll to position [824, 0]
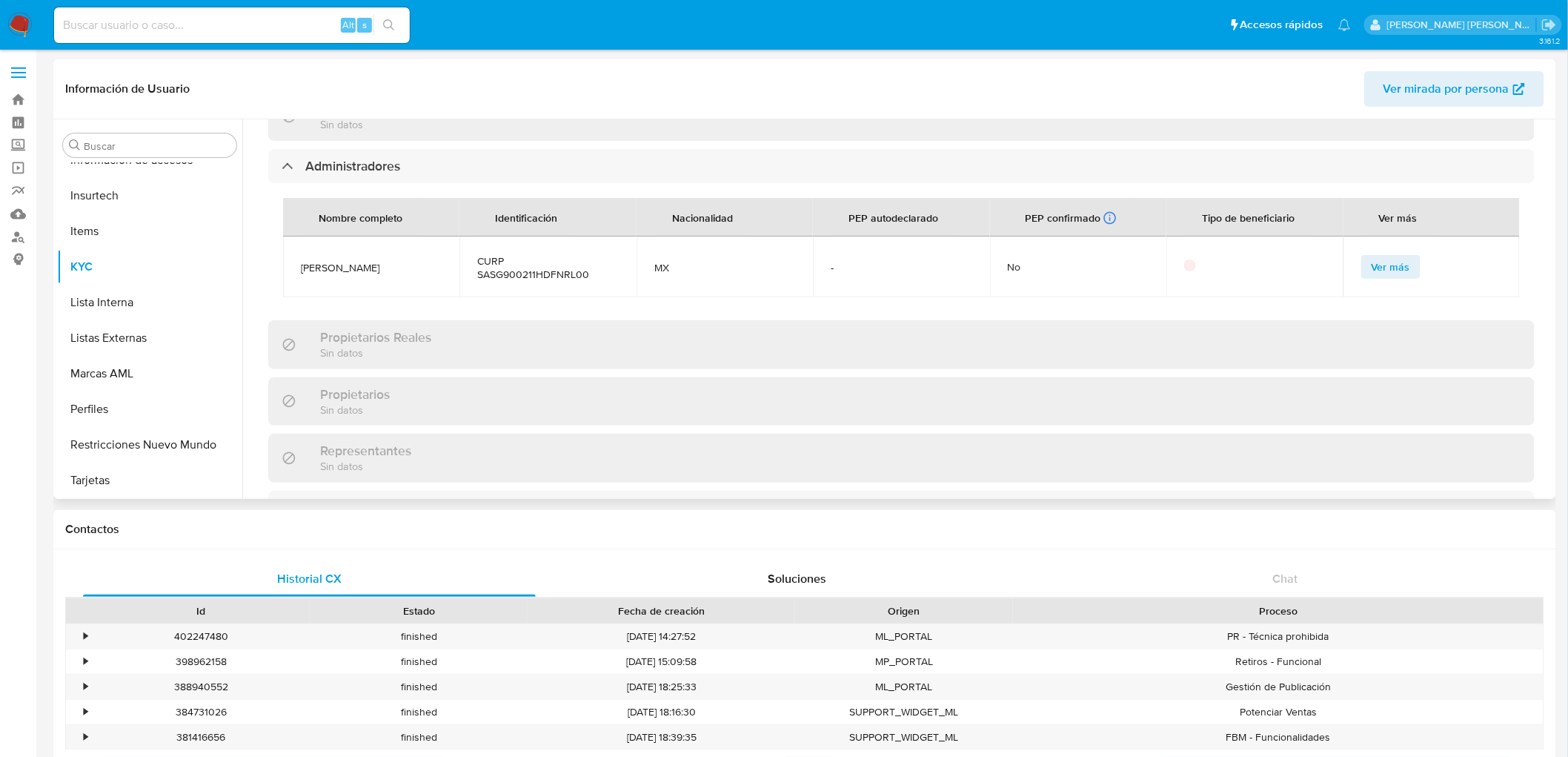
click at [410, 261] on span "GUILLERMO SANCHEZ SERRANO" at bounding box center [371, 268] width 141 height 14
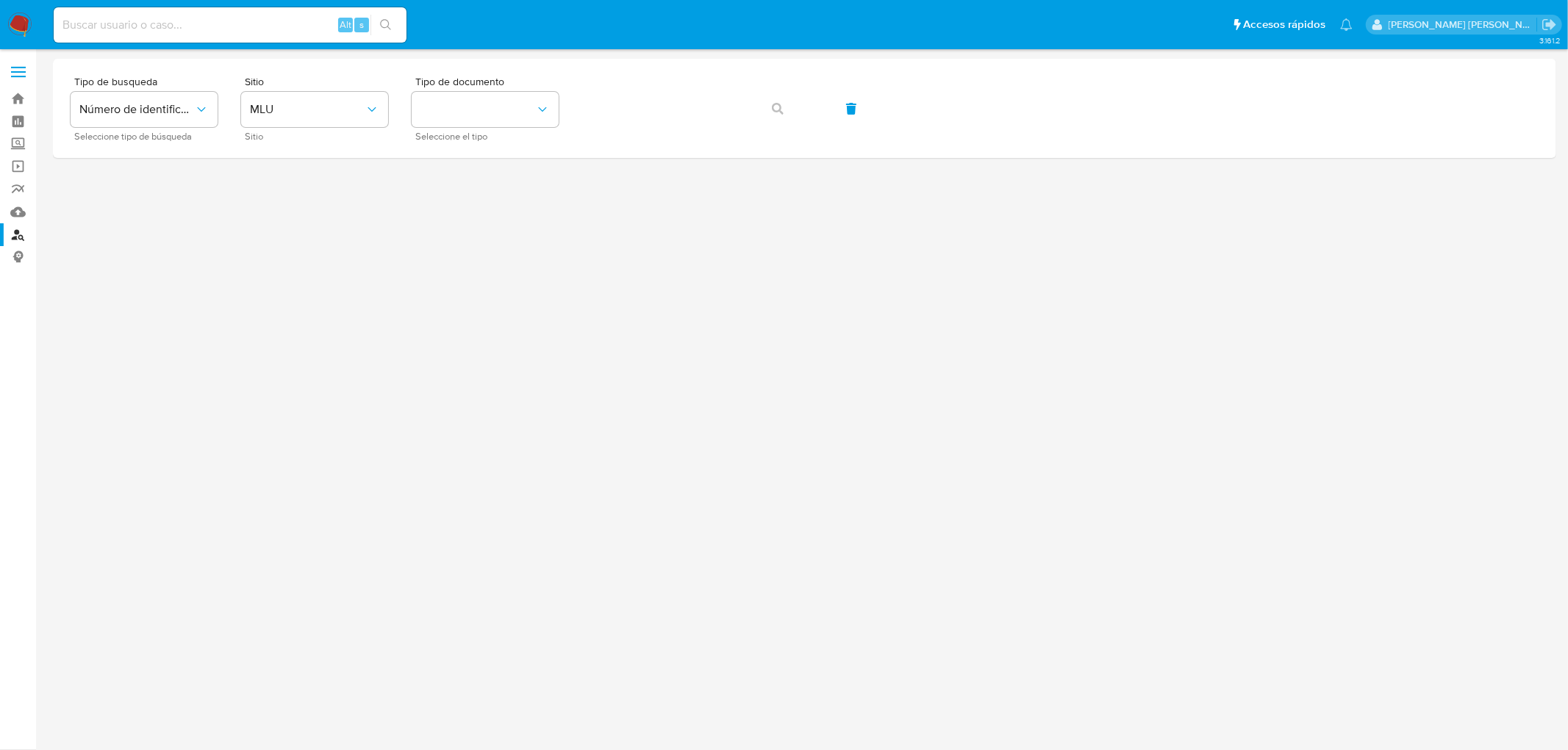
click at [12, 23] on img at bounding box center [19, 25] width 25 height 25
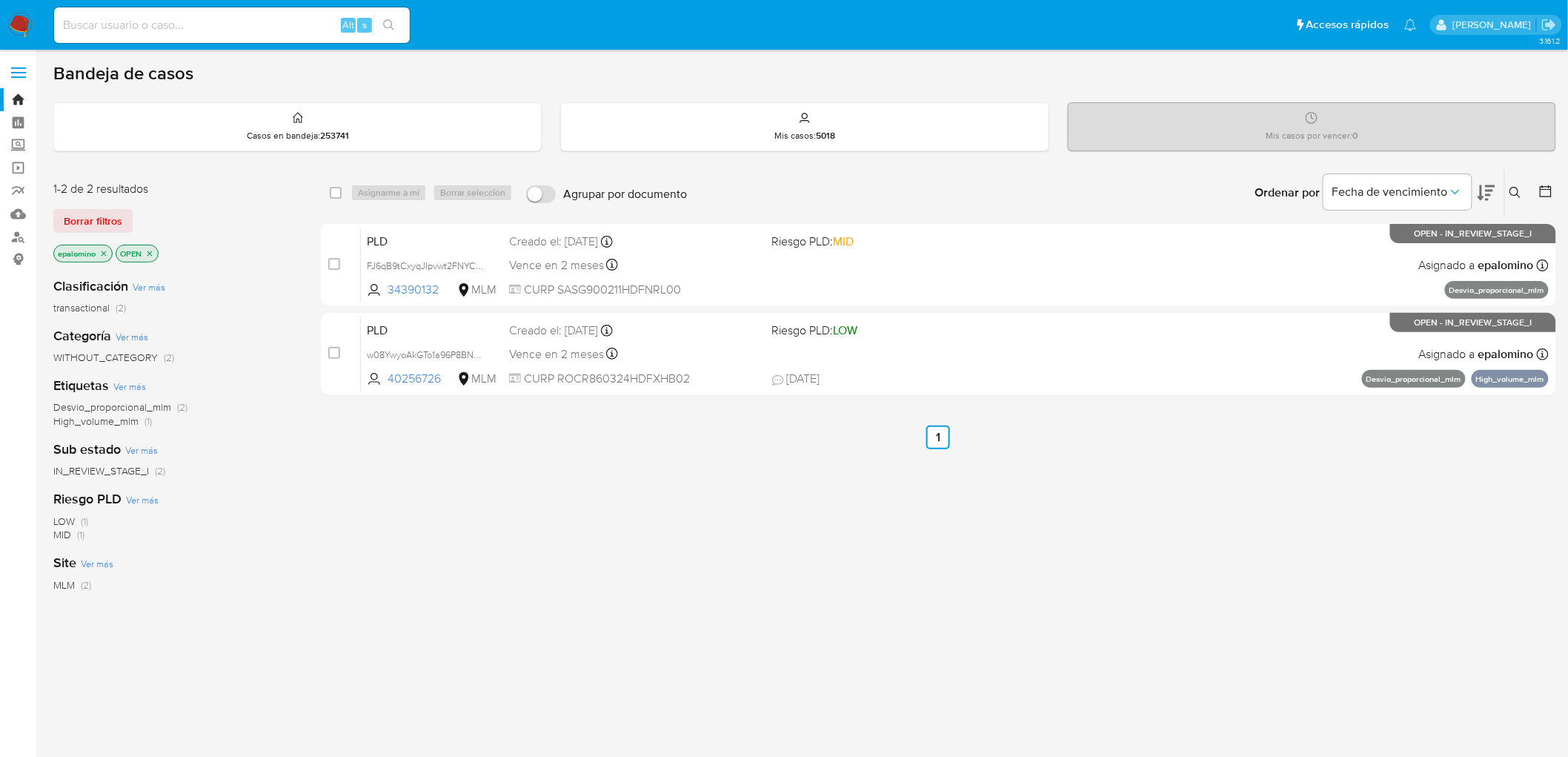
click at [105, 216] on span "Borrar filtros" at bounding box center [93, 221] width 59 height 21
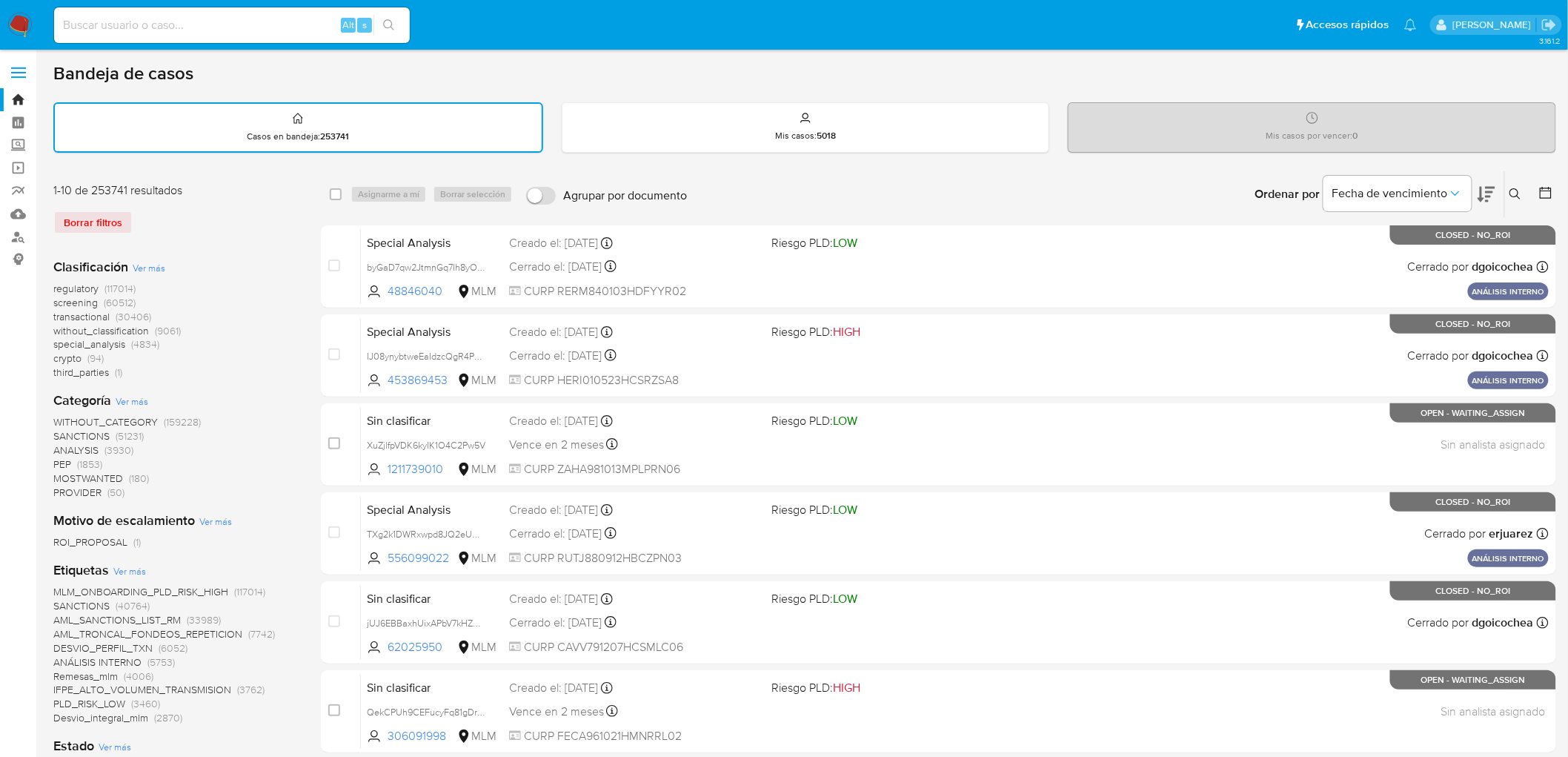
click at [1527, 185] on button at bounding box center [1518, 194] width 24 height 18
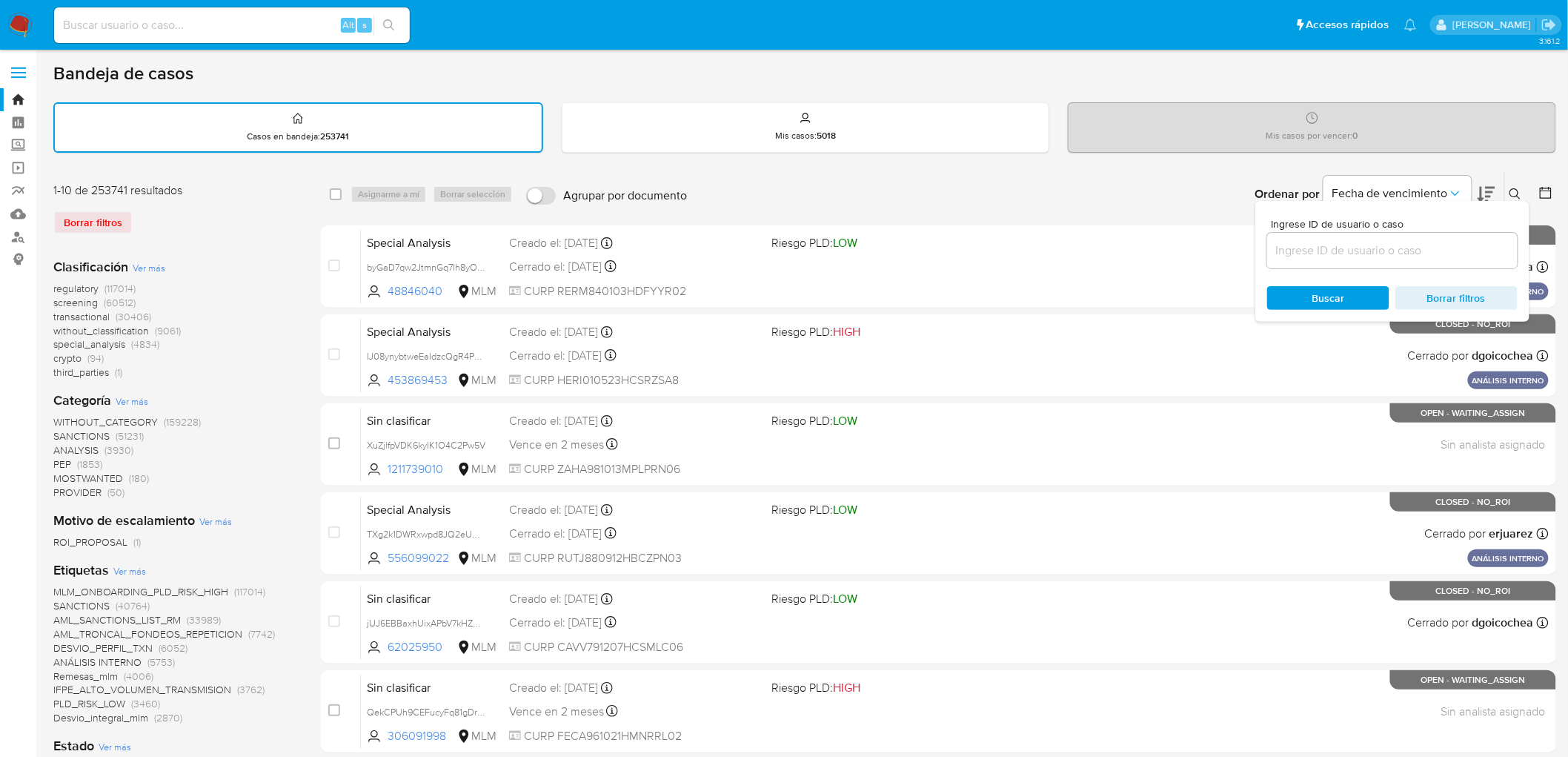
click at [1513, 188] on icon at bounding box center [1515, 194] width 11 height 11
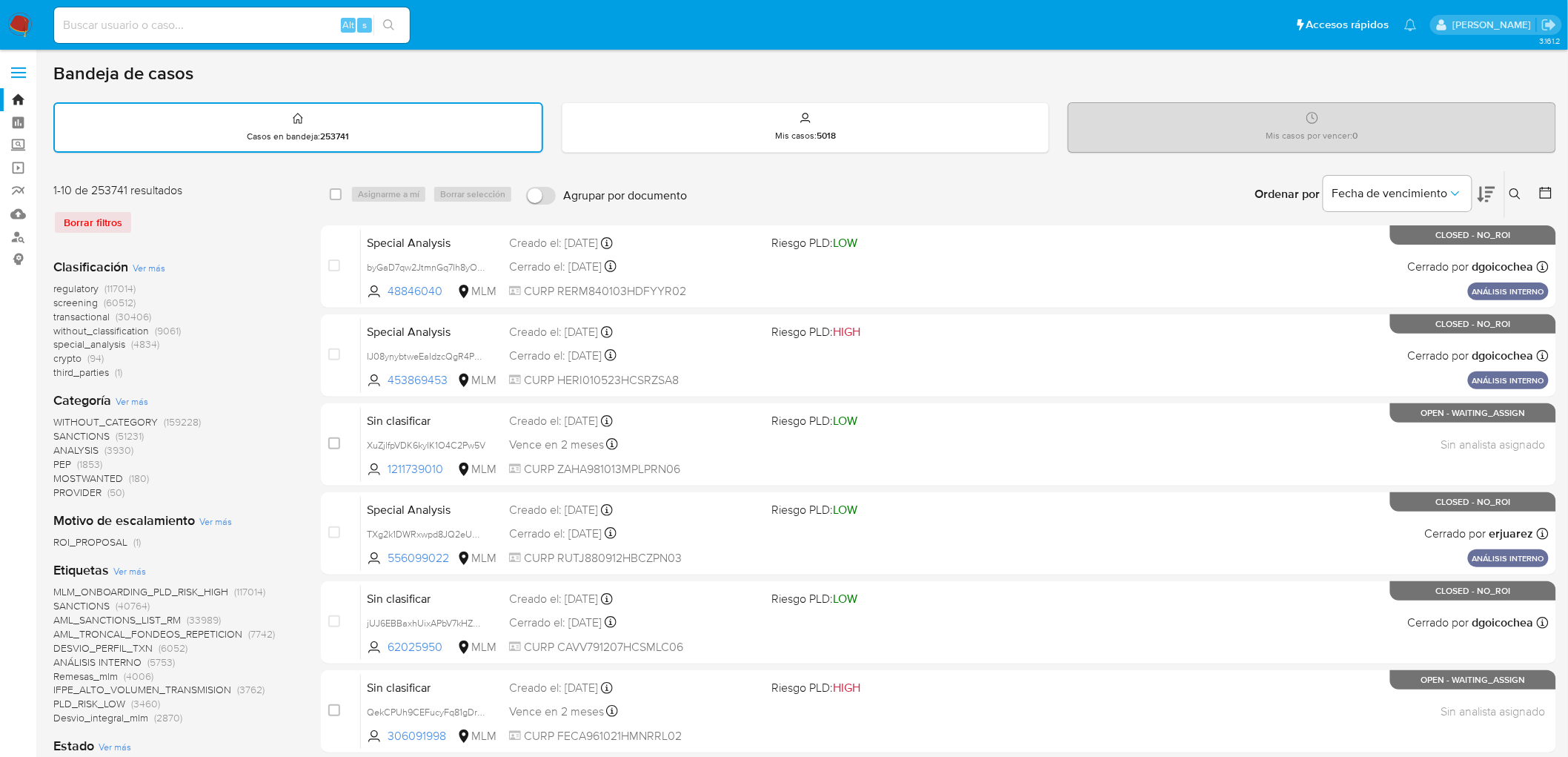
click at [1521, 191] on icon at bounding box center [1516, 194] width 12 height 12
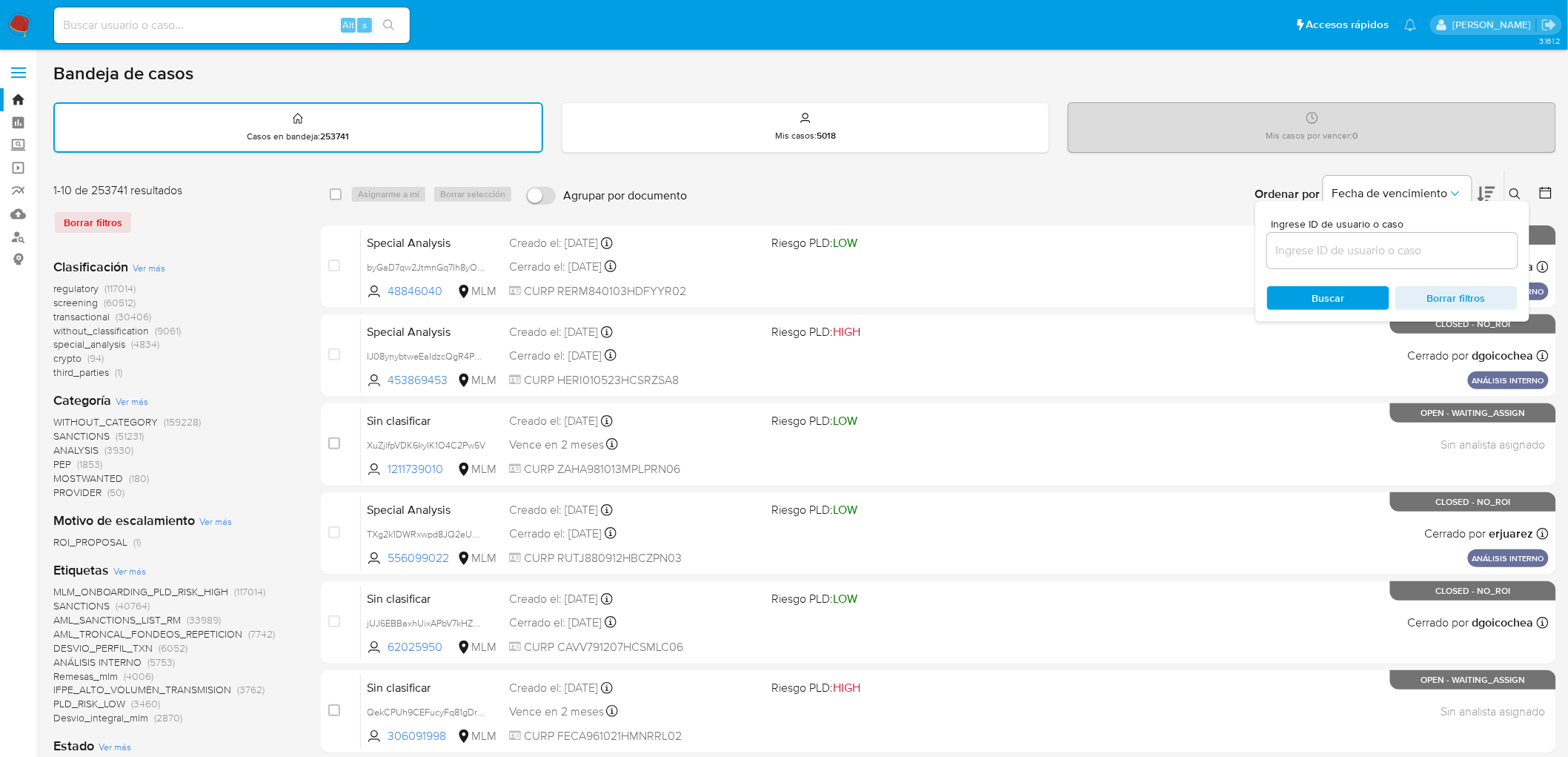
click at [1361, 241] on div at bounding box center [1393, 250] width 251 height 35
click at [1361, 241] on input at bounding box center [1393, 251] width 251 height 20
paste input "34390132"
type input "34390132"
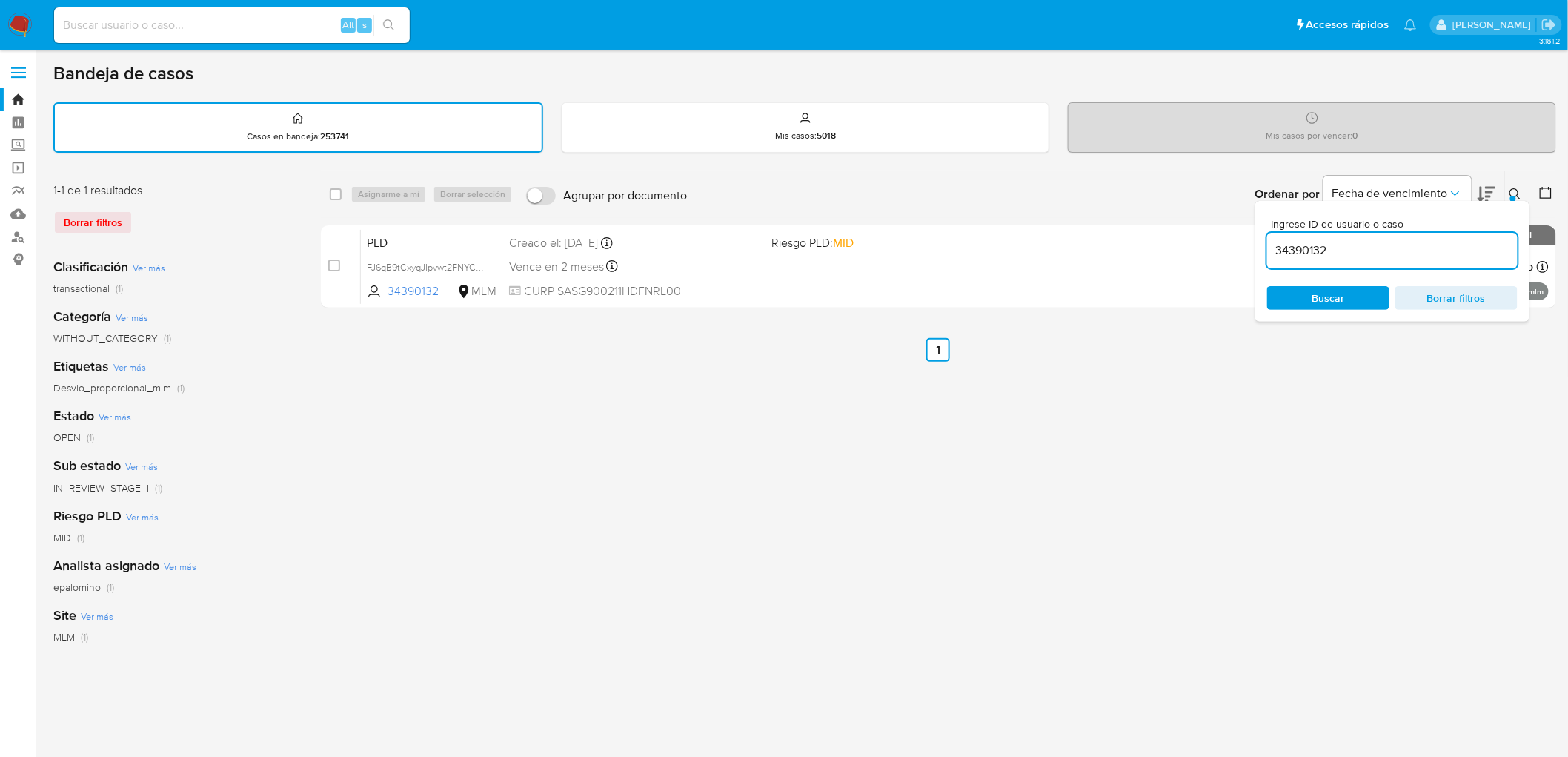
click at [1509, 189] on button at bounding box center [1518, 194] width 24 height 18
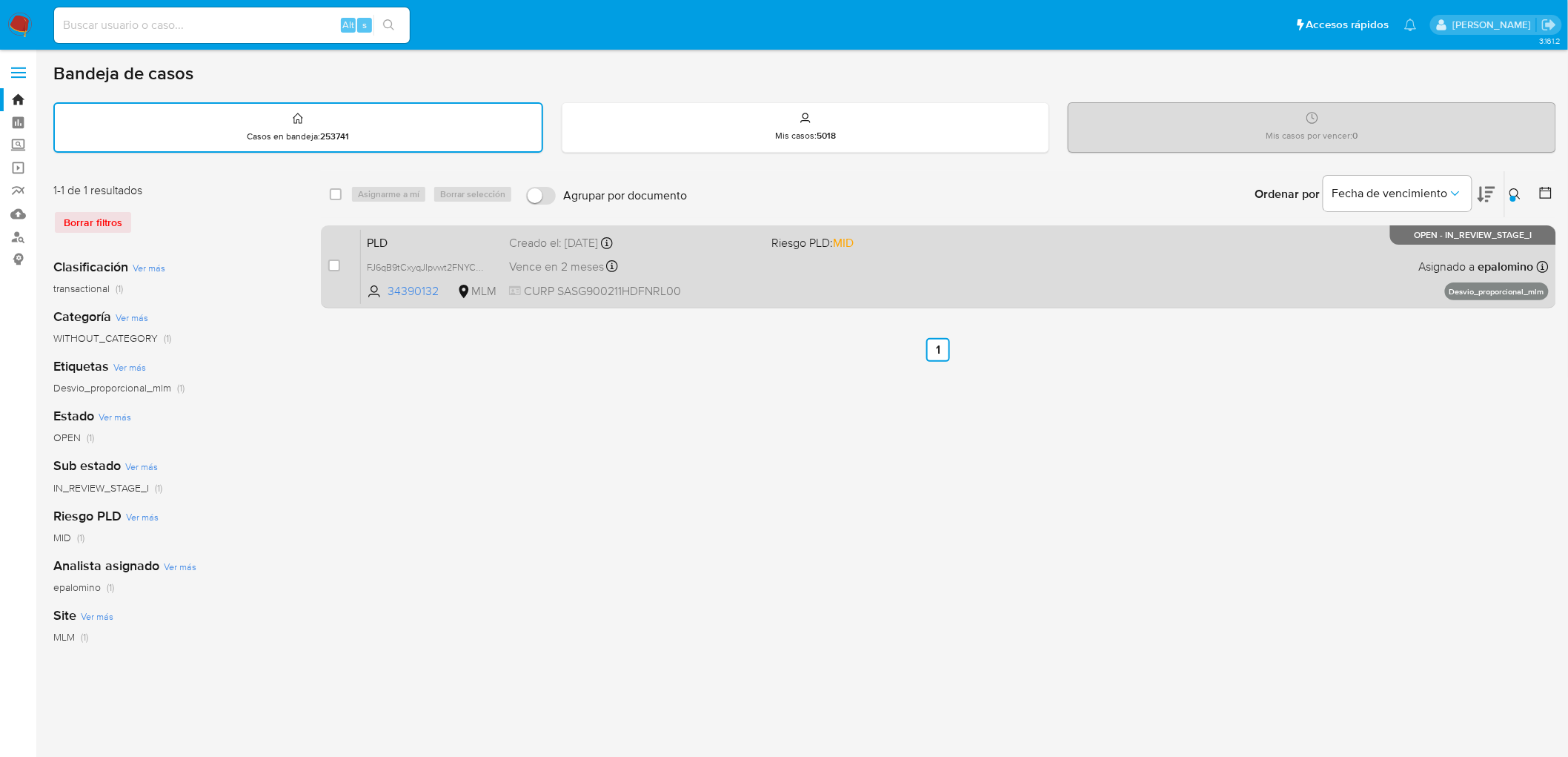
click at [380, 240] on span "PLD" at bounding box center [431, 242] width 130 height 20
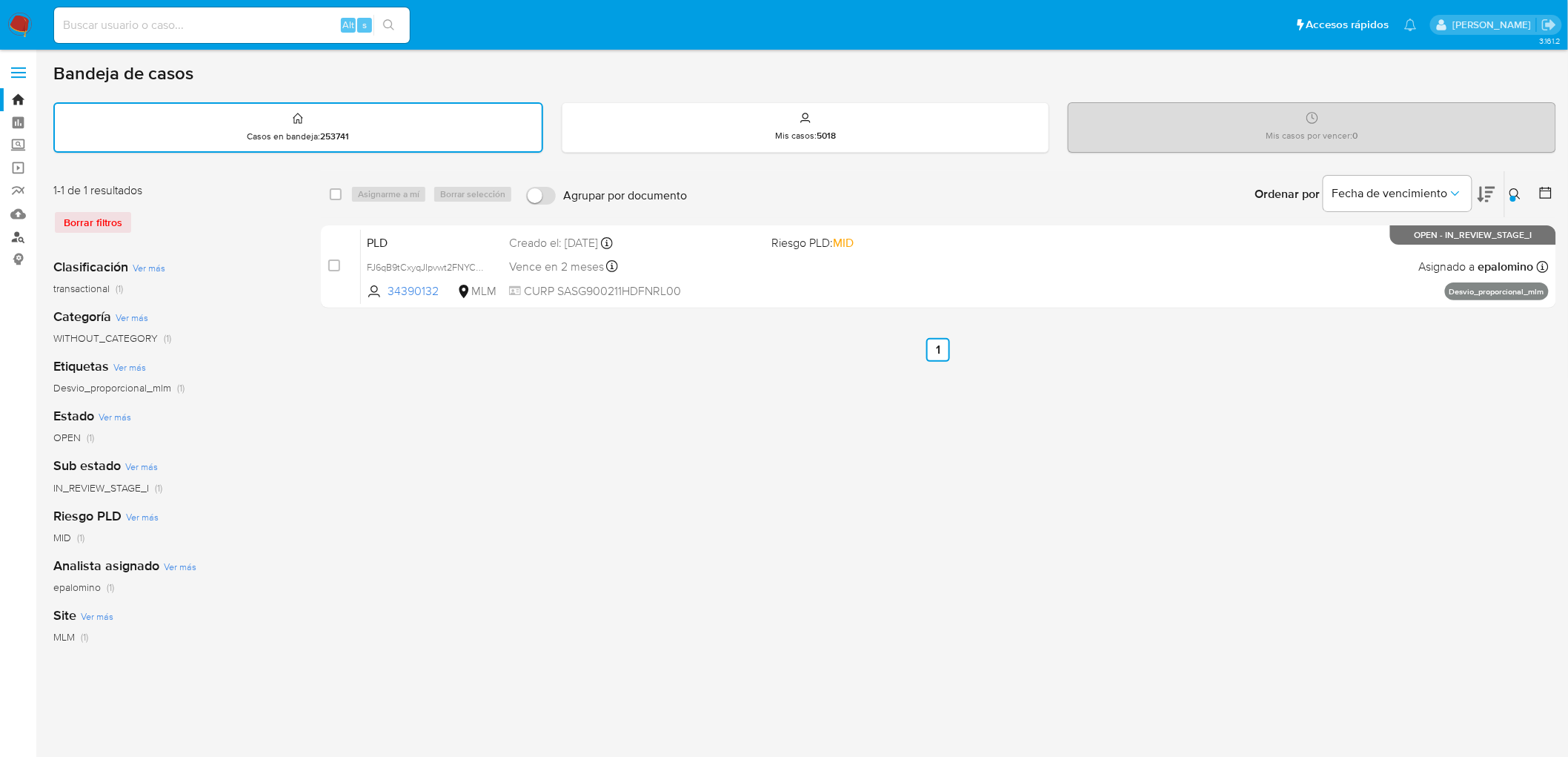
click at [19, 238] on link "Buscador de personas" at bounding box center [88, 237] width 176 height 23
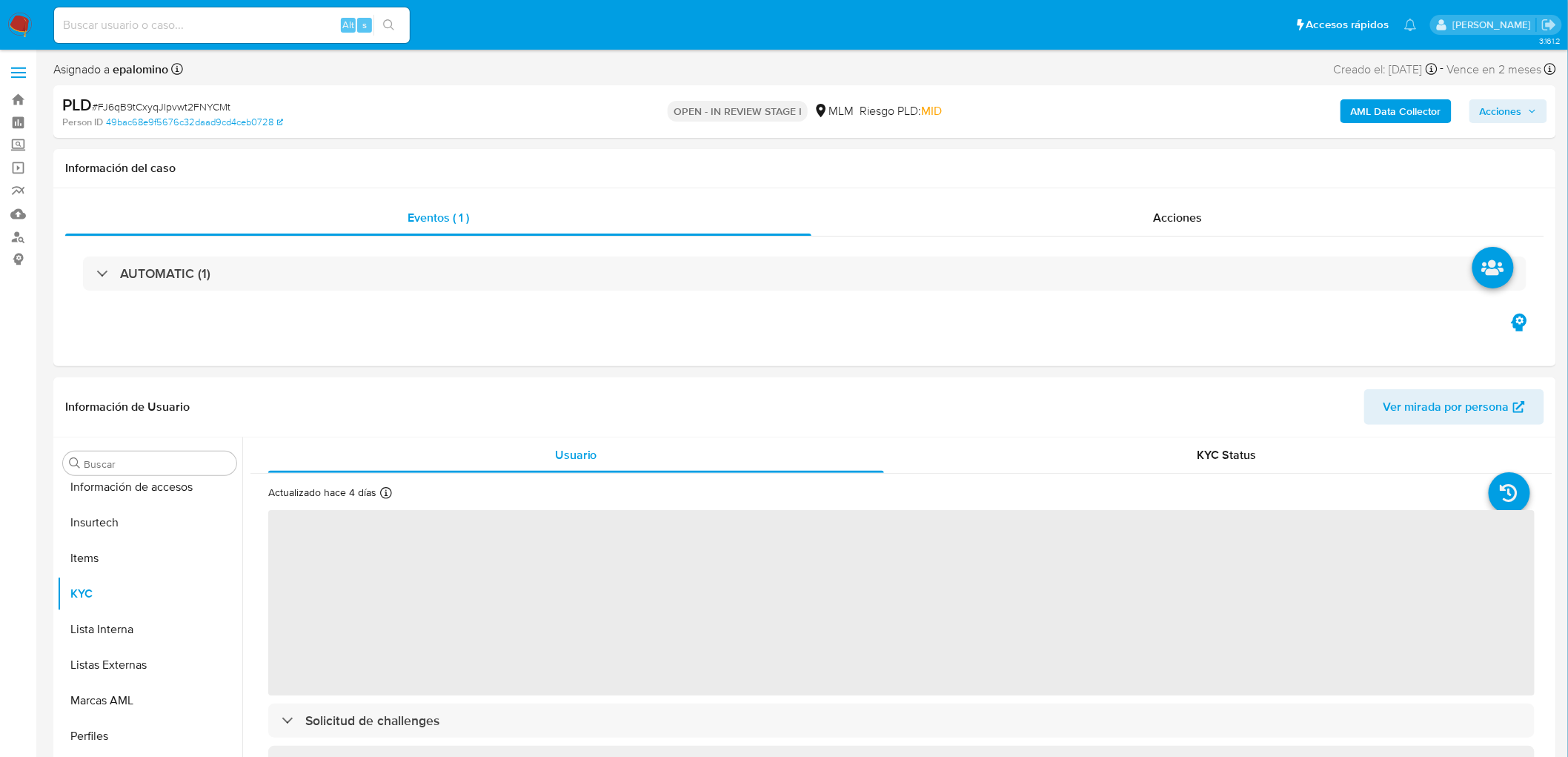
scroll to position [697, 0]
select select "10"
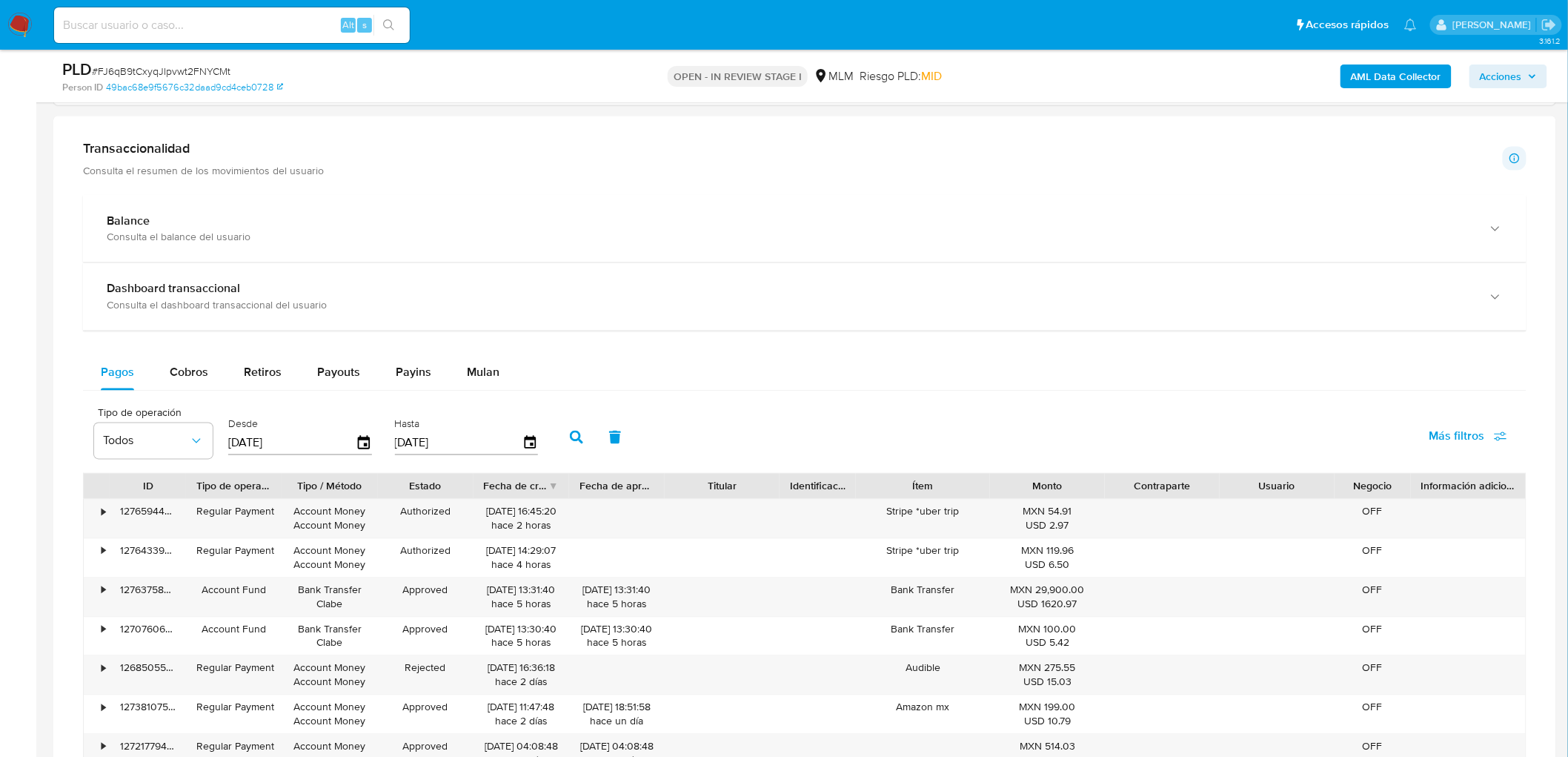
scroll to position [1052, 0]
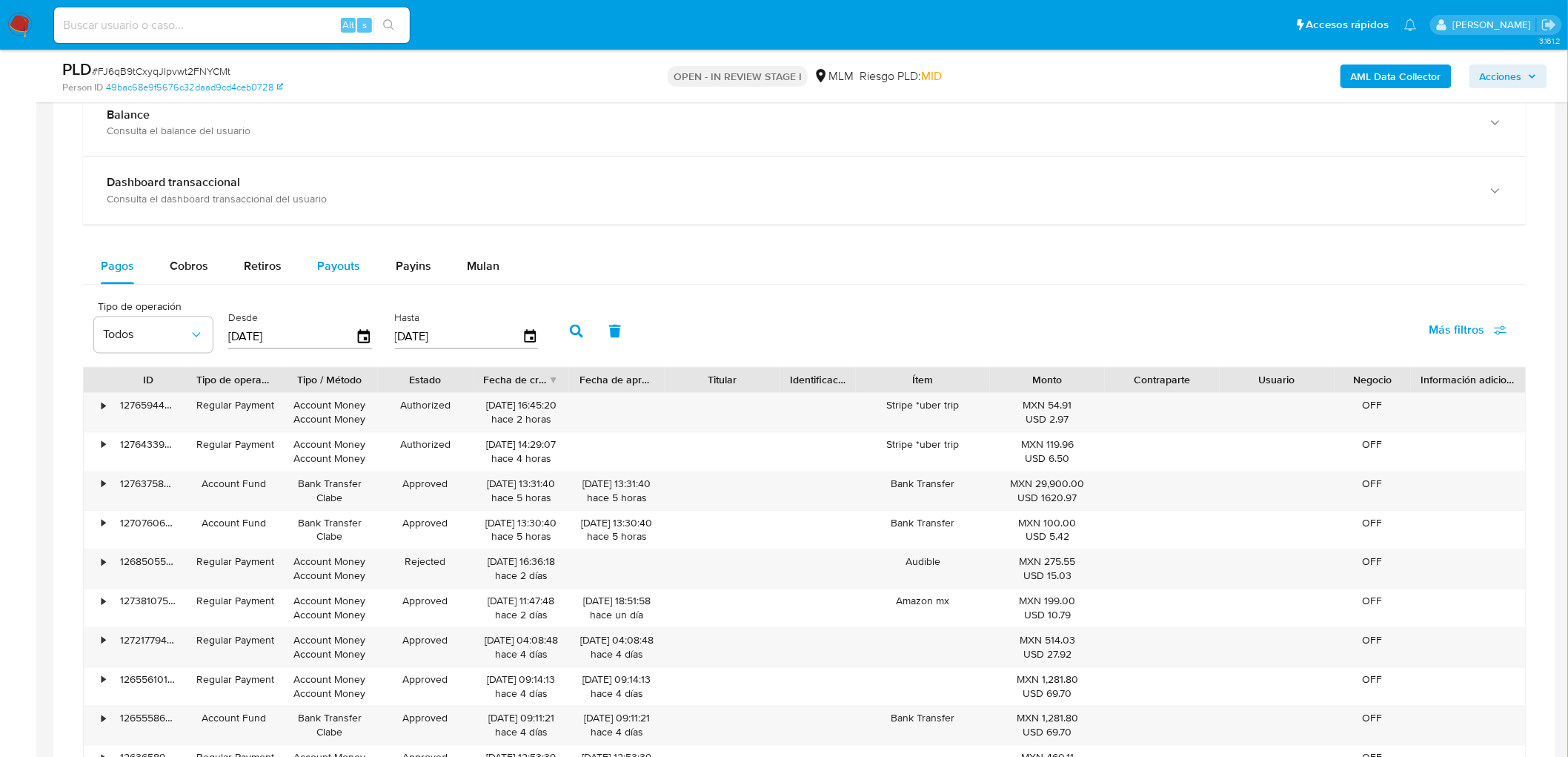
click at [355, 273] on span "Payouts" at bounding box center [338, 267] width 43 height 17
select select "10"
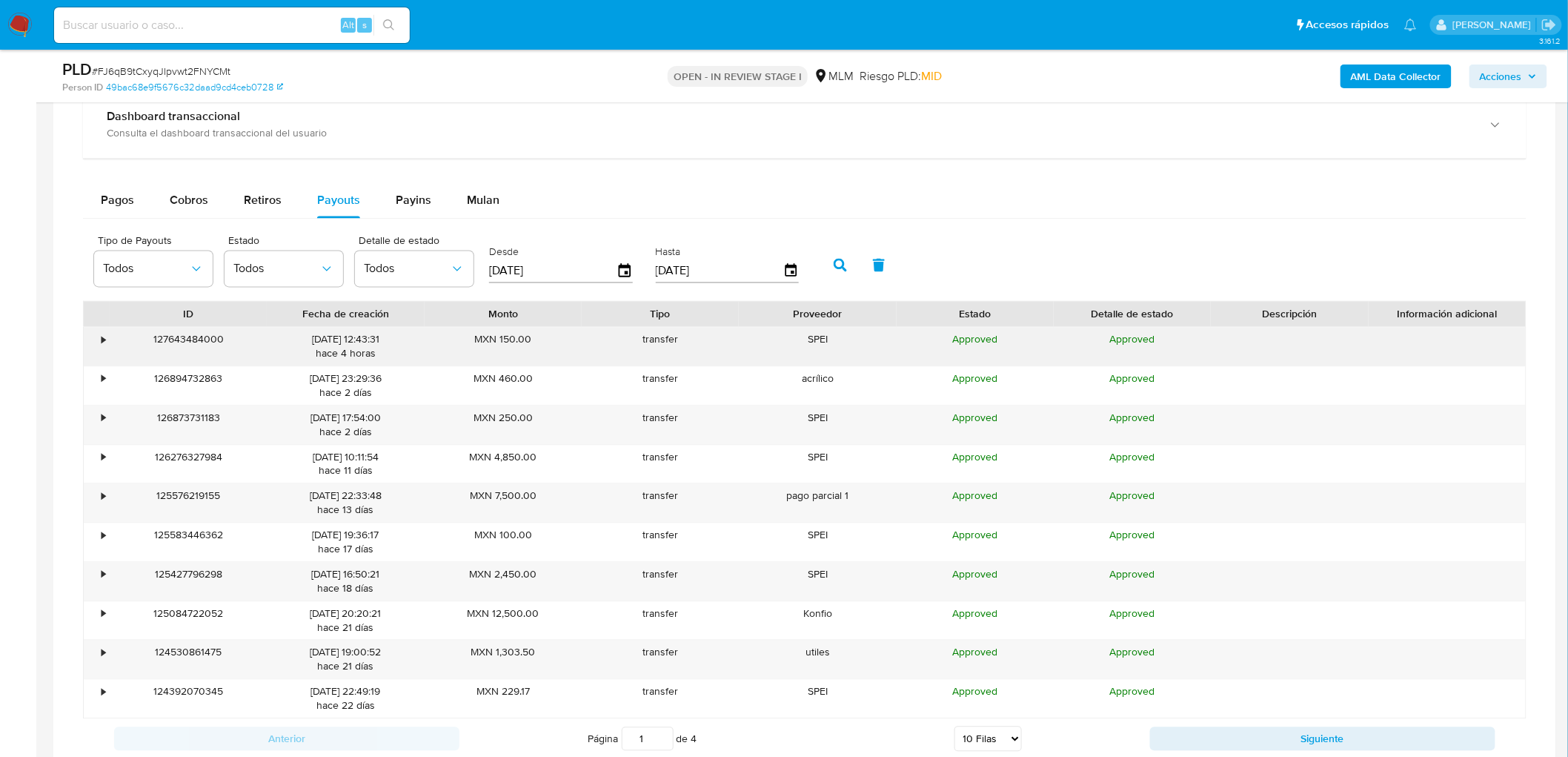
scroll to position [1217, 0]
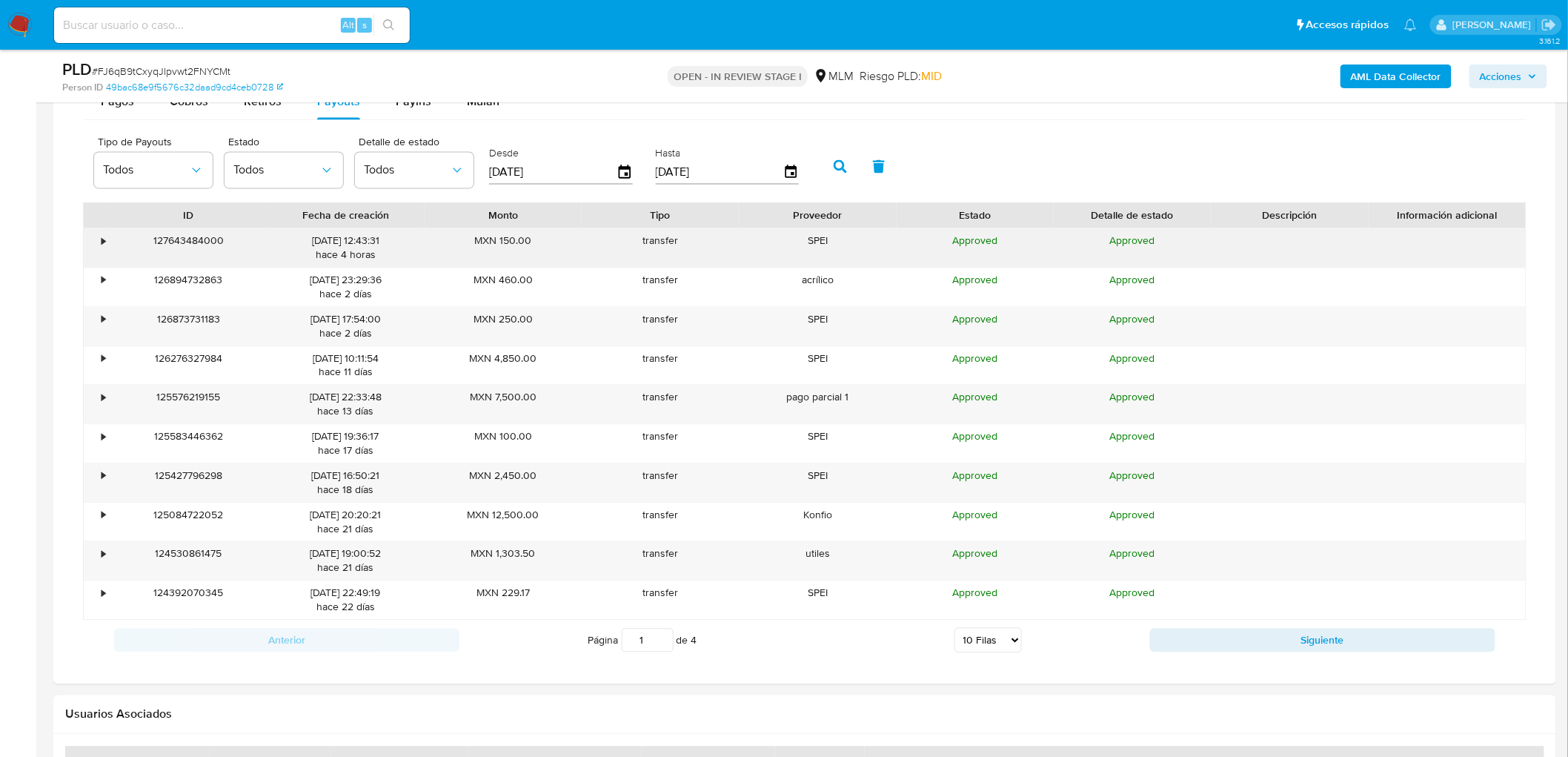
click at [102, 247] on div "•" at bounding box center [103, 240] width 4 height 14
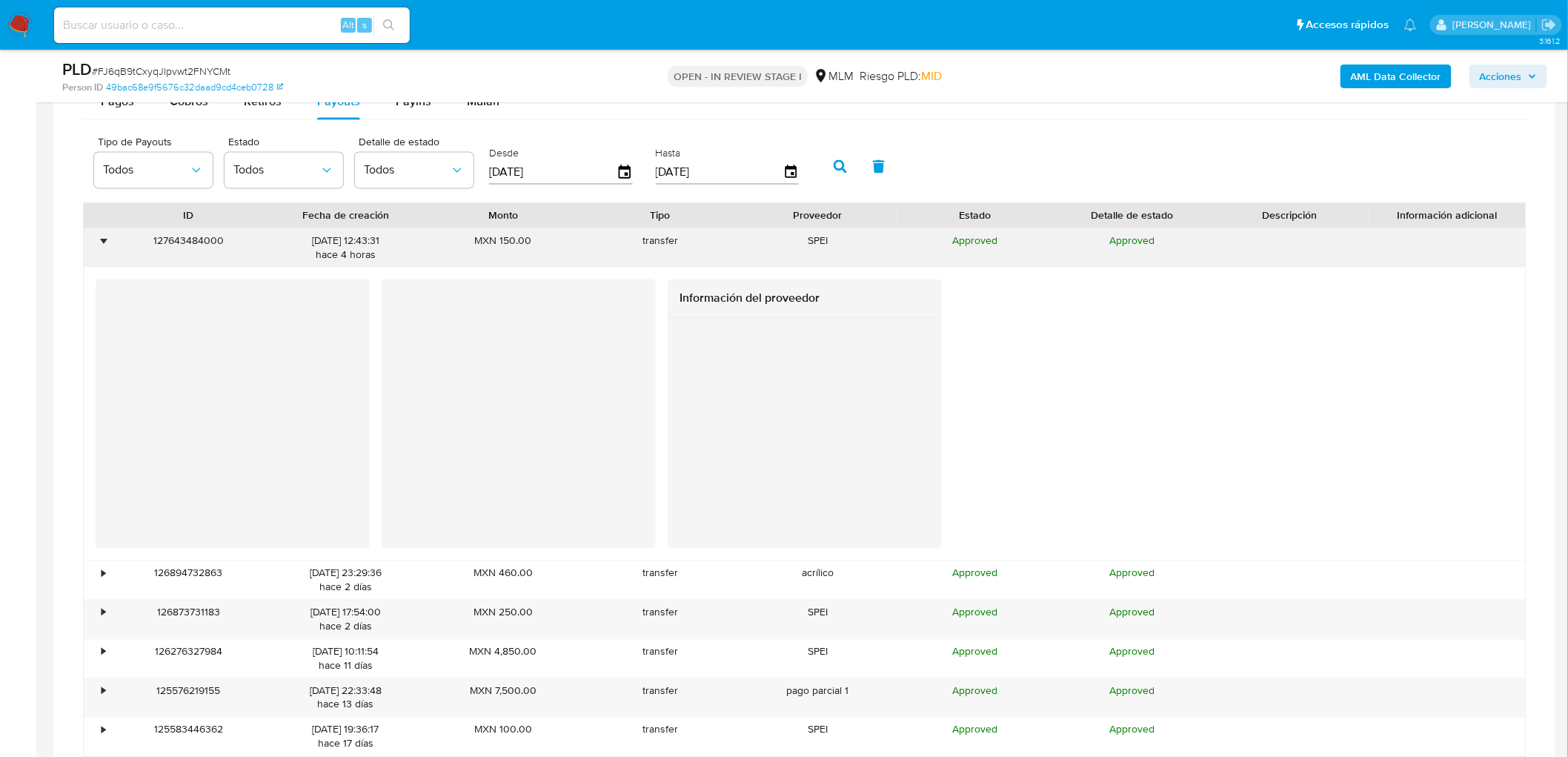
click at [102, 247] on div "•" at bounding box center [103, 240] width 4 height 14
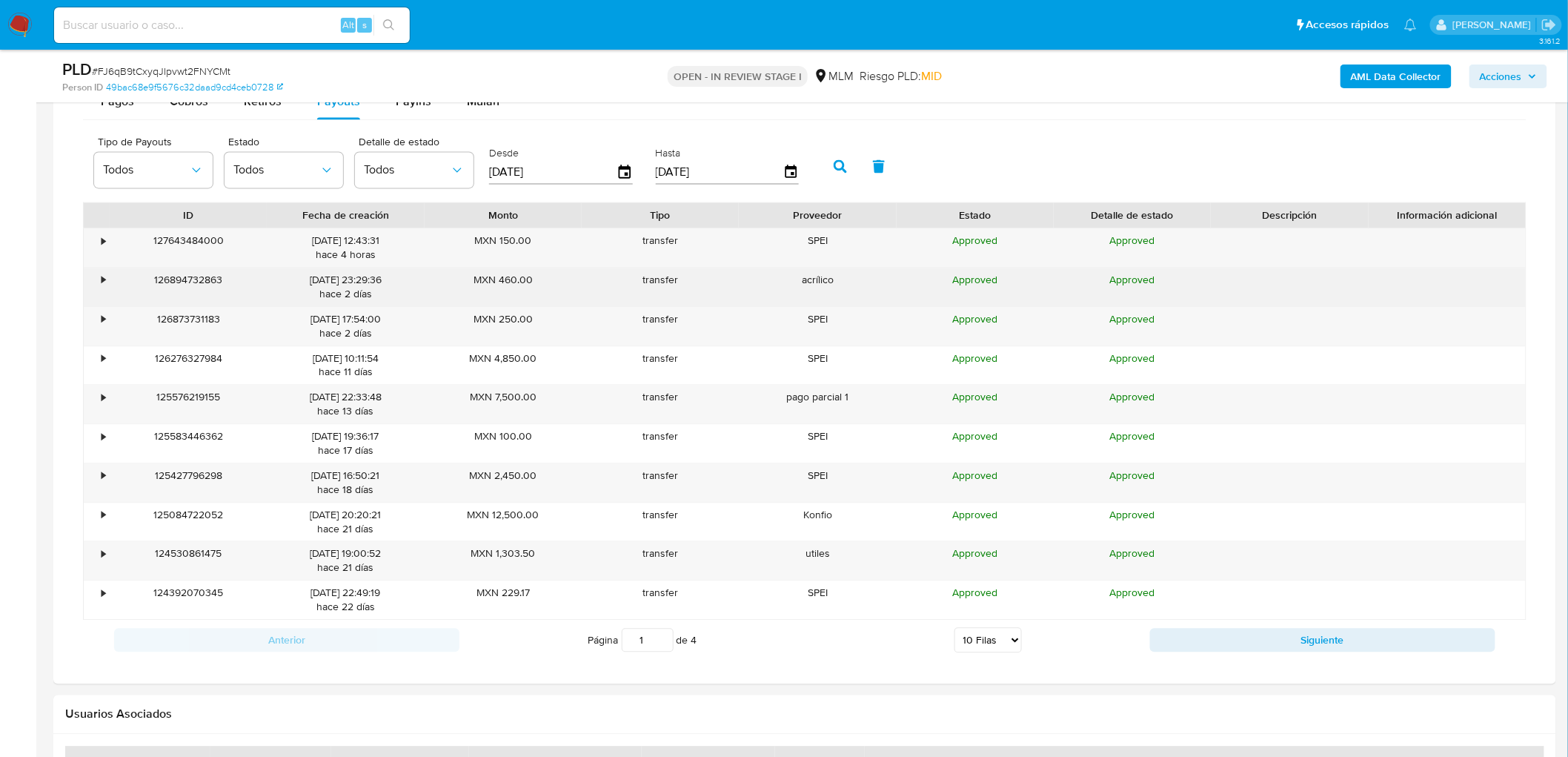
click at [105, 299] on div "•" at bounding box center [96, 286] width 26 height 38
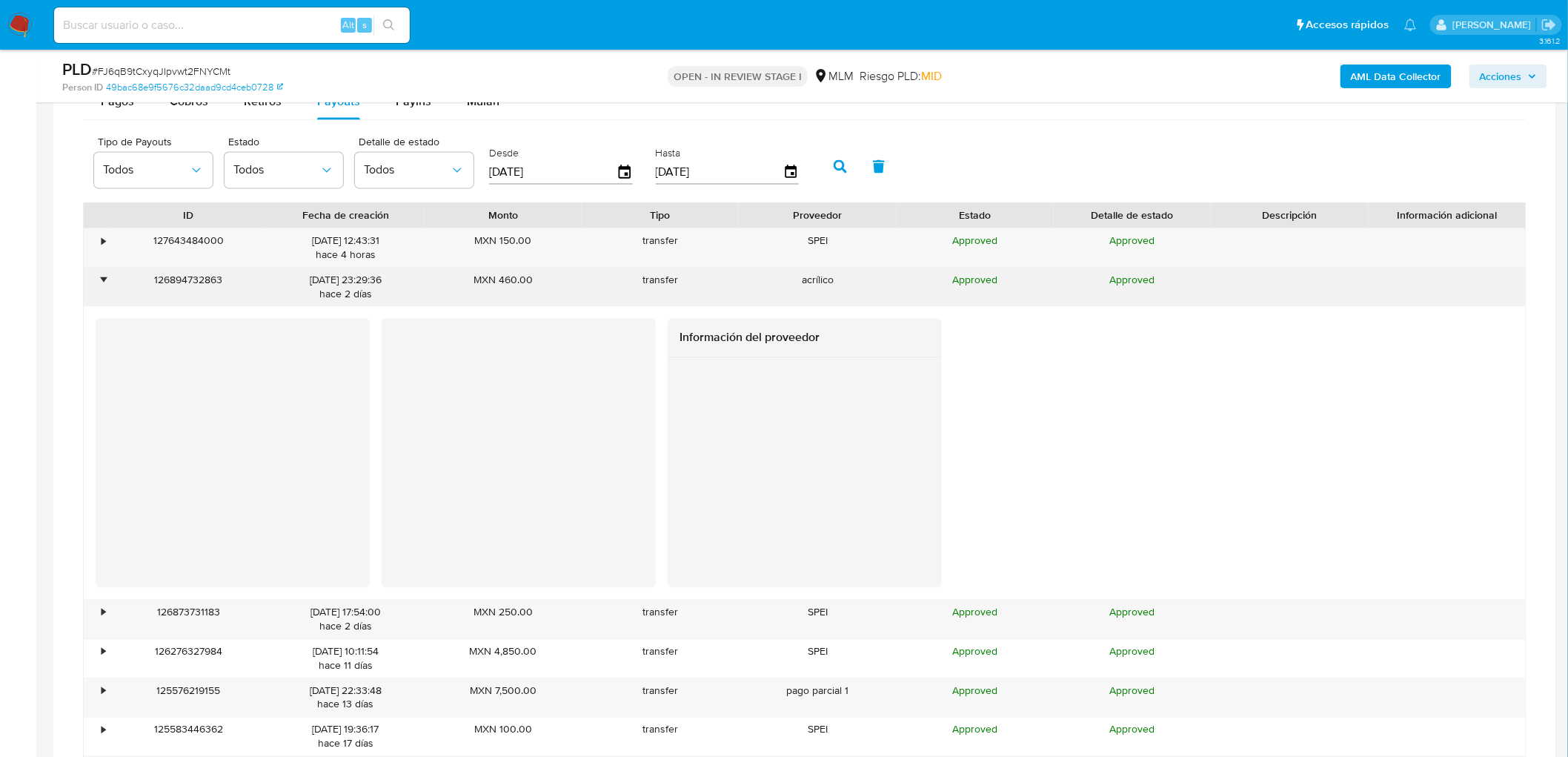
click at [105, 299] on div "•" at bounding box center [96, 286] width 26 height 38
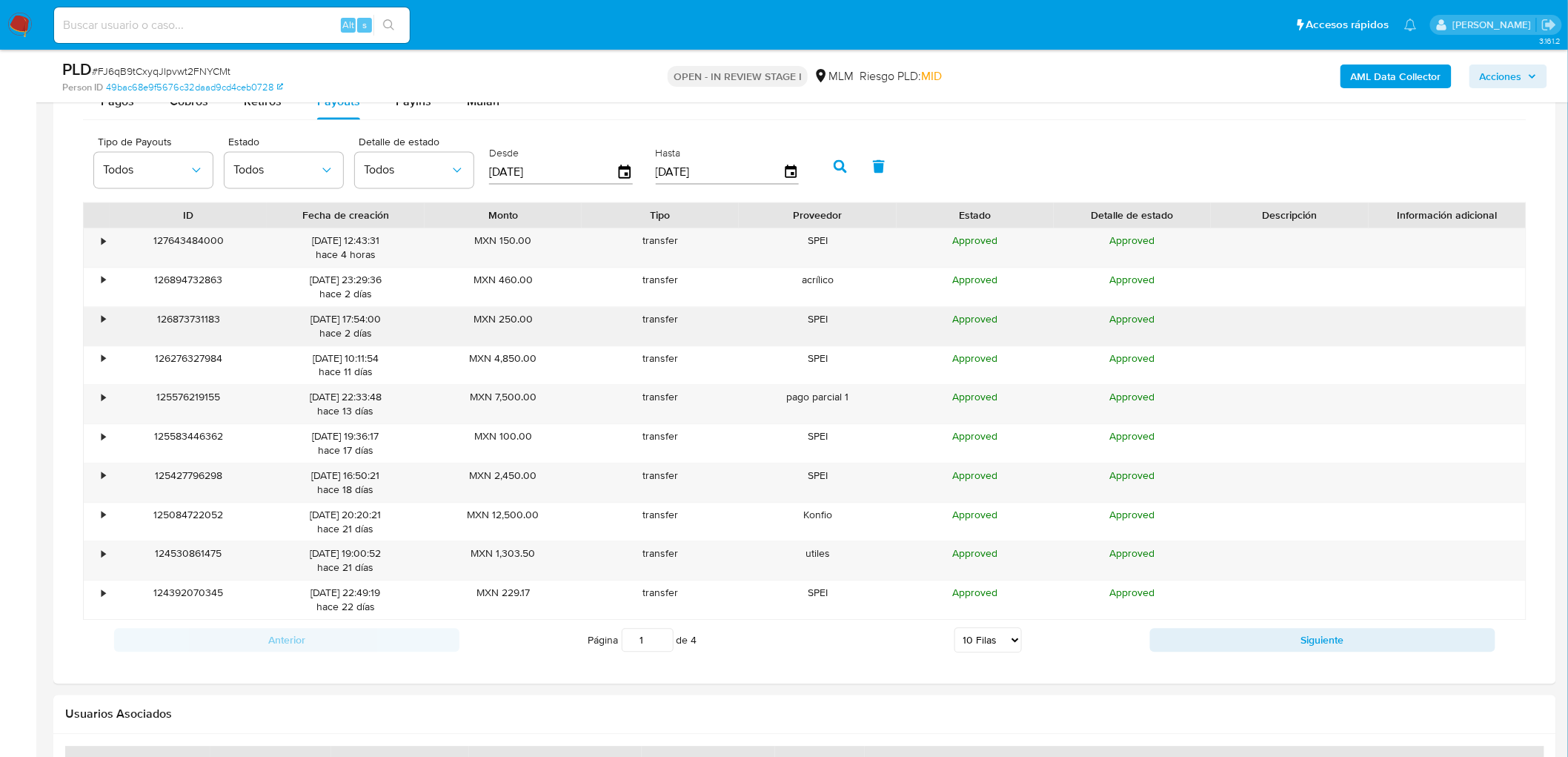
click at [110, 336] on div "126873731183" at bounding box center [188, 326] width 157 height 38
click at [105, 335] on div "•" at bounding box center [96, 326] width 26 height 38
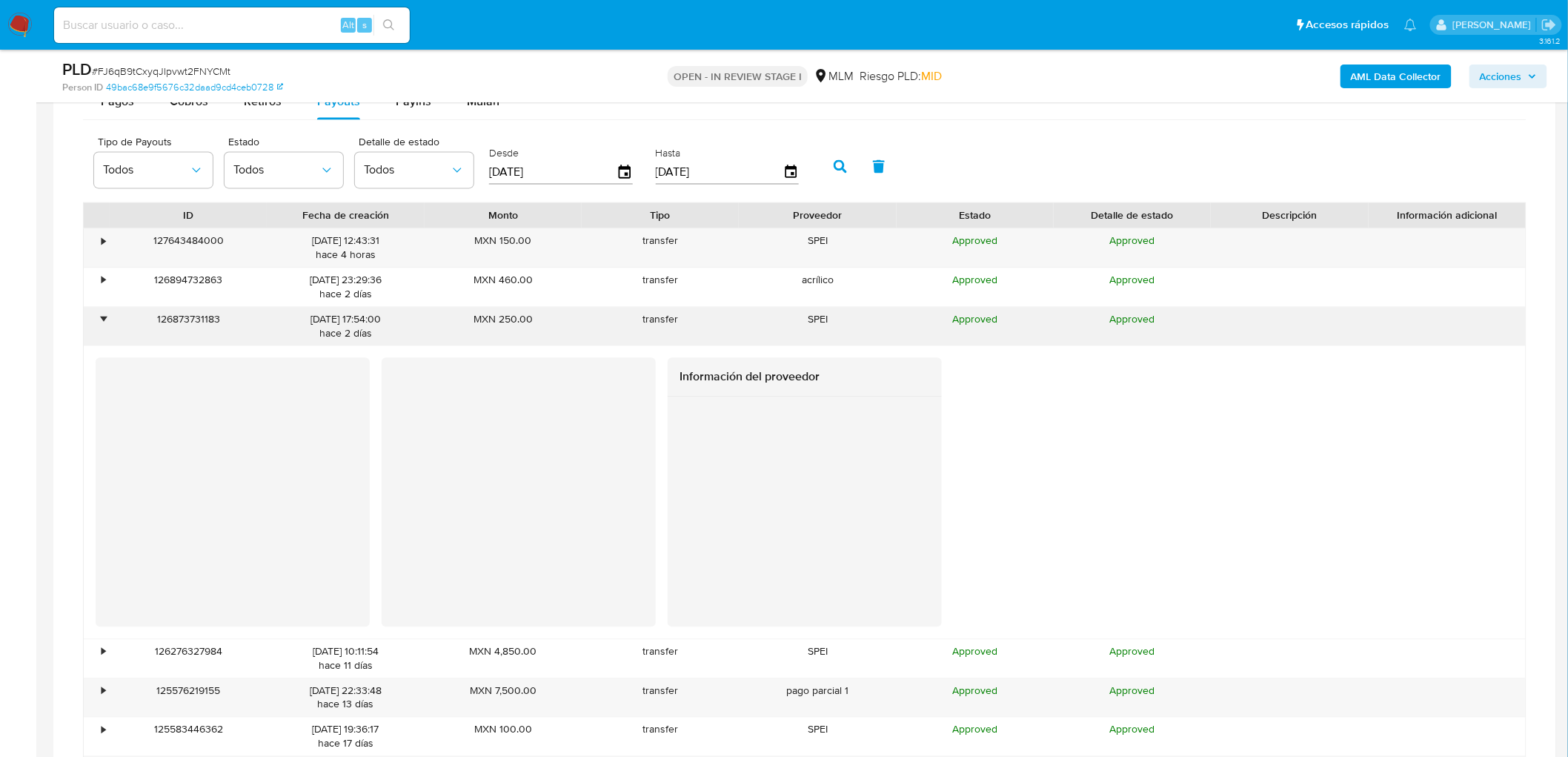
click at [105, 335] on div "•" at bounding box center [96, 326] width 26 height 38
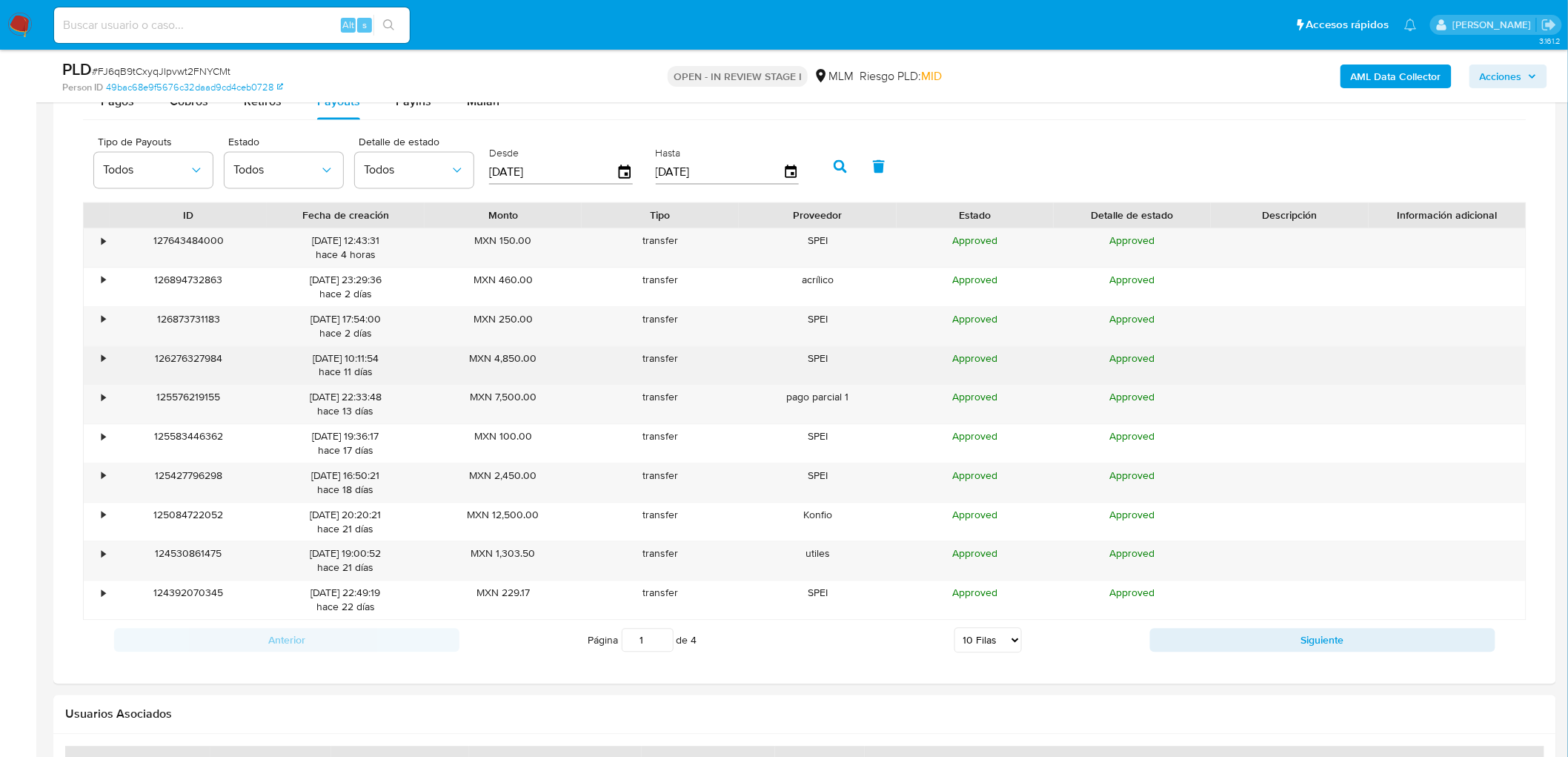
click at [107, 362] on div "•" at bounding box center [96, 365] width 26 height 38
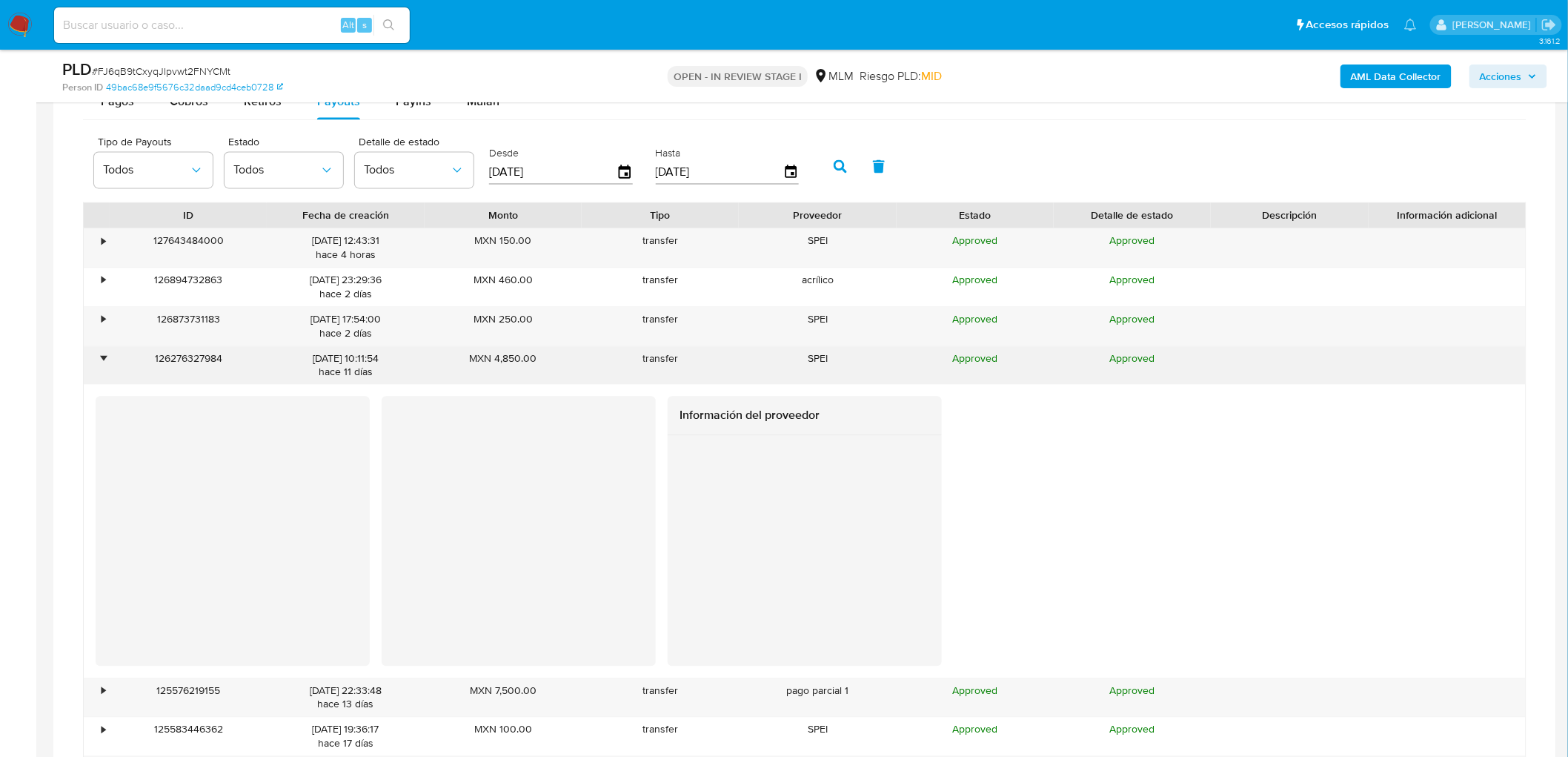
click at [107, 362] on div "•" at bounding box center [96, 365] width 26 height 38
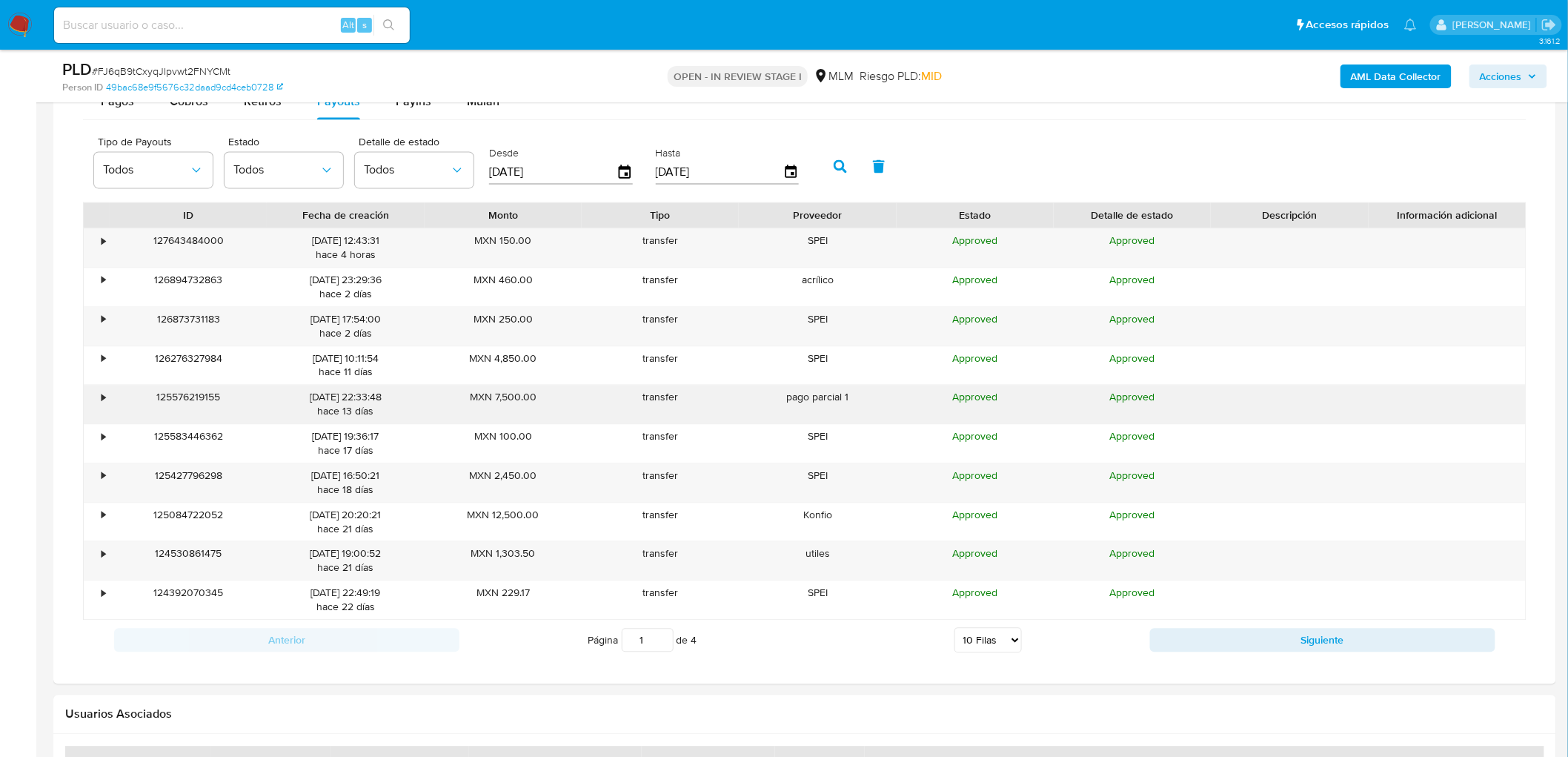
click at [99, 401] on div "•" at bounding box center [96, 404] width 26 height 38
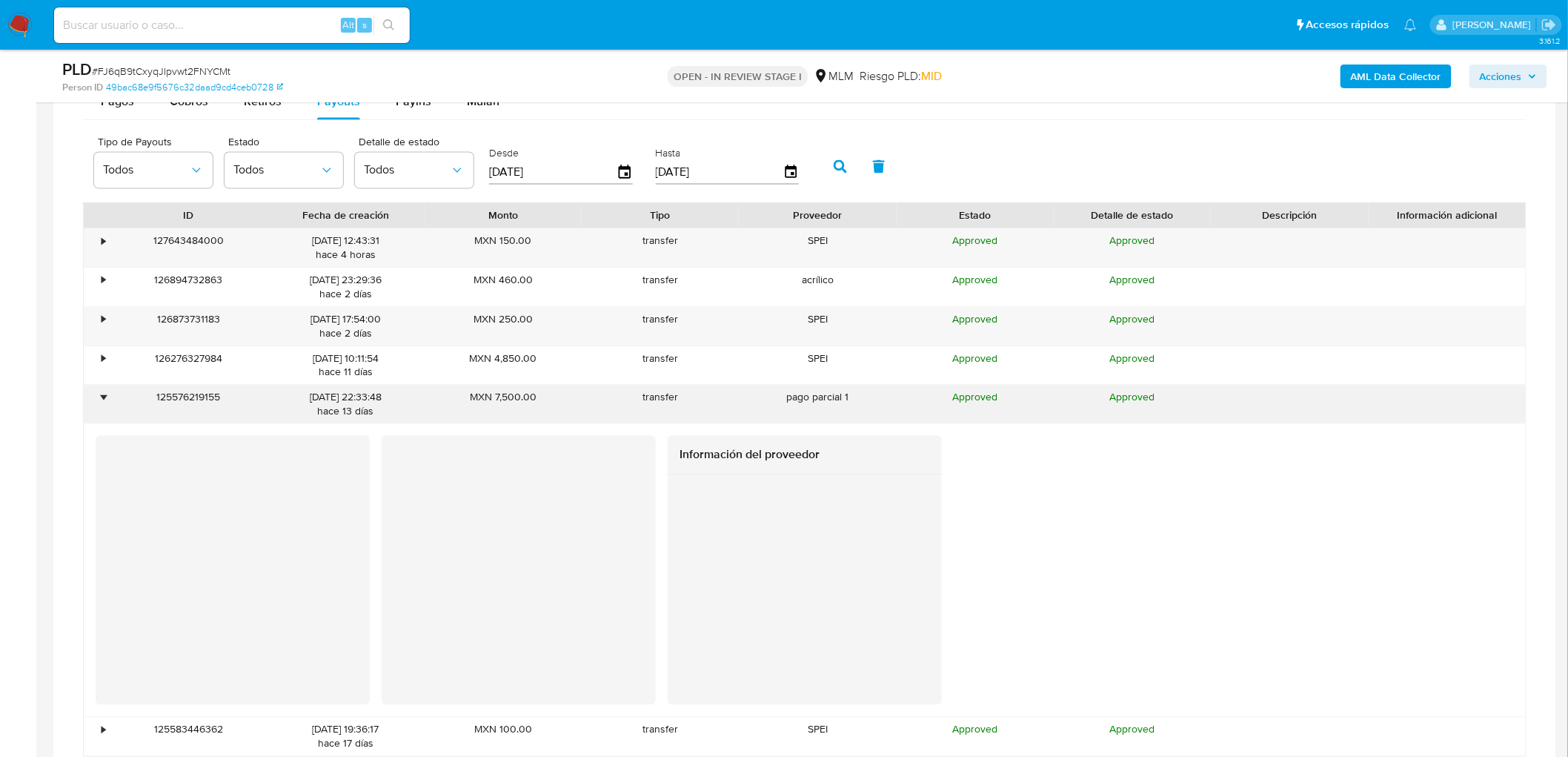
click at [102, 401] on div "•" at bounding box center [103, 397] width 4 height 14
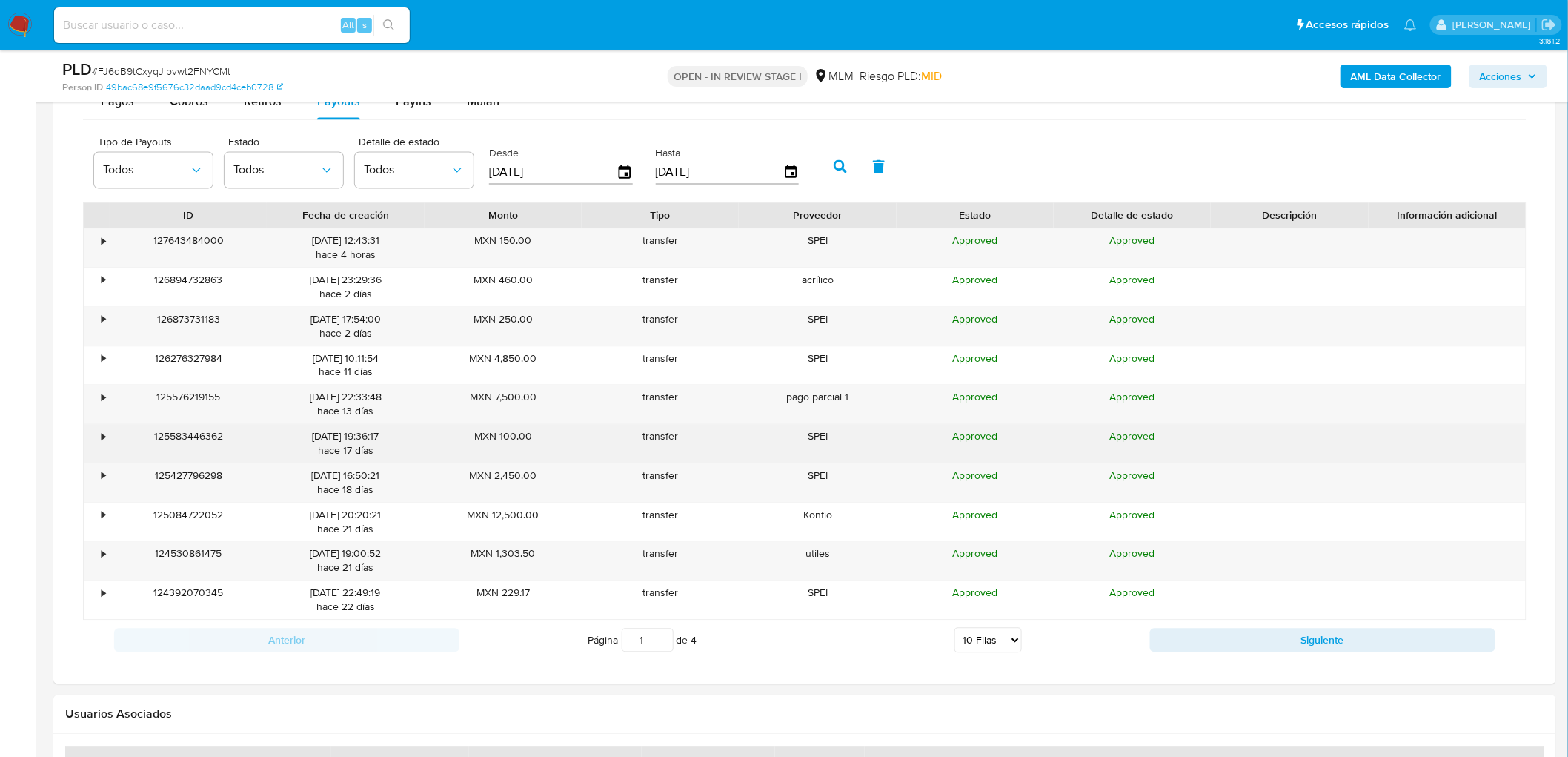
click at [100, 441] on div "•" at bounding box center [96, 443] width 26 height 38
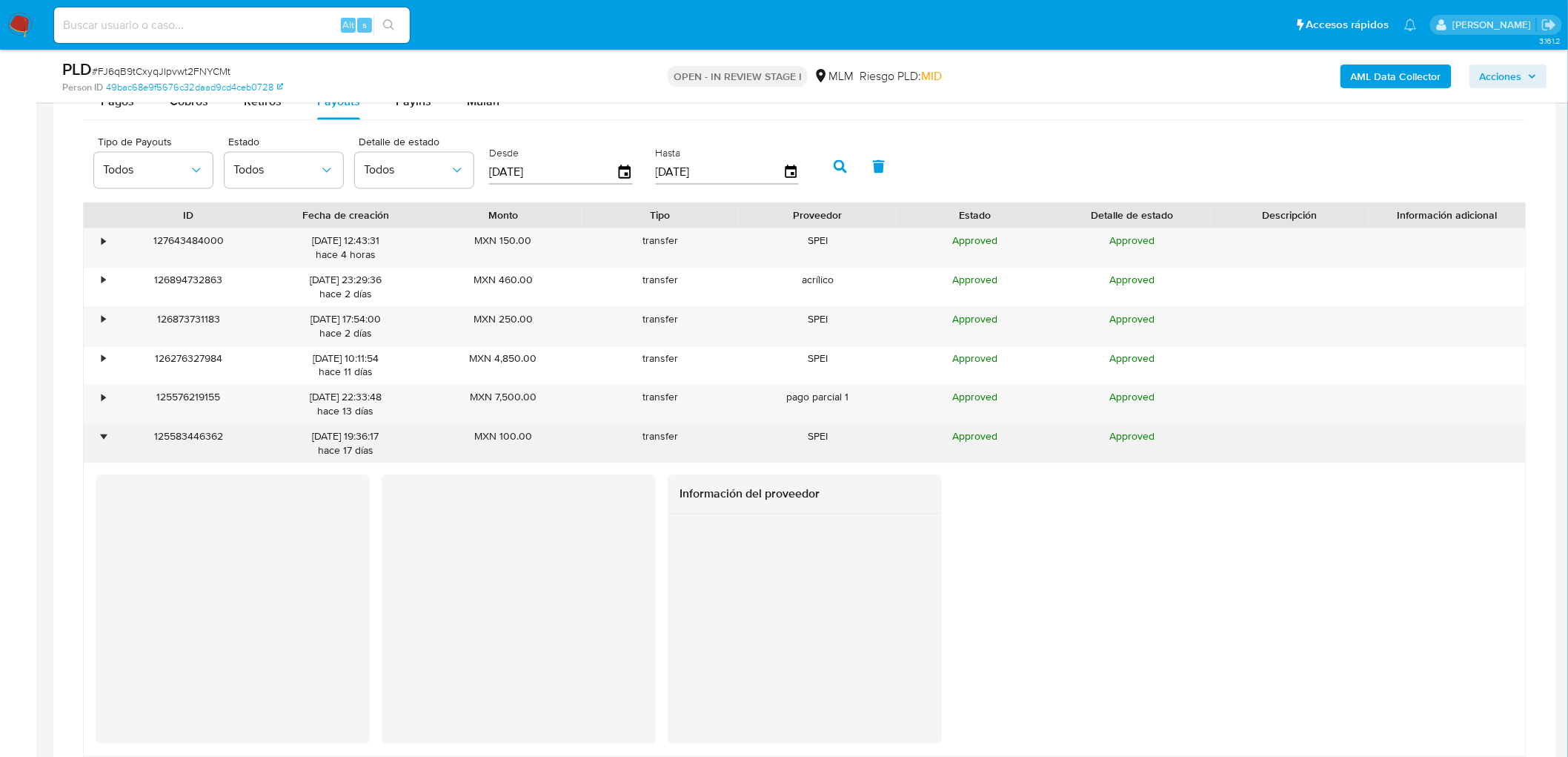
click at [102, 441] on div "•" at bounding box center [103, 436] width 4 height 14
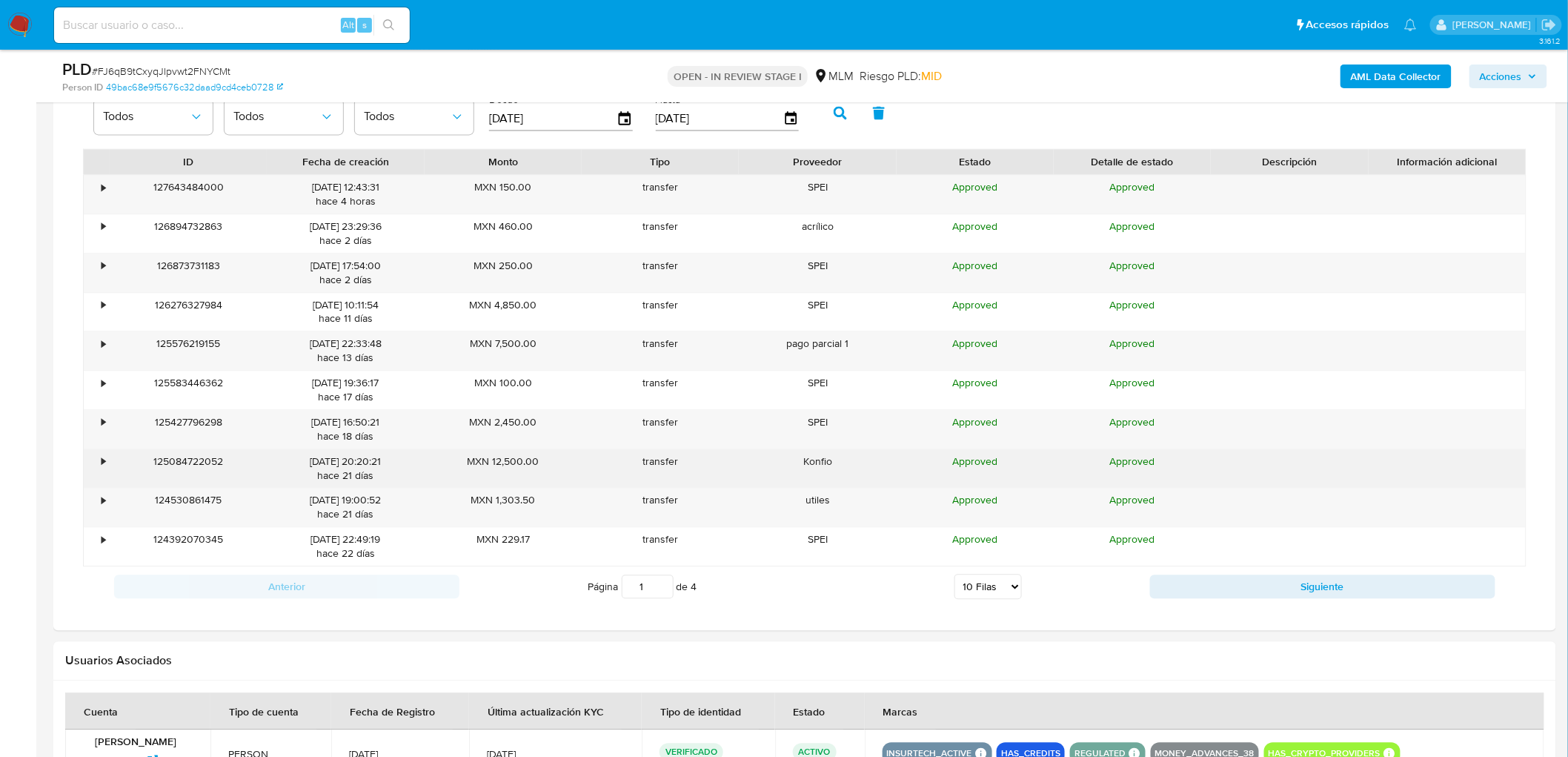
scroll to position [1299, 0]
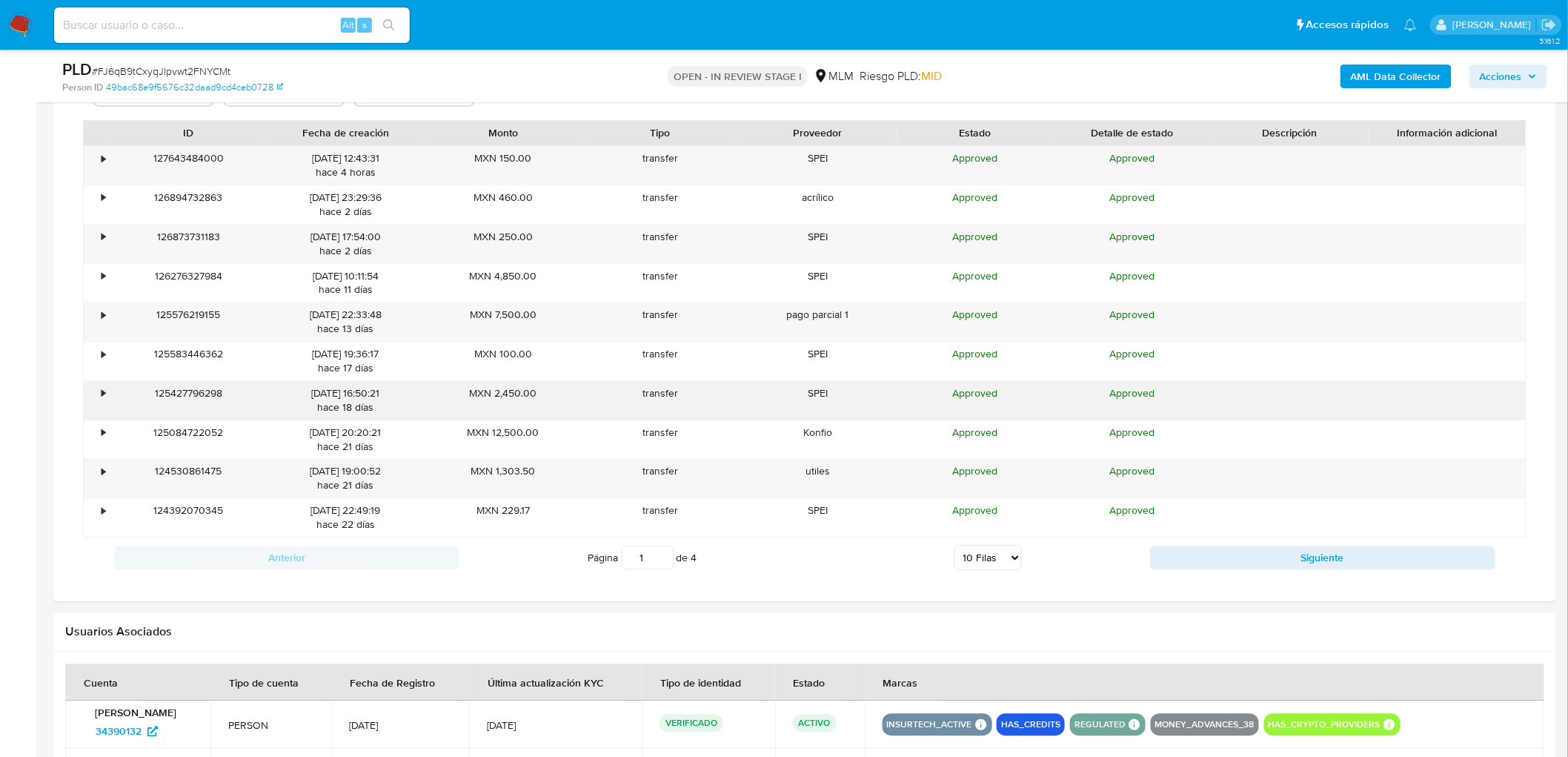
click at [102, 405] on div "•" at bounding box center [96, 400] width 26 height 38
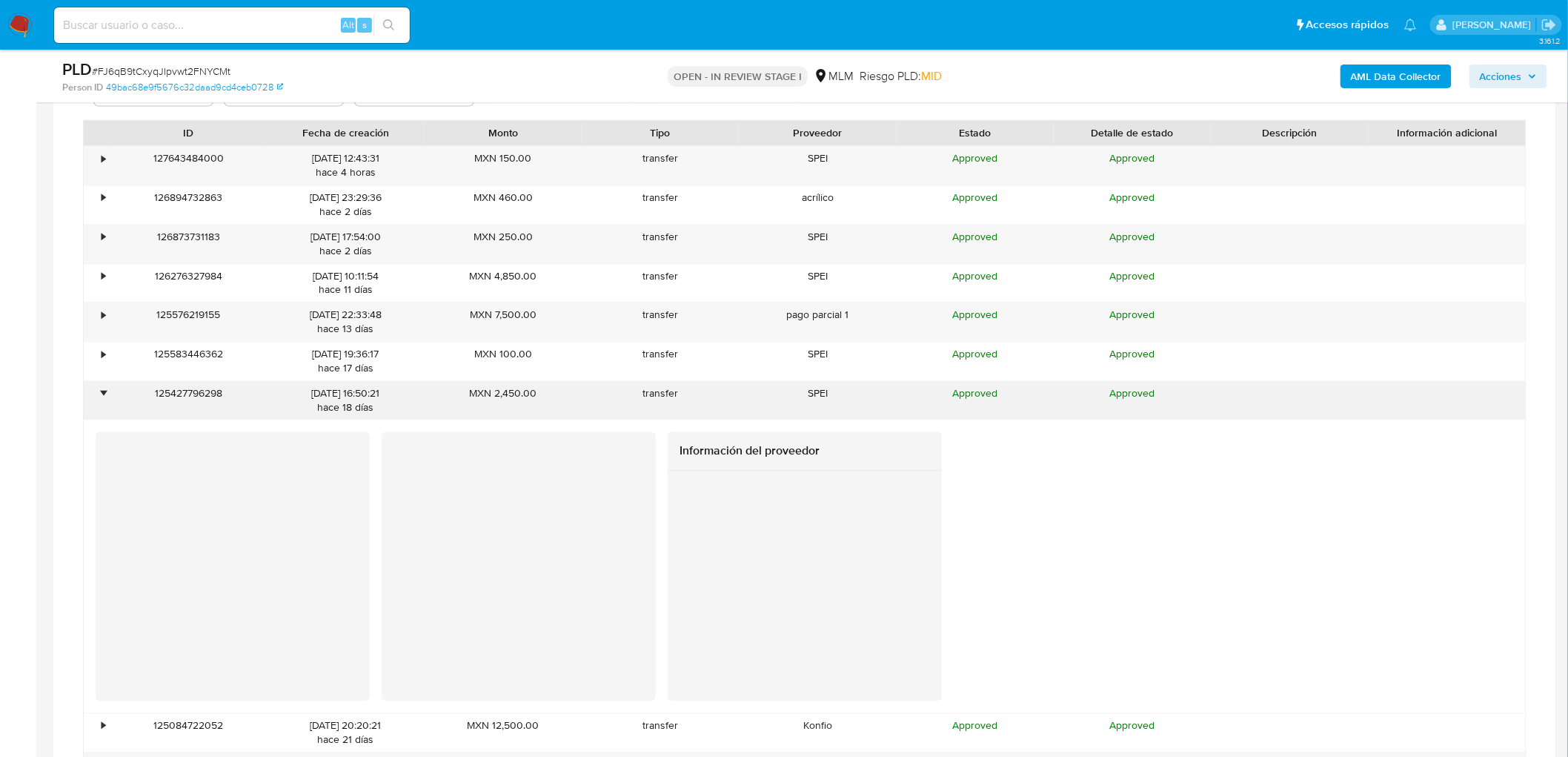
click at [102, 405] on div "•" at bounding box center [96, 400] width 26 height 38
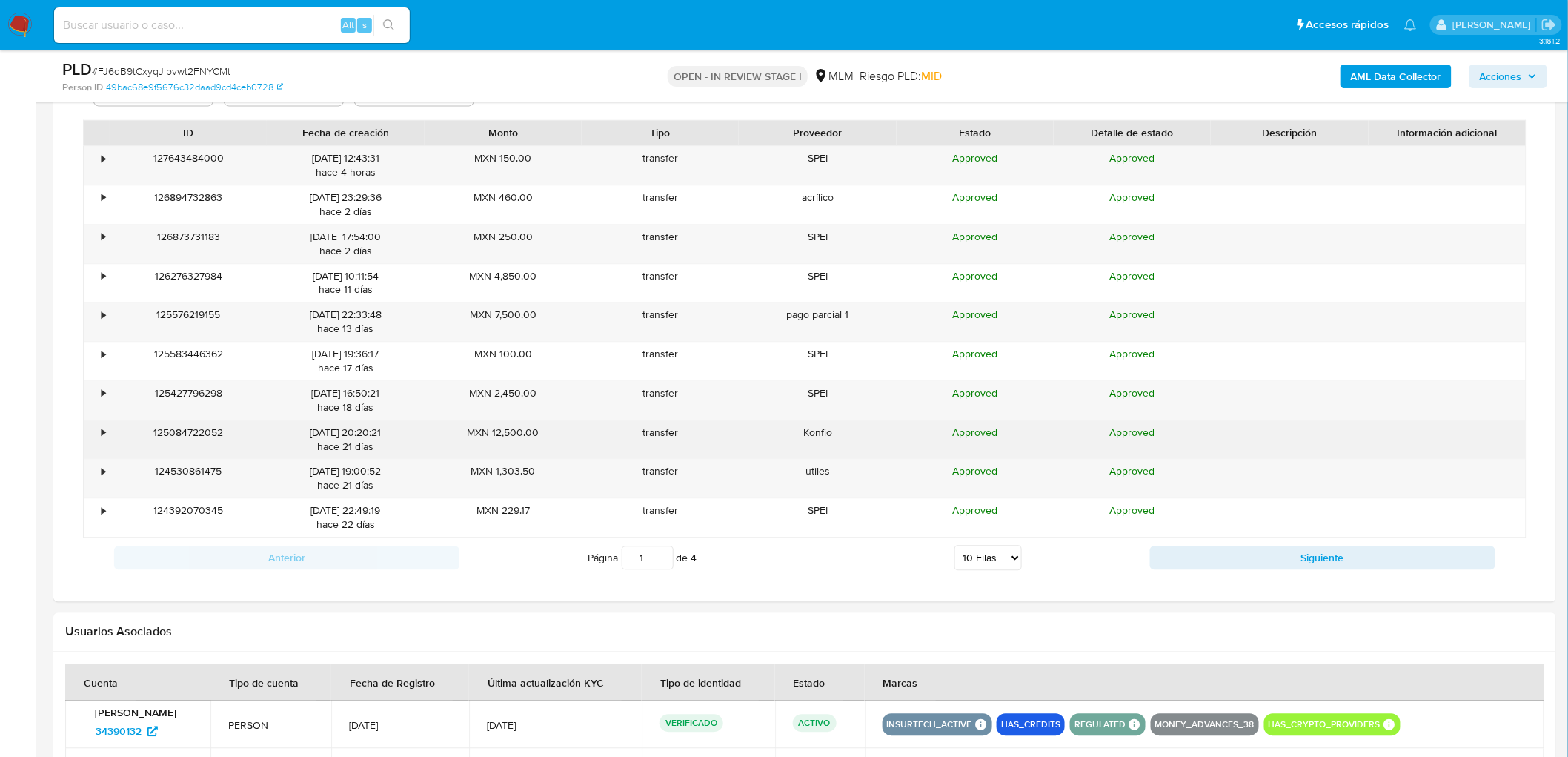
click at [107, 433] on div "•" at bounding box center [96, 439] width 26 height 38
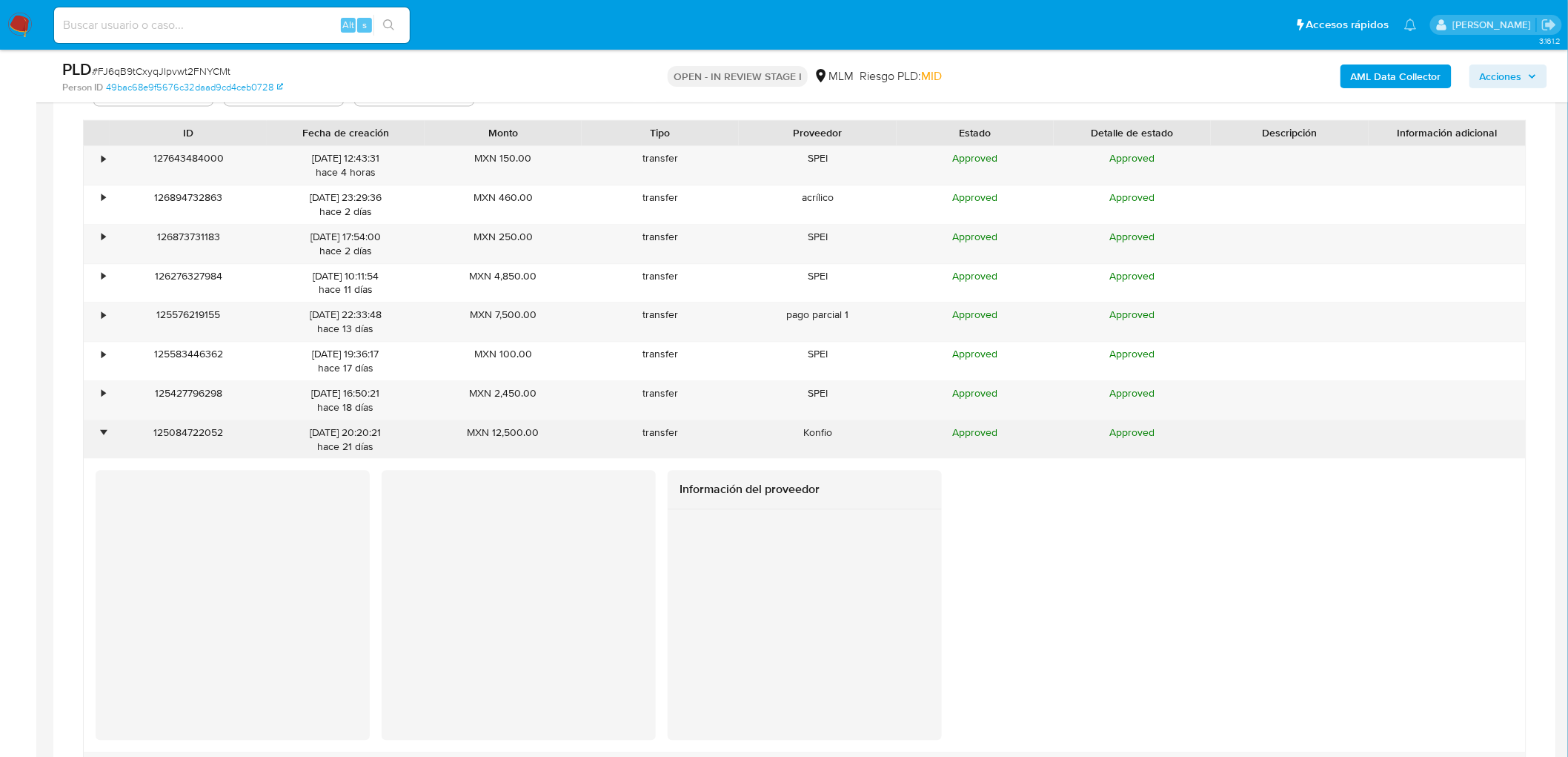
click at [107, 433] on div "•" at bounding box center [96, 439] width 26 height 38
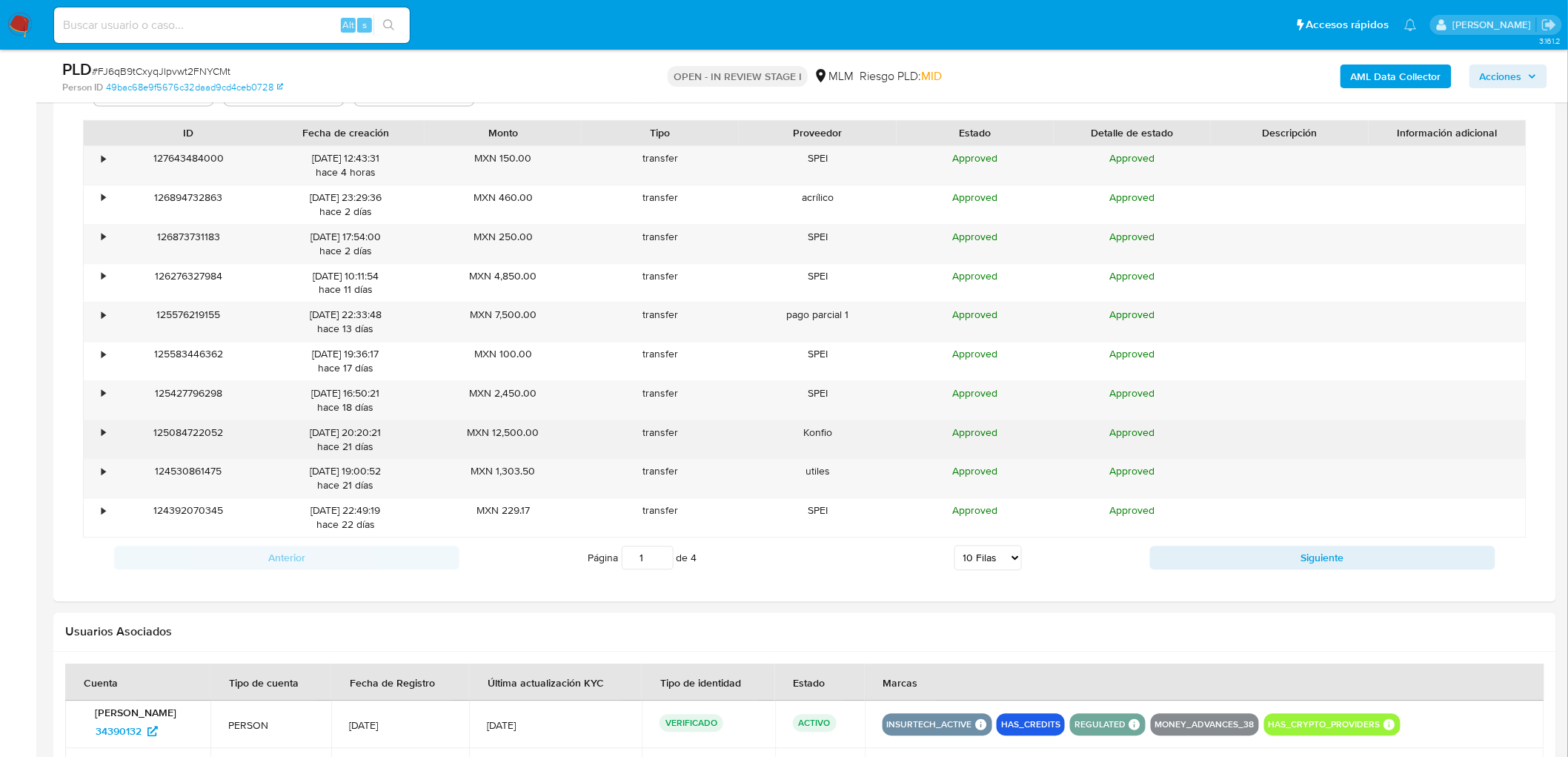
scroll to position [1381, 0]
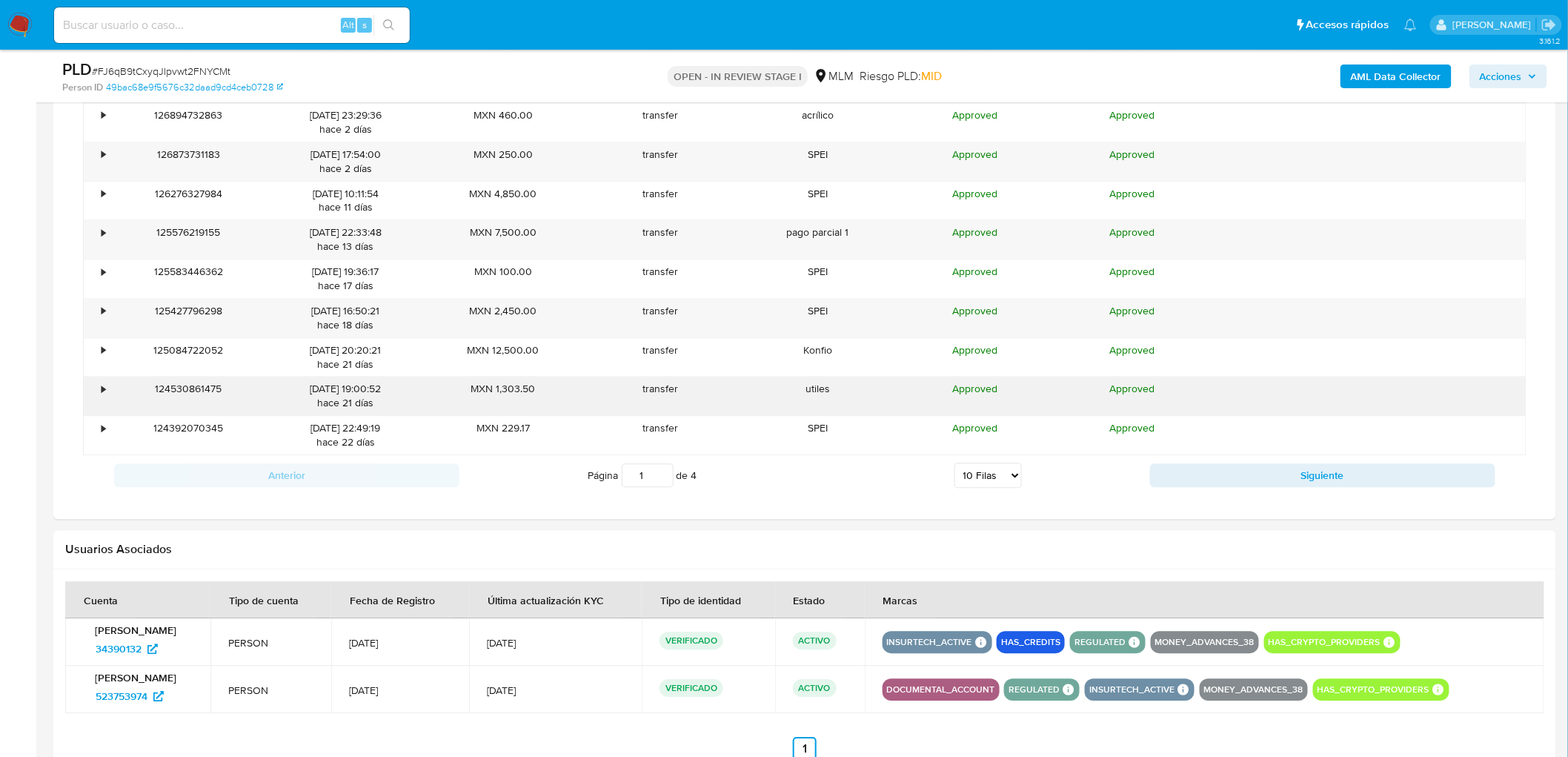
click at [99, 404] on div "•" at bounding box center [96, 395] width 26 height 38
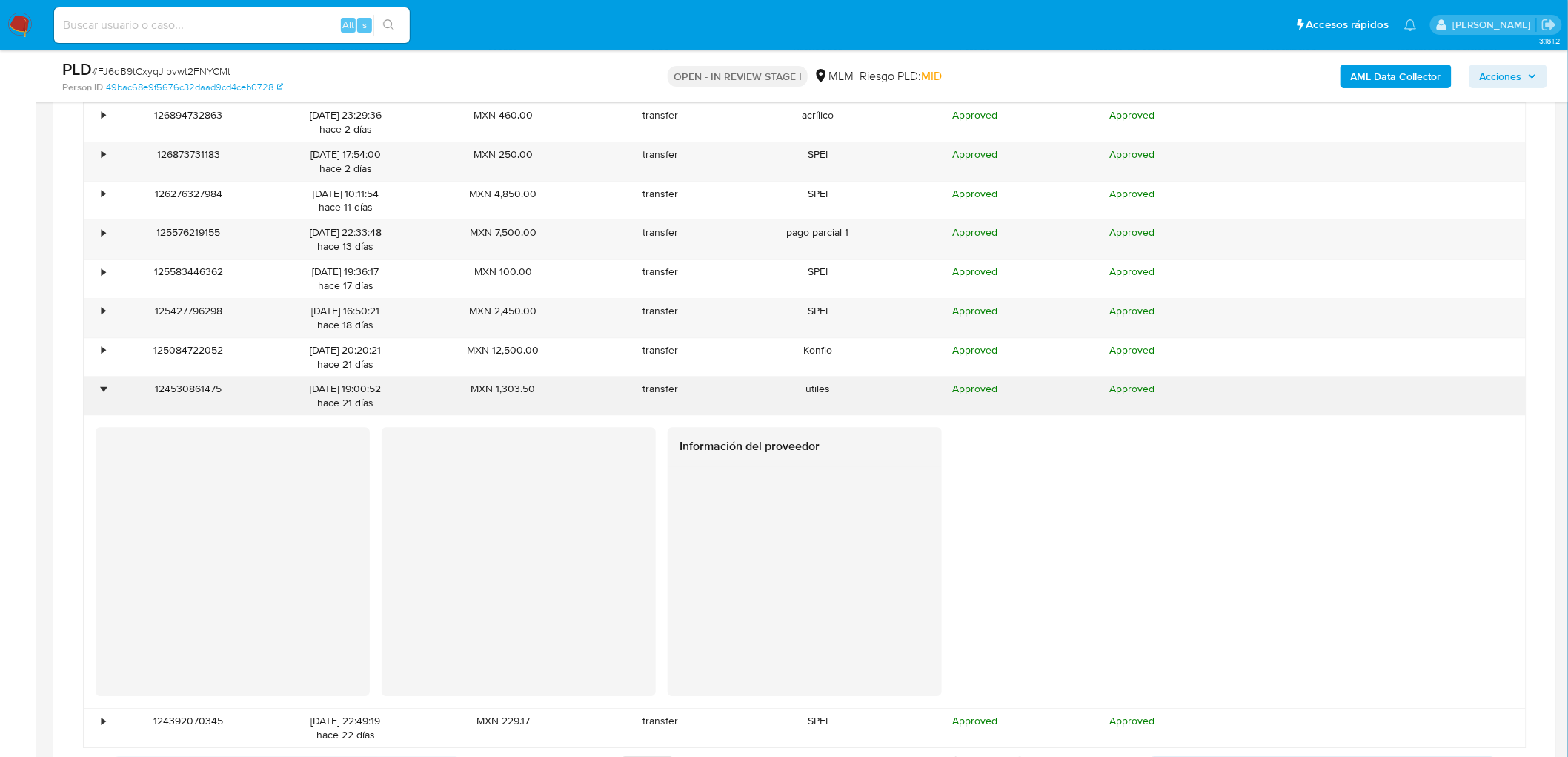
click at [99, 404] on div "•" at bounding box center [96, 395] width 26 height 38
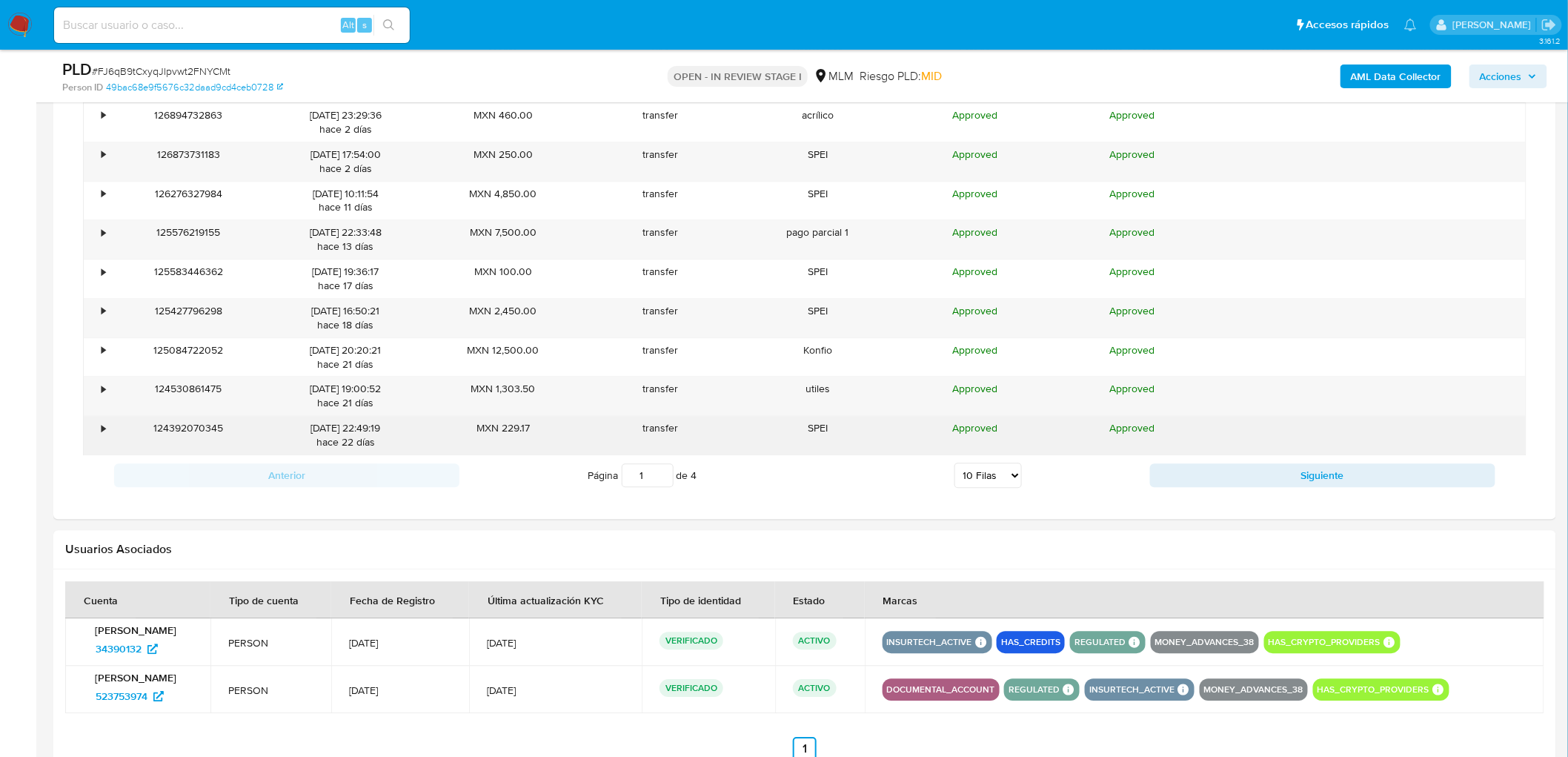
click at [102, 430] on div "•" at bounding box center [103, 428] width 4 height 14
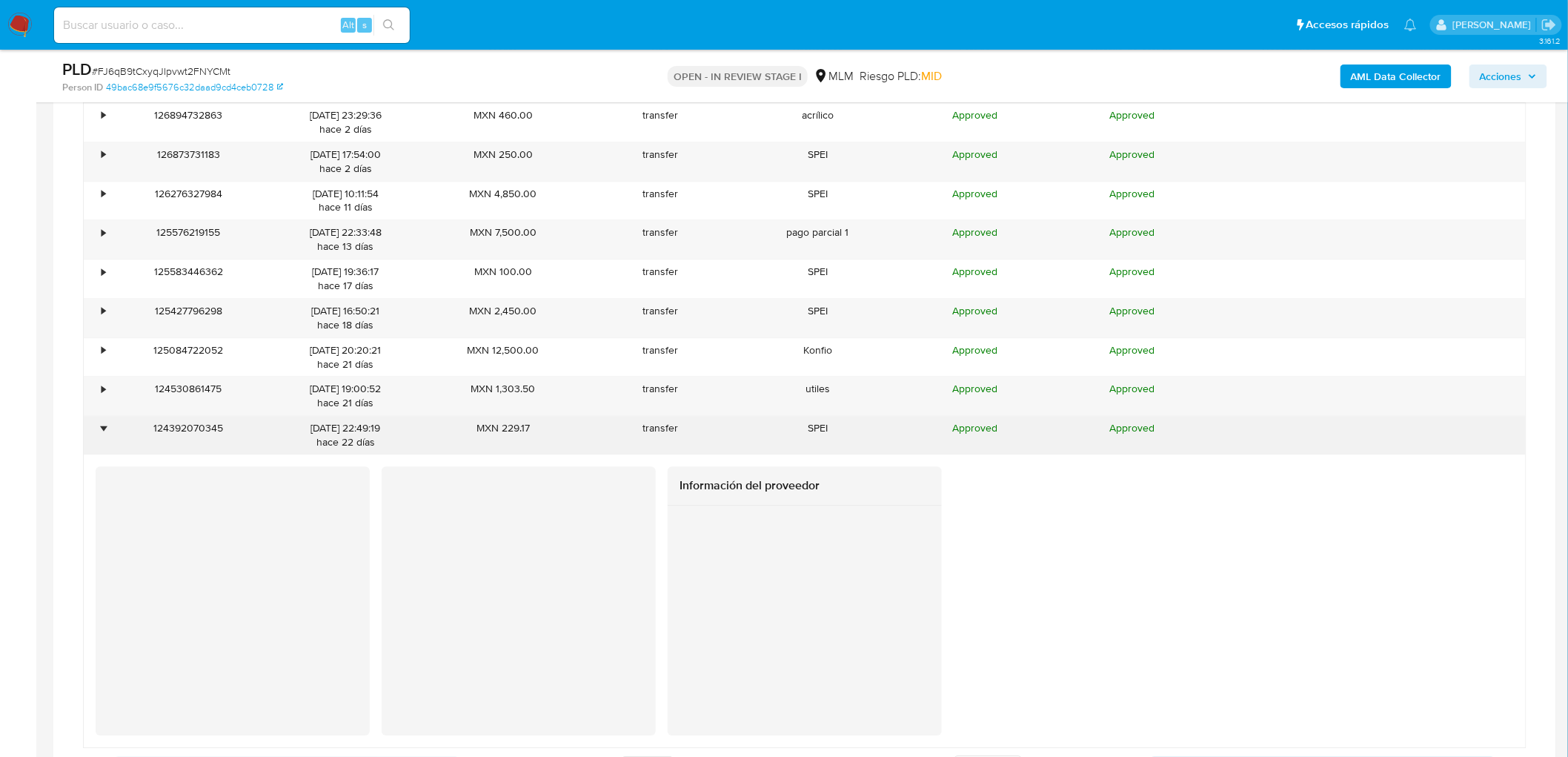
click at [102, 430] on div "•" at bounding box center [103, 428] width 4 height 14
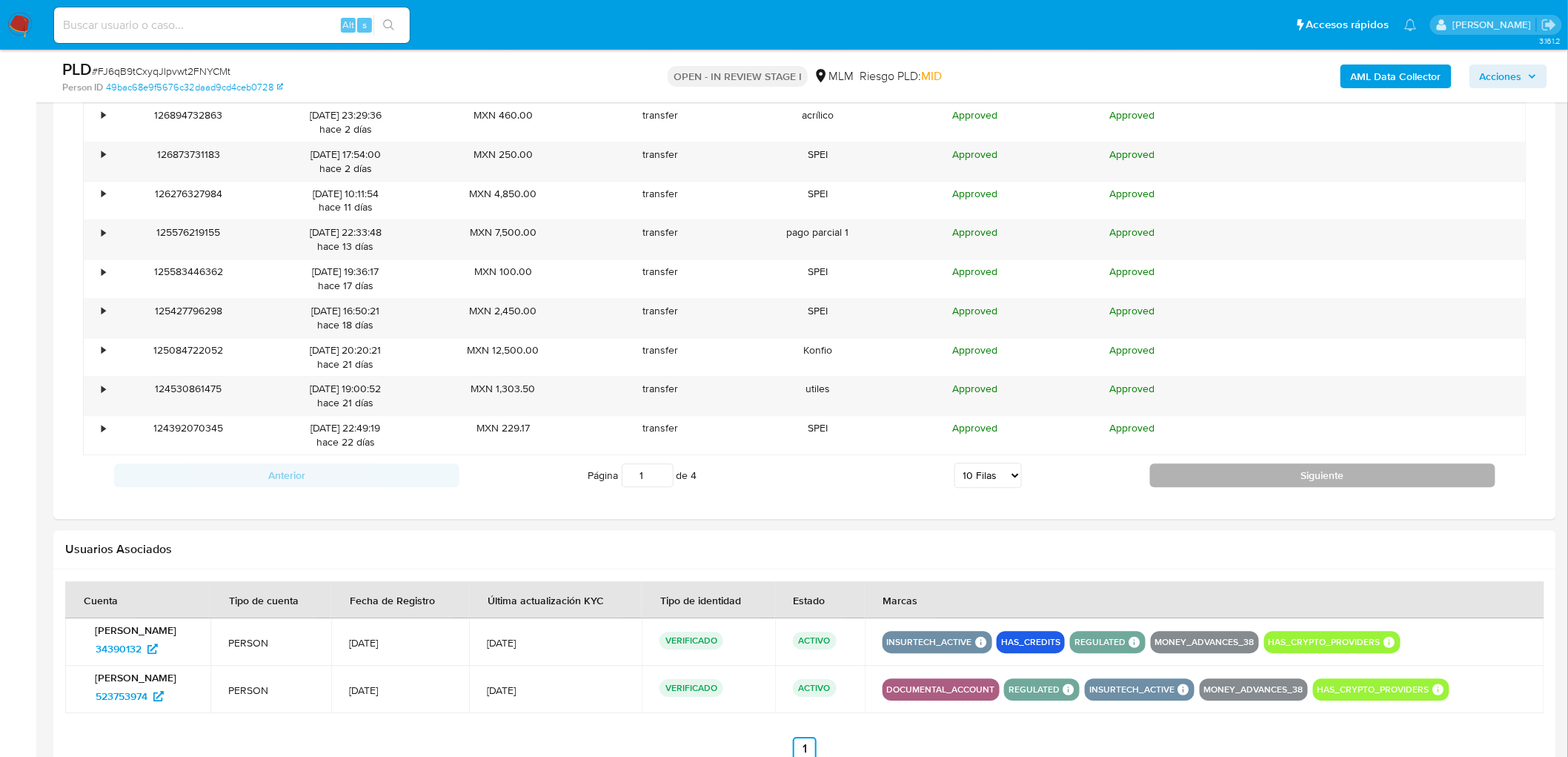
click at [1204, 472] on button "Siguiente" at bounding box center [1323, 475] width 346 height 24
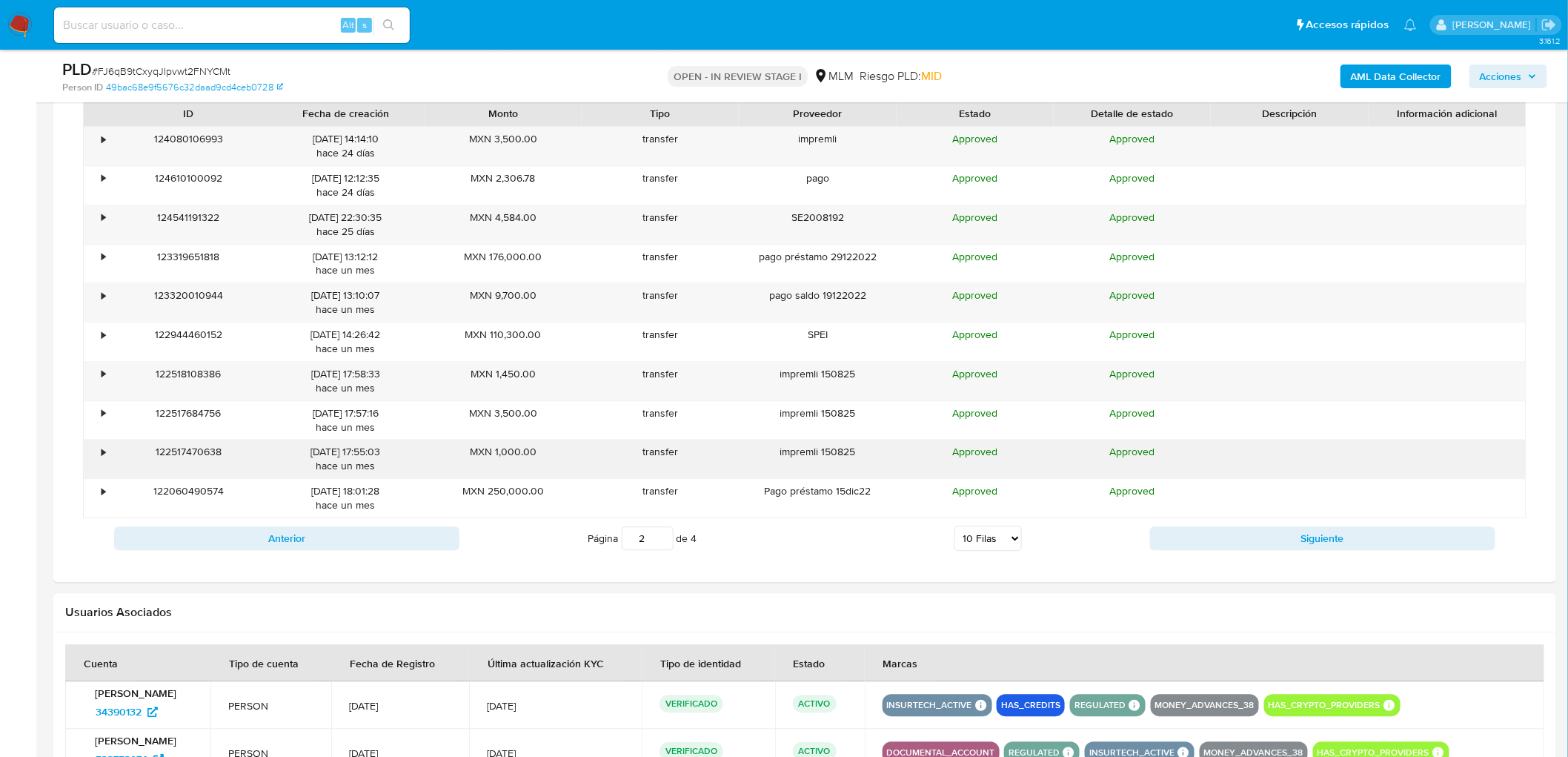
scroll to position [1217, 0]
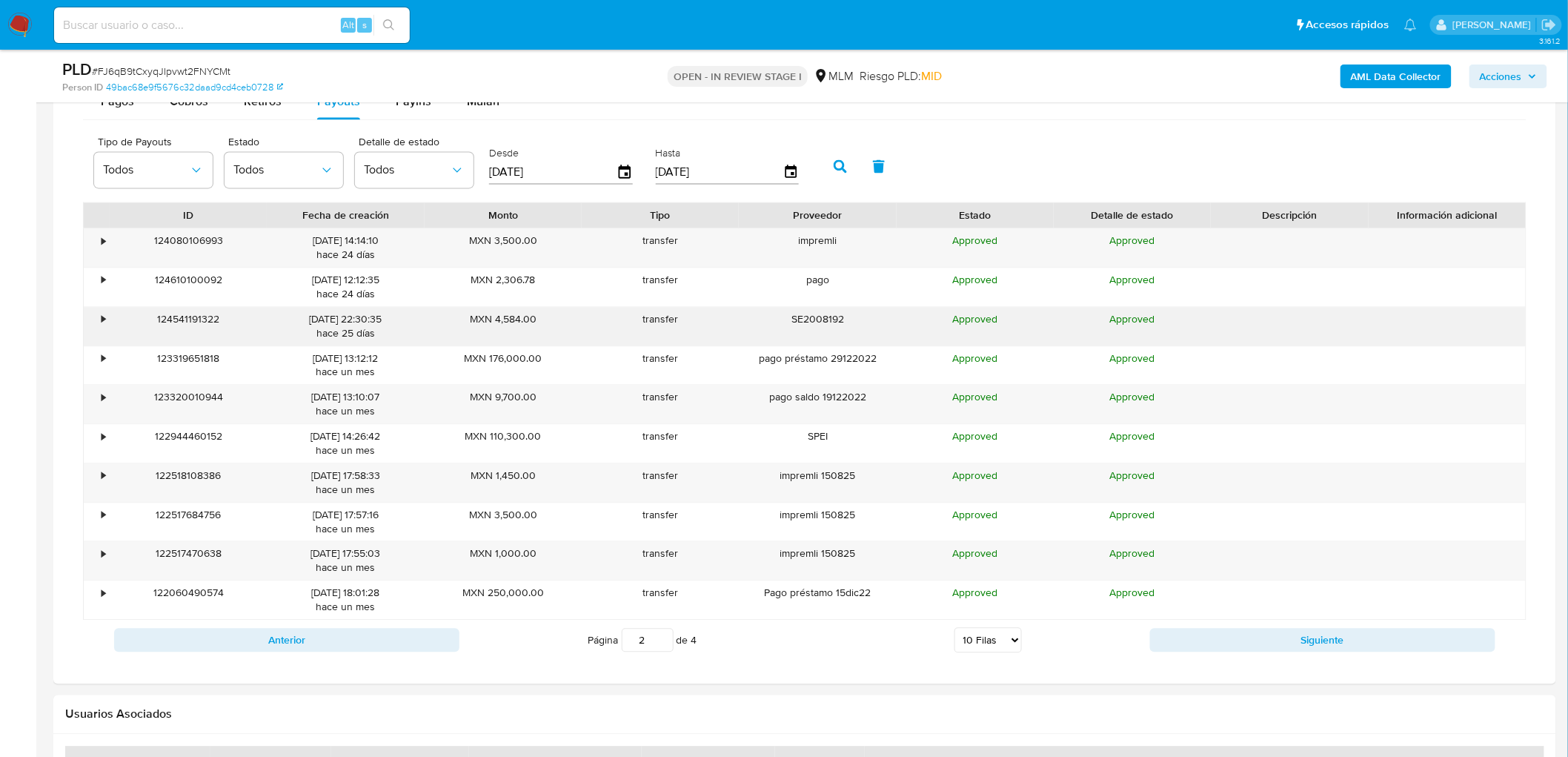
click at [106, 322] on div "•" at bounding box center [96, 326] width 26 height 38
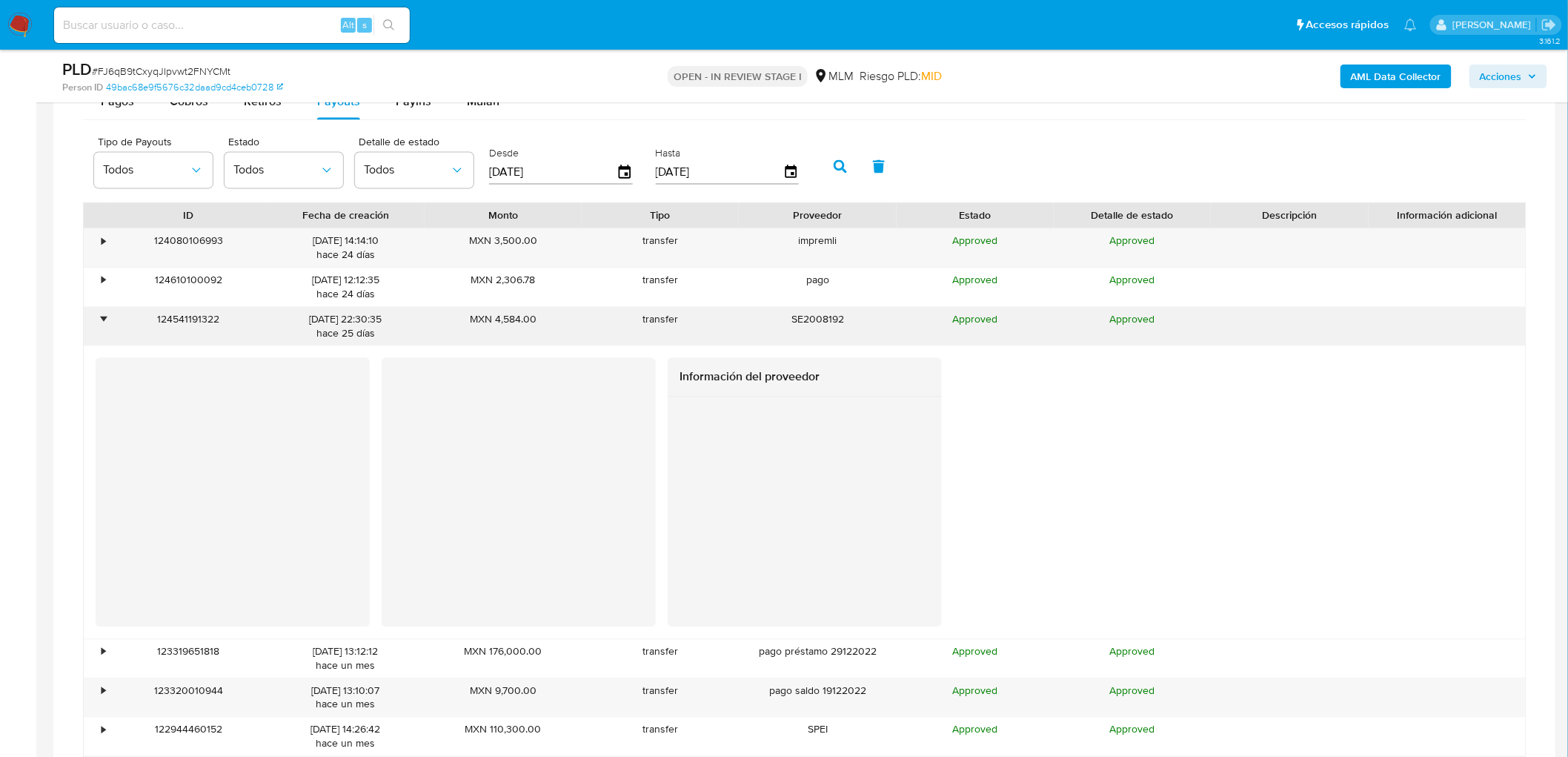
click at [105, 322] on div "•" at bounding box center [103, 319] width 4 height 14
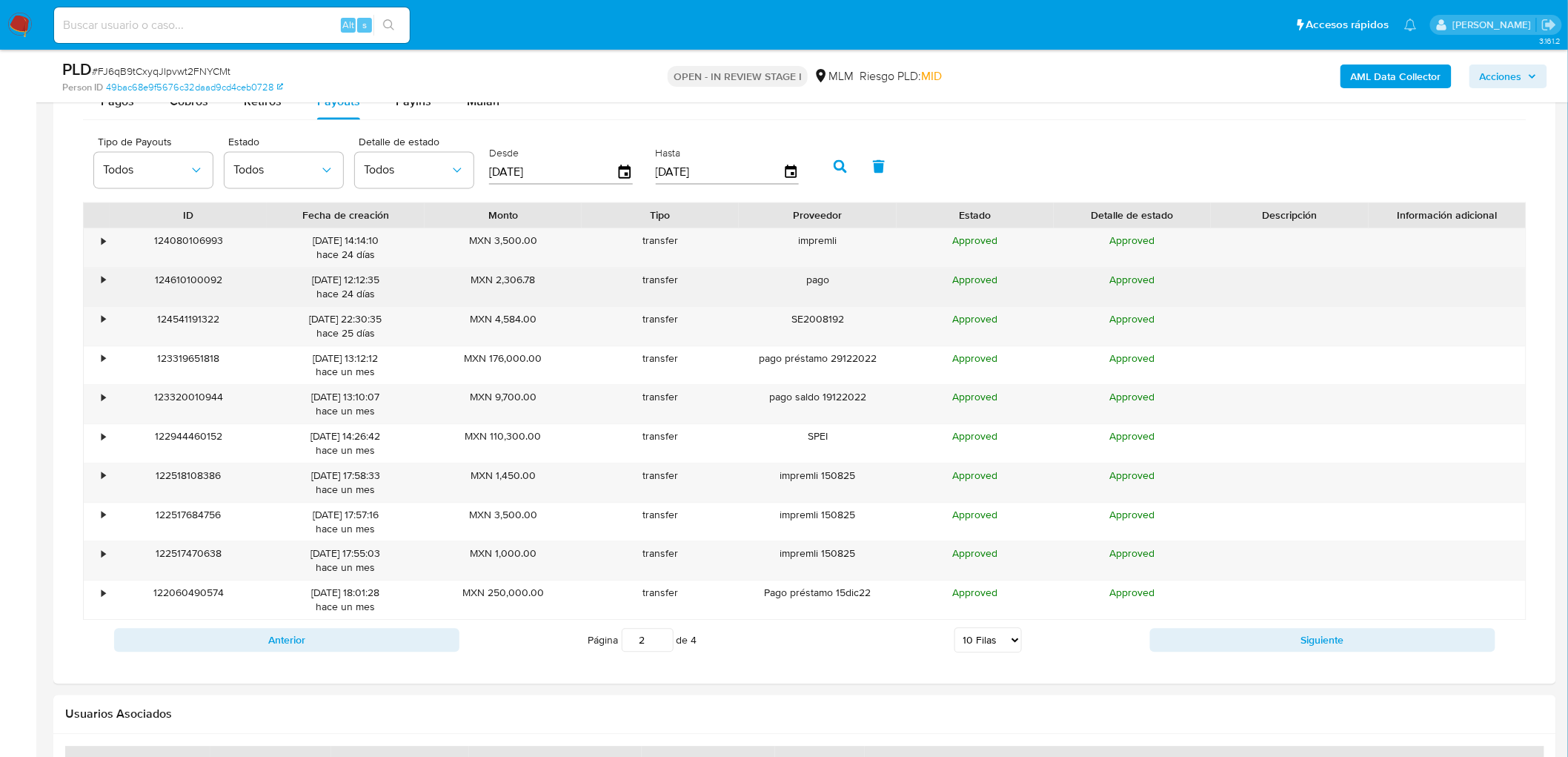
click at [105, 291] on div "•" at bounding box center [96, 286] width 26 height 38
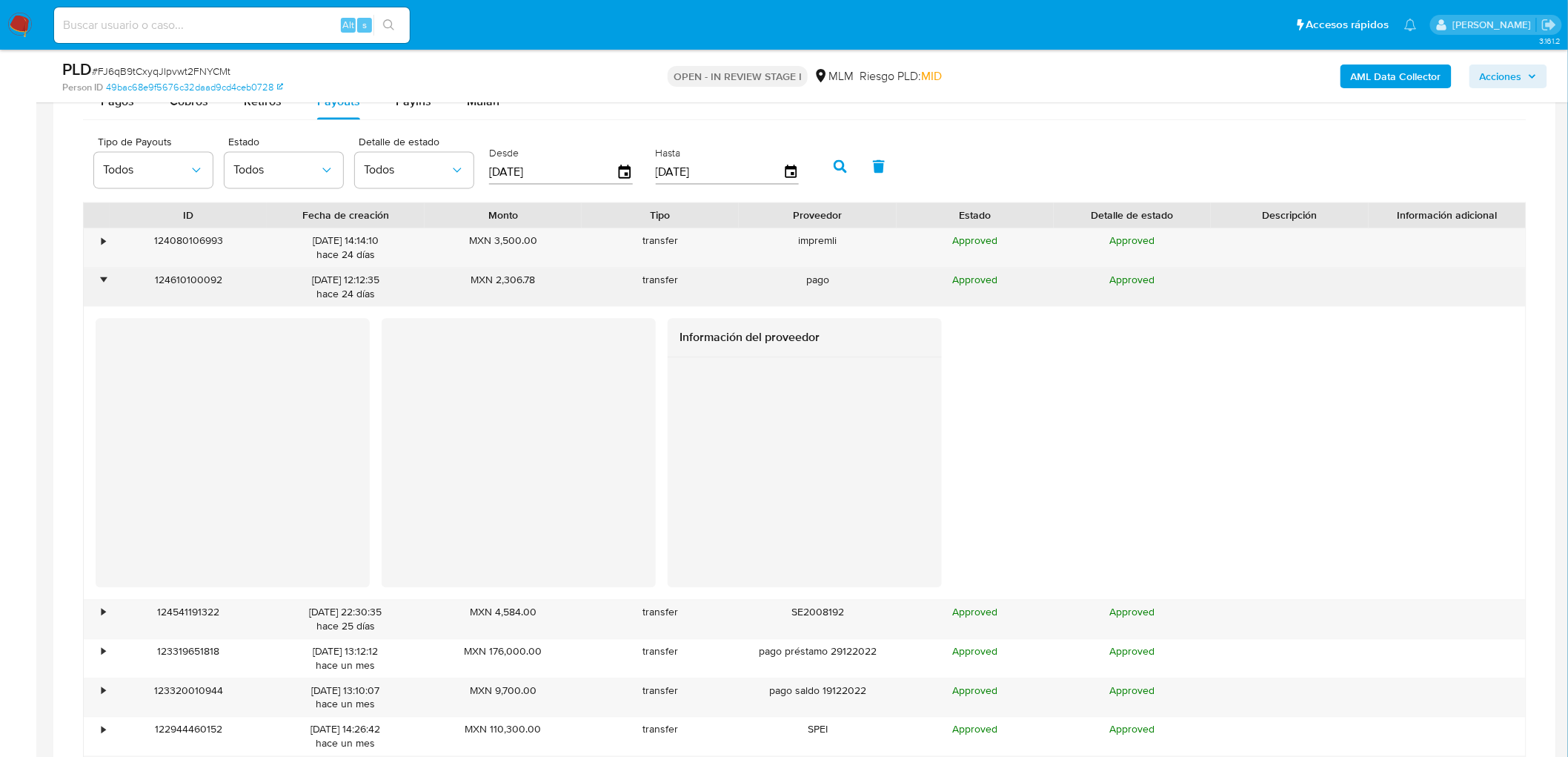
click at [105, 291] on div "•" at bounding box center [96, 286] width 26 height 38
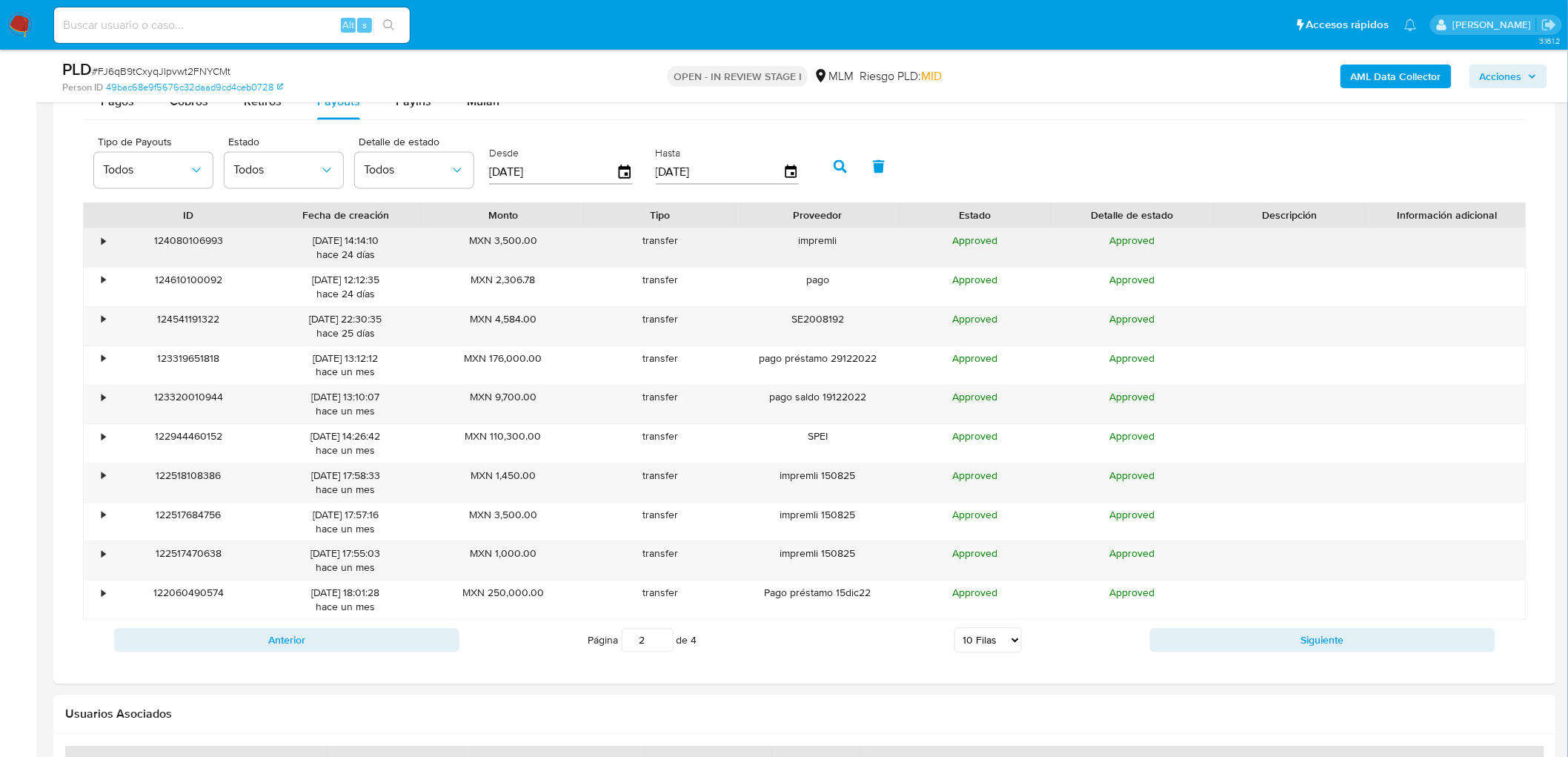
click at [107, 245] on div "•" at bounding box center [96, 247] width 26 height 38
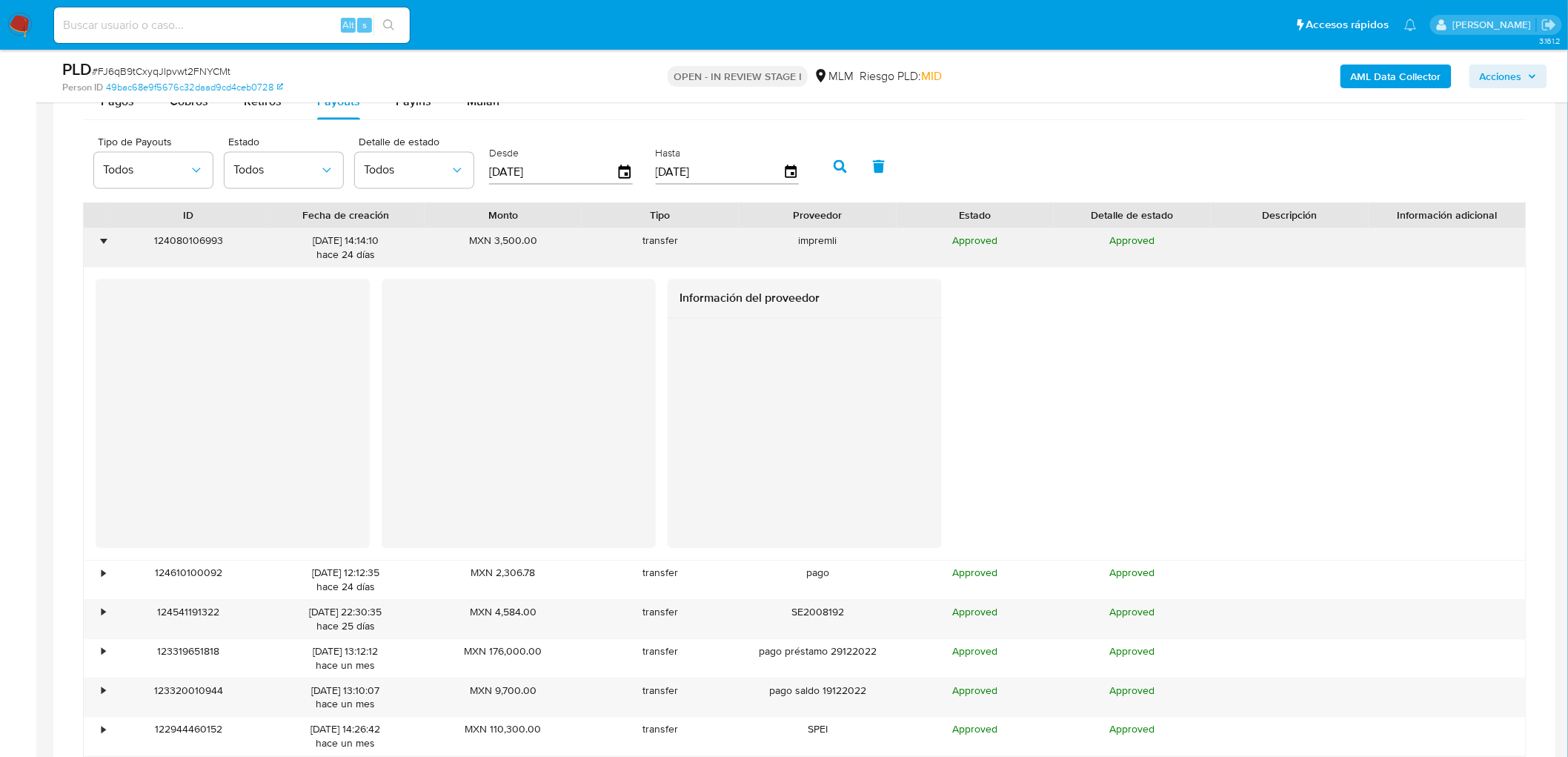
click at [107, 245] on div "•" at bounding box center [96, 247] width 26 height 38
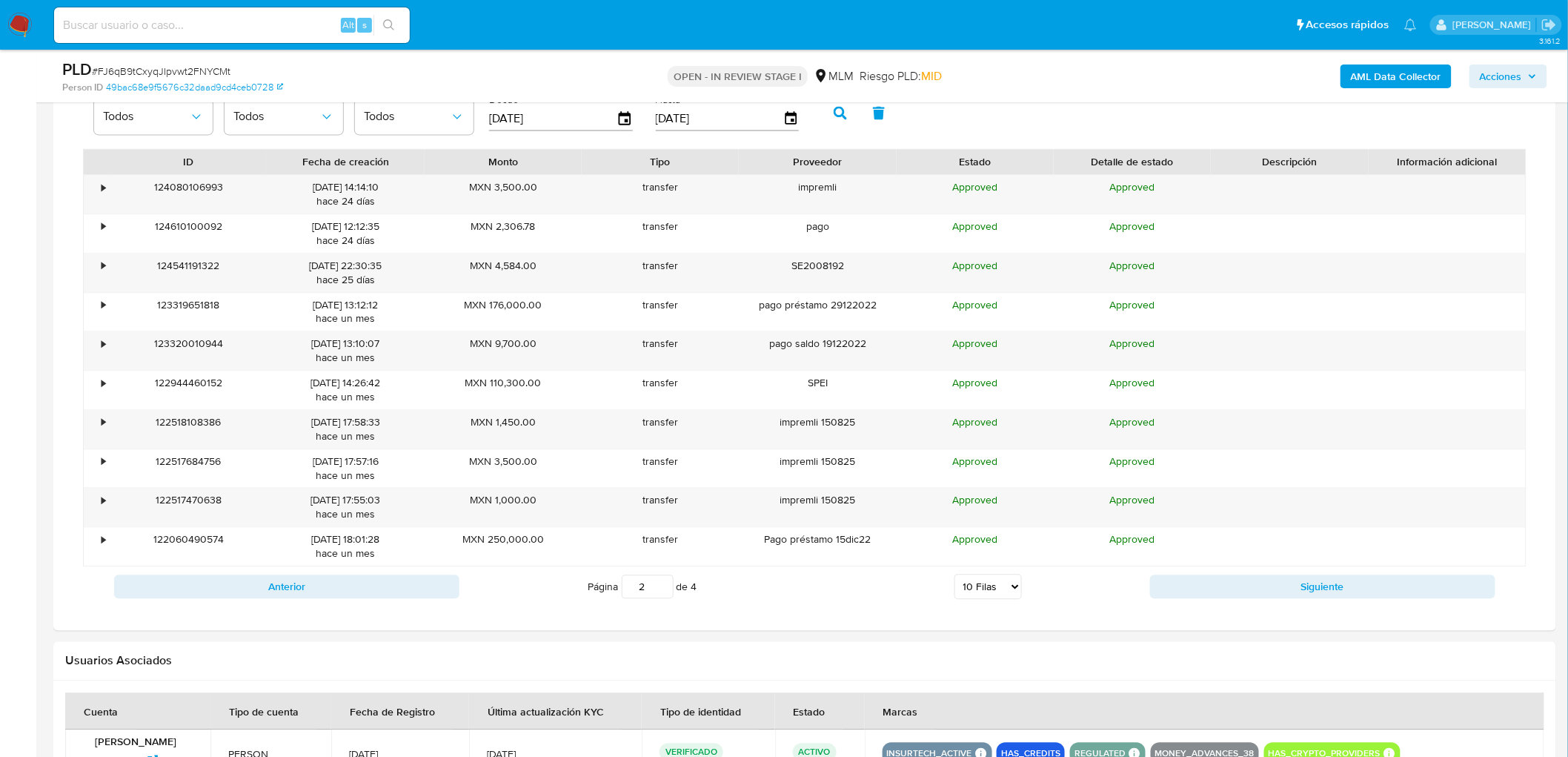
scroll to position [1299, 0]
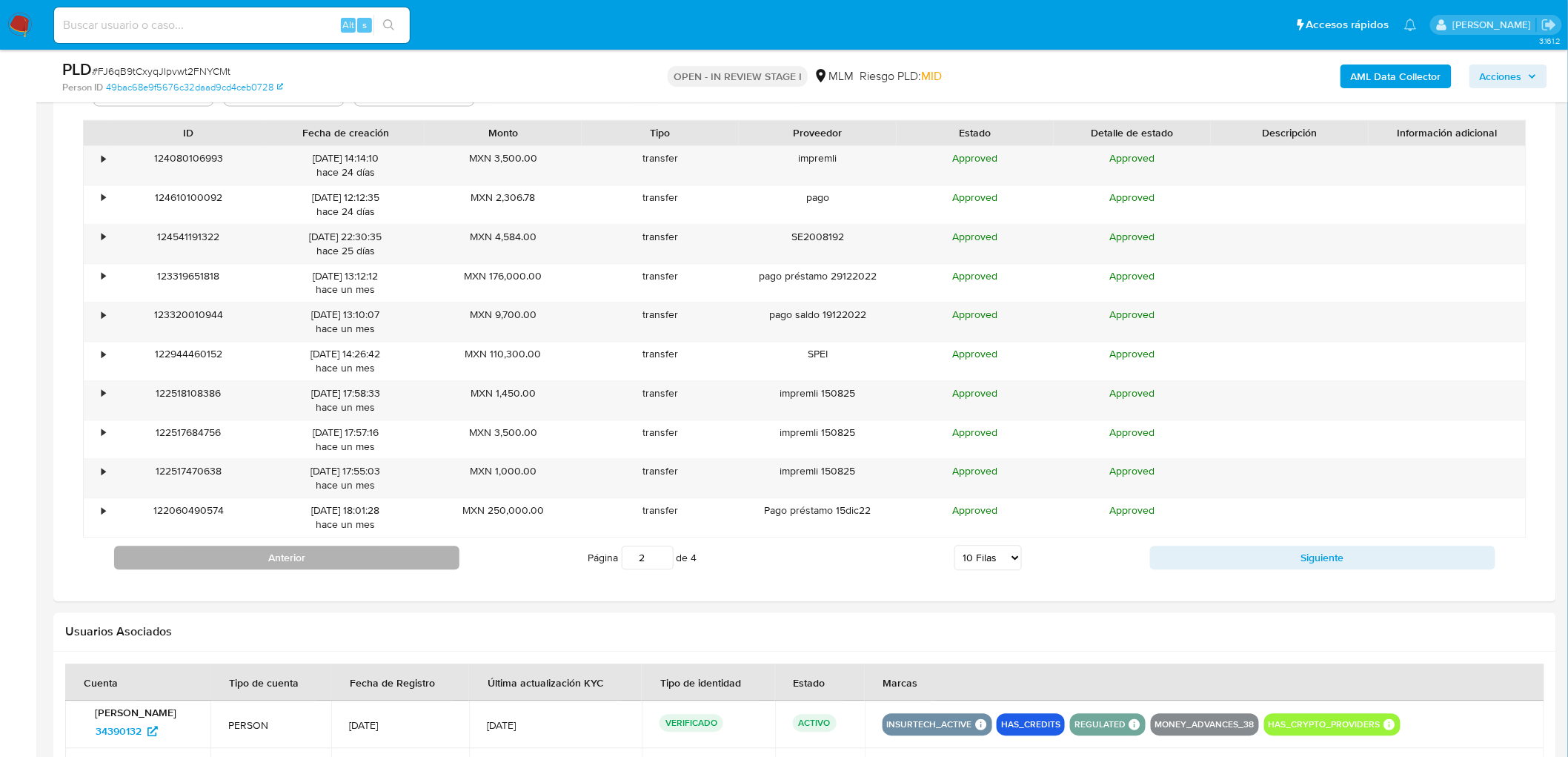
click at [360, 553] on button "Anterior" at bounding box center [287, 558] width 346 height 24
type input "1"
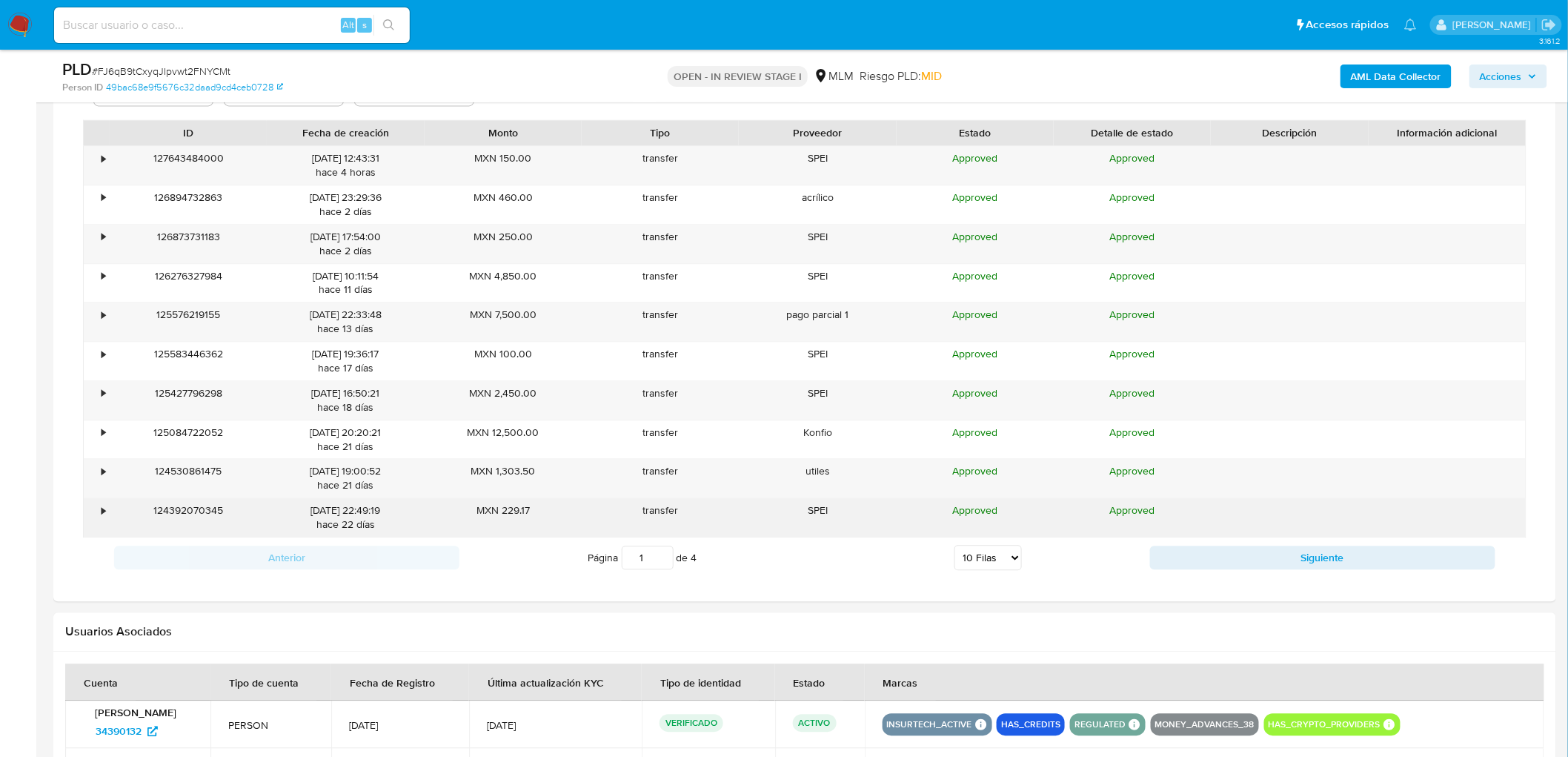
click at [105, 517] on div "•" at bounding box center [96, 517] width 26 height 38
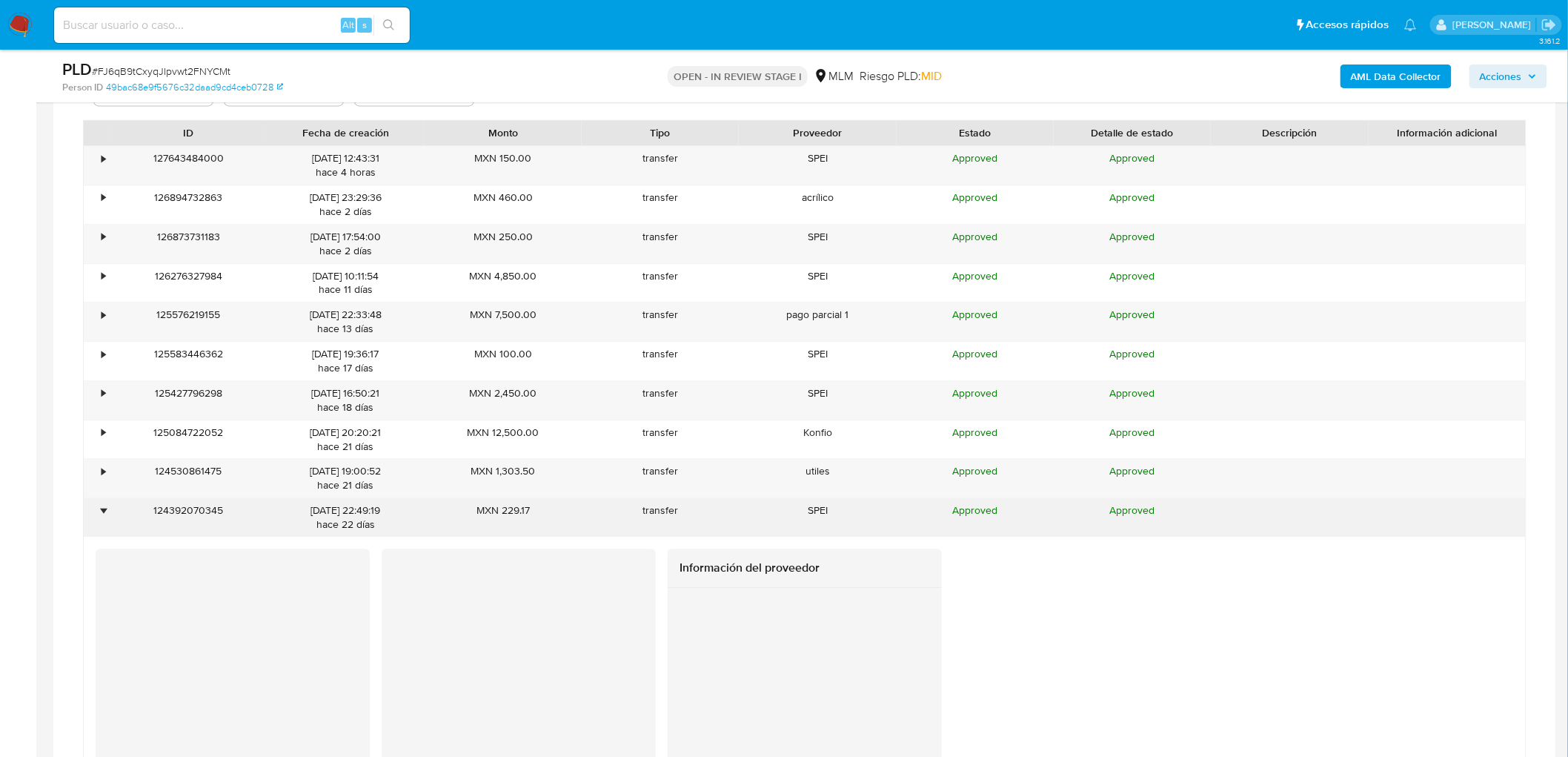
click at [105, 517] on div "•" at bounding box center [96, 517] width 26 height 38
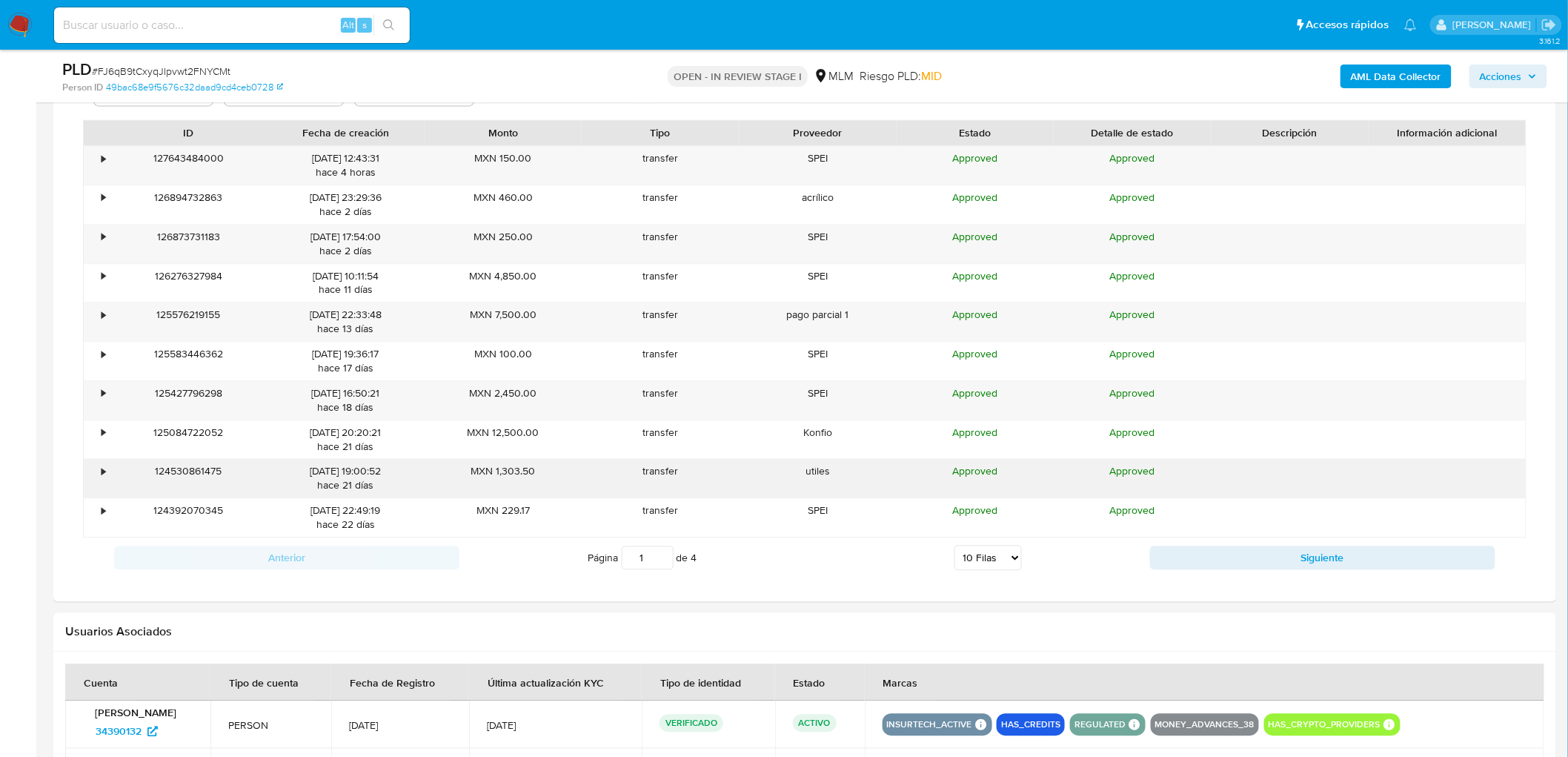
click at [105, 480] on div "•" at bounding box center [96, 478] width 26 height 38
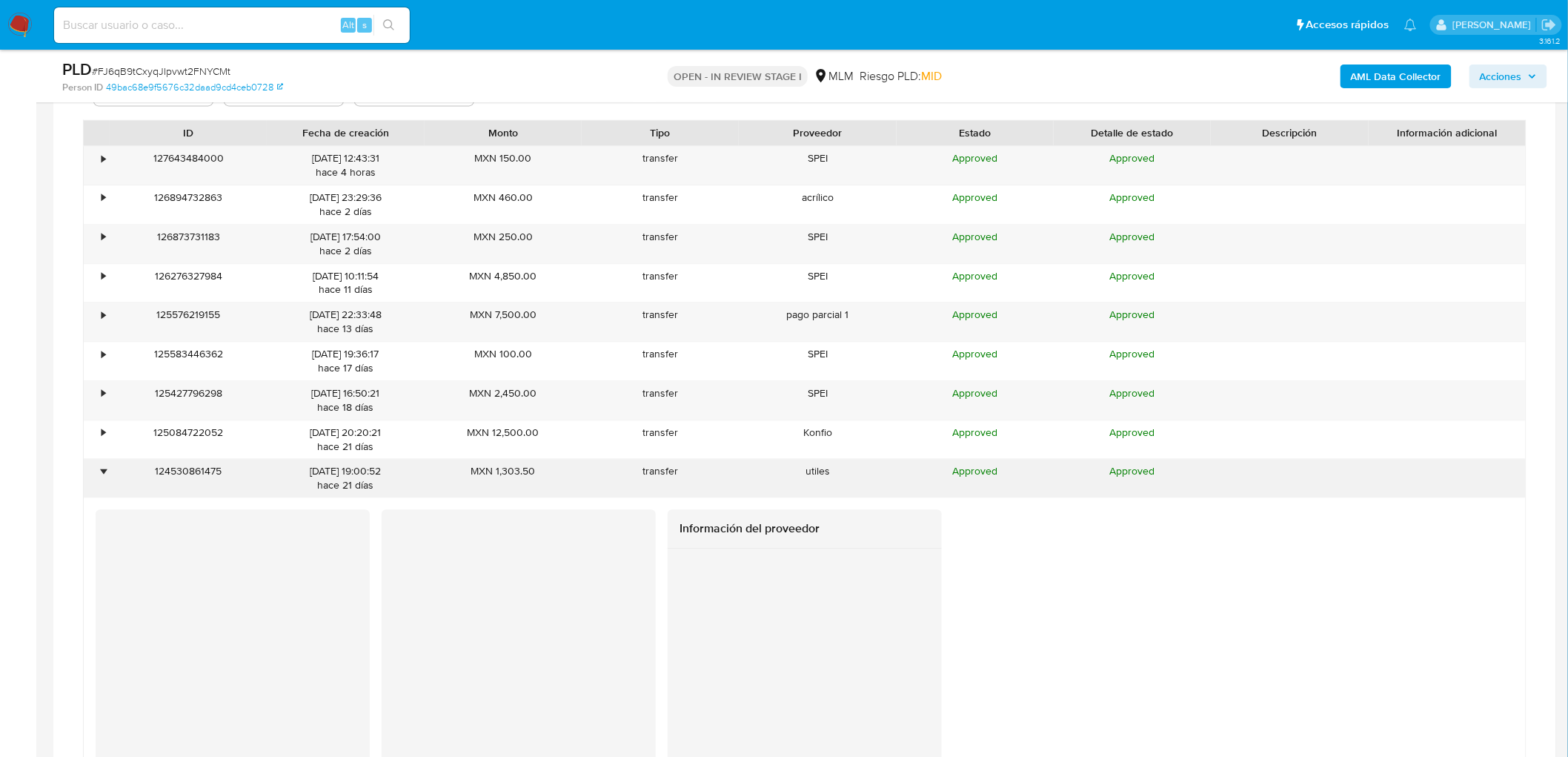
click at [105, 480] on div "•" at bounding box center [96, 478] width 26 height 38
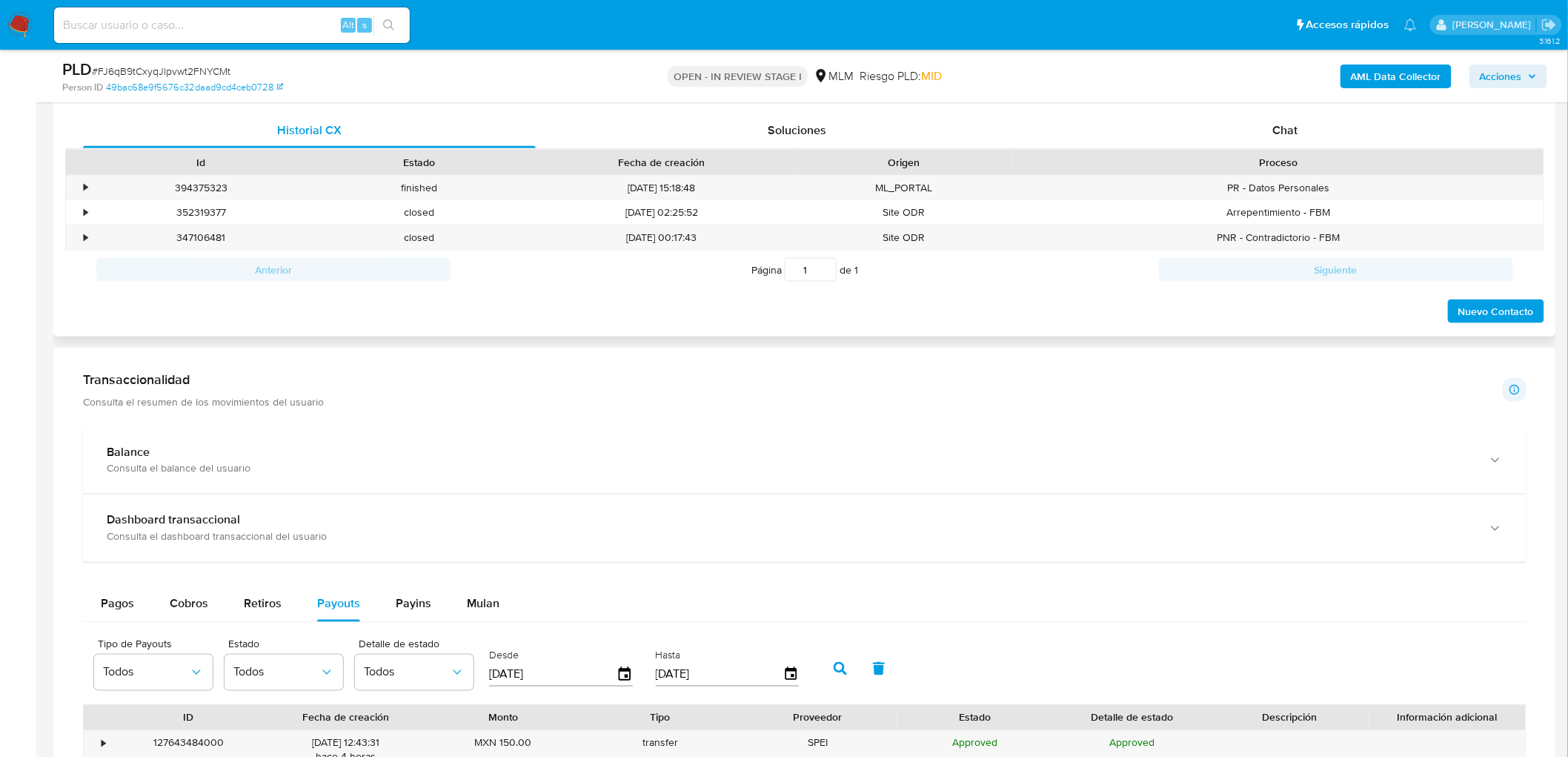
scroll to position [640, 0]
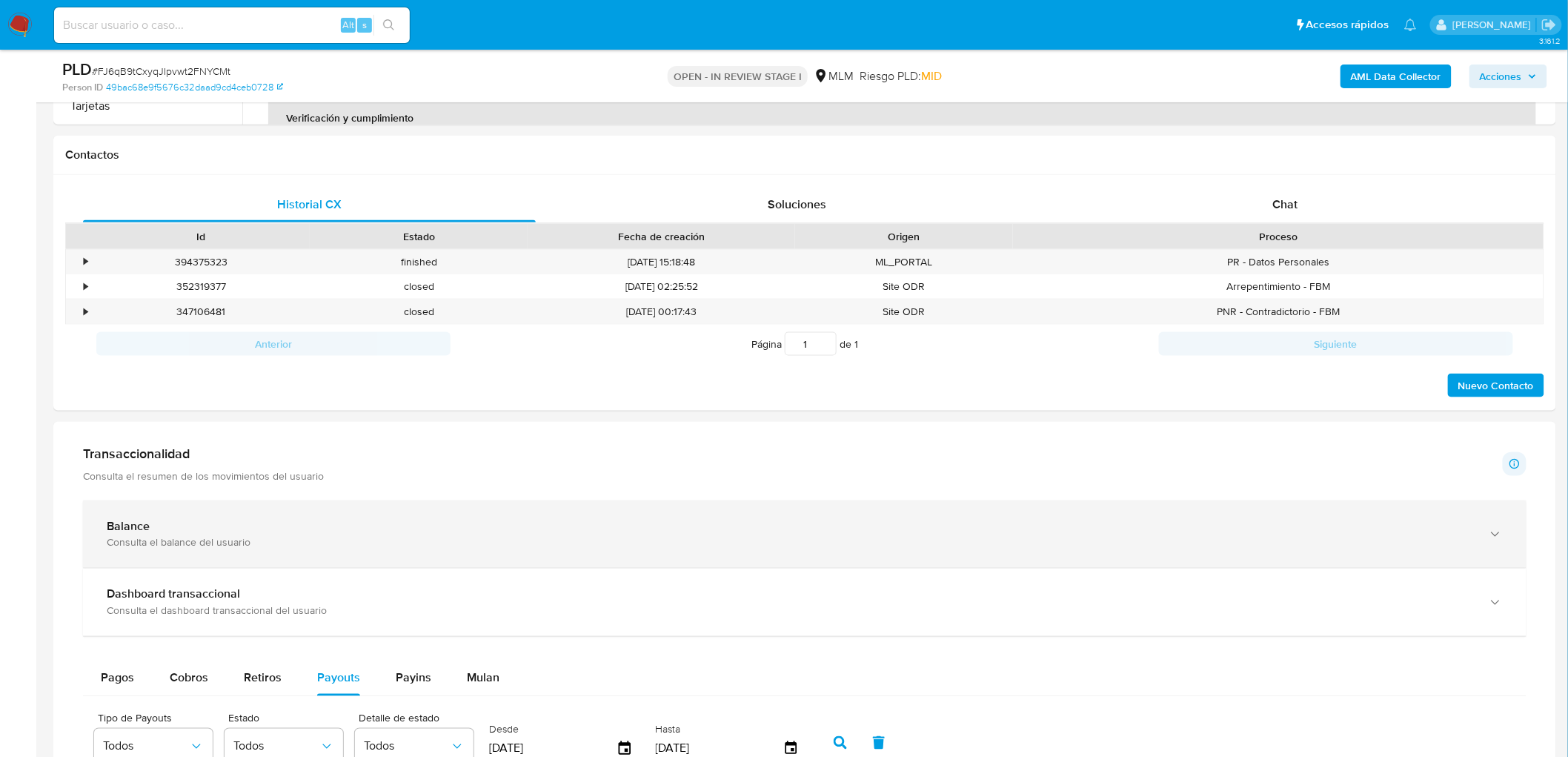
click at [151, 530] on div "Balance" at bounding box center [790, 527] width 1367 height 15
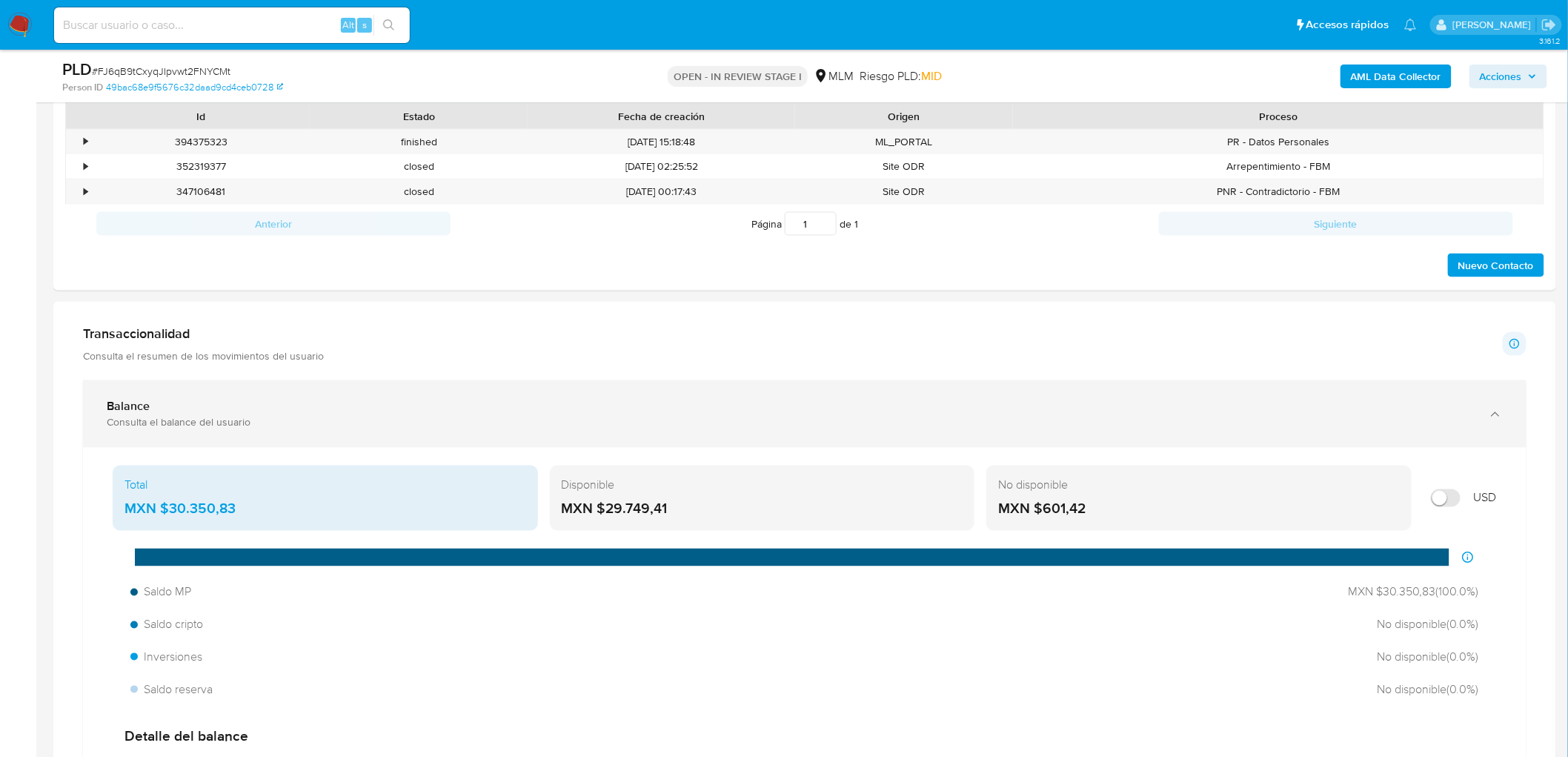
scroll to position [804, 0]
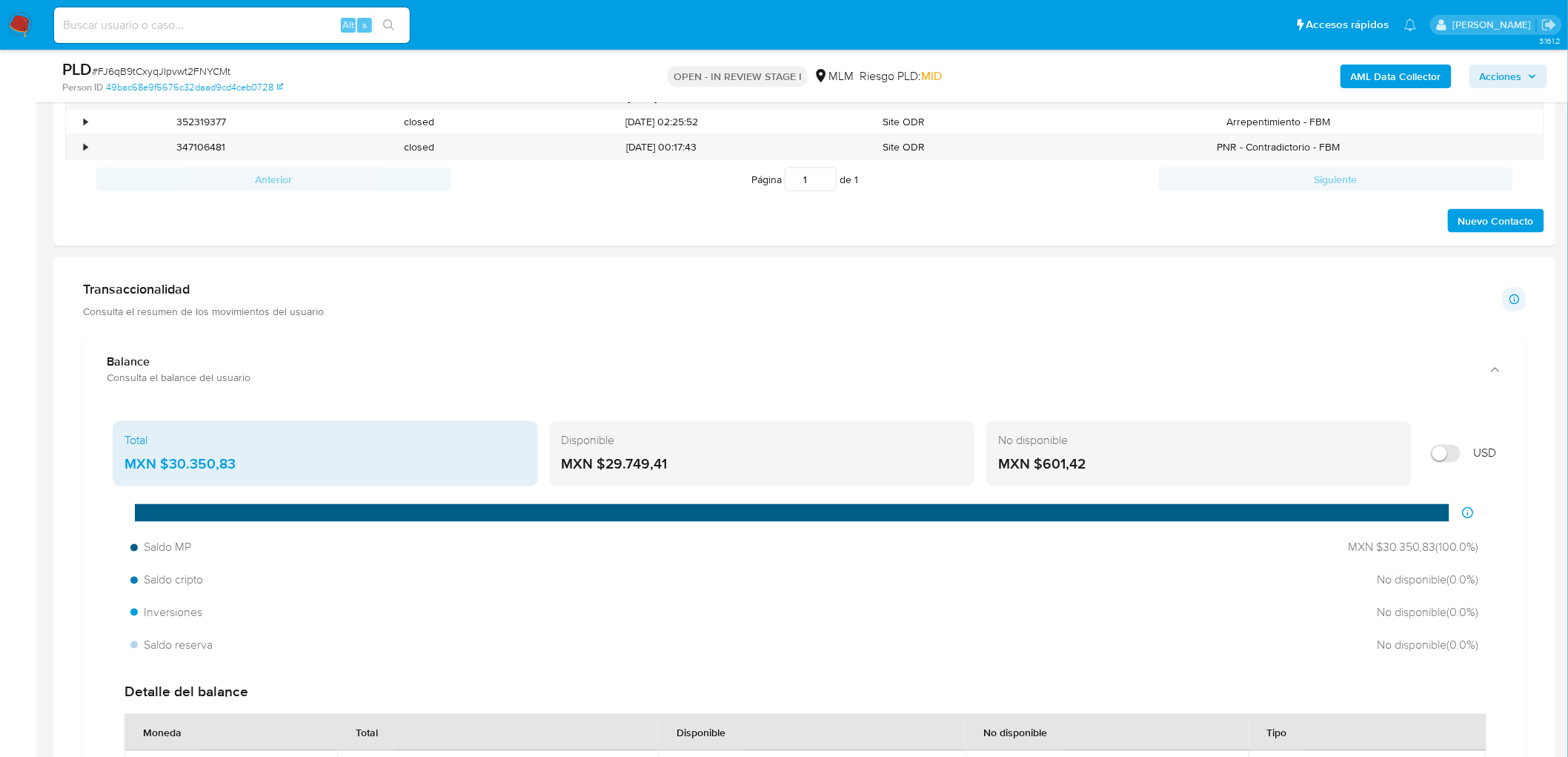
drag, startPoint x: 667, startPoint y: 465, endPoint x: 603, endPoint y: 469, distance: 64.1
click at [603, 469] on div "MXN $29.749,41" at bounding box center [763, 465] width 402 height 20
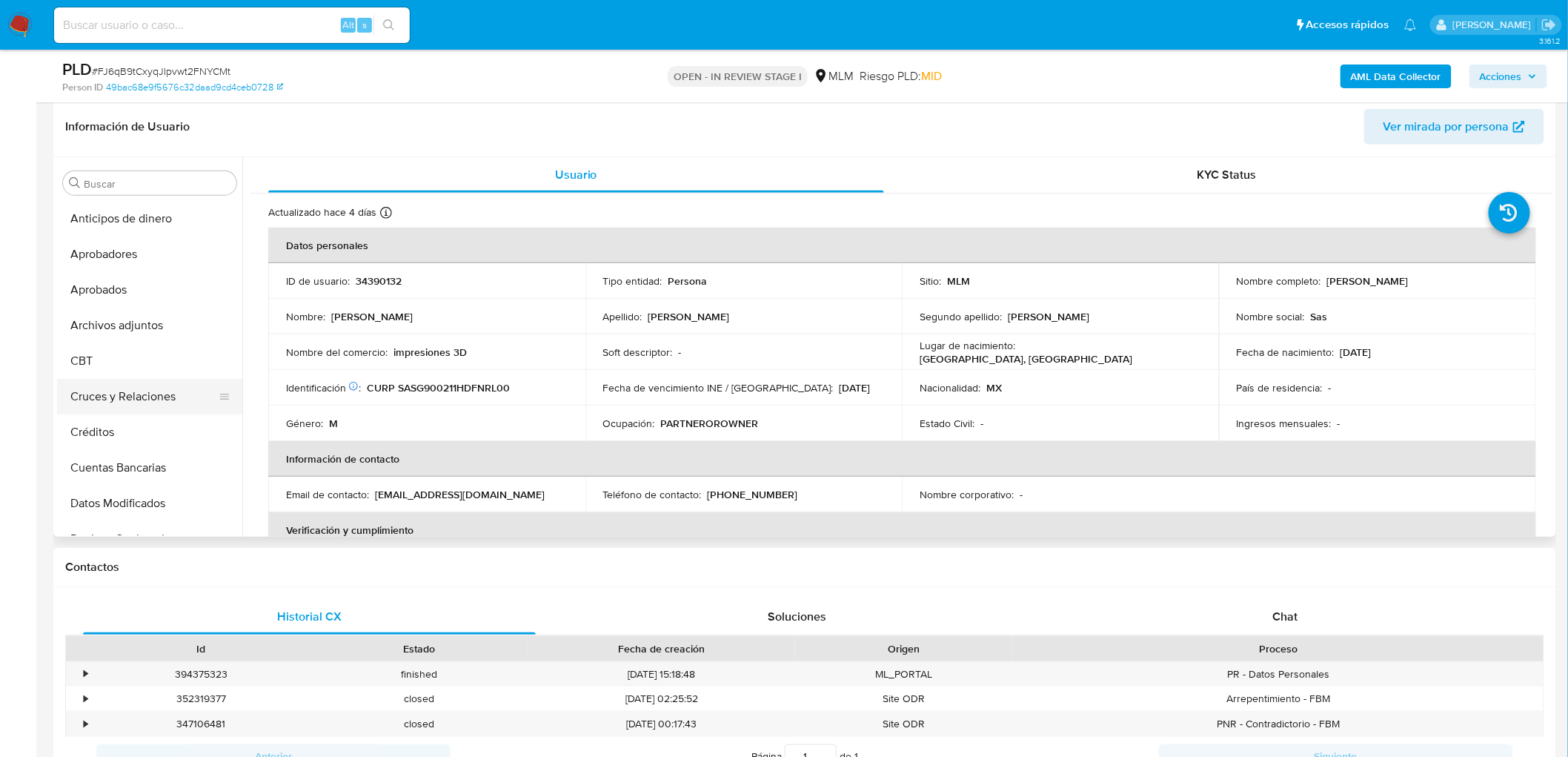
scroll to position [82, 0]
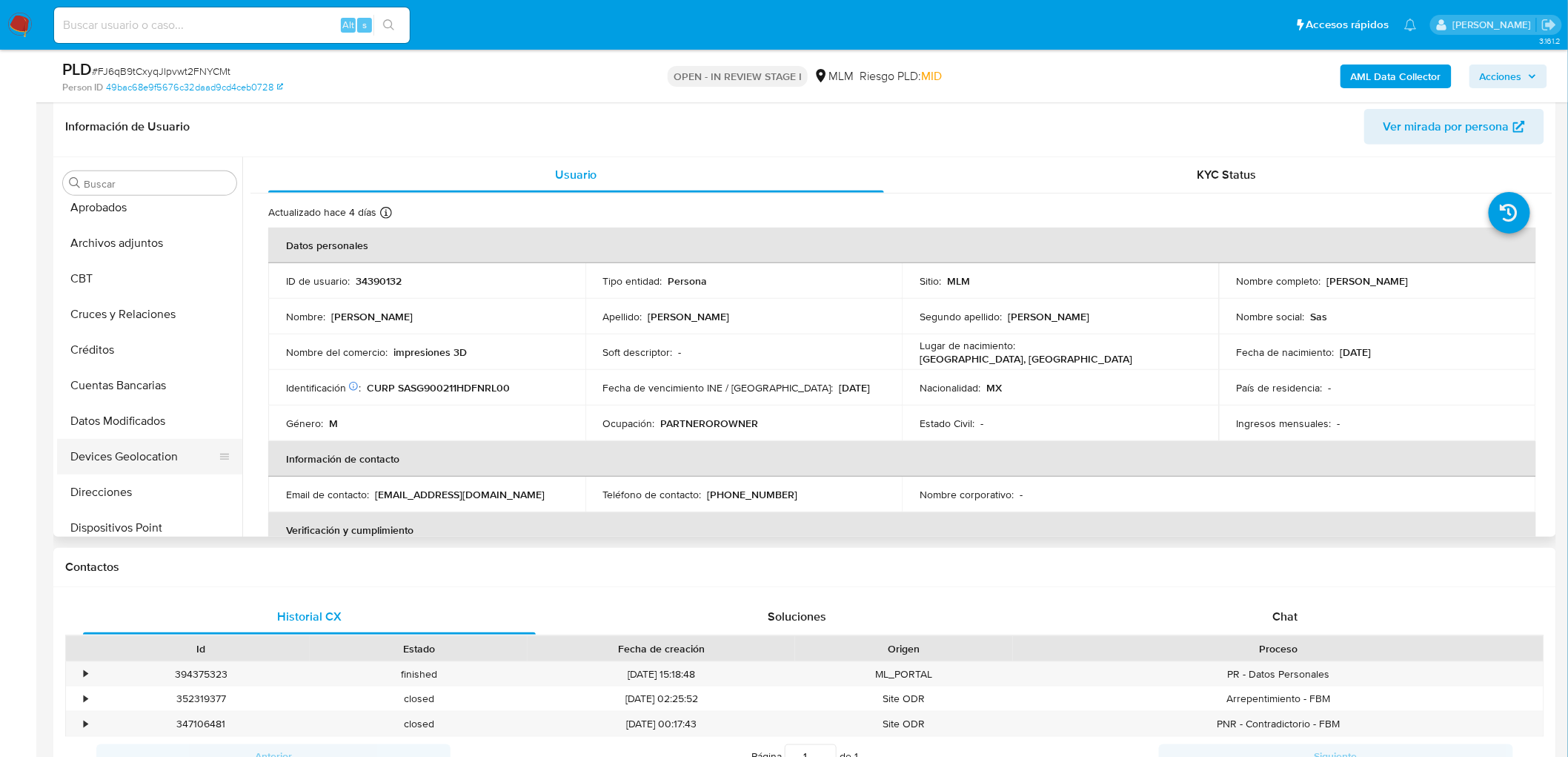
click at [165, 456] on button "Devices Geolocation" at bounding box center [144, 456] width 173 height 35
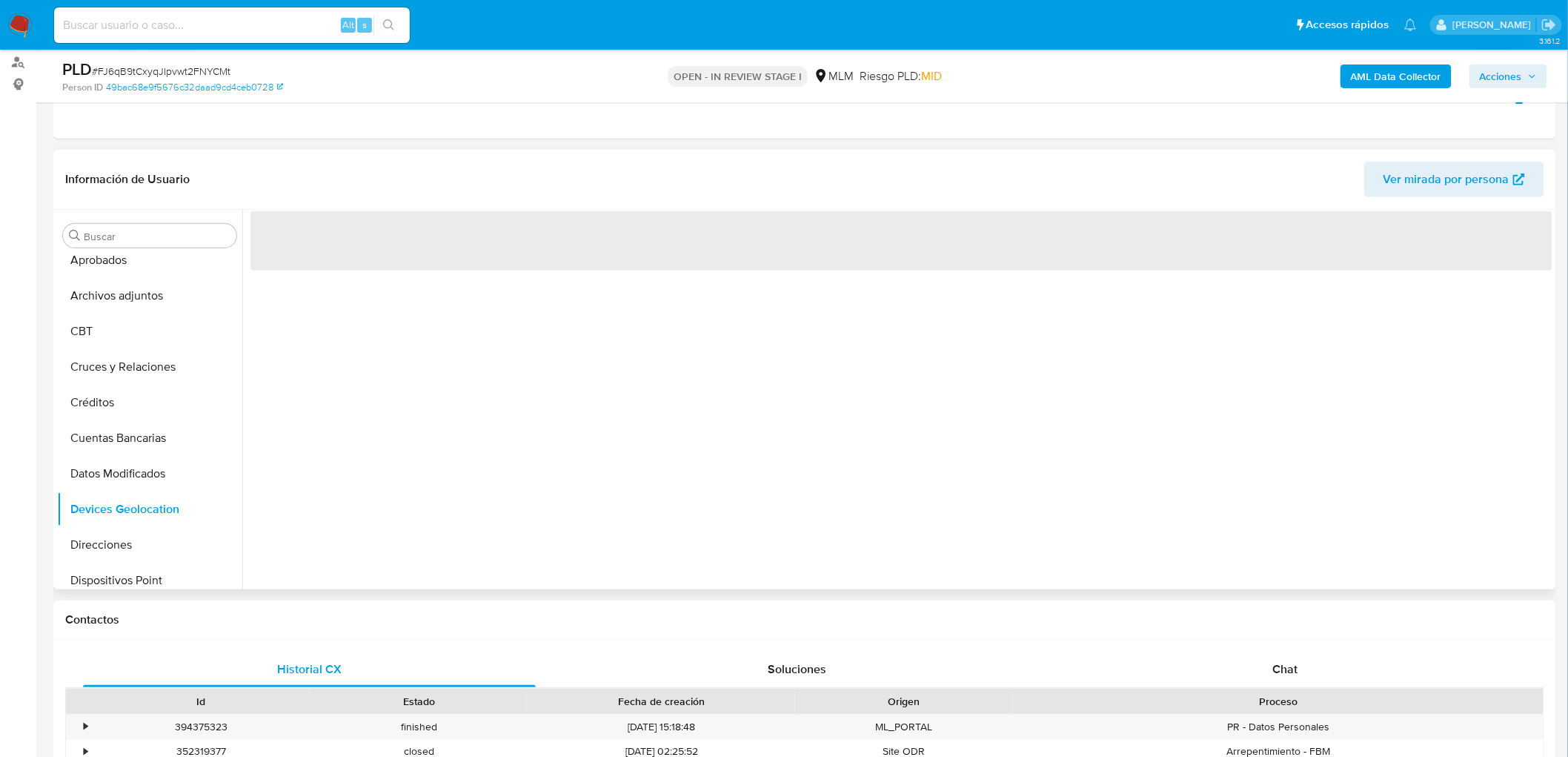
scroll to position [145, 0]
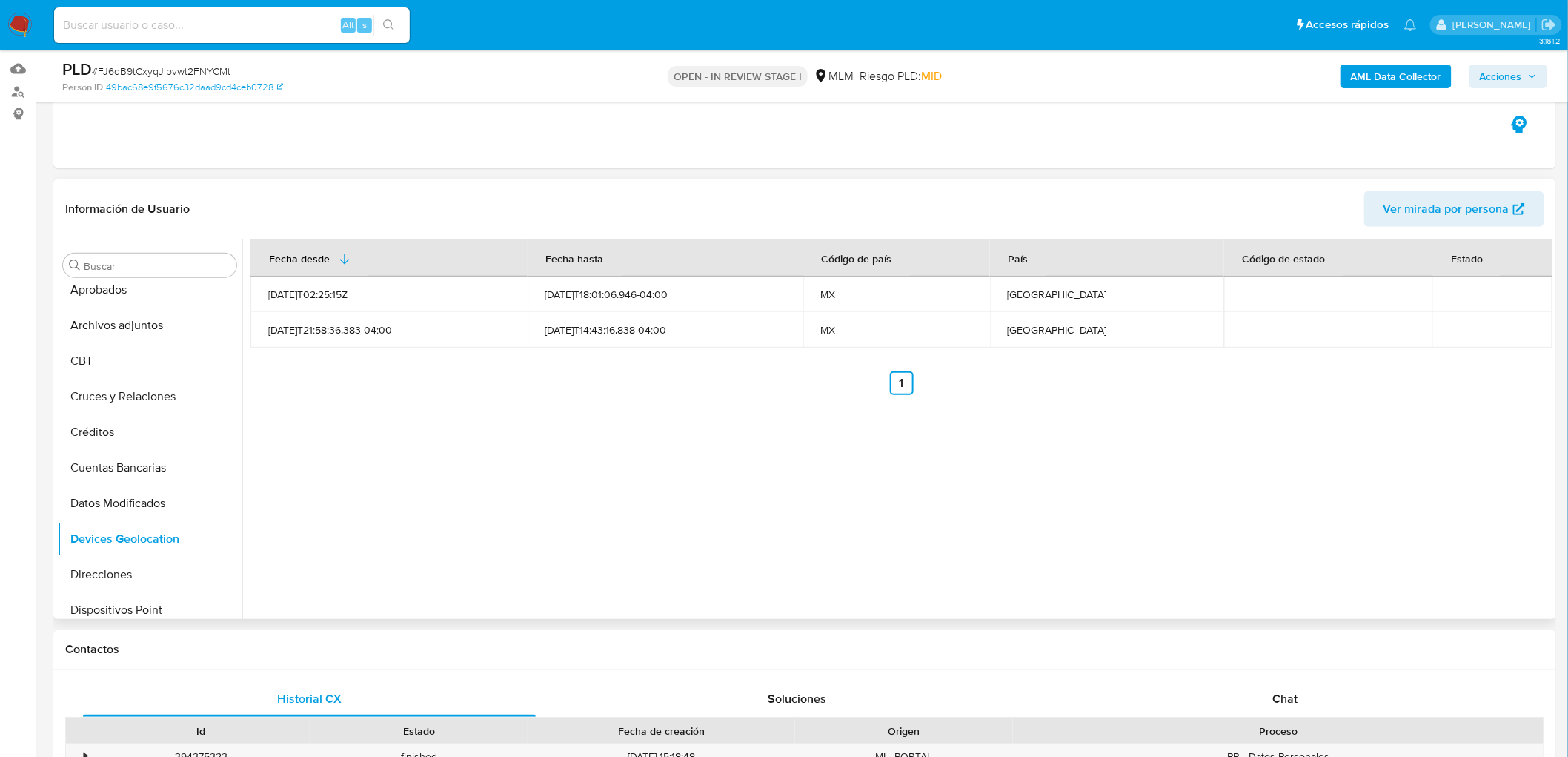
click at [565, 412] on div "Fecha desde Fecha hasta Código de país País Código de estado Estado 2021-08-18T…" at bounding box center [897, 429] width 1311 height 380
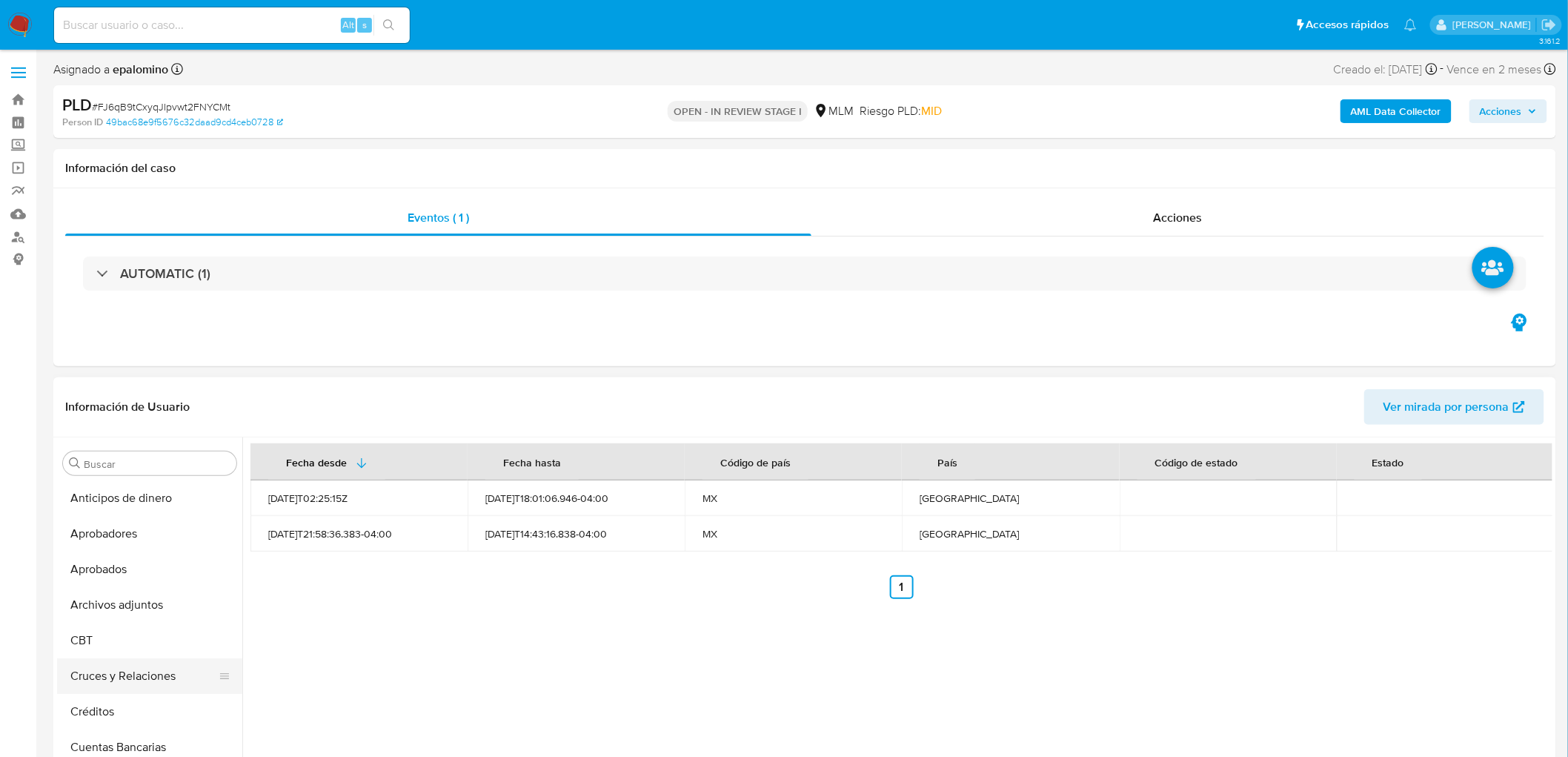
scroll to position [0, 0]
click at [129, 681] on button "Cruces y Relaciones" at bounding box center [144, 676] width 173 height 35
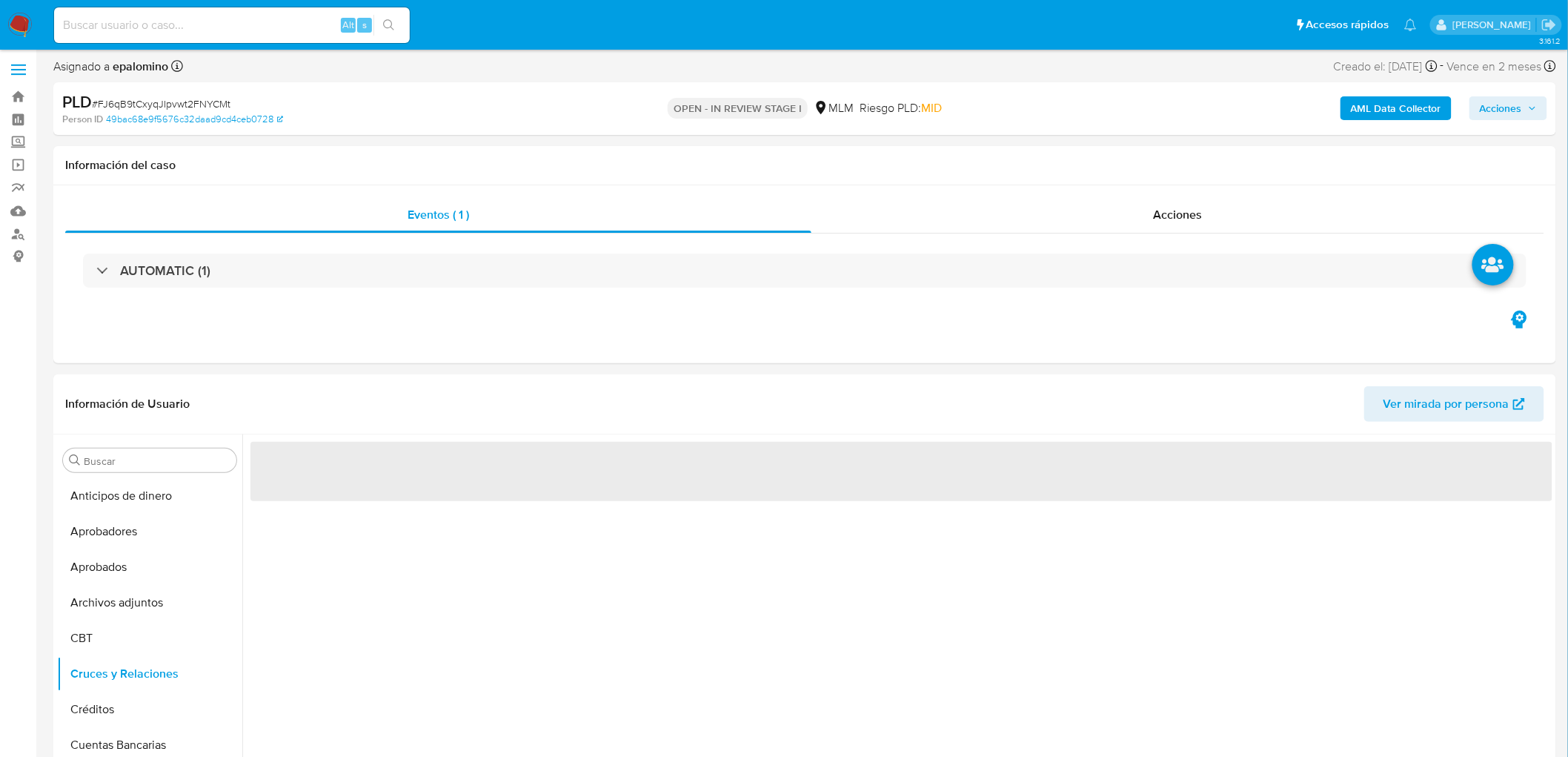
scroll to position [179, 0]
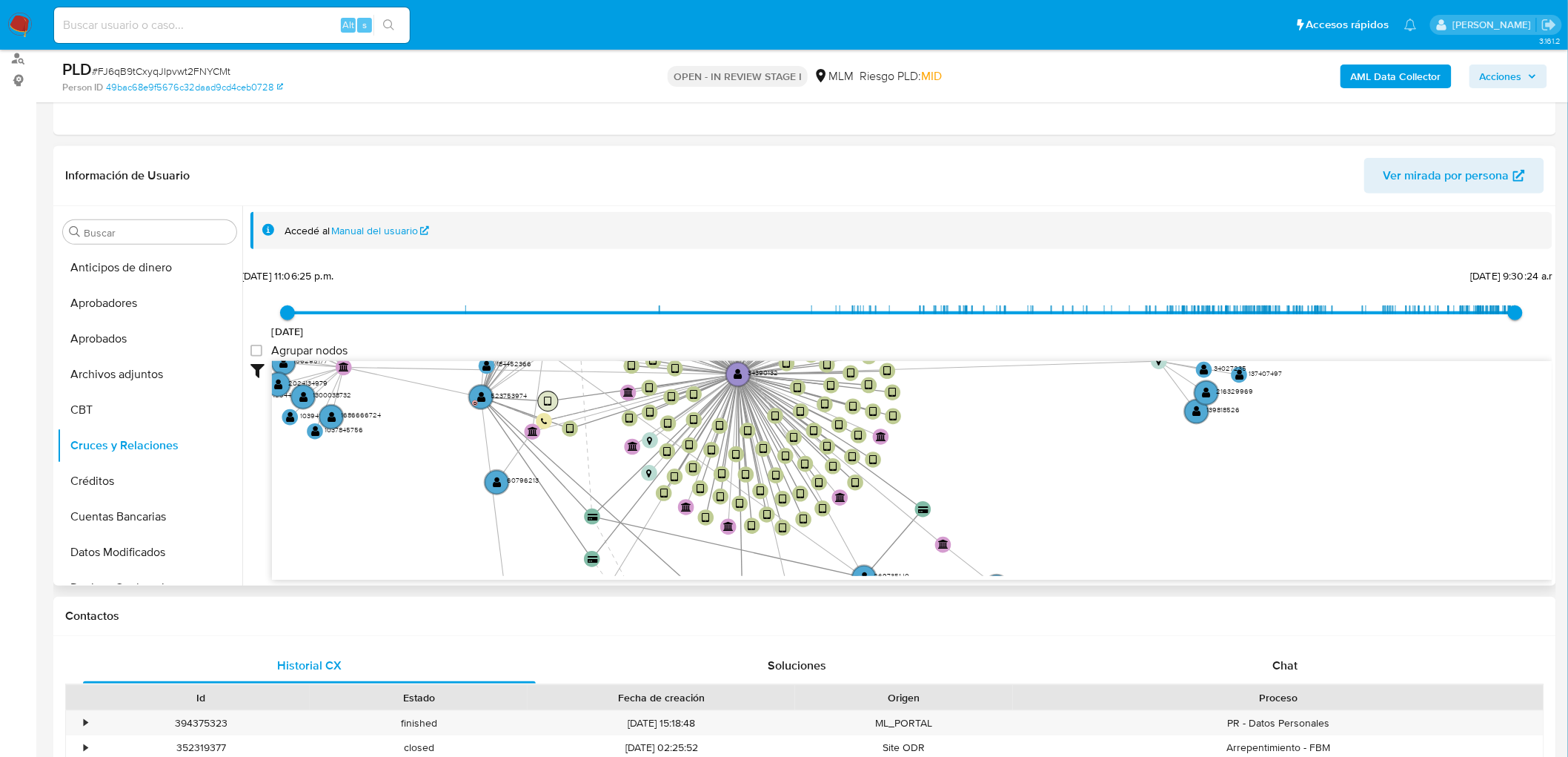
drag, startPoint x: 550, startPoint y: 401, endPoint x: 540, endPoint y: 551, distance: 150.3
click at [544, 407] on text "" at bounding box center [548, 401] width 8 height 11
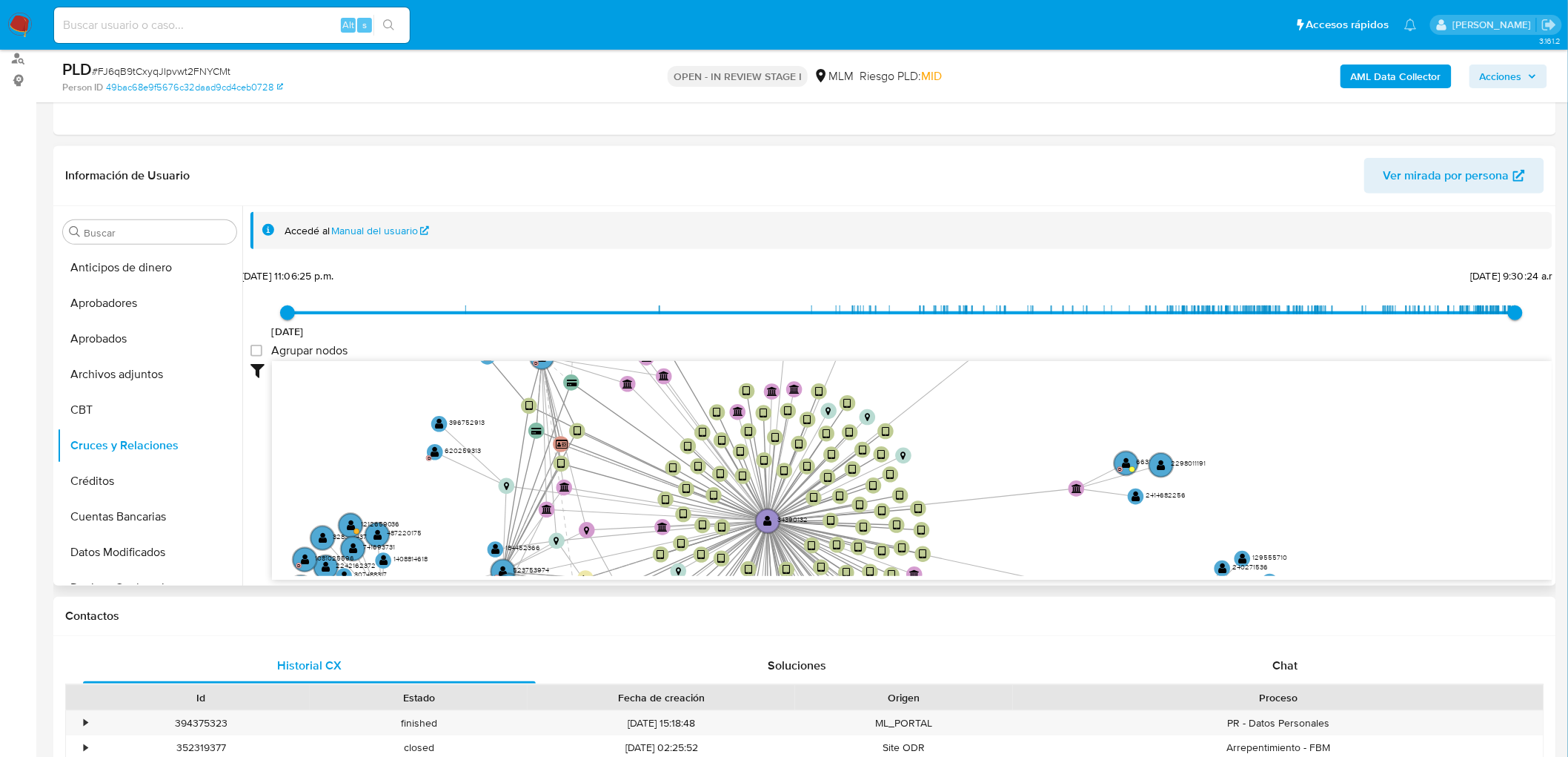
drag, startPoint x: 399, startPoint y: 376, endPoint x: 474, endPoint y: 566, distance: 204.3
click at [474, 566] on icon "device-675ab4ba1c2db6cdbd7577fa  user-34390132  34390132 device-65dca309d7ff6…" at bounding box center [912, 469] width 1280 height 215
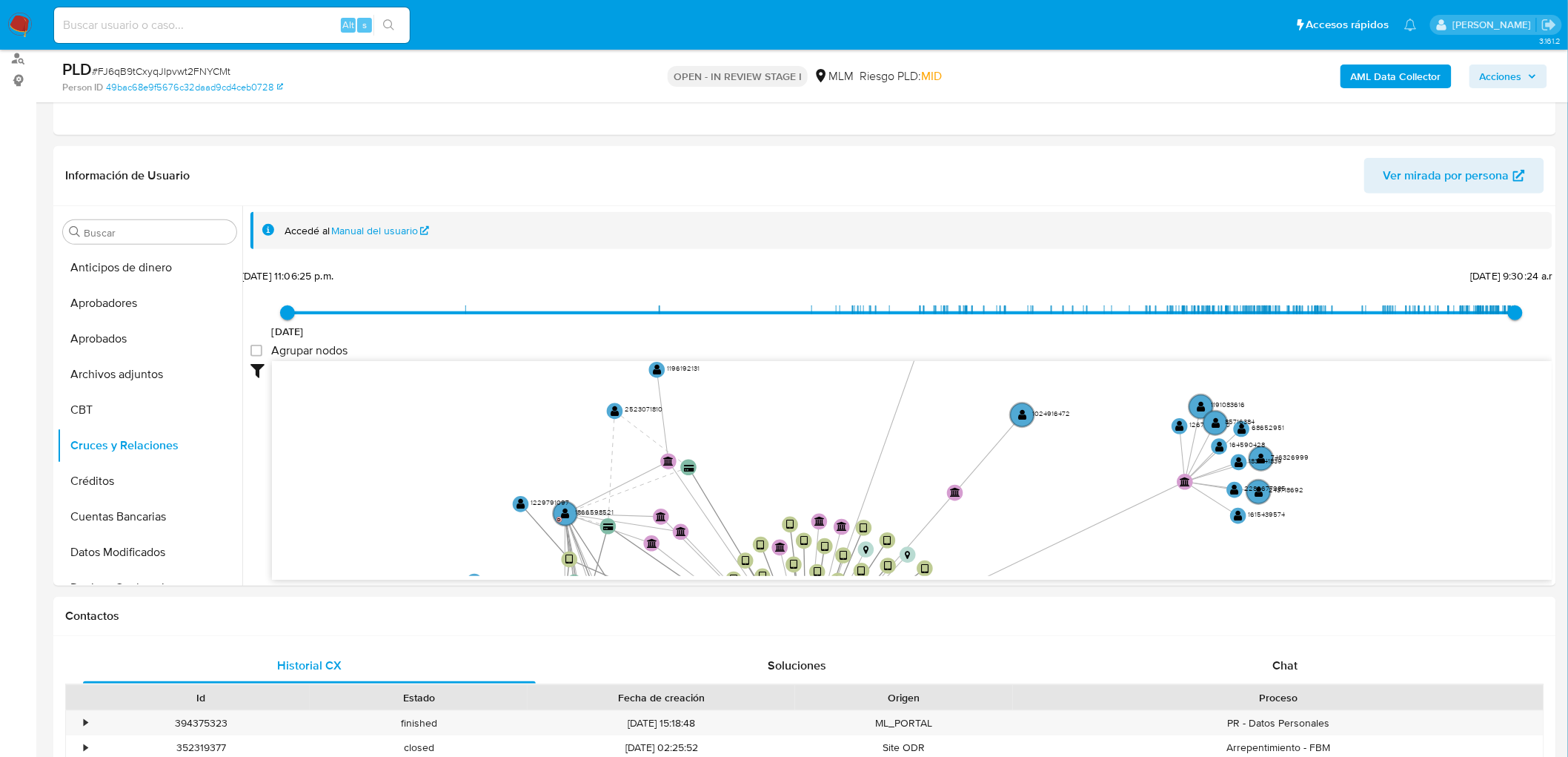
drag, startPoint x: 470, startPoint y: 523, endPoint x: 502, endPoint y: 589, distance: 73.3
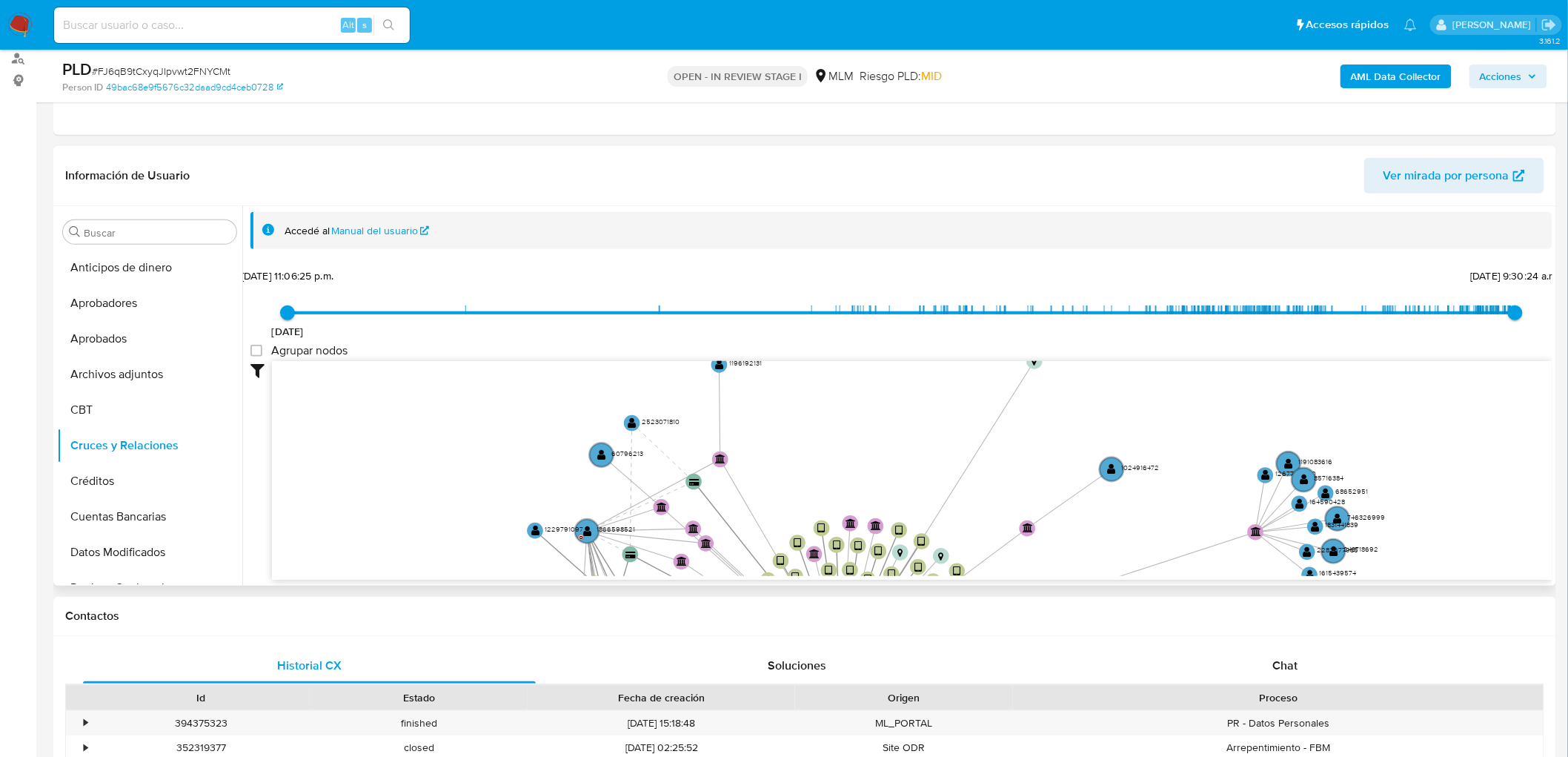
drag, startPoint x: 575, startPoint y: 478, endPoint x: 653, endPoint y: 366, distance: 136.5
click at [662, 351] on div "2/12/2017 2/12/2017, 11:06:25 p.m. 26/9/2025, 9:30:24 a.m. Agrupar nodos Filtro…" at bounding box center [902, 448] width 1302 height 368
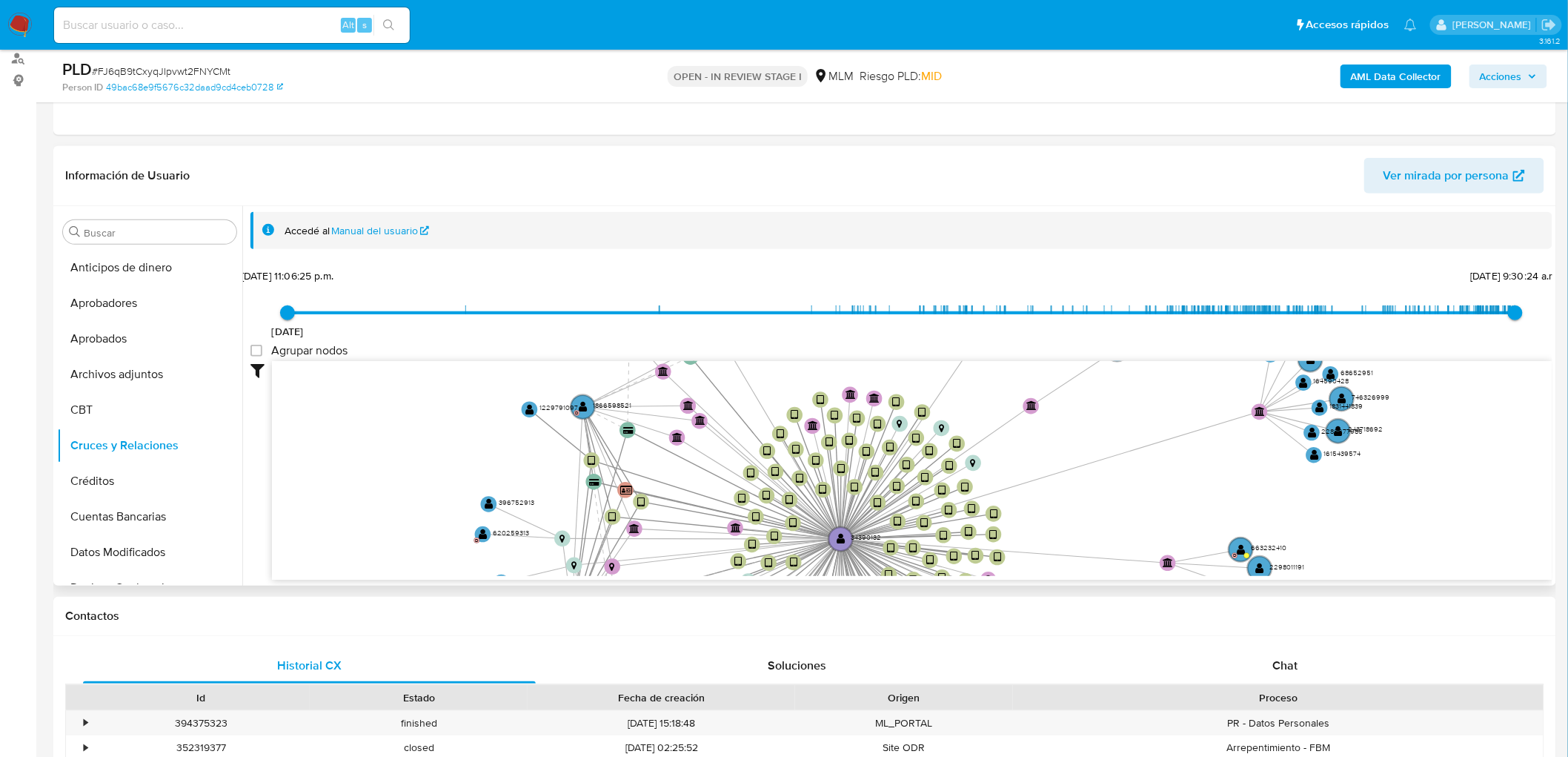
drag, startPoint x: 623, startPoint y: 501, endPoint x: 657, endPoint y: 260, distance: 243.4
click at [657, 260] on div "Accedé al Manual del usuario 2/12/2017 2/12/2017, 11:06:25 p.m. 26/9/2025, 9:30…" at bounding box center [902, 423] width 1302 height 422
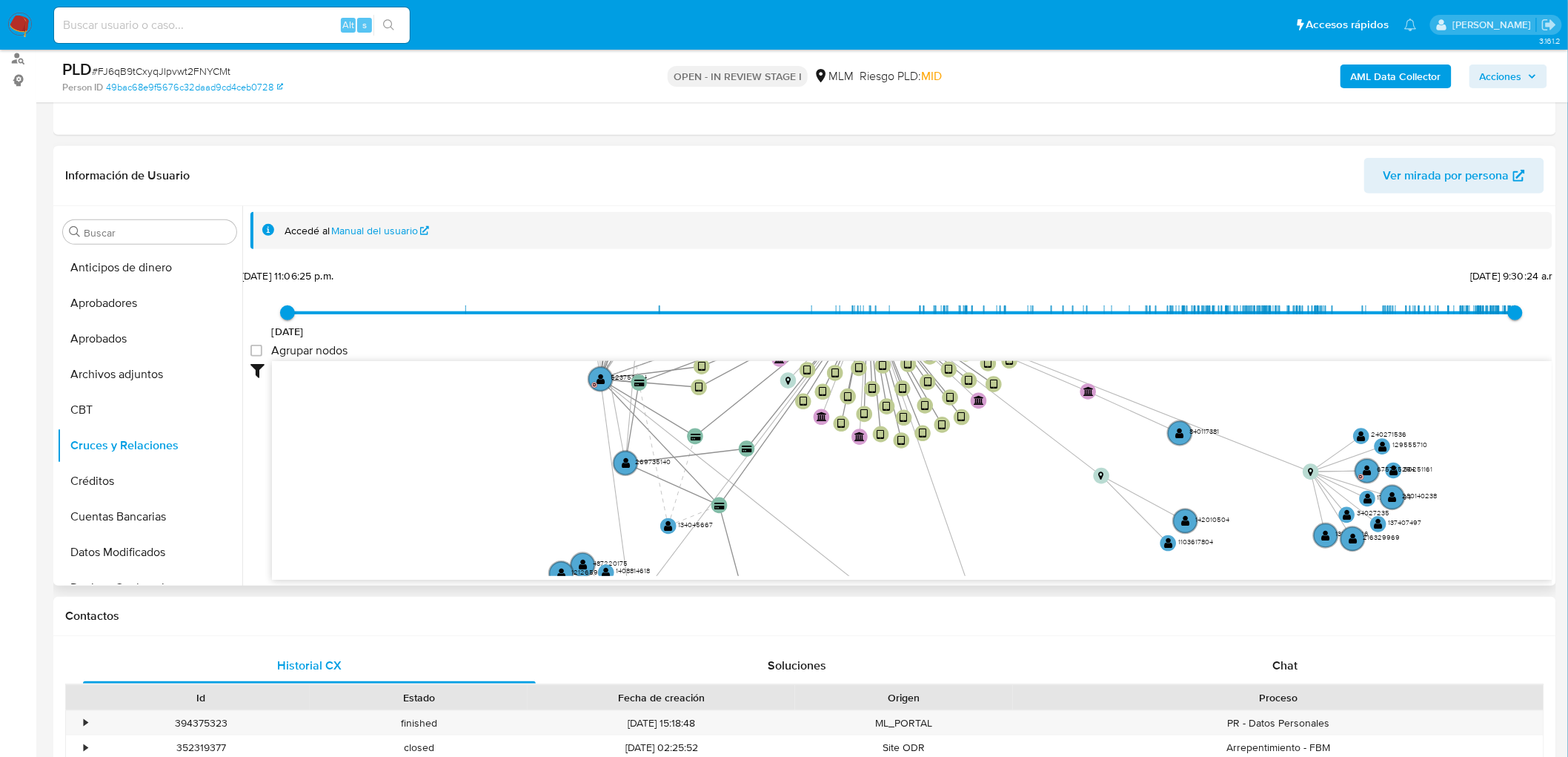
drag, startPoint x: 537, startPoint y: 522, endPoint x: 540, endPoint y: 337, distance: 185.0
click at [540, 337] on div "2/12/2017 2/12/2017, 11:06:25 p.m. 26/9/2025, 9:30:24 a.m. Agrupar nodos Filtro…" at bounding box center [902, 448] width 1302 height 368
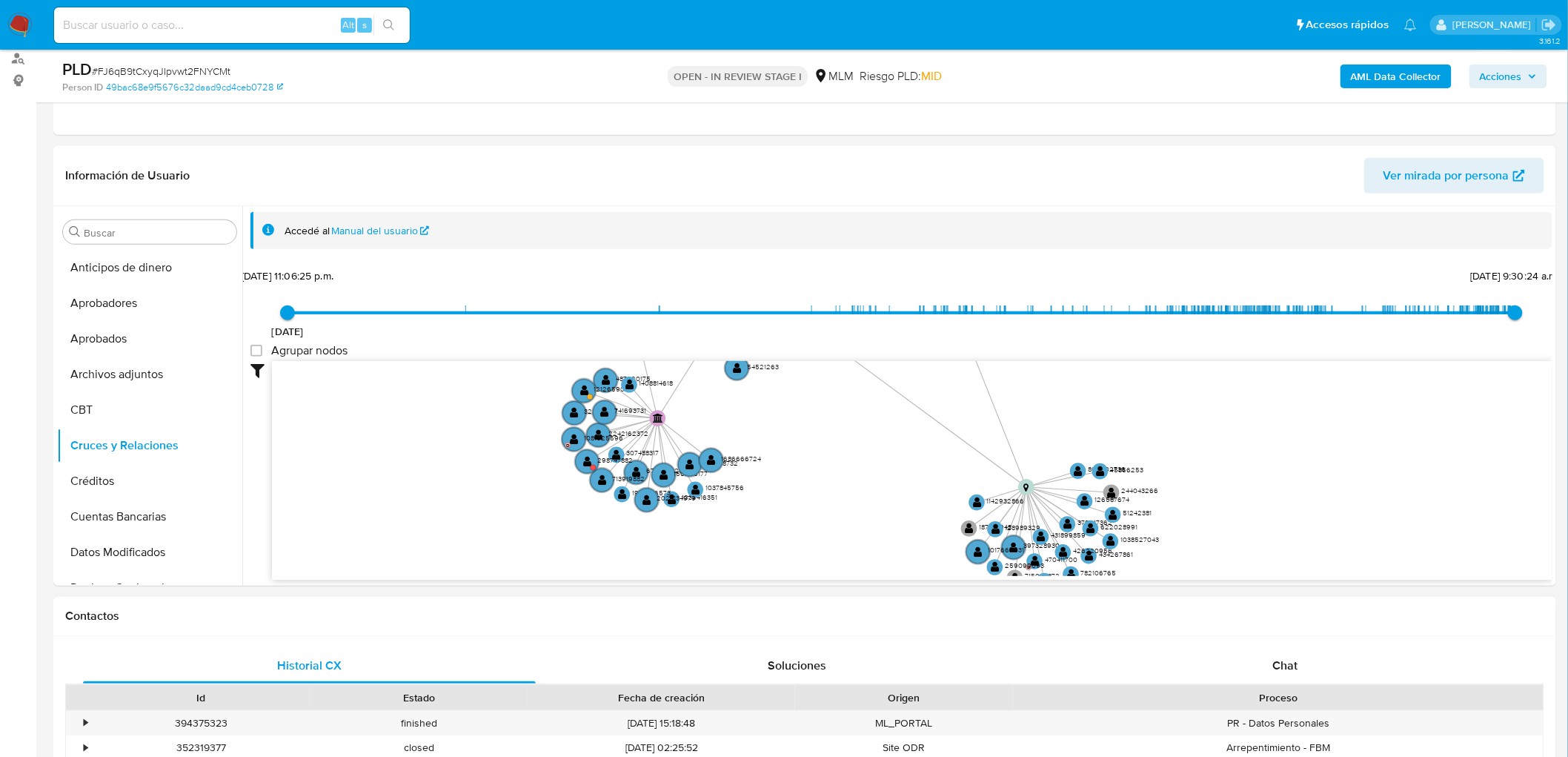
drag, startPoint x: 507, startPoint y: 509, endPoint x: 561, endPoint y: 644, distance: 145.4
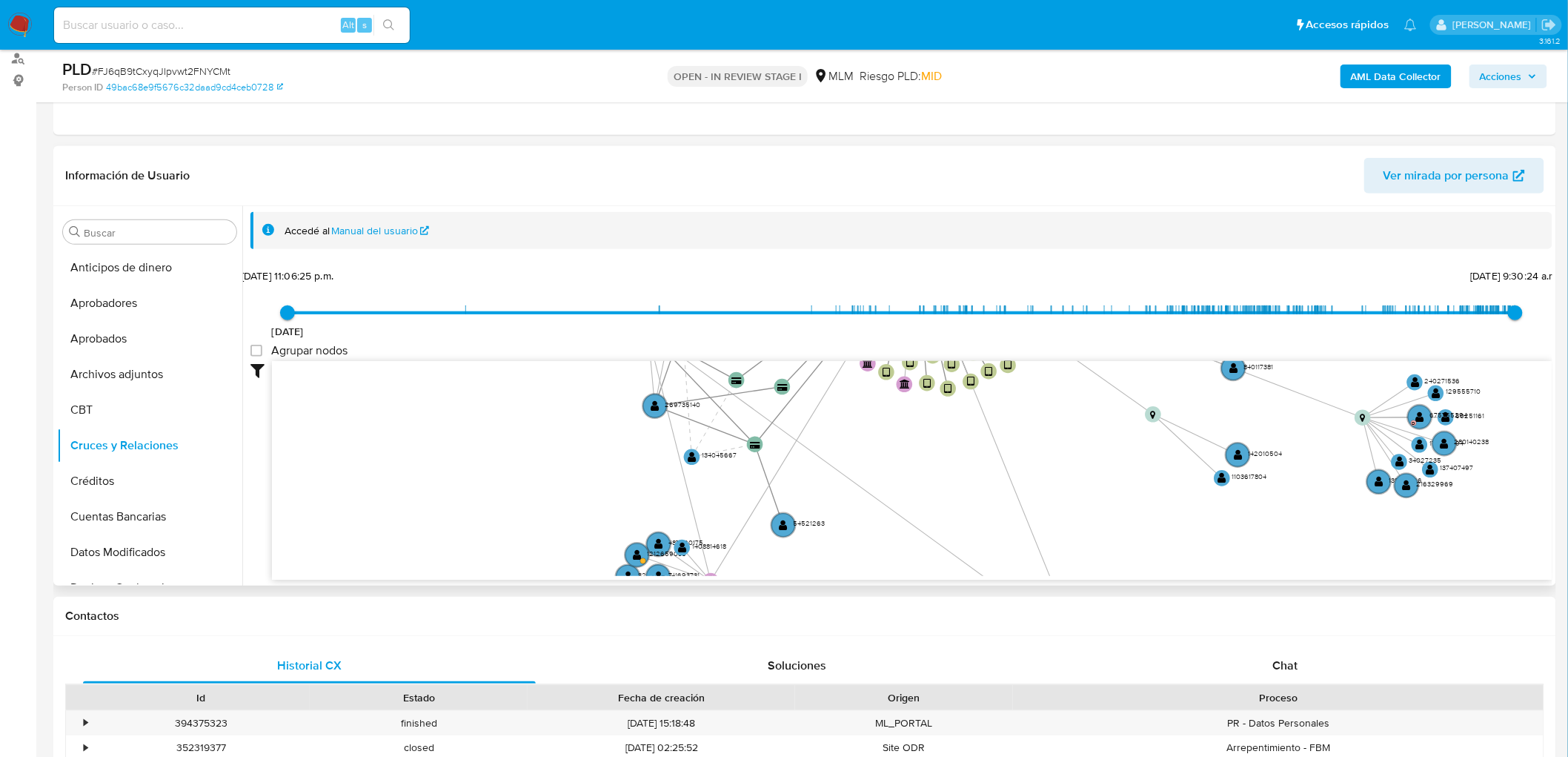
drag, startPoint x: 531, startPoint y: 453, endPoint x: 512, endPoint y: 569, distance: 117.5
click at [516, 572] on icon "device-675ab4ba1c2db6cdbd7577fa  user-34390132  34390132 device-65dca309d7ff6…" at bounding box center [912, 469] width 1280 height 215
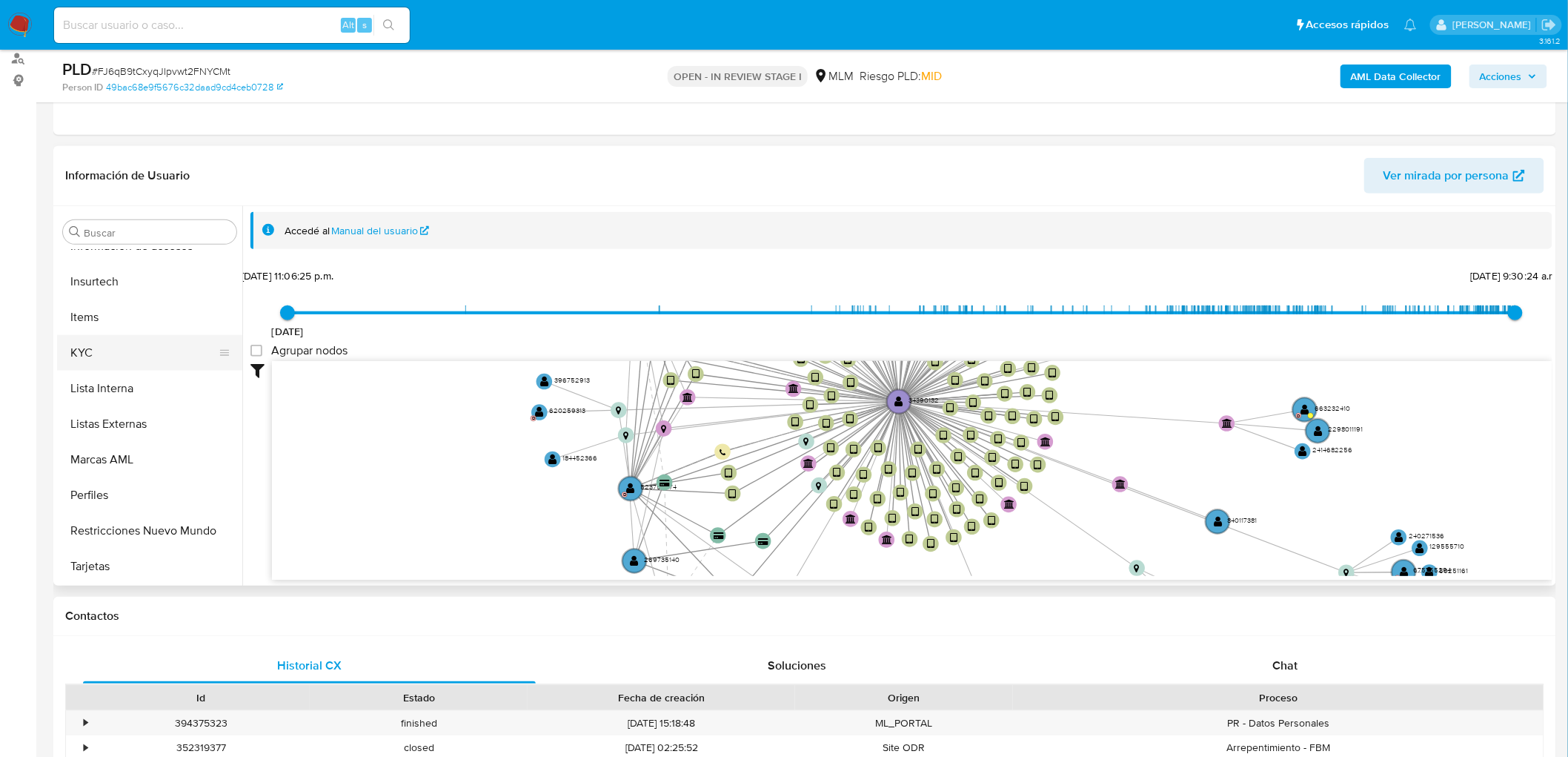
click at [136, 354] on button "KYC" at bounding box center [144, 353] width 173 height 35
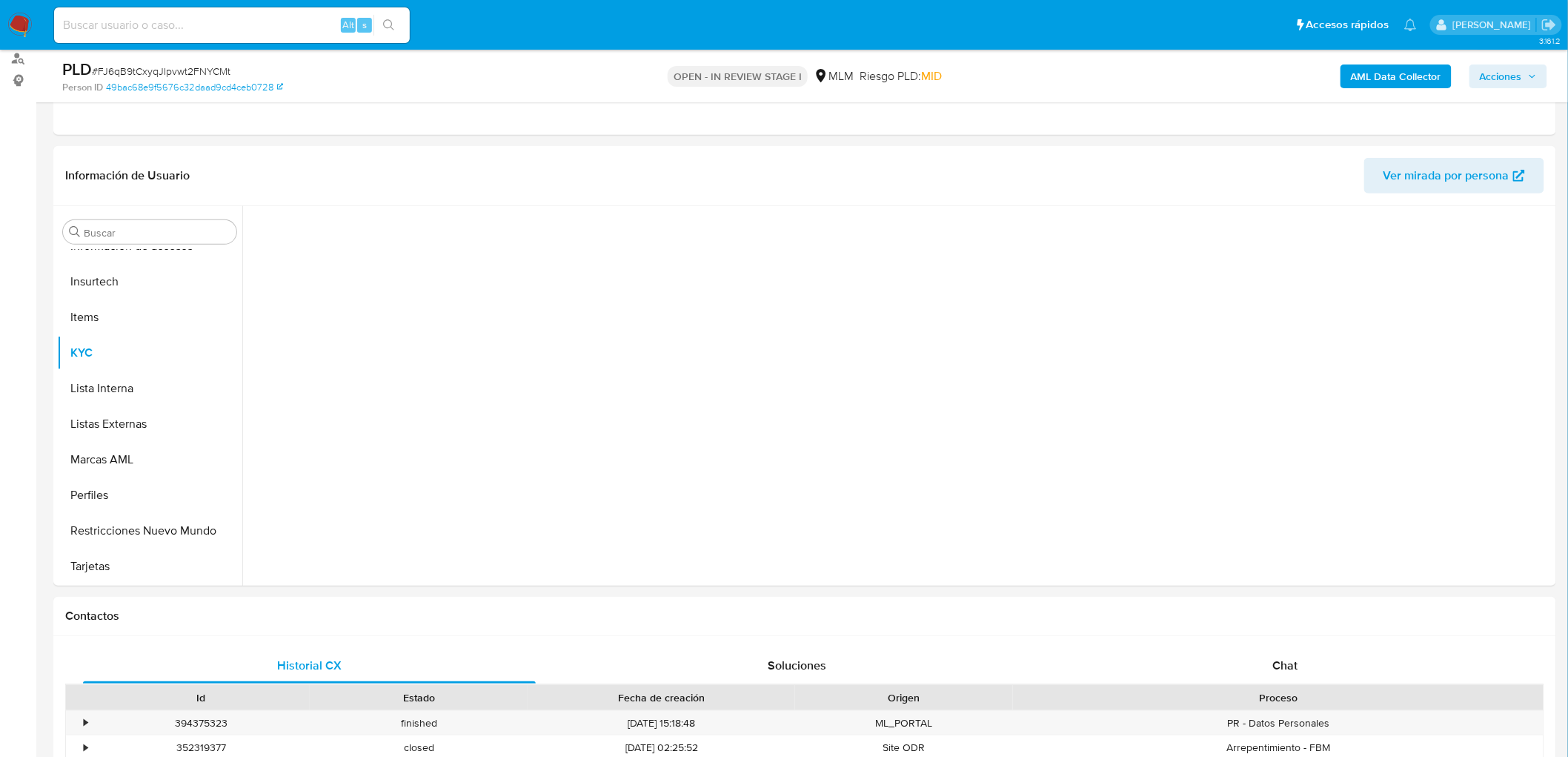
scroll to position [697, 0]
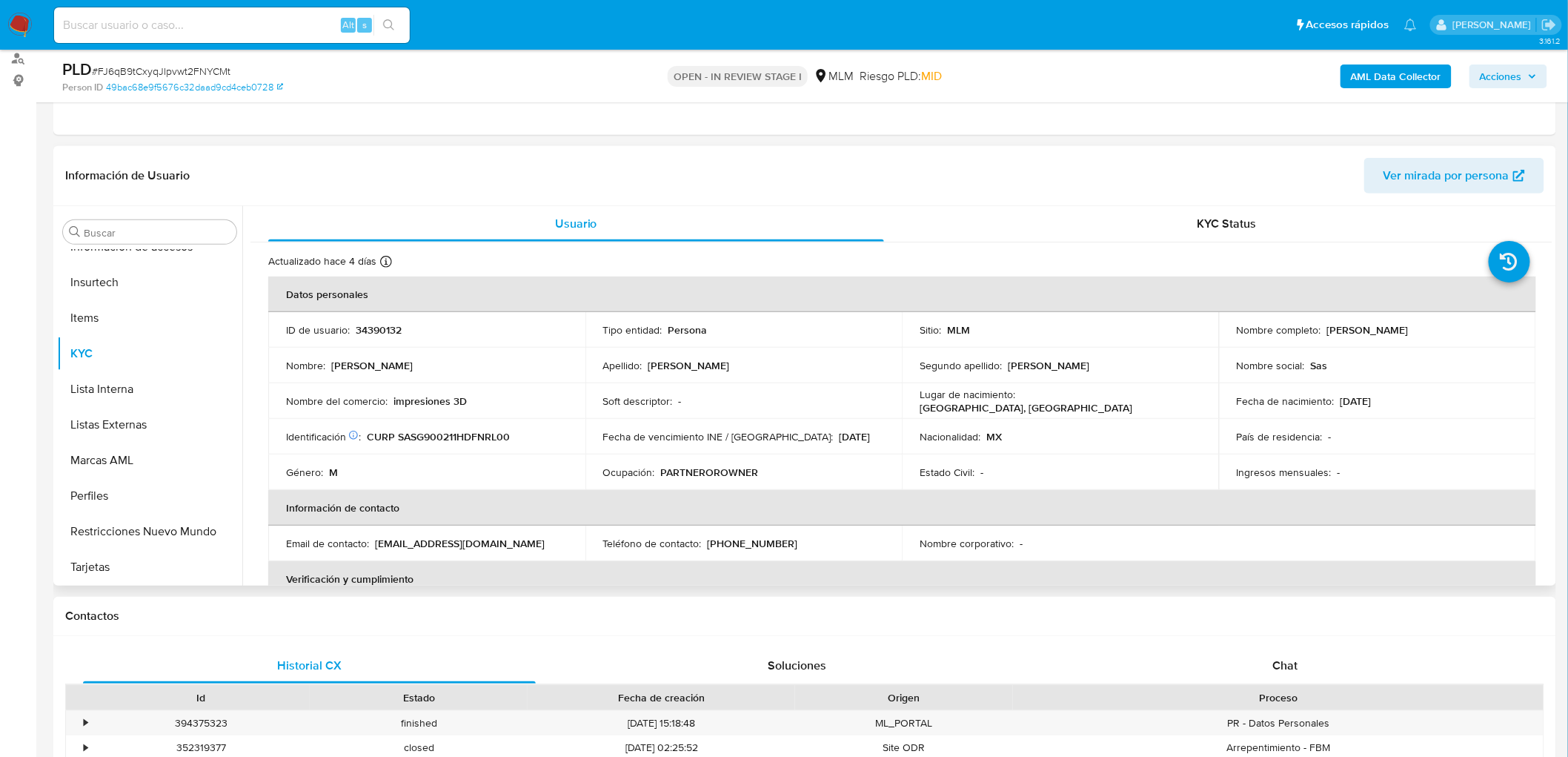
click at [693, 386] on td "Soft descriptor : -" at bounding box center [744, 401] width 317 height 35
drag, startPoint x: 1454, startPoint y: 331, endPoint x: 1324, endPoint y: 328, distance: 130.0
click at [1324, 328] on div "Nombre completo : Guillermo Sanchez Serrano" at bounding box center [1378, 330] width 282 height 14
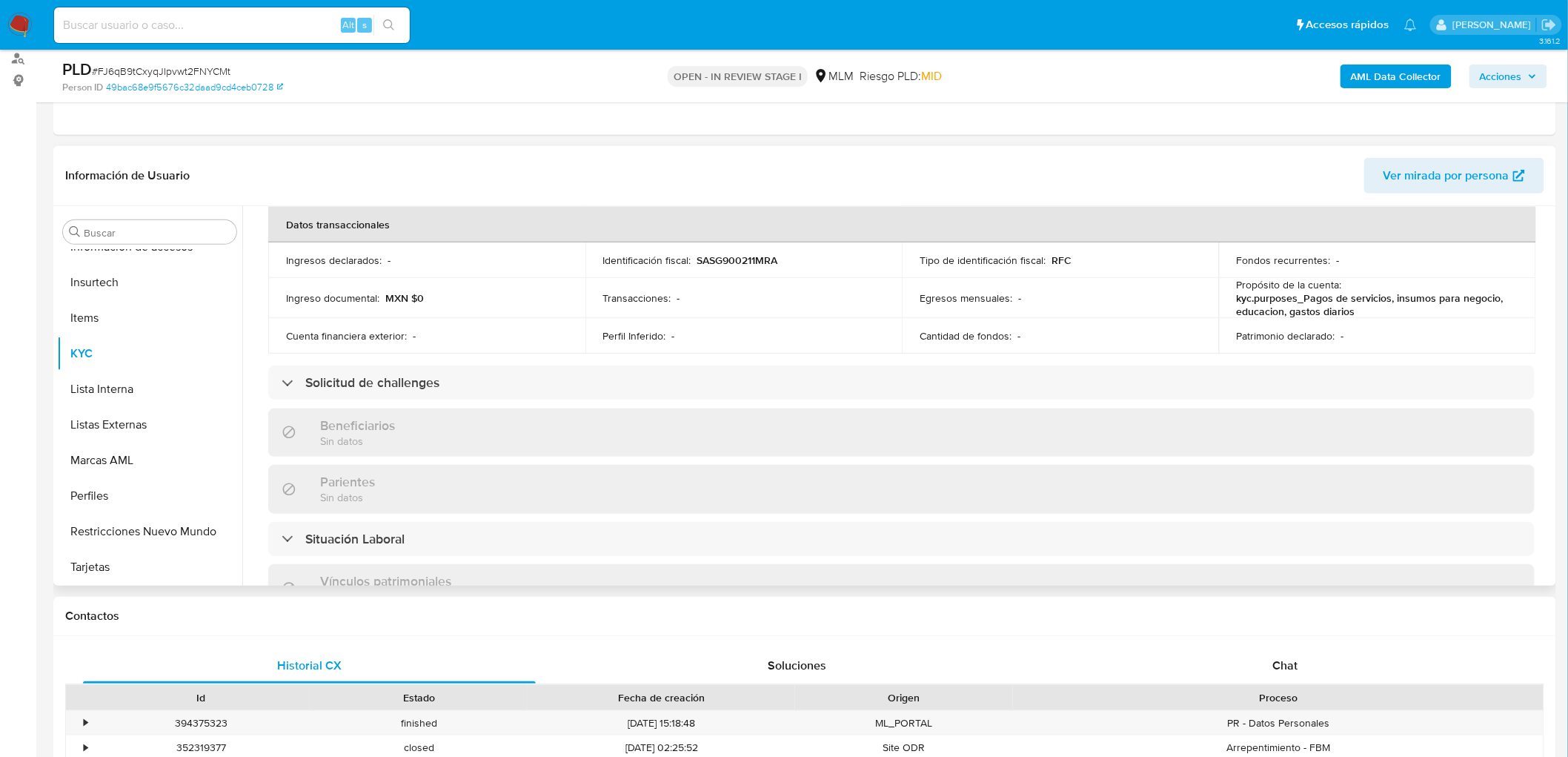
scroll to position [576, 0]
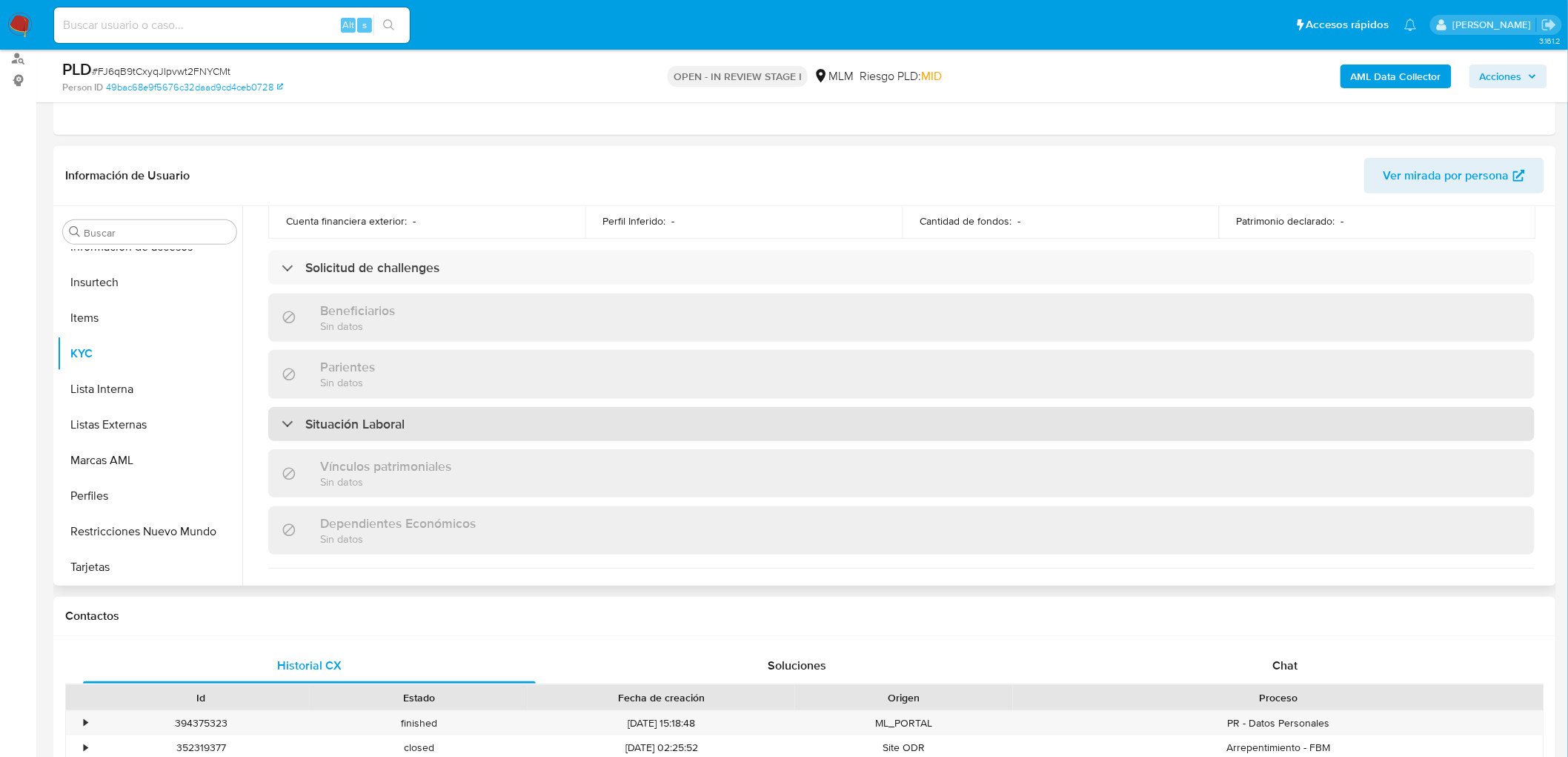
click at [357, 420] on h3 "Situación Laboral" at bounding box center [355, 424] width 99 height 17
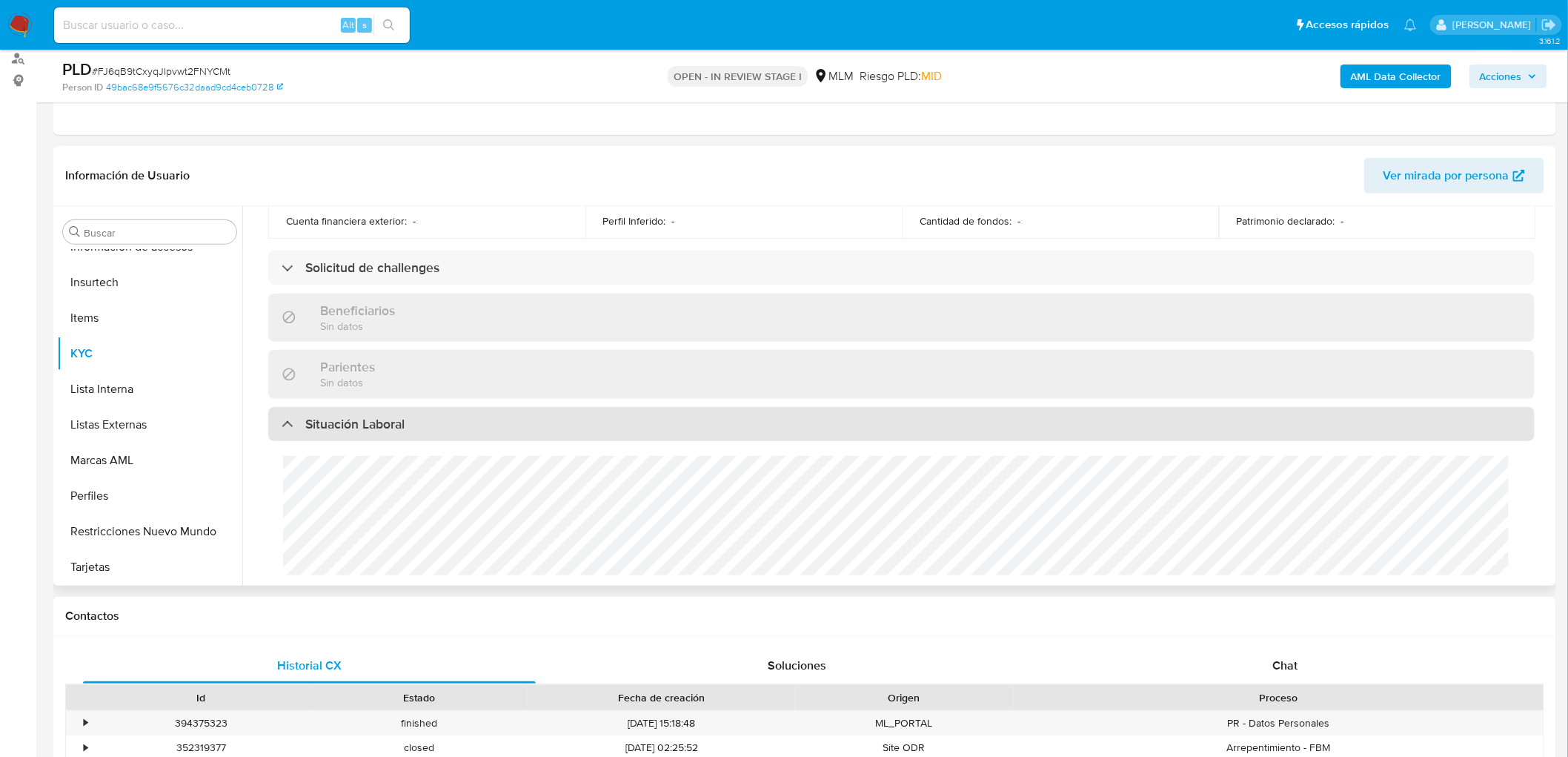
click at [358, 423] on h3 "Situación Laboral" at bounding box center [355, 424] width 99 height 17
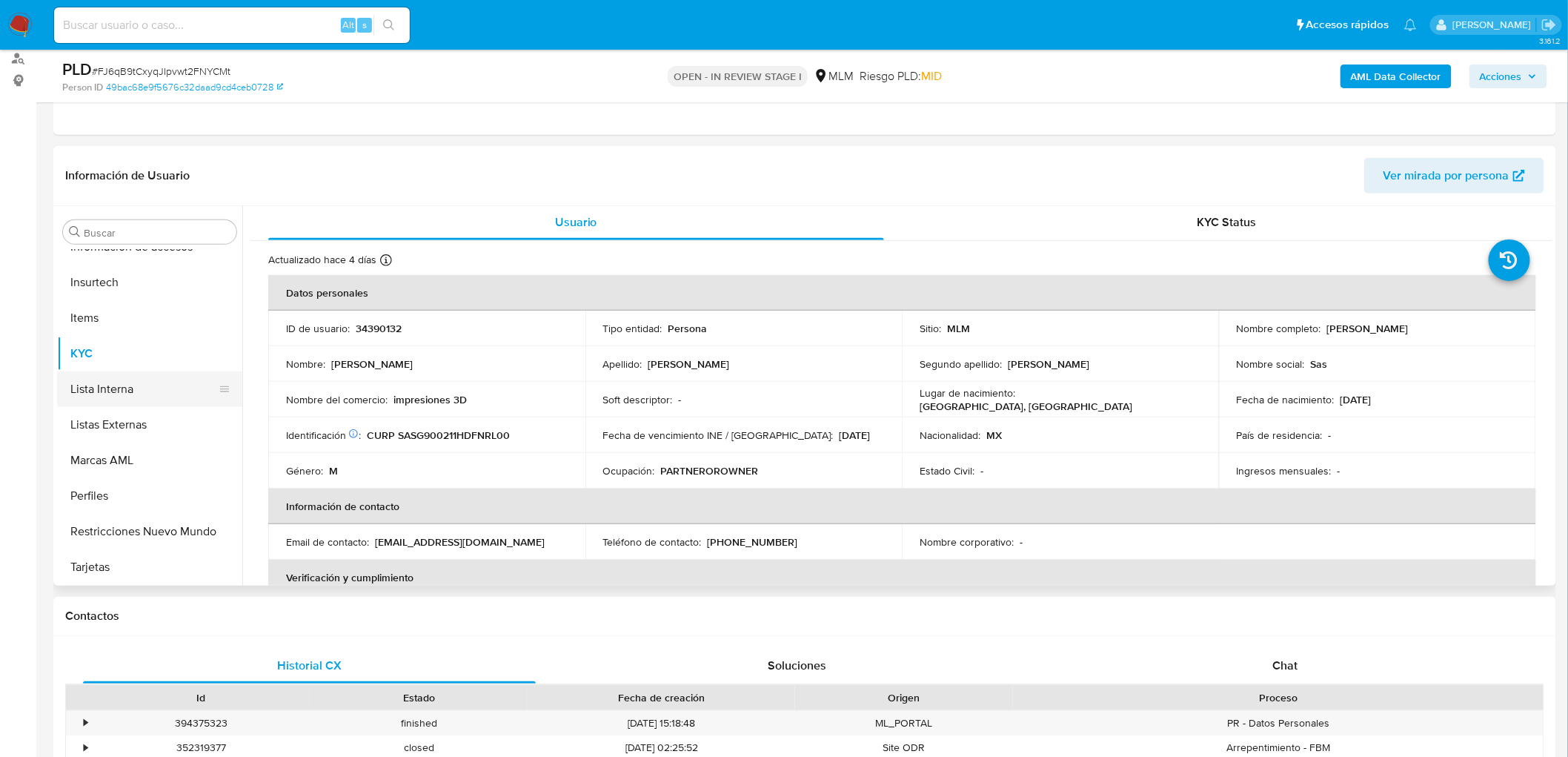
scroll to position [0, 0]
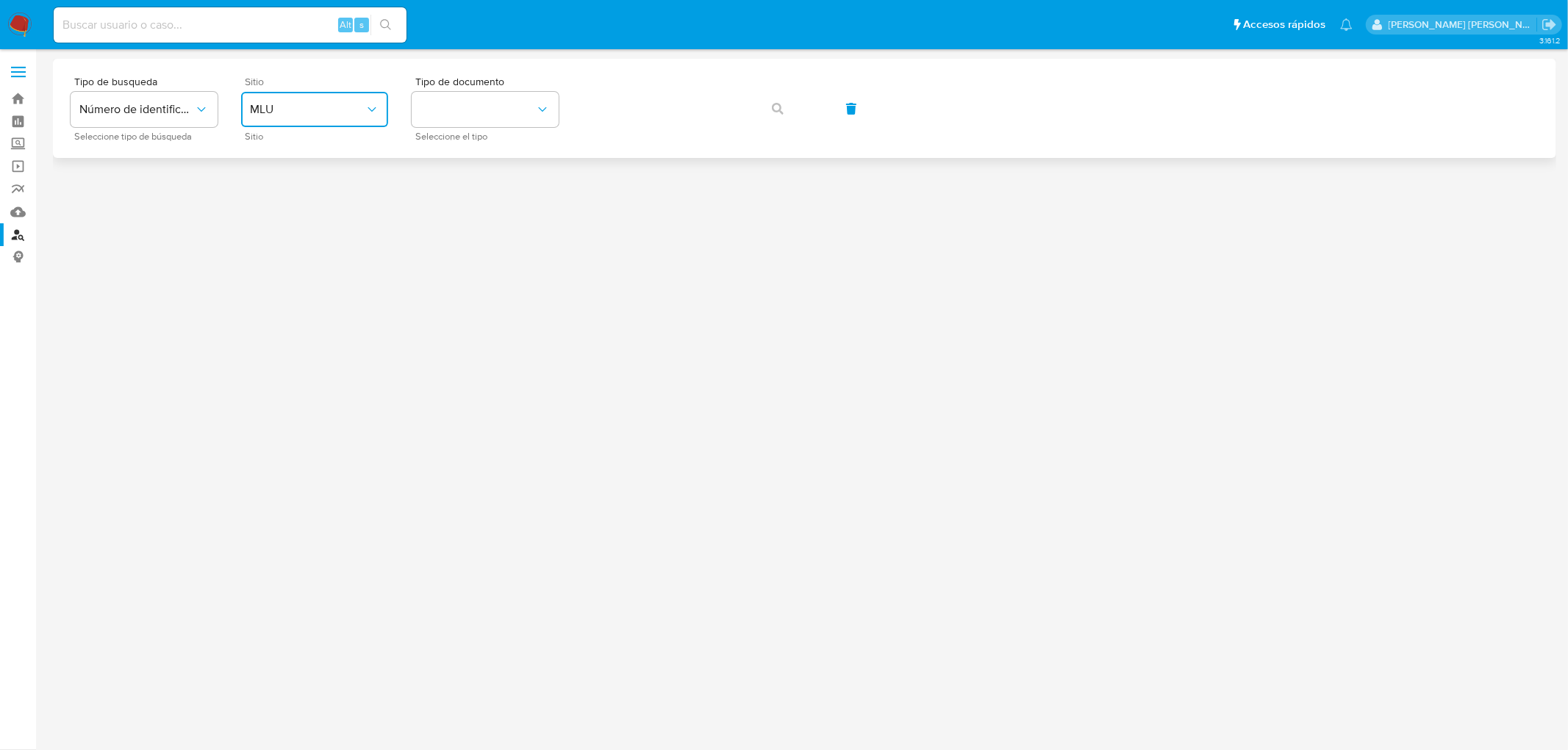
click at [370, 118] on button "MLU" at bounding box center [314, 109] width 147 height 35
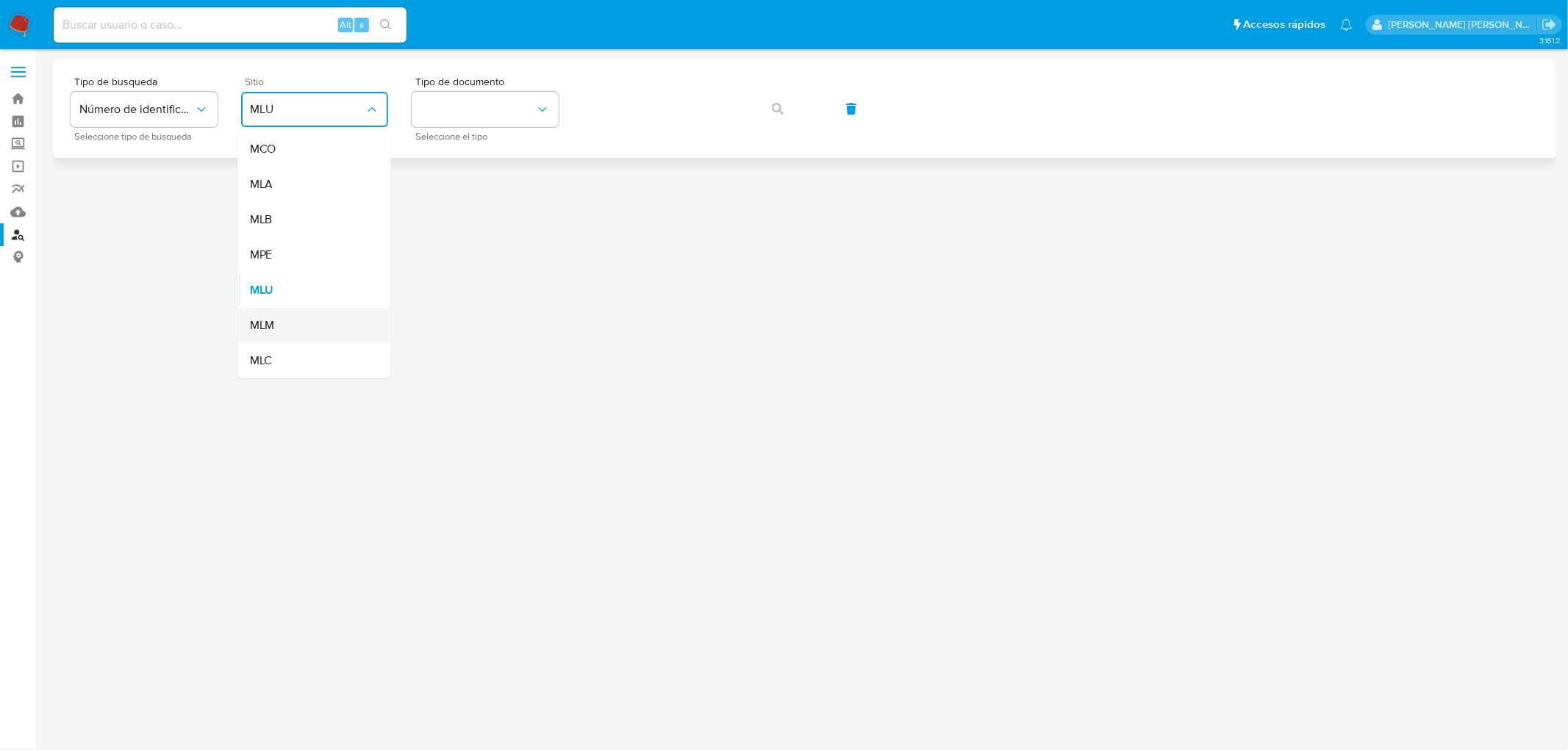
click at [277, 314] on div "MLM" at bounding box center [310, 325] width 120 height 35
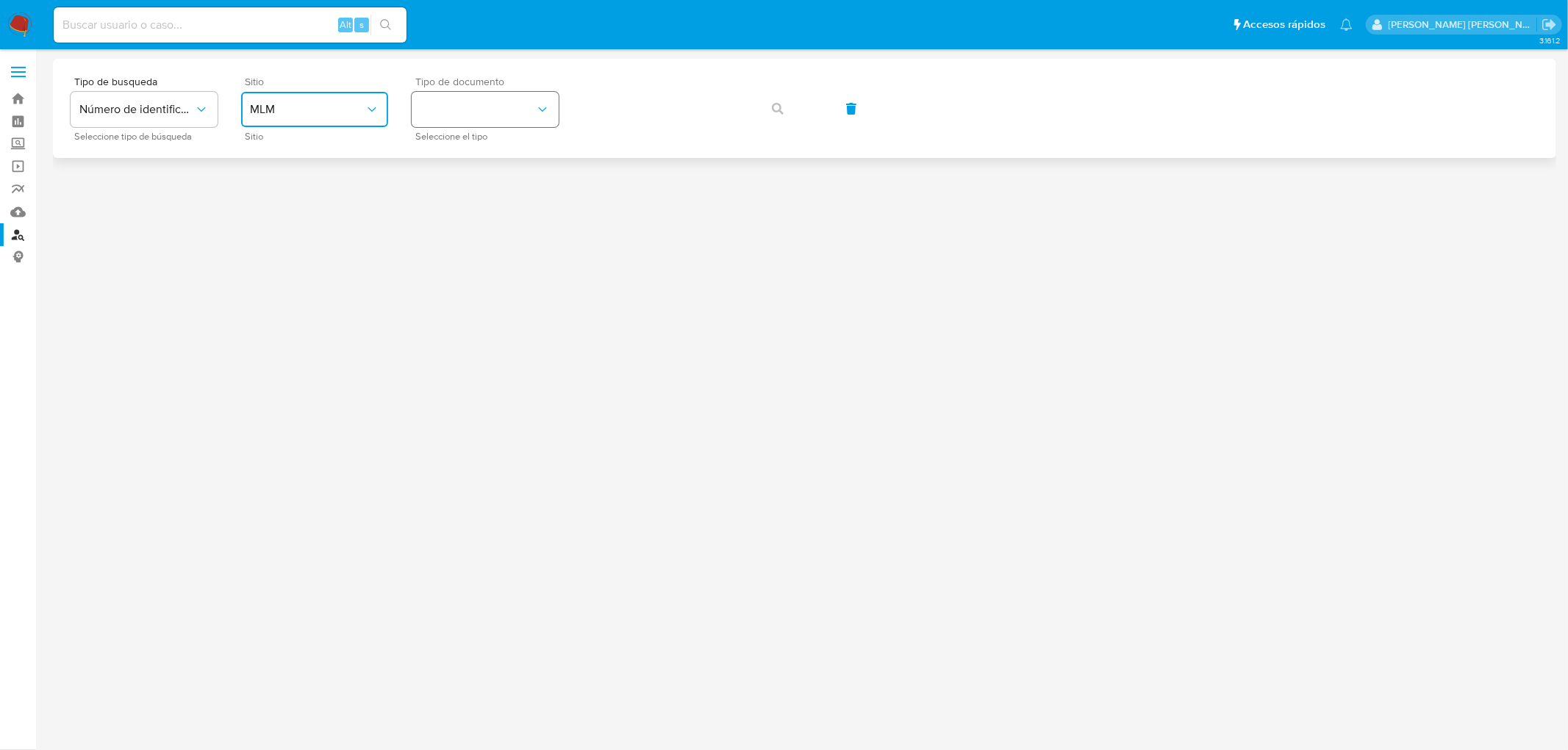
click at [550, 116] on button "identificationType" at bounding box center [485, 109] width 147 height 35
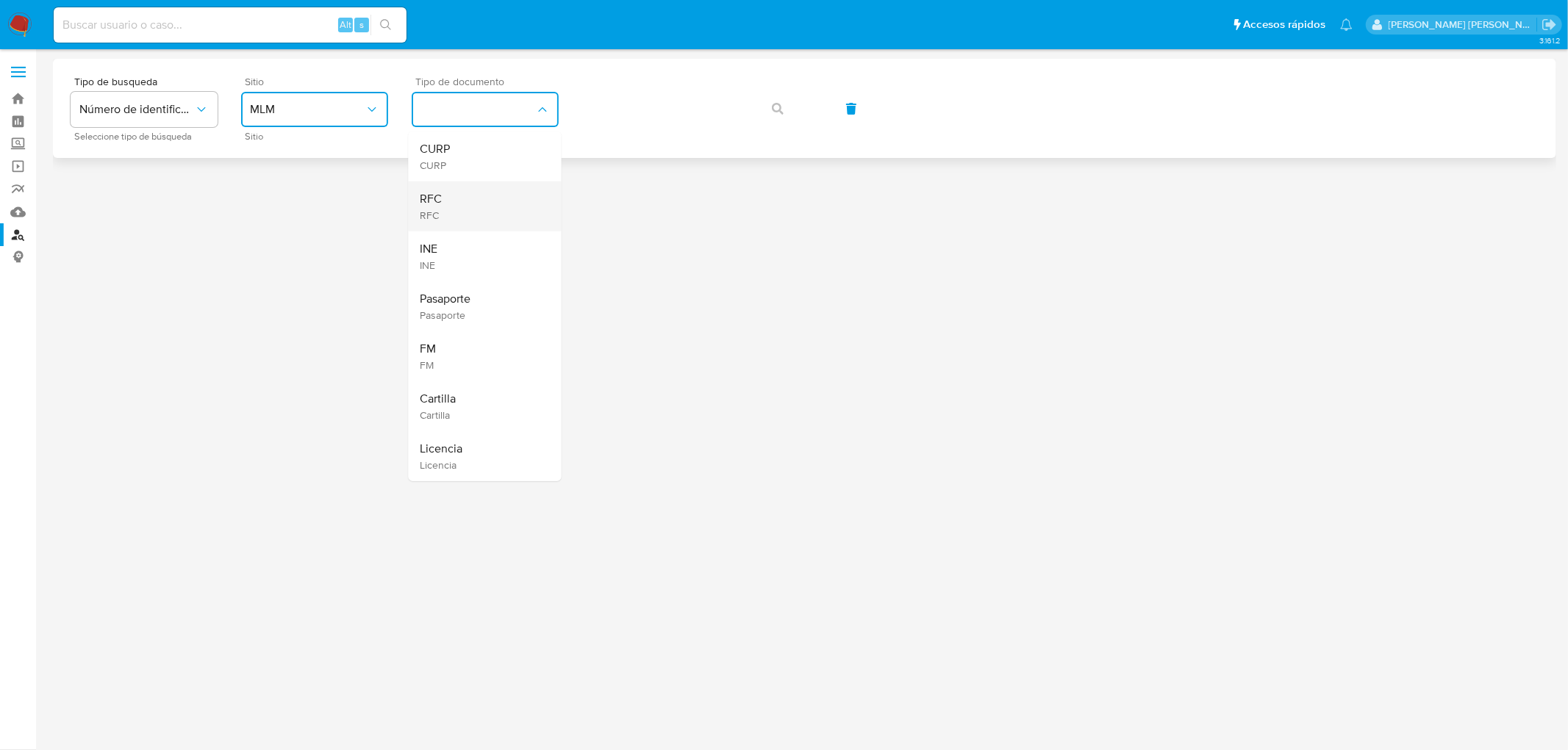
click at [479, 212] on div "RFC RFC" at bounding box center [480, 206] width 120 height 50
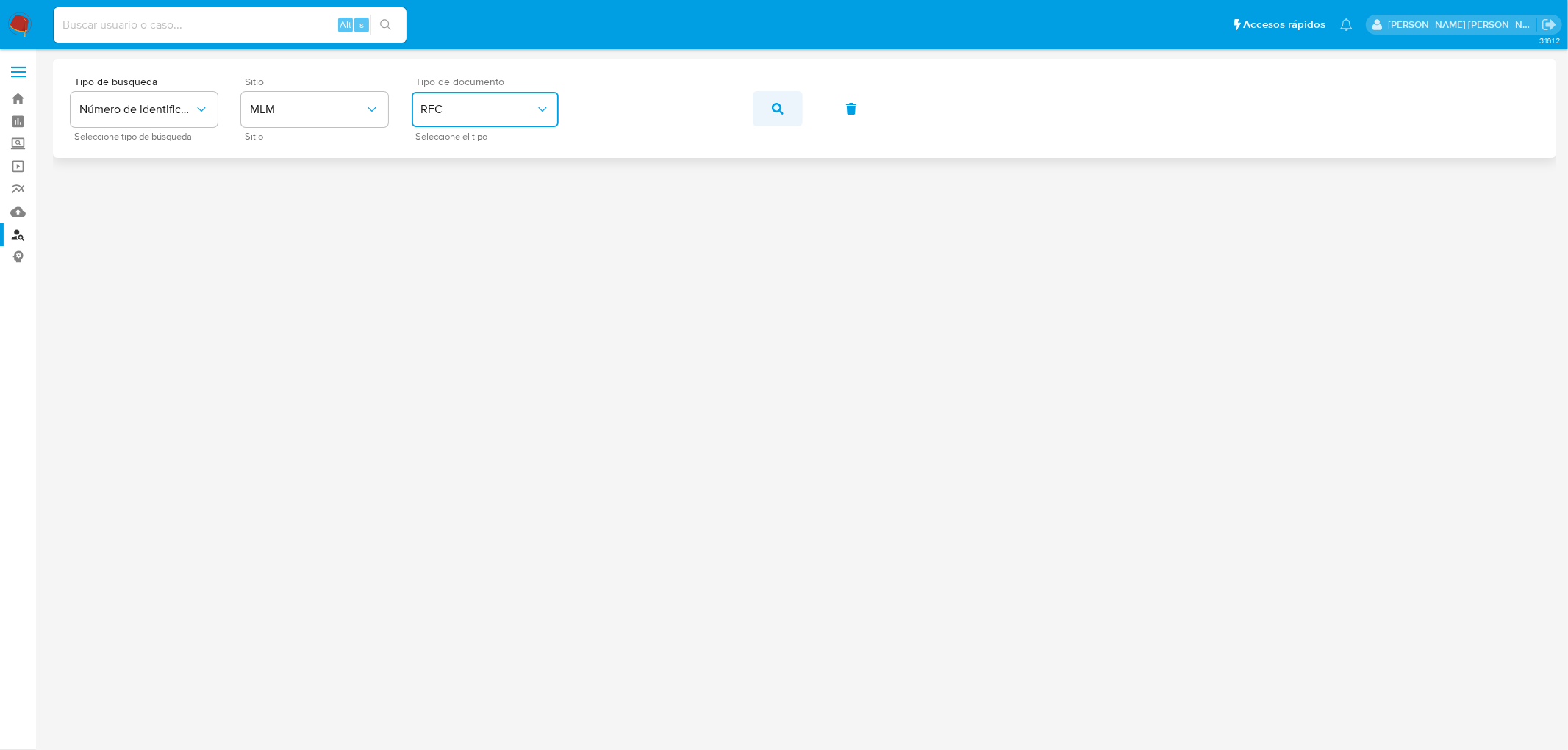
click at [767, 116] on button "button" at bounding box center [777, 108] width 50 height 35
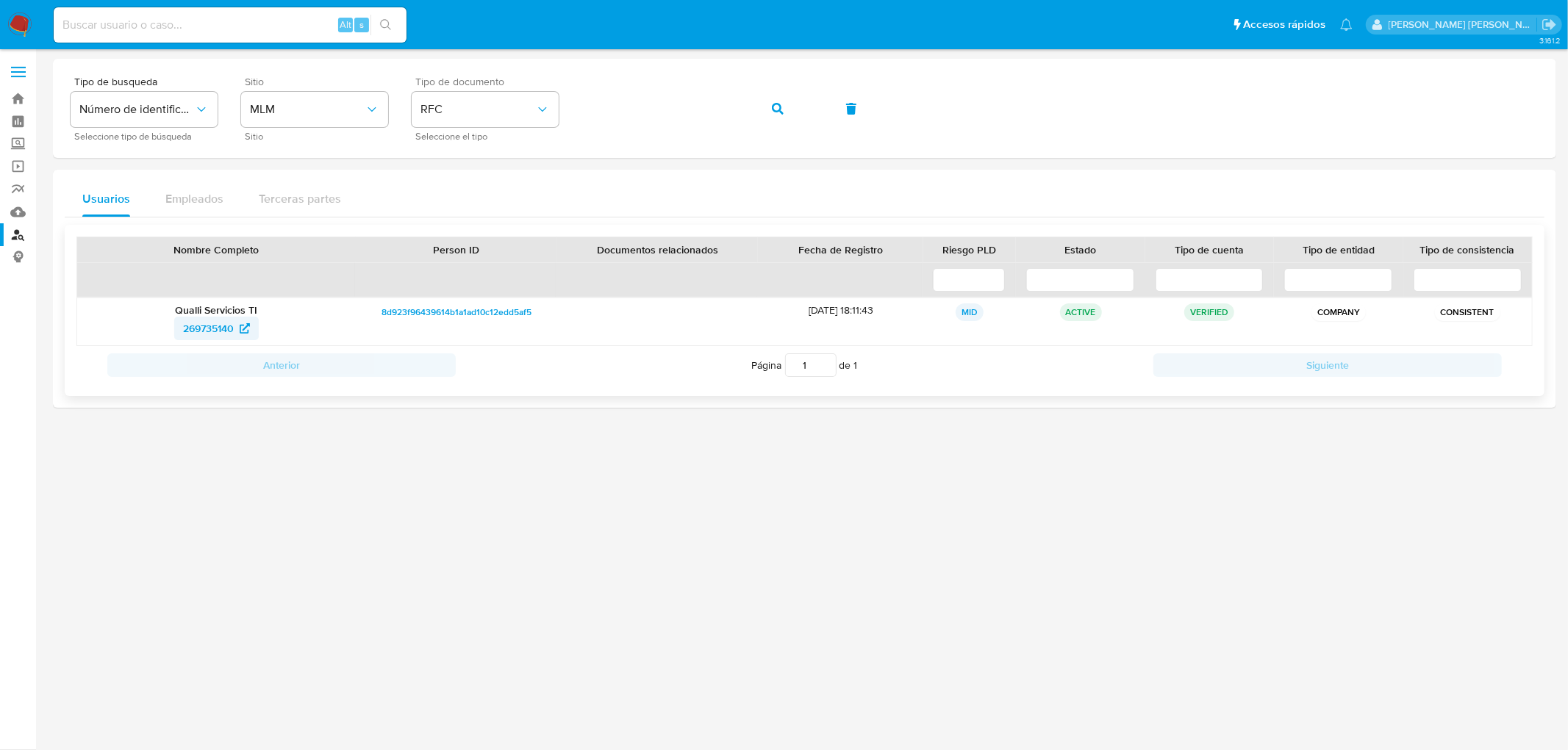
click at [209, 328] on span "269735140" at bounding box center [208, 328] width 51 height 24
click at [209, 324] on span "269735140" at bounding box center [208, 328] width 51 height 24
click at [23, 19] on img at bounding box center [19, 25] width 25 height 25
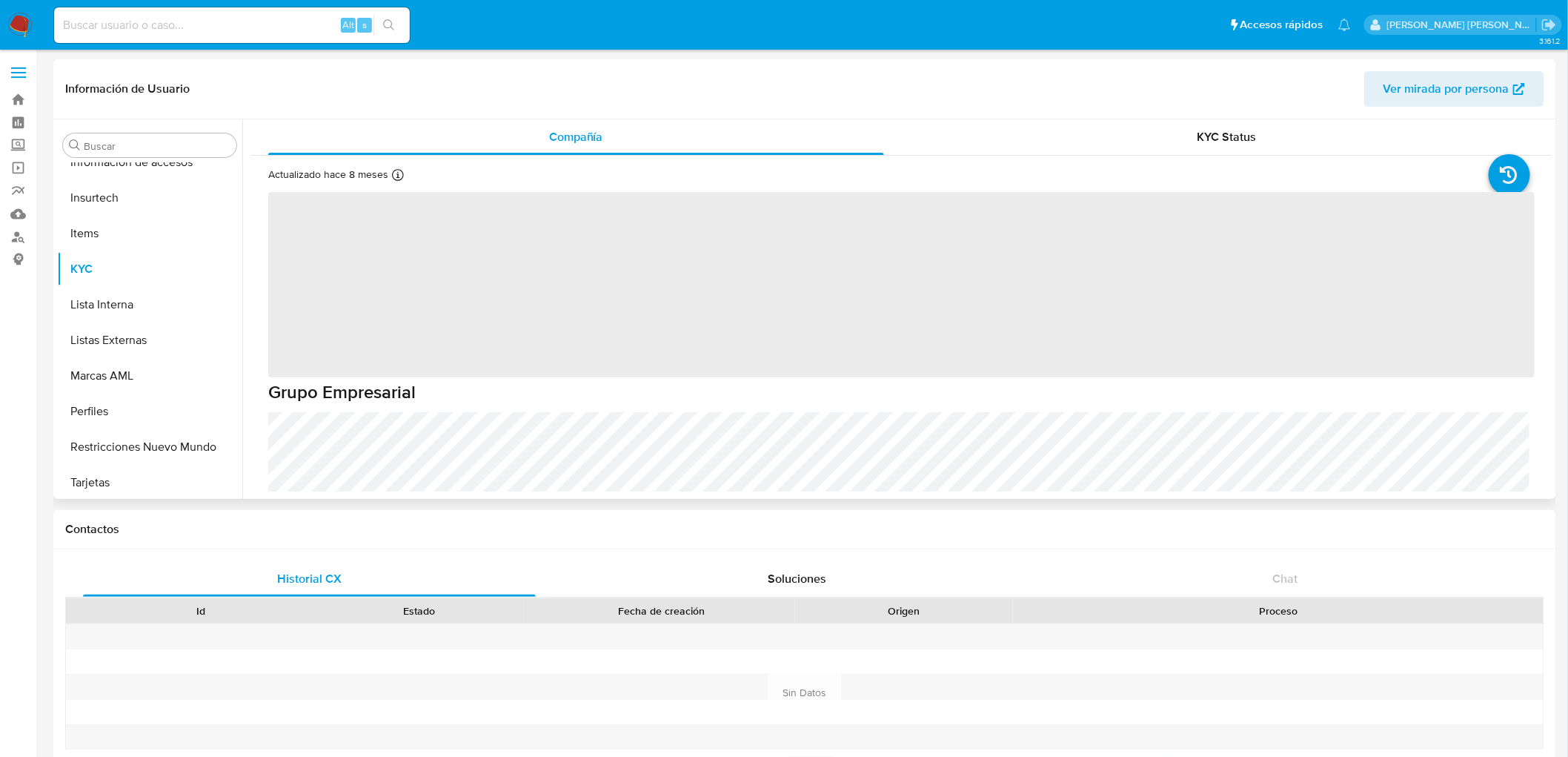
scroll to position [697, 0]
select select "10"
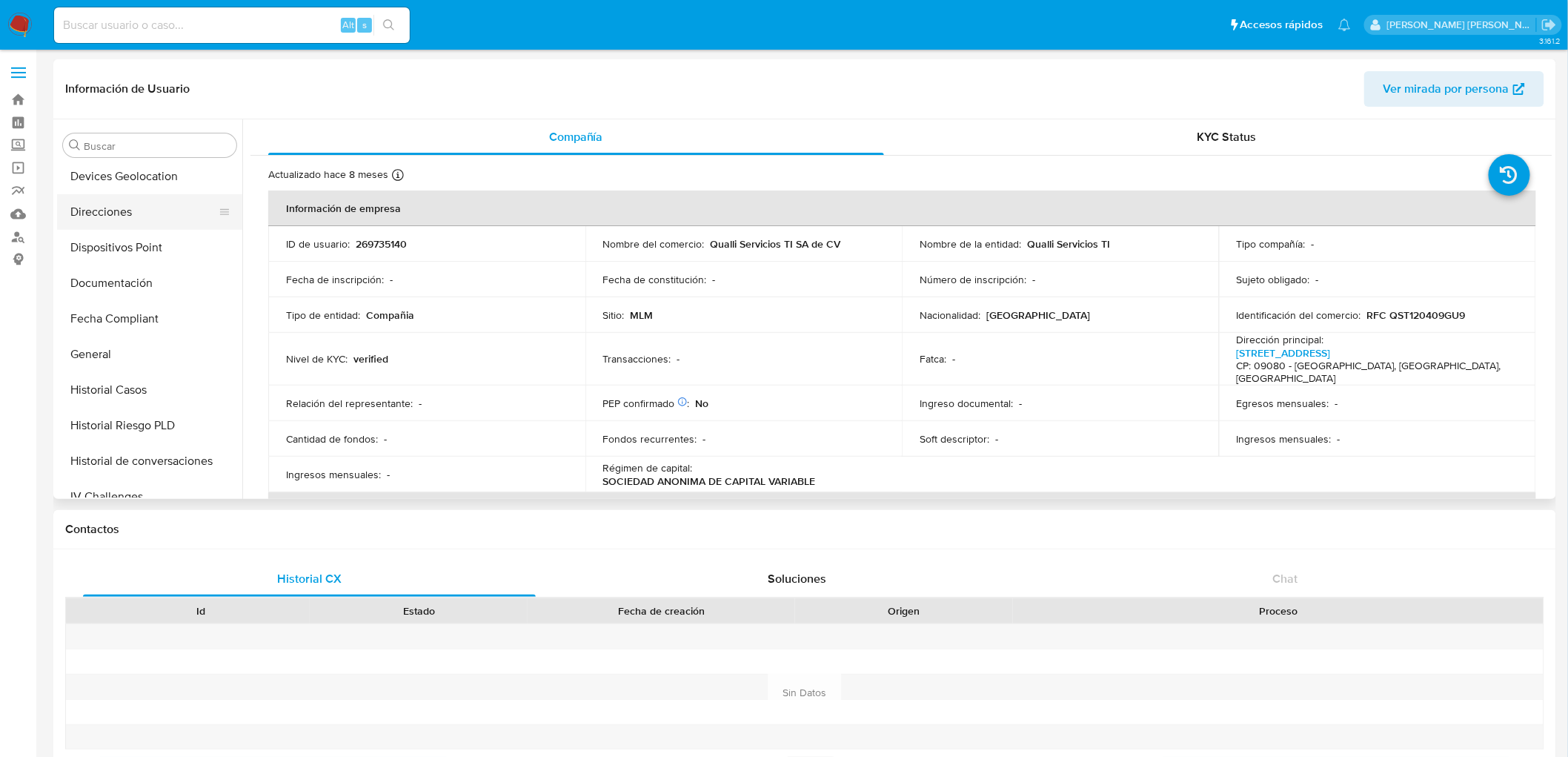
scroll to position [285, 0]
click at [129, 313] on button "Documentación" at bounding box center [144, 323] width 173 height 35
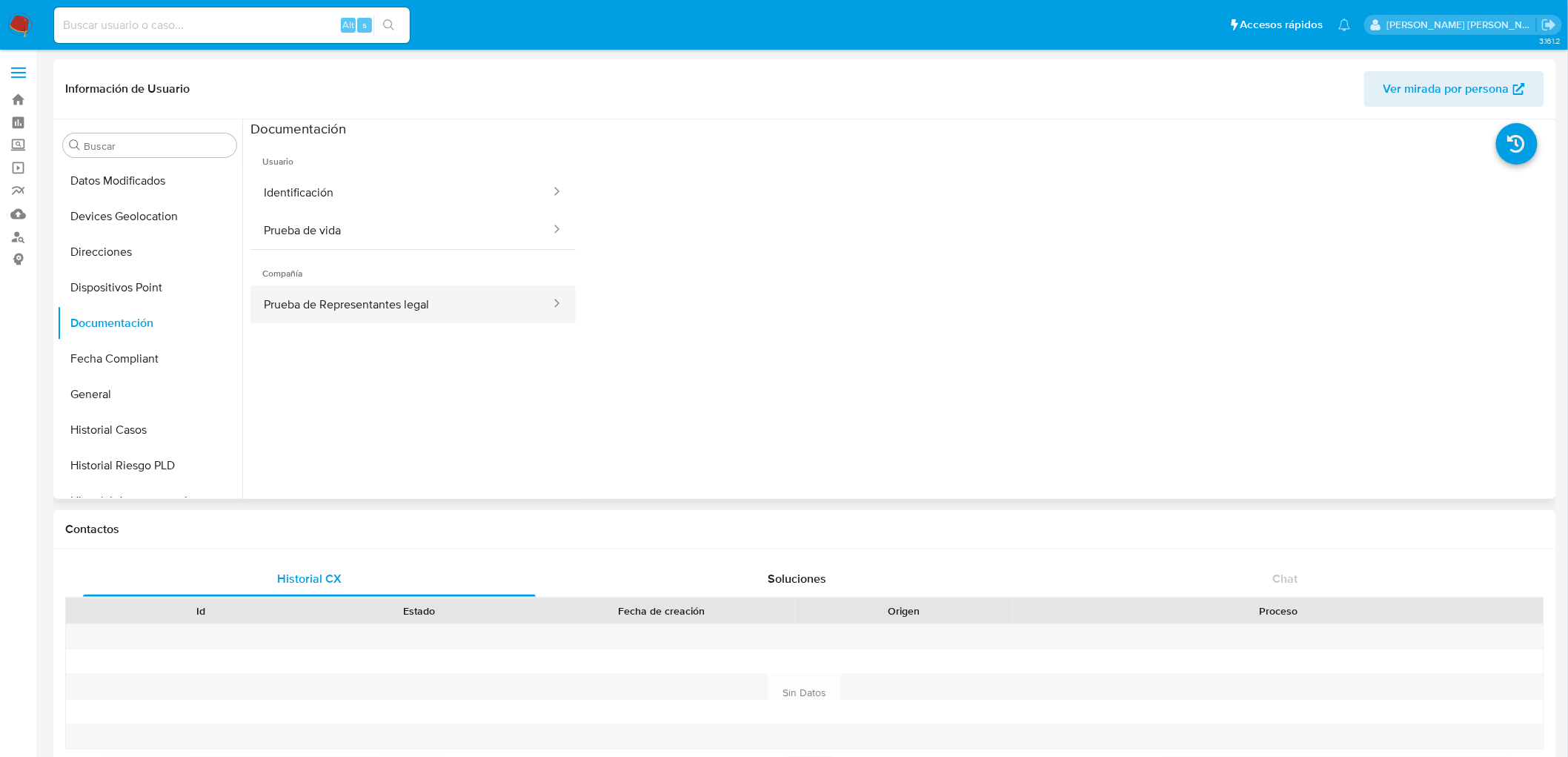
click at [436, 307] on button "Prueba de Representantes legal" at bounding box center [401, 304] width 302 height 38
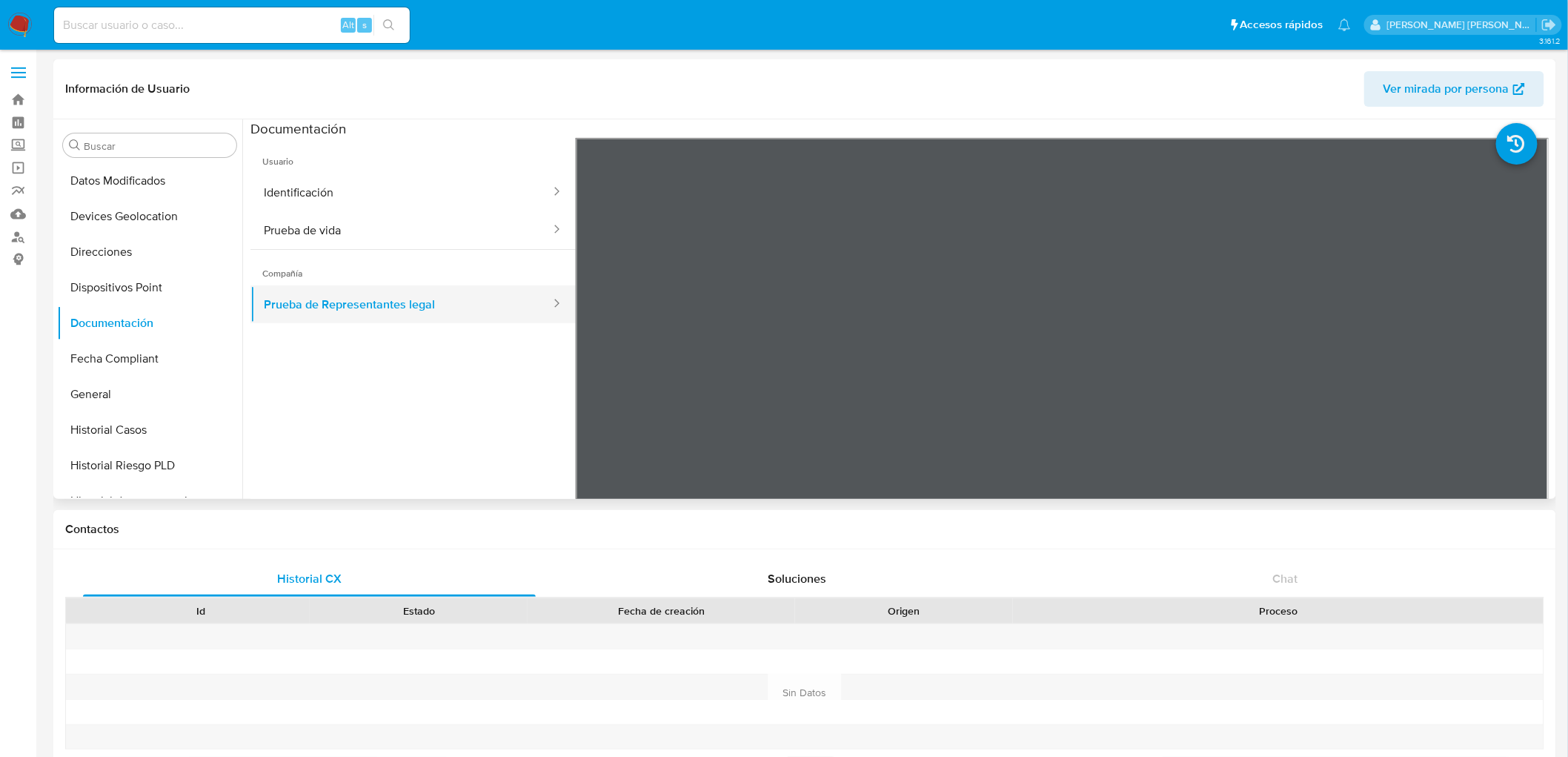
scroll to position [47, 0]
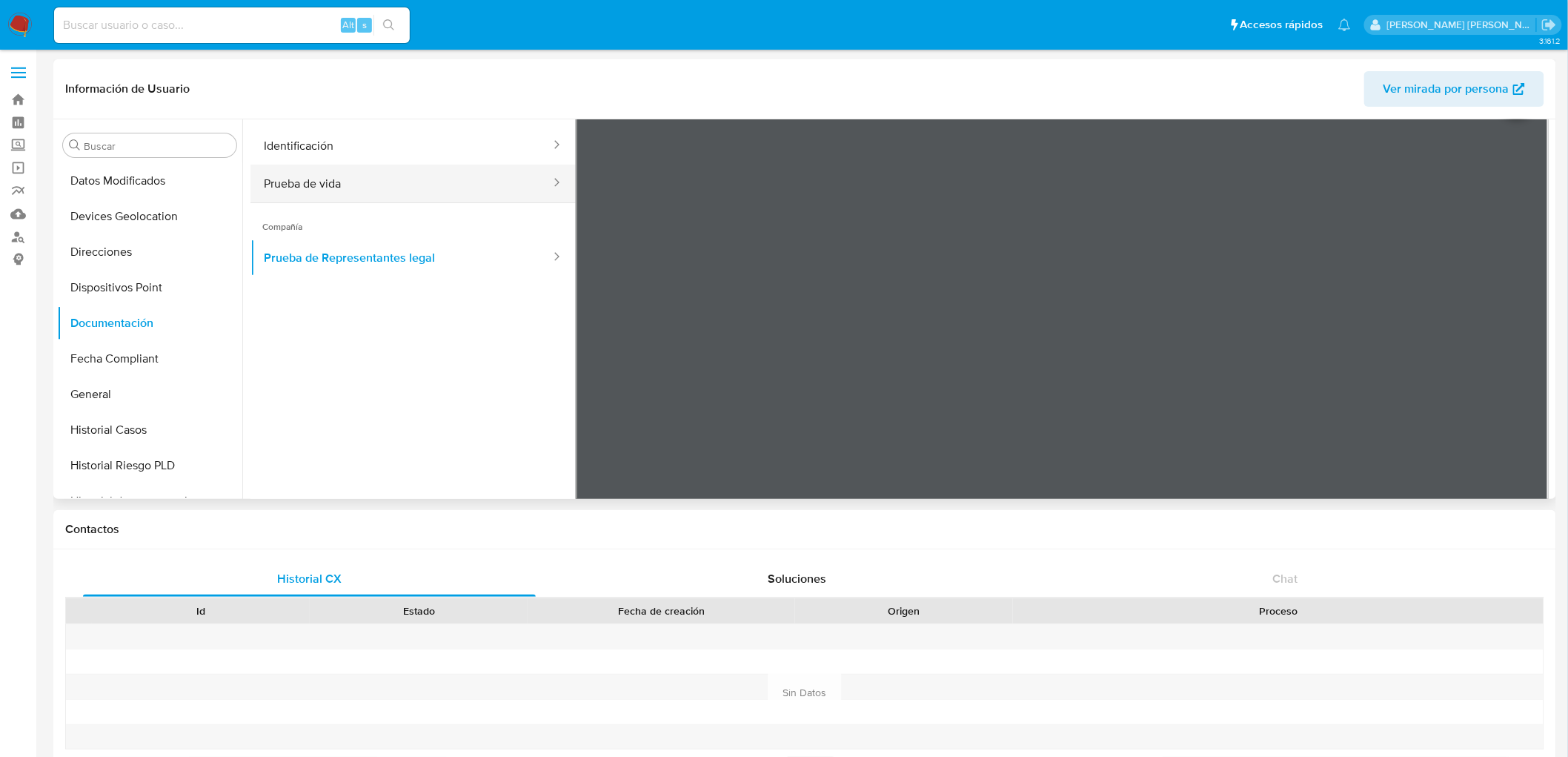
click at [448, 189] on button "Prueba de vida" at bounding box center [401, 184] width 302 height 38
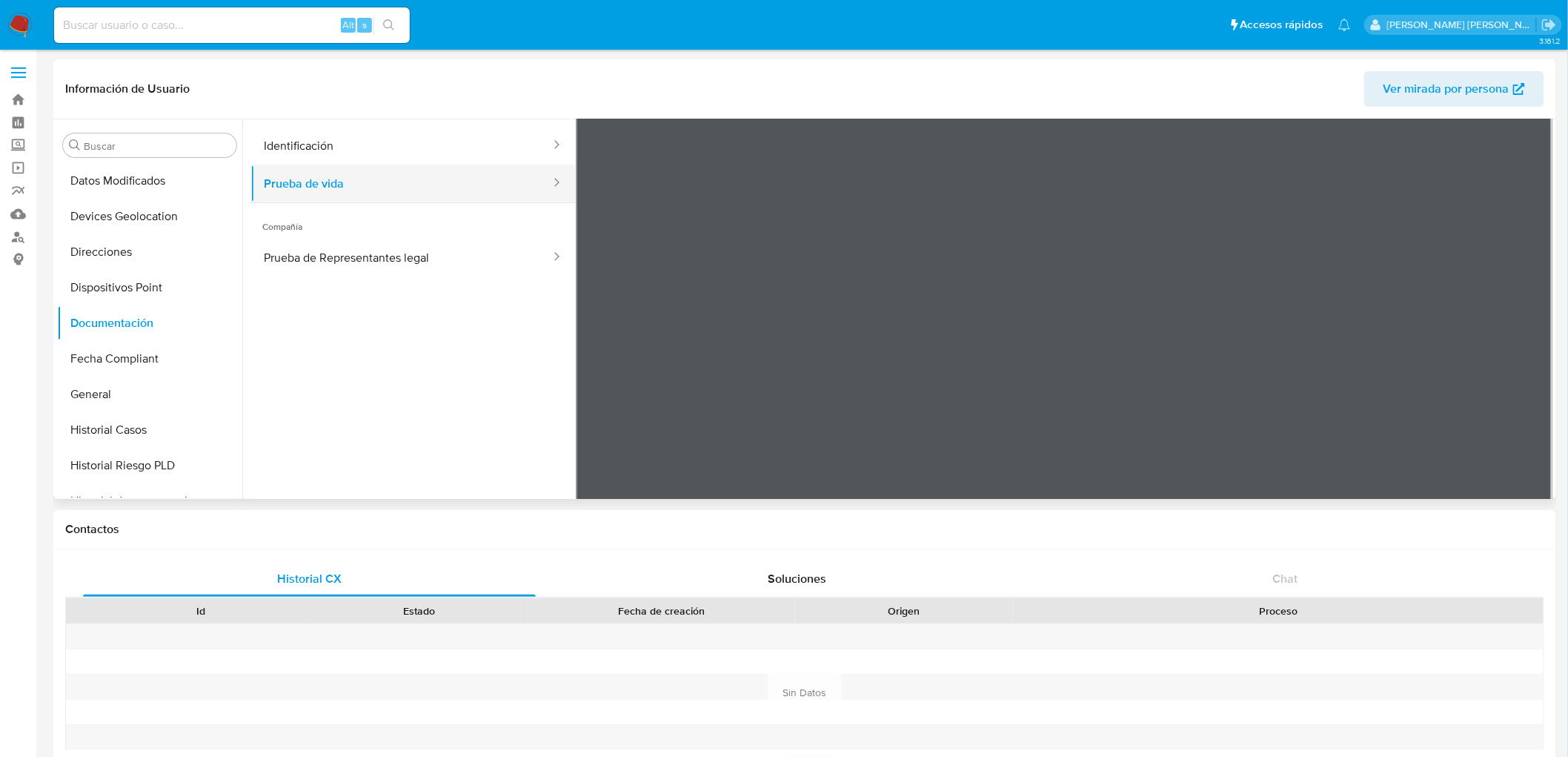
click at [452, 171] on button "Prueba de vida" at bounding box center [401, 184] width 302 height 38
click at [443, 162] on button "Identificación" at bounding box center [401, 145] width 302 height 38
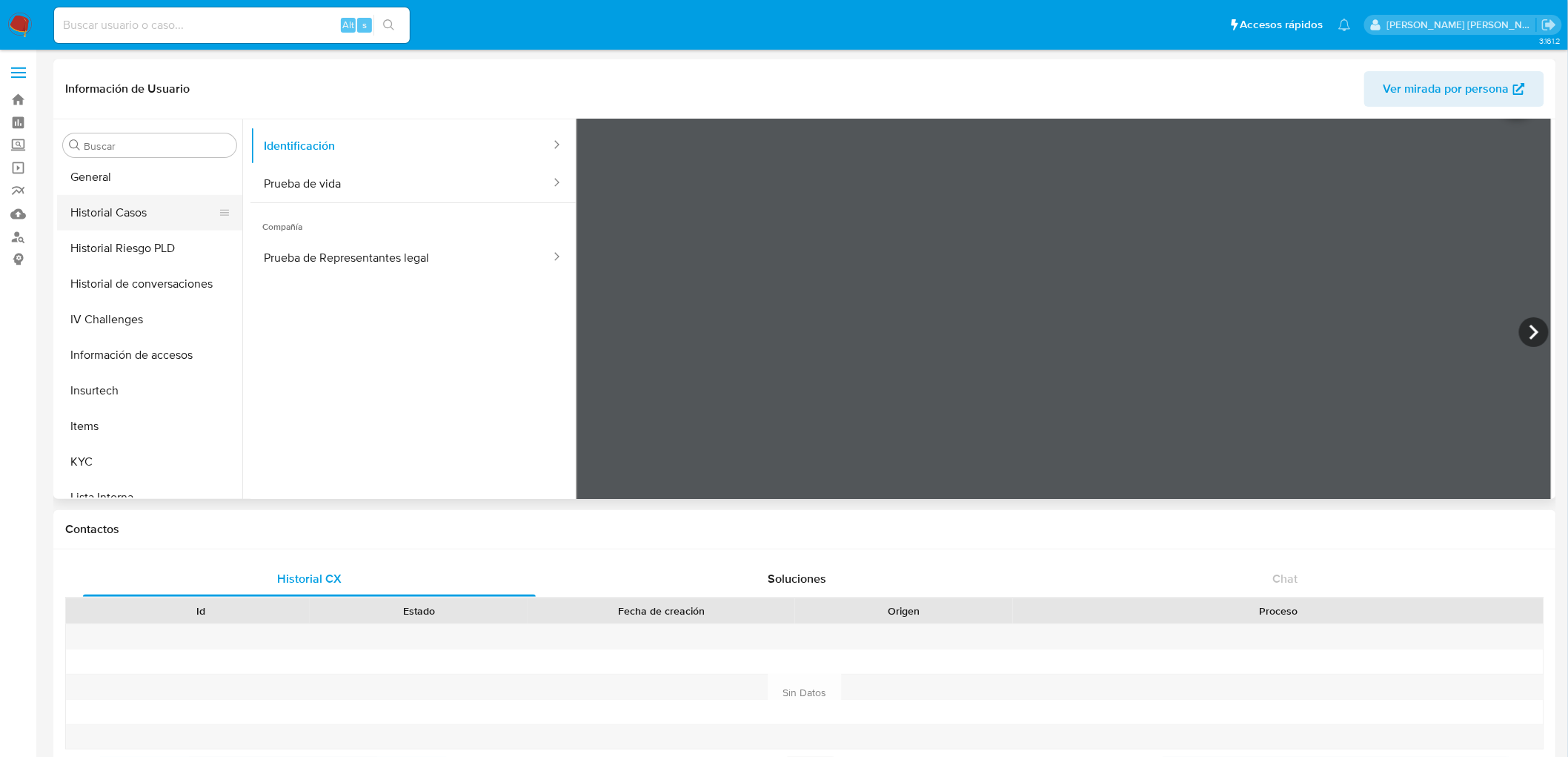
scroll to position [531, 0]
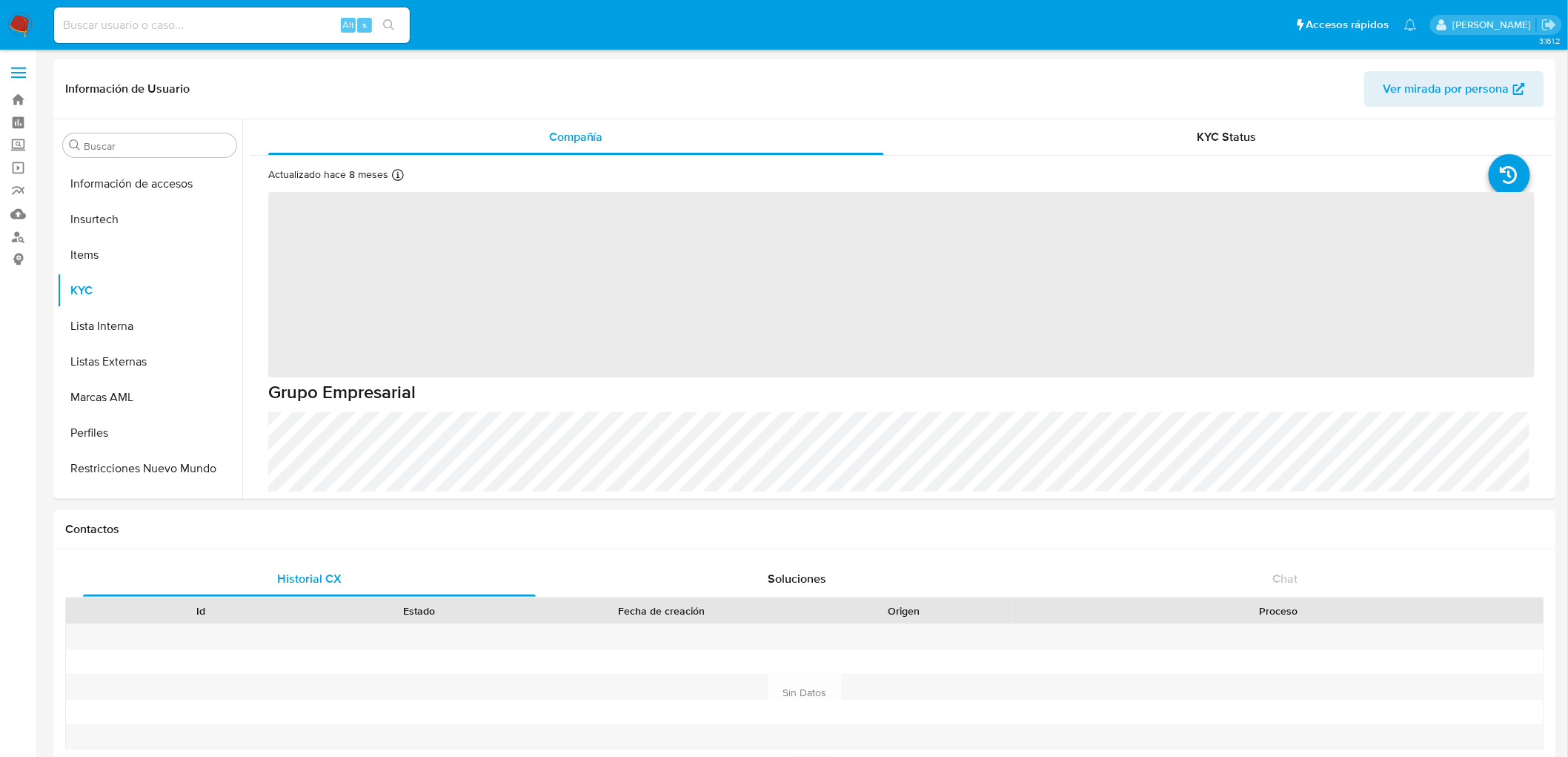
scroll to position [697, 0]
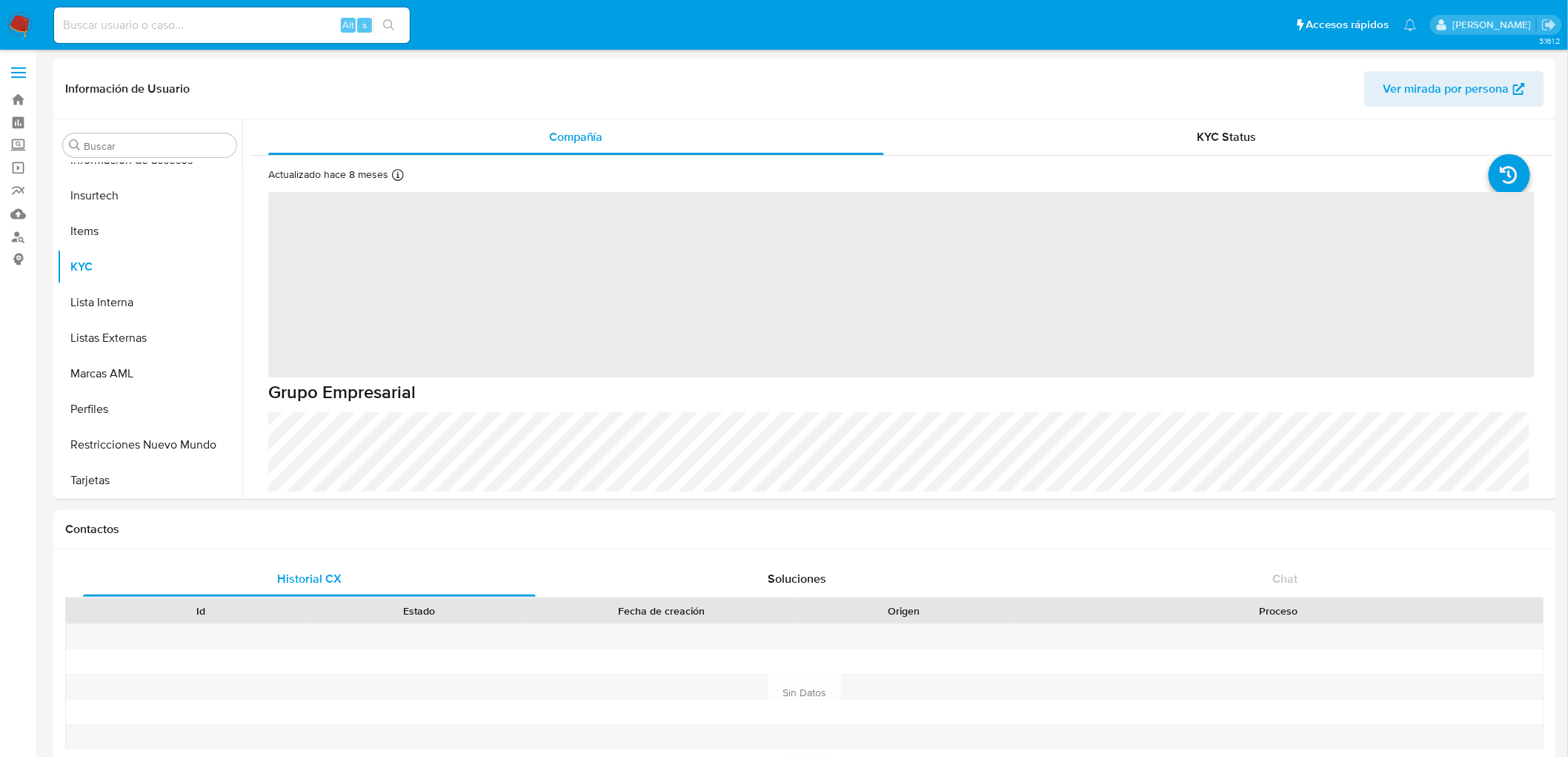
select select "10"
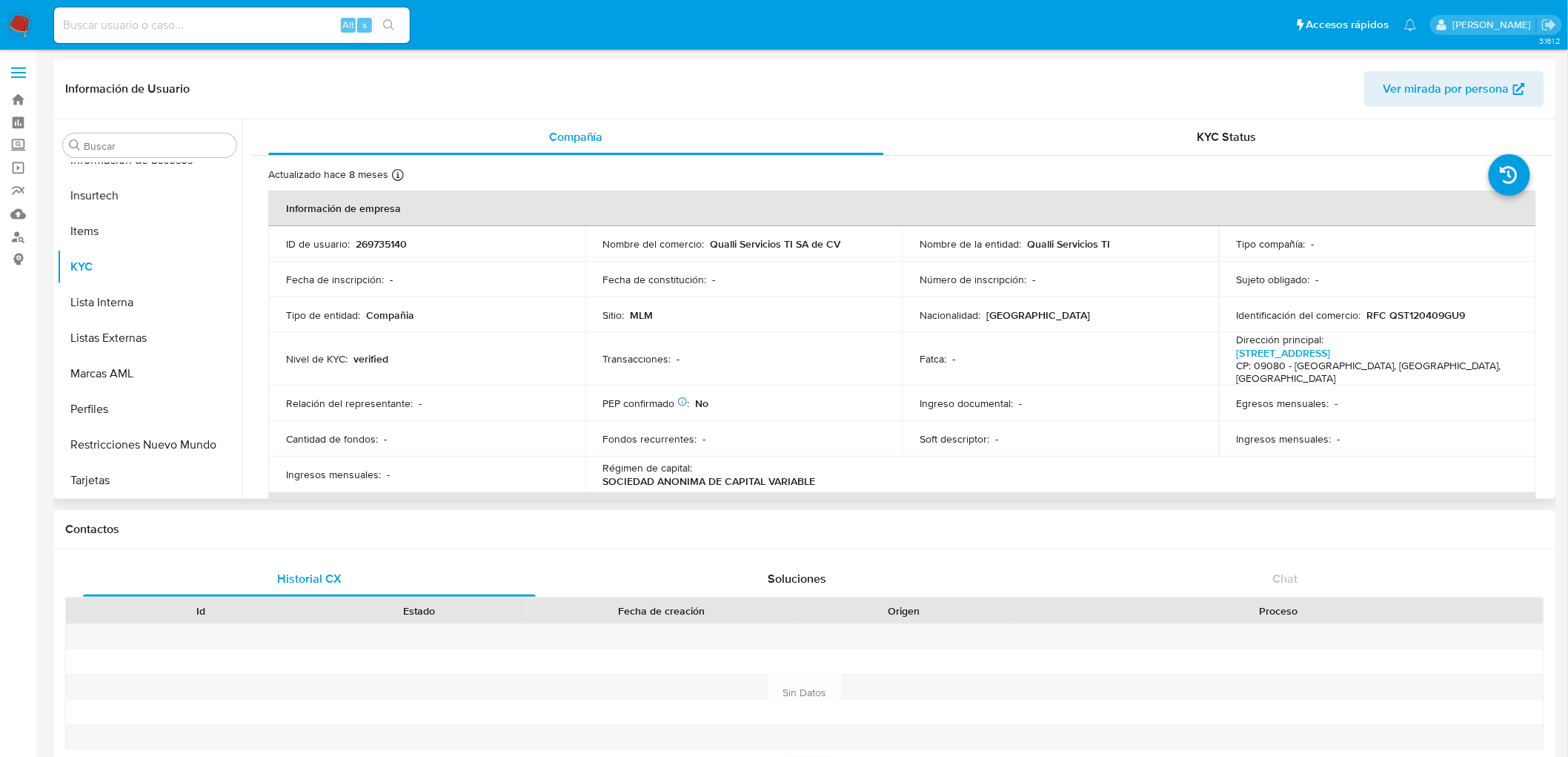
click at [381, 245] on p "269735140" at bounding box center [382, 244] width 51 height 14
copy p "269735140"
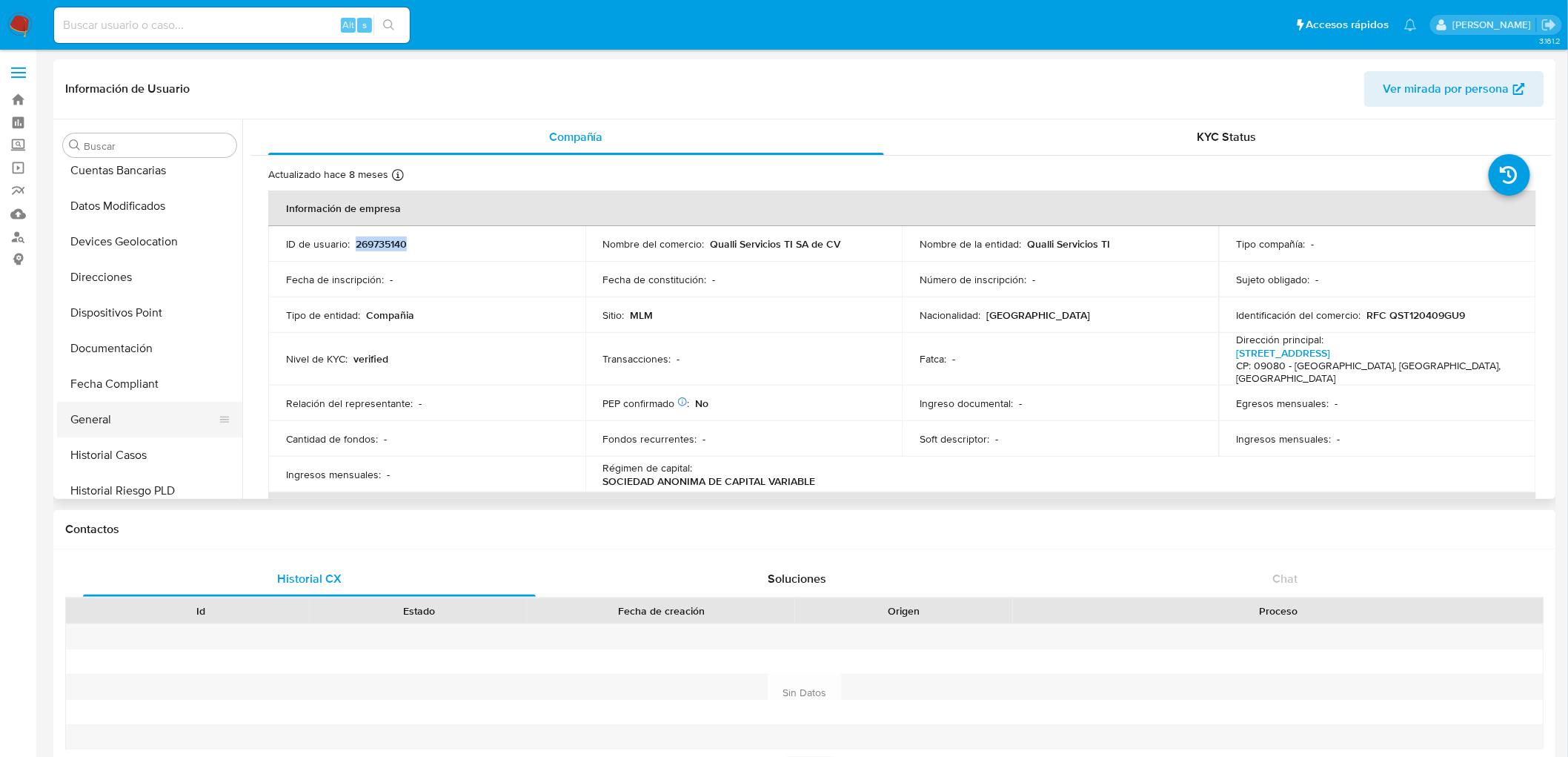
scroll to position [203, 0]
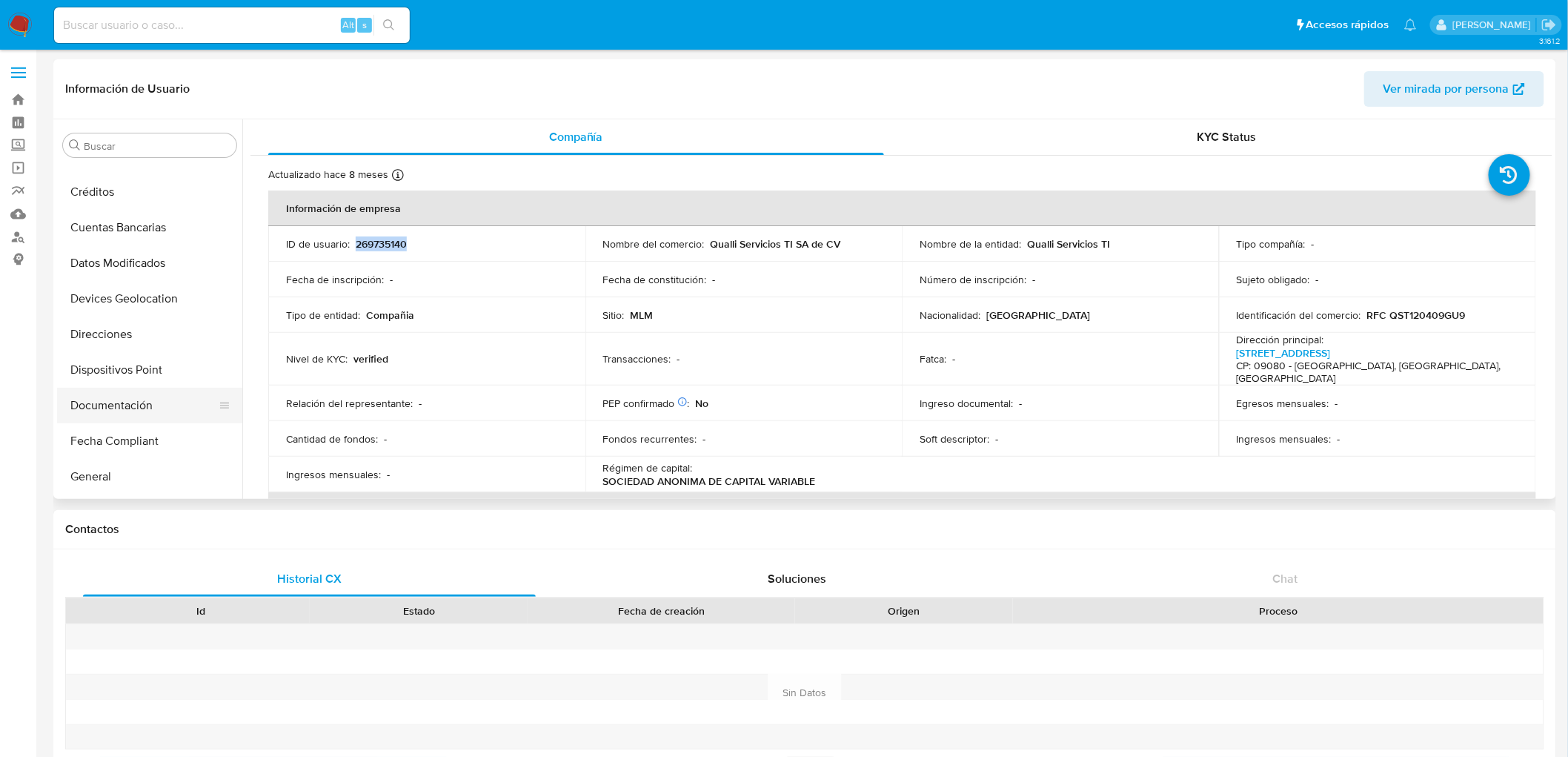
click at [127, 390] on button "Documentación" at bounding box center [144, 405] width 173 height 35
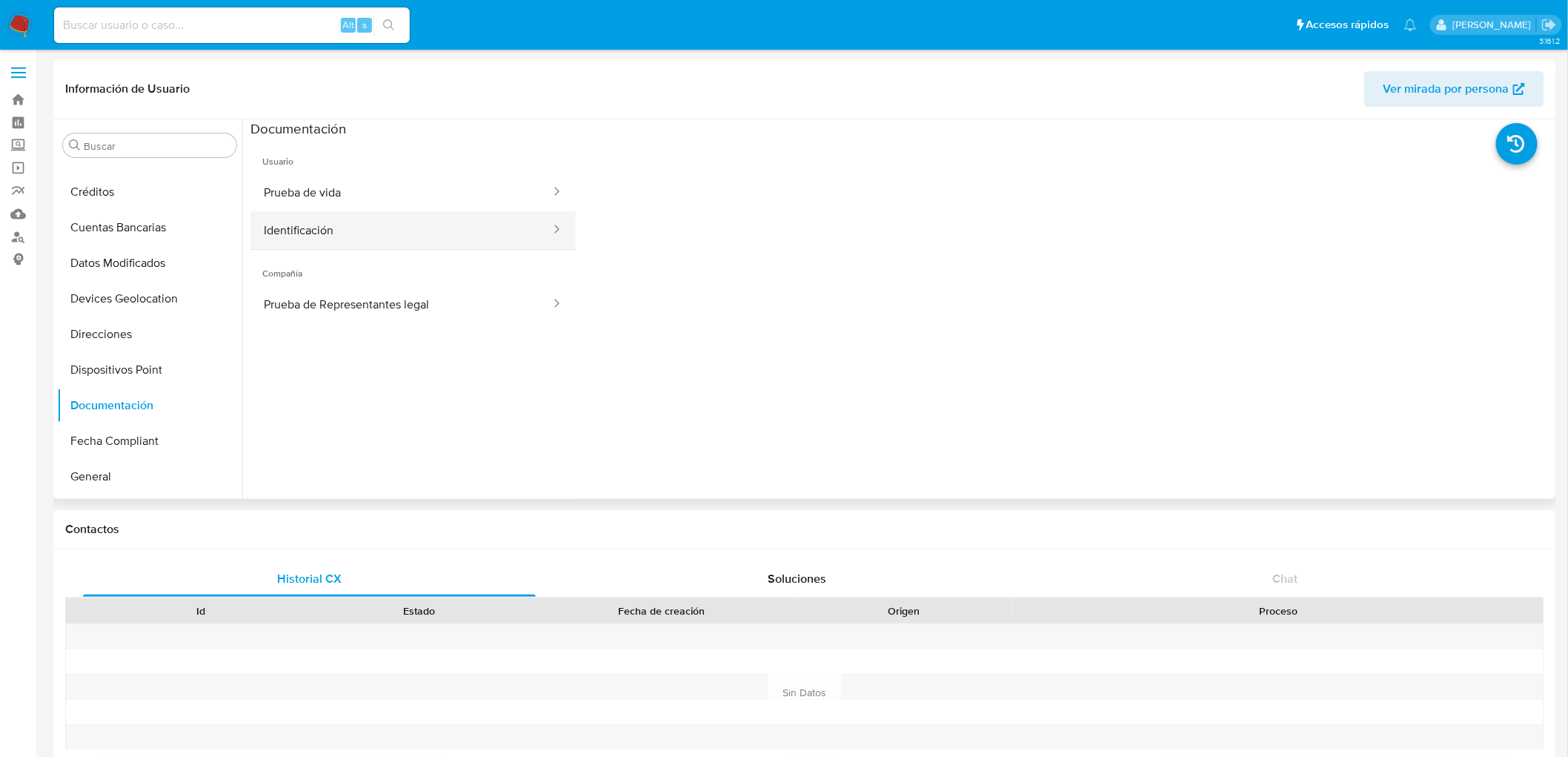
click at [439, 247] on button "Identificación" at bounding box center [401, 230] width 302 height 38
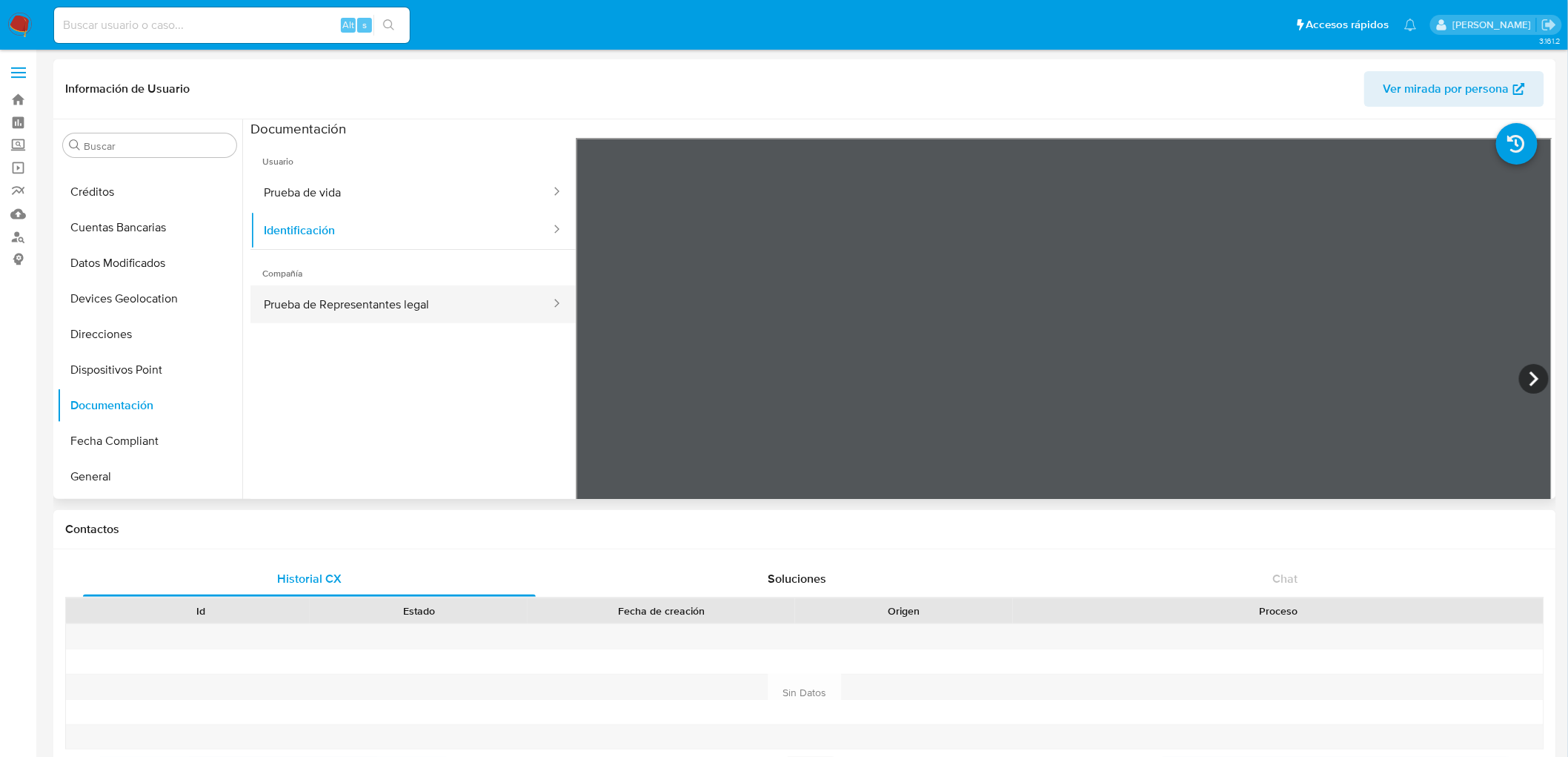
click at [465, 310] on button "Prueba de Representantes legal" at bounding box center [401, 304] width 302 height 38
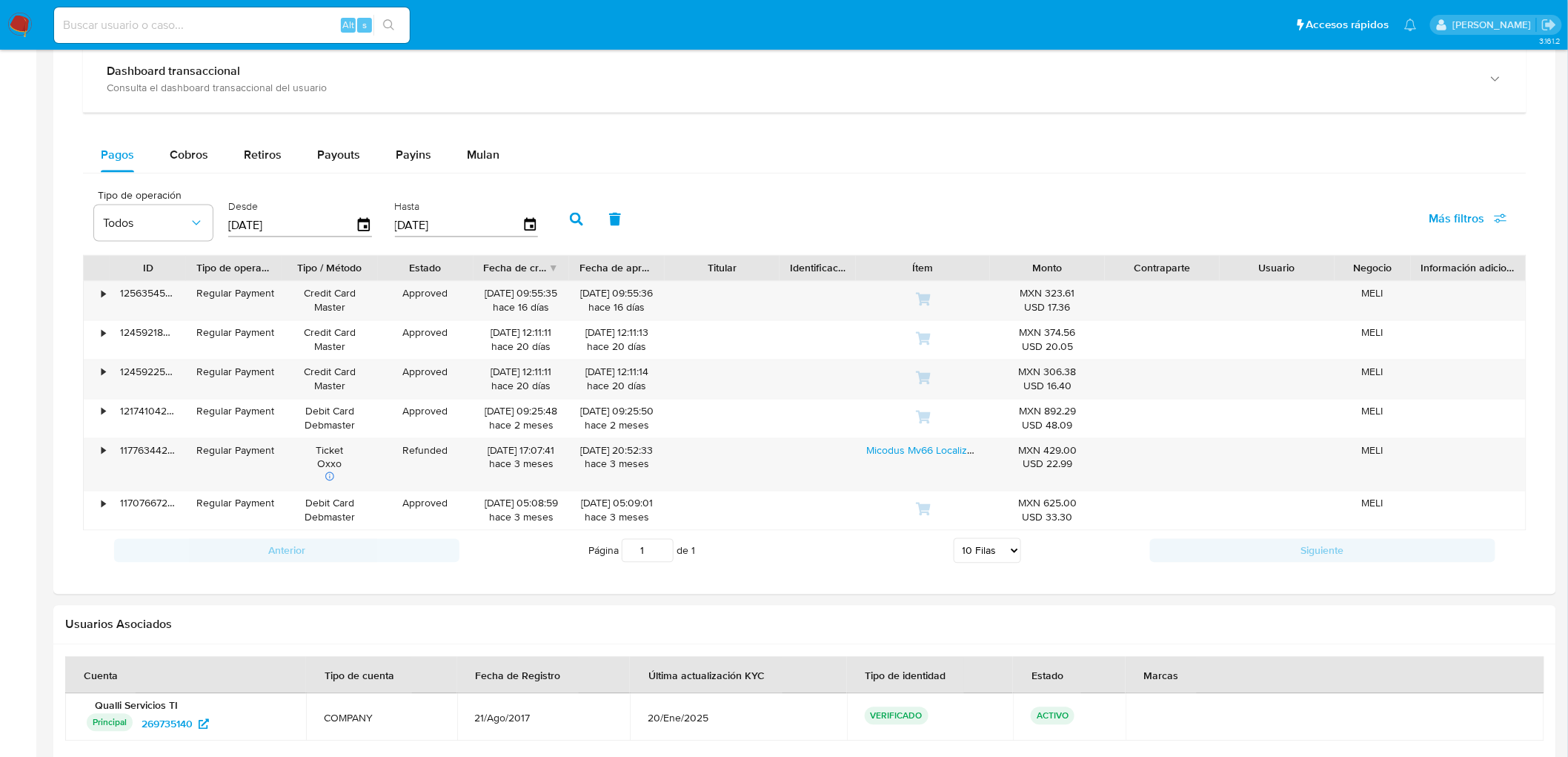
scroll to position [974, 0]
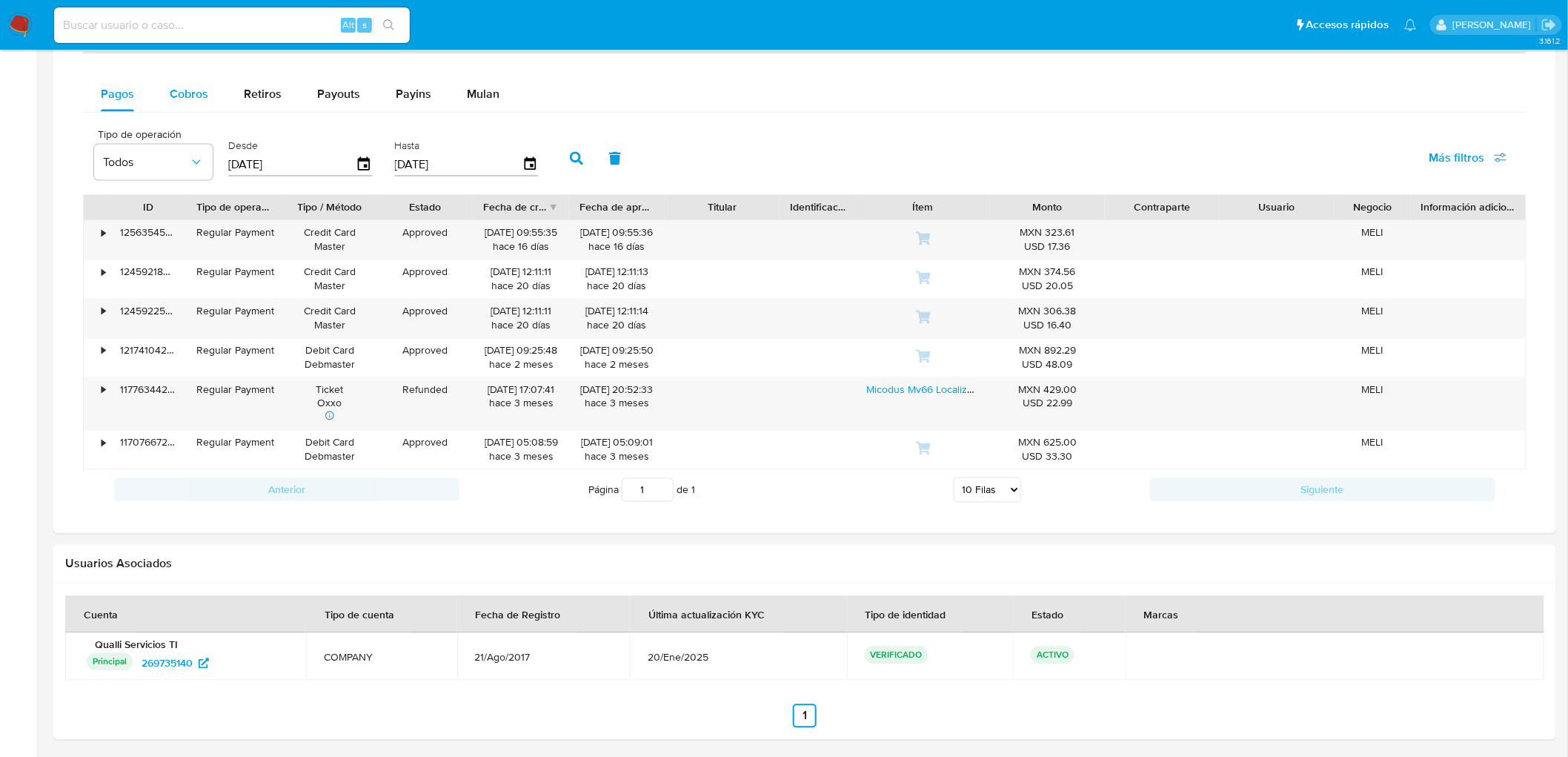
click at [194, 105] on div "Cobros" at bounding box center [188, 93] width 38 height 35
select select "10"
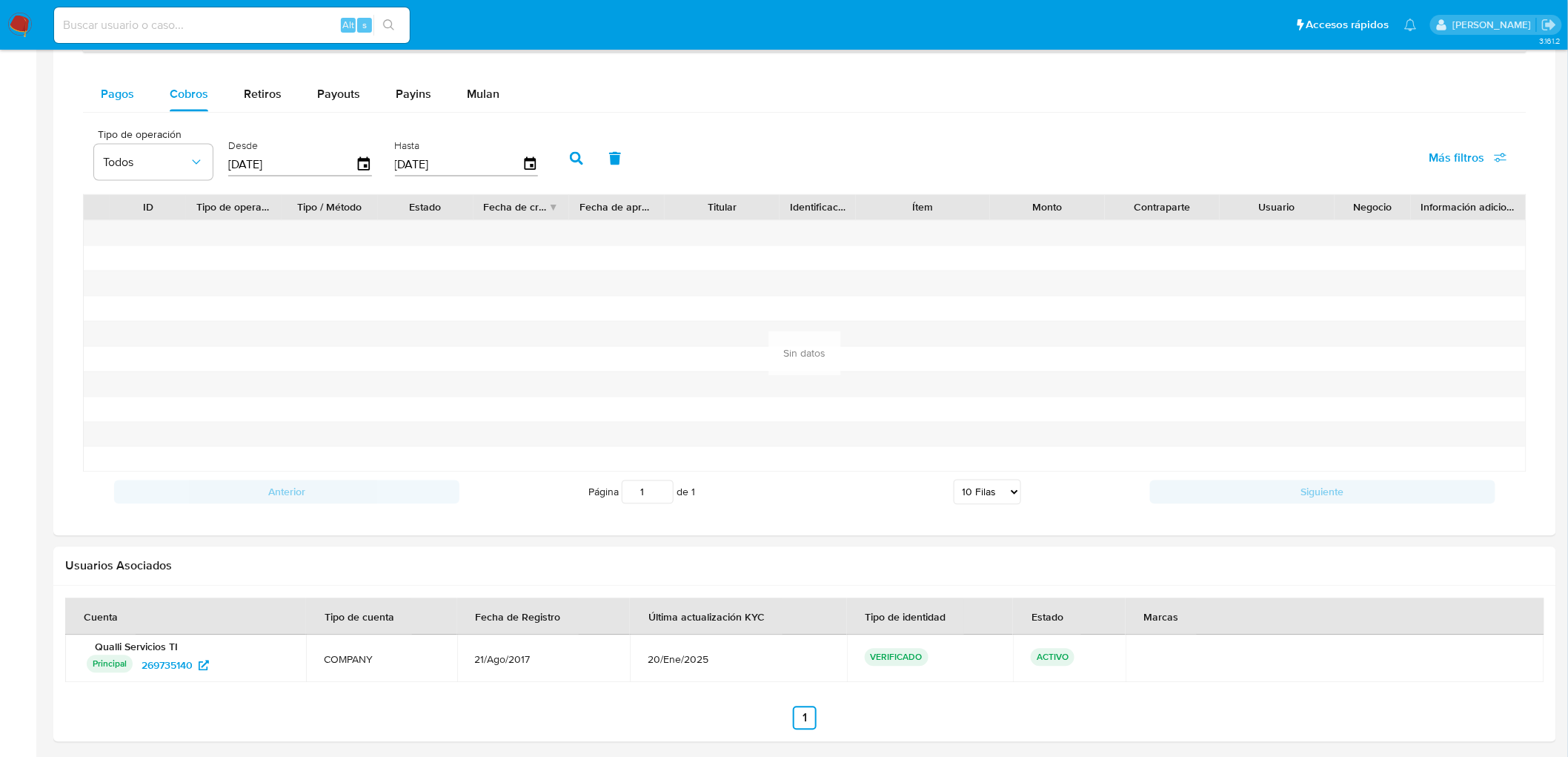
click at [113, 87] on span "Pagos" at bounding box center [117, 93] width 33 height 17
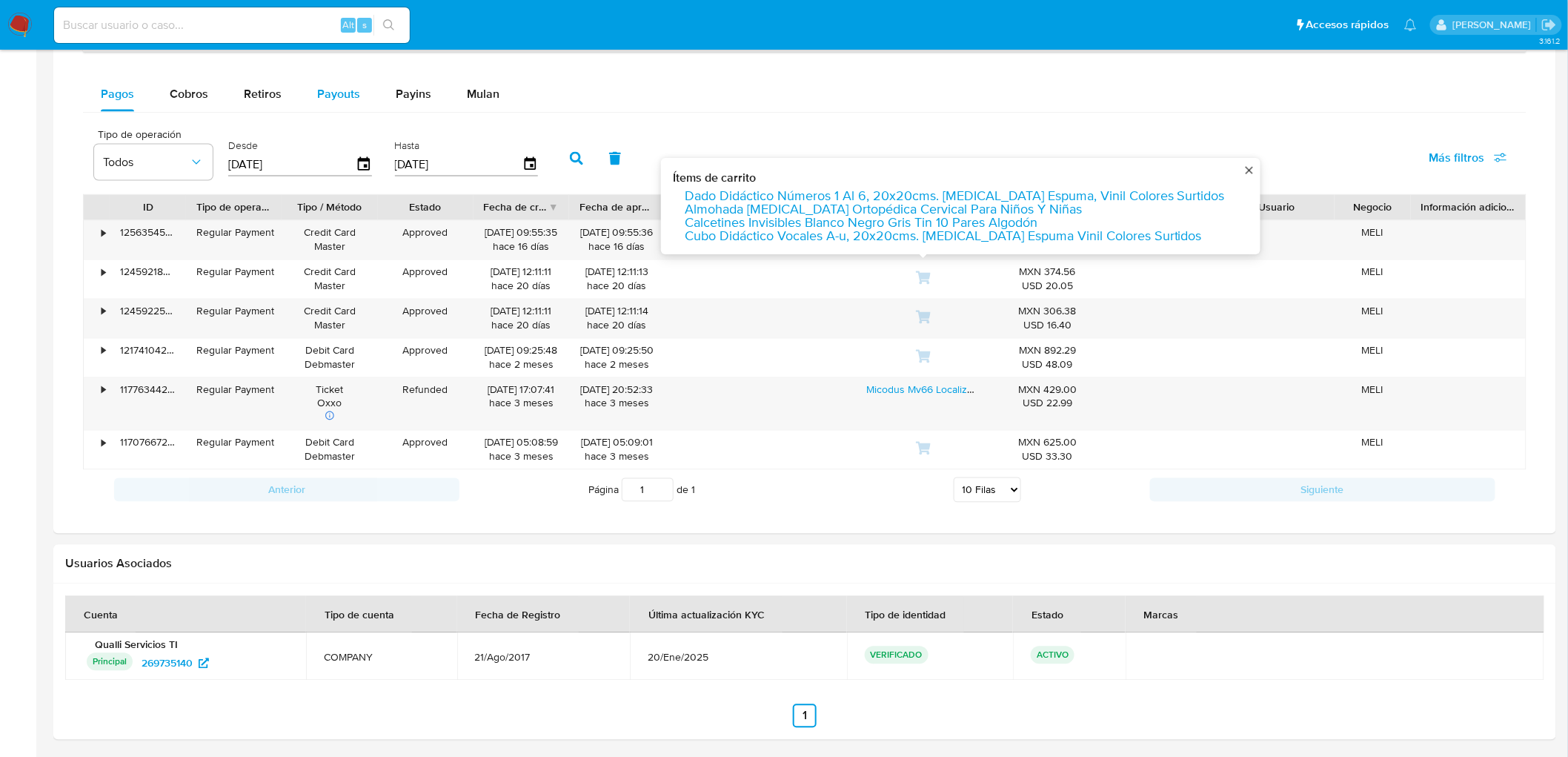
click at [361, 87] on button "Payouts" at bounding box center [339, 93] width 78 height 35
select select "10"
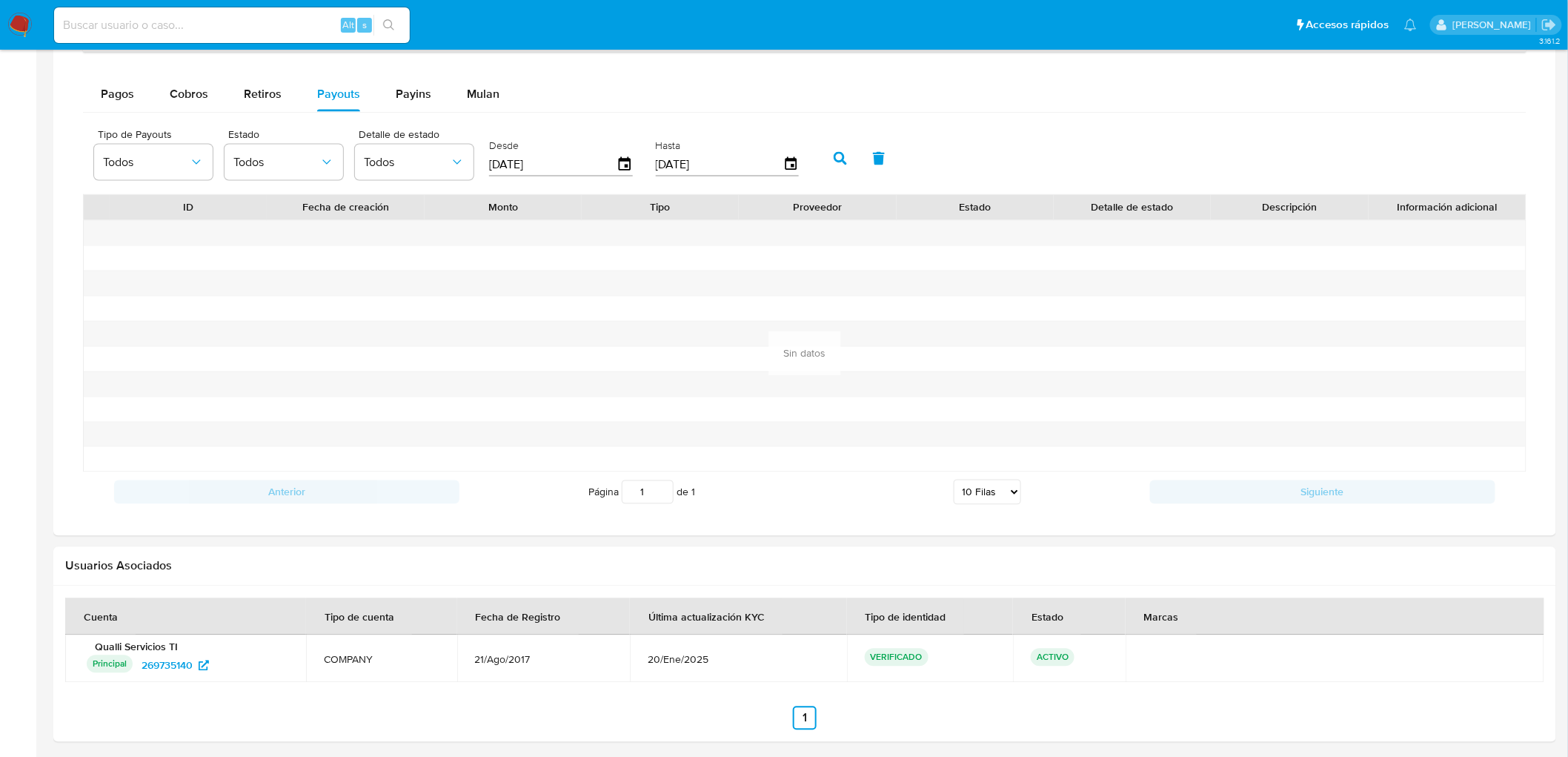
click at [166, 105] on button "Cobros" at bounding box center [189, 93] width 74 height 35
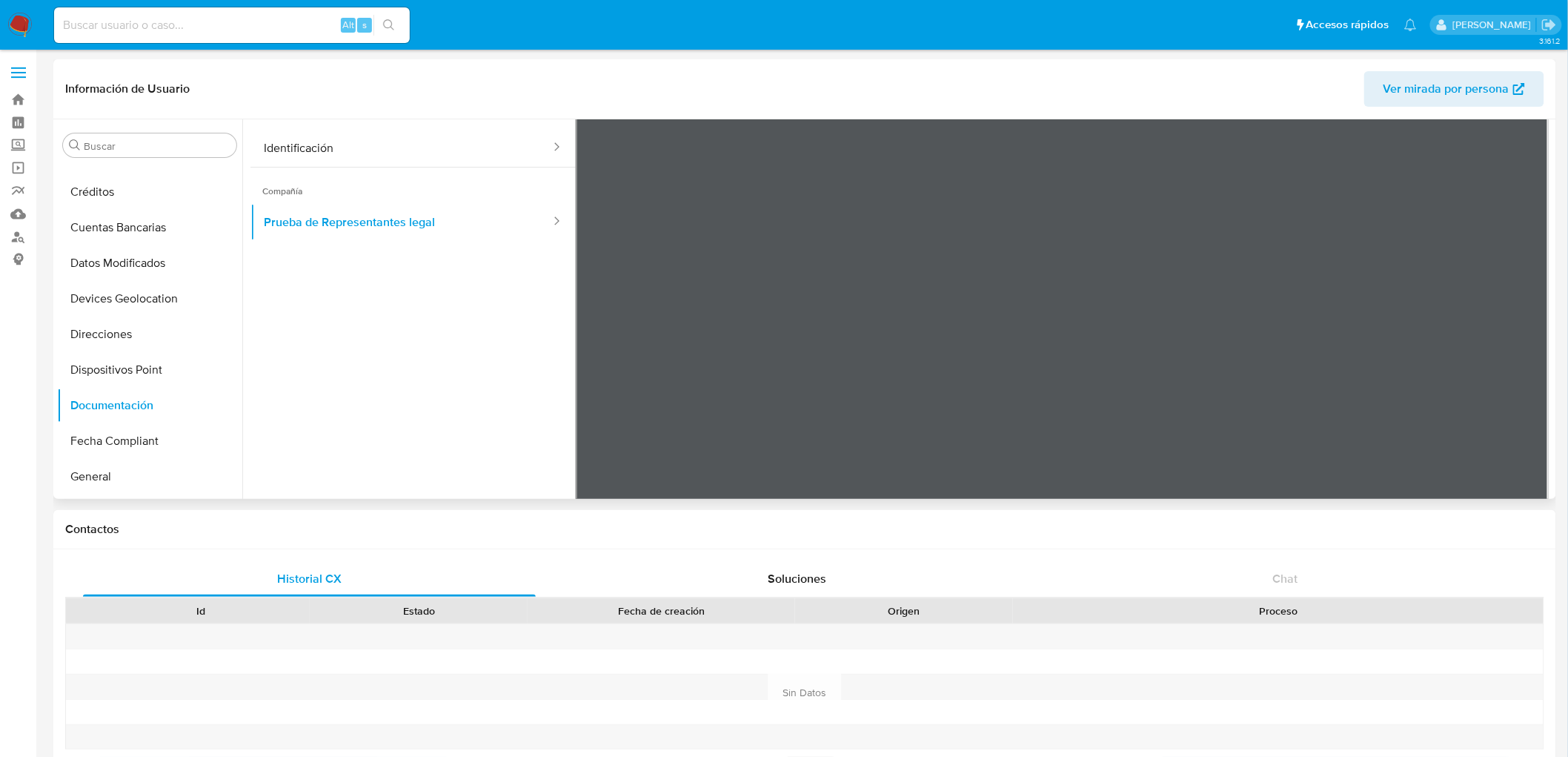
scroll to position [41, 0]
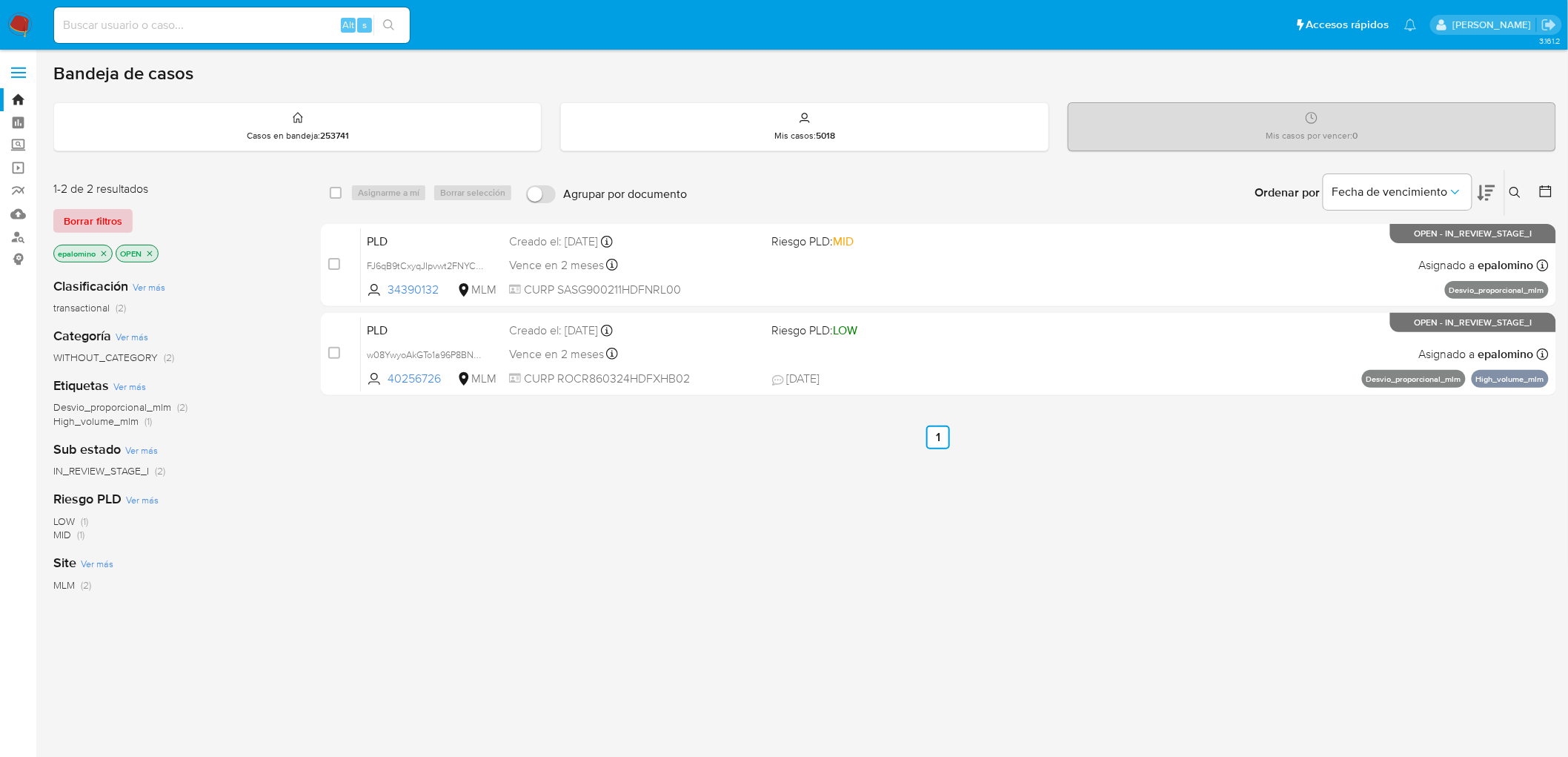
click at [99, 224] on span "Borrar filtros" at bounding box center [93, 221] width 59 height 21
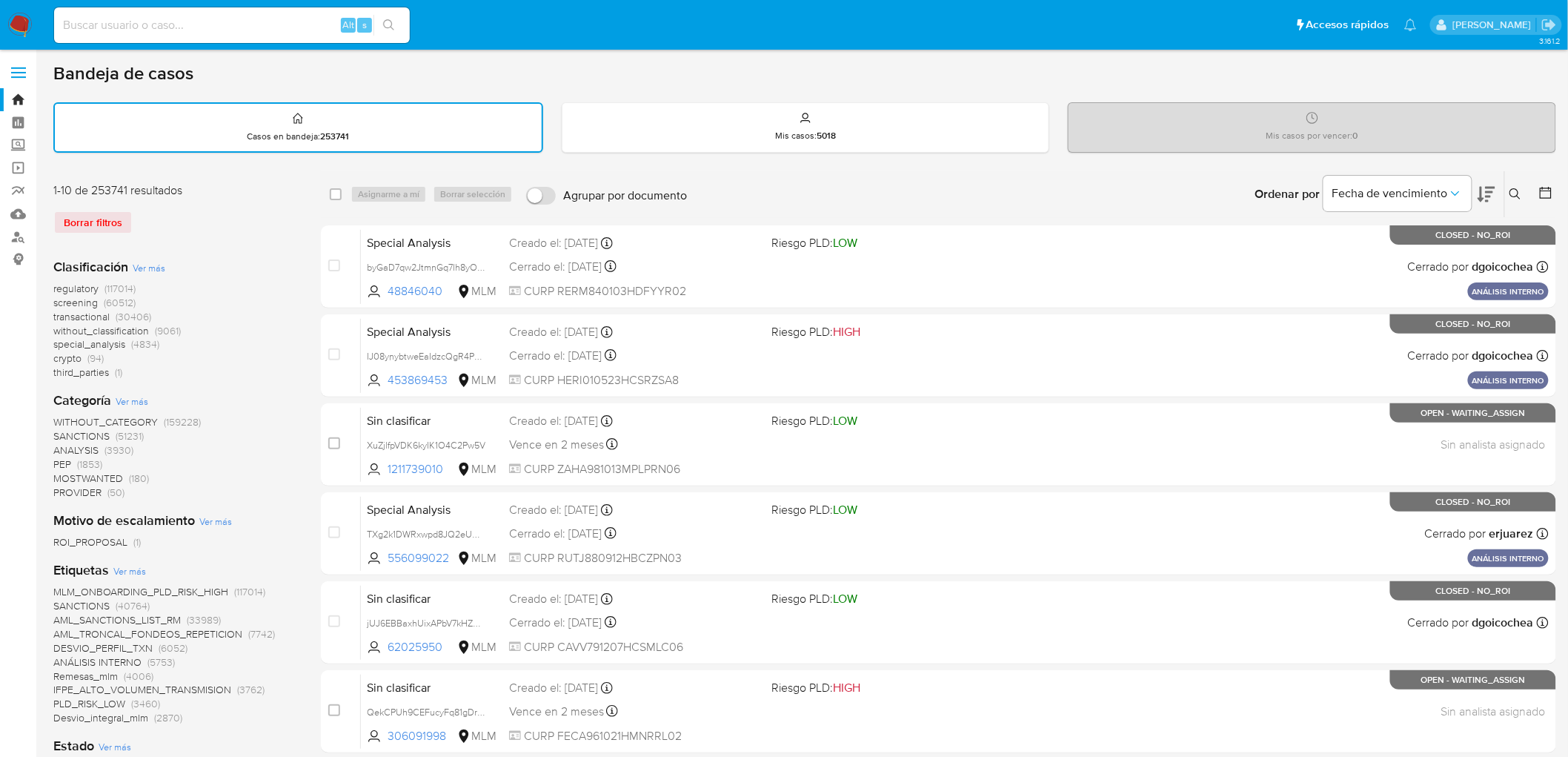
click at [17, 30] on img at bounding box center [20, 25] width 25 height 25
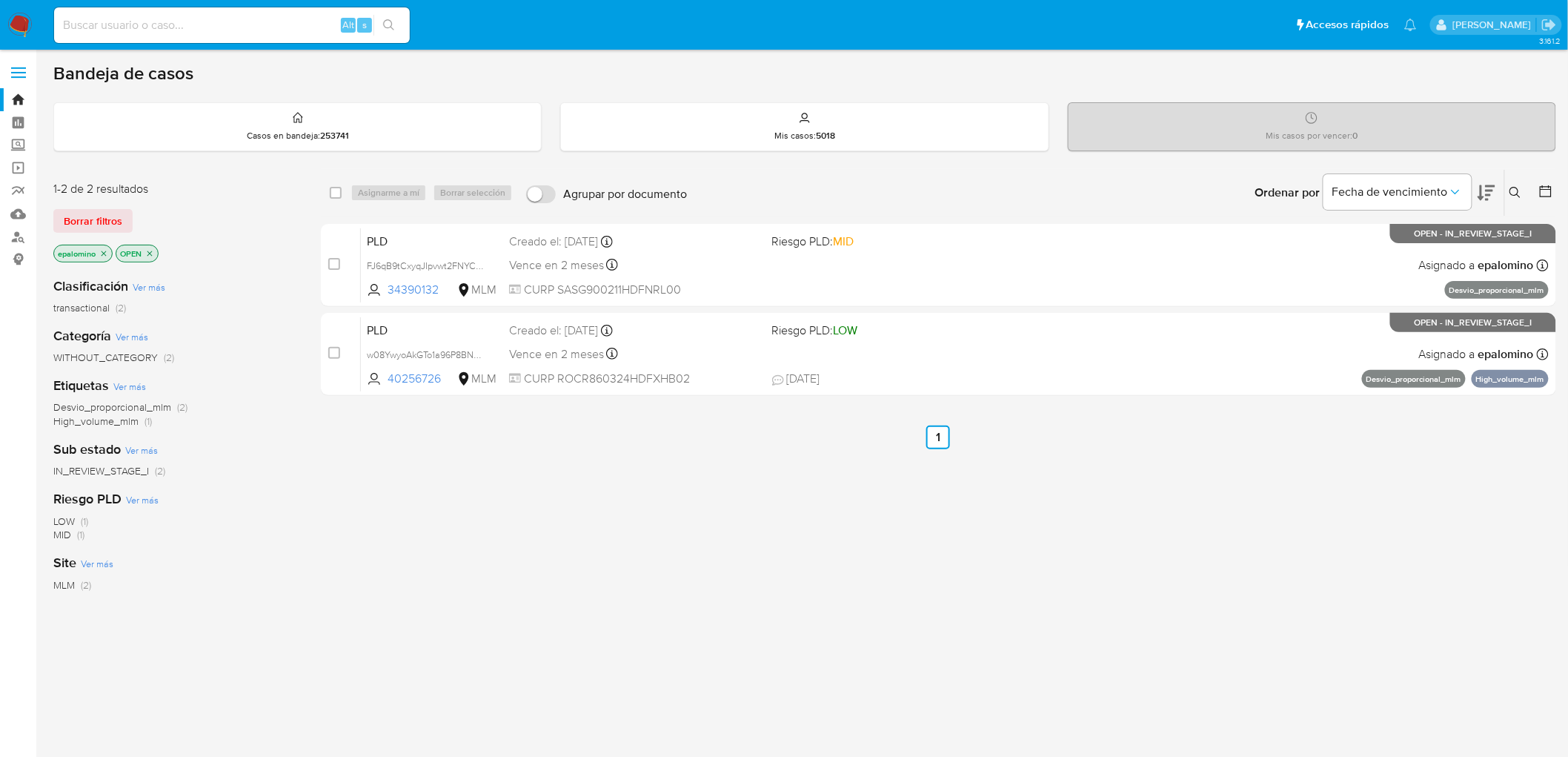
click at [116, 211] on span "Borrar filtros" at bounding box center [93, 221] width 59 height 21
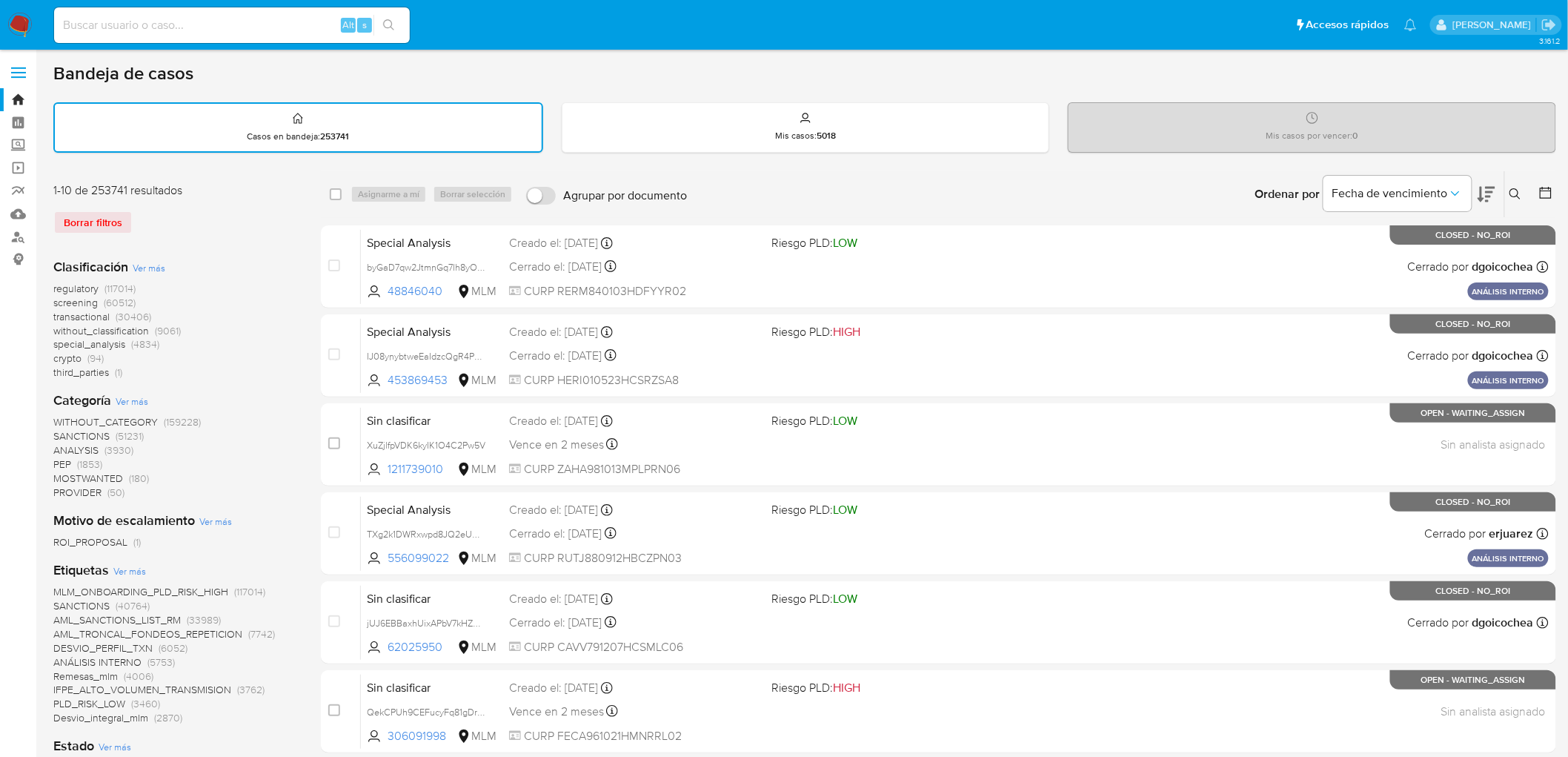
click at [1517, 195] on icon at bounding box center [1516, 194] width 12 height 12
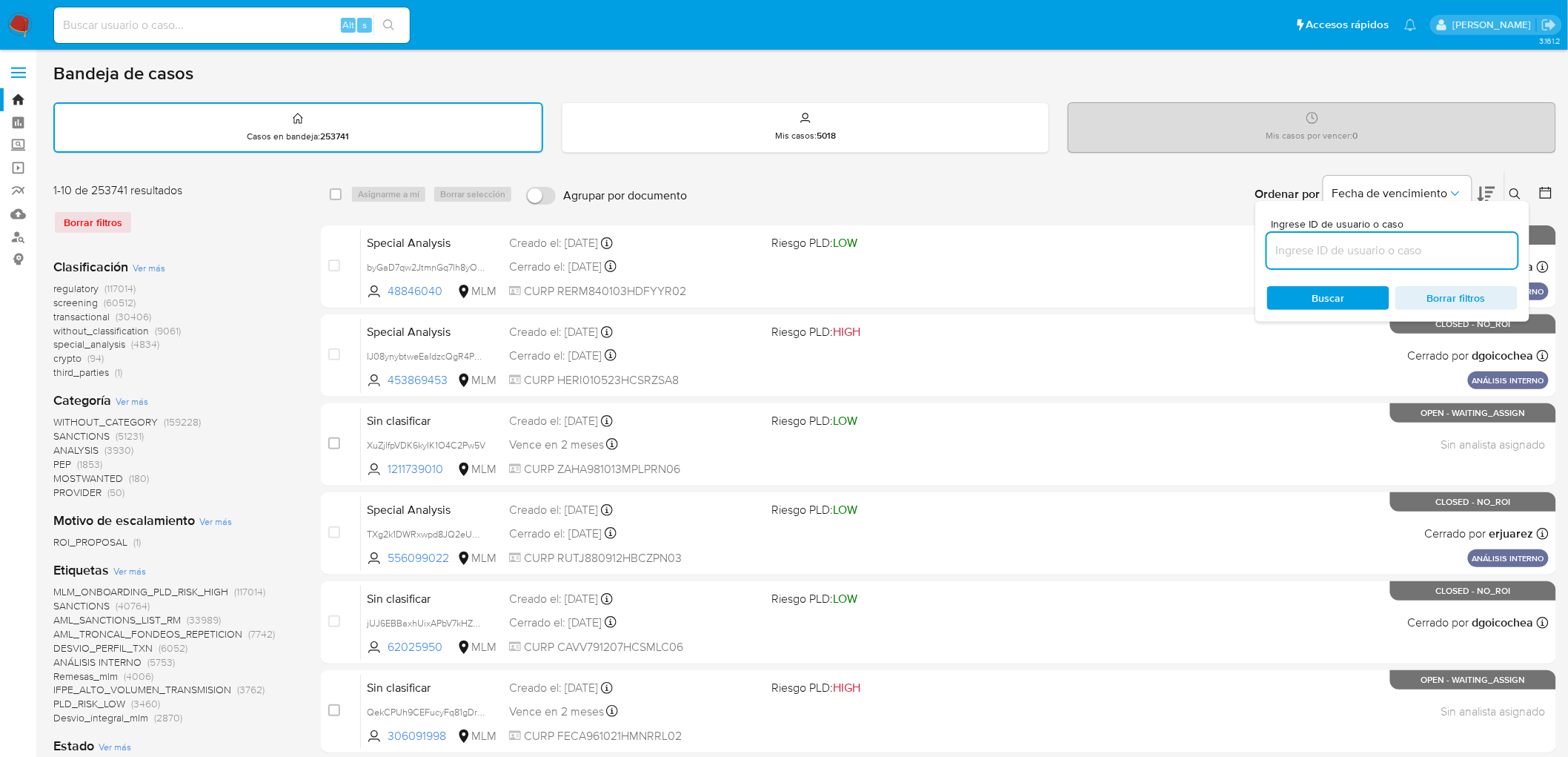
drag, startPoint x: 1288, startPoint y: 238, endPoint x: 1297, endPoint y: 230, distance: 12.0
click at [1288, 241] on input at bounding box center [1393, 251] width 251 height 20
type input "34390132"
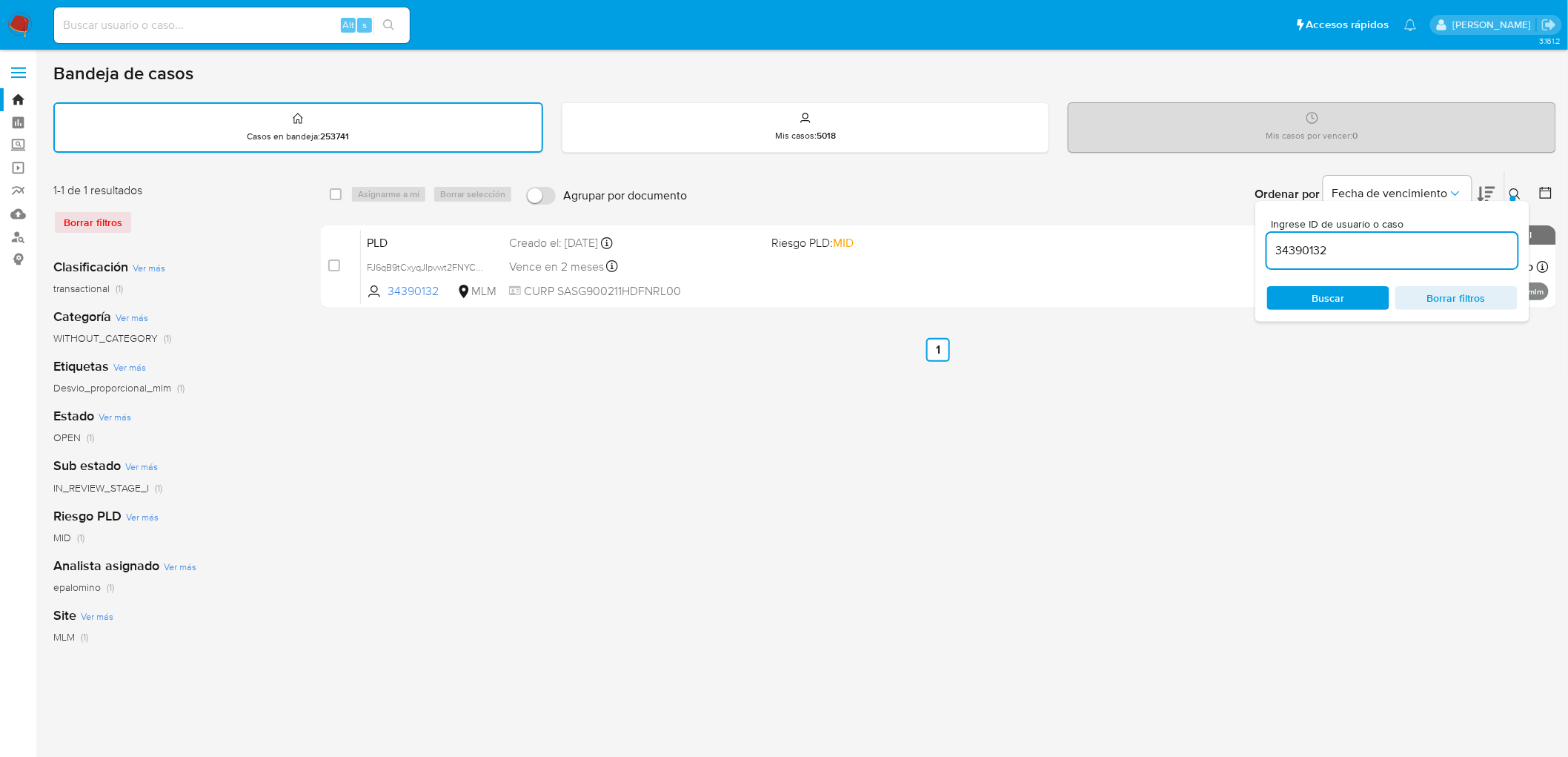
click at [1518, 185] on button at bounding box center [1518, 194] width 24 height 18
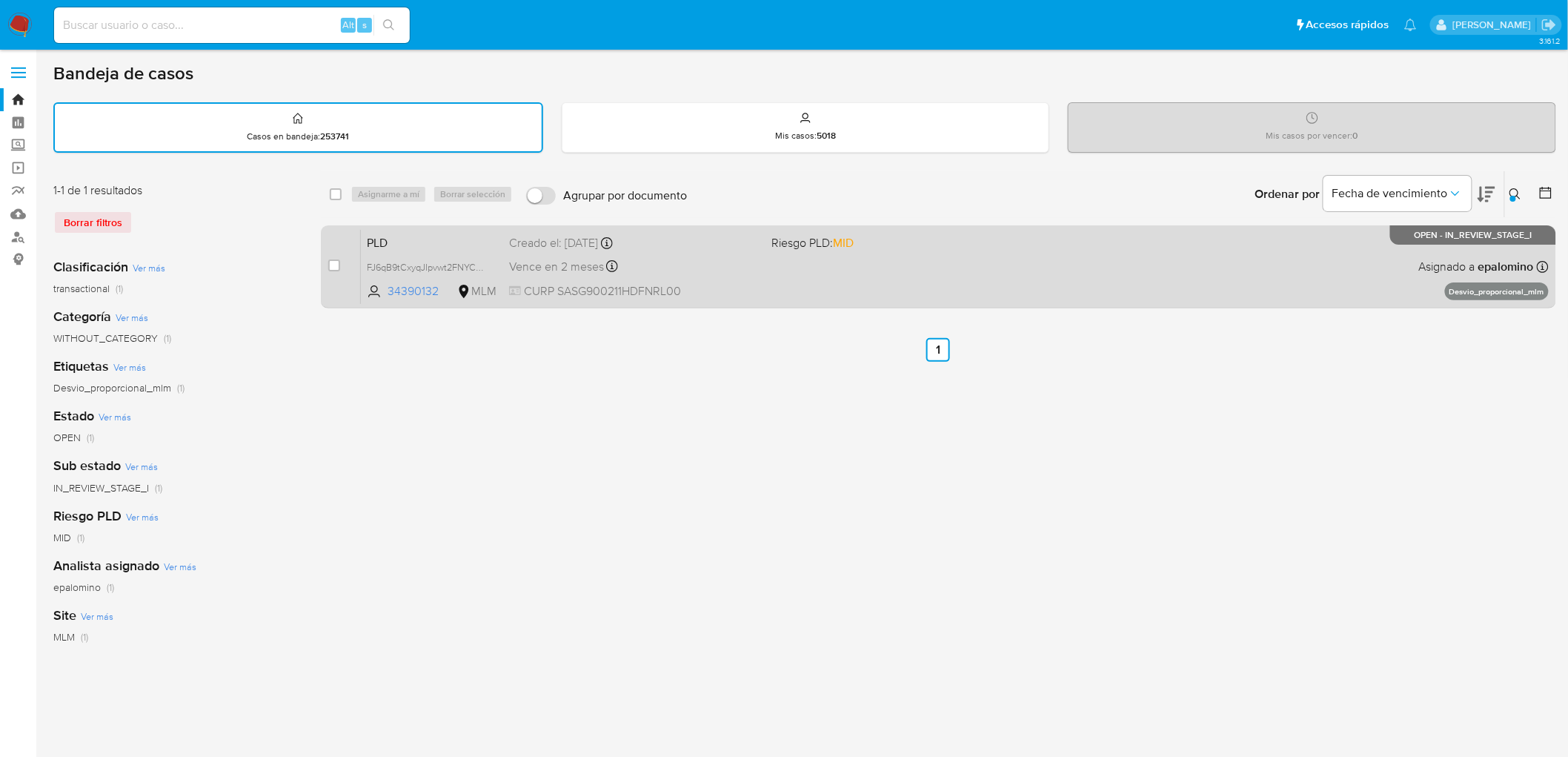
click at [376, 232] on span "PLD" at bounding box center [431, 242] width 130 height 20
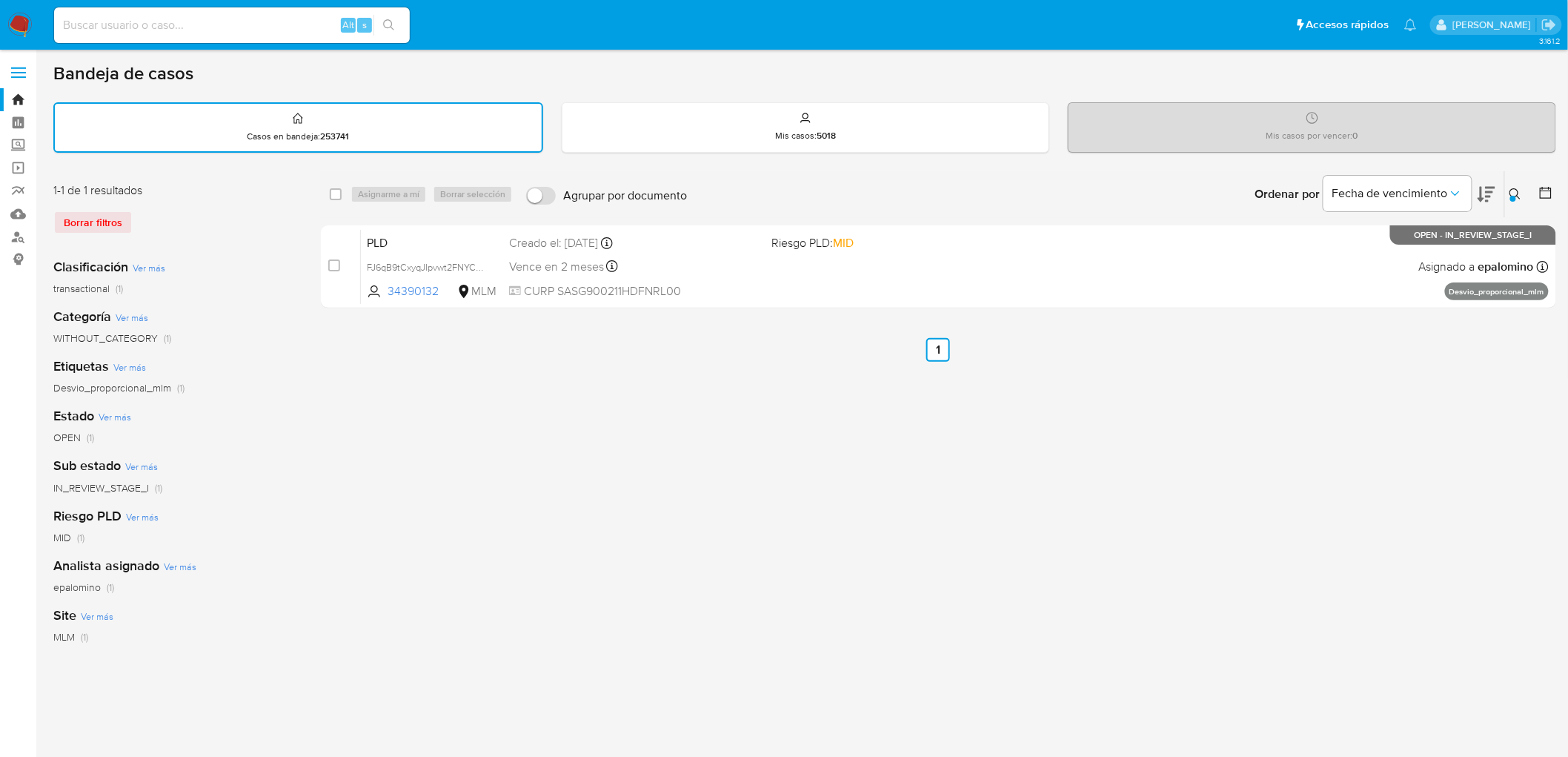
click at [135, 24] on input at bounding box center [232, 26] width 356 height 20
paste input "269735140"
type input "269735140"
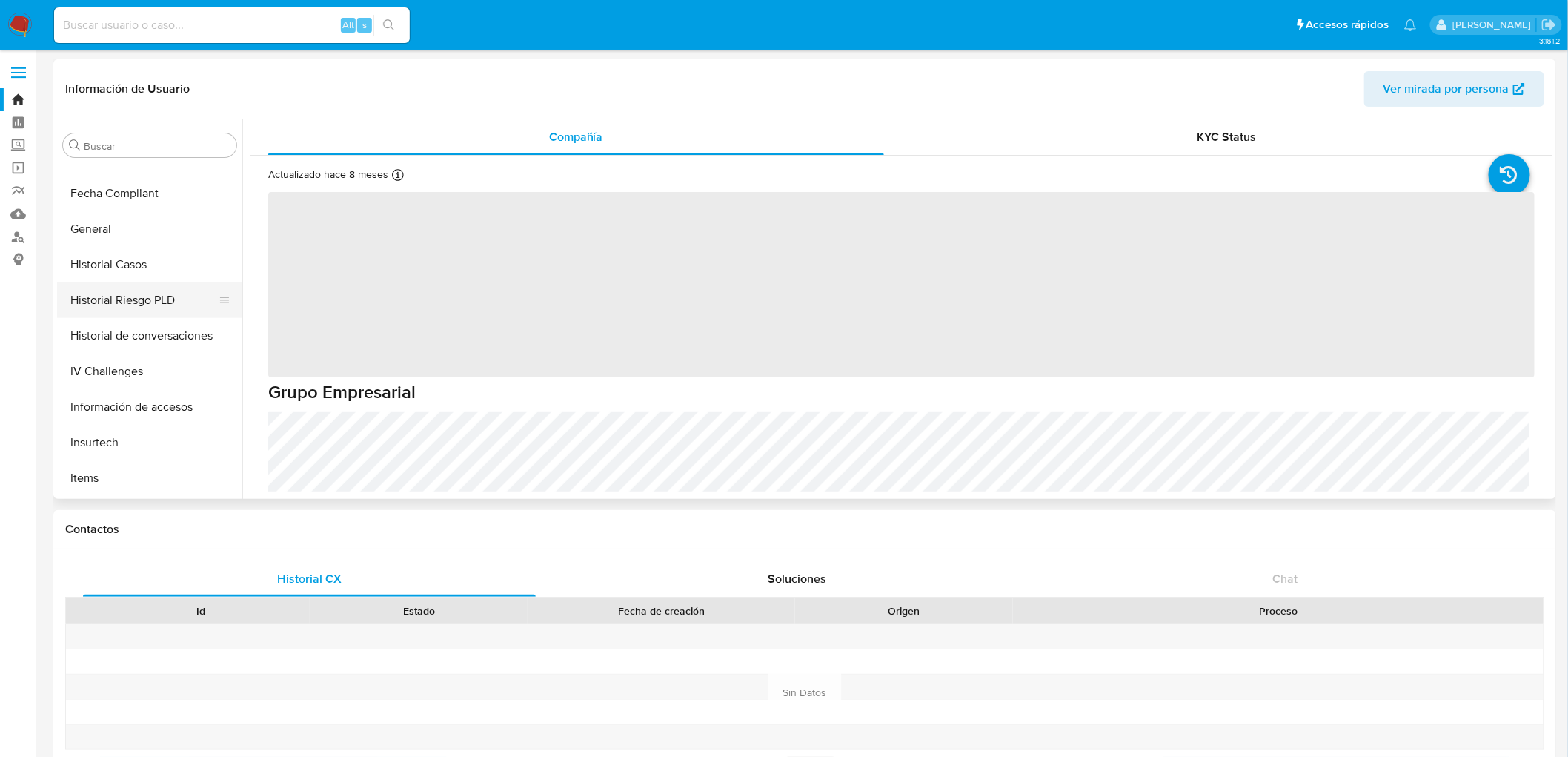
scroll to position [203, 0]
select select "10"
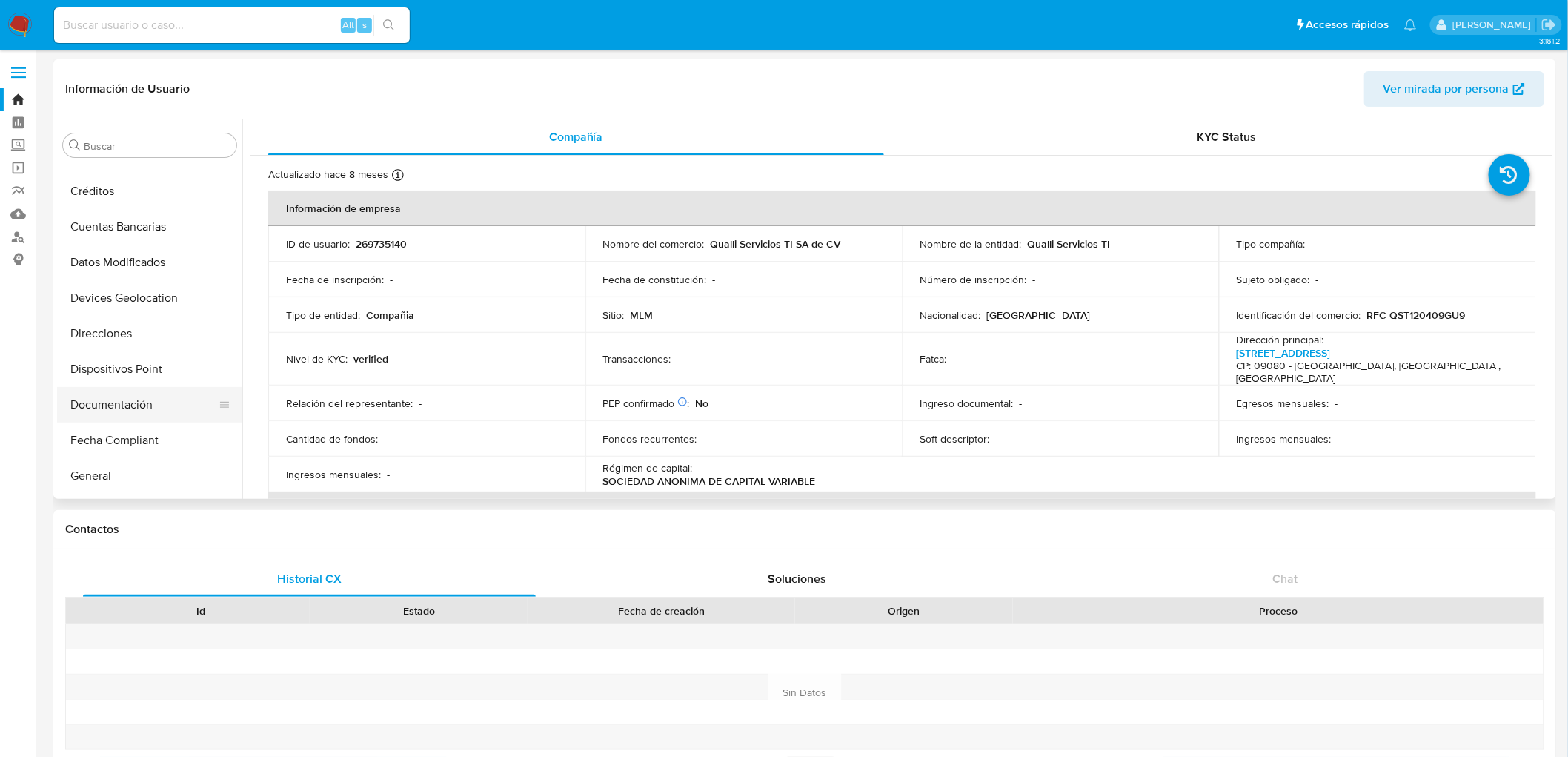
click at [144, 396] on button "Documentación" at bounding box center [144, 404] width 173 height 35
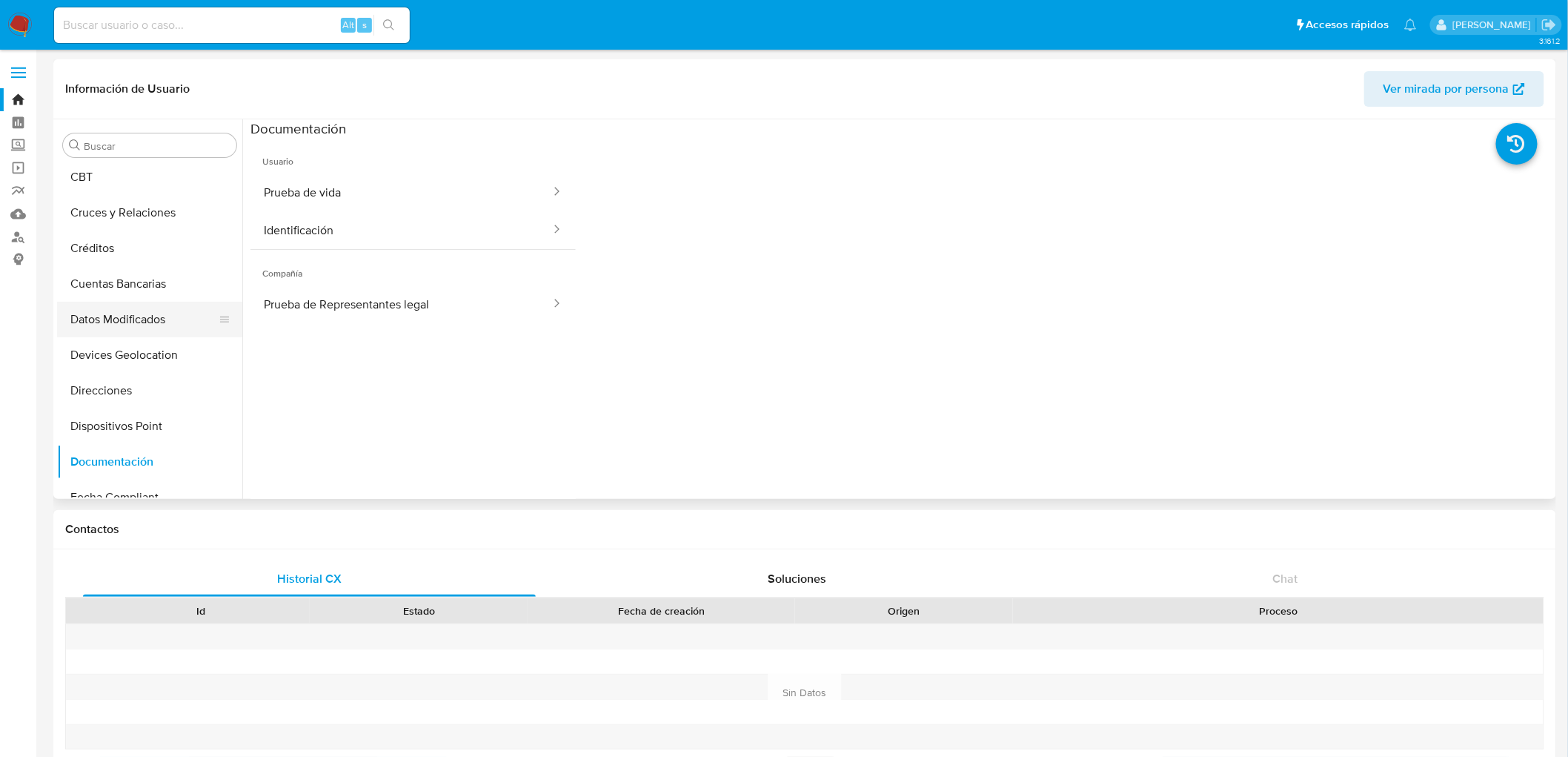
scroll to position [121, 0]
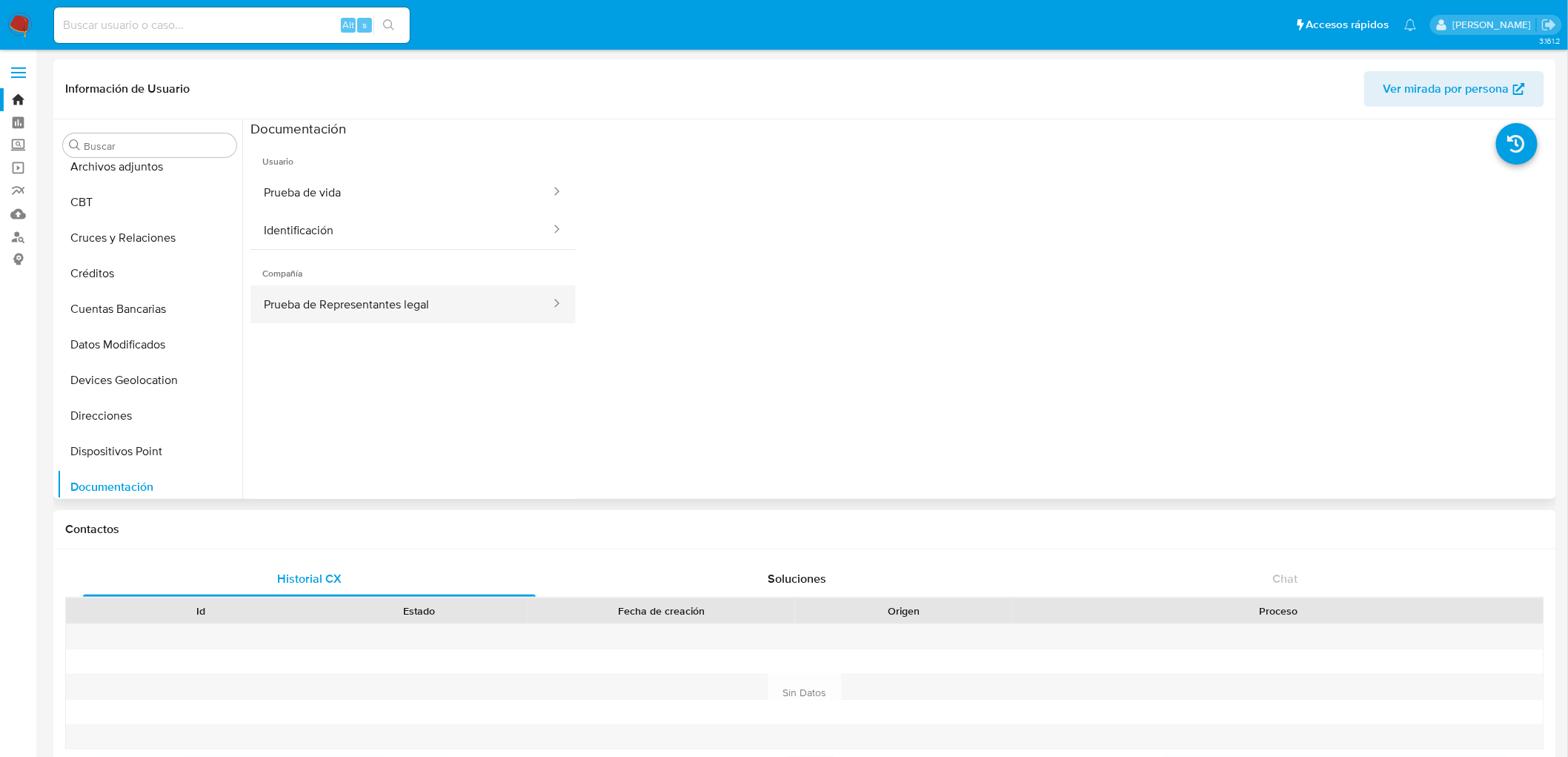
click at [335, 316] on button "Prueba de Representantes legal" at bounding box center [401, 304] width 302 height 38
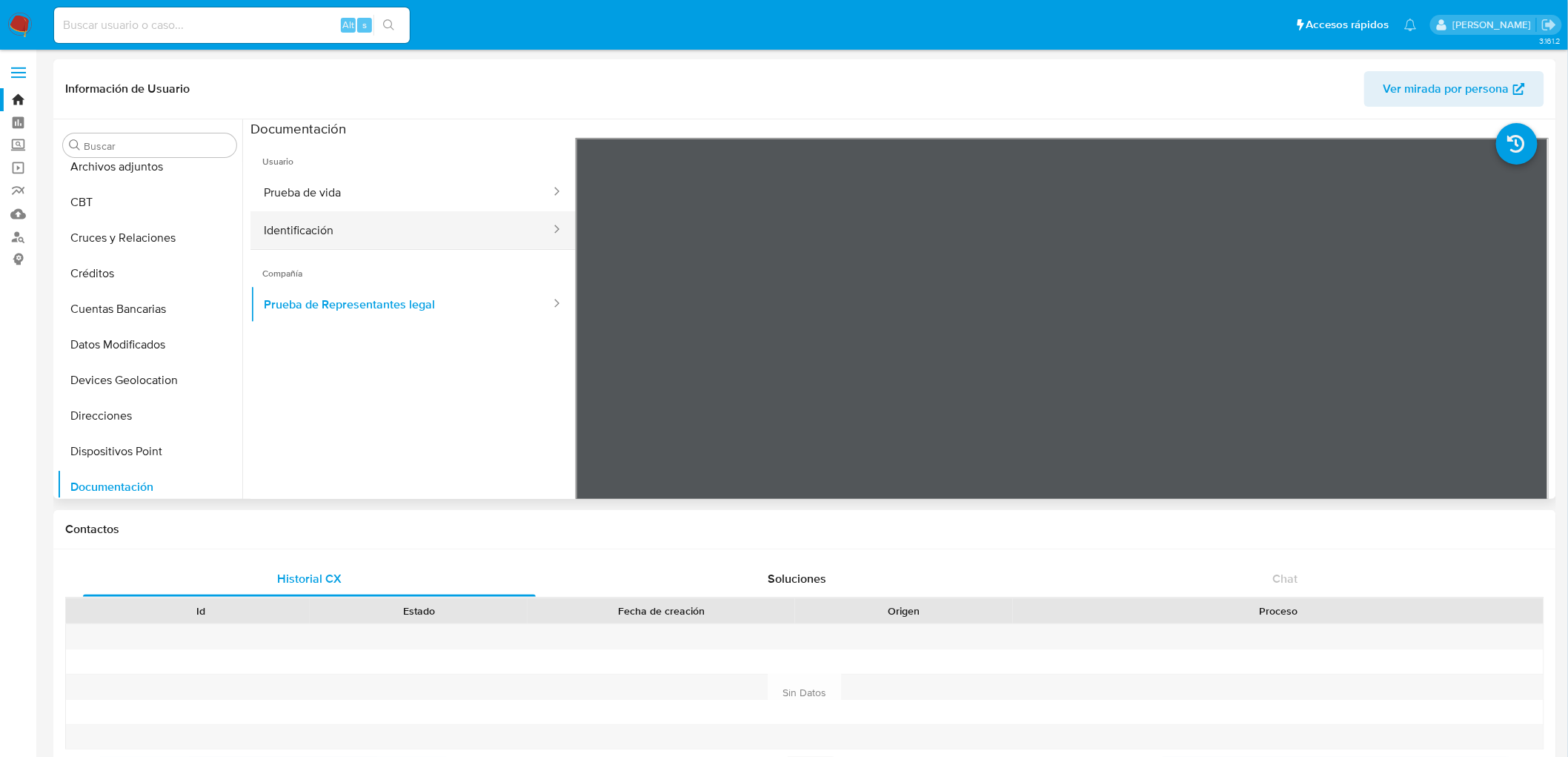
click at [395, 224] on button "Identificación" at bounding box center [401, 230] width 302 height 38
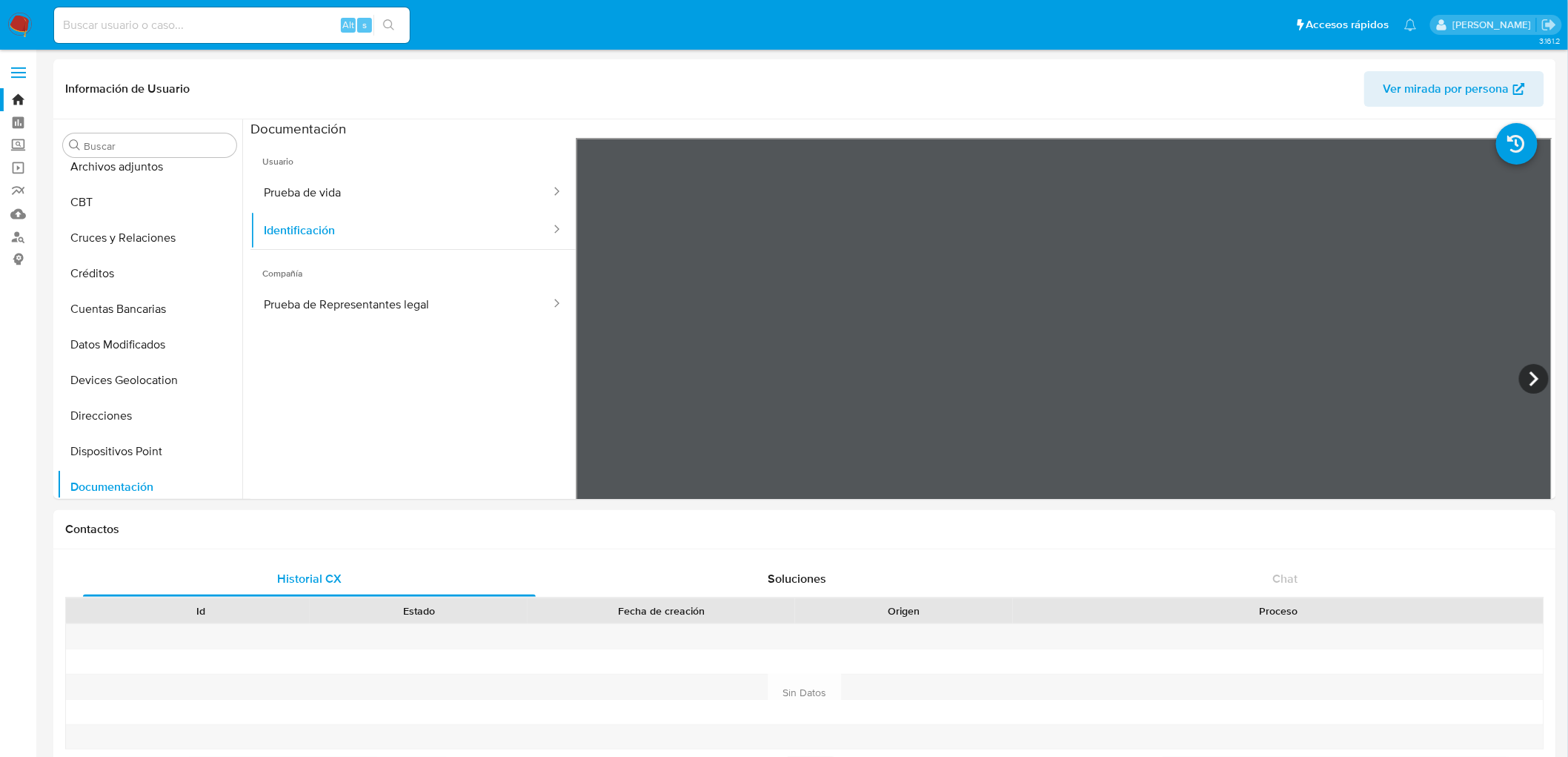
click at [8, 17] on img at bounding box center [20, 25] width 25 height 25
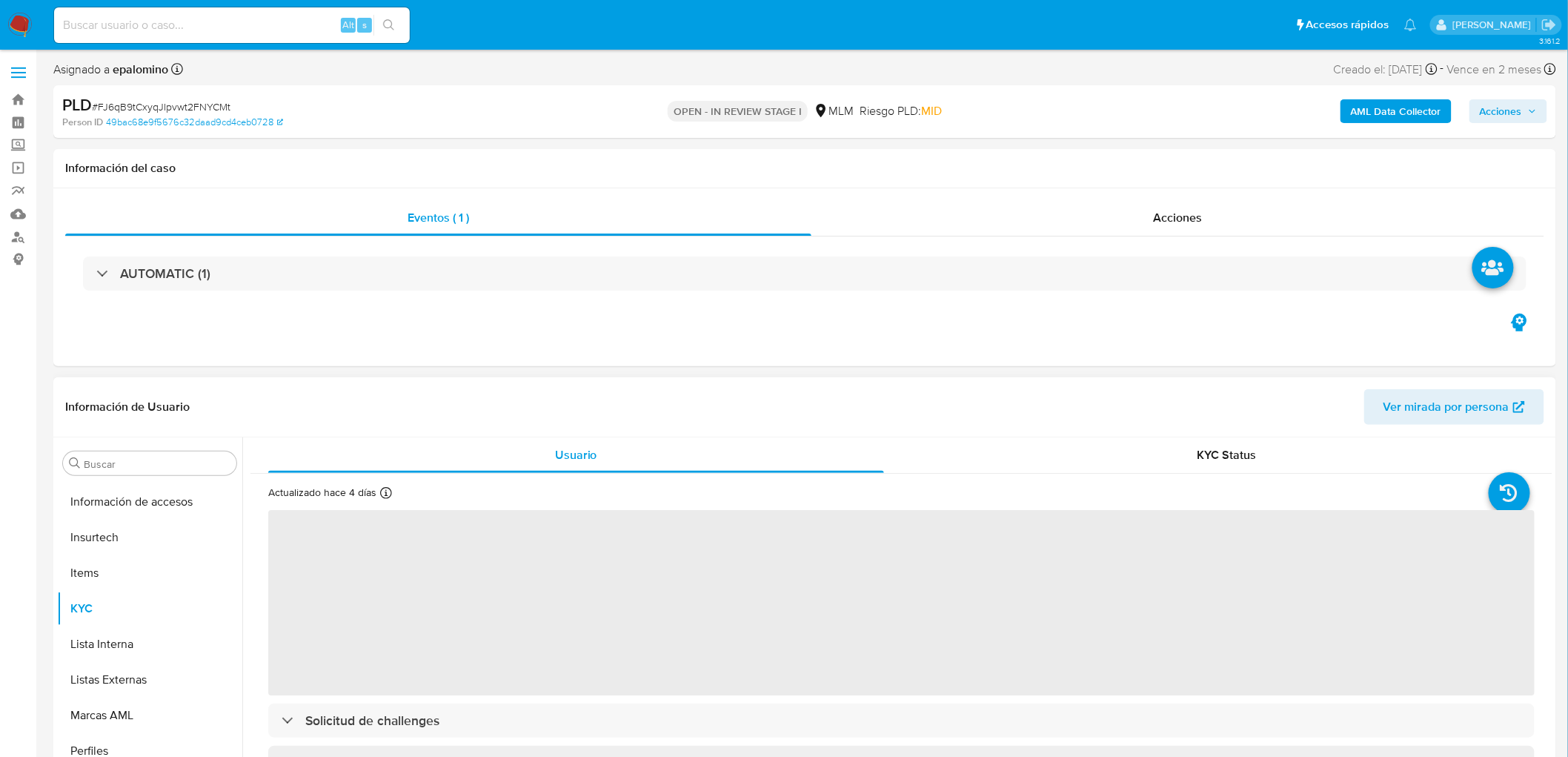
scroll to position [697, 0]
select select "10"
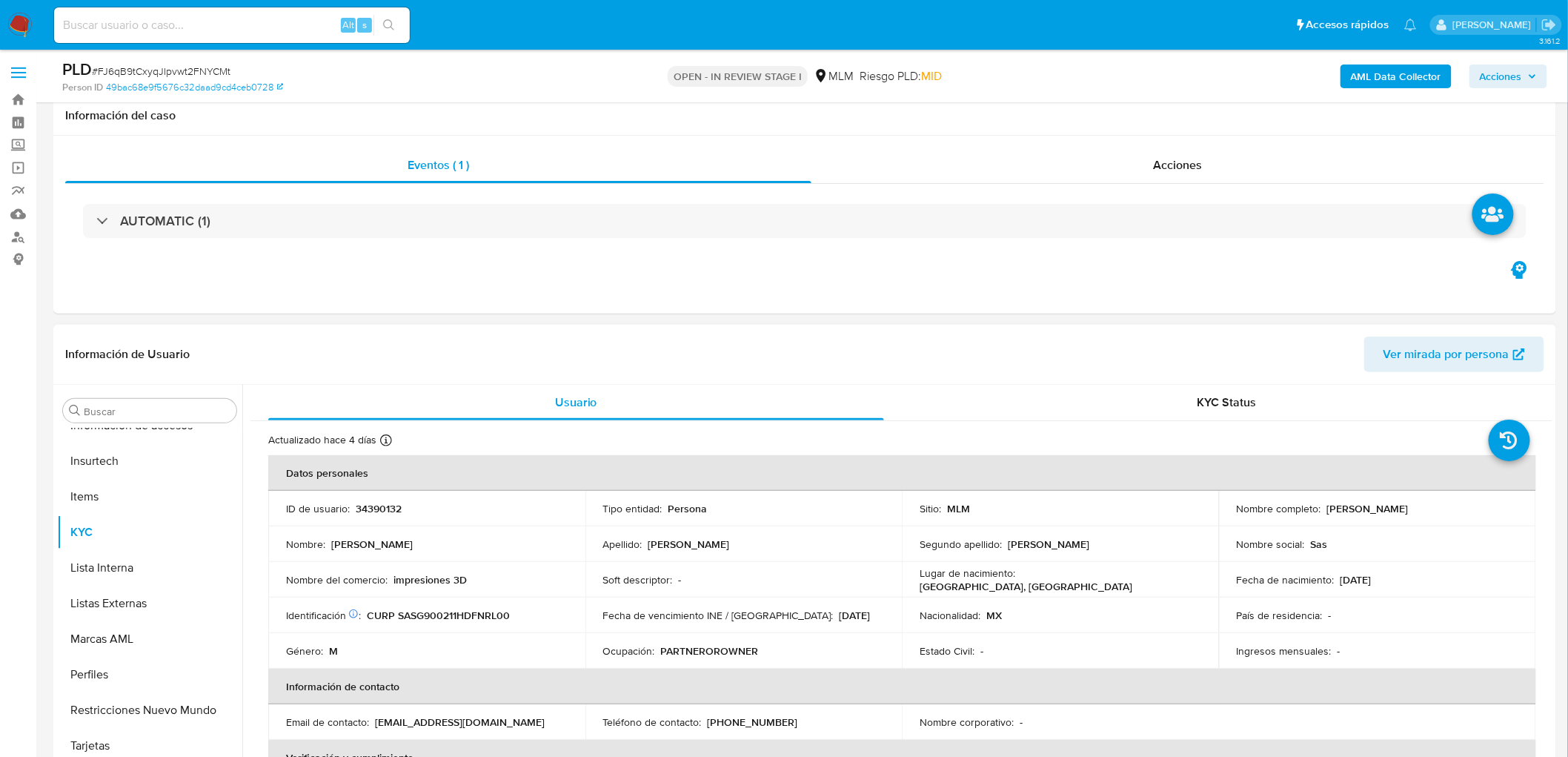
scroll to position [120, 0]
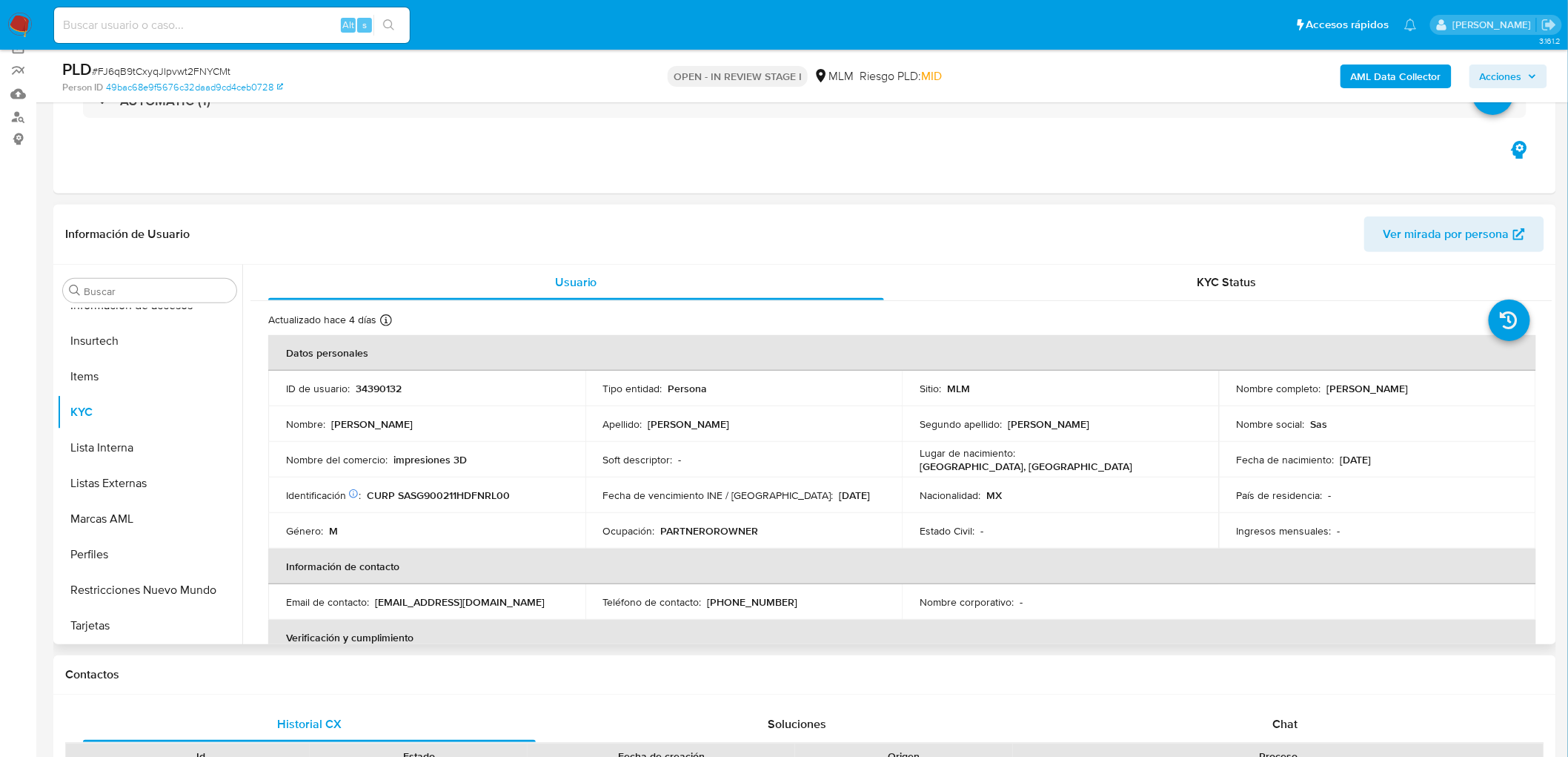
click at [746, 404] on td "Tipo entidad : Persona" at bounding box center [744, 388] width 317 height 35
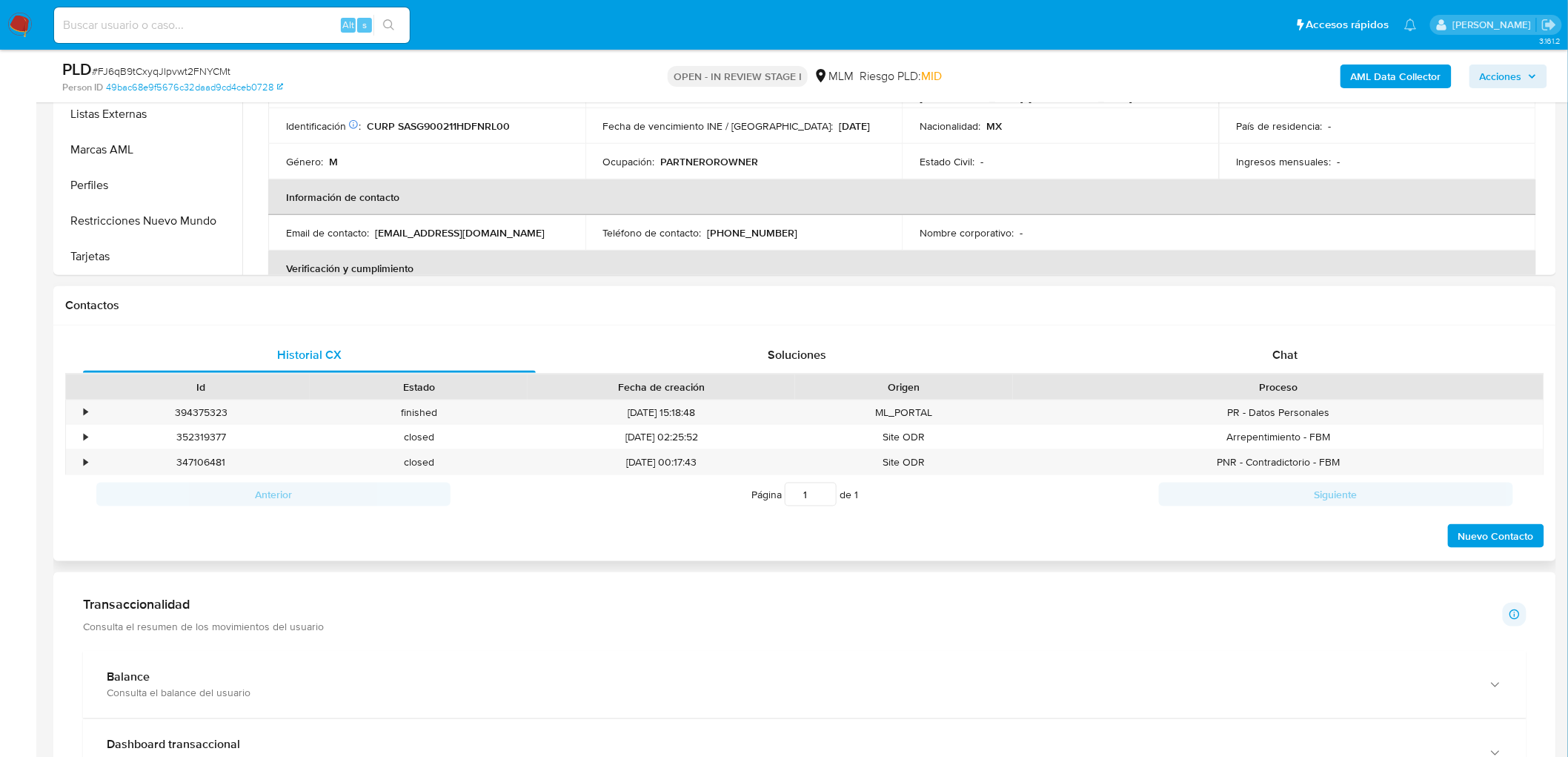
scroll to position [672, 0]
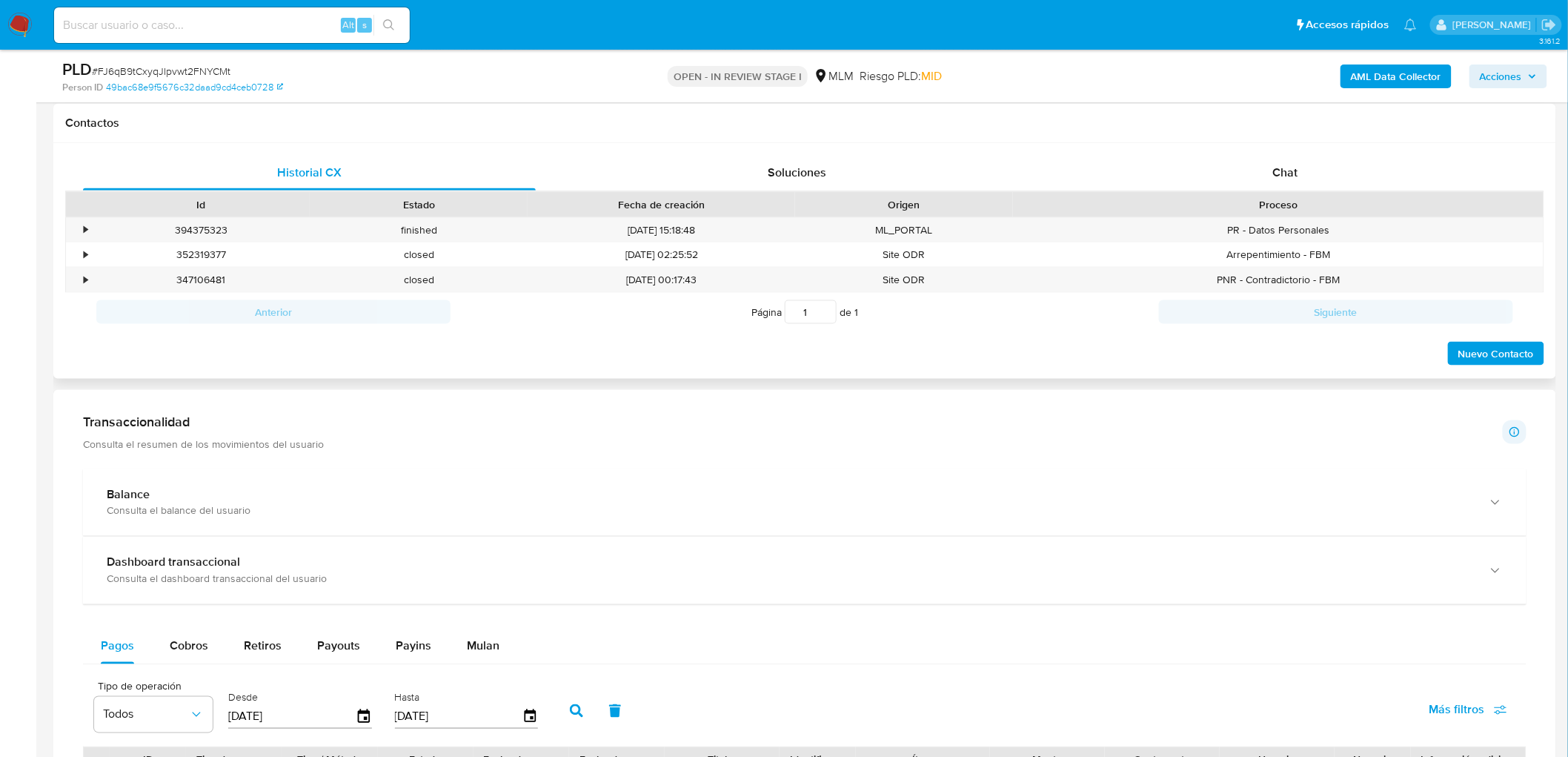
click at [1282, 146] on div "Historial CX Soluciones Chat Id Estado Fecha de creación Origen Proceso • 39437…" at bounding box center [805, 261] width 1503 height 237
click at [1273, 178] on span "Chat" at bounding box center [1285, 172] width 25 height 17
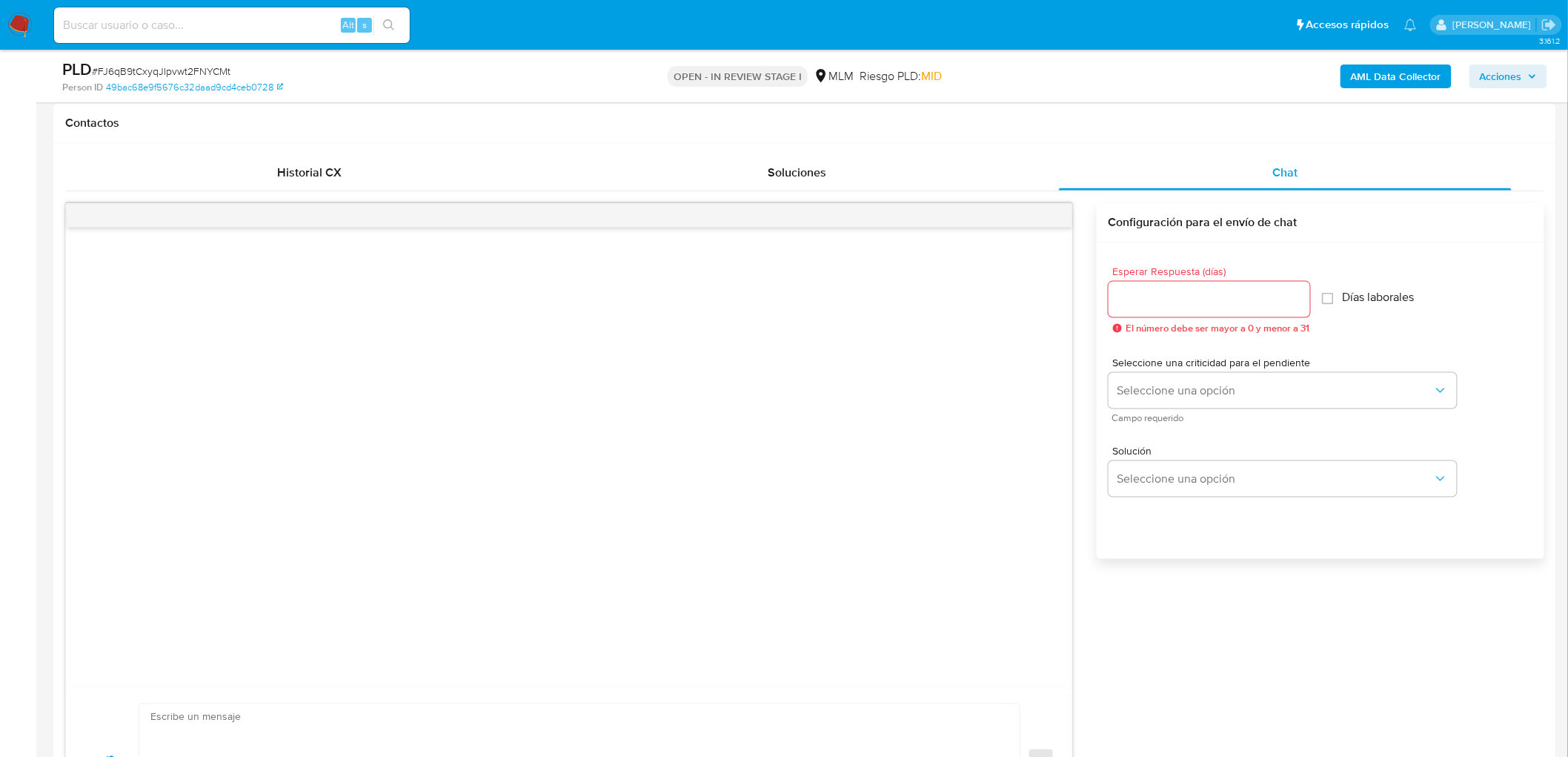
click at [1166, 298] on input "Esperar Respuesta (días)" at bounding box center [1210, 300] width 202 height 20
type input "5"
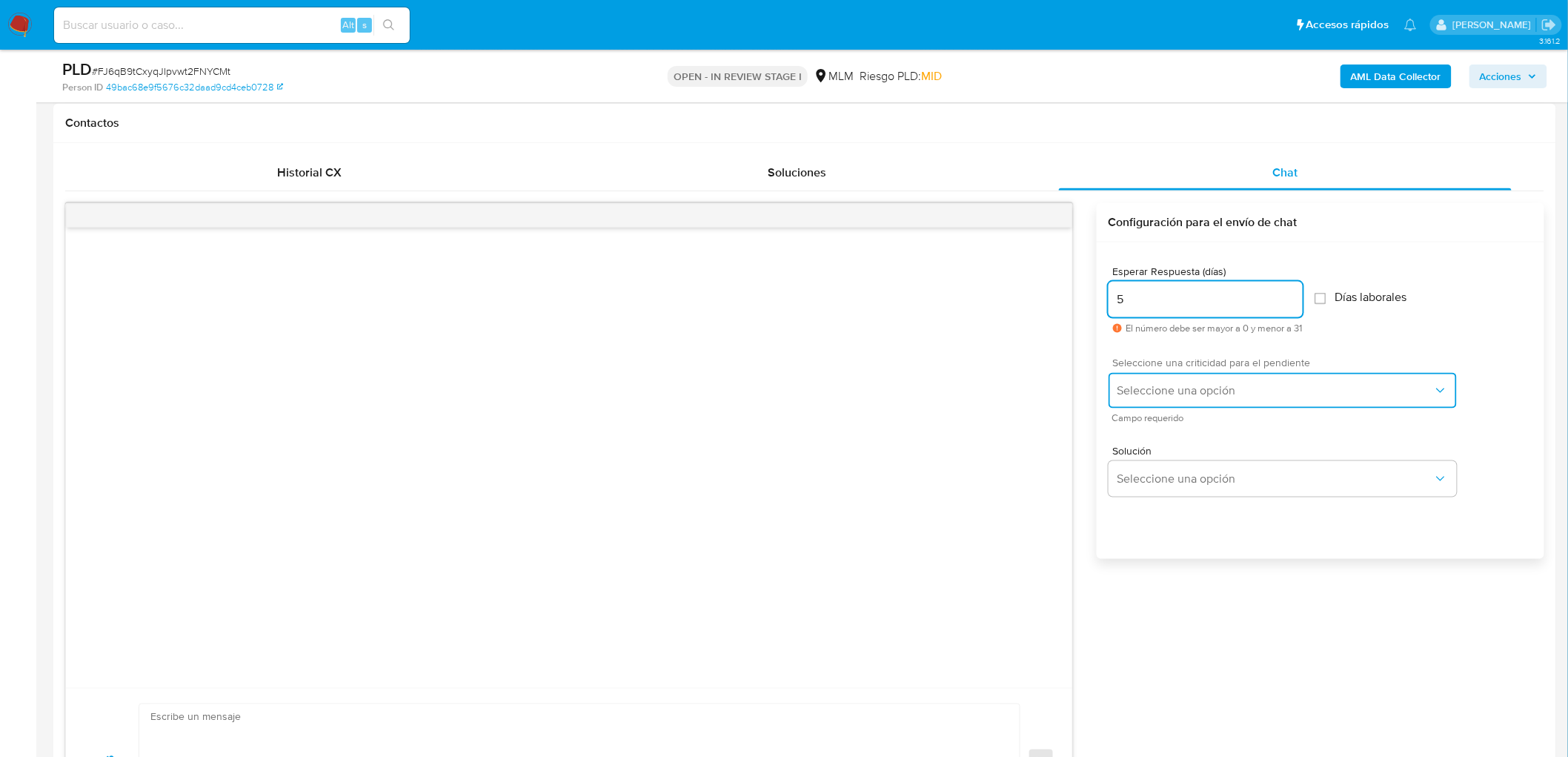
click at [1167, 383] on span "Seleccione una opción" at bounding box center [1275, 391] width 315 height 15
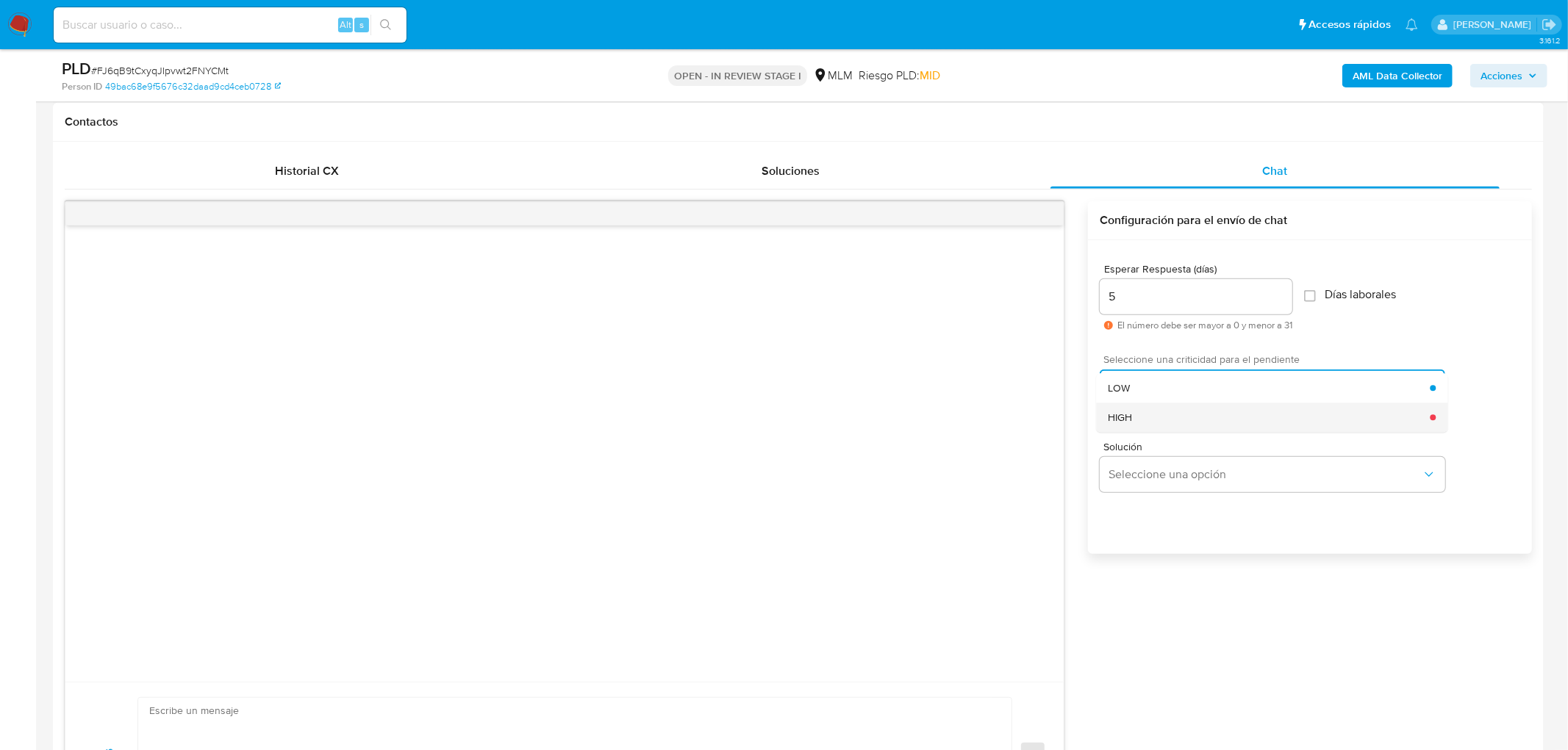
click at [1157, 422] on div "HIGH" at bounding box center [1269, 417] width 322 height 29
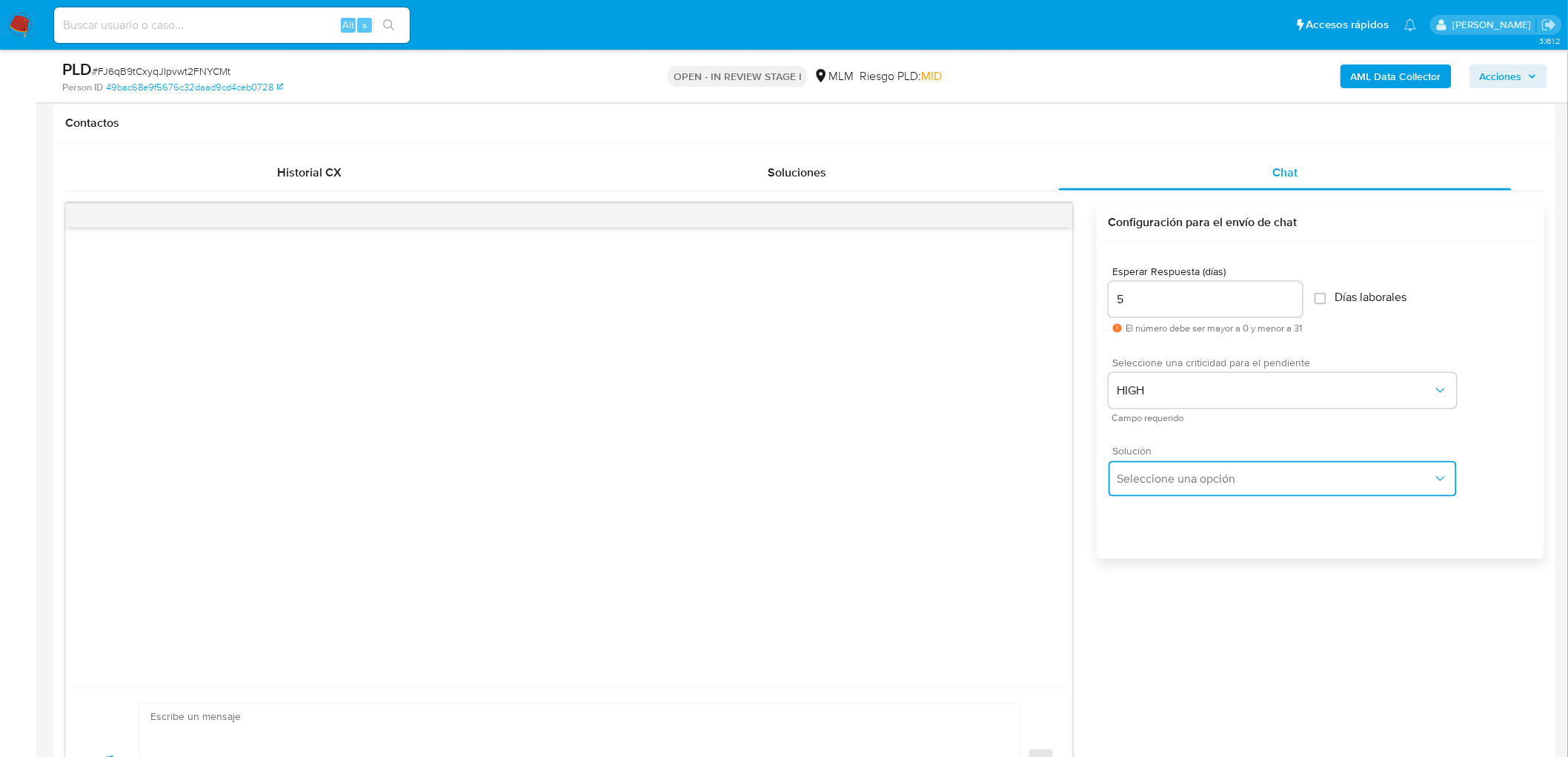
click at [1168, 490] on button "Seleccione una opción" at bounding box center [1283, 478] width 349 height 35
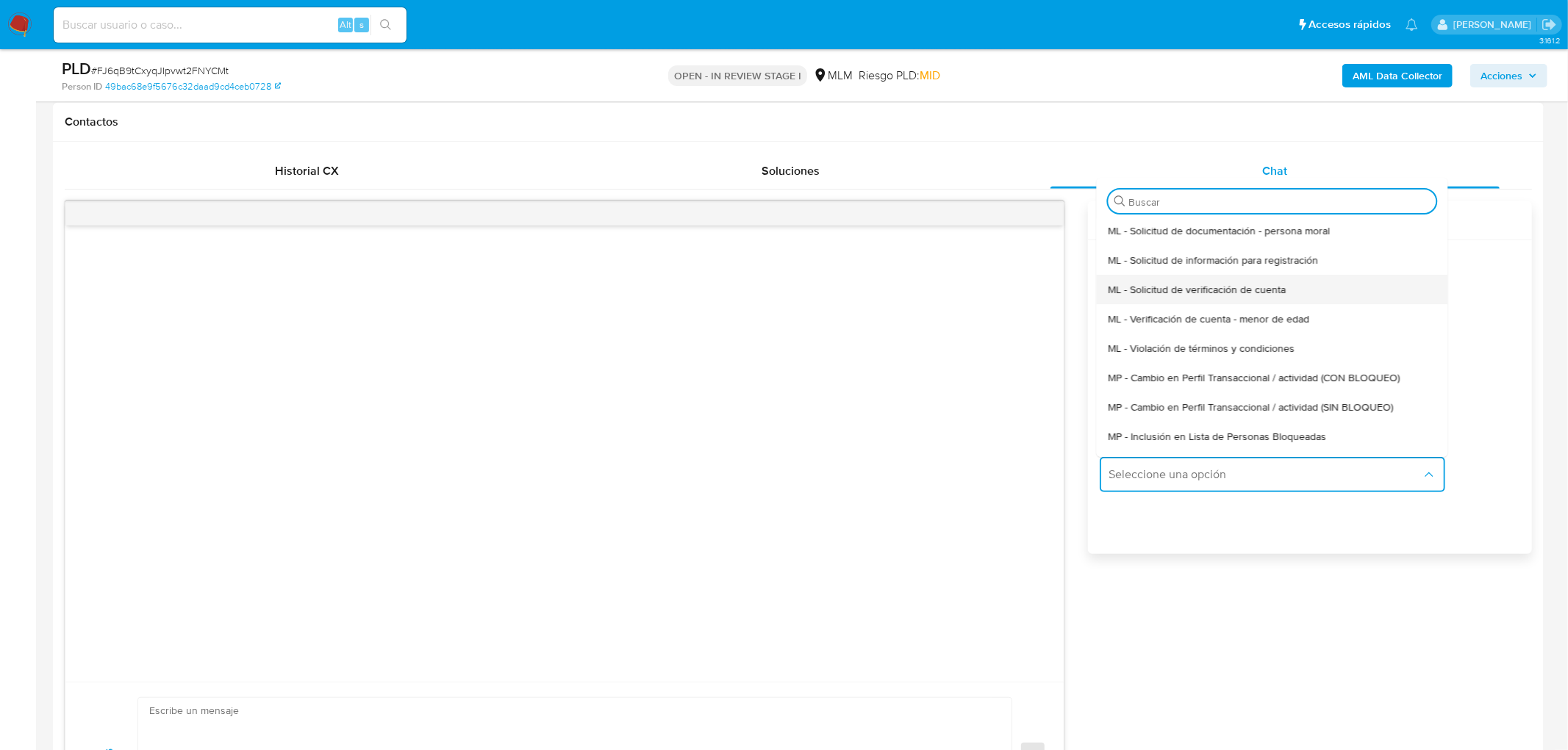
click at [1188, 289] on span "ML - Solicitud de verificación de cuenta" at bounding box center [1197, 290] width 178 height 13
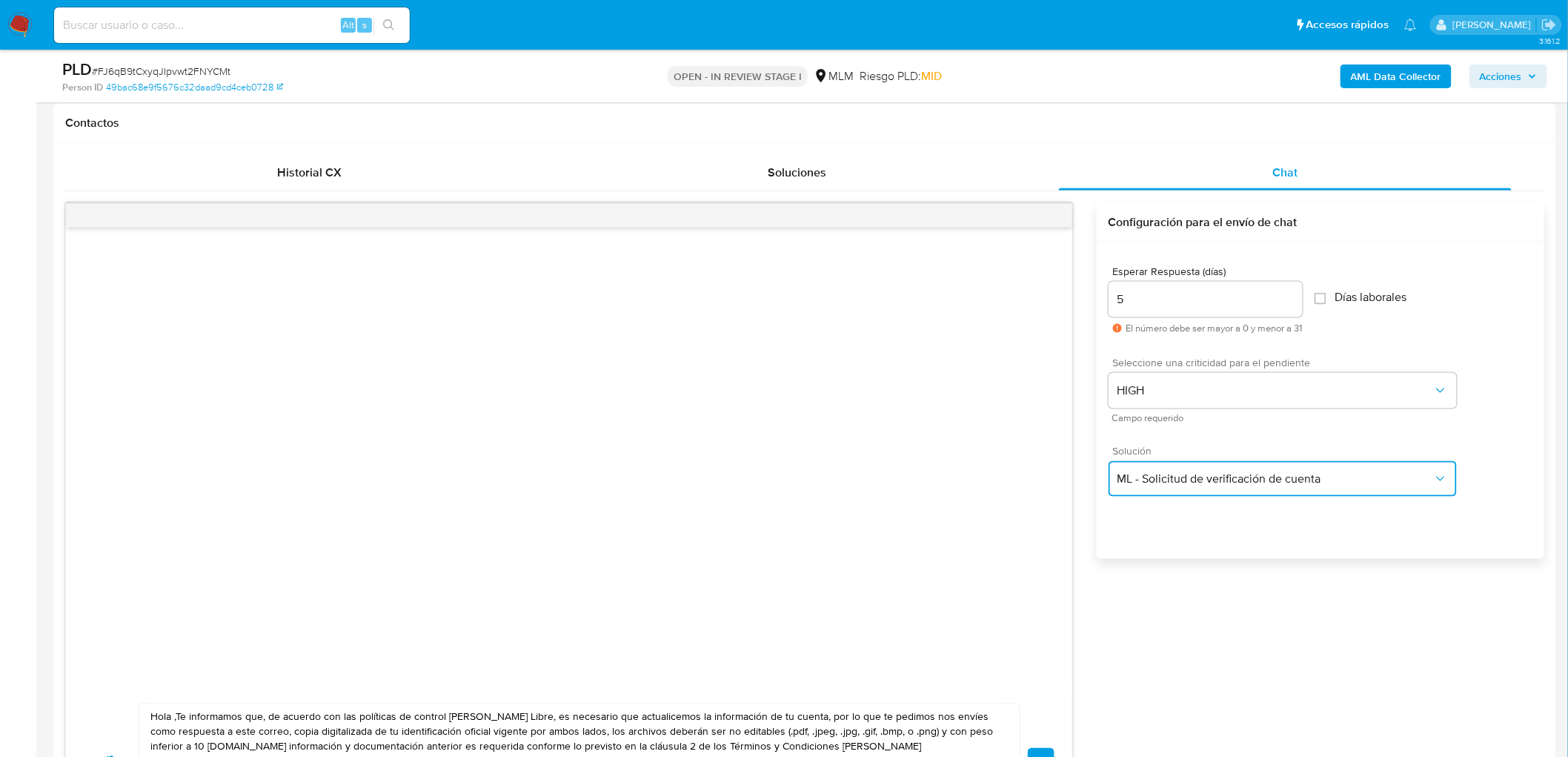
scroll to position [754, 0]
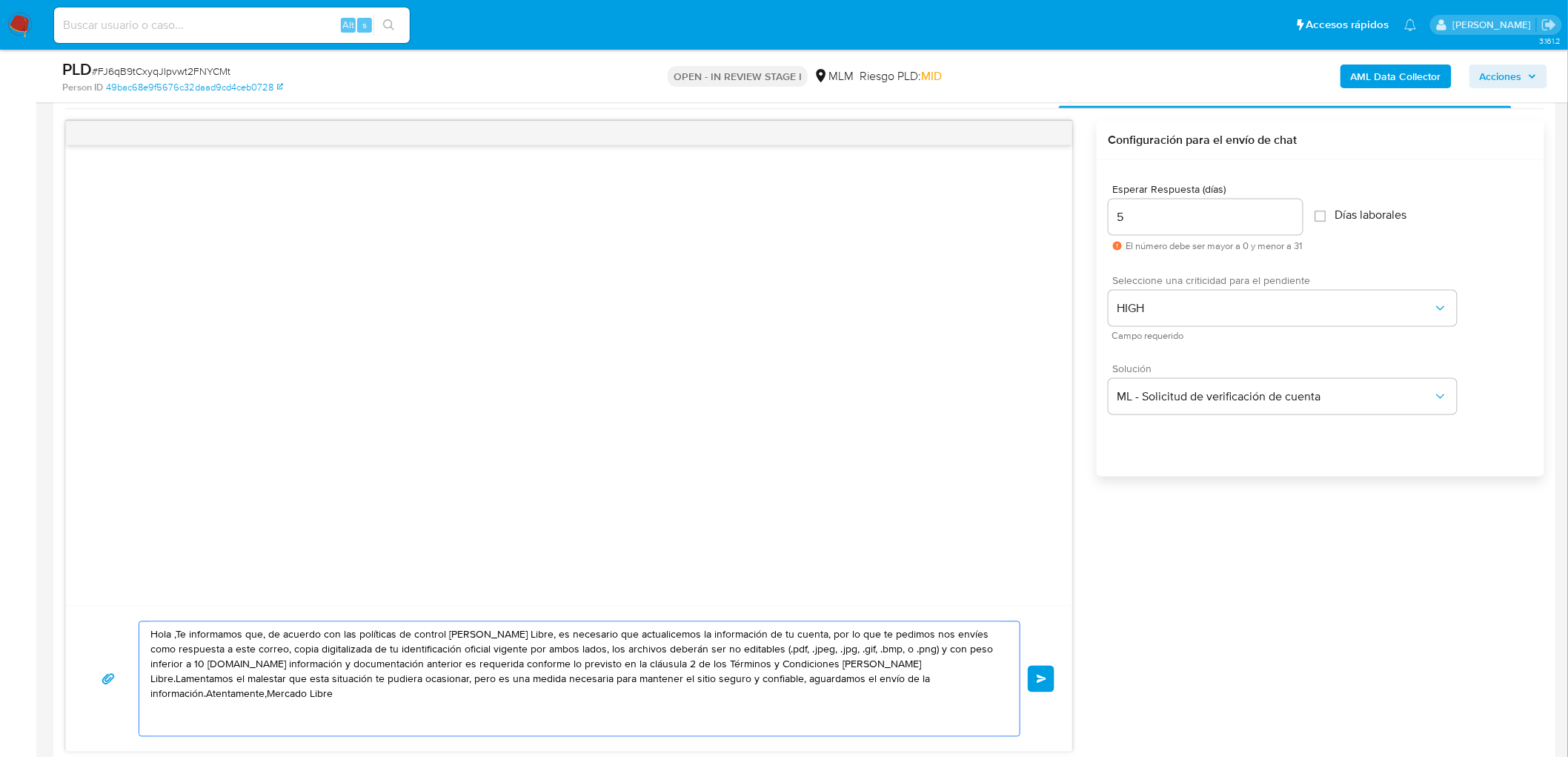
drag, startPoint x: 941, startPoint y: 682, endPoint x: 70, endPoint y: 556, distance: 880.1
click at [70, 556] on div "Hola ,Te informamos que, de acuerdo con las políticas de control de Mercado Lib…" at bounding box center [569, 436] width 1008 height 632
paste textarea "Estimado Guillermo Sanchez Serrano. Te comunicamos que se ha identificado un ca…"
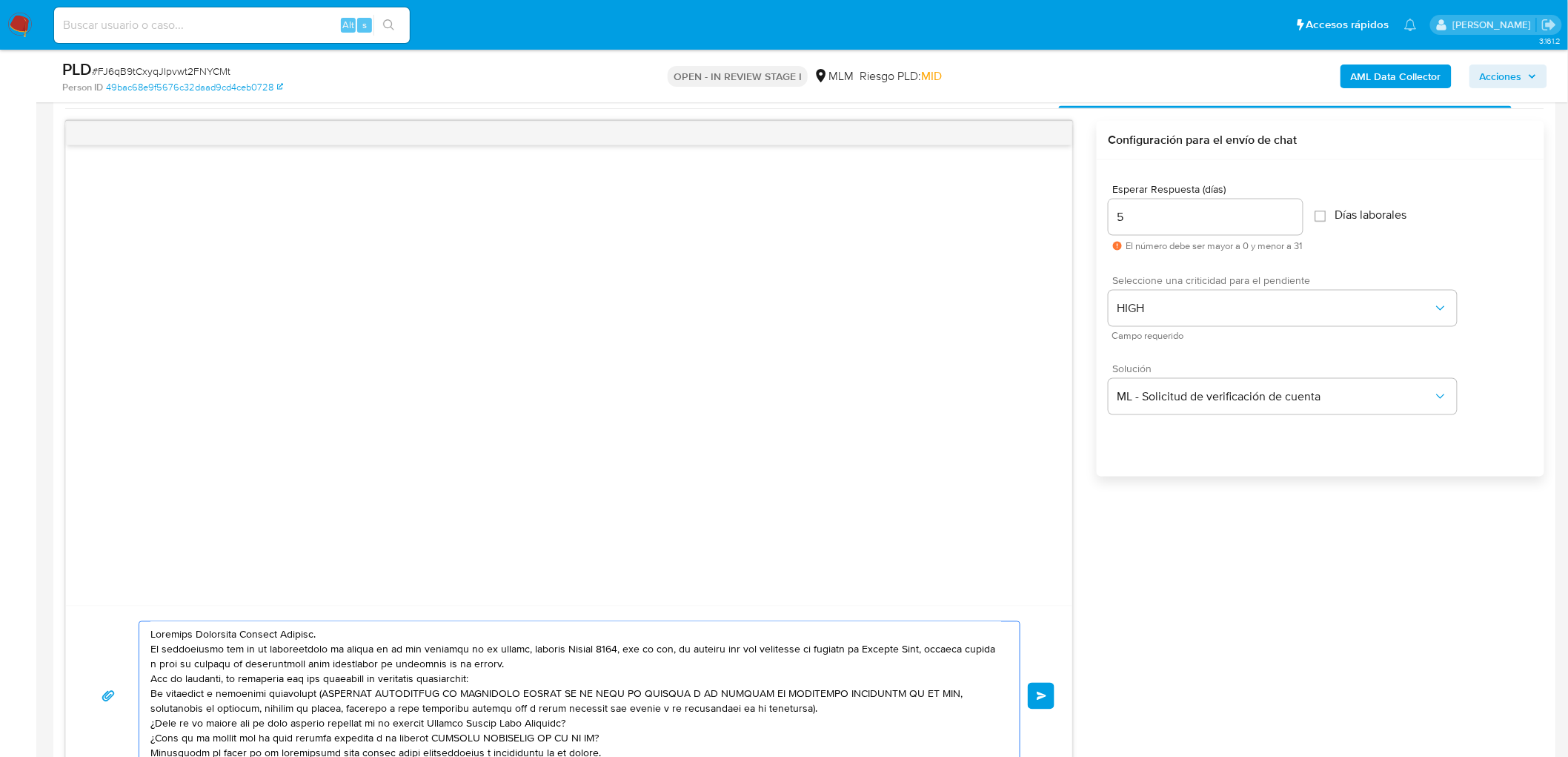
scroll to position [35, 0]
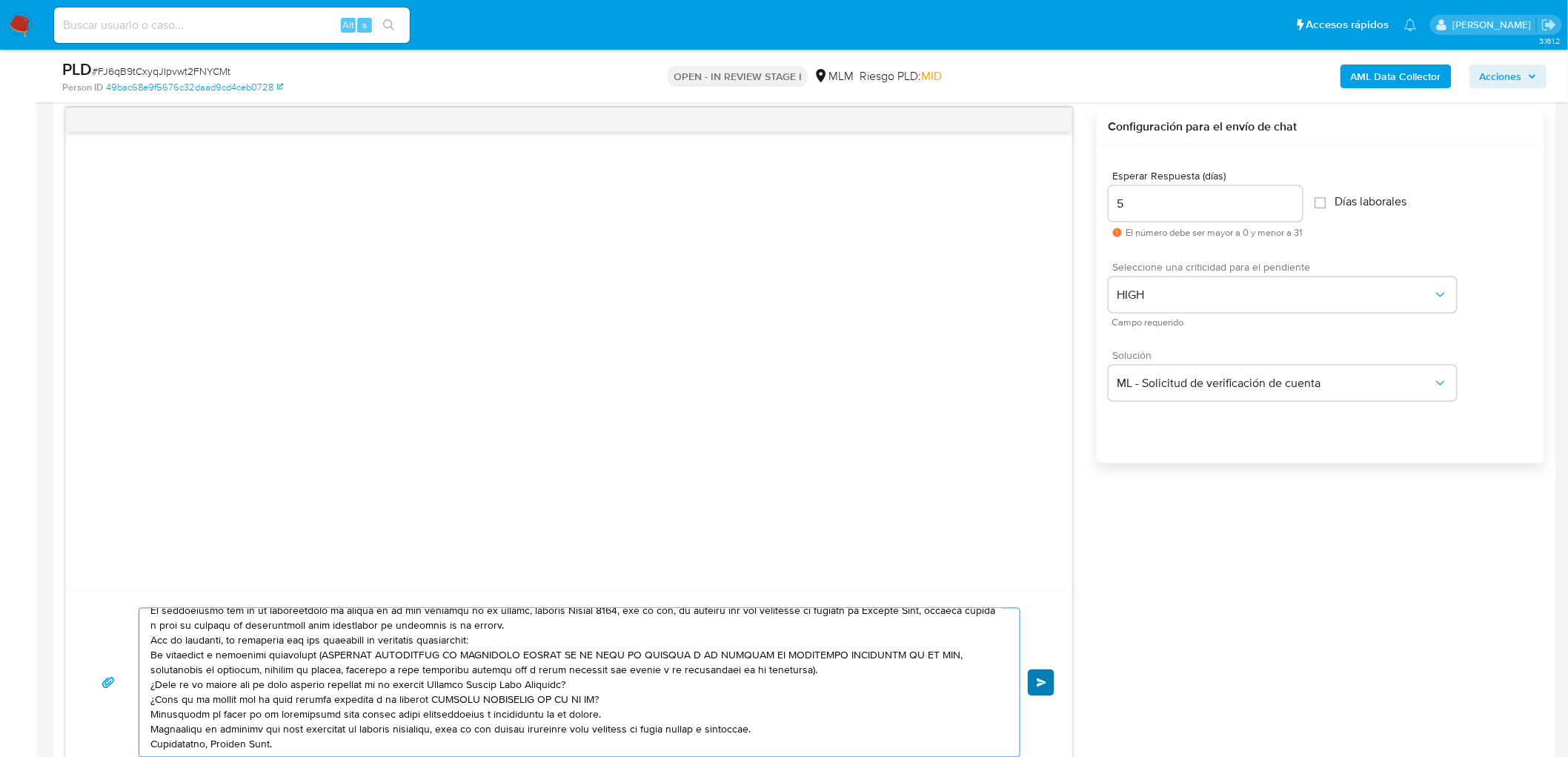
type textarea "Estimado Guillermo Sanchez Serrano. Te comunicamos que se ha identificado un ca…"
click at [1040, 683] on span "Enviar" at bounding box center [1042, 683] width 11 height 9
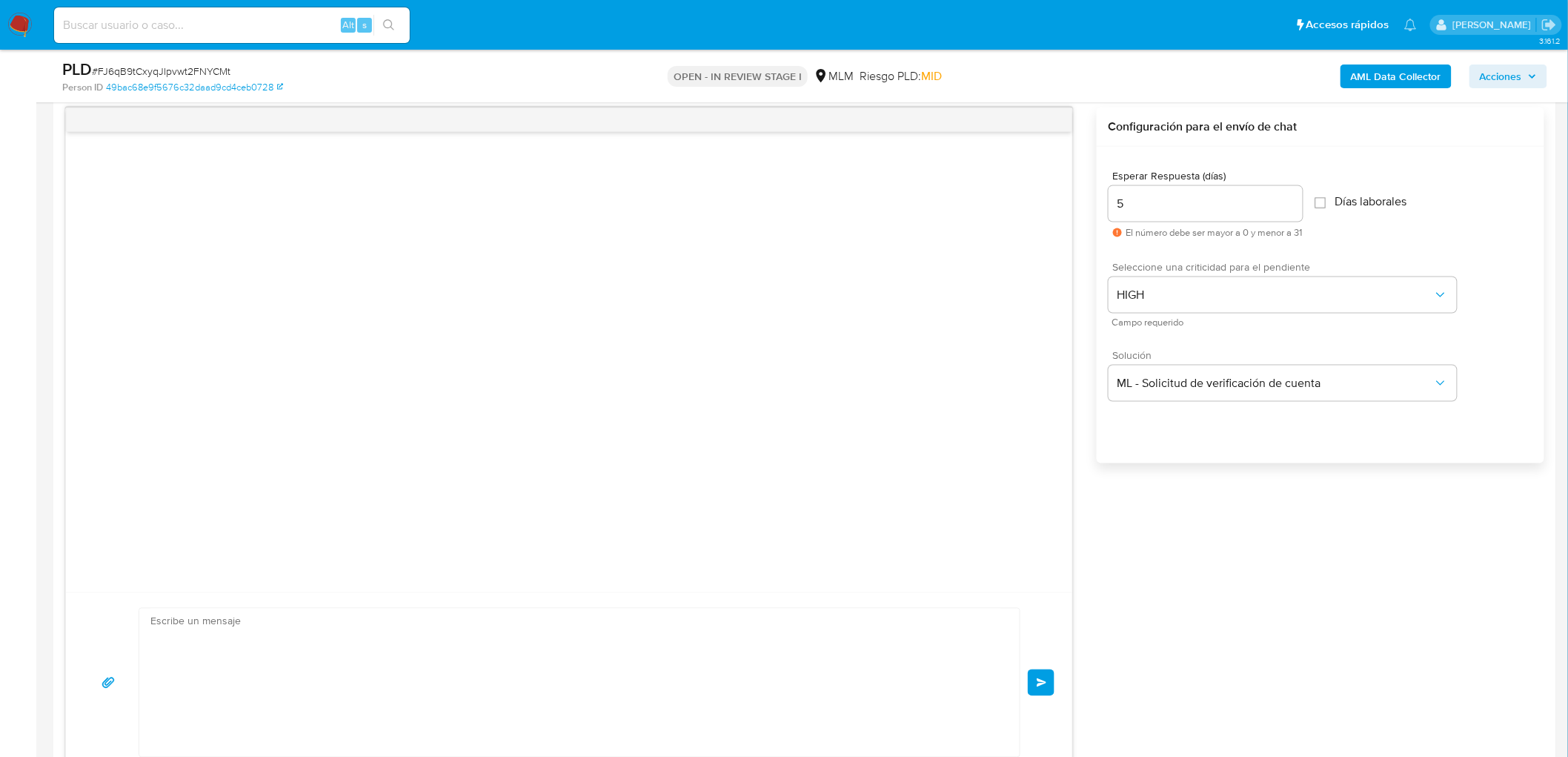
scroll to position [0, 0]
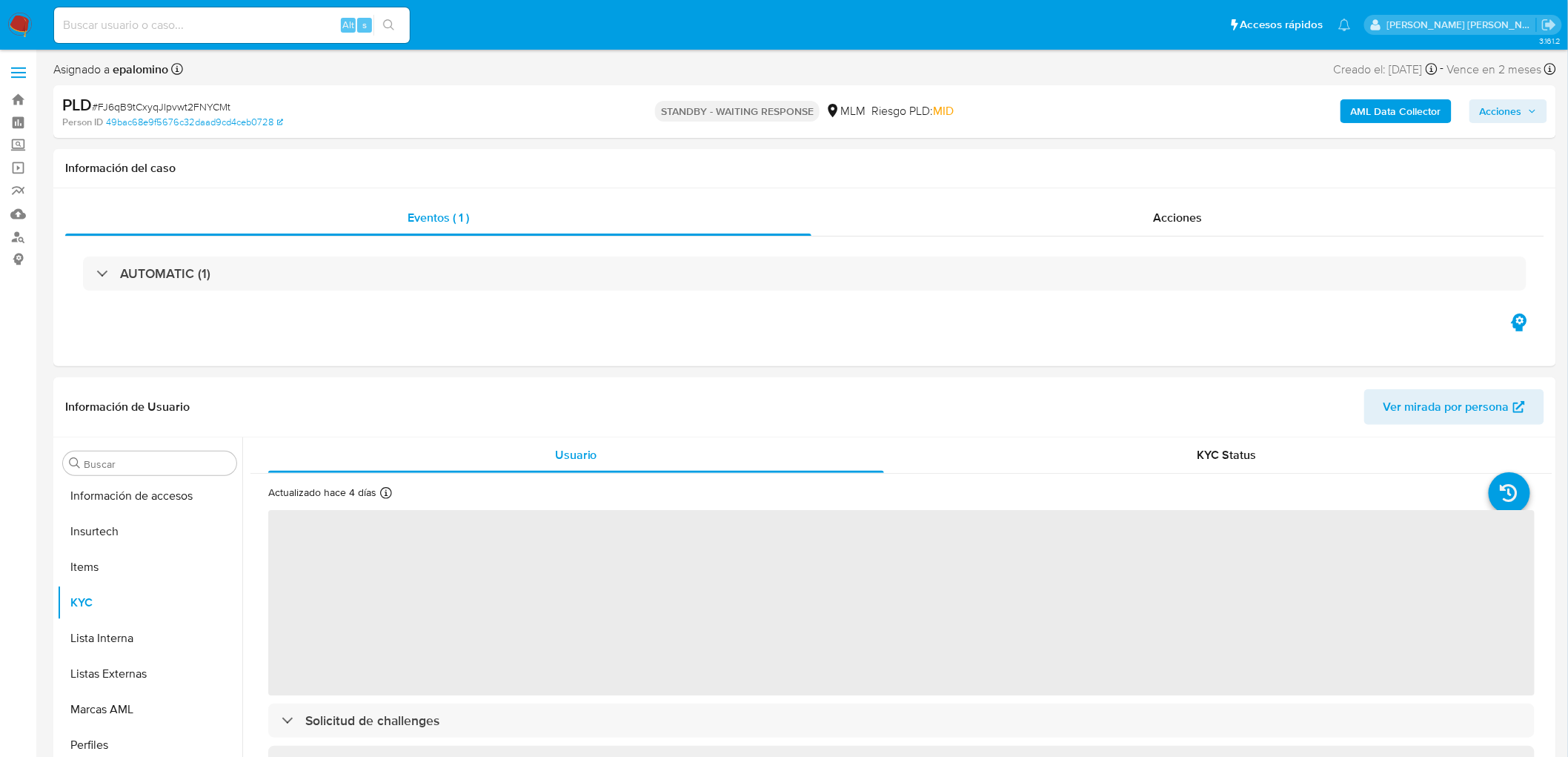
scroll to position [697, 0]
click at [197, 102] on span "# FJ6qB9tCxyqJIpvwt2FNYCMt" at bounding box center [161, 107] width 139 height 15
copy span "FJ6qB9tCxyqJIpvwt2FNYCMt"
select select "10"
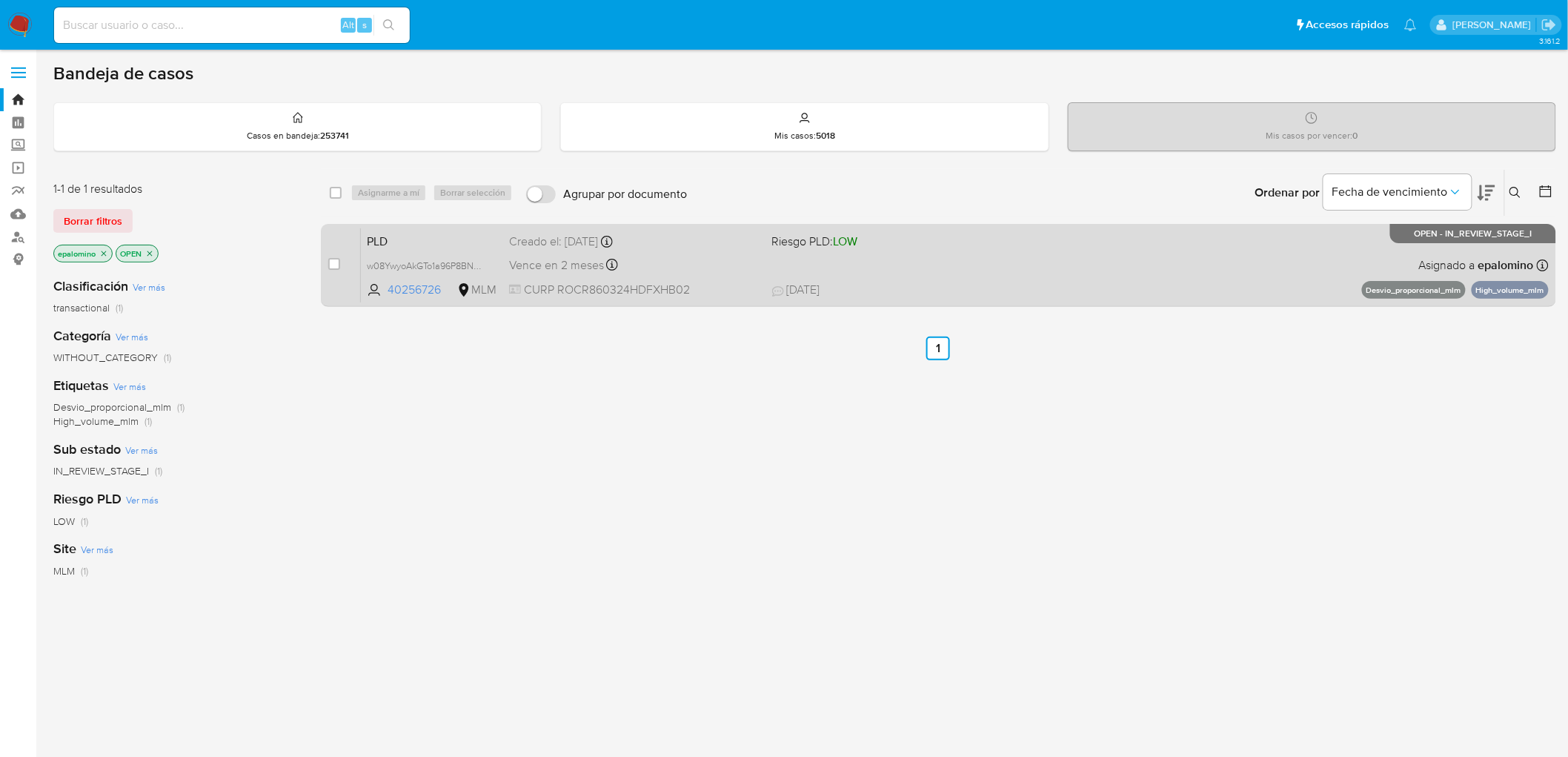
click at [393, 237] on span "PLD" at bounding box center [431, 240] width 130 height 20
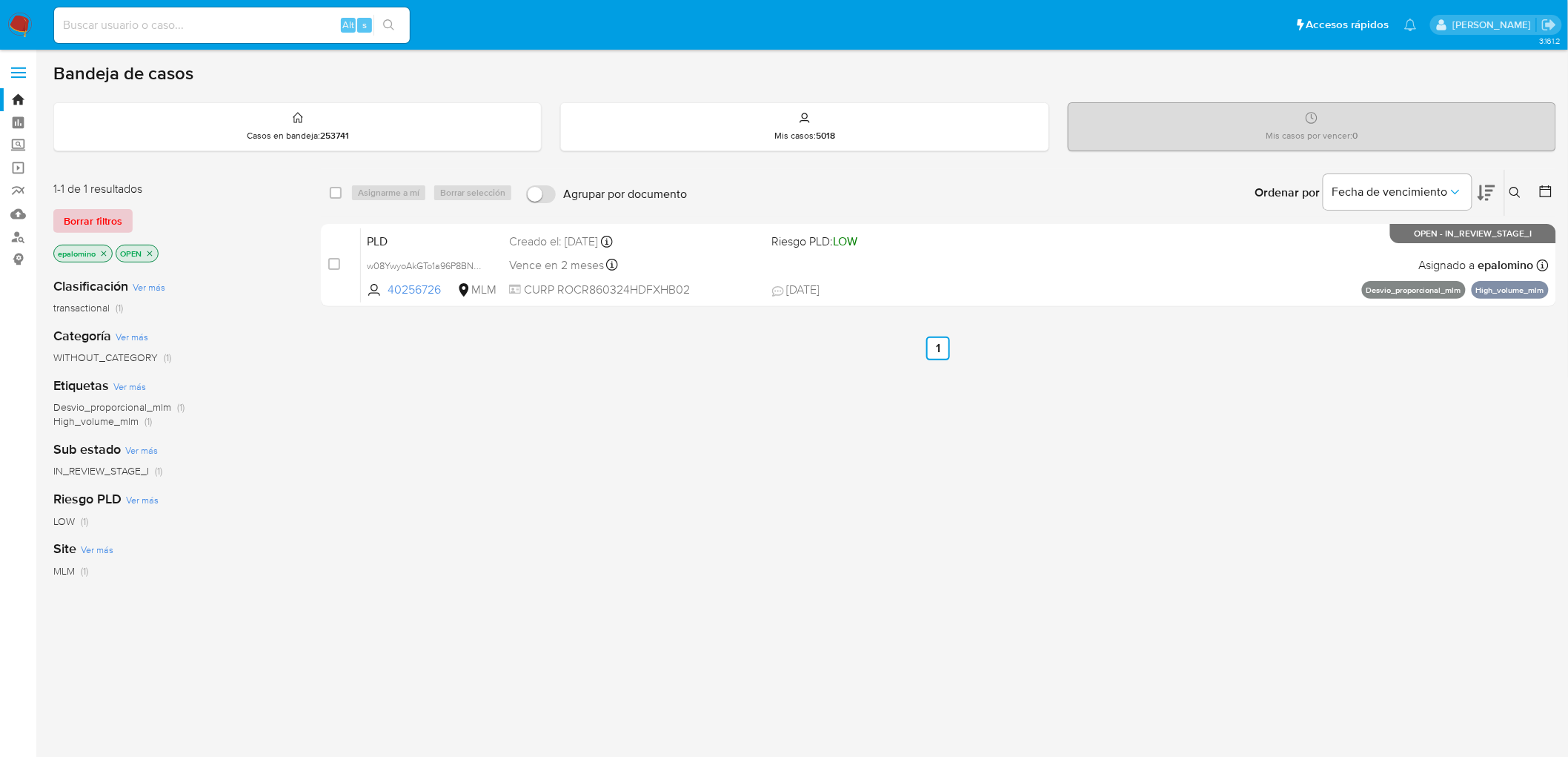
click at [92, 218] on span "Borrar filtros" at bounding box center [93, 221] width 59 height 21
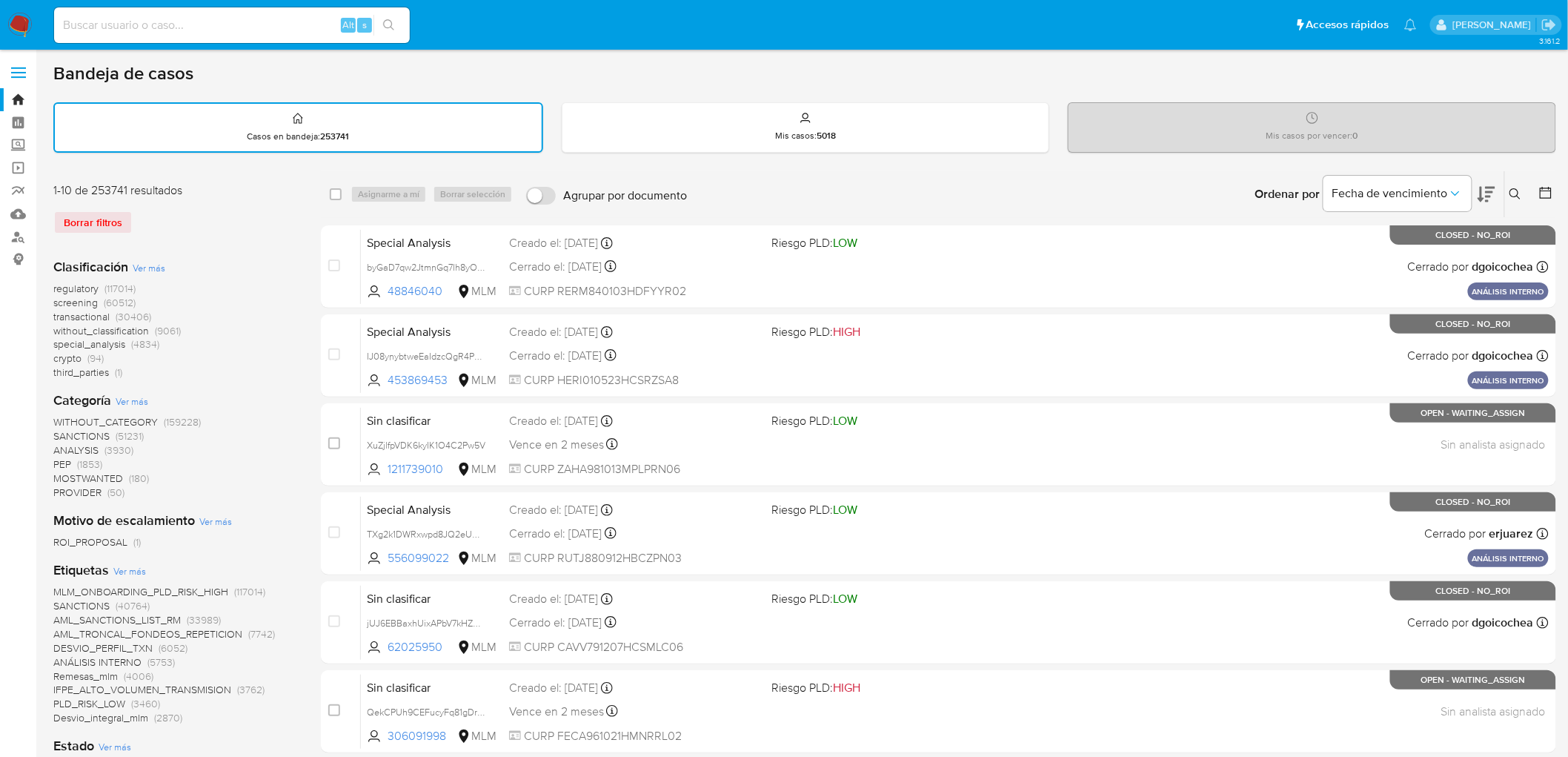
click at [1512, 189] on icon at bounding box center [1516, 194] width 12 height 12
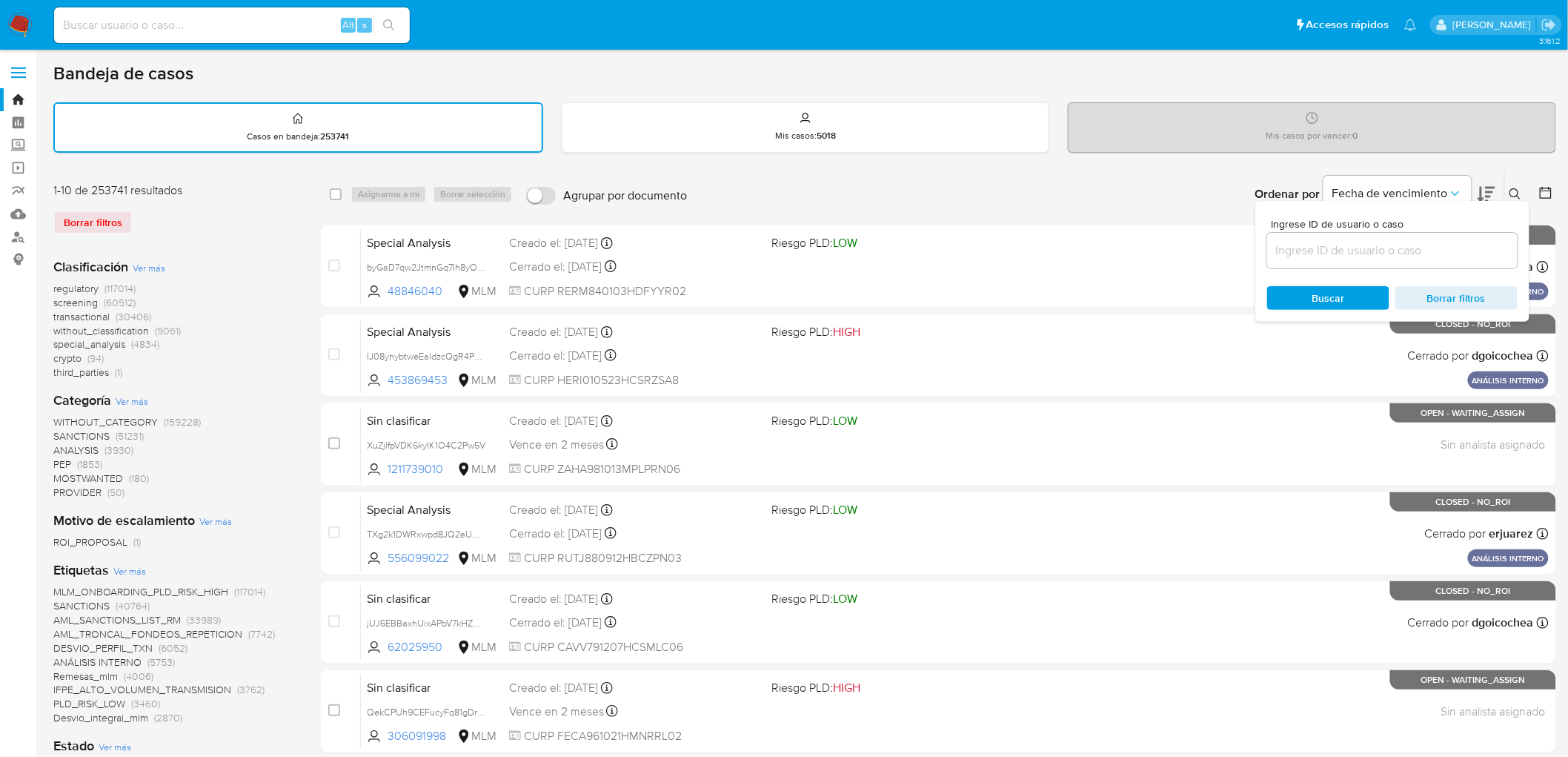
click at [1297, 260] on div at bounding box center [1393, 250] width 251 height 35
click at [1303, 251] on input at bounding box center [1393, 251] width 251 height 20
paste input "40256726"
type input "40256726"
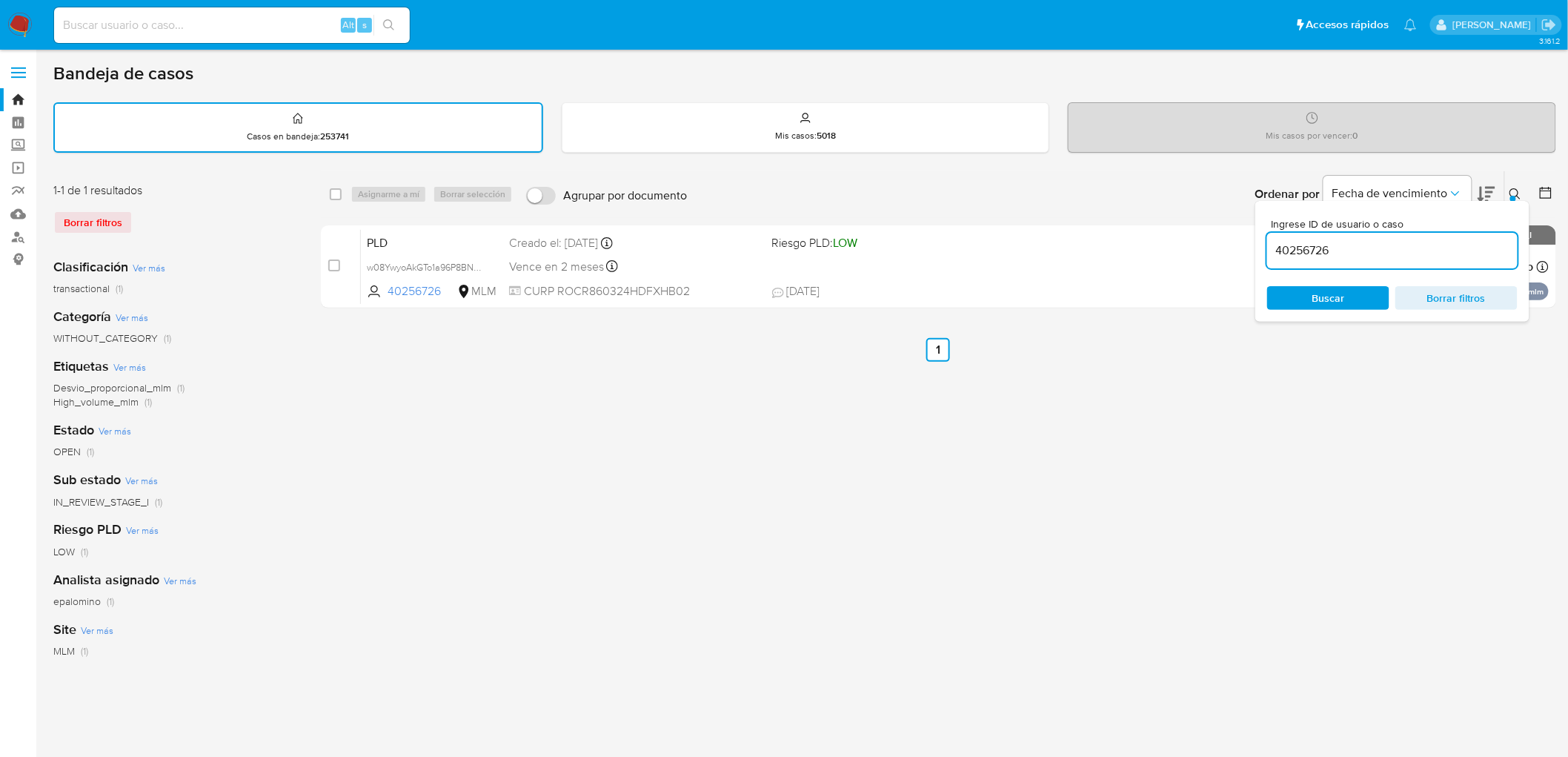
click at [1518, 204] on div "Ingrese ID de usuario o caso 40256726 Buscar Borrar filtros" at bounding box center [1393, 261] width 274 height 121
click at [1518, 197] on icon at bounding box center [1516, 194] width 12 height 12
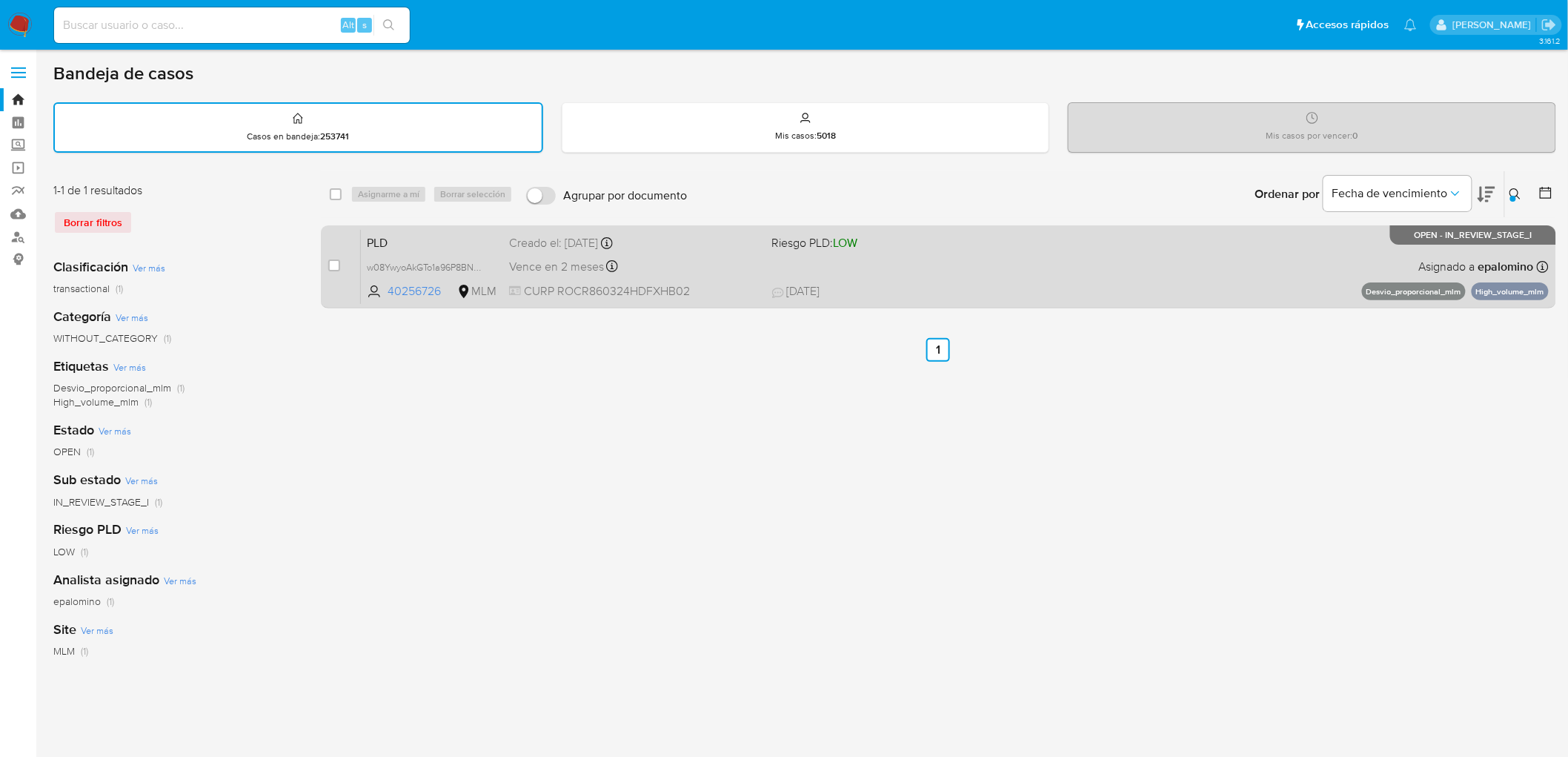
click at [382, 225] on div "case-item-checkbox No es posible asignar el caso PLD w08YwyoAkGTo1a96P8BNSktZ 4…" at bounding box center [938, 267] width 1235 height 83
click at [382, 238] on span "PLD" at bounding box center [431, 242] width 130 height 20
drag, startPoint x: 1433, startPoint y: 234, endPoint x: 1539, endPoint y: 236, distance: 106.0
click at [1539, 236] on p "OPEN - IN_REVIEW_STAGE_I" at bounding box center [1473, 235] width 166 height 20
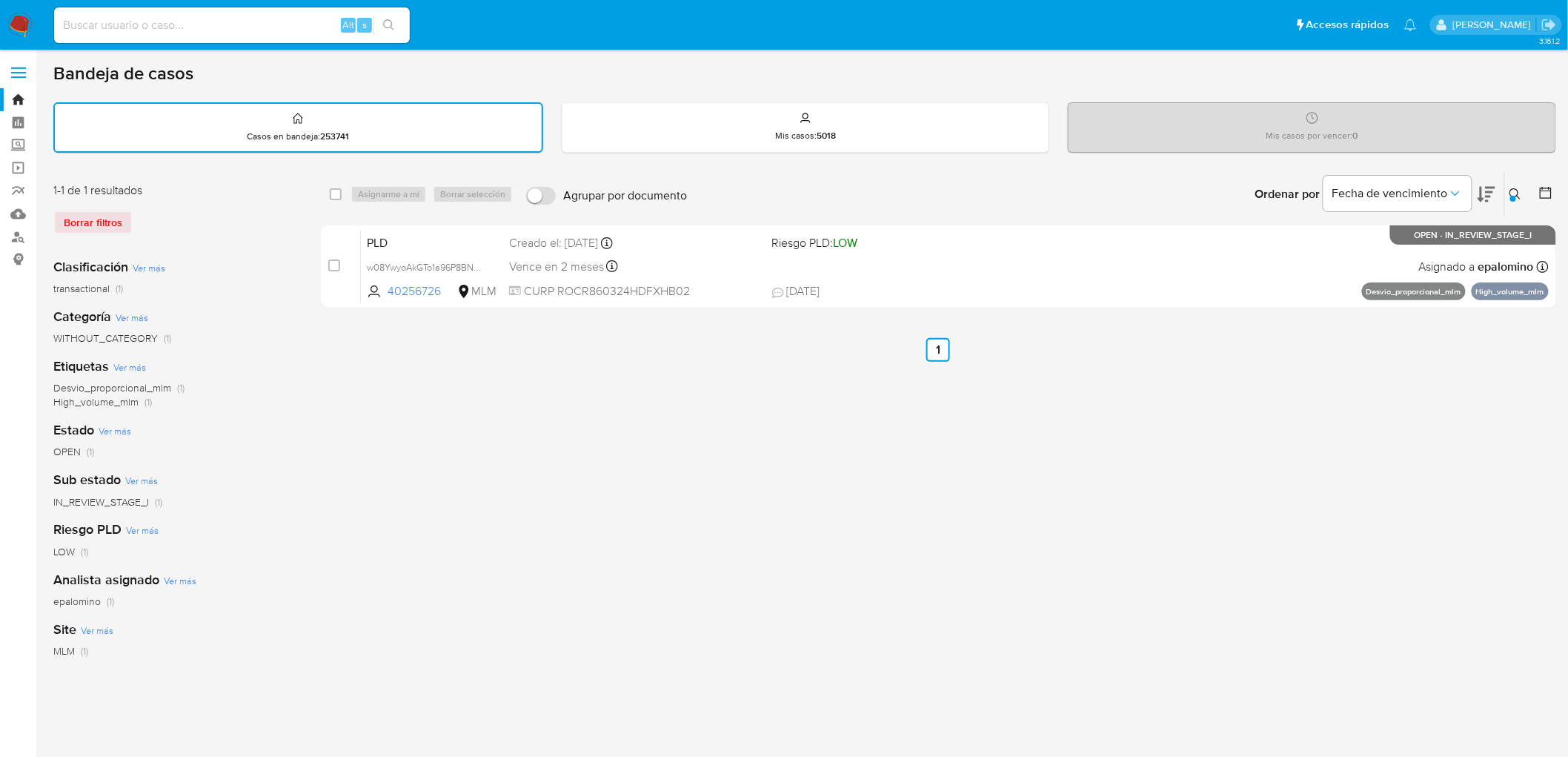
click at [17, 27] on img at bounding box center [20, 25] width 25 height 25
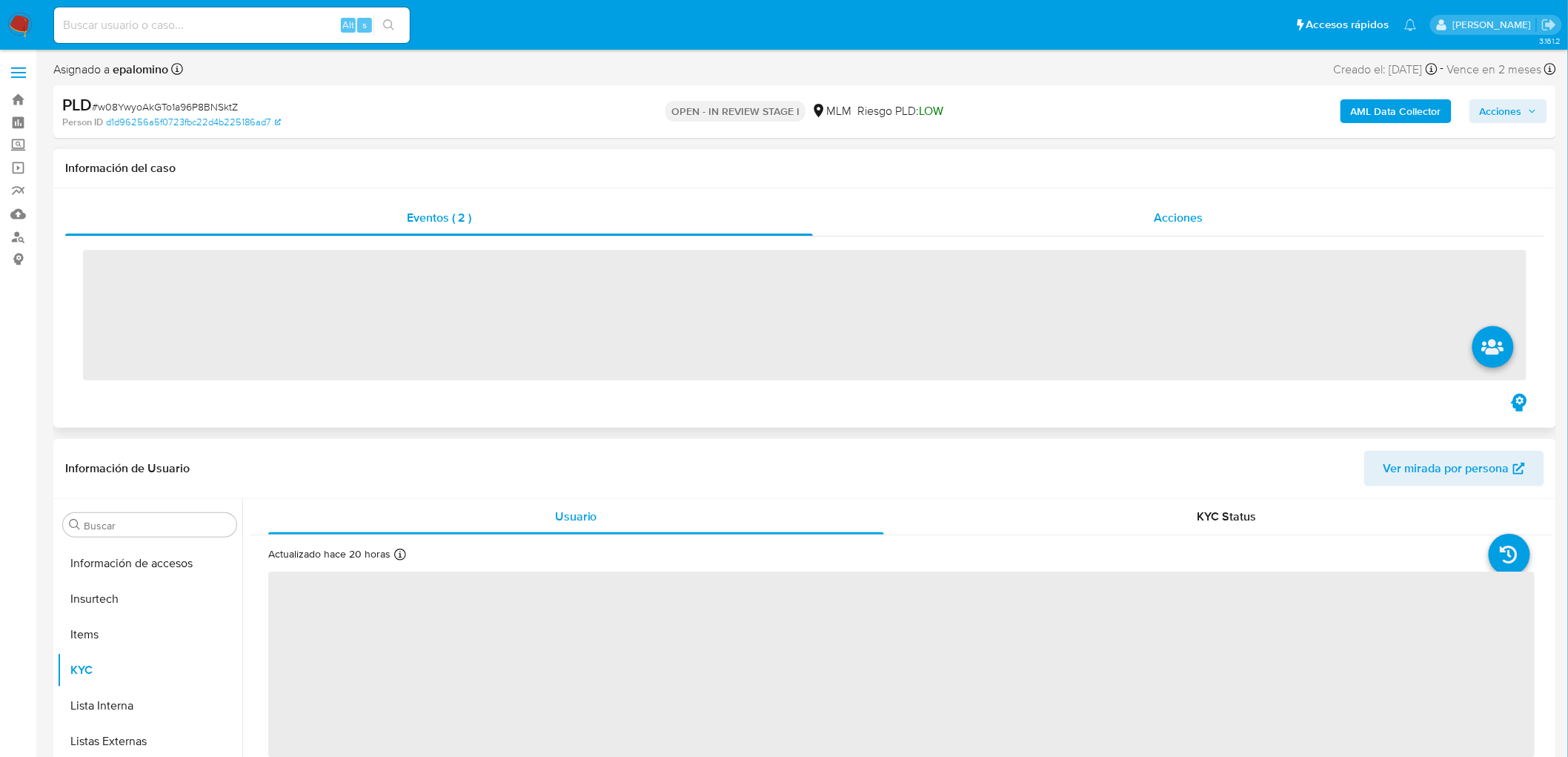
scroll to position [697, 0]
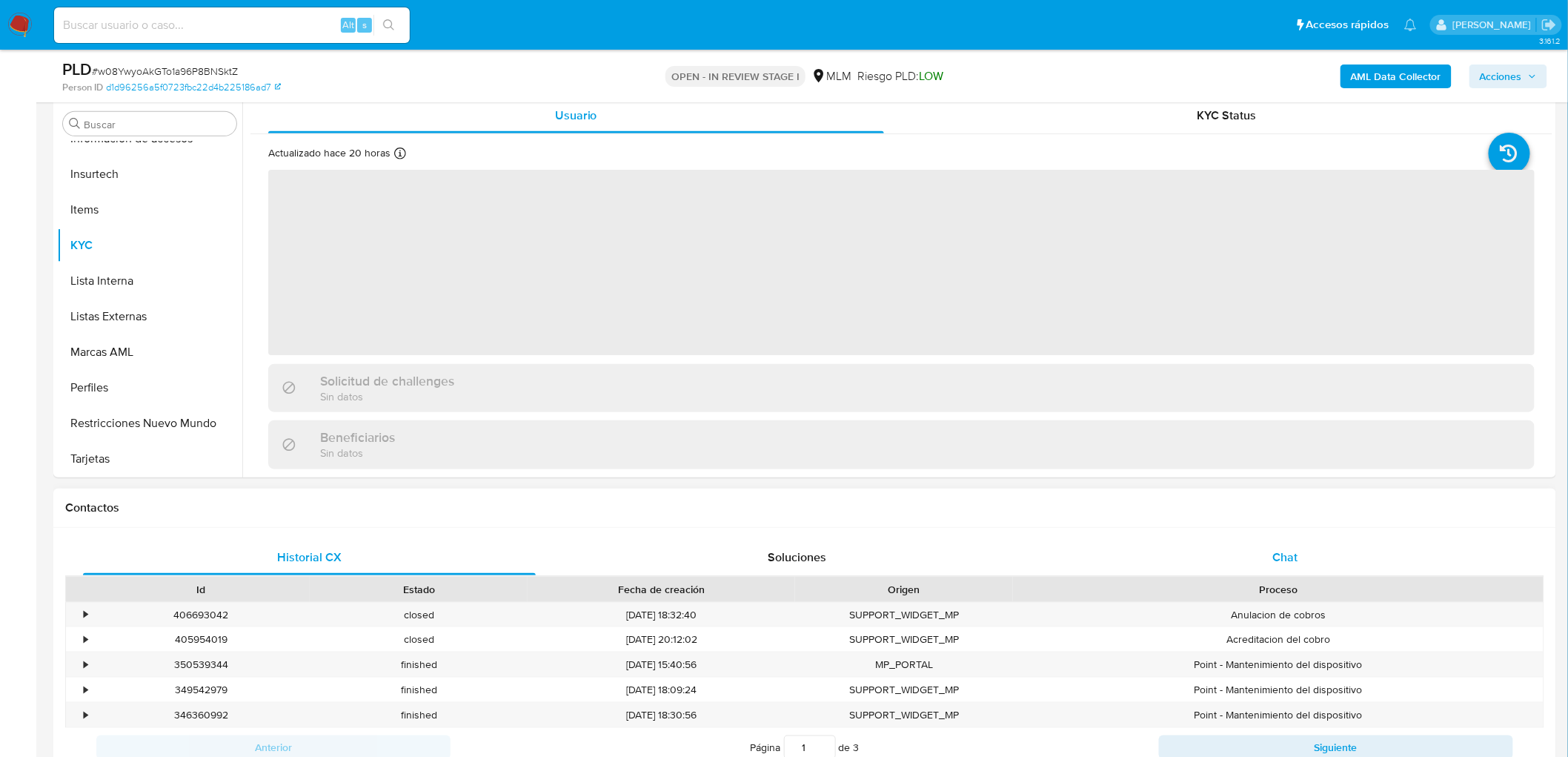
select select "10"
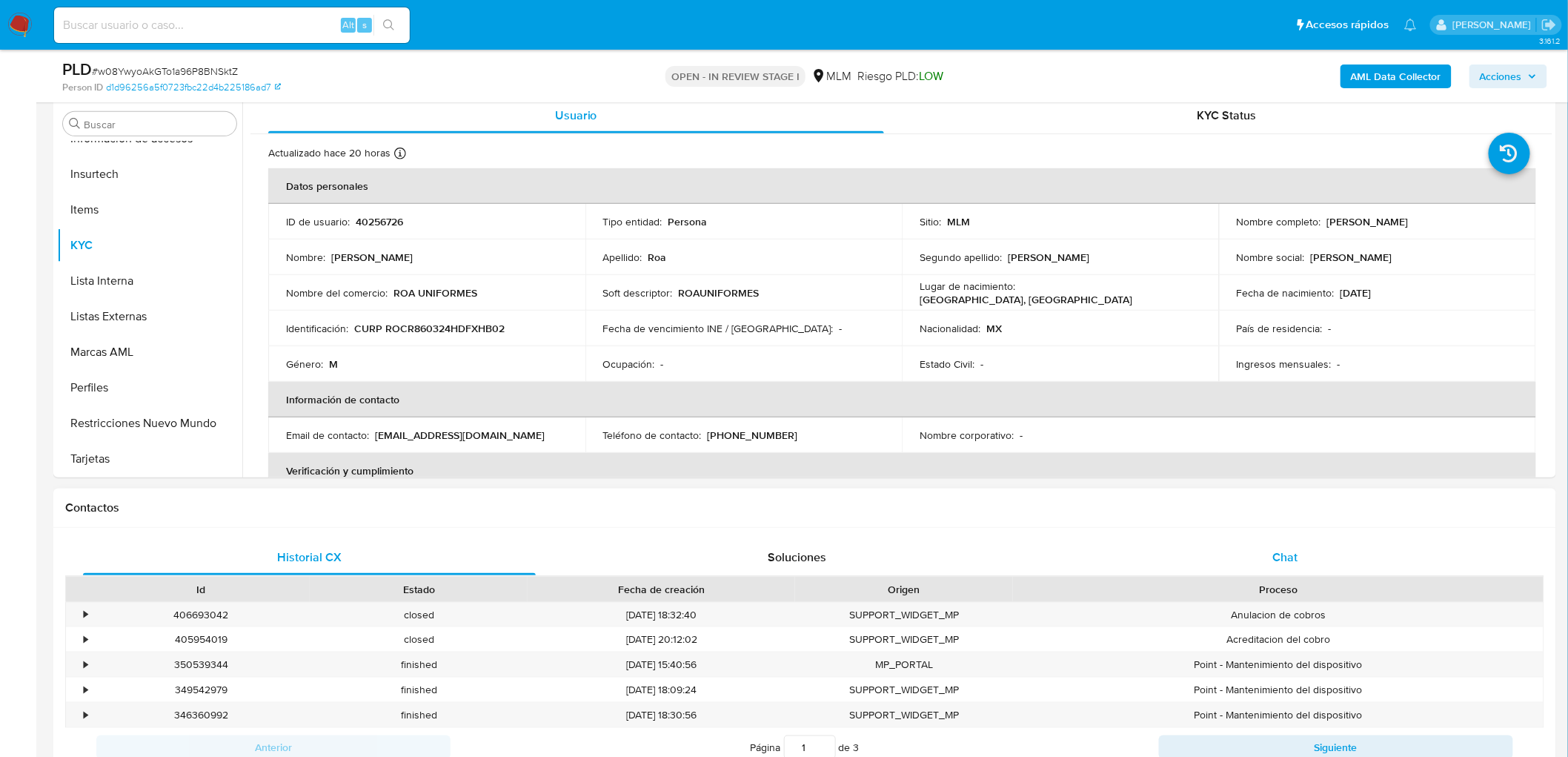
click at [1250, 549] on div "Chat" at bounding box center [1286, 557] width 453 height 35
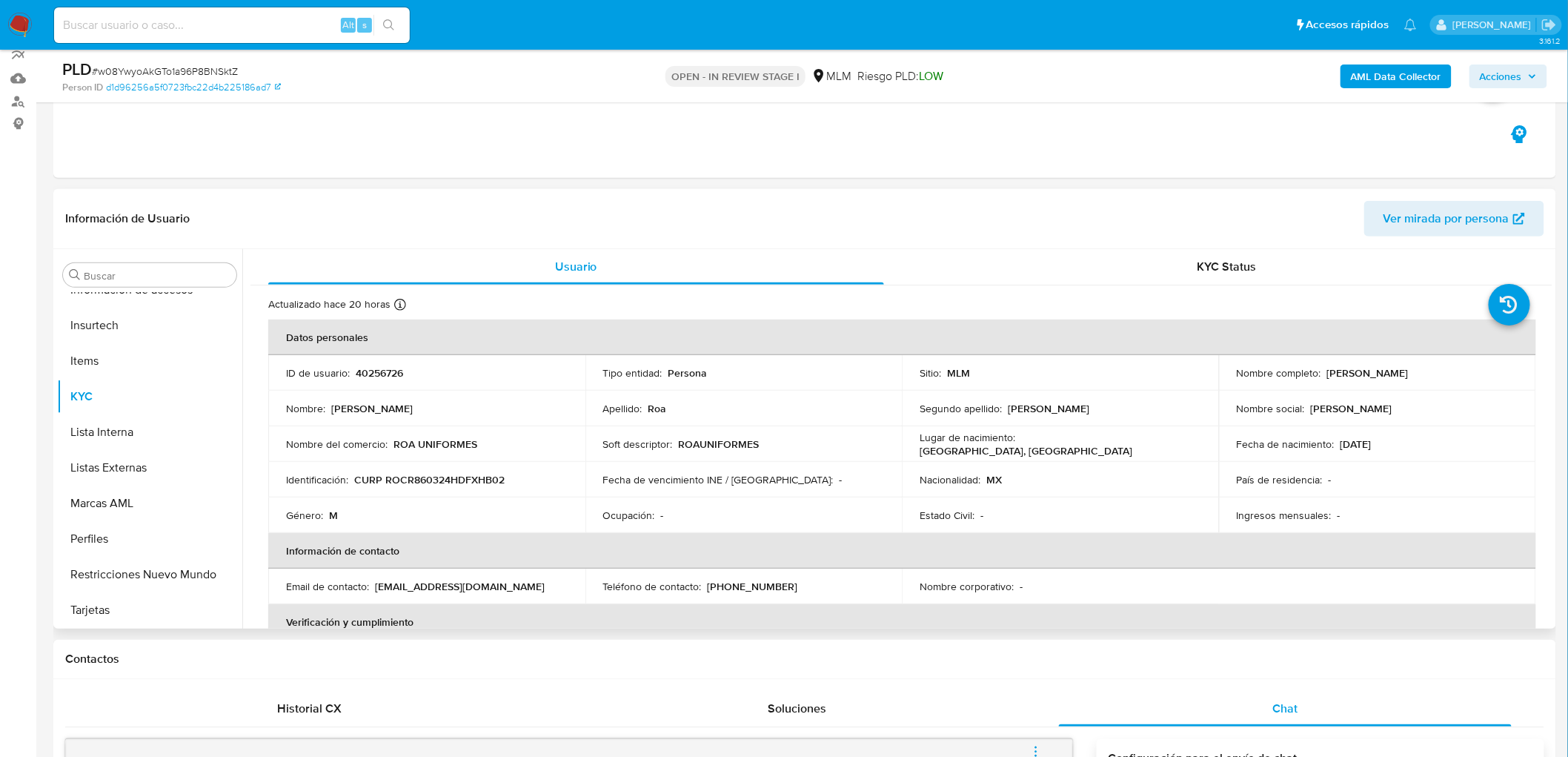
scroll to position [122, 0]
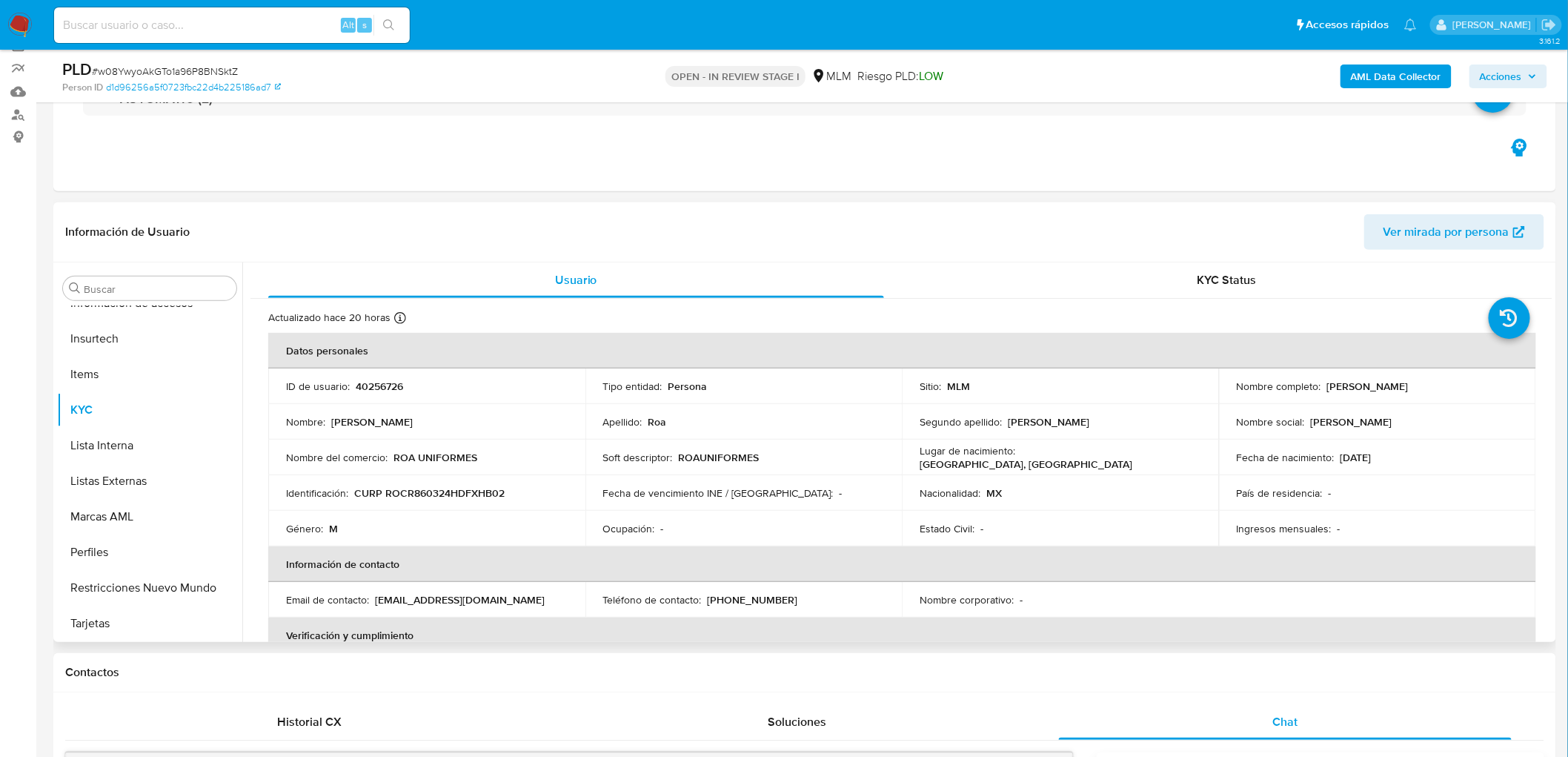
click at [393, 377] on td "ID de usuario : 40256726" at bounding box center [426, 386] width 317 height 35
copy p "40256726"
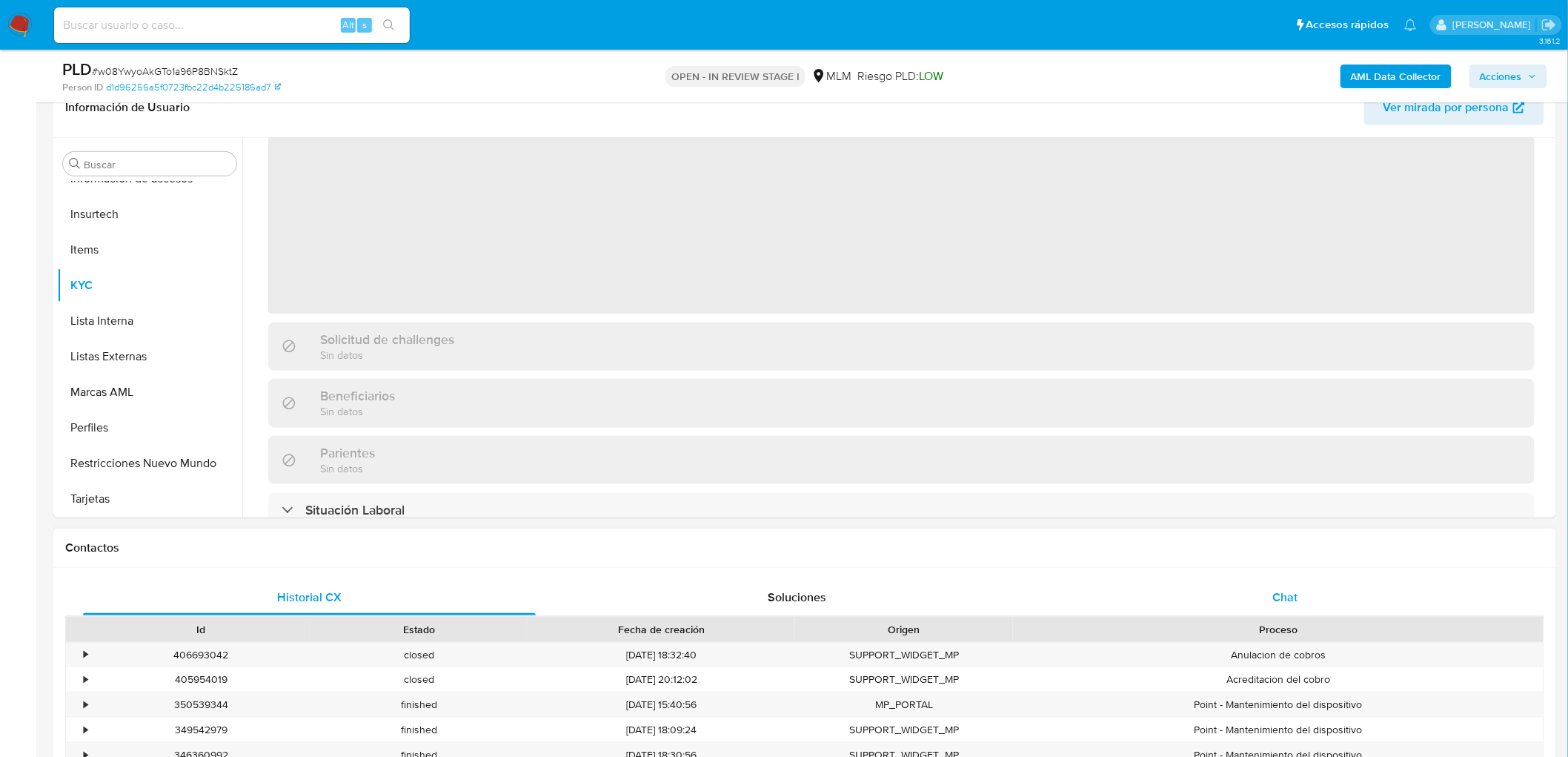
scroll to position [82, 0]
click at [1299, 609] on div "Chat" at bounding box center [1286, 597] width 453 height 35
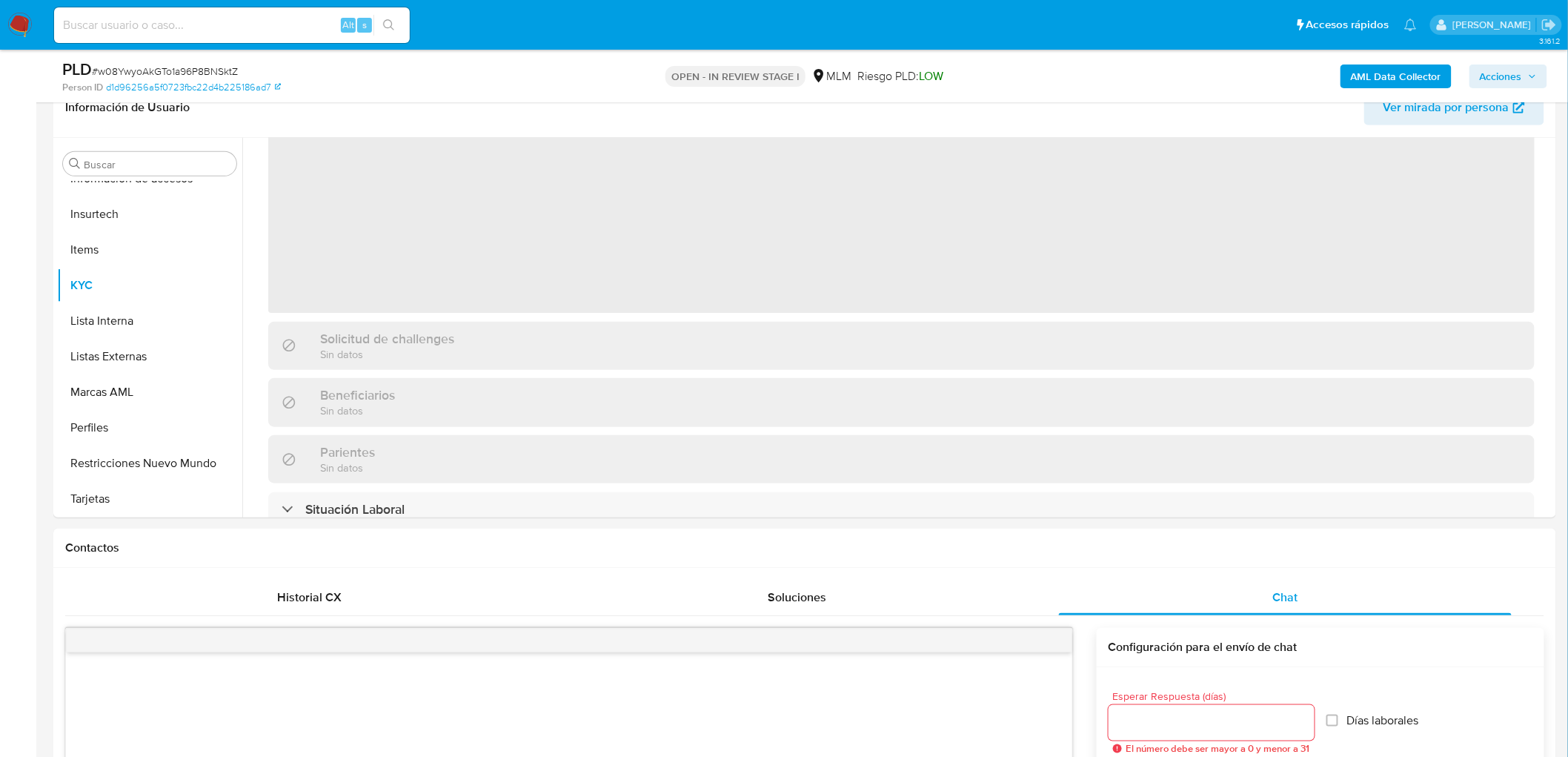
select select "10"
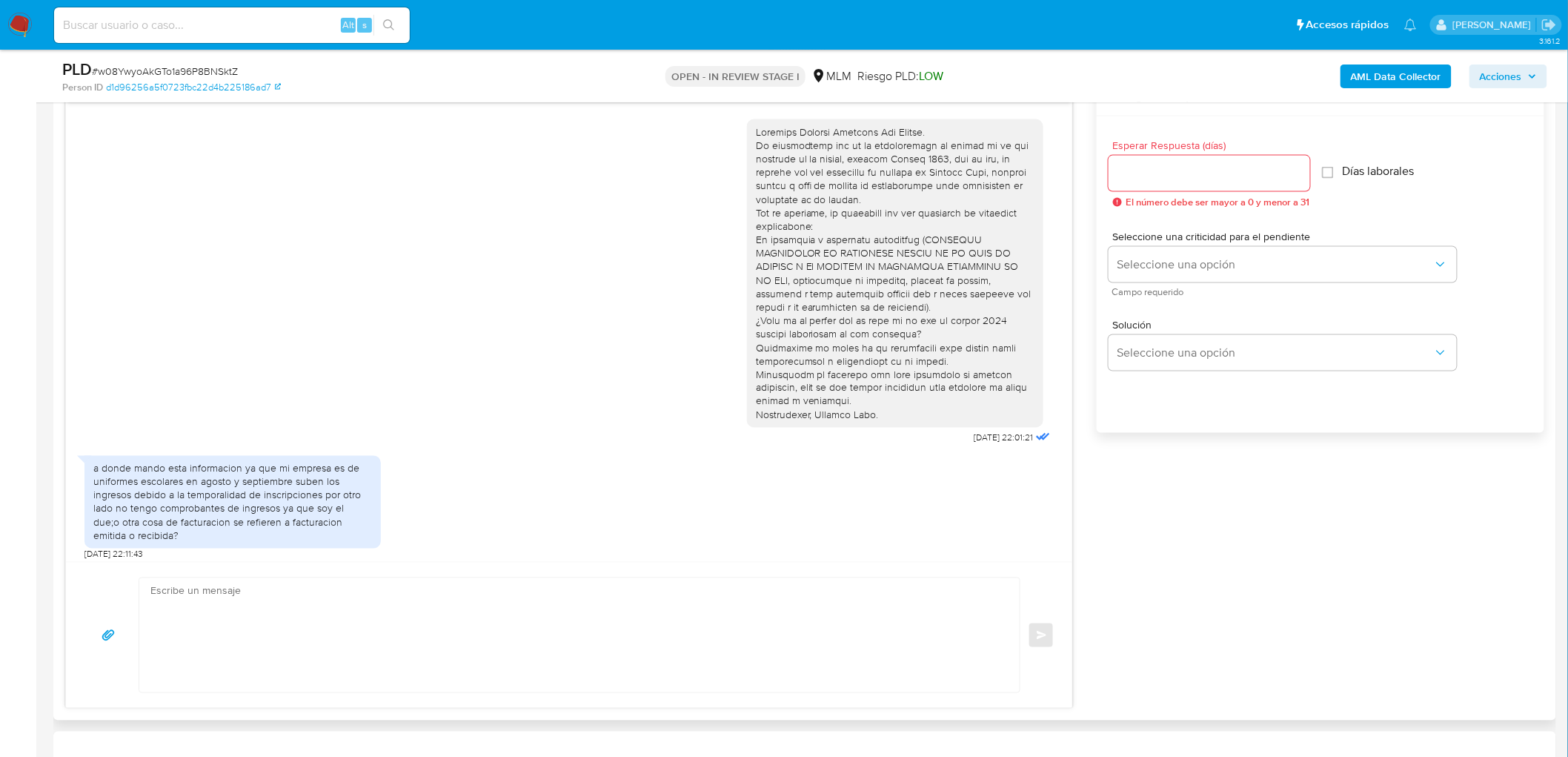
scroll to position [707, 0]
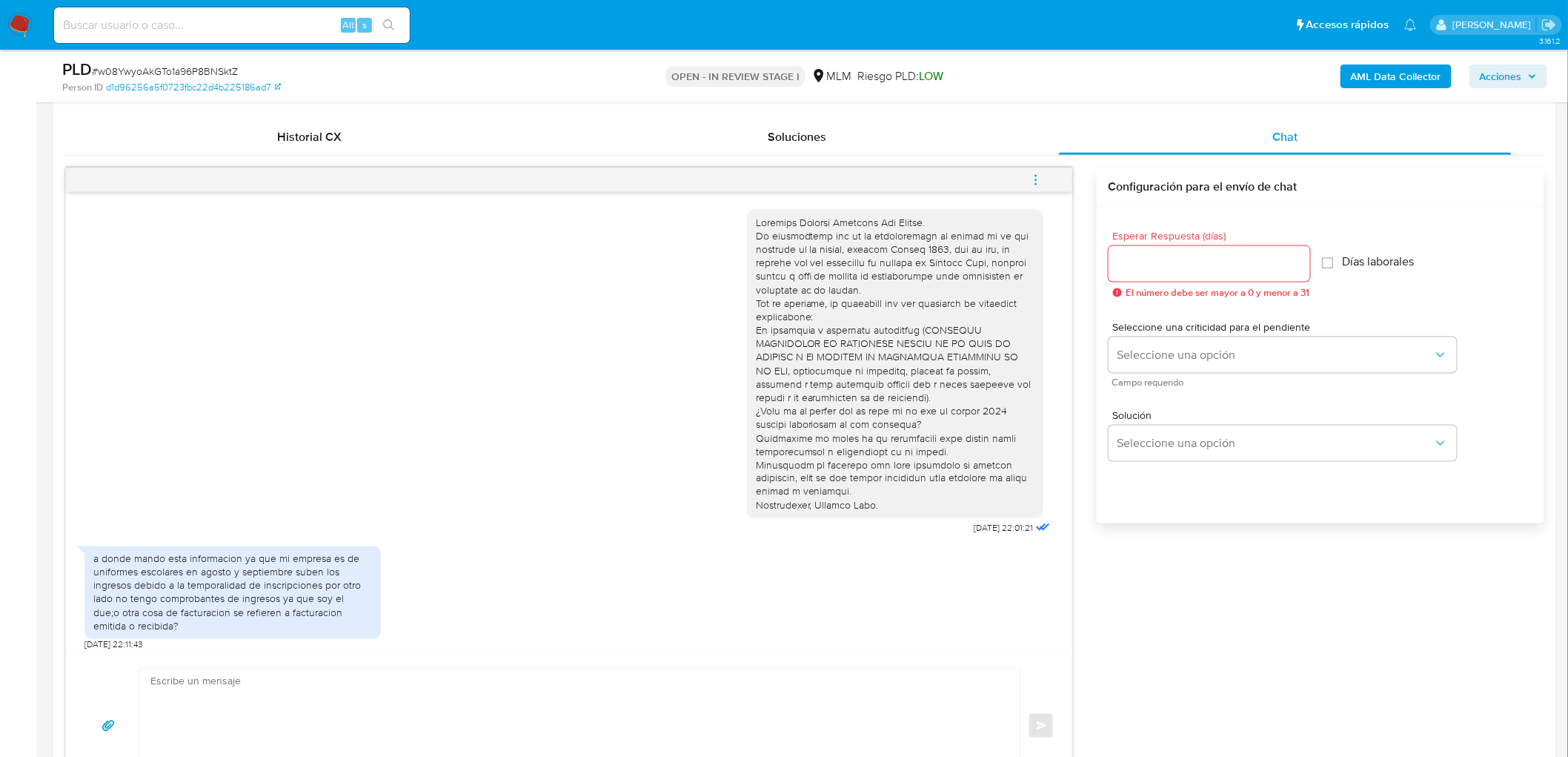
click at [1143, 255] on input "Esperar Respuesta (días)" at bounding box center [1210, 264] width 202 height 20
type input "3"
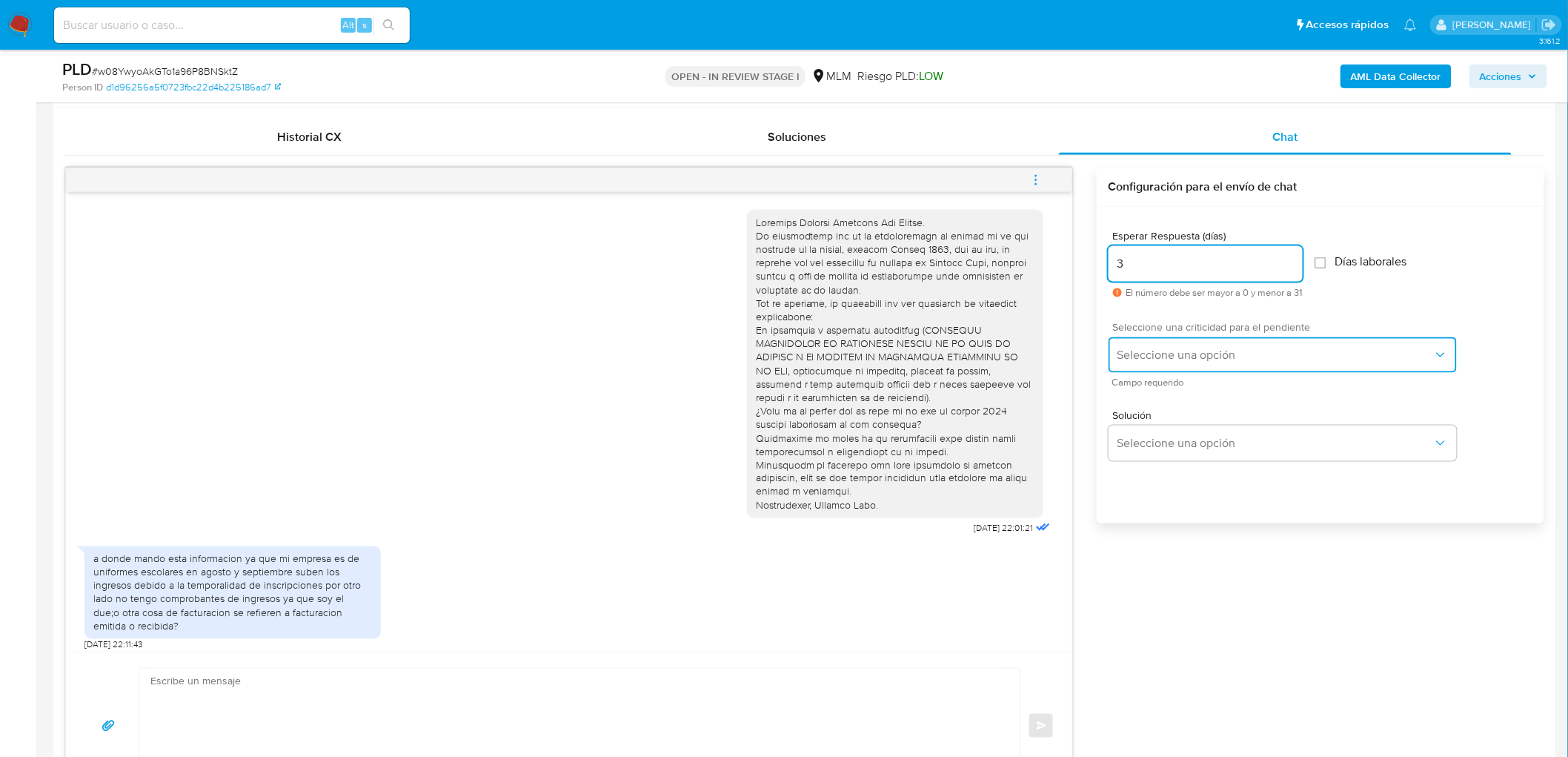
click at [1138, 354] on span "Seleccione una opción" at bounding box center [1275, 356] width 315 height 15
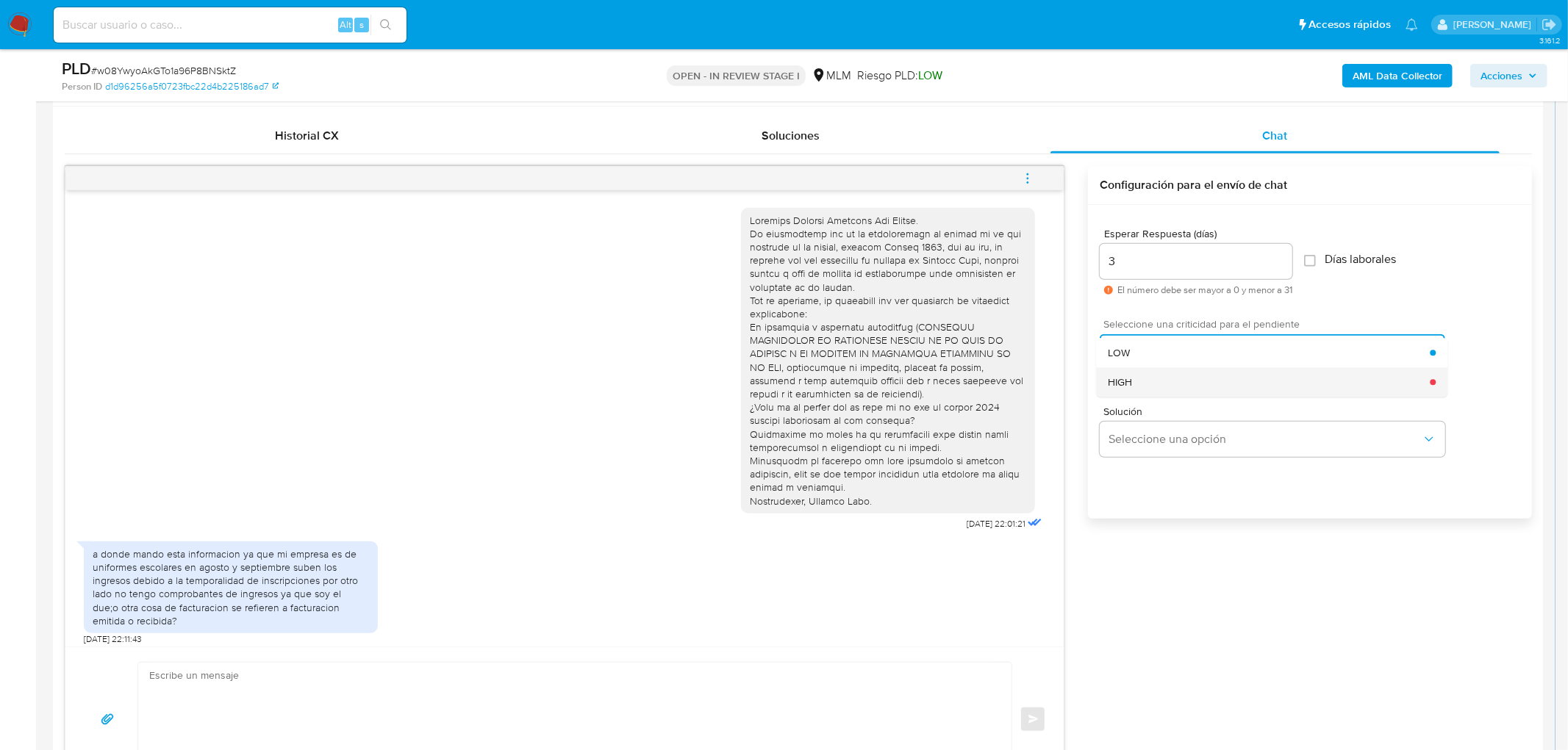
click at [1136, 372] on div "HIGH" at bounding box center [1269, 381] width 322 height 29
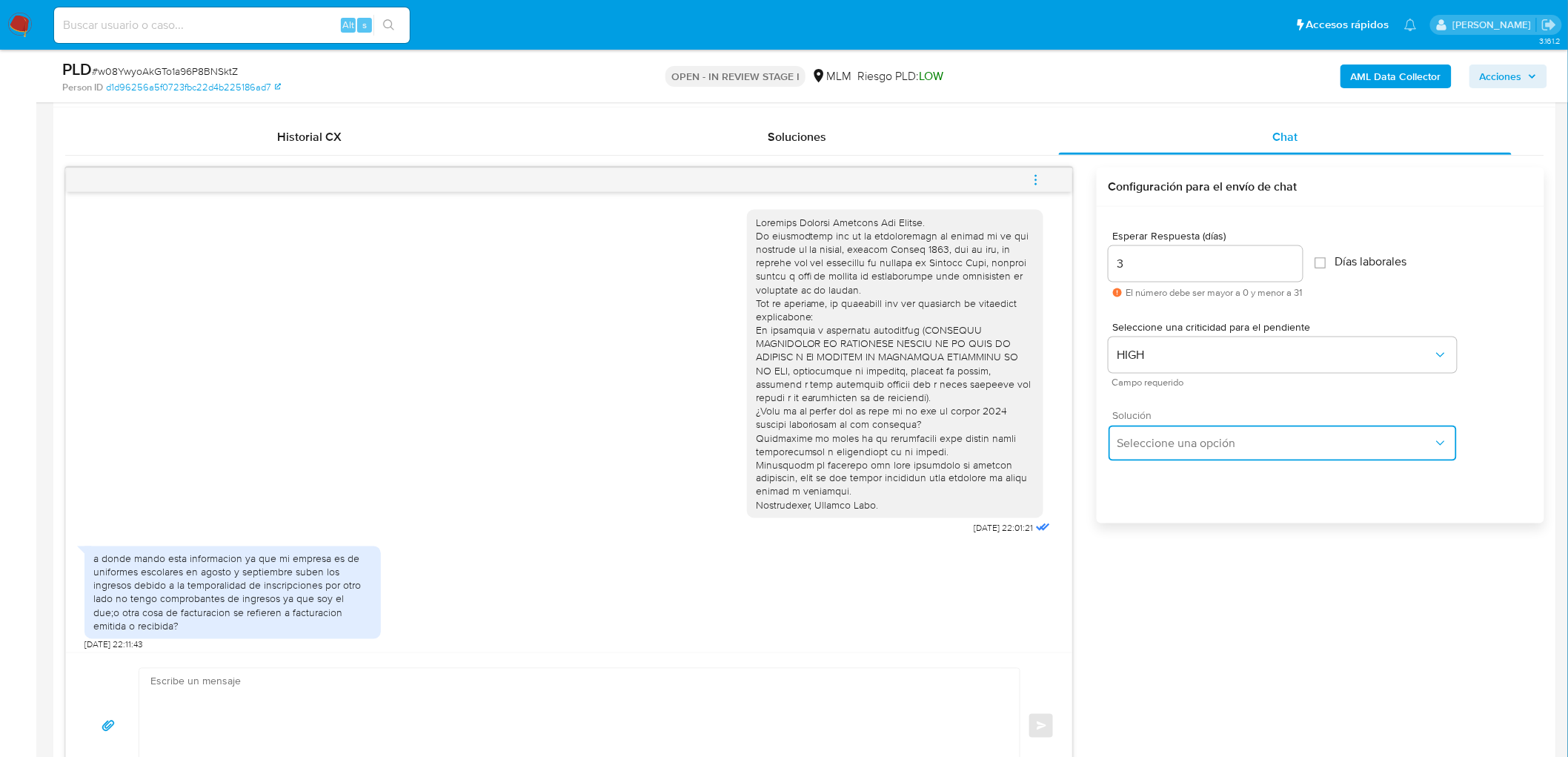
click at [1166, 450] on span "Seleccione una opción" at bounding box center [1275, 444] width 315 height 15
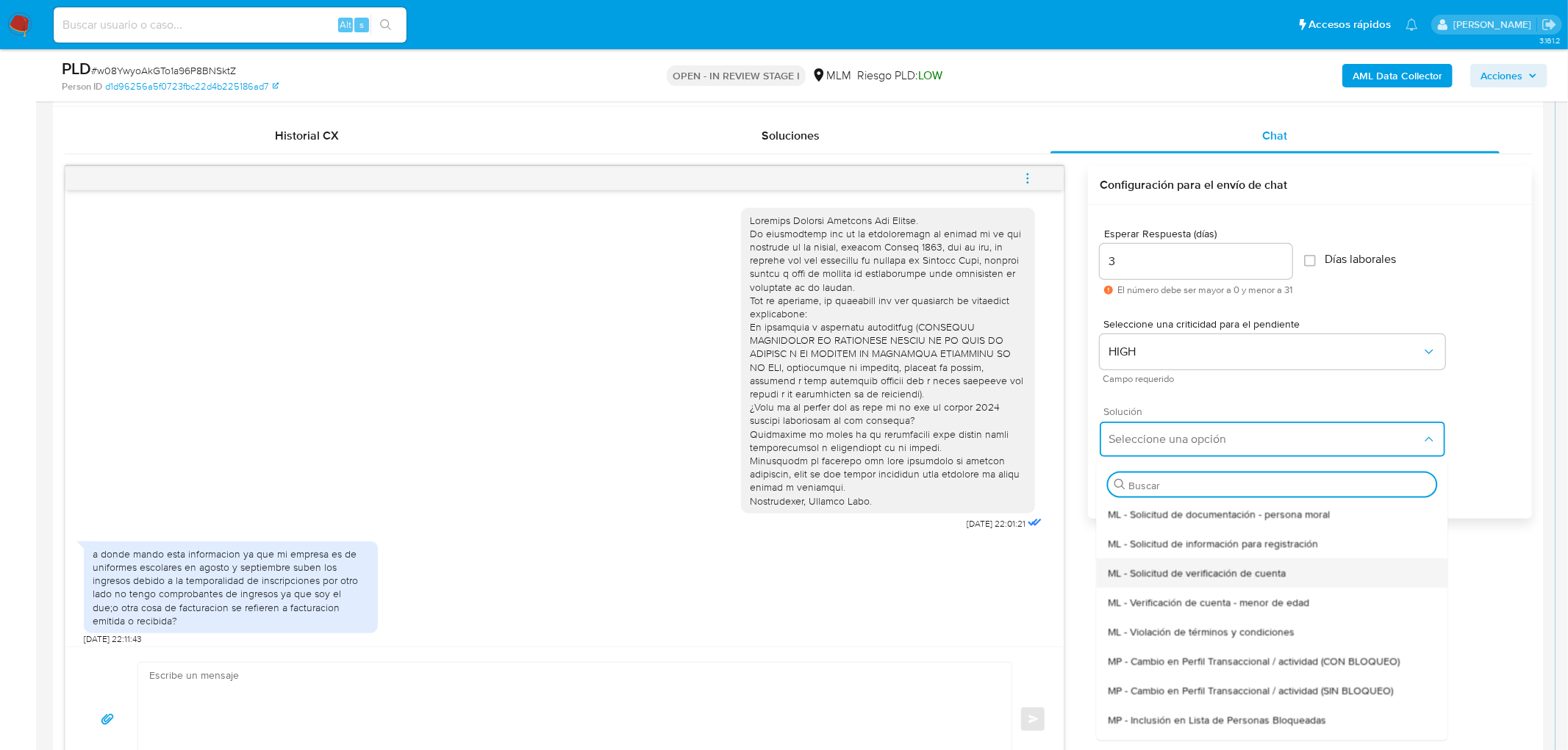
click at [1195, 568] on span "ML - Solicitud de verificación de cuenta" at bounding box center [1197, 572] width 178 height 13
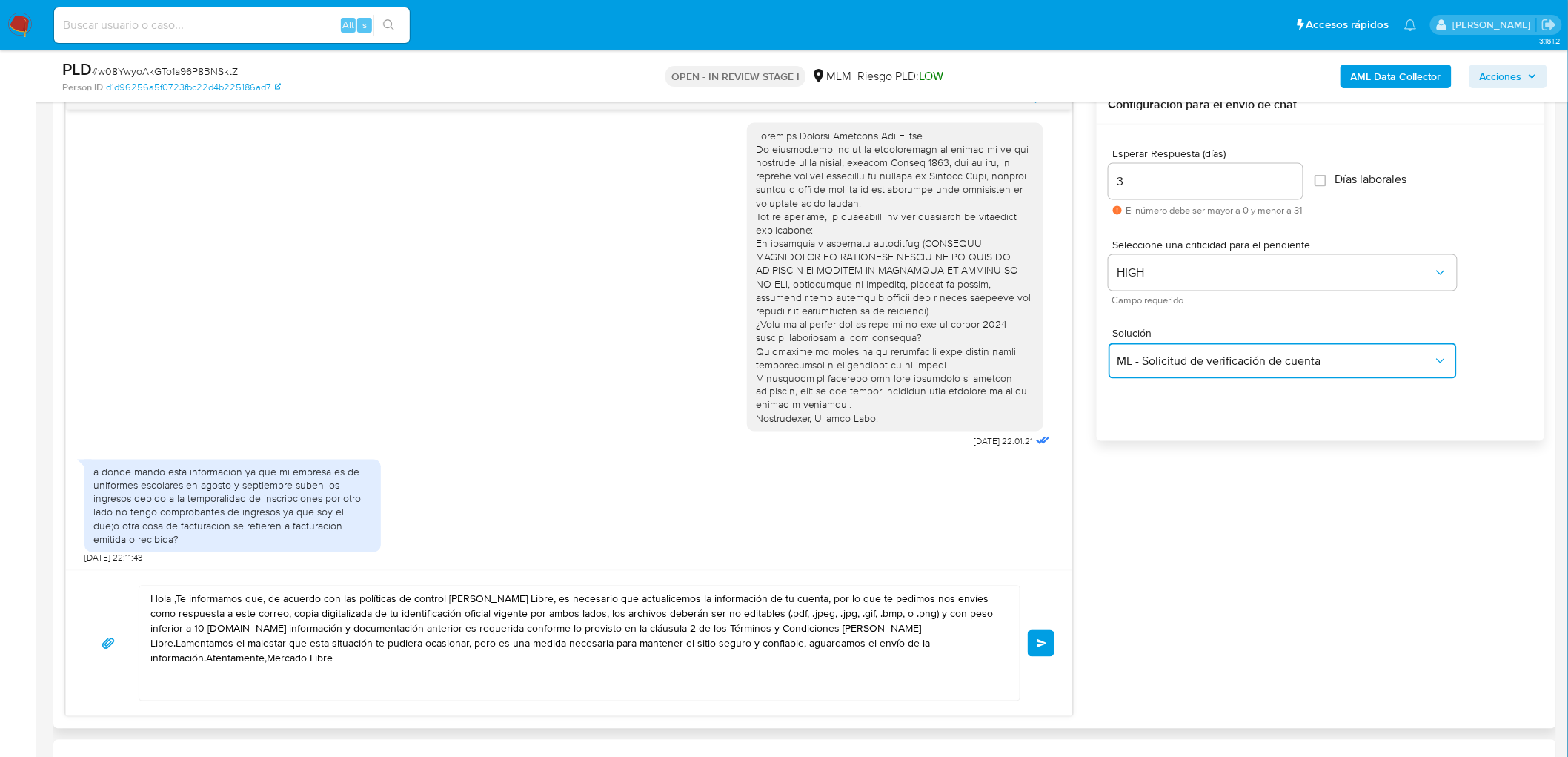
scroll to position [5, 0]
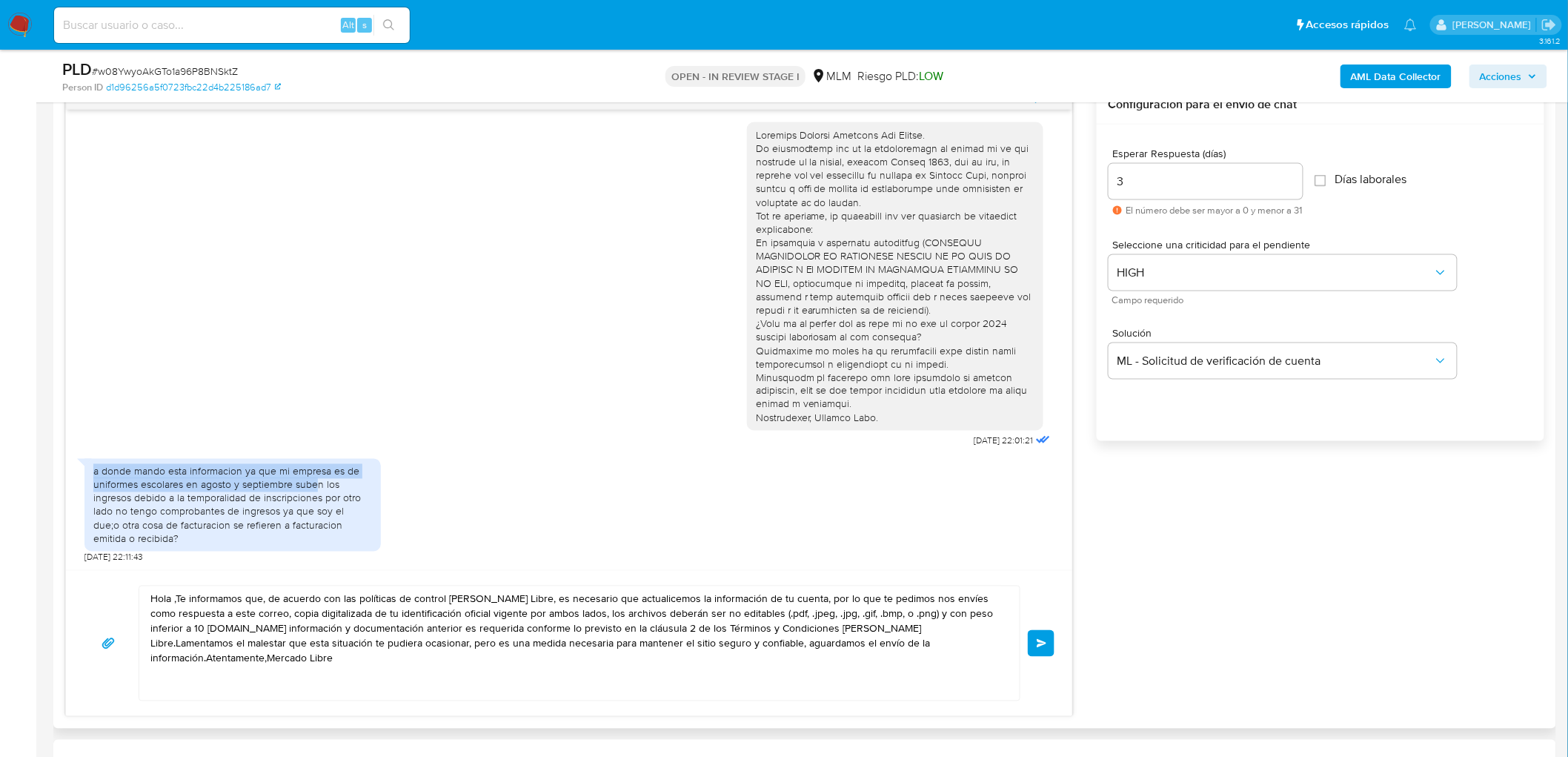
drag, startPoint x: 90, startPoint y: 465, endPoint x: 317, endPoint y: 479, distance: 227.4
click at [317, 479] on div "a donde mando esta informacion ya que mi empresa es de uniformes escolares en a…" at bounding box center [233, 505] width 297 height 93
click at [137, 497] on div "a donde mando esta informacion ya que mi empresa es de uniformes escolares en a…" at bounding box center [233, 505] width 279 height 81
drag, startPoint x: 939, startPoint y: 658, endPoint x: 131, endPoint y: 588, distance: 811.0
click at [131, 588] on div "Hola ,Te informamos que, de acuerdo con las políticas de control de Mercado Lib…" at bounding box center [569, 644] width 971 height 116
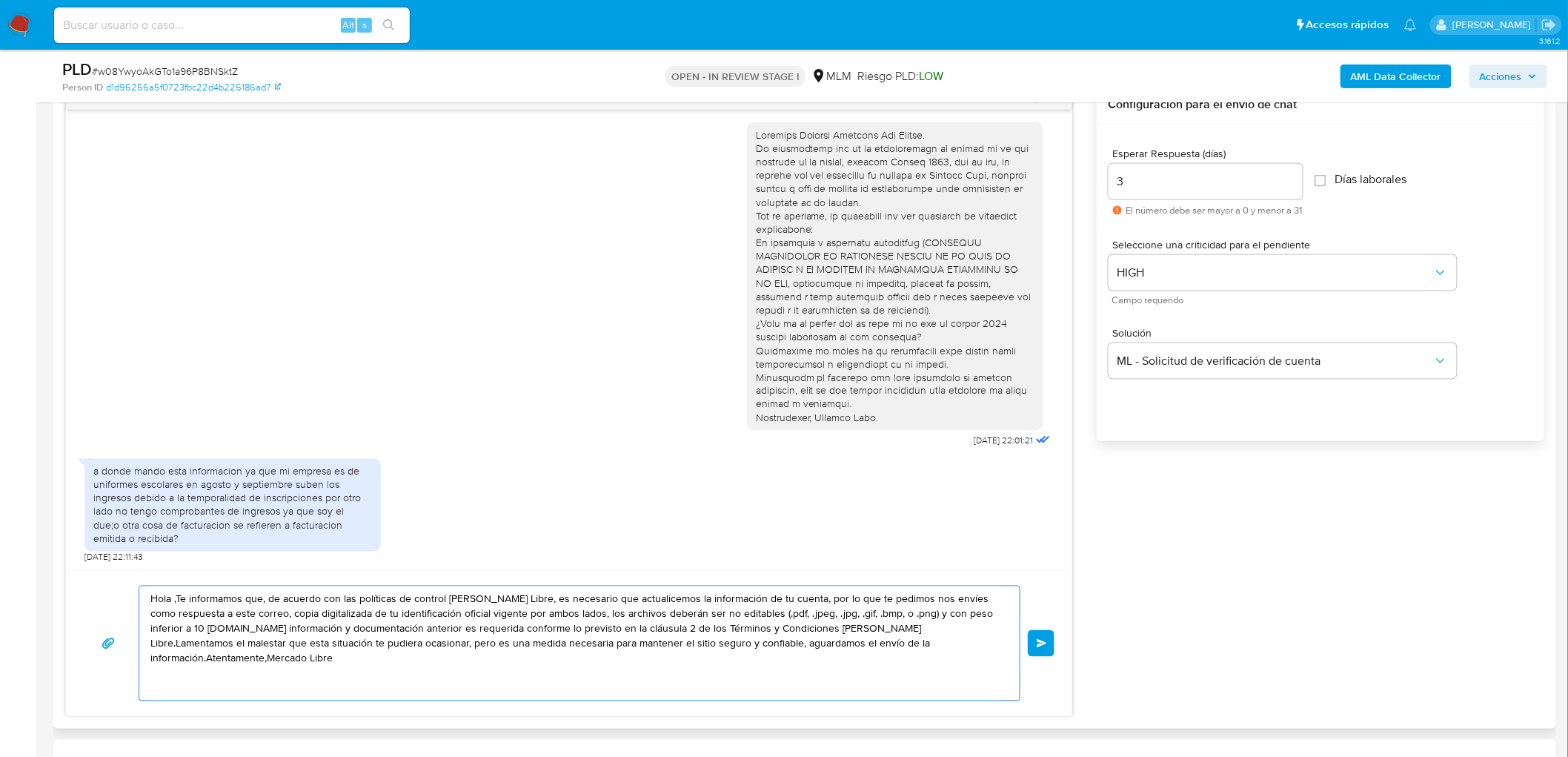
paste textarea "Para adjuntar los archivos presiona "Responder" > haz clic en el botón "Adjunta…"
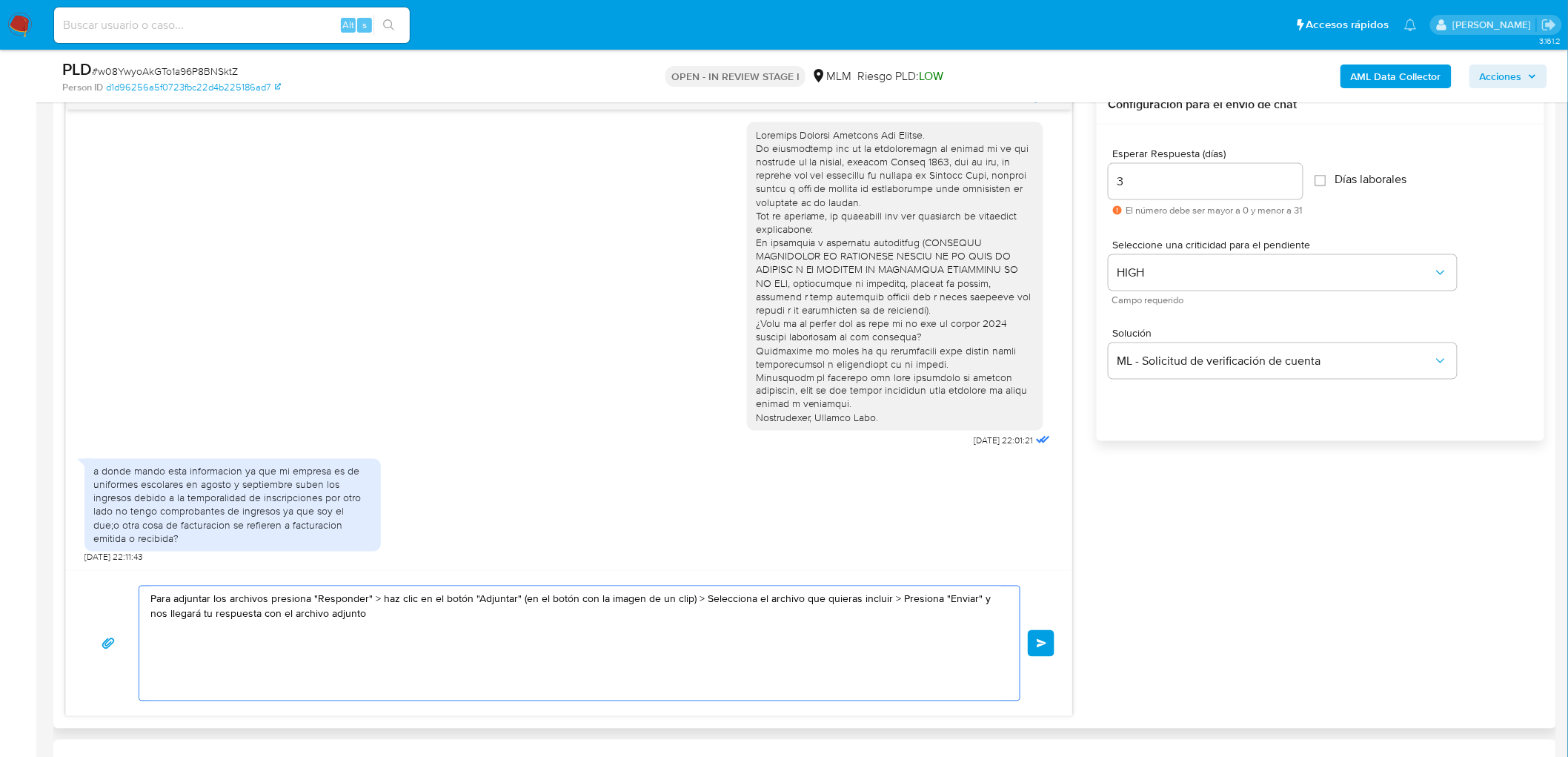
click at [154, 599] on textarea "Para adjuntar los archivos presiona "Responder" > haz clic en el botón "Adjunta…" at bounding box center [576, 644] width 851 height 114
click at [269, 591] on textarea "Para adjuntar los archivos presiona "Responder" > haz clic en el botón "Adjunta…" at bounding box center [576, 644] width 851 height 114
paste textarea "Estimado Roberto Emmanuel Roa Chavez."
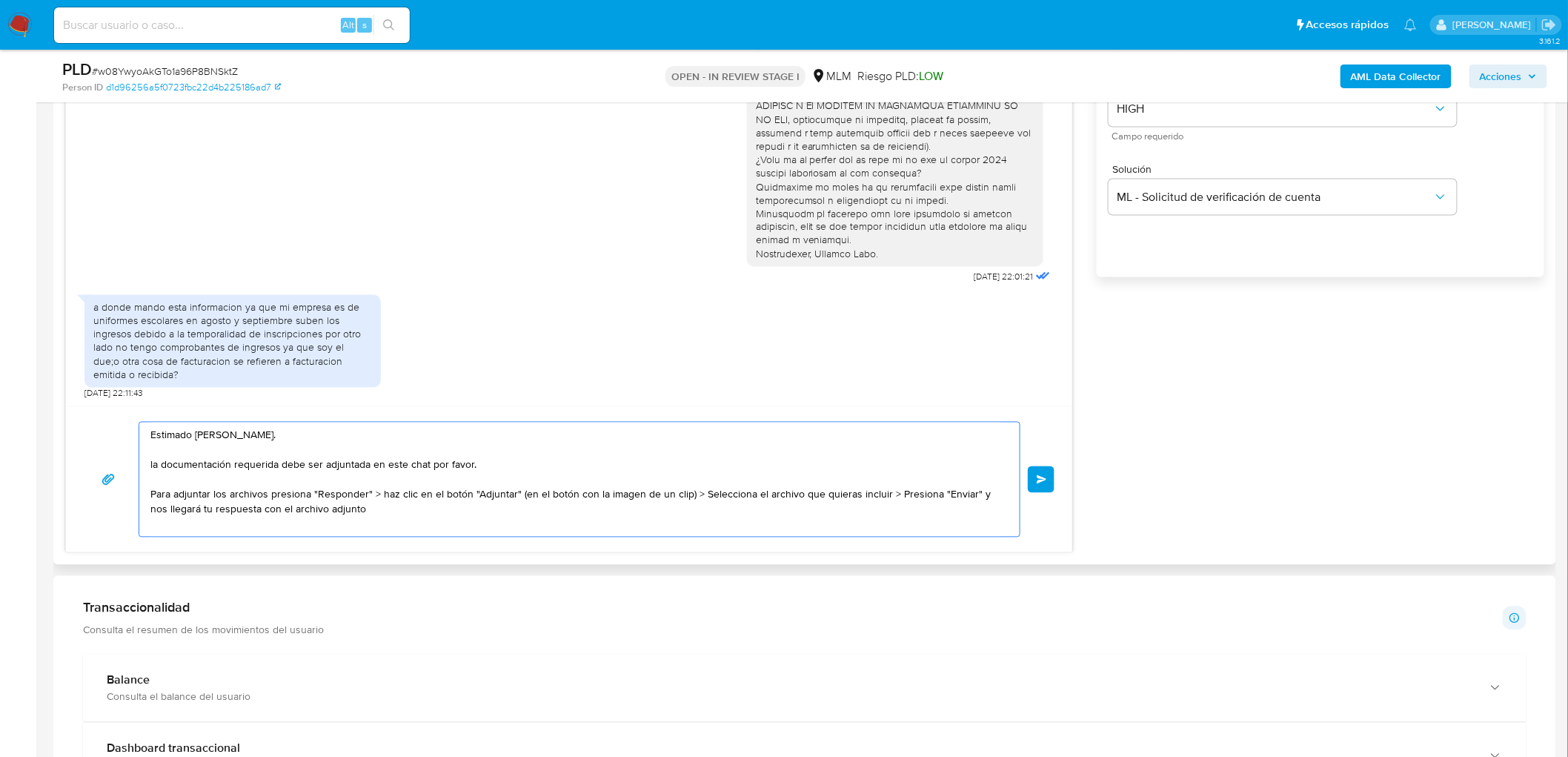
scroll to position [954, 0]
drag, startPoint x: 355, startPoint y: 502, endPoint x: 145, endPoint y: 491, distance: 210.3
click at [145, 491] on div "Estimado Roberto Emmanuel Roa Chavez. la documentación requerida debe ser adjun…" at bounding box center [576, 479] width 873 height 114
click at [428, 508] on textarea "Estimado Roberto Emmanuel Roa Chavez. la documentación requerida debe ser adjun…" at bounding box center [576, 479] width 851 height 114
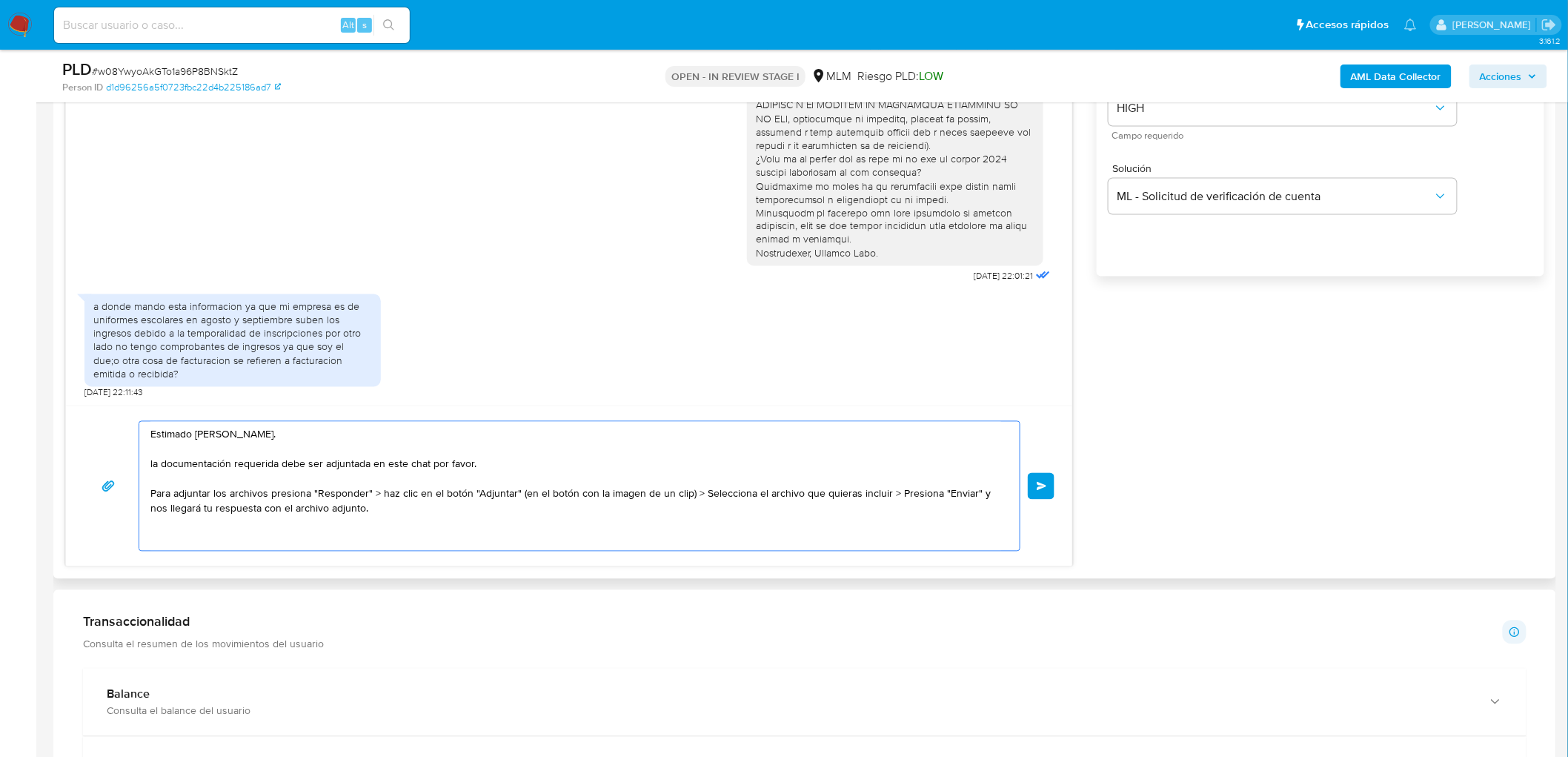
paste textarea "Atentamente, Mercado Pago."
drag, startPoint x: 216, startPoint y: 499, endPoint x: 379, endPoint y: 501, distance: 163.0
click at [379, 501] on textarea "Estimado Roberto Emmanuel Roa Chavez. la documentación requerida debe ser adjun…" at bounding box center [576, 486] width 851 height 129
click at [477, 498] on textarea "Estimado Roberto Emmanuel Roa Chavez. la documentación requerida debe ser adjun…" at bounding box center [576, 486] width 851 height 129
drag, startPoint x: 529, startPoint y: 493, endPoint x: 685, endPoint y: 497, distance: 156.1
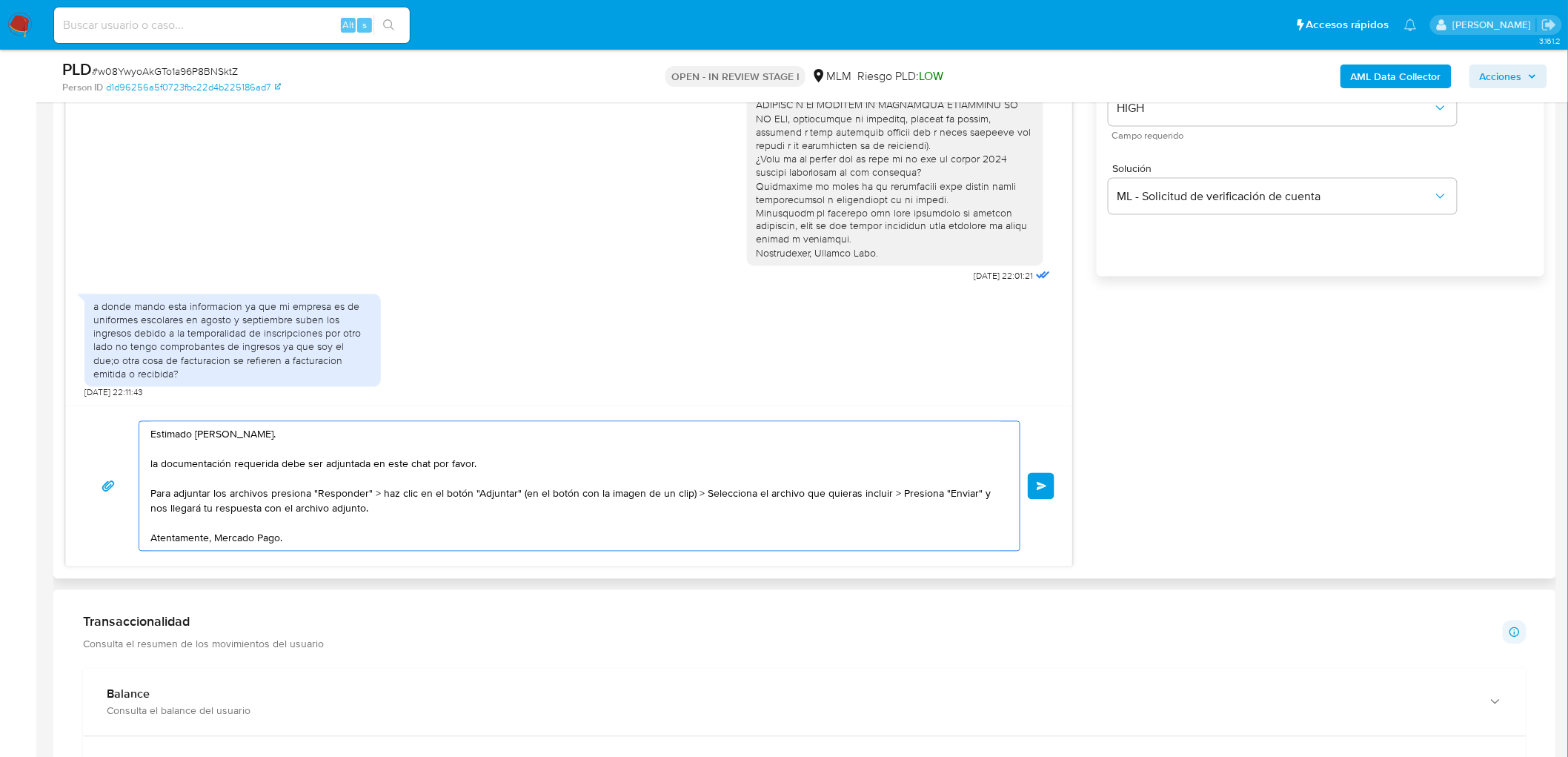
click at [685, 497] on textarea "Estimado Roberto Emmanuel Roa Chavez. la documentación requerida debe ser adjun…" at bounding box center [576, 486] width 851 height 129
drag, startPoint x: 716, startPoint y: 492, endPoint x: 888, endPoint y: 493, distance: 172.0
click at [888, 493] on textarea "Estimado Roberto Emmanuel Roa Chavez. la documentación requerida debe ser adjun…" at bounding box center [576, 486] width 851 height 129
type textarea "Estimado Roberto Emmanuel Roa Chavez. la documentación requerida debe ser adjun…"
click at [1046, 488] on span "Enviar" at bounding box center [1042, 487] width 11 height 9
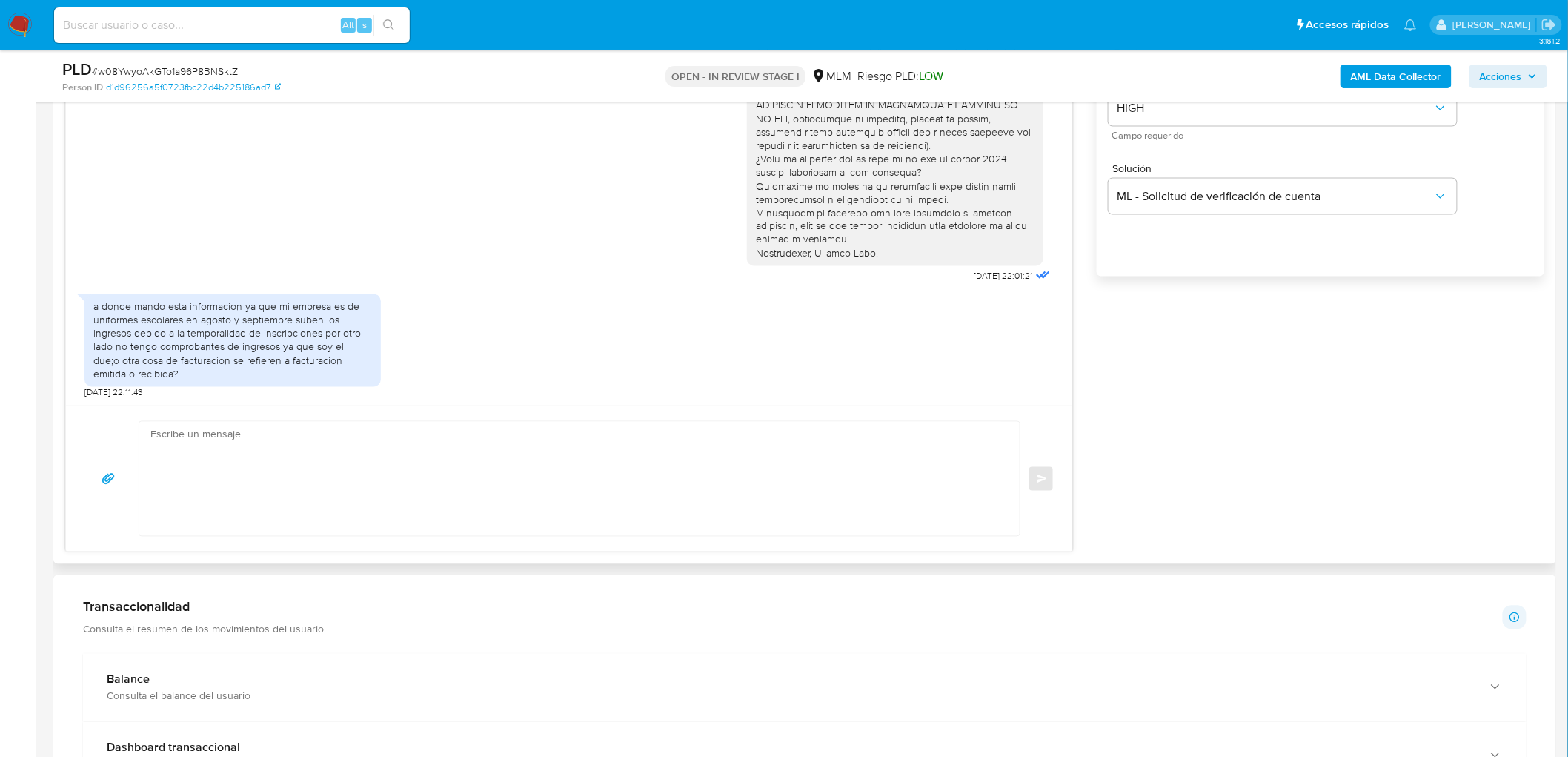
scroll to position [197, 0]
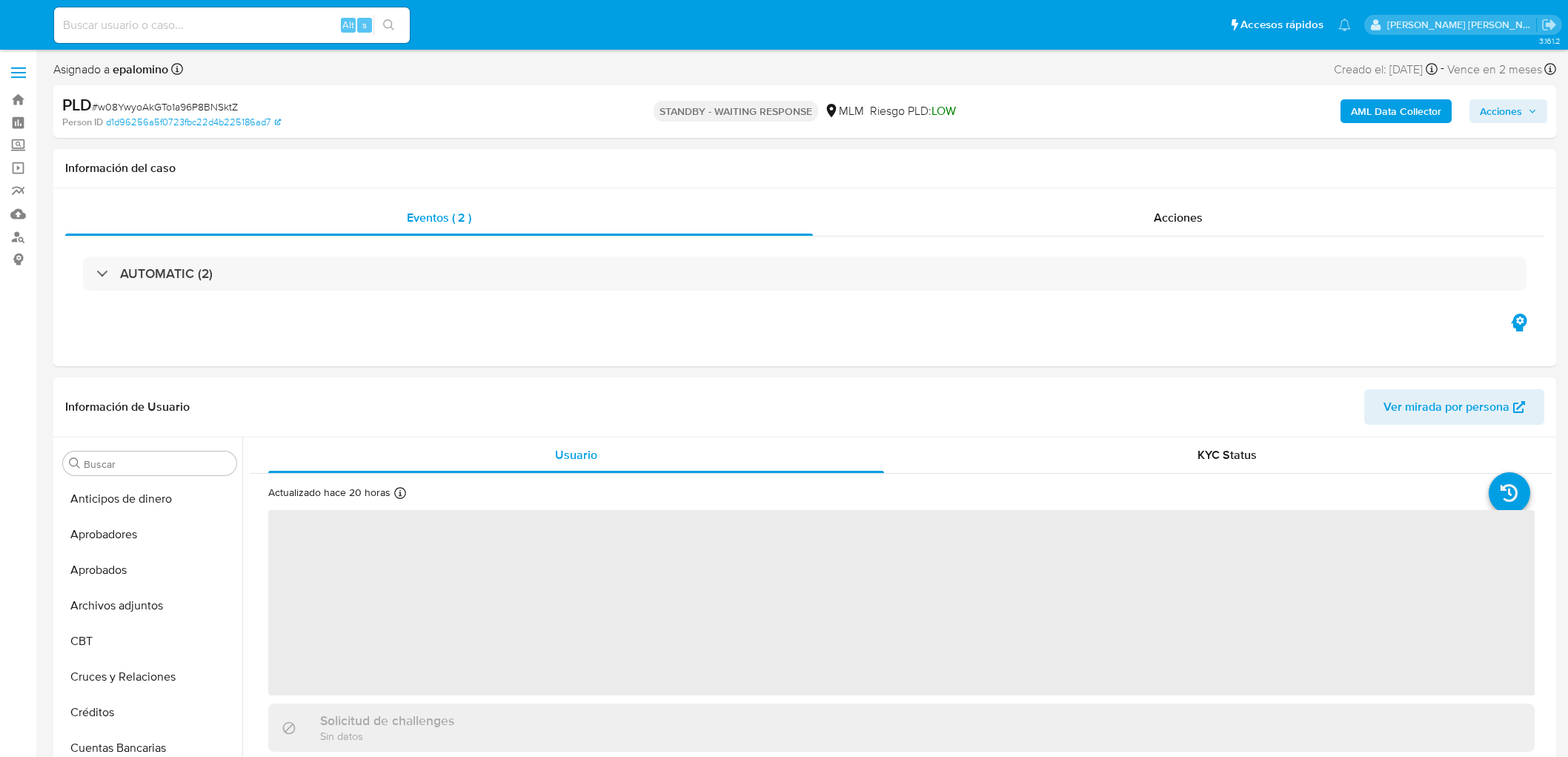
select select "10"
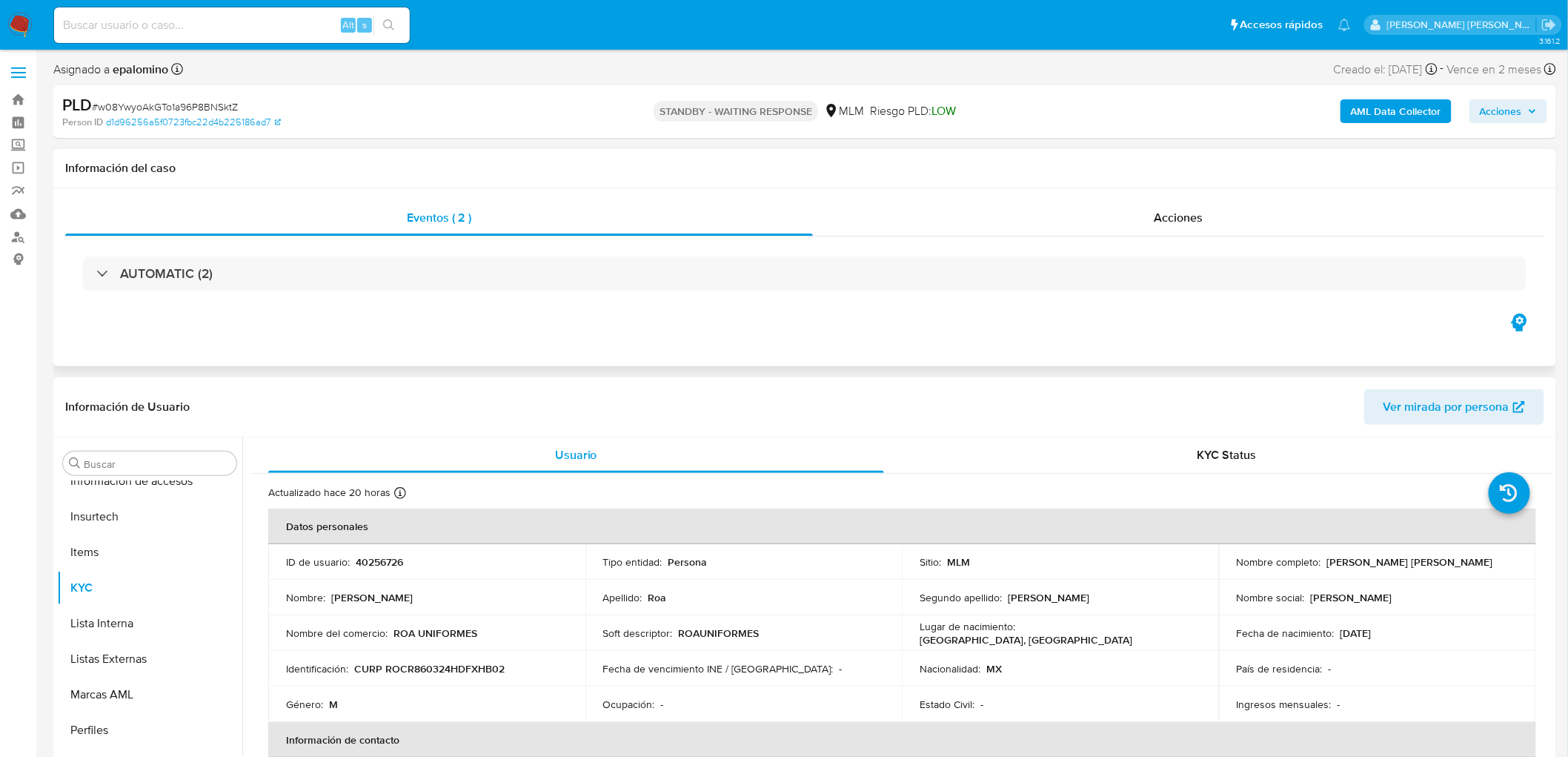
scroll to position [697, 0]
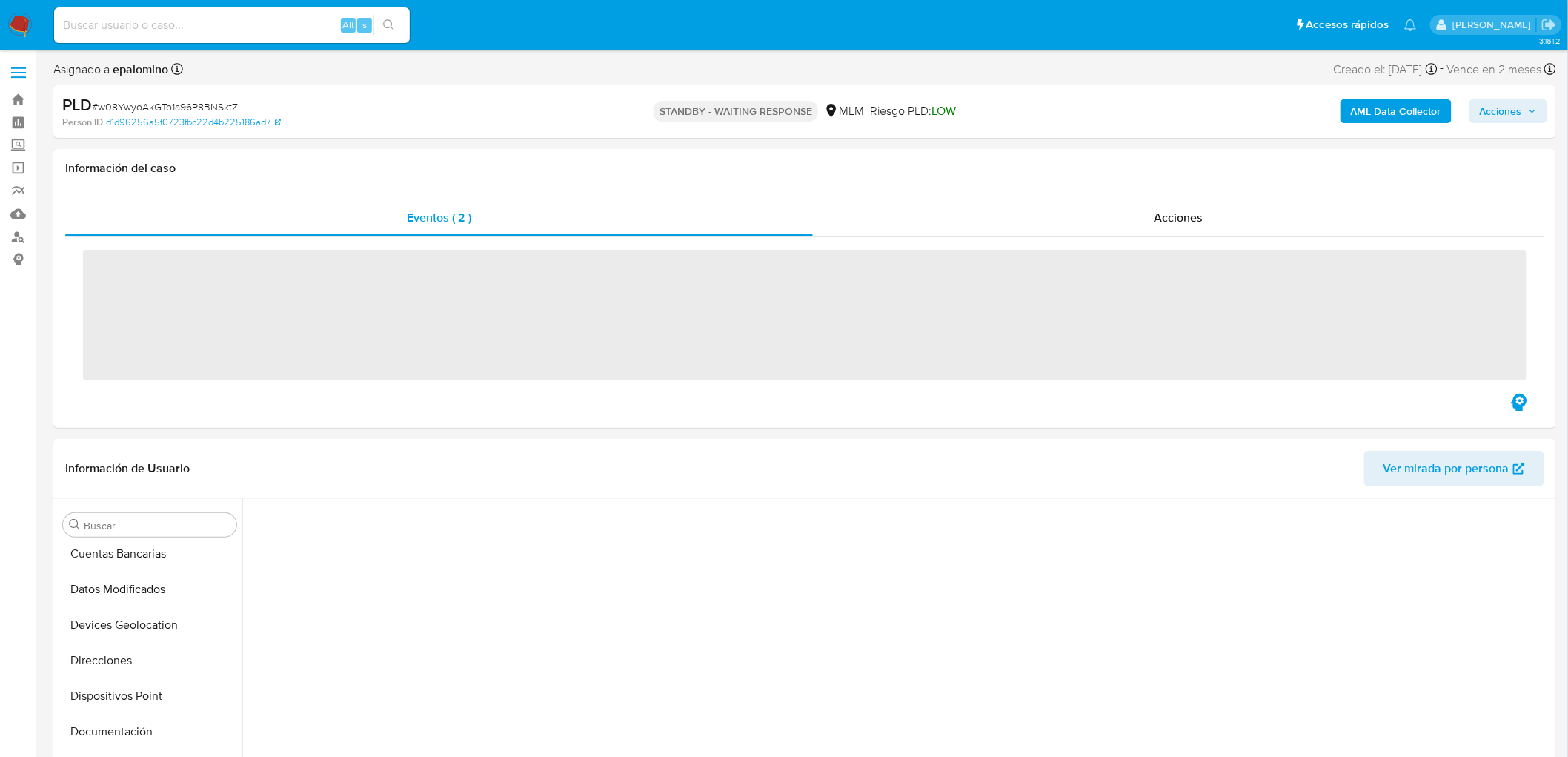
scroll to position [590, 0]
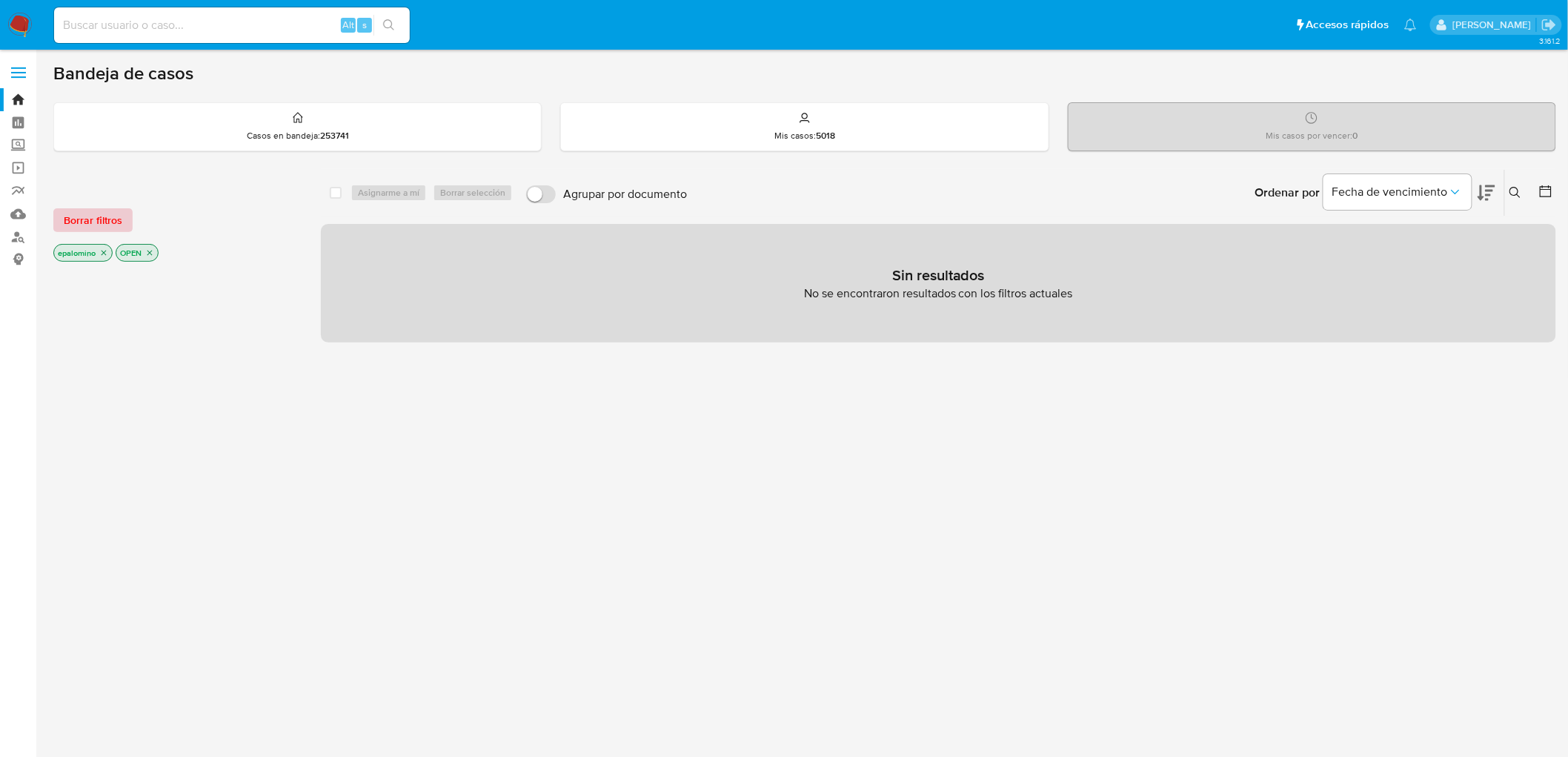
click at [114, 220] on span "Borrar filtros" at bounding box center [93, 221] width 59 height 21
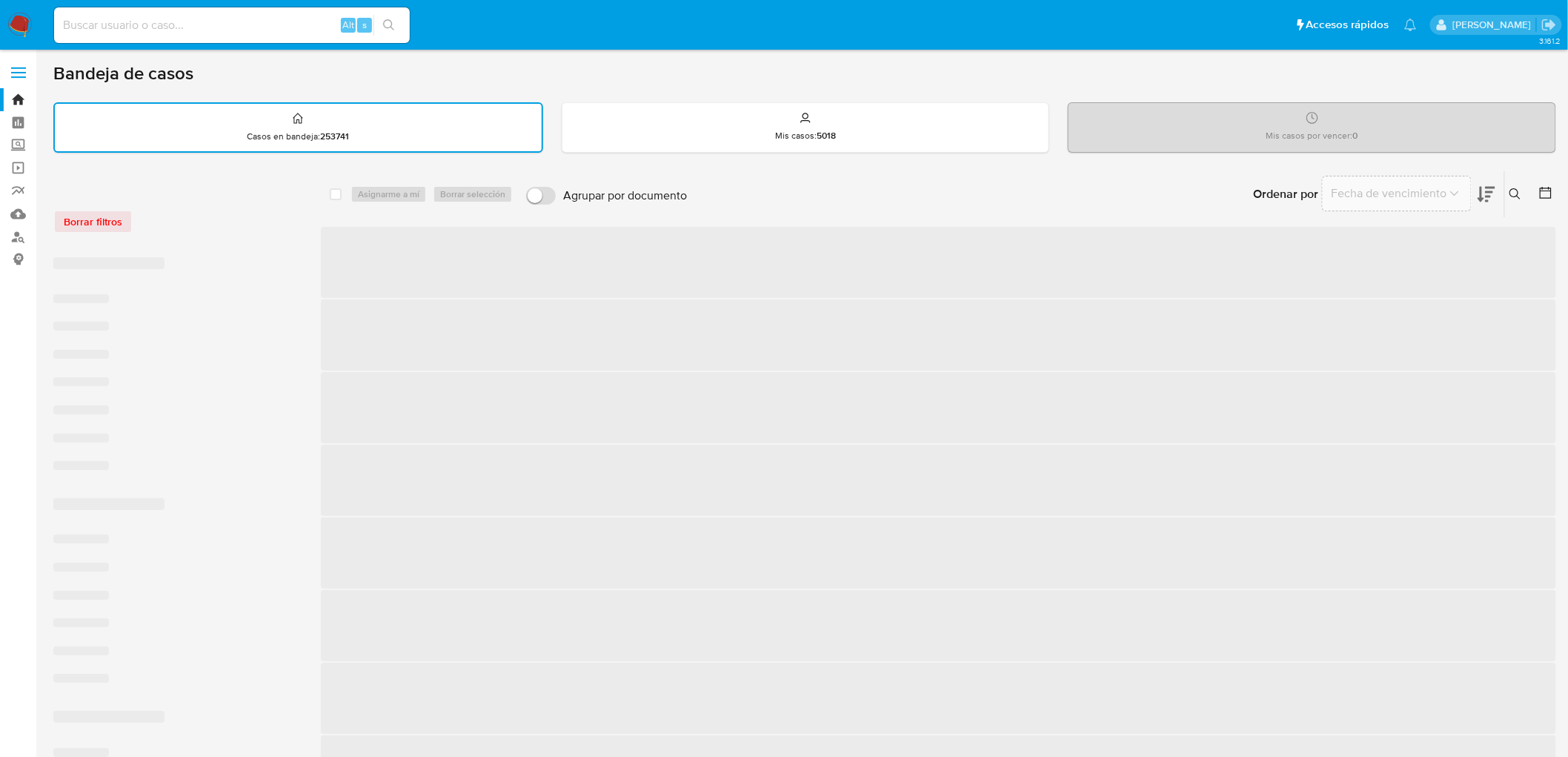
click at [175, 234] on div "Borrar filtros" at bounding box center [172, 214] width 237 height 63
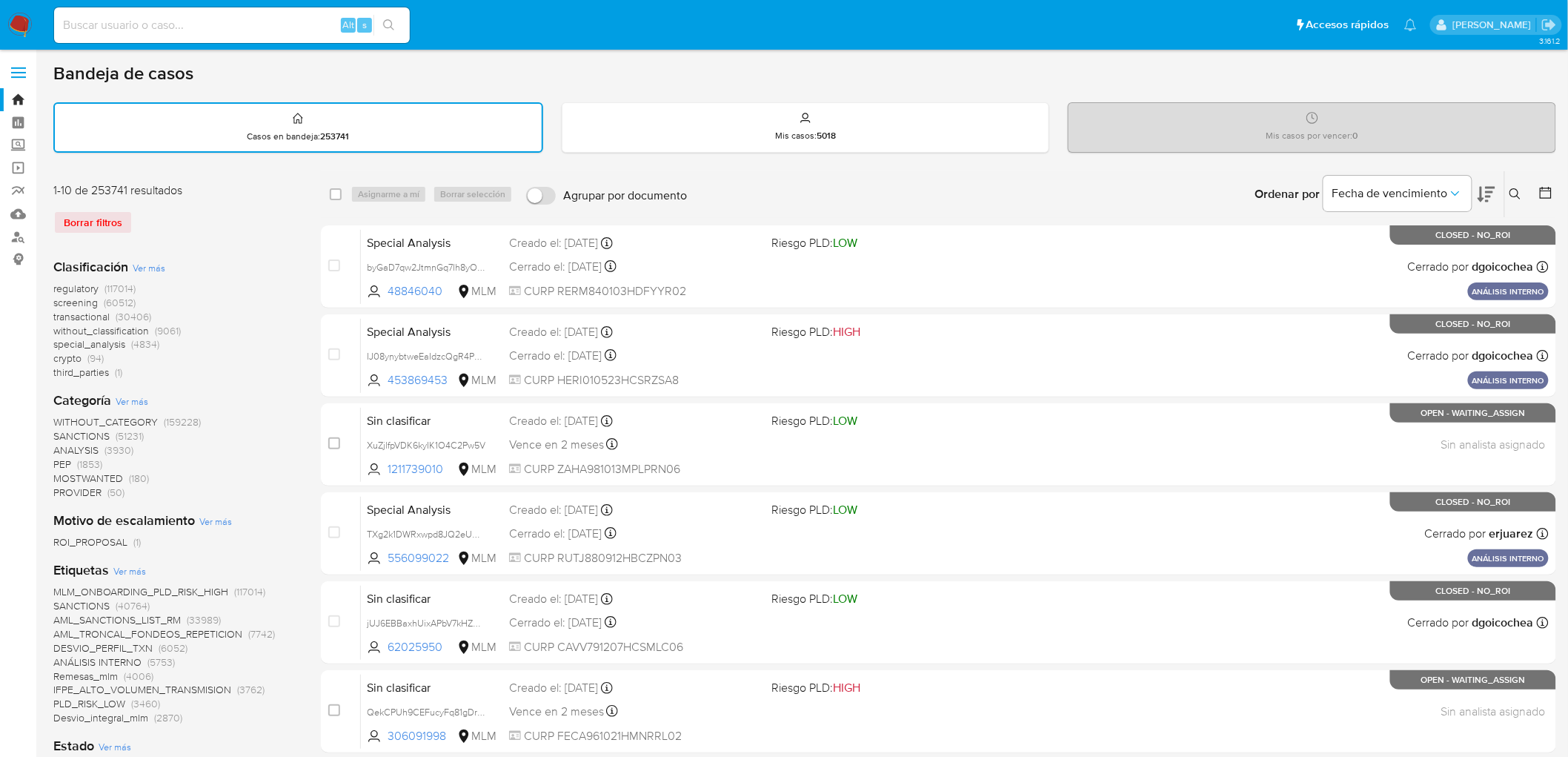
click at [18, 24] on img at bounding box center [20, 25] width 25 height 25
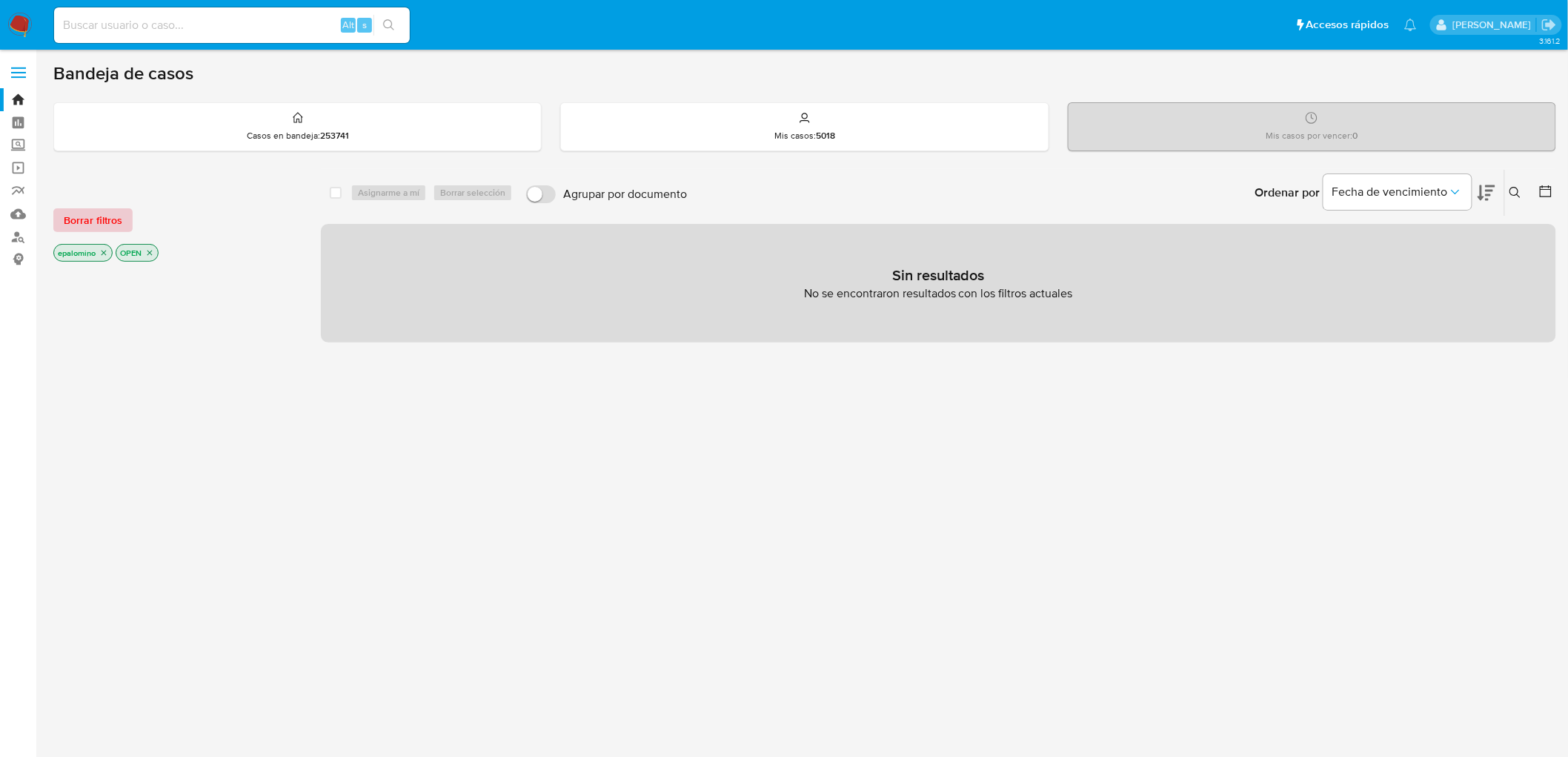
click at [115, 210] on span "Borrar filtros" at bounding box center [93, 221] width 59 height 21
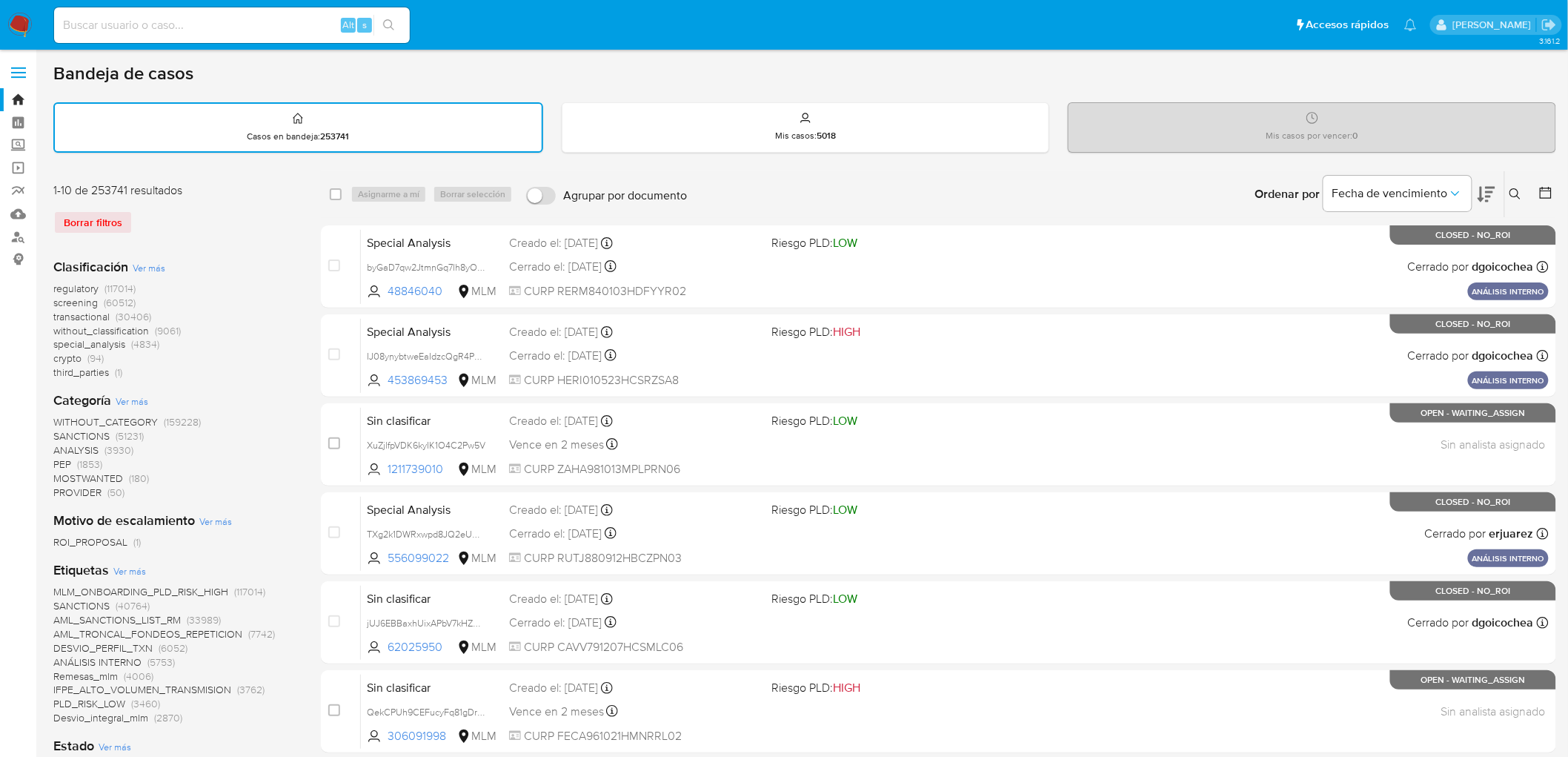
click at [252, 288] on div "regulatory (117014) screening (60512) transactional (30406) without_classificat…" at bounding box center [175, 331] width 244 height 98
click at [24, 20] on img at bounding box center [20, 25] width 25 height 25
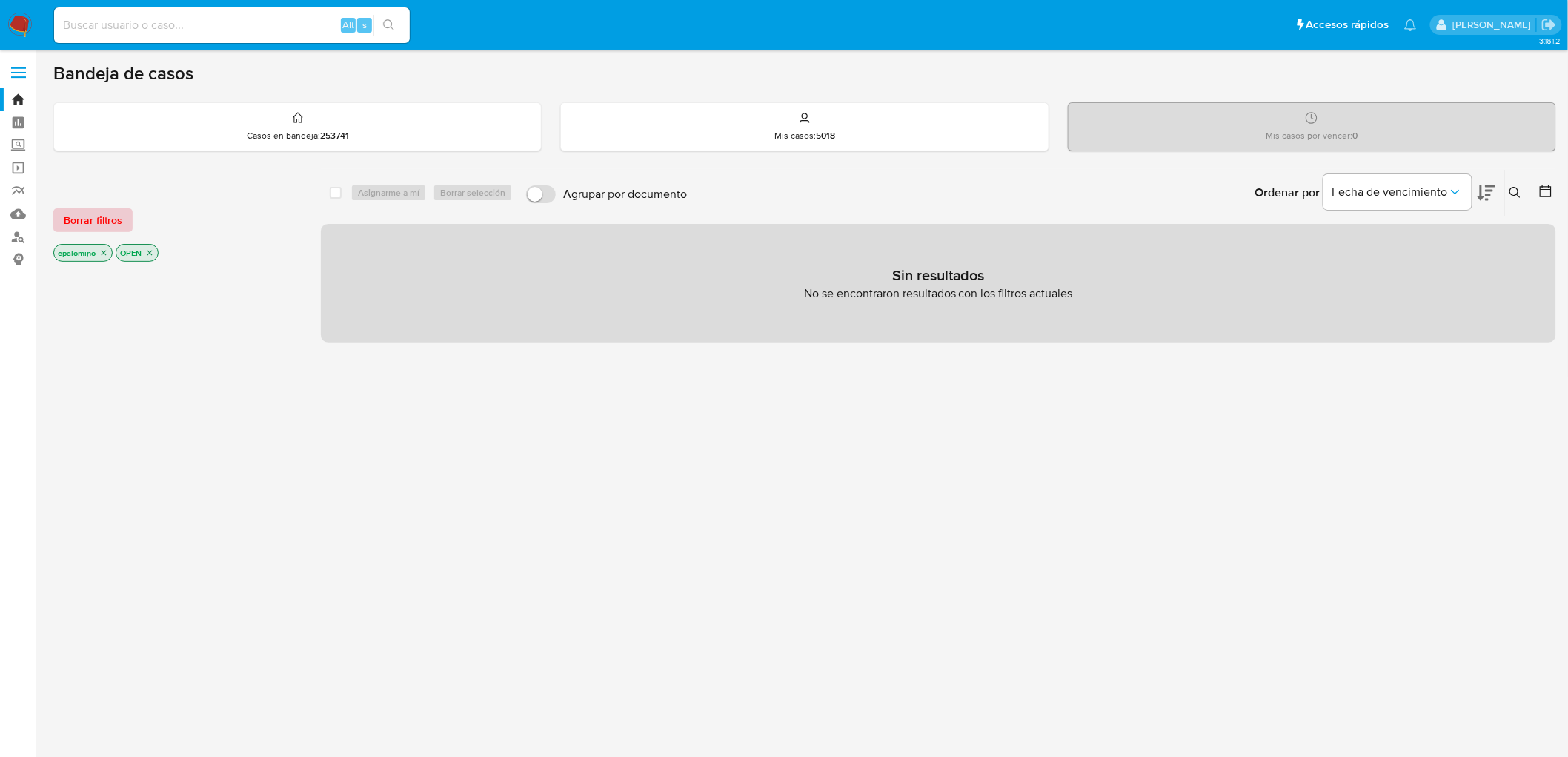
click at [116, 210] on span "Borrar filtros" at bounding box center [93, 221] width 59 height 21
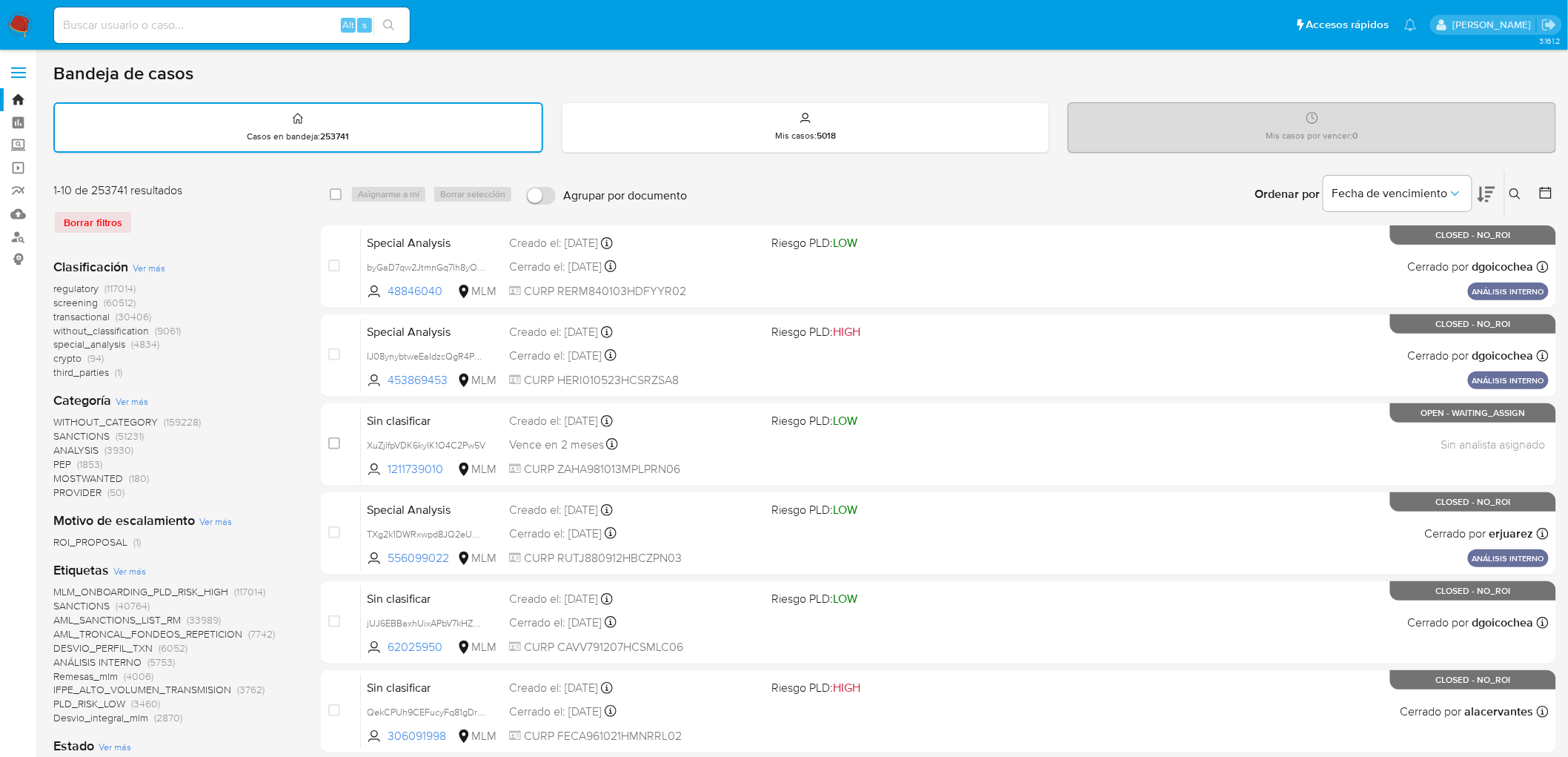
click at [193, 217] on div "Borrar filtros" at bounding box center [172, 223] width 237 height 24
click at [20, 24] on img at bounding box center [20, 25] width 25 height 25
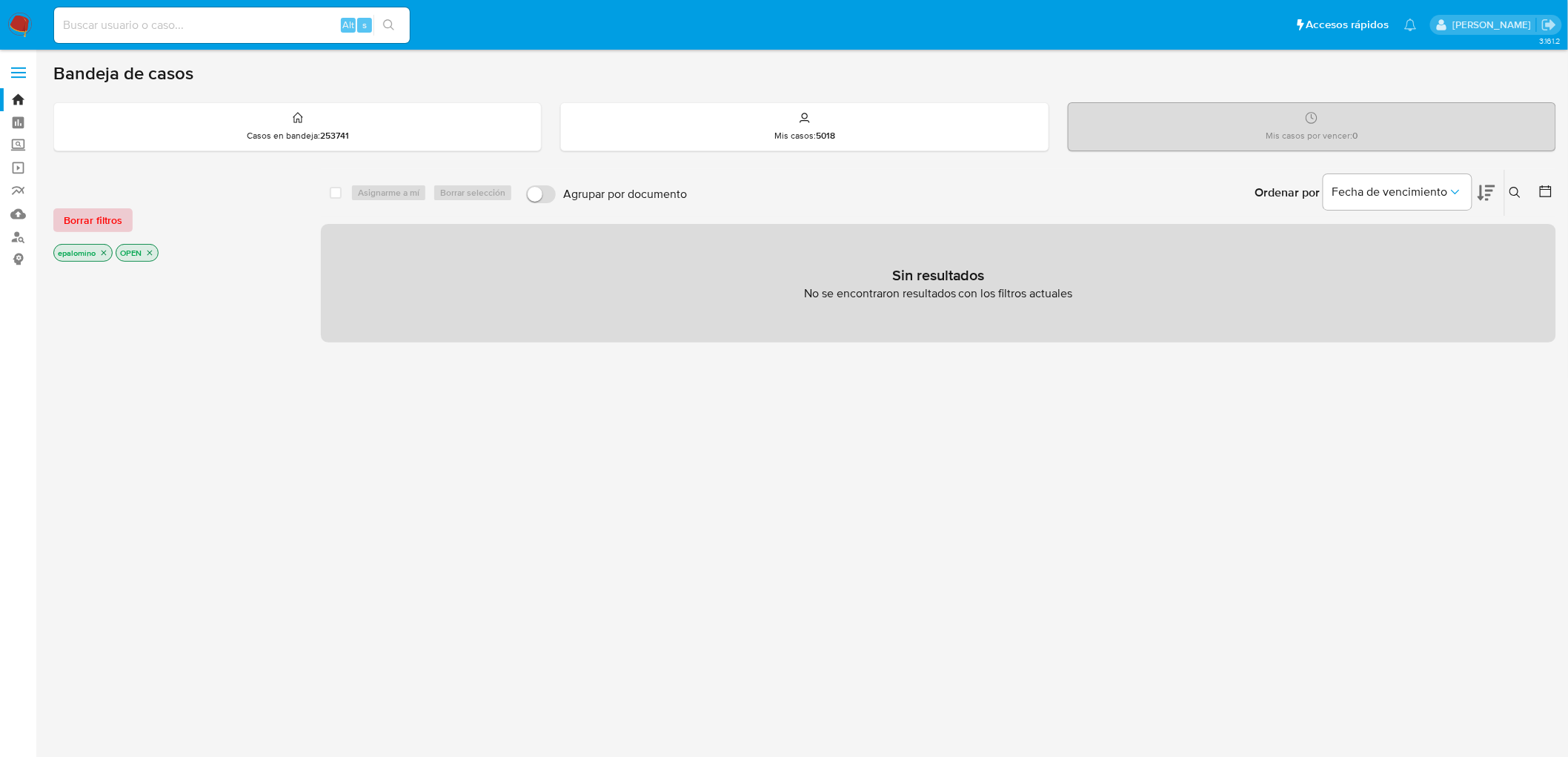
click at [128, 213] on button "Borrar filtros" at bounding box center [93, 221] width 79 height 24
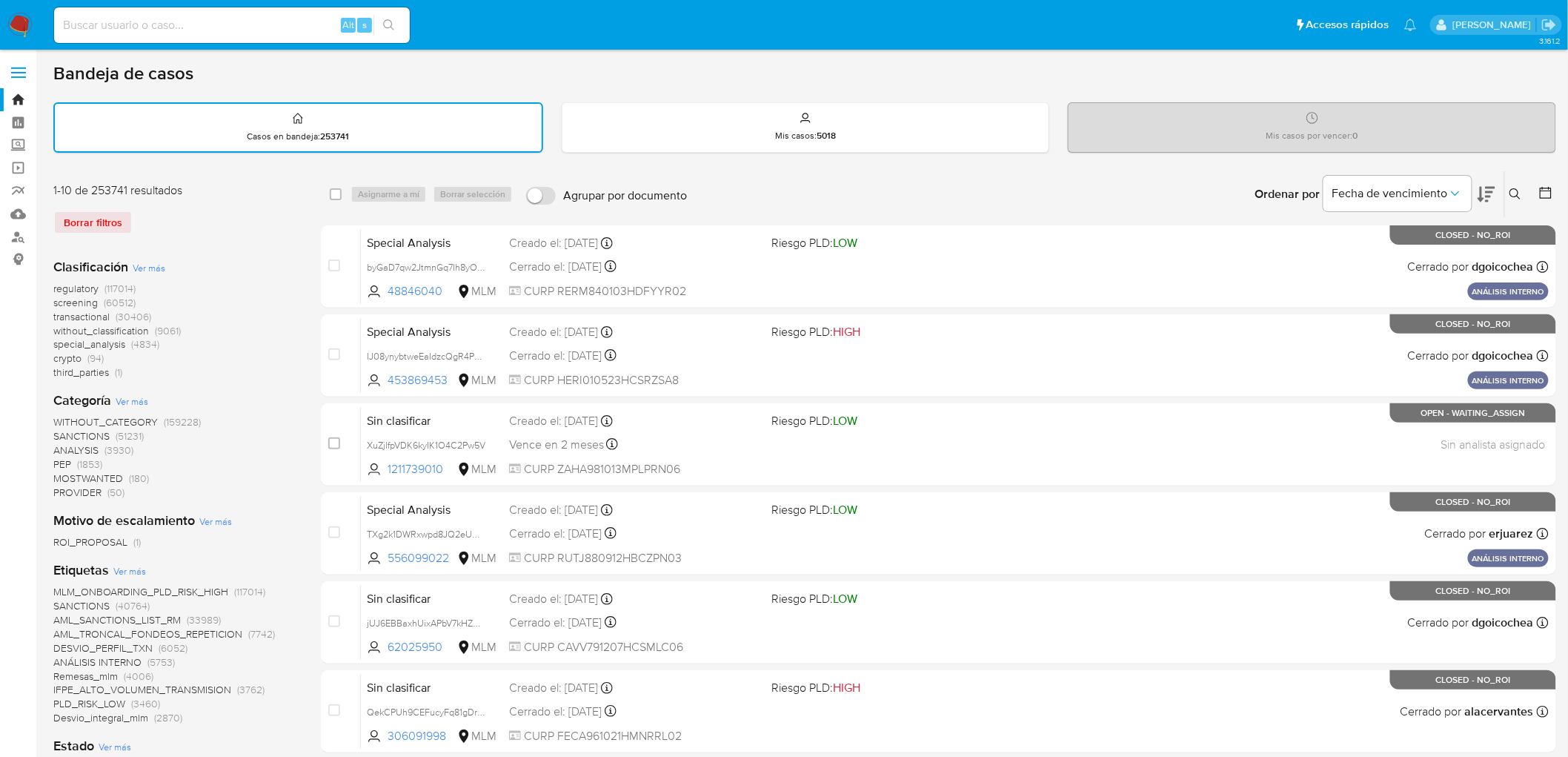
click at [169, 224] on div "Borrar filtros" at bounding box center [172, 223] width 237 height 24
click at [19, 21] on img at bounding box center [20, 25] width 25 height 25
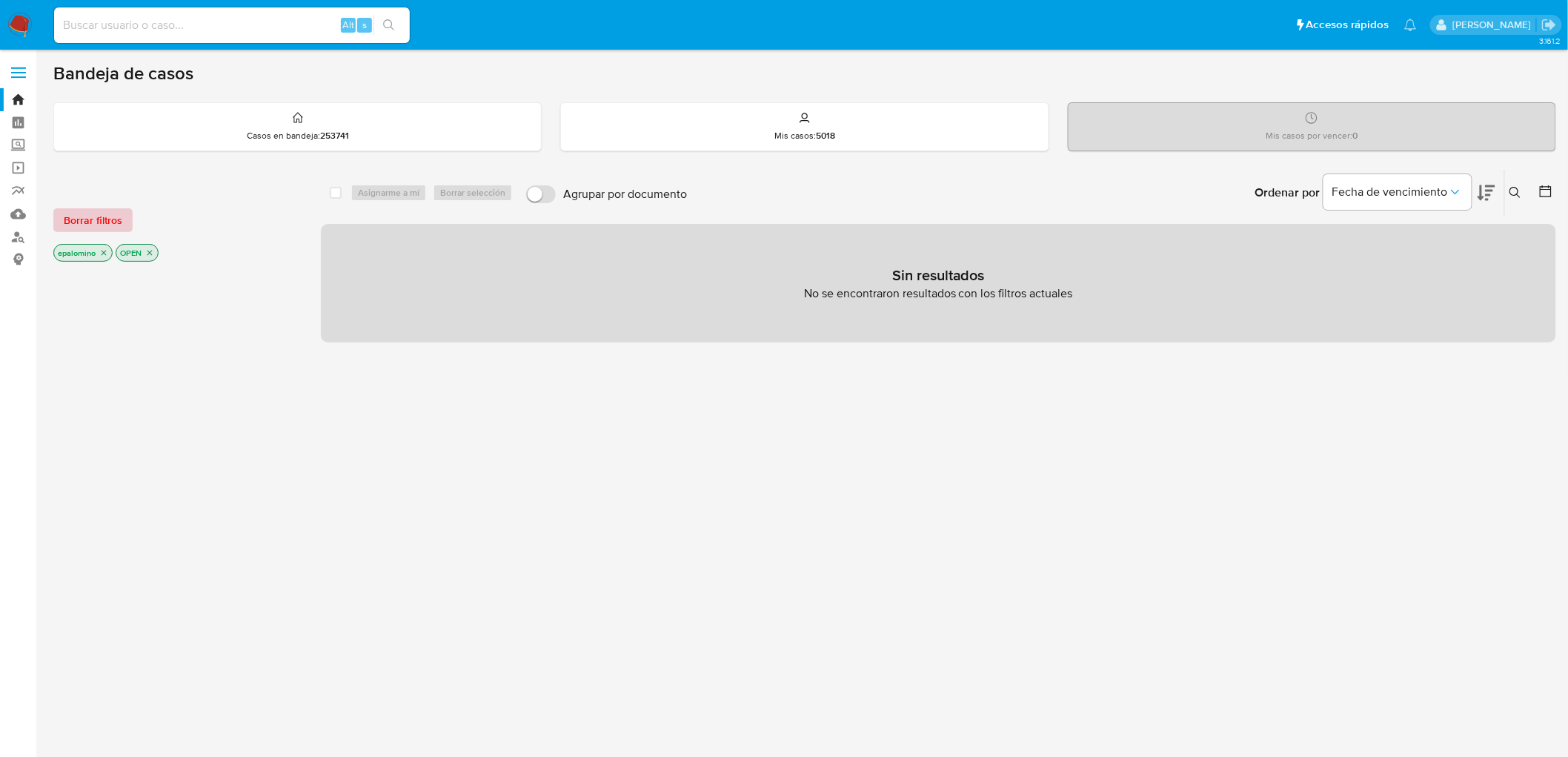
click at [90, 214] on span "Borrar filtros" at bounding box center [93, 221] width 59 height 21
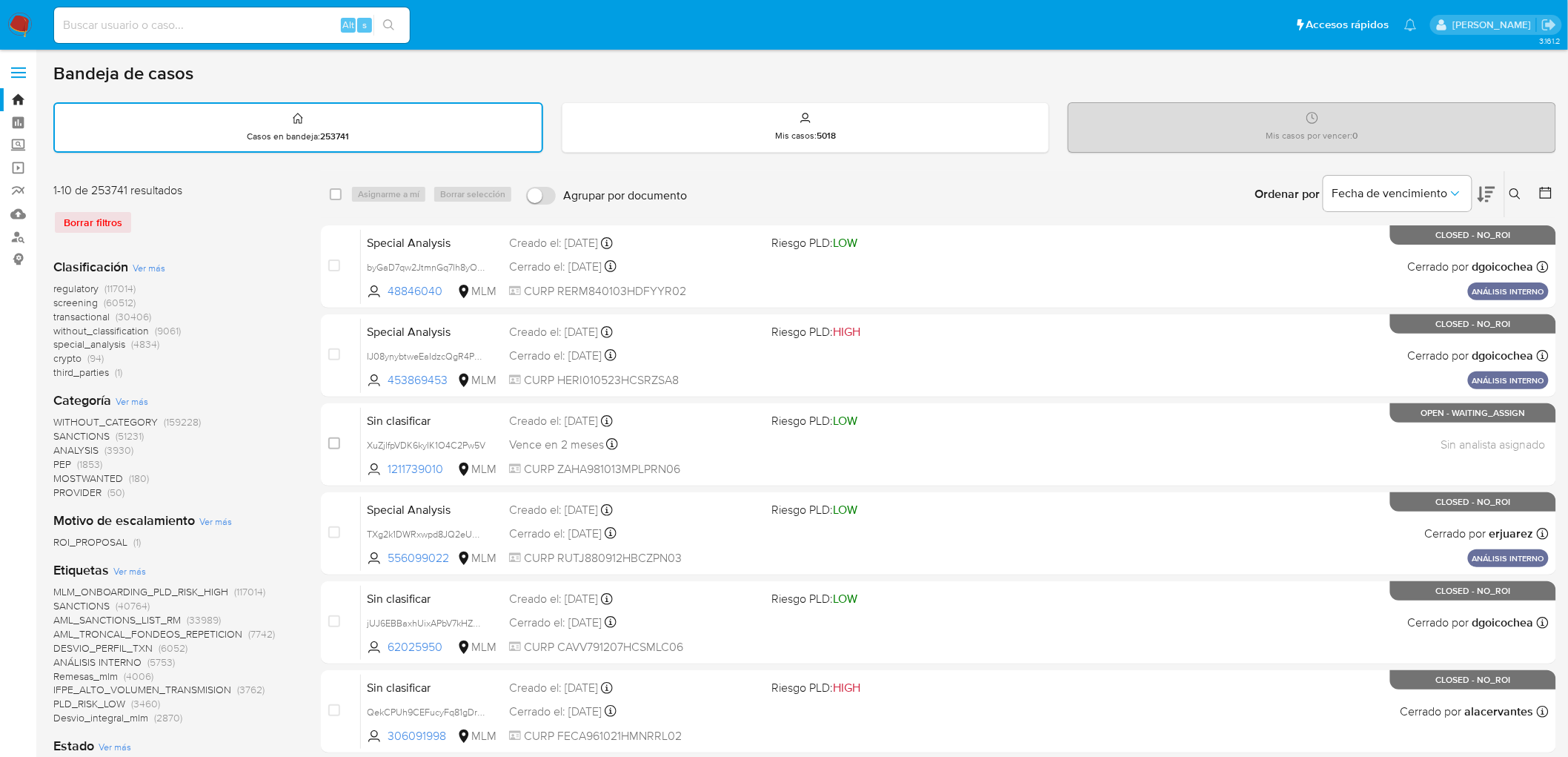
click at [20, 27] on img at bounding box center [20, 25] width 25 height 25
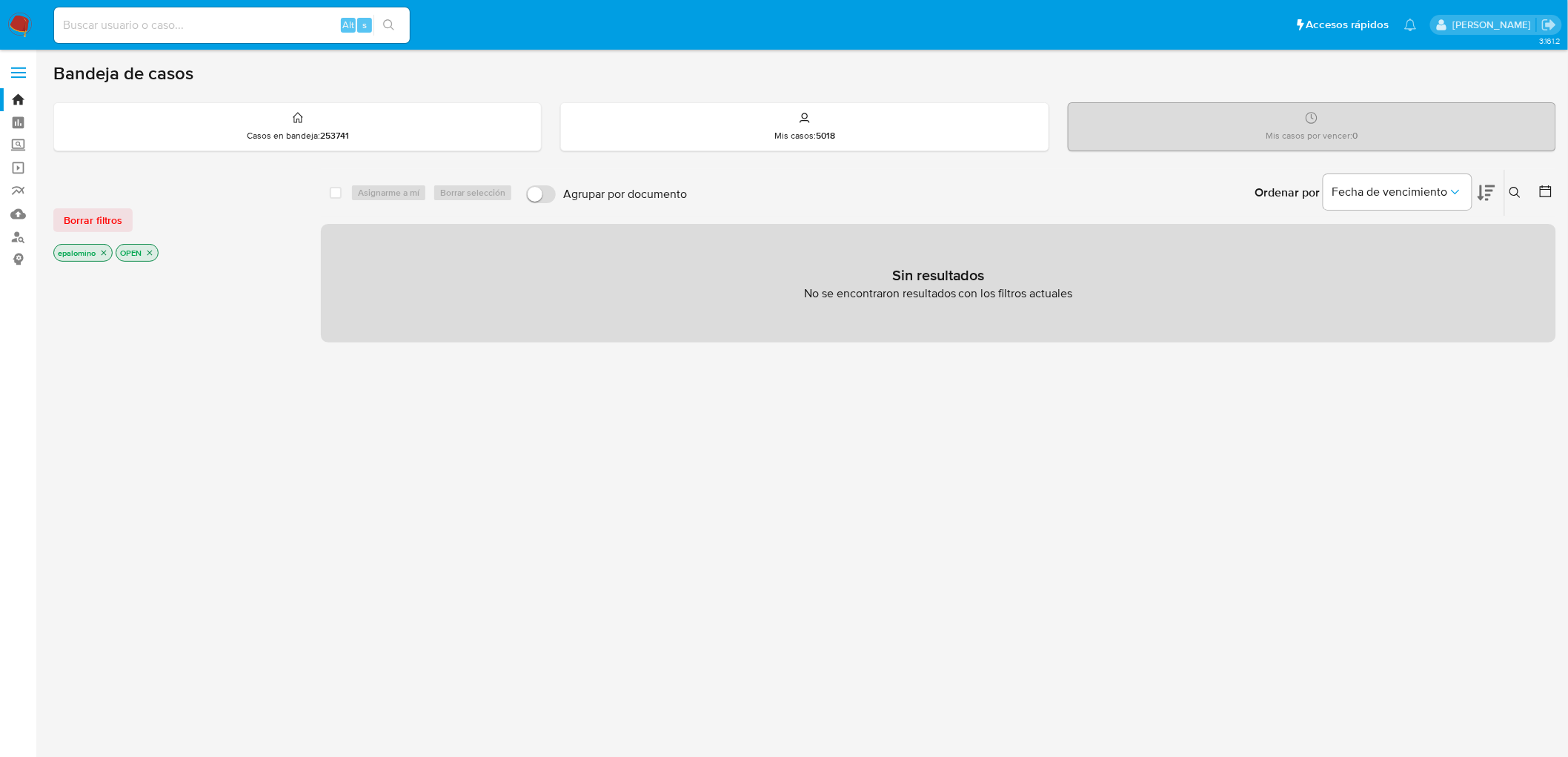
click at [100, 203] on div "Borrar filtros epalomino OPEN" at bounding box center [172, 222] width 237 height 84
click at [101, 214] on span "Borrar filtros" at bounding box center [93, 221] width 59 height 21
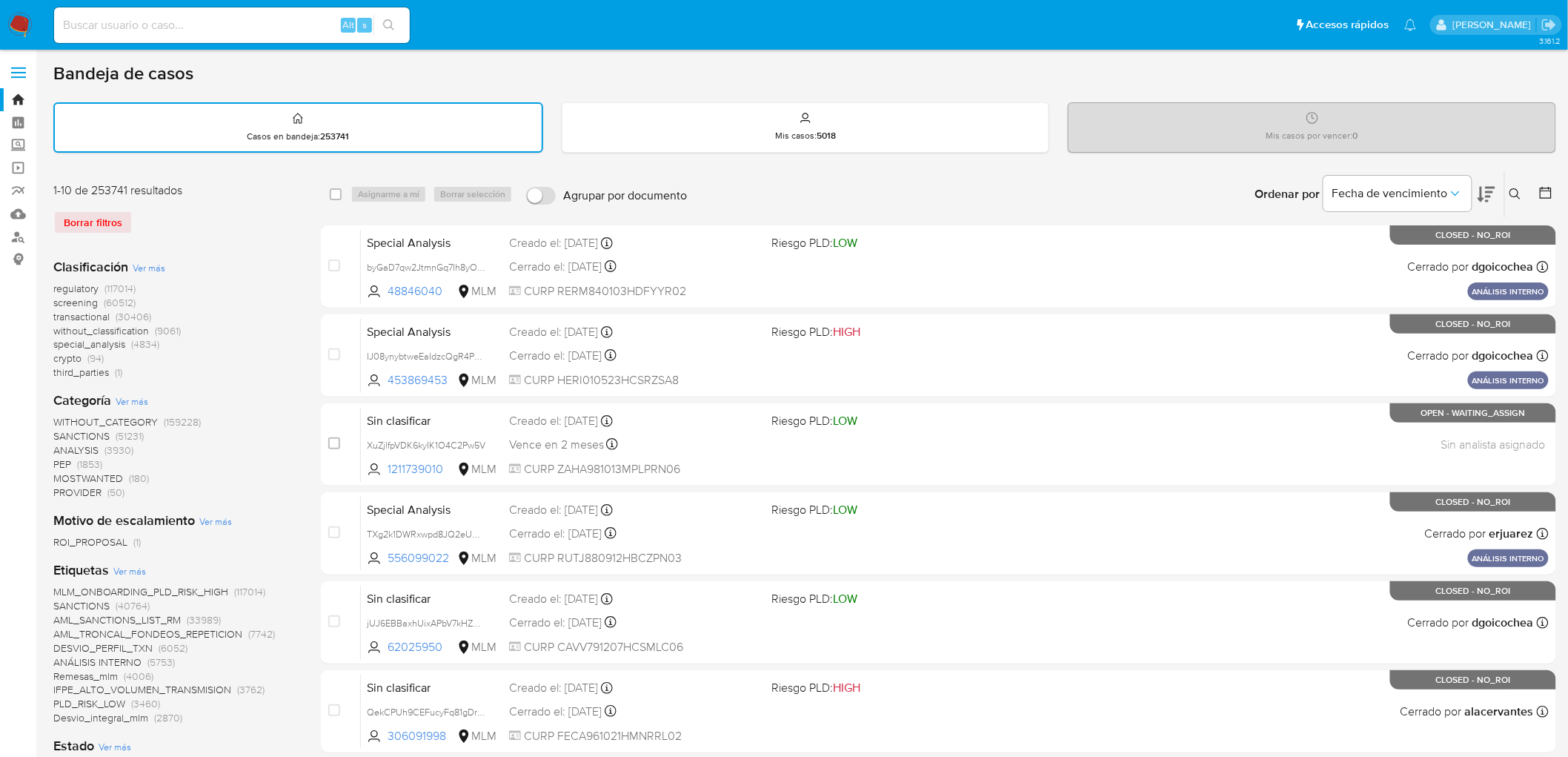
click at [24, 20] on img at bounding box center [20, 25] width 25 height 25
click at [160, 197] on div "1-10 de 253741 resultados Borrar filtros" at bounding box center [172, 214] width 237 height 64
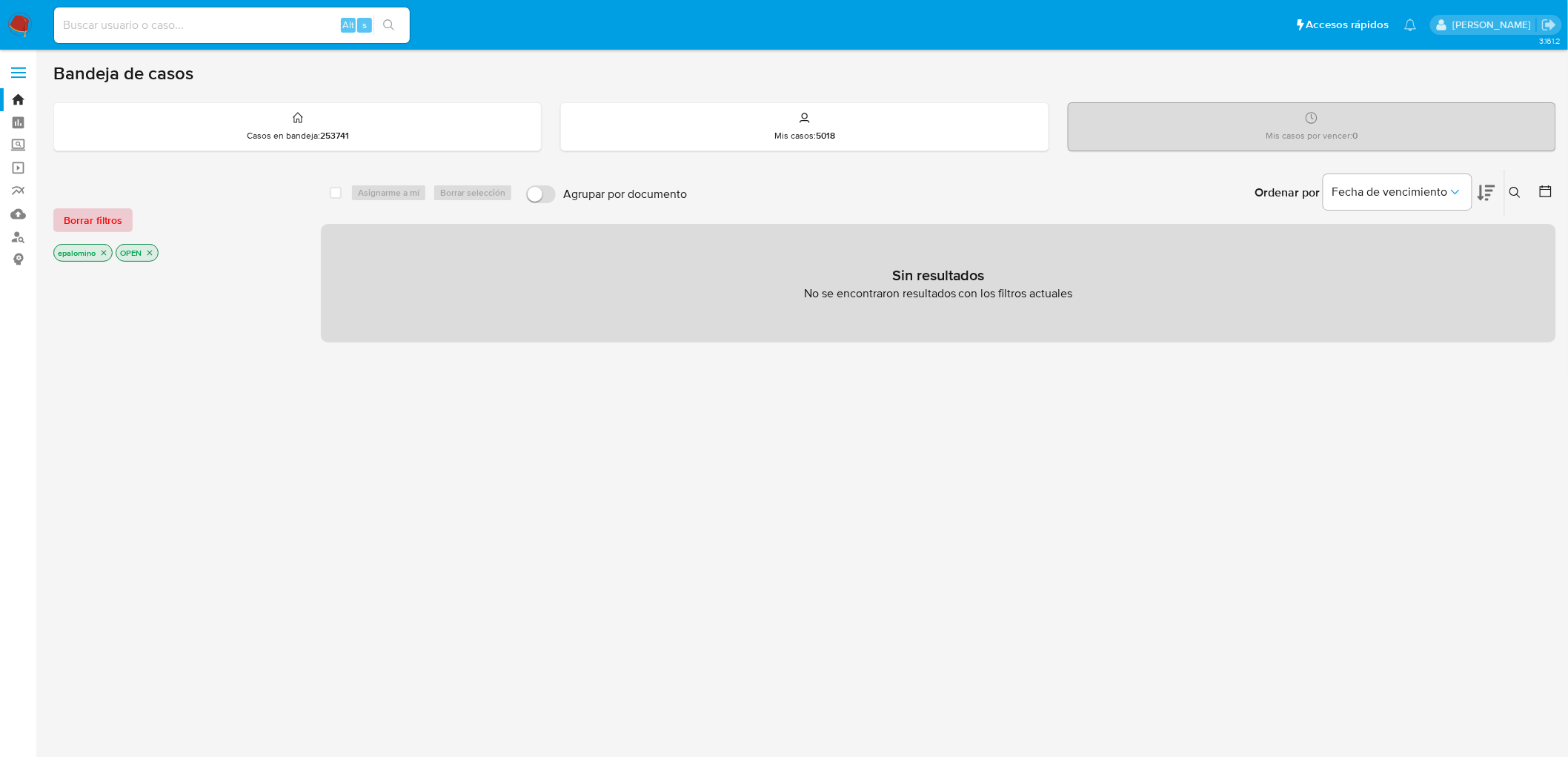
click at [100, 210] on span "Borrar filtros" at bounding box center [93, 221] width 59 height 21
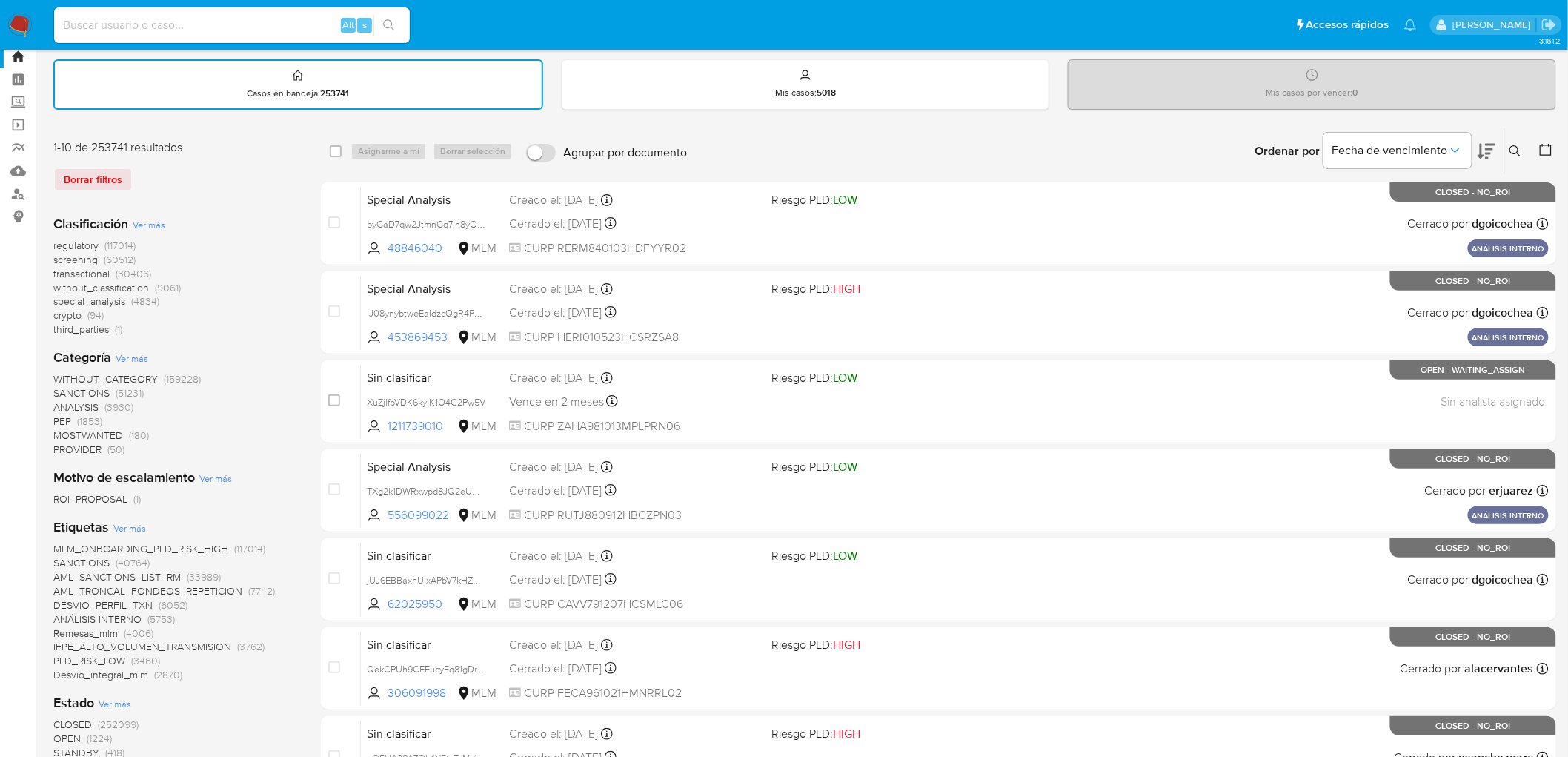
scroll to position [82, 0]
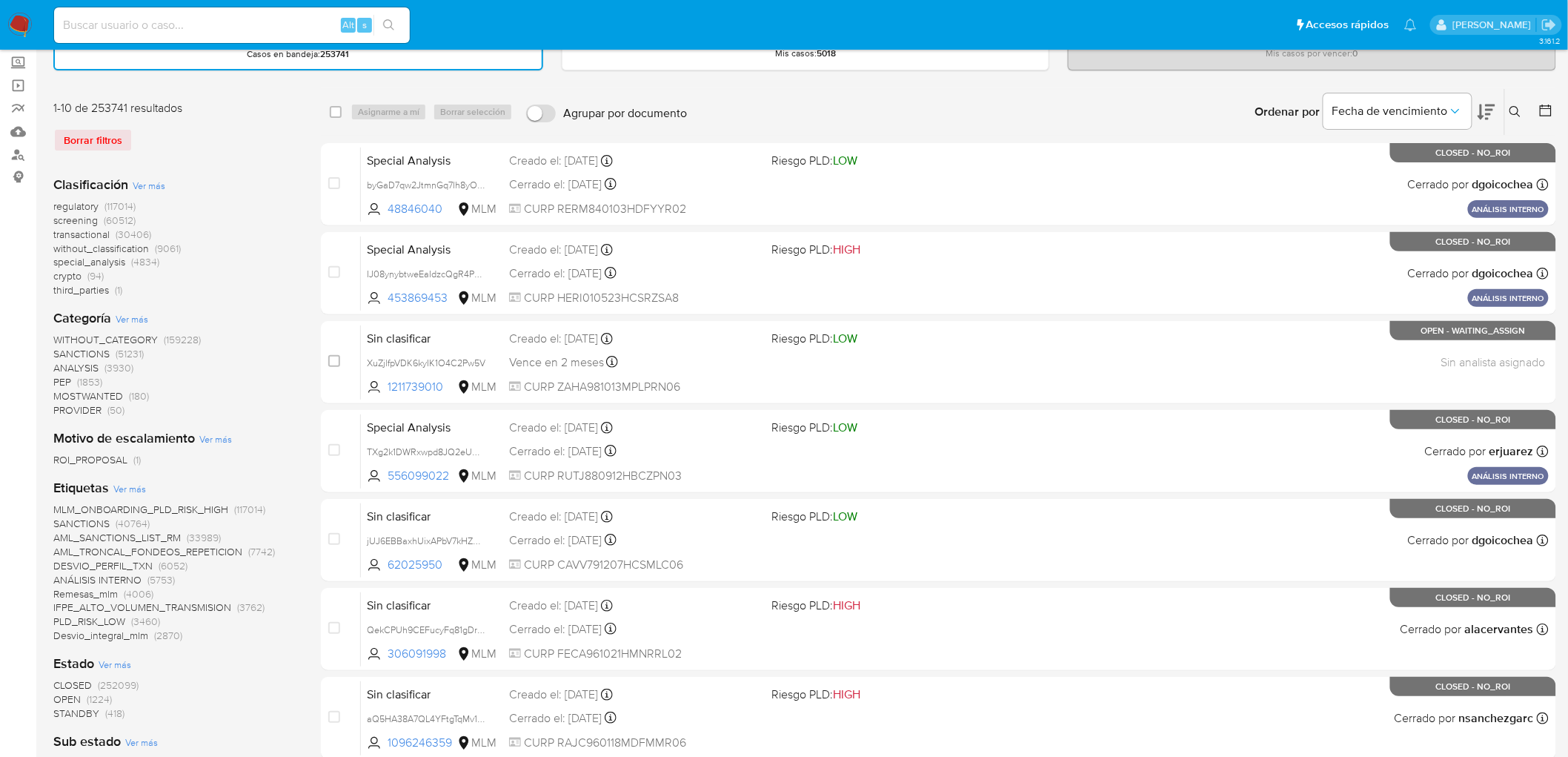
click at [20, 29] on img at bounding box center [20, 25] width 25 height 25
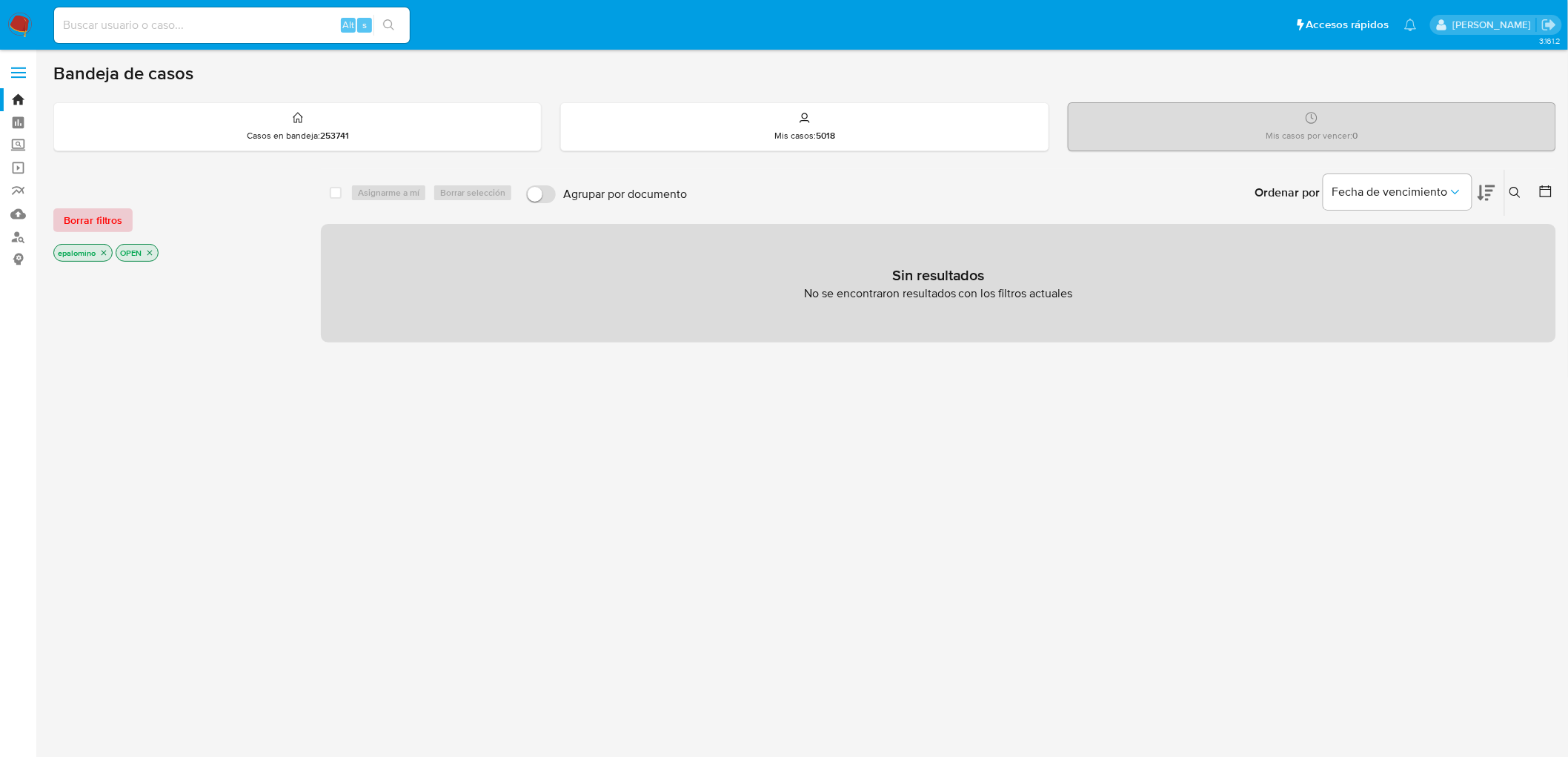
click at [108, 220] on span "Borrar filtros" at bounding box center [93, 221] width 59 height 21
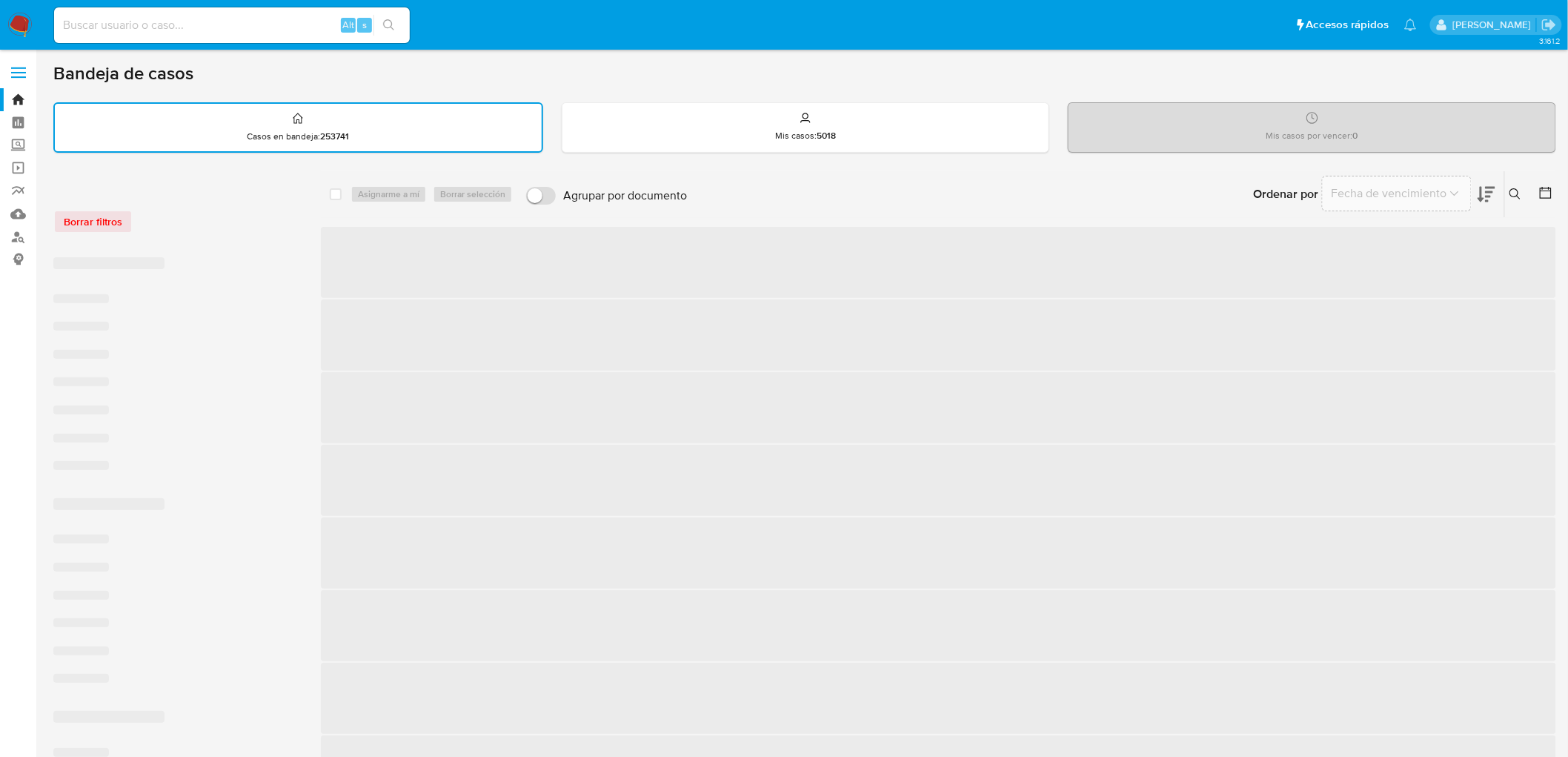
click at [238, 214] on div "Borrar filtros" at bounding box center [172, 222] width 237 height 24
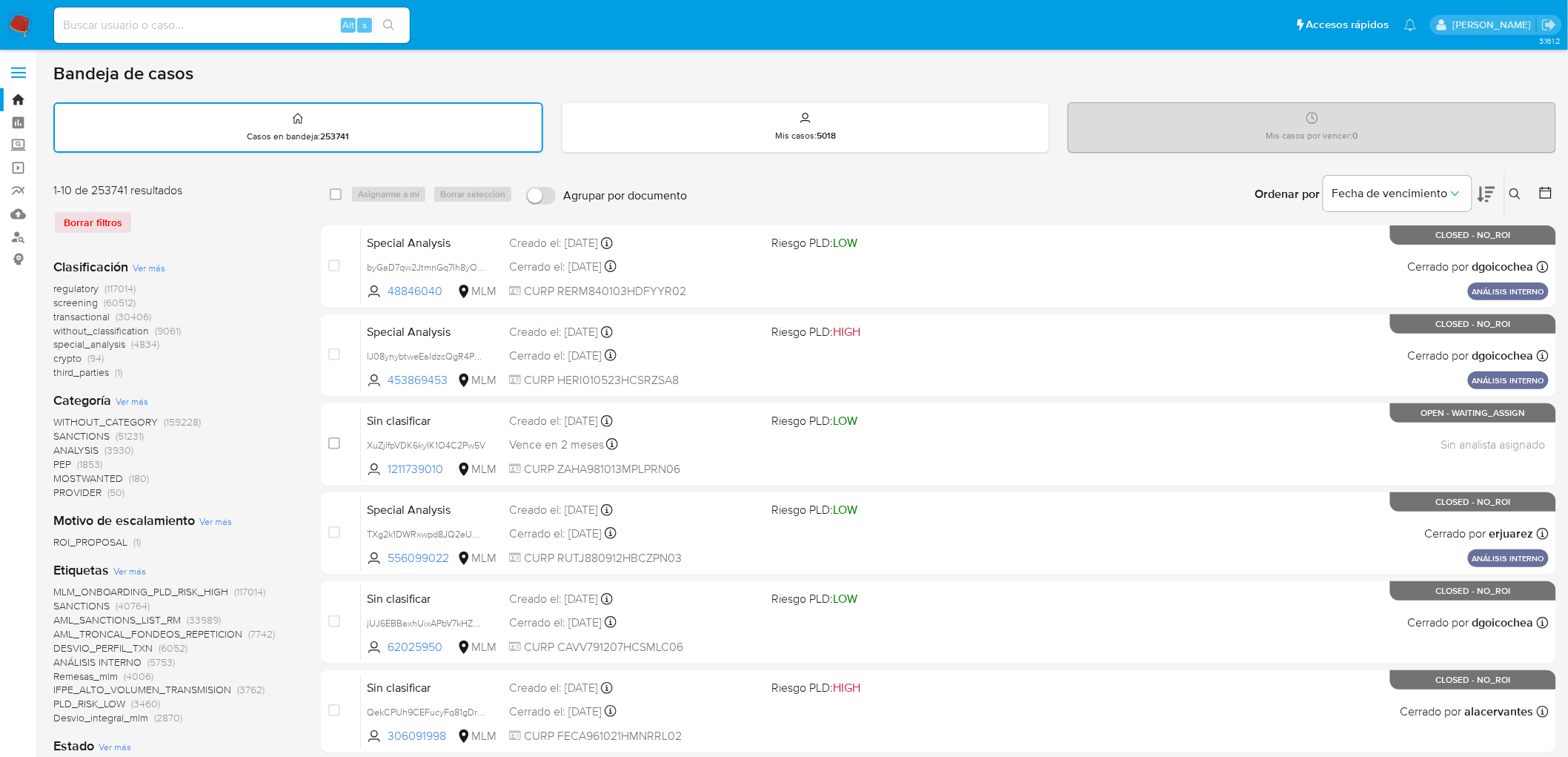
click at [20, 24] on img at bounding box center [20, 25] width 25 height 25
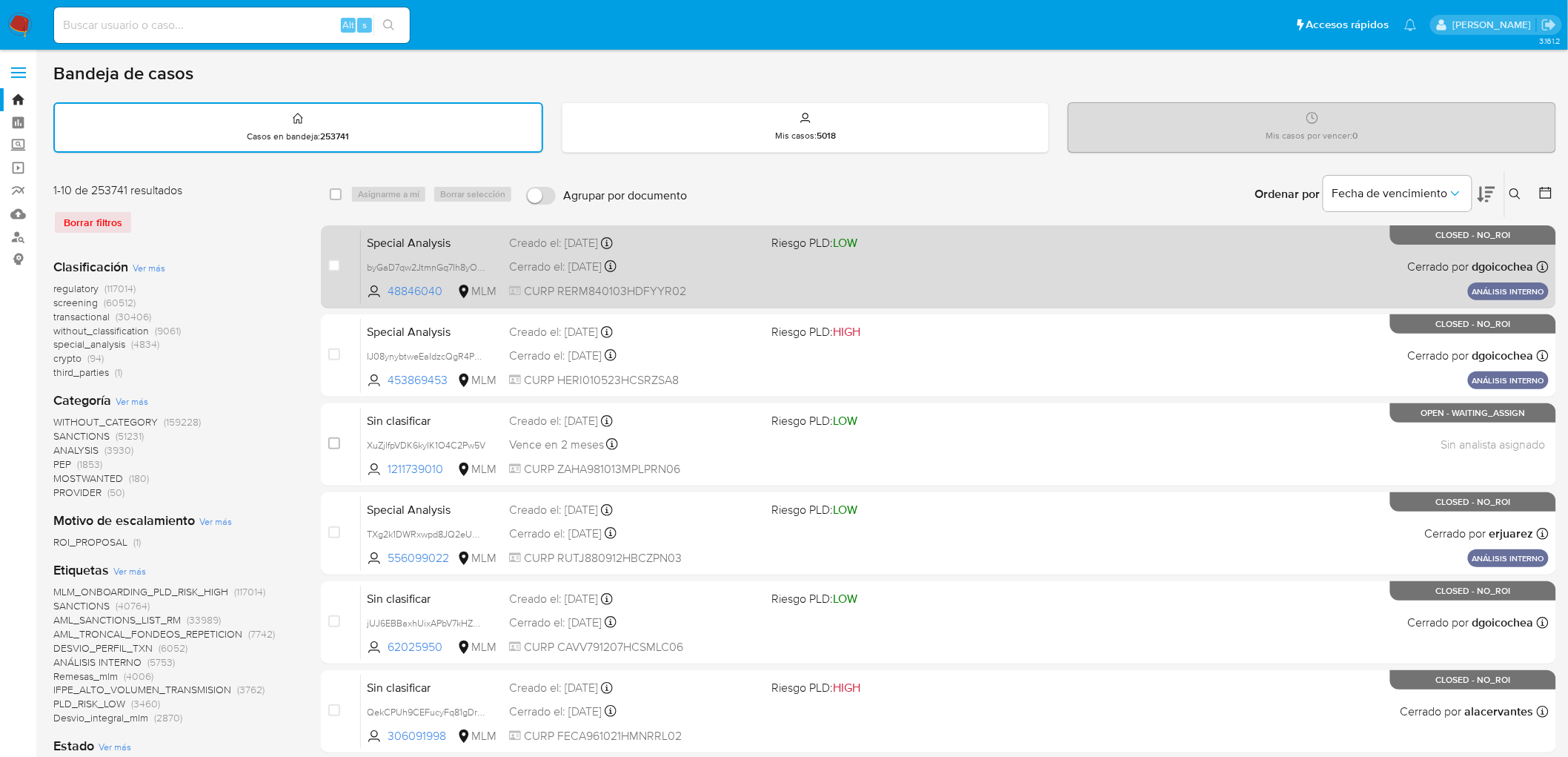
click at [324, 267] on div "case-item-checkbox No es posible asignar el caso Special Analysis byGaD7qw2Jtmn…" at bounding box center [938, 267] width 1235 height 83
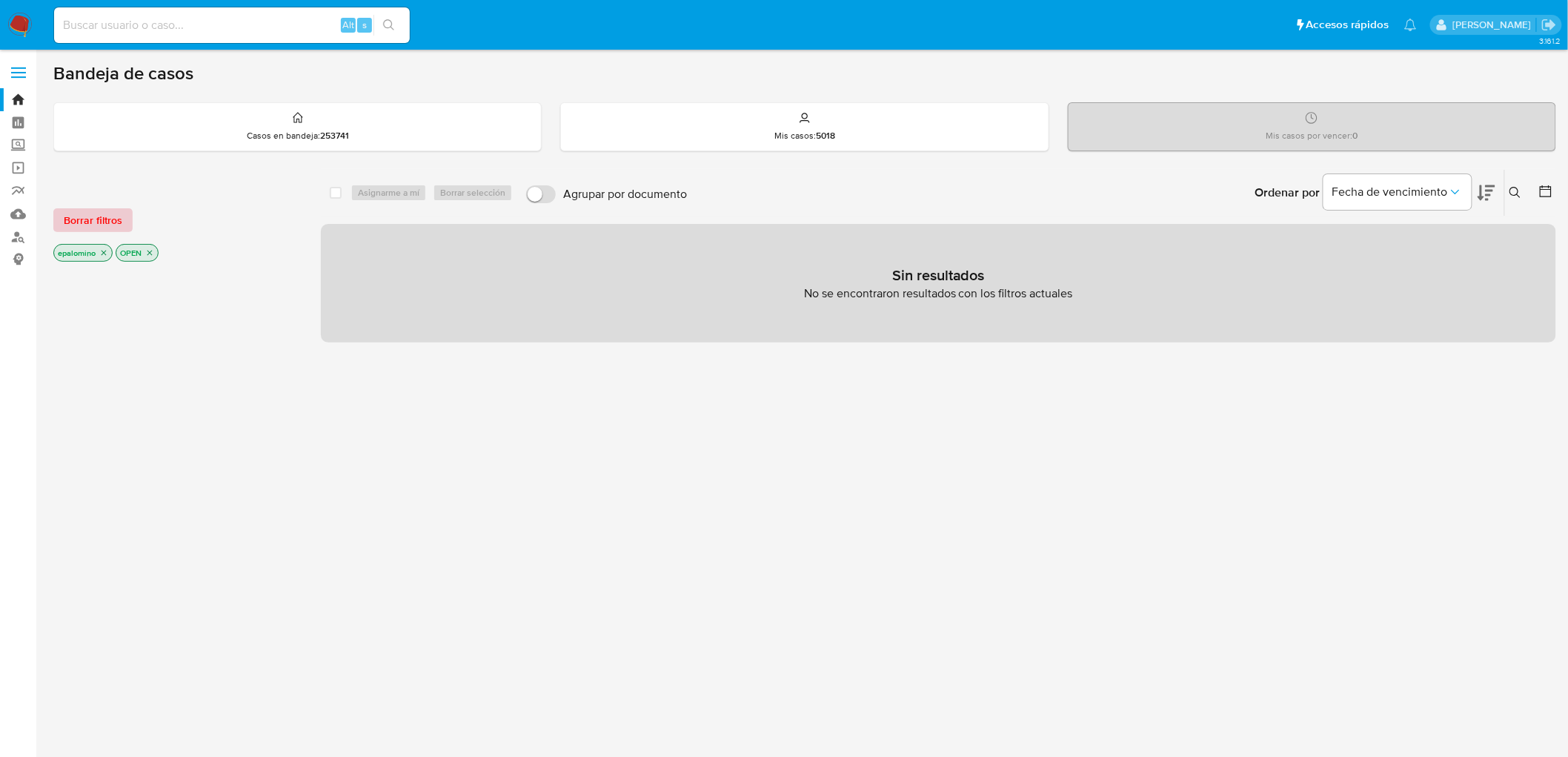
click at [126, 216] on button "Borrar filtros" at bounding box center [93, 221] width 79 height 24
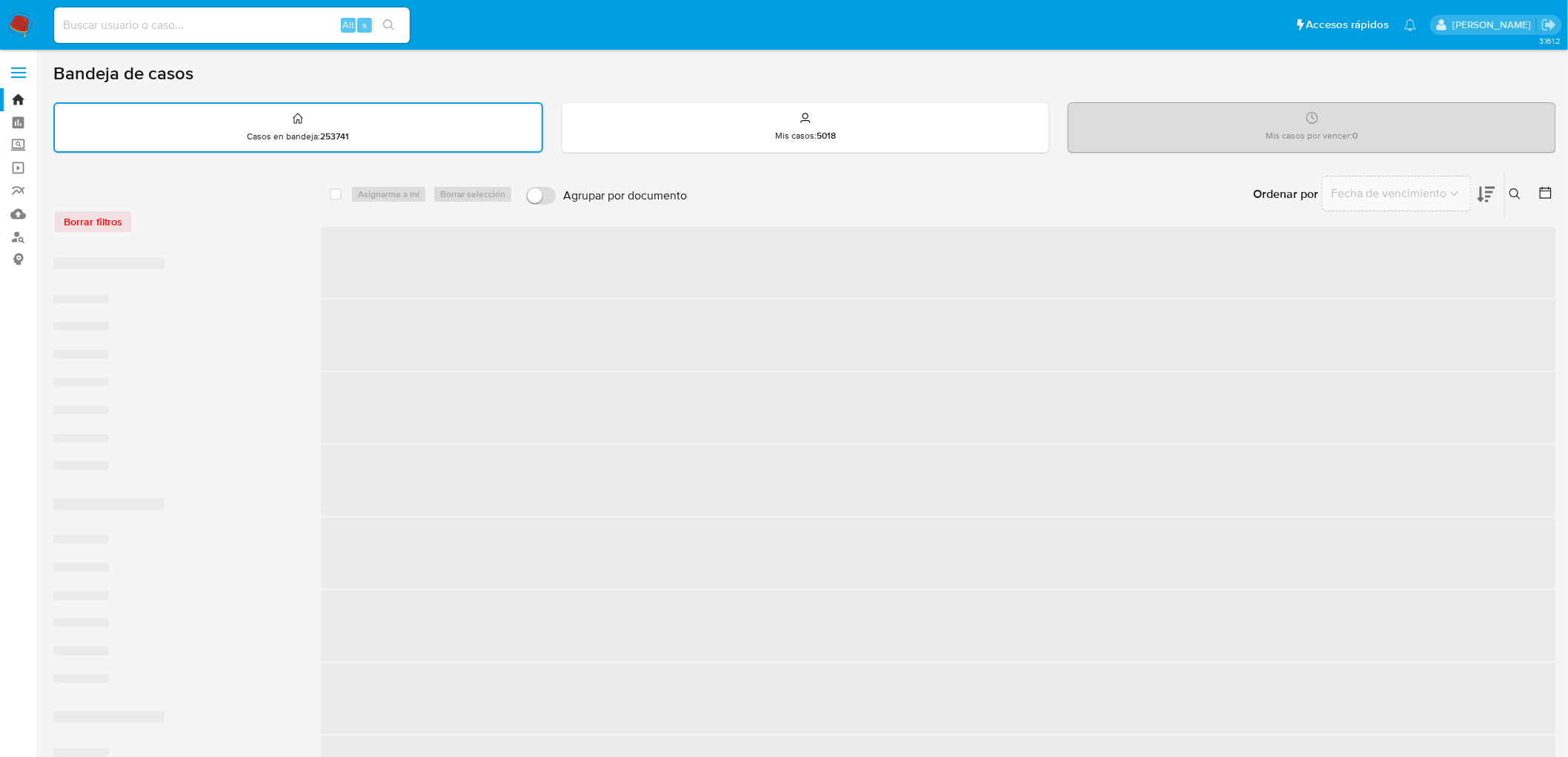
click at [212, 218] on div "Borrar filtros" at bounding box center [172, 222] width 237 height 24
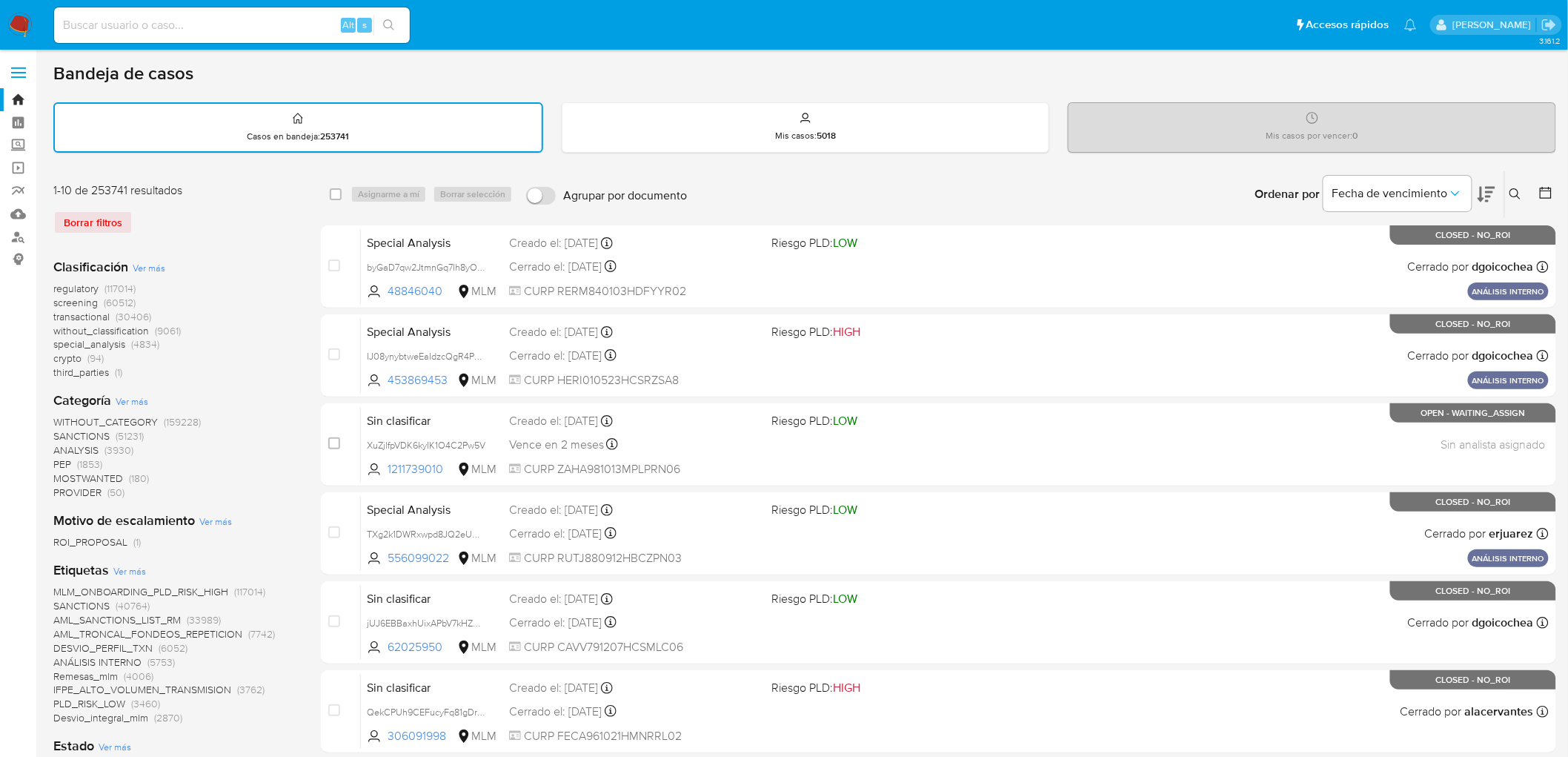
click at [23, 18] on img at bounding box center [20, 25] width 25 height 25
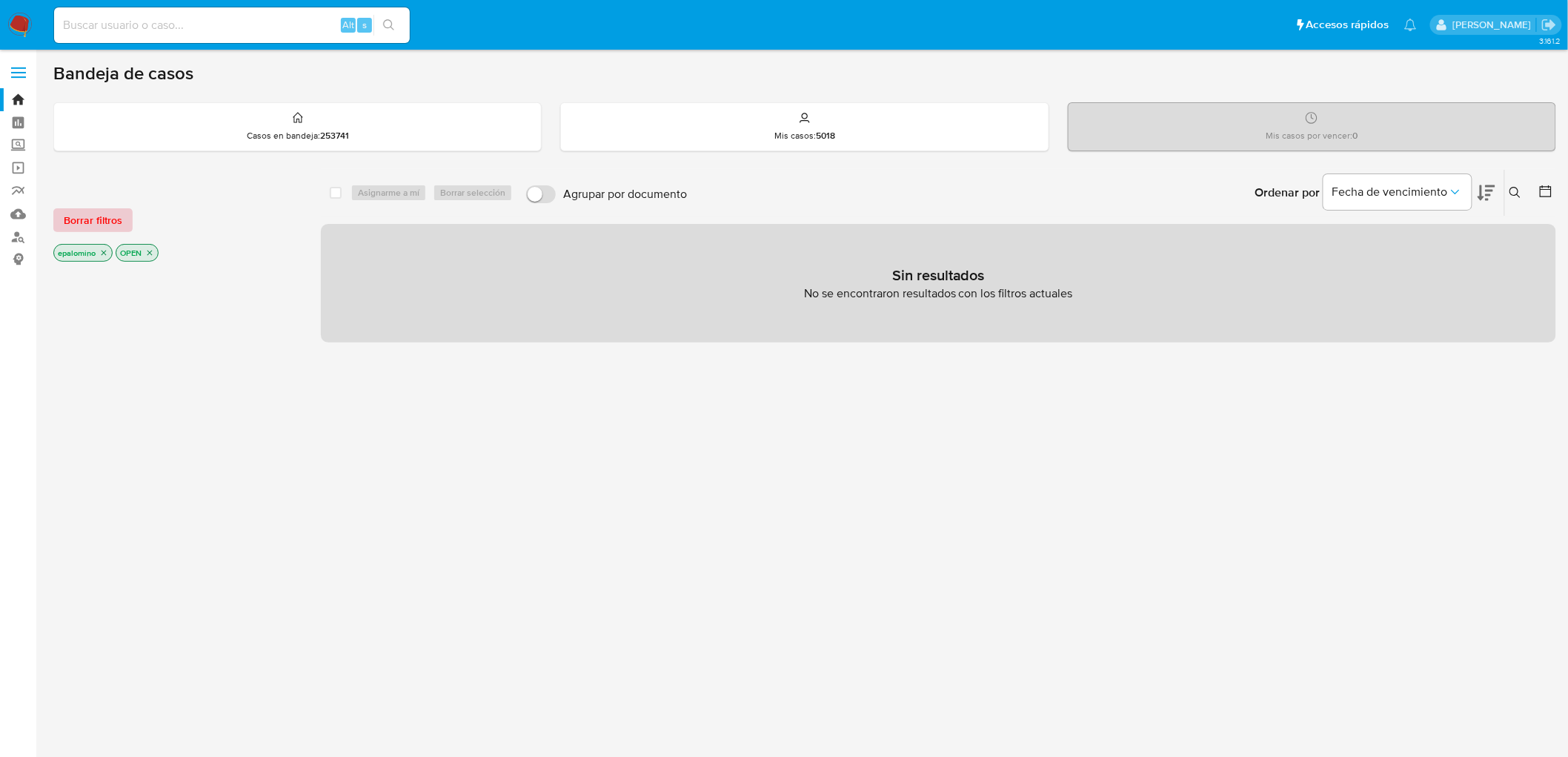
click at [113, 221] on span "Borrar filtros" at bounding box center [93, 221] width 59 height 21
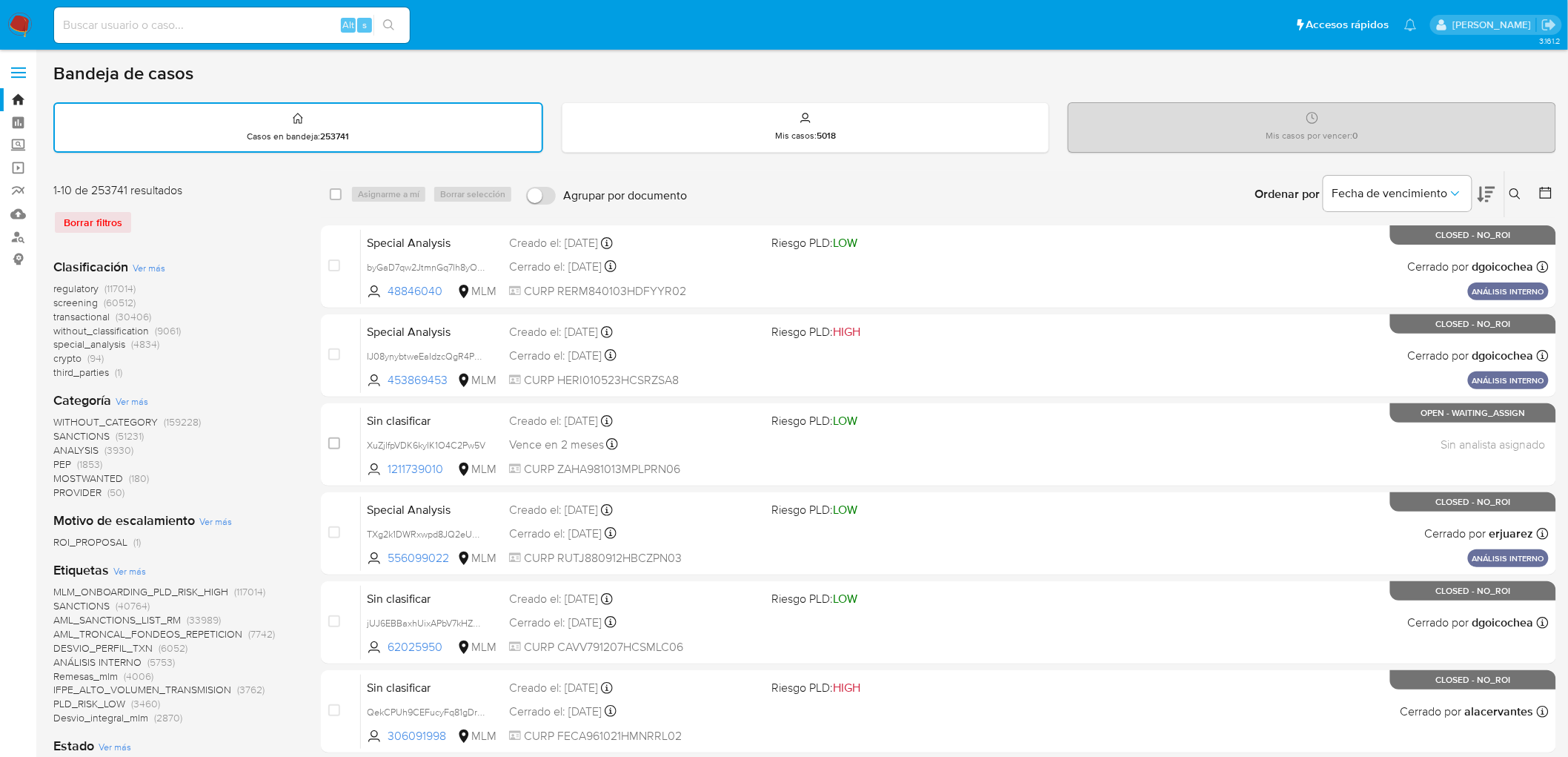
click at [18, 31] on img at bounding box center [20, 25] width 25 height 25
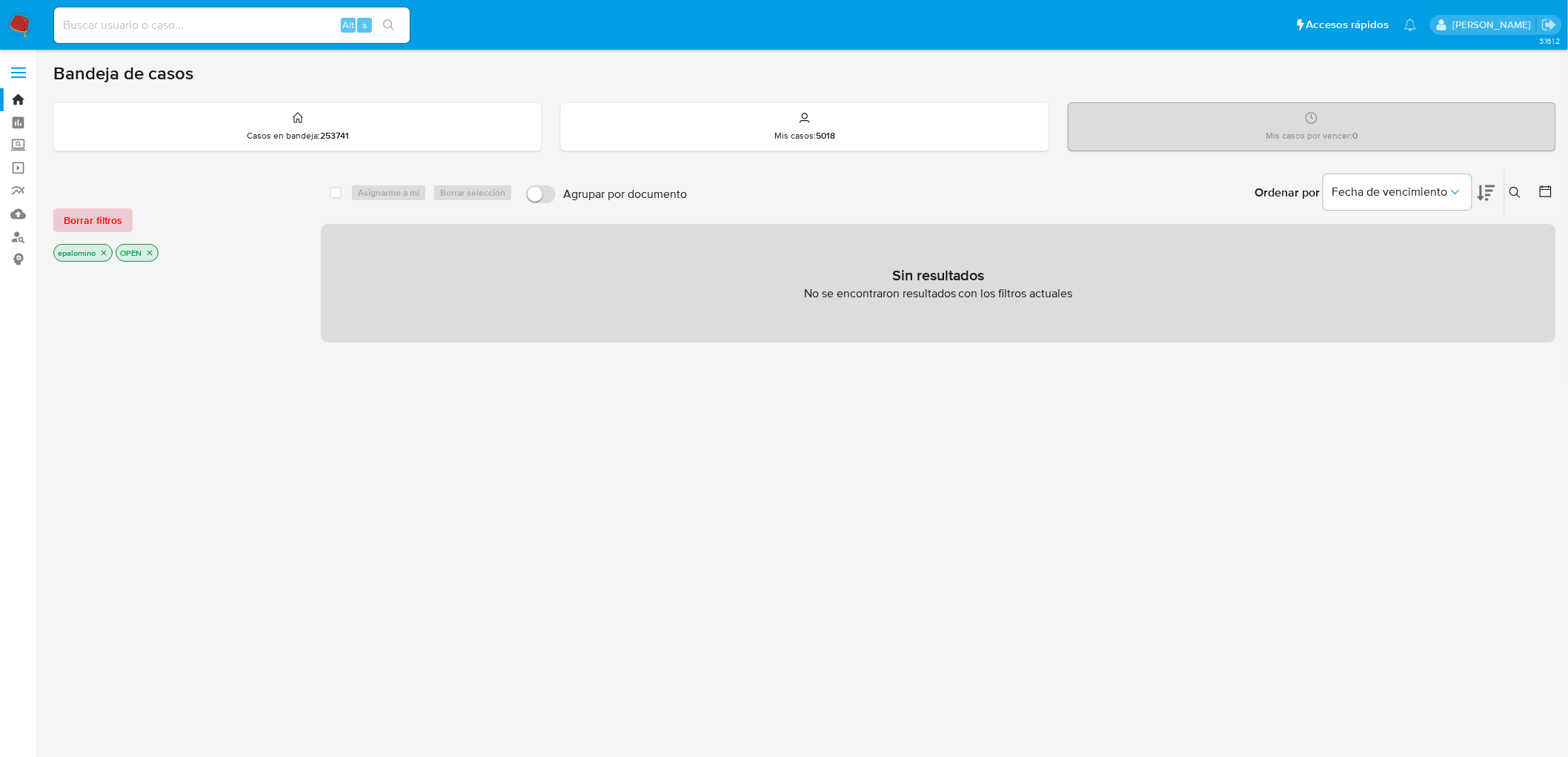
click at [71, 225] on span "Borrar filtros" at bounding box center [93, 221] width 59 height 21
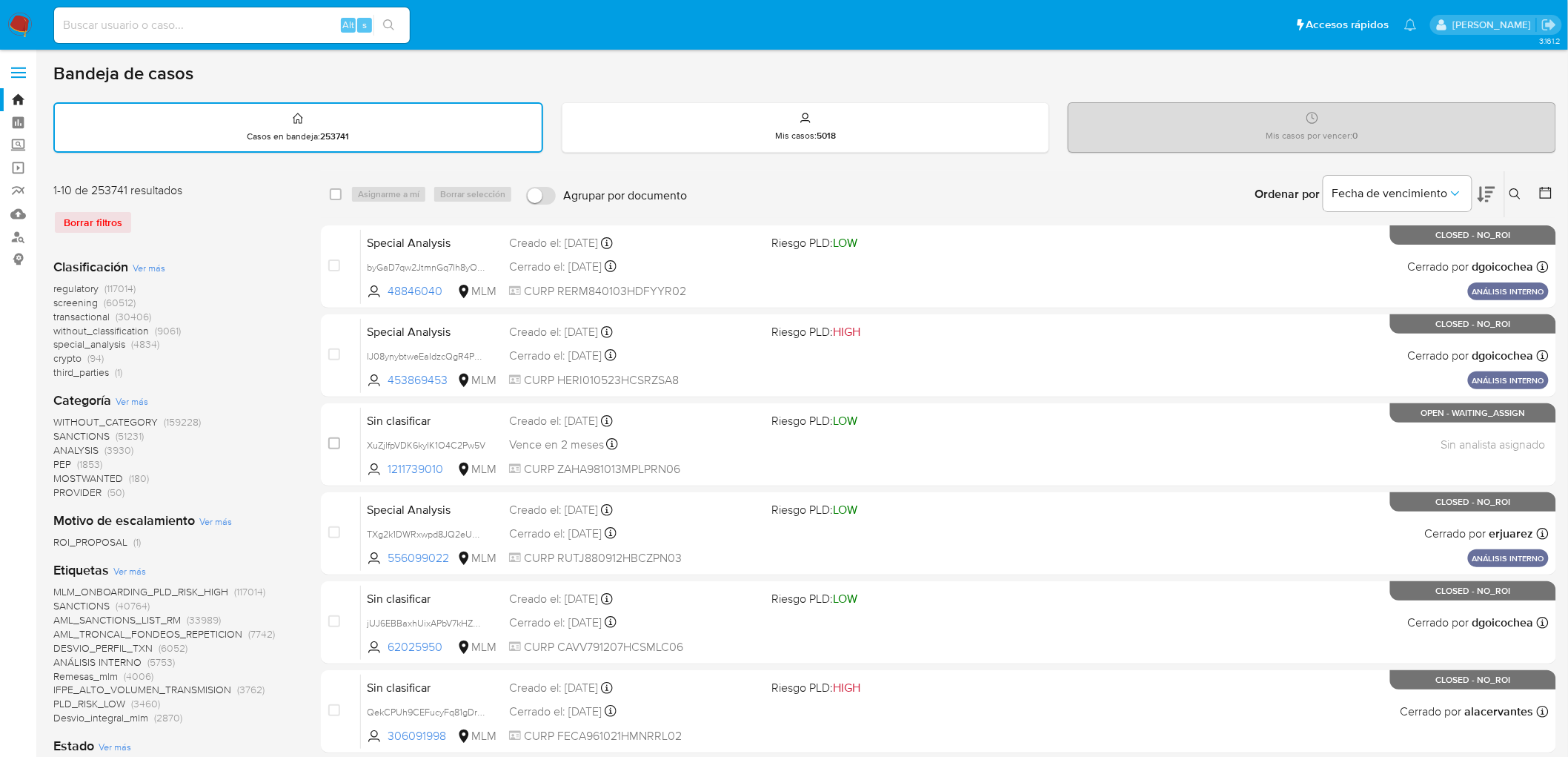
click at [10, 34] on img at bounding box center [20, 25] width 25 height 25
